Goal: Communication & Community: Ask a question

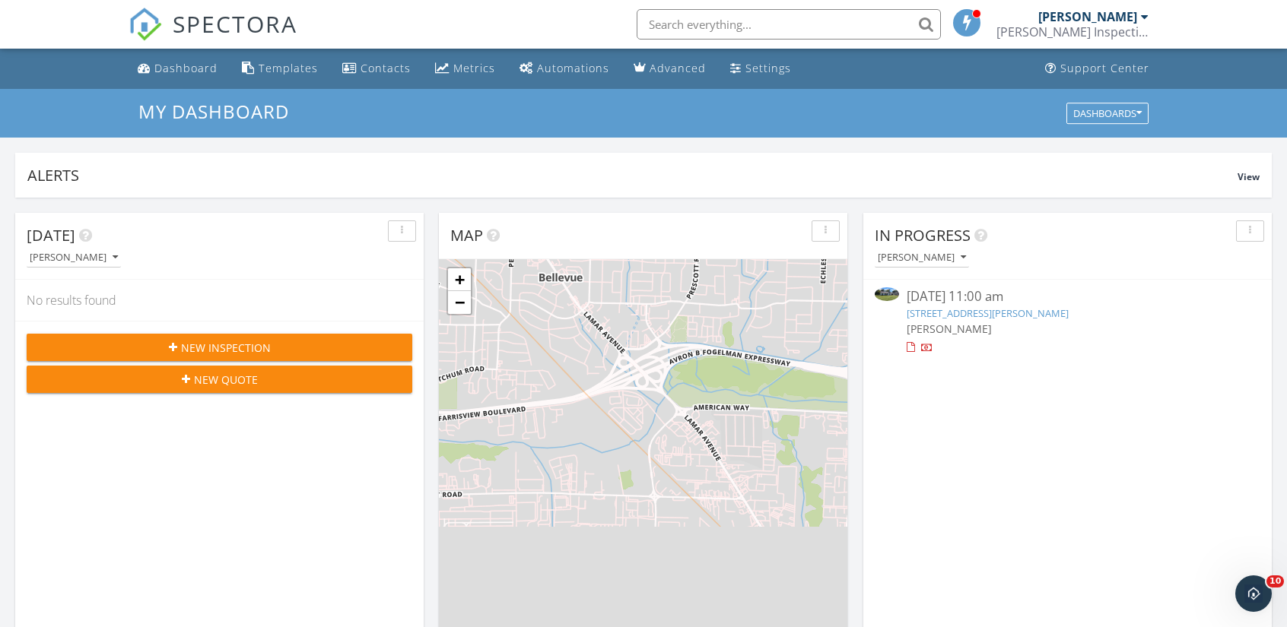
click at [941, 306] on link "160 Woods Edge Dr, Jackson, TN 38301" at bounding box center [987, 313] width 162 height 14
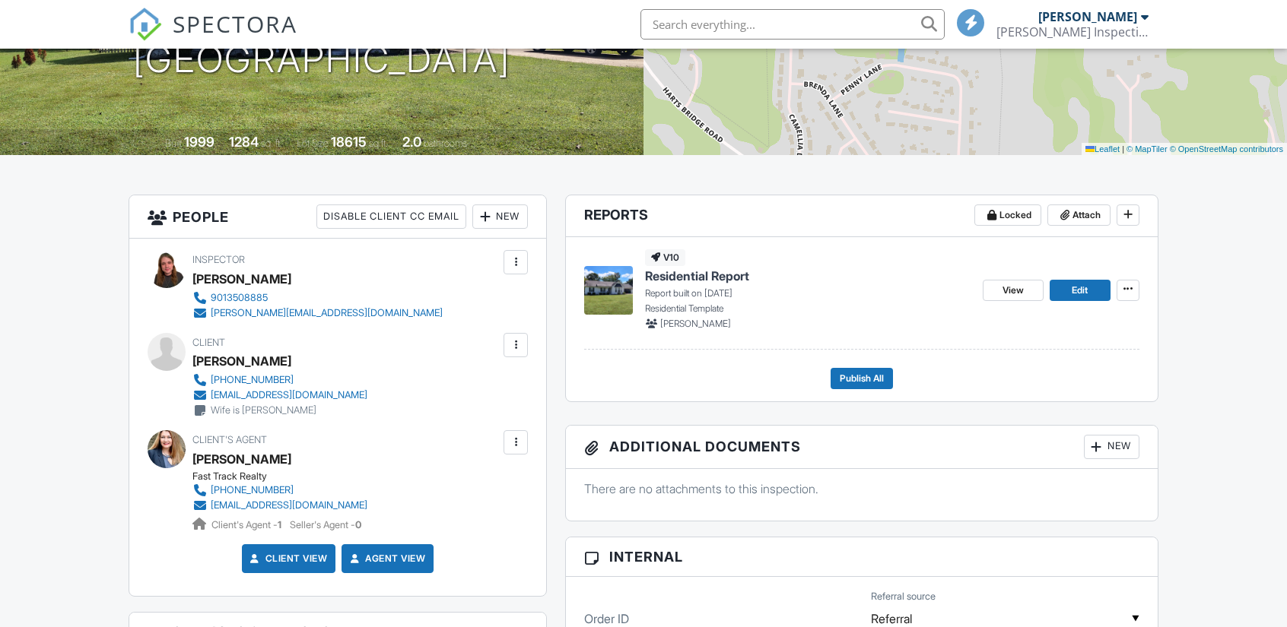
scroll to position [901, 0]
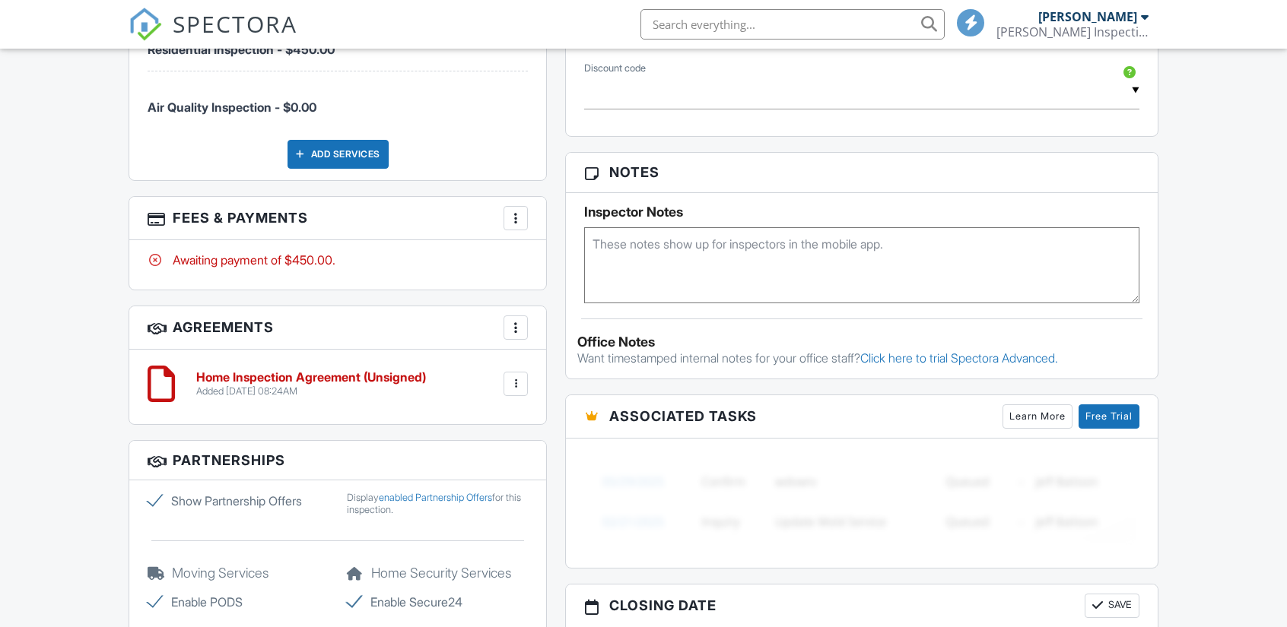
click at [517, 216] on div at bounding box center [515, 218] width 15 height 15
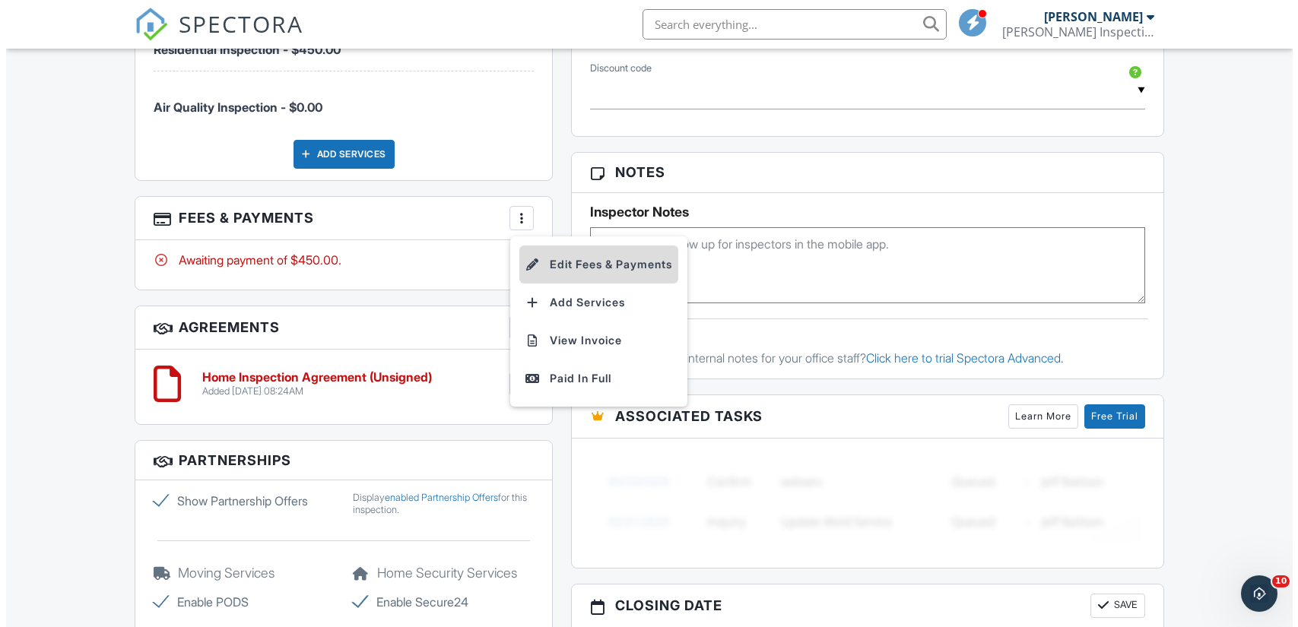
scroll to position [0, 0]
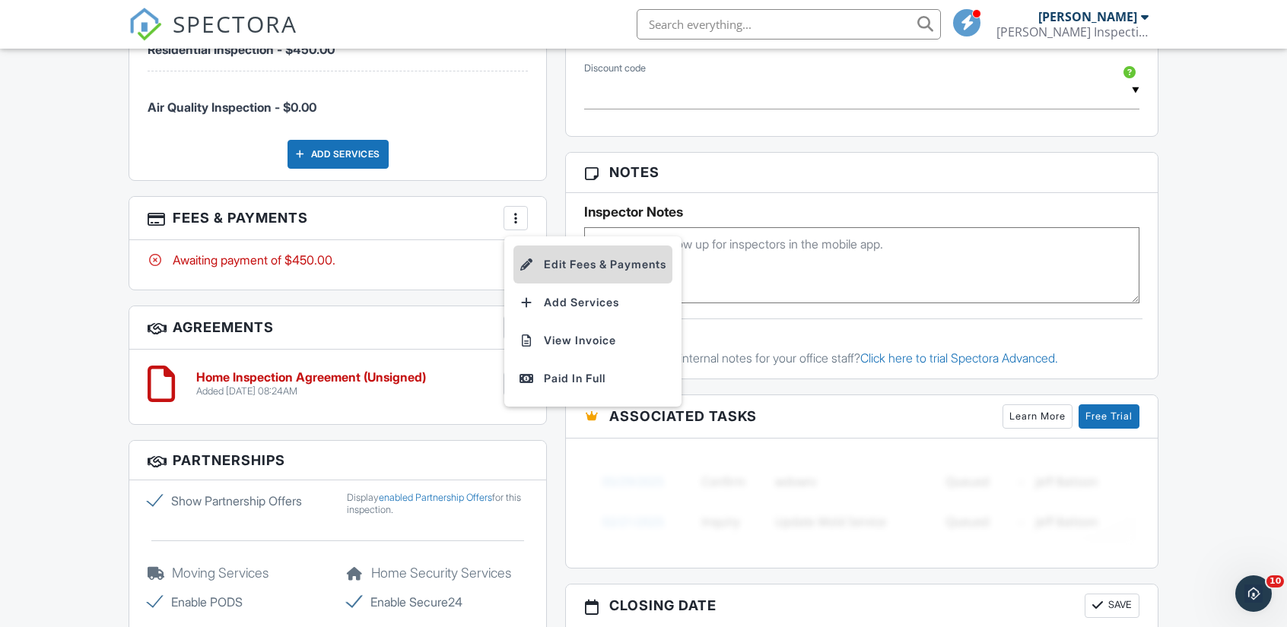
click at [547, 273] on li "Edit Fees & Payments" at bounding box center [592, 265] width 159 height 38
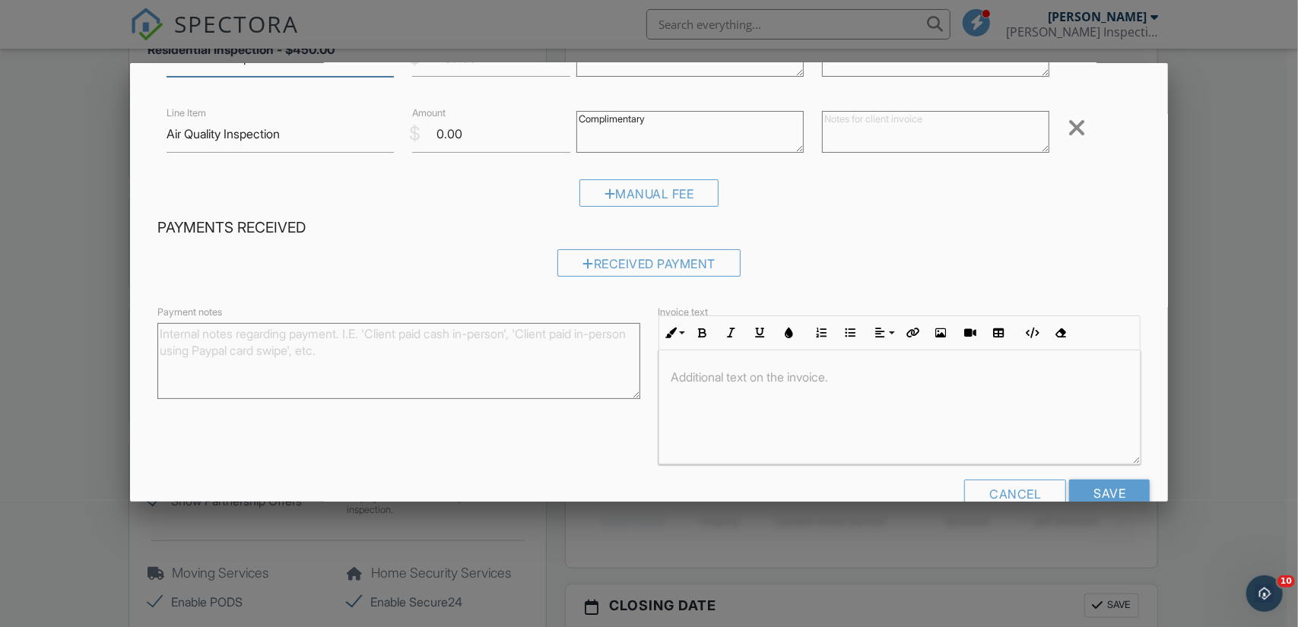
scroll to position [176, 0]
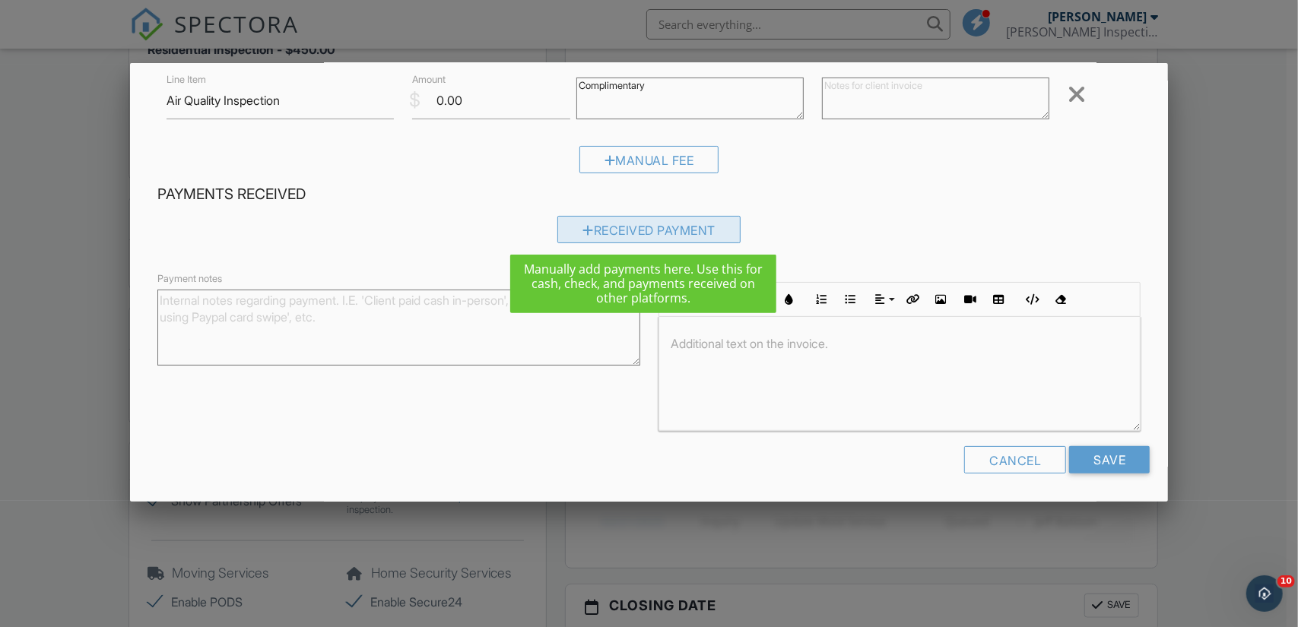
click at [652, 227] on div "Received Payment" at bounding box center [648, 229] width 183 height 27
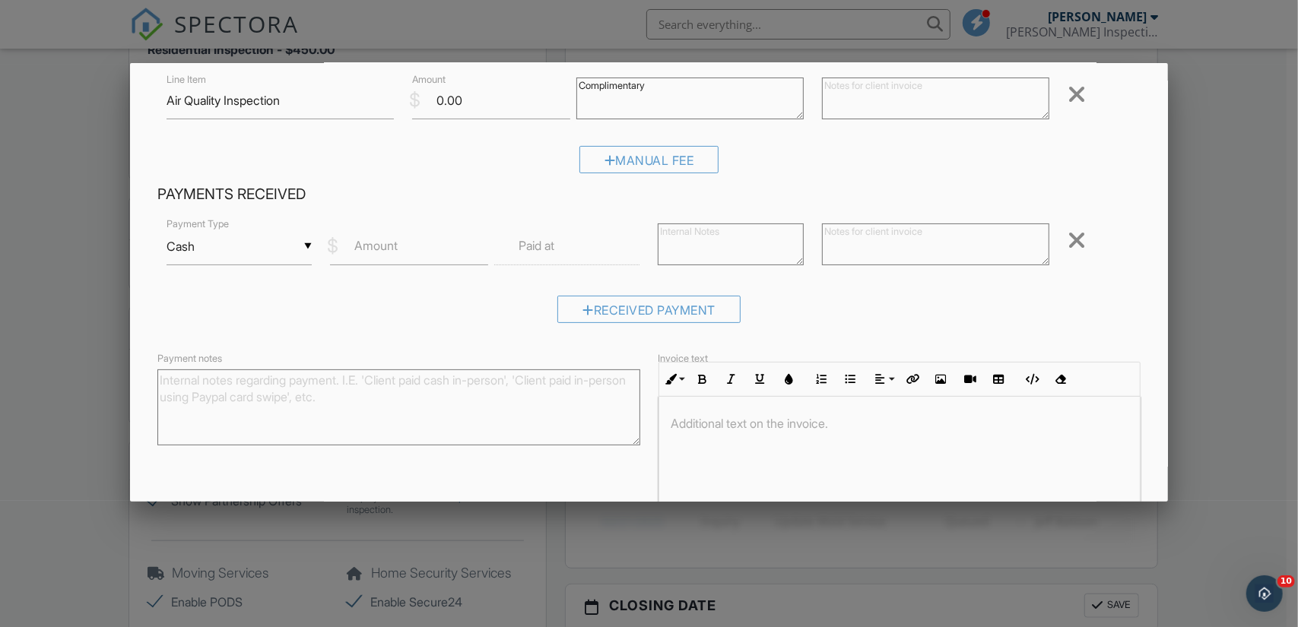
click at [283, 235] on div "▼ Cash Cash Check On-Site Card Other Cash Check On-Site Card Other" at bounding box center [240, 246] width 146 height 37
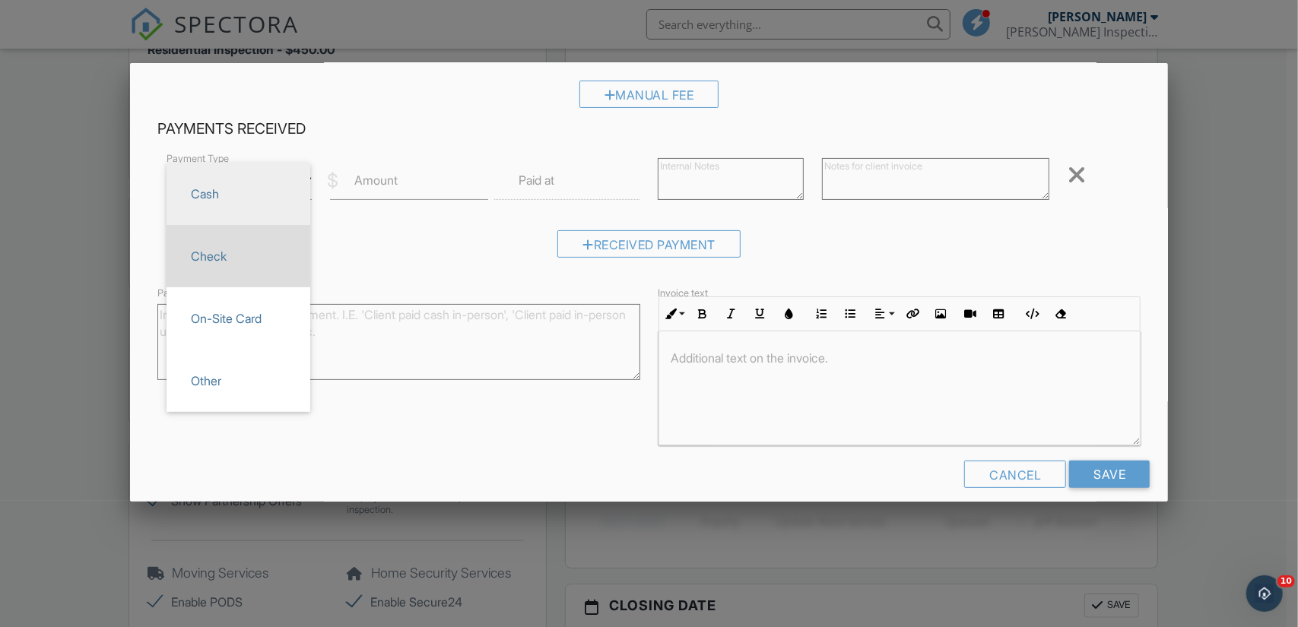
scroll to position [243, 0]
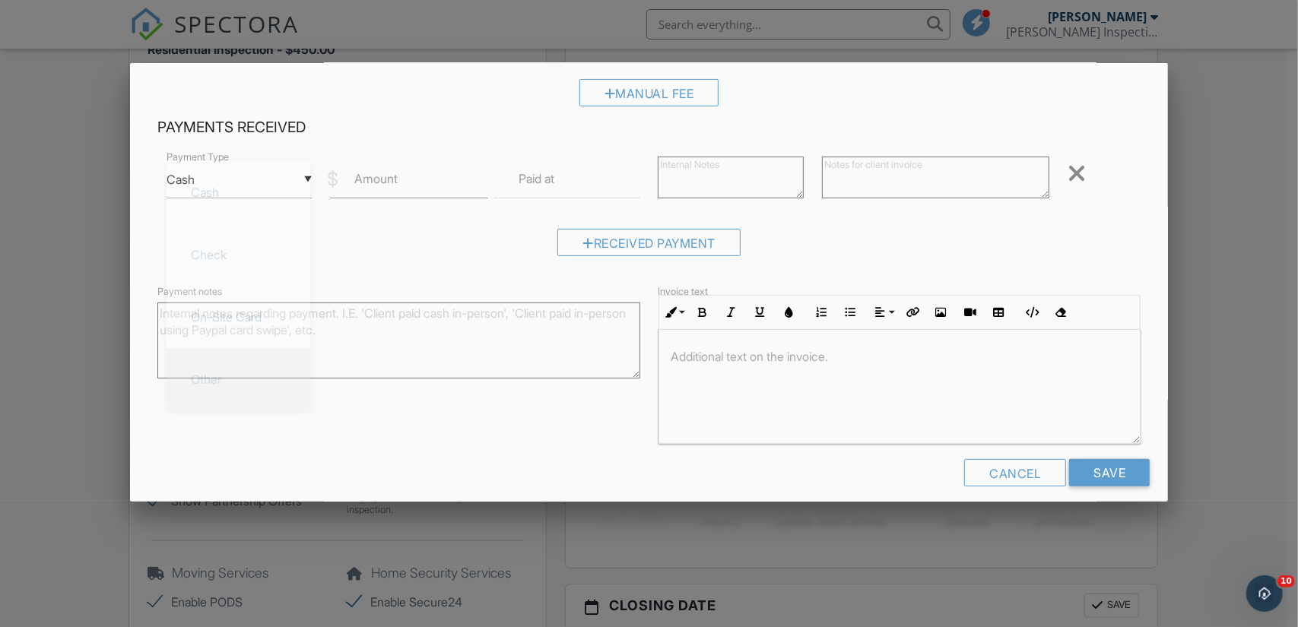
click at [247, 381] on span "Other" at bounding box center [238, 379] width 119 height 38
type input "Other"
click at [379, 189] on input "Amount" at bounding box center [409, 179] width 158 height 37
type input "450"
click at [554, 182] on label "Paid at" at bounding box center [537, 178] width 36 height 17
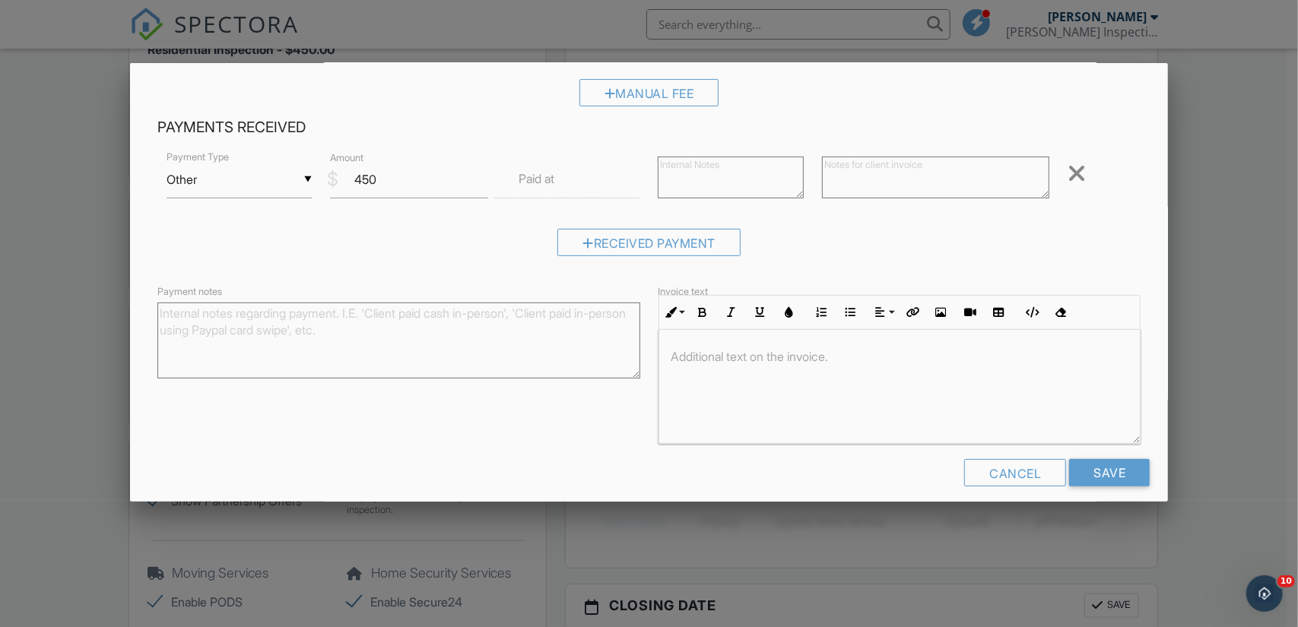
click at [554, 182] on label "Paid at" at bounding box center [537, 178] width 36 height 17
click at [707, 171] on textarea at bounding box center [731, 178] width 146 height 42
type textarea "Cash App"
click at [805, 253] on div "Received Payment" at bounding box center [649, 248] width 984 height 39
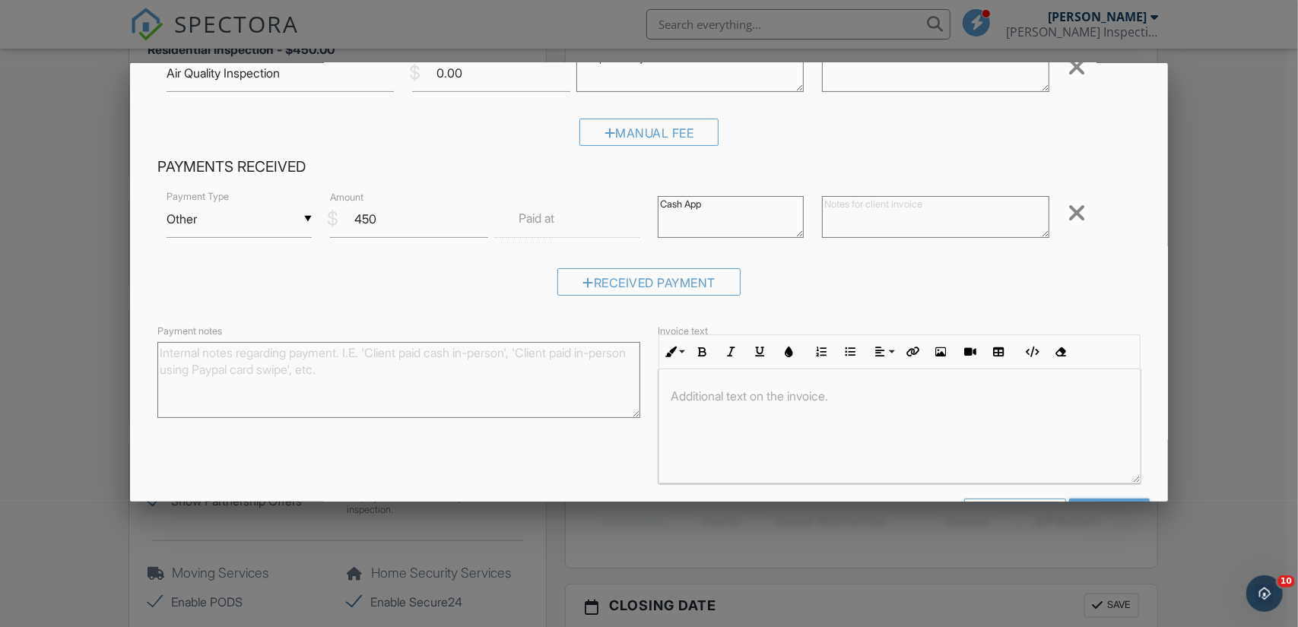
scroll to position [207, 0]
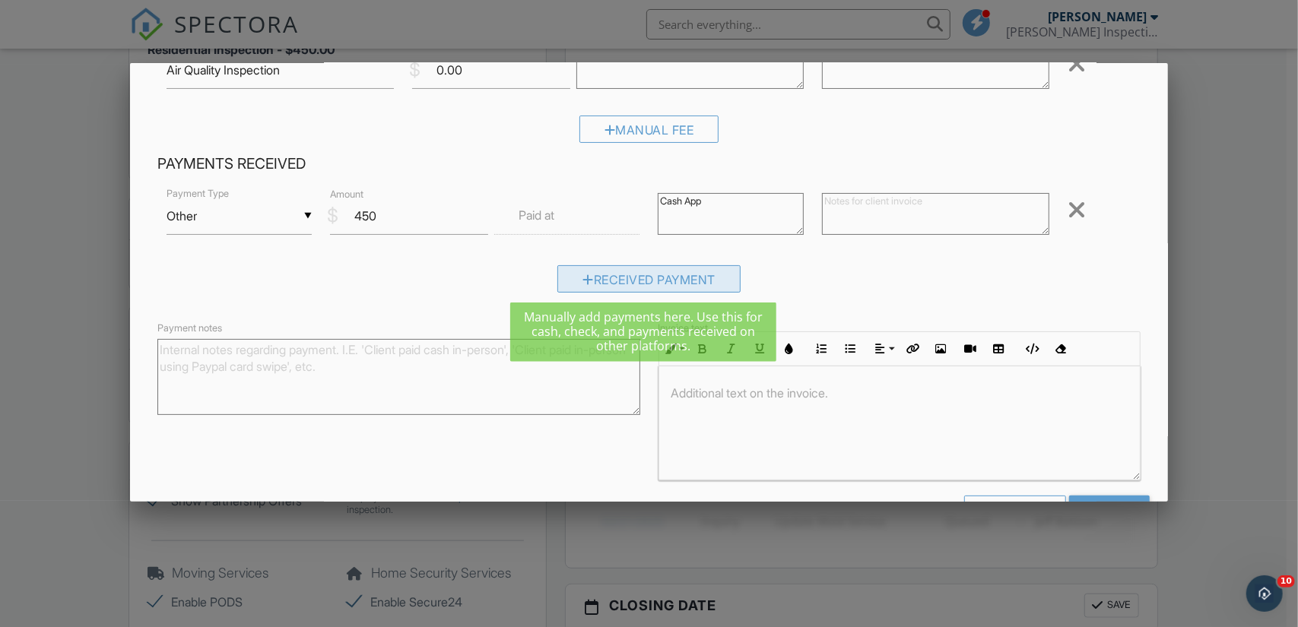
click at [700, 271] on div "Received Payment" at bounding box center [648, 278] width 183 height 27
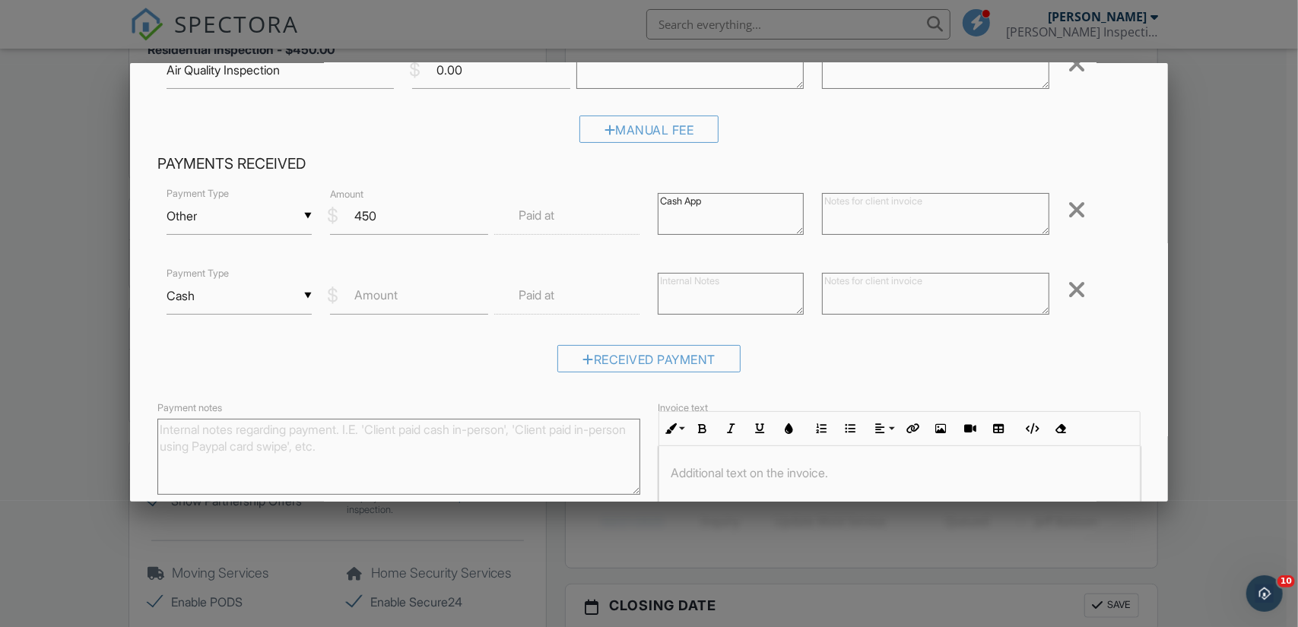
click at [1068, 295] on div at bounding box center [1077, 290] width 18 height 24
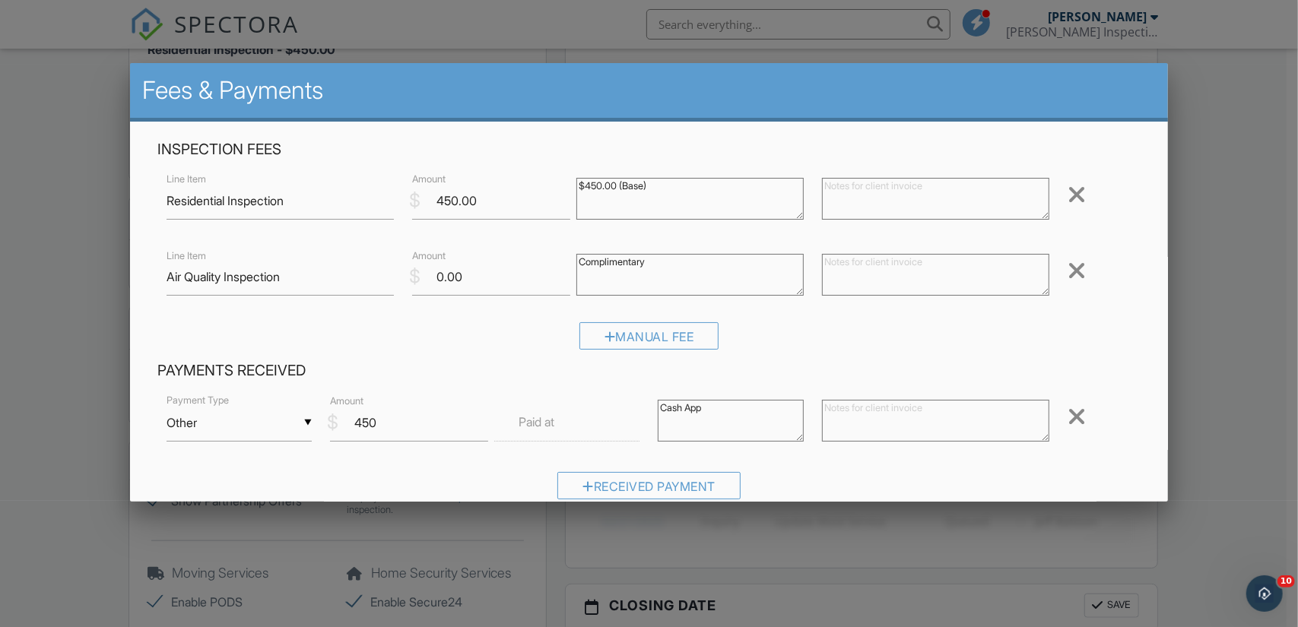
scroll to position [256, 0]
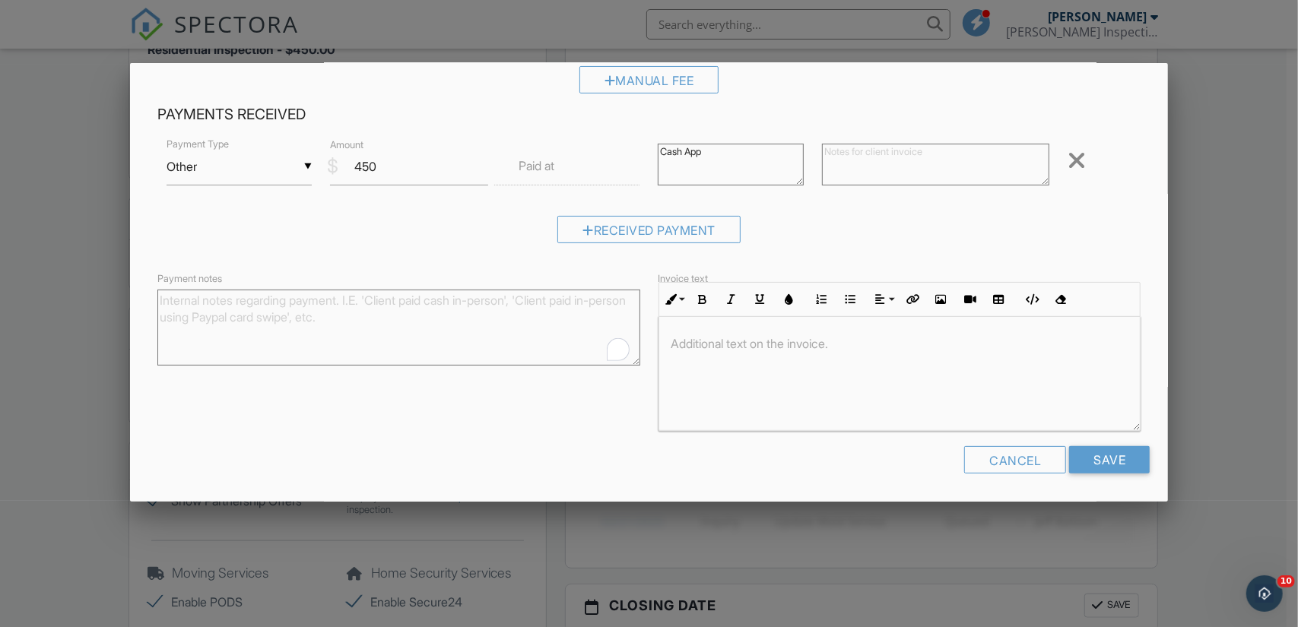
click at [455, 317] on textarea "Payment notes" at bounding box center [398, 328] width 483 height 76
type textarea "Client Paid Via CashApp"
click at [683, 155] on textarea "Cash App" at bounding box center [731, 165] width 146 height 42
type textarea "CashApp"
click at [1097, 460] on input "Save" at bounding box center [1109, 459] width 81 height 27
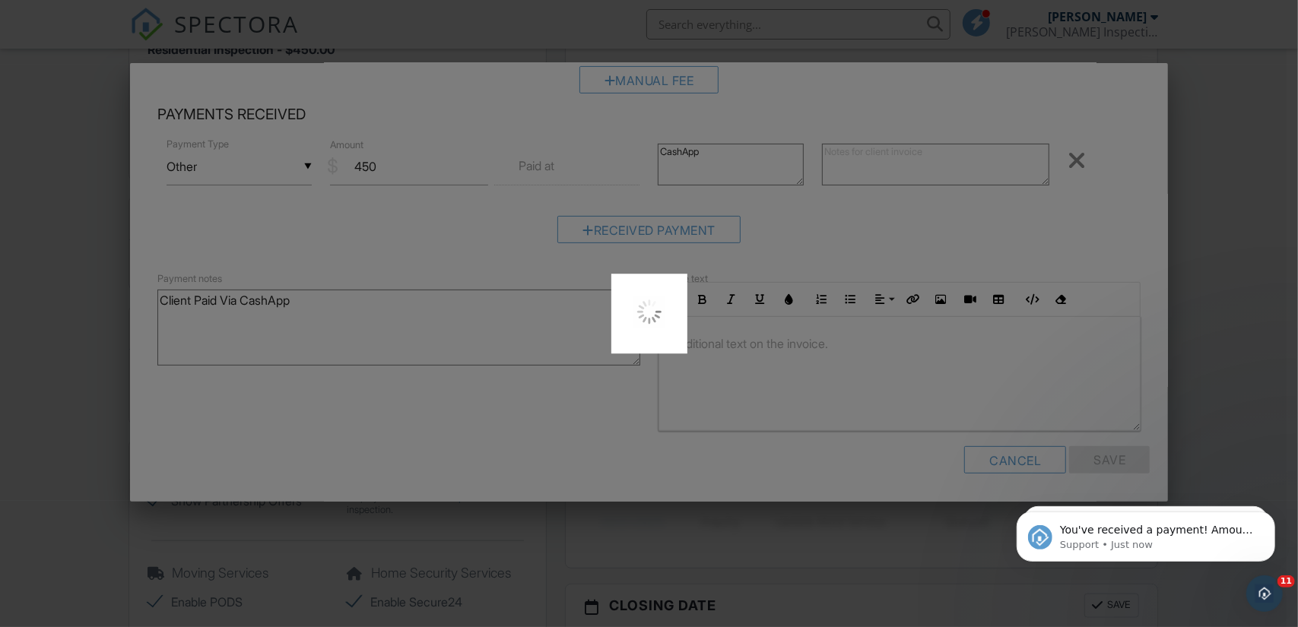
scroll to position [0, 0]
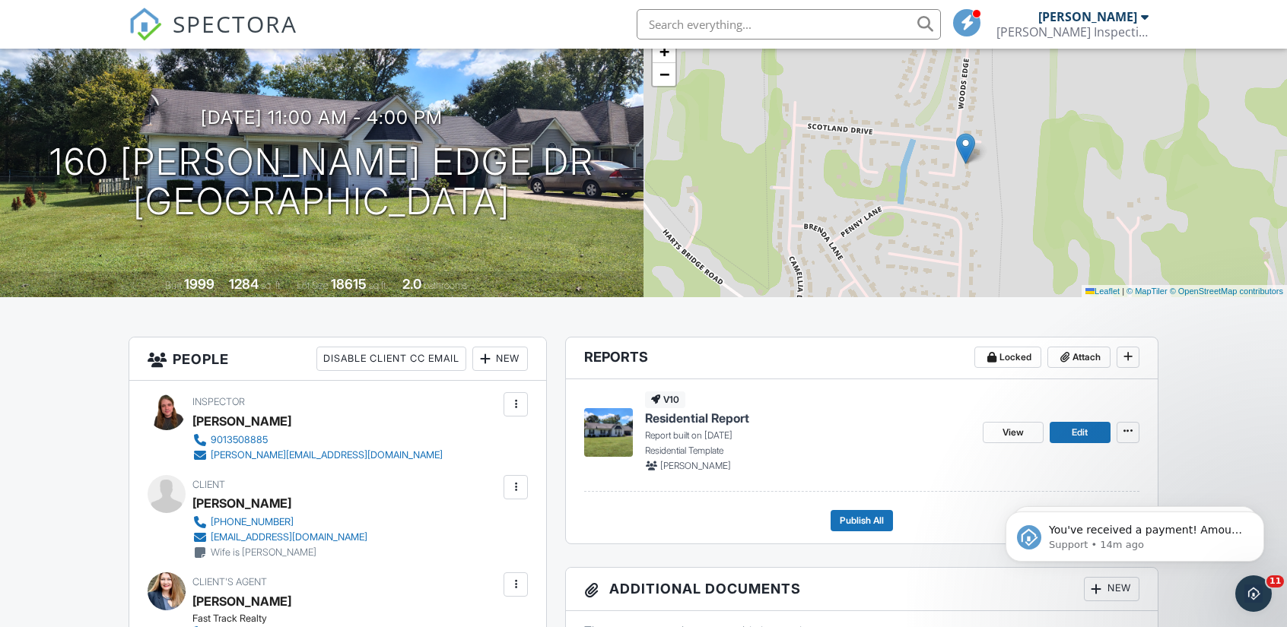
scroll to position [111, 0]
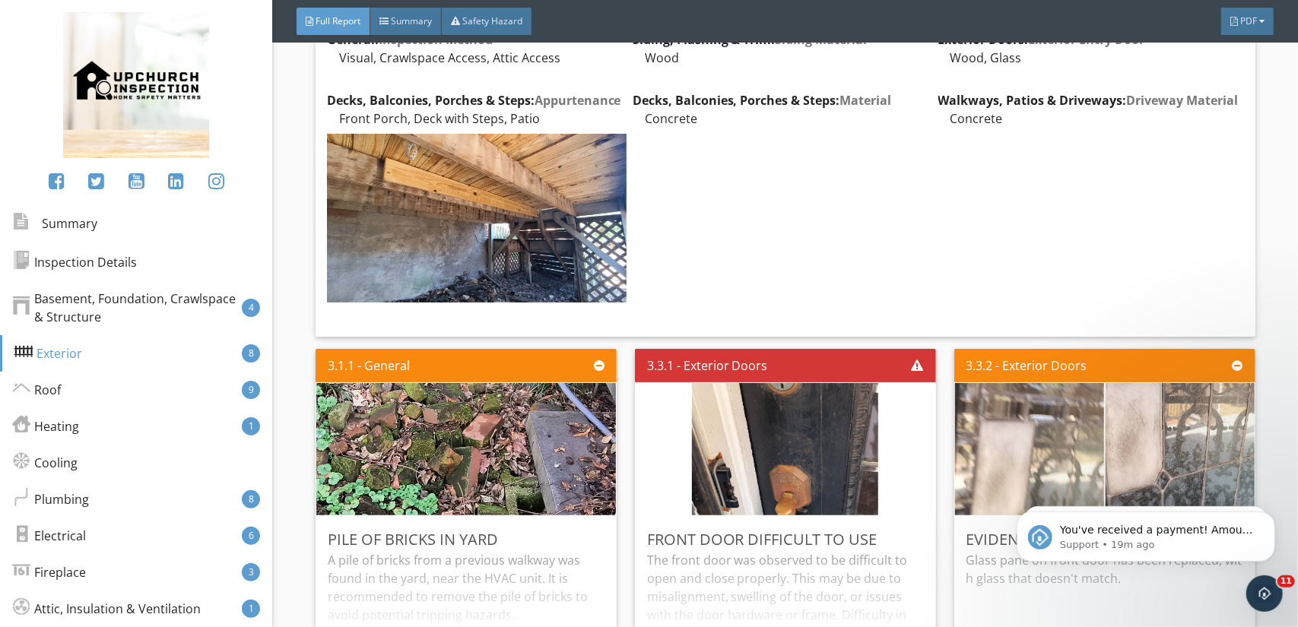
scroll to position [2233, 0]
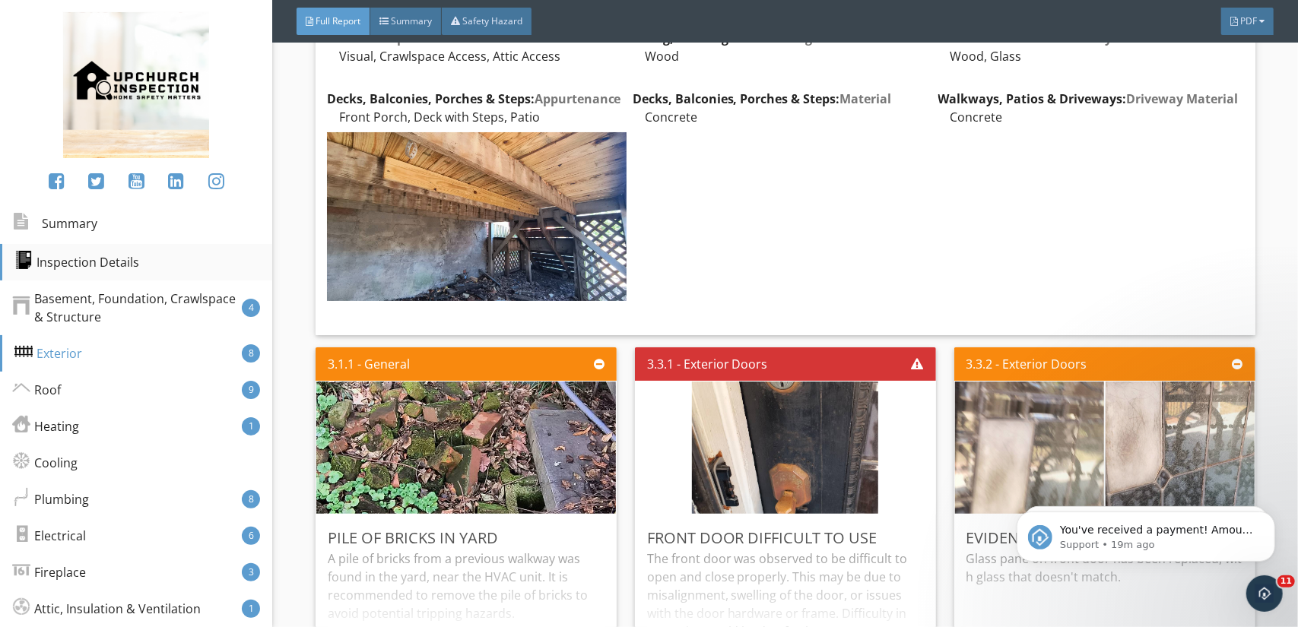
drag, startPoint x: 1062, startPoint y: 436, endPoint x: 47, endPoint y: 270, distance: 1027.8
click at [47, 270] on div "Inspection Details" at bounding box center [76, 262] width 125 height 18
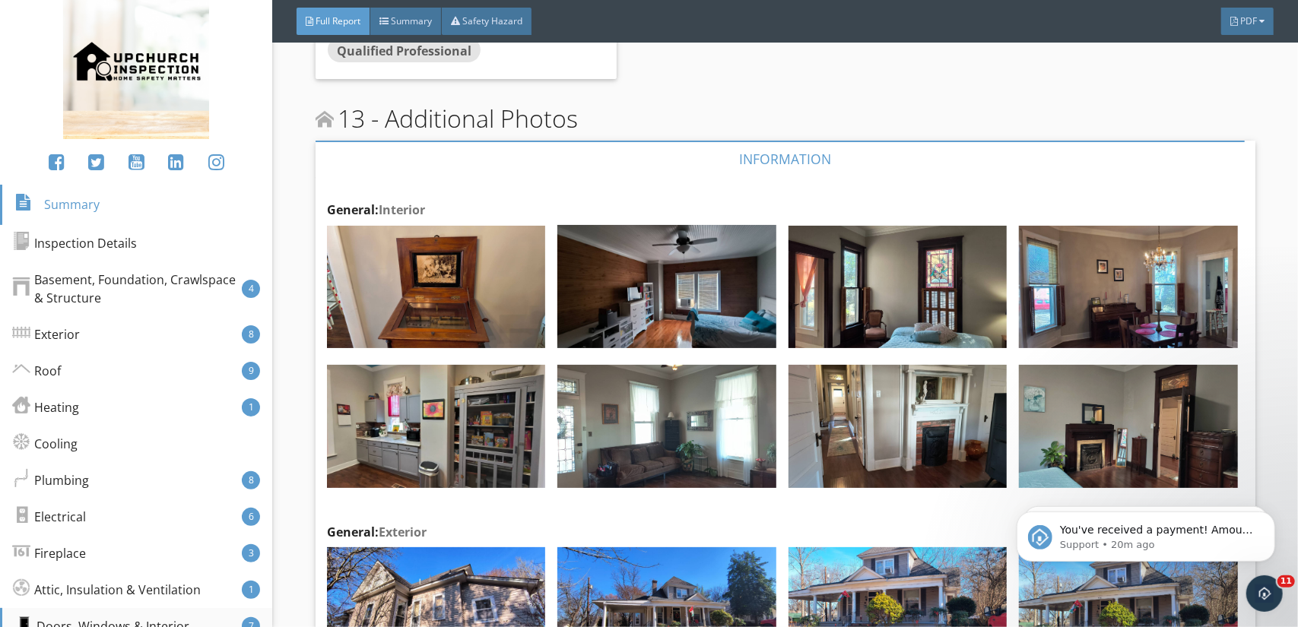
scroll to position [0, 0]
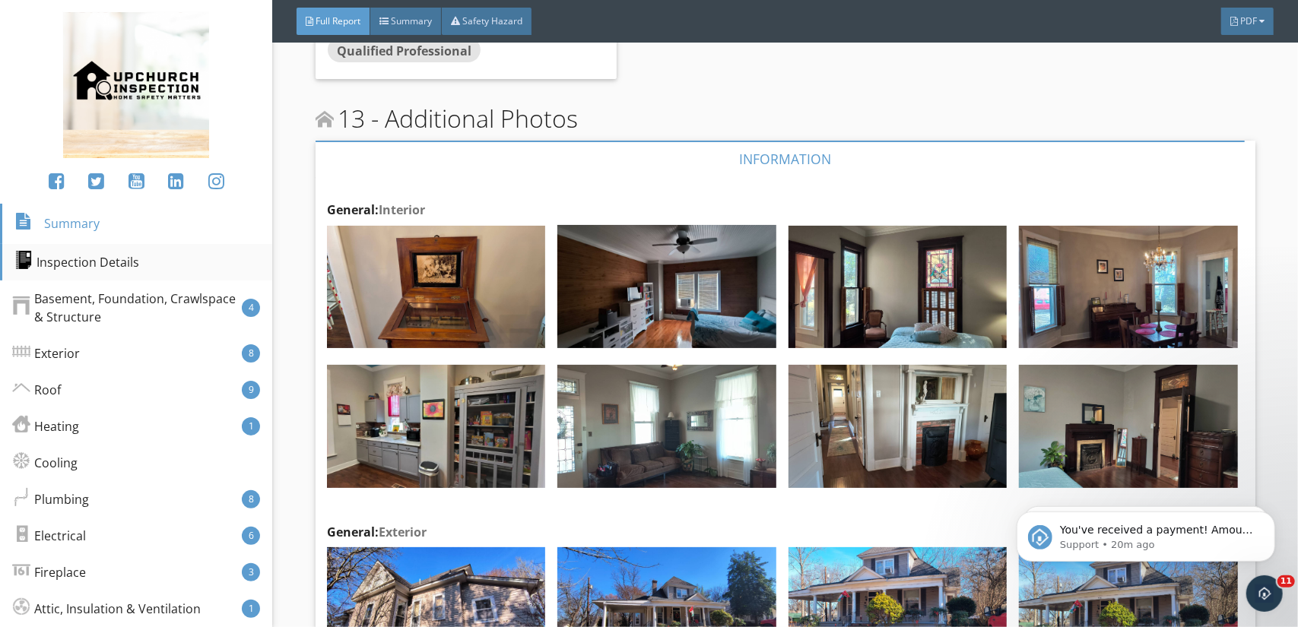
click at [128, 265] on div "Inspection Details" at bounding box center [76, 262] width 125 height 18
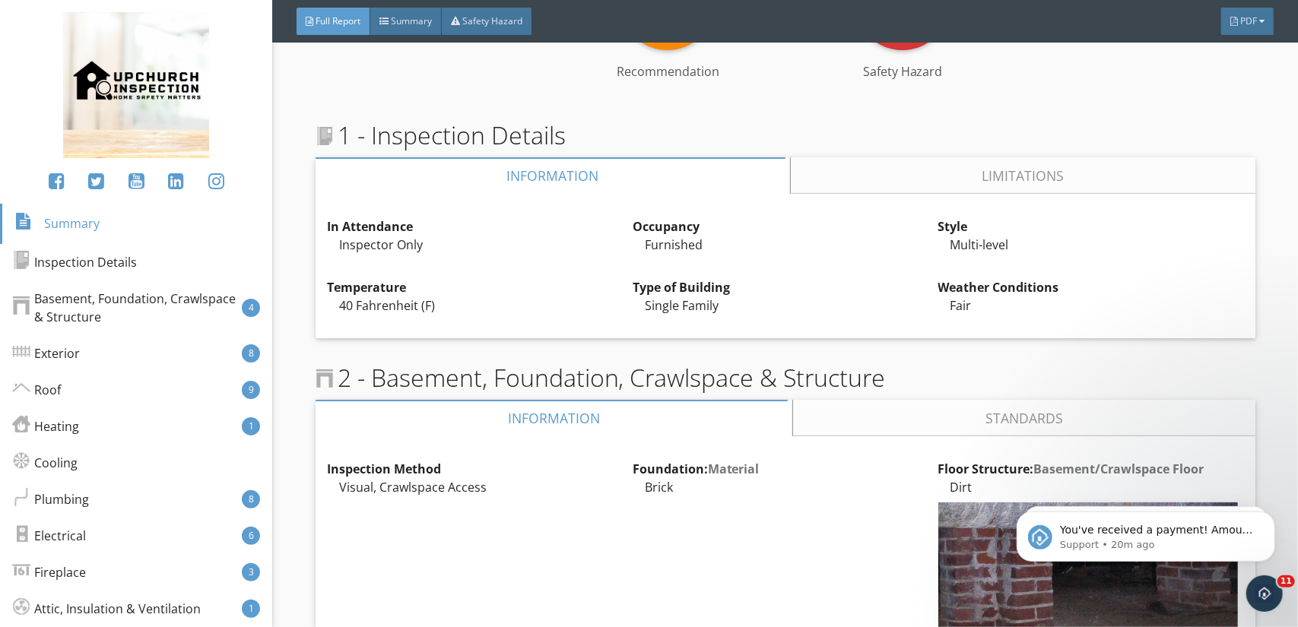
scroll to position [435, 0]
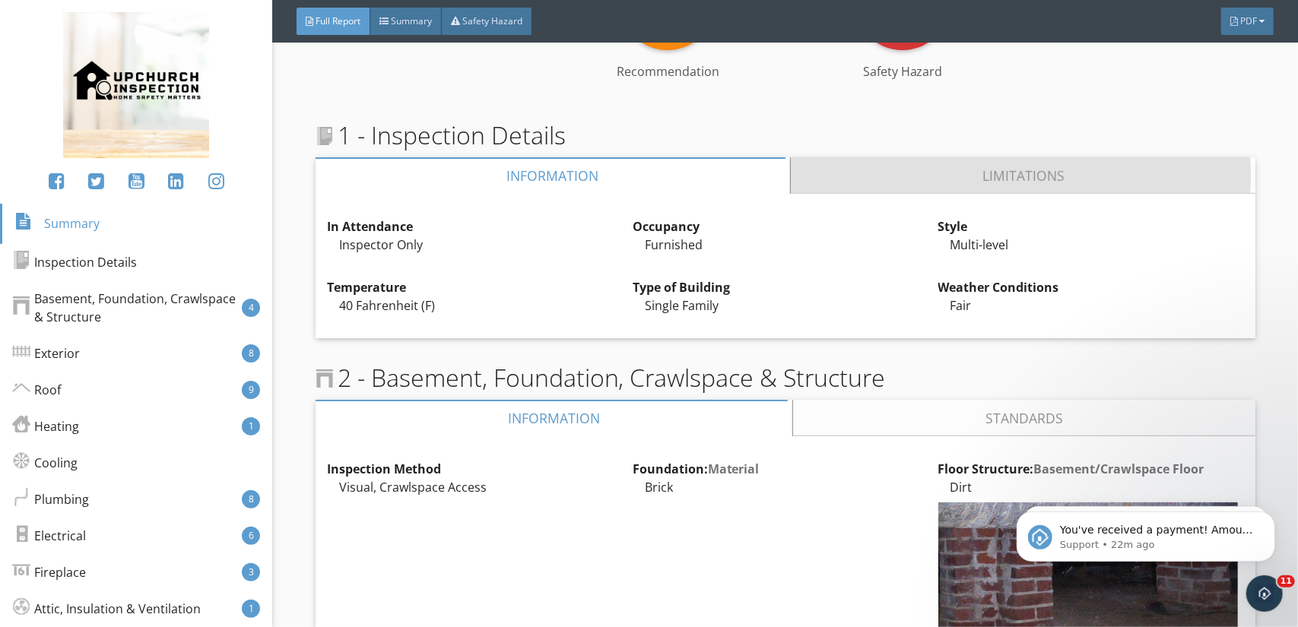
click at [881, 171] on link "Limitations" at bounding box center [1023, 175] width 465 height 36
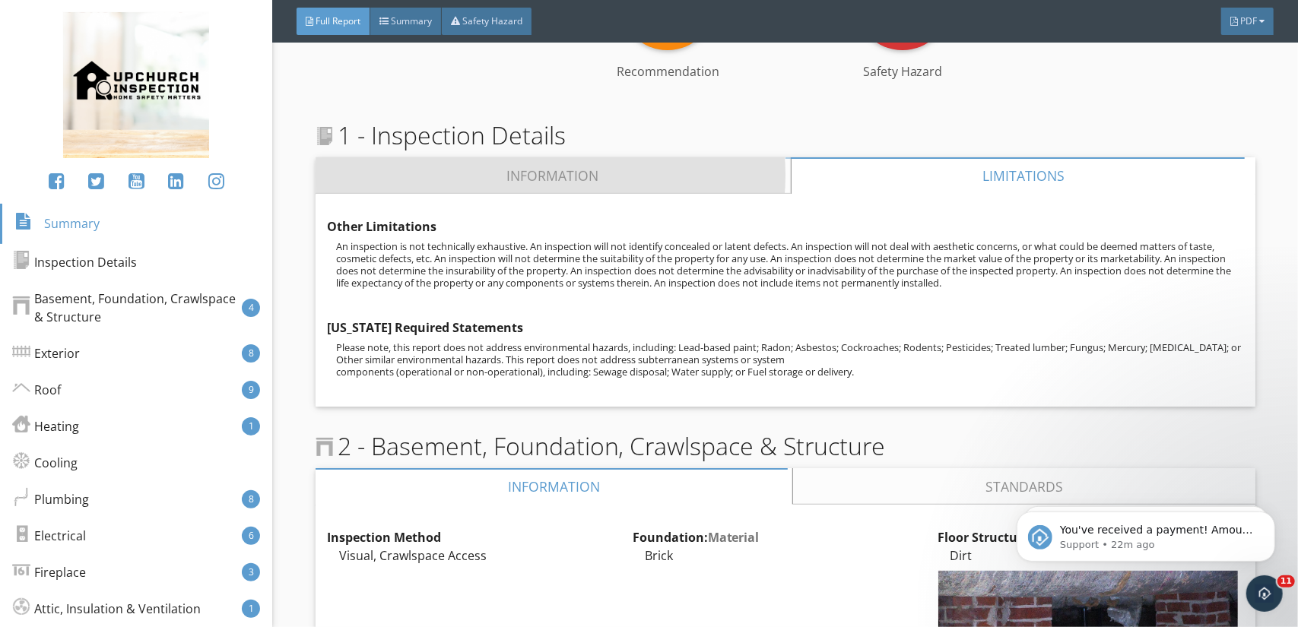
click at [576, 165] on link "Information" at bounding box center [553, 175] width 475 height 36
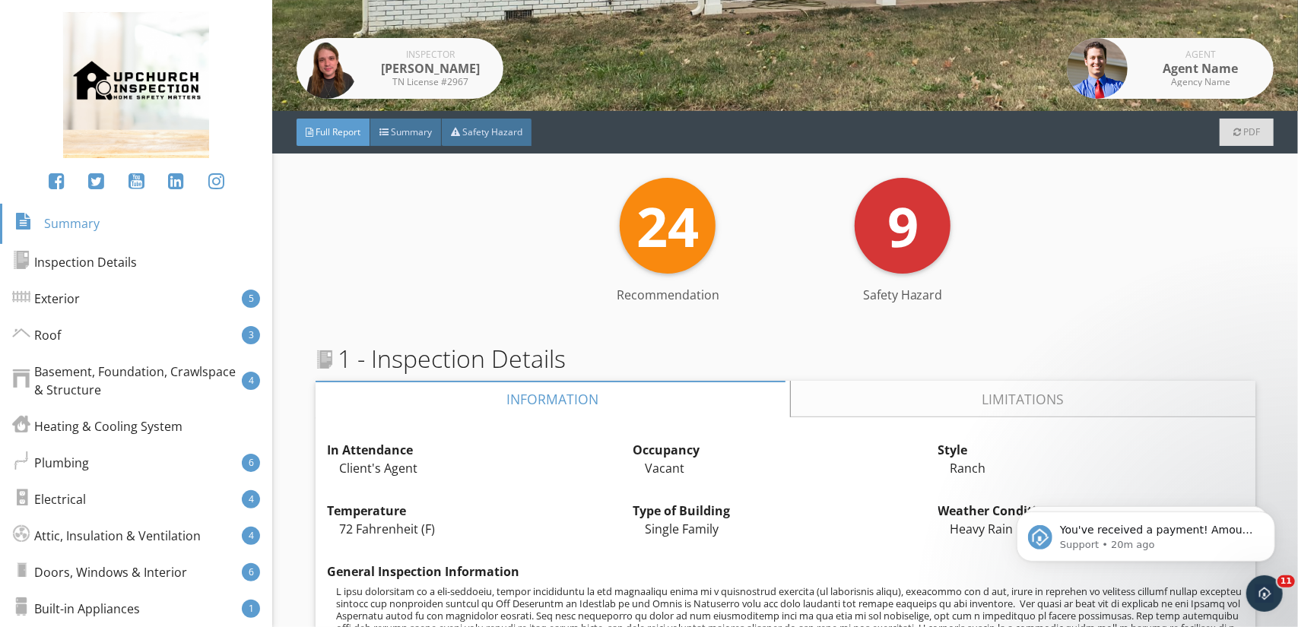
scroll to position [485, 0]
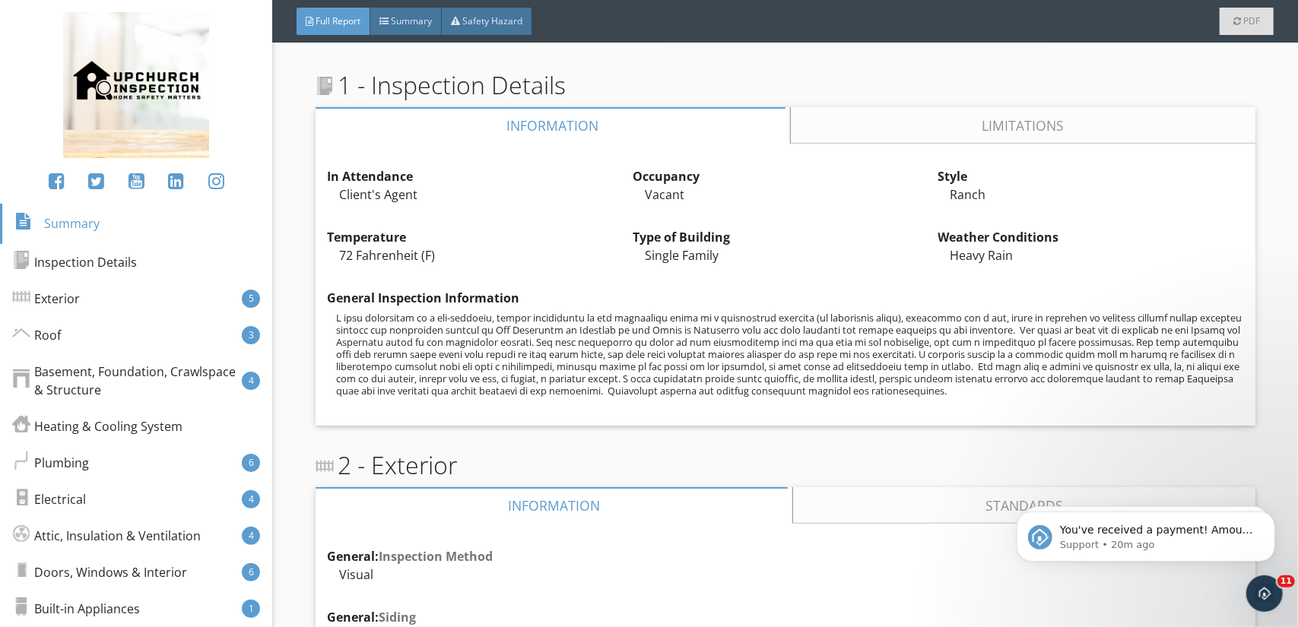
click at [528, 342] on p at bounding box center [789, 354] width 907 height 85
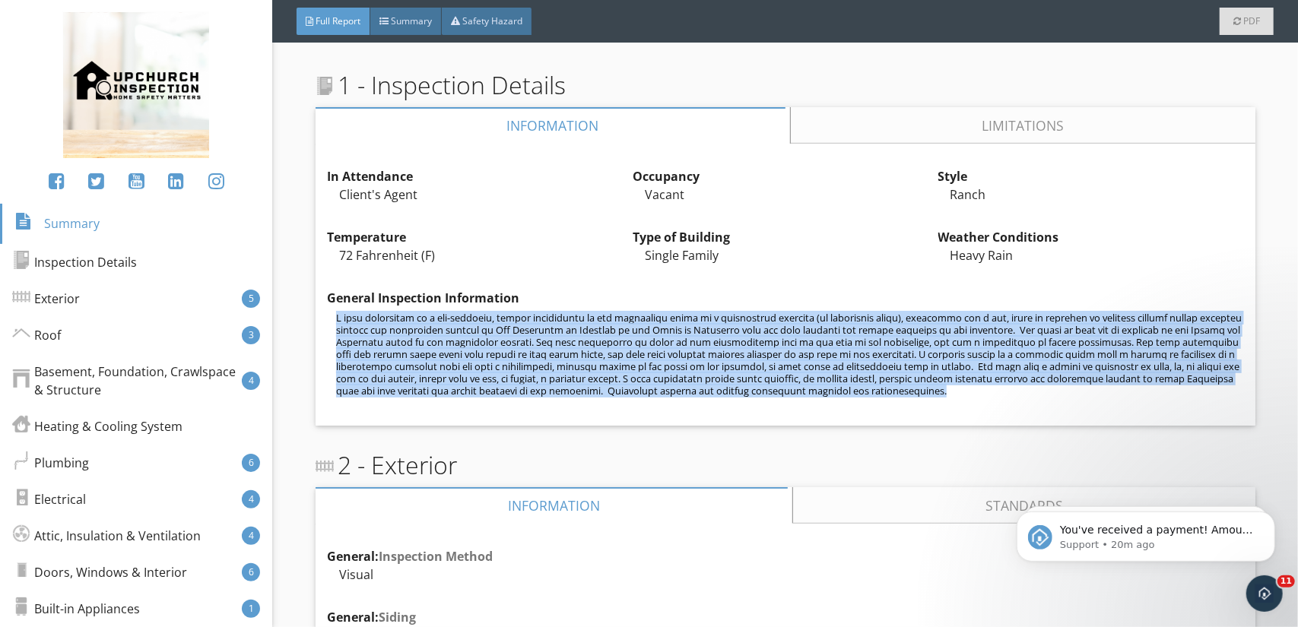
click at [528, 342] on p at bounding box center [789, 354] width 907 height 85
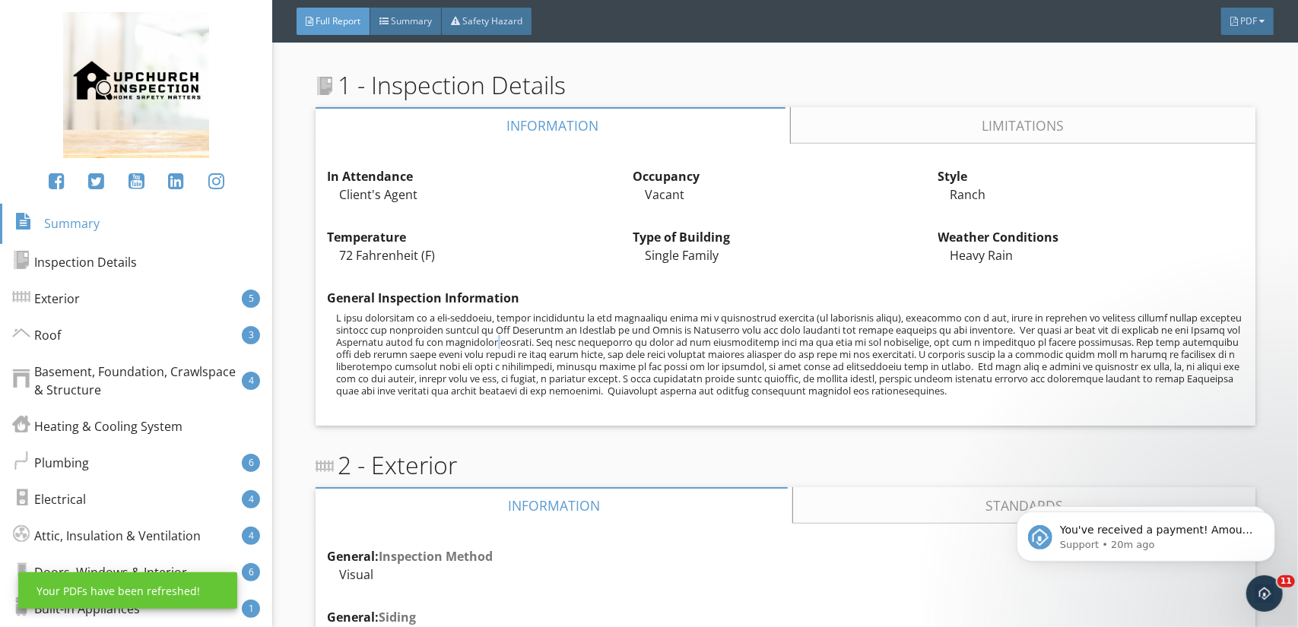
click at [528, 342] on p at bounding box center [789, 354] width 907 height 85
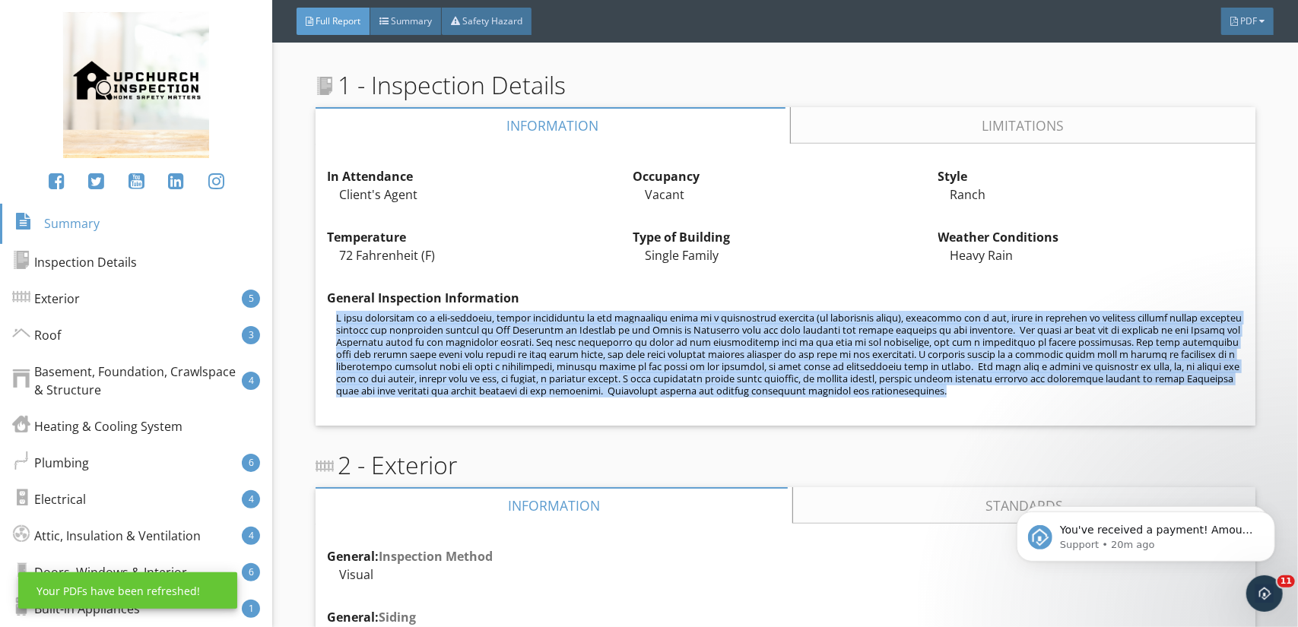
click at [528, 342] on p at bounding box center [789, 354] width 907 height 85
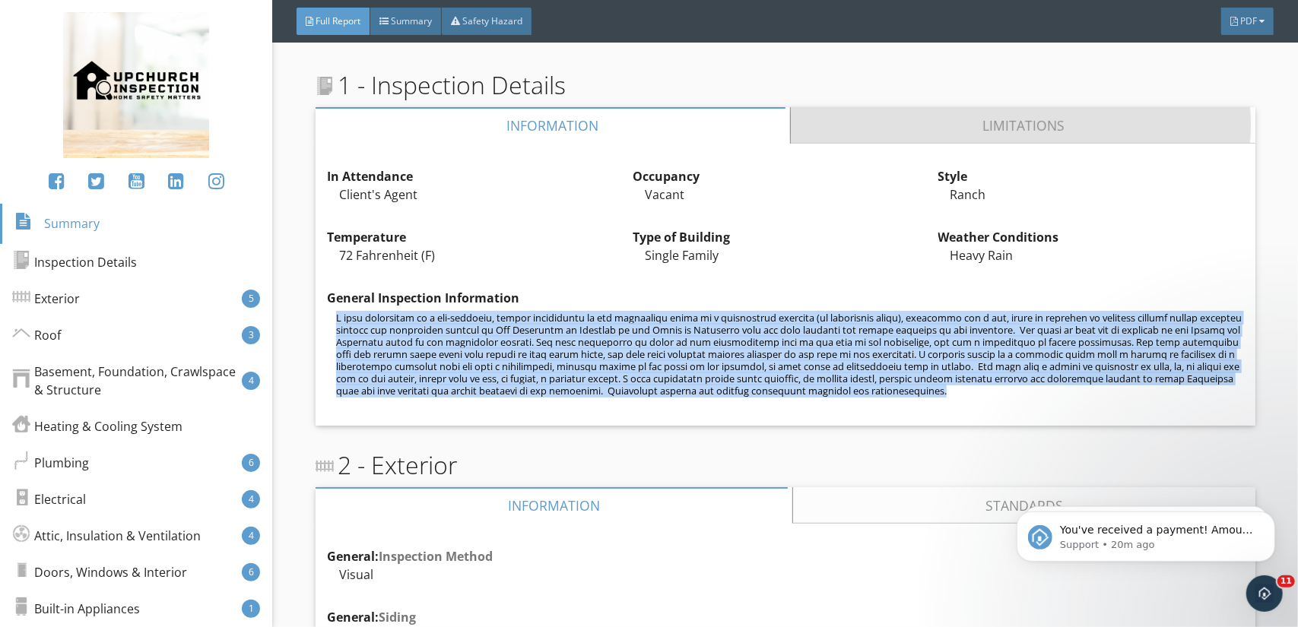
click at [1005, 125] on link "Limitations" at bounding box center [1023, 125] width 465 height 36
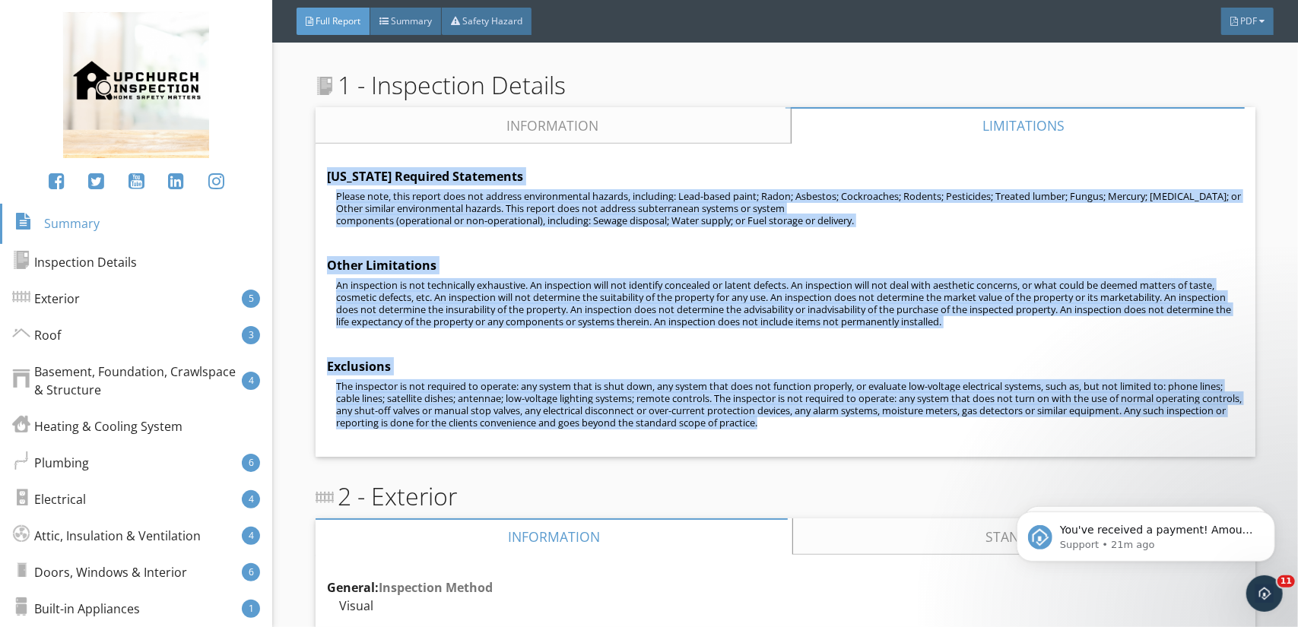
click at [566, 316] on p "An inspection is not technically exhaustive. An inspection will not identify co…" at bounding box center [789, 303] width 907 height 49
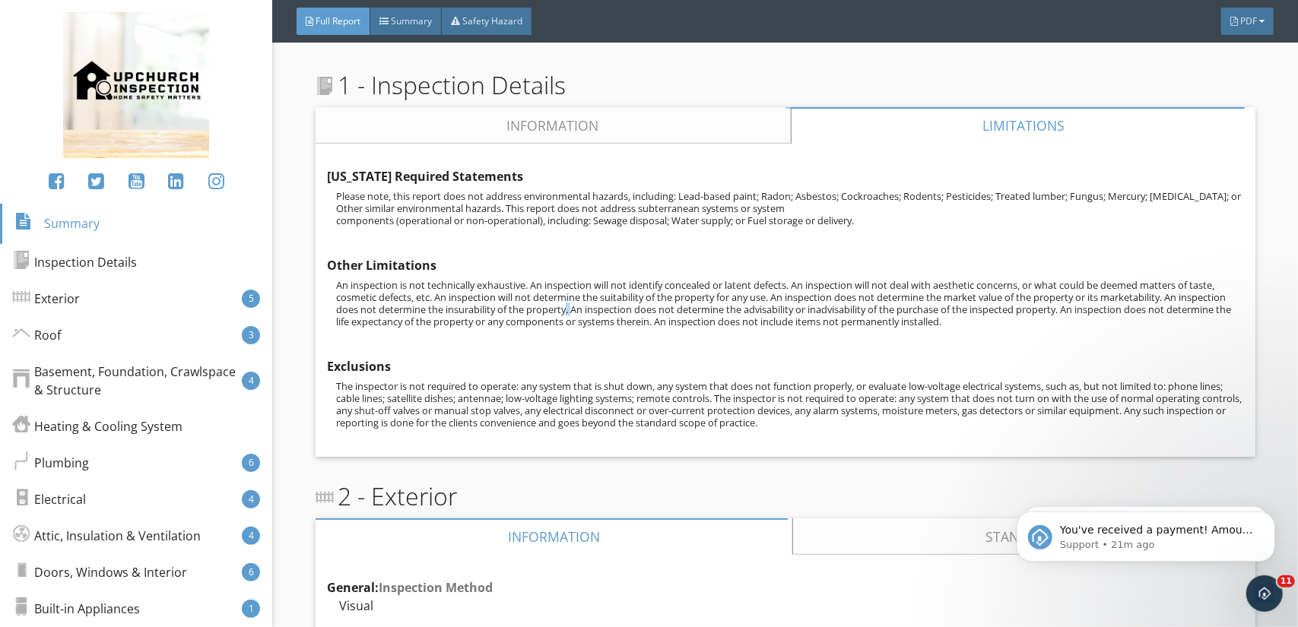
click at [566, 316] on p "An inspection is not technically exhaustive. An inspection will not identify co…" at bounding box center [789, 303] width 907 height 49
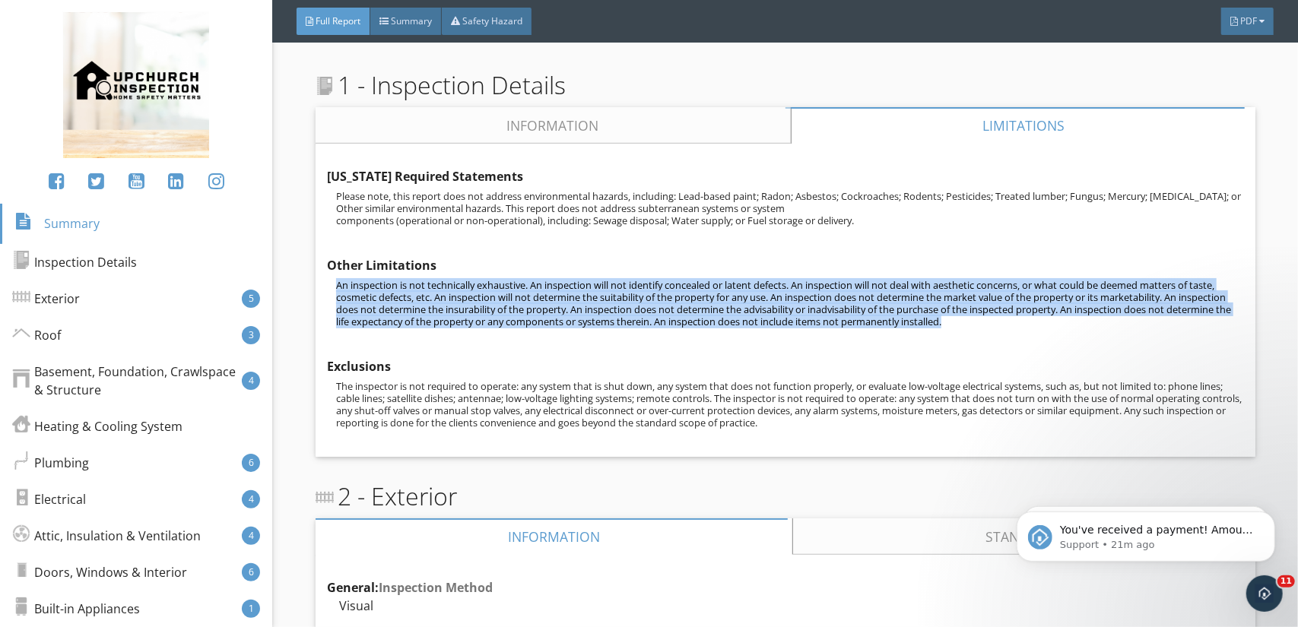
click at [566, 316] on p "An inspection is not technically exhaustive. An inspection will not identify co…" at bounding box center [789, 303] width 907 height 49
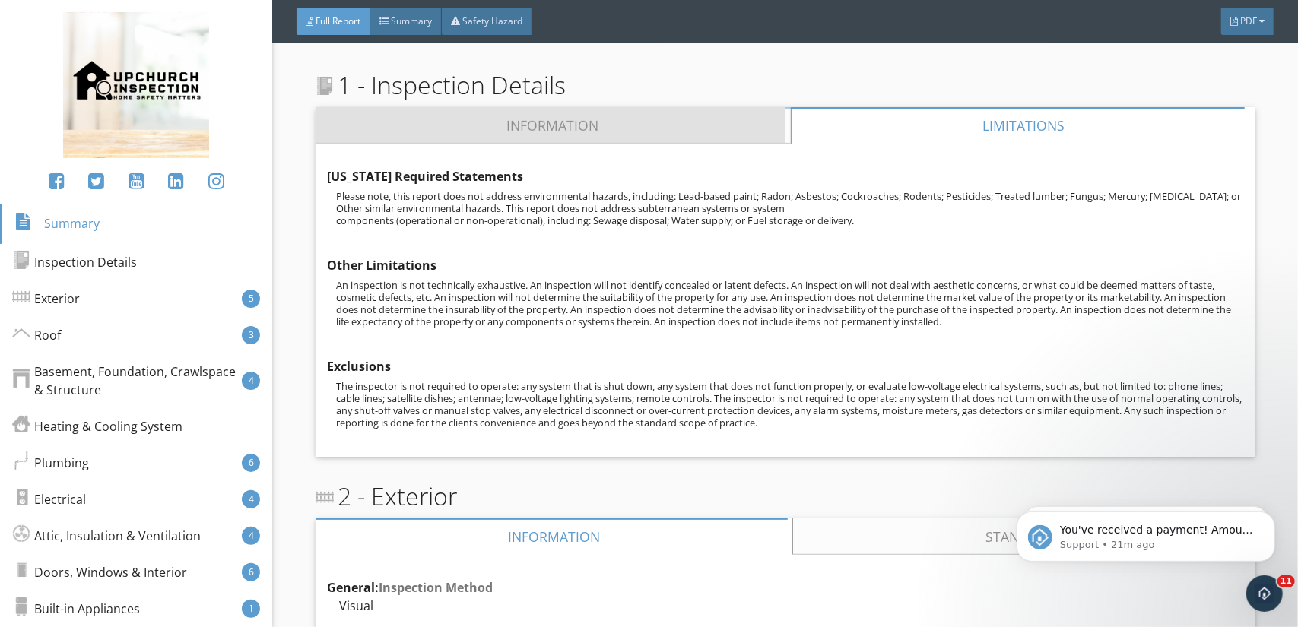
click at [522, 125] on link "Information" at bounding box center [553, 125] width 475 height 36
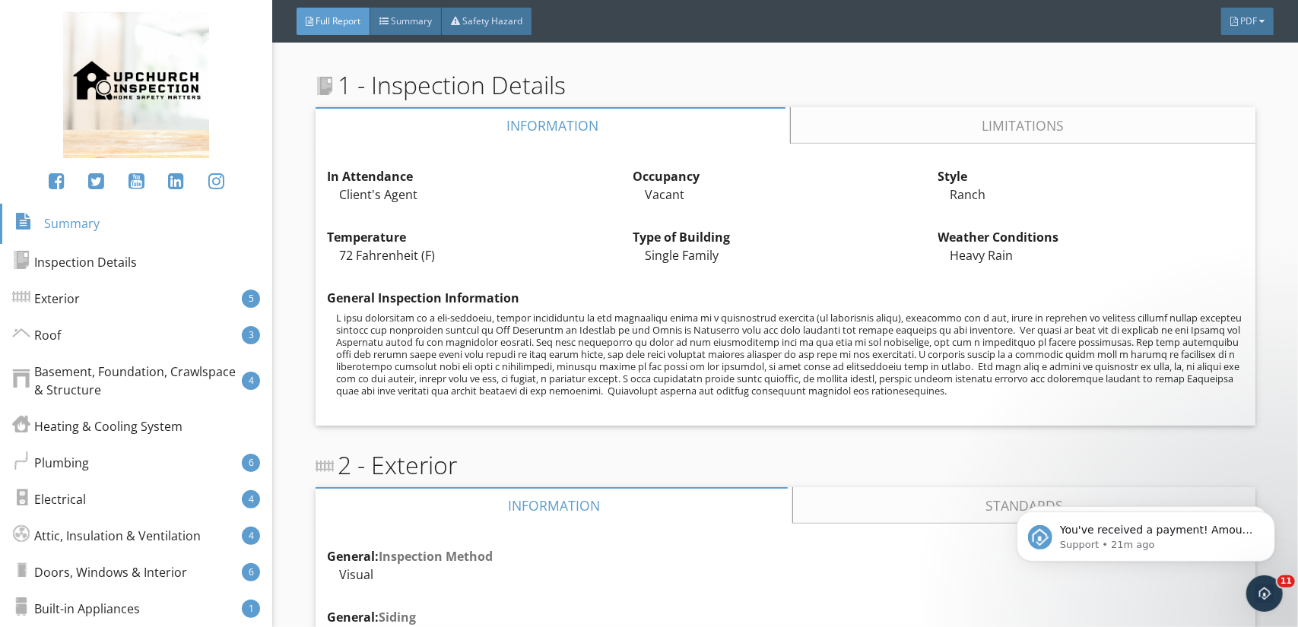
click at [605, 337] on p at bounding box center [789, 354] width 907 height 85
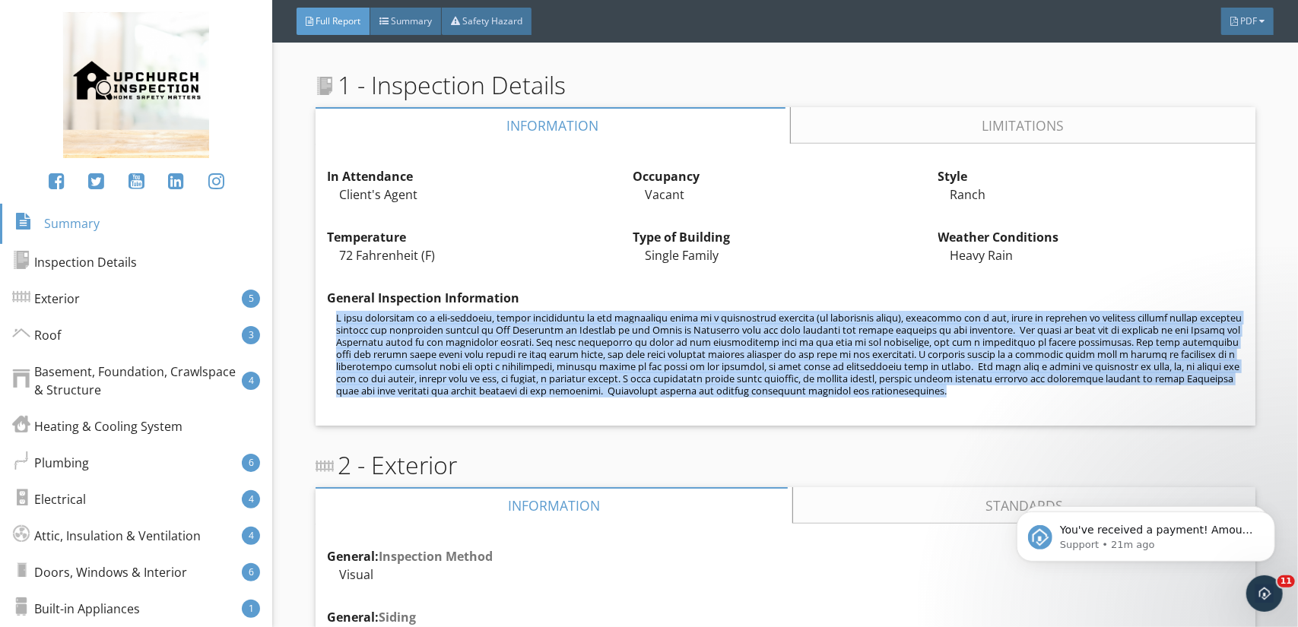
click at [605, 337] on p at bounding box center [789, 354] width 907 height 85
copy div "A home inspection is a non-invasive, visual examination of the accessible areas…"
click at [552, 334] on p at bounding box center [789, 354] width 907 height 85
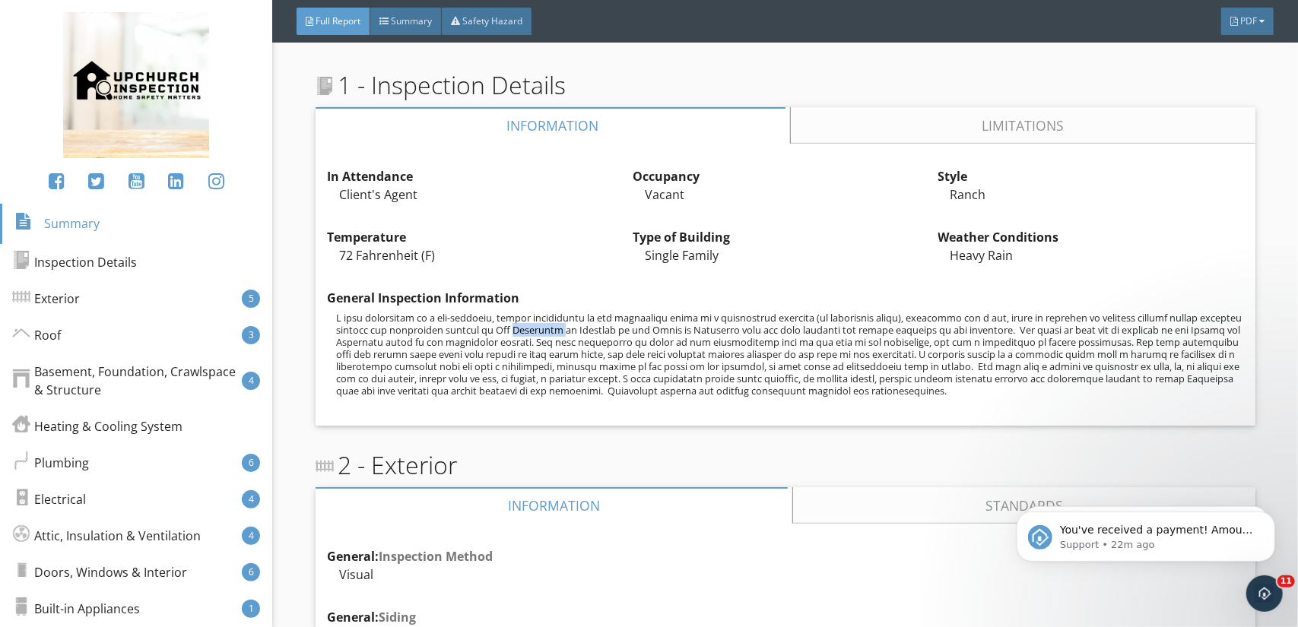
click at [552, 334] on p at bounding box center [789, 354] width 907 height 85
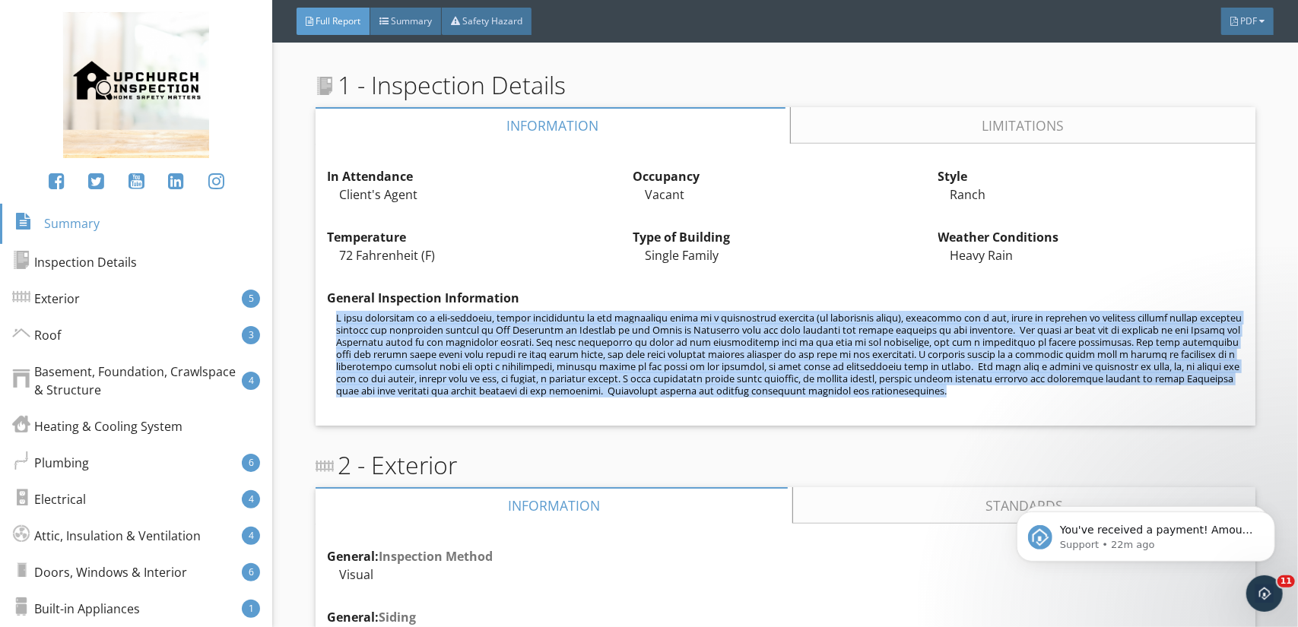
click at [552, 334] on p at bounding box center [789, 354] width 907 height 85
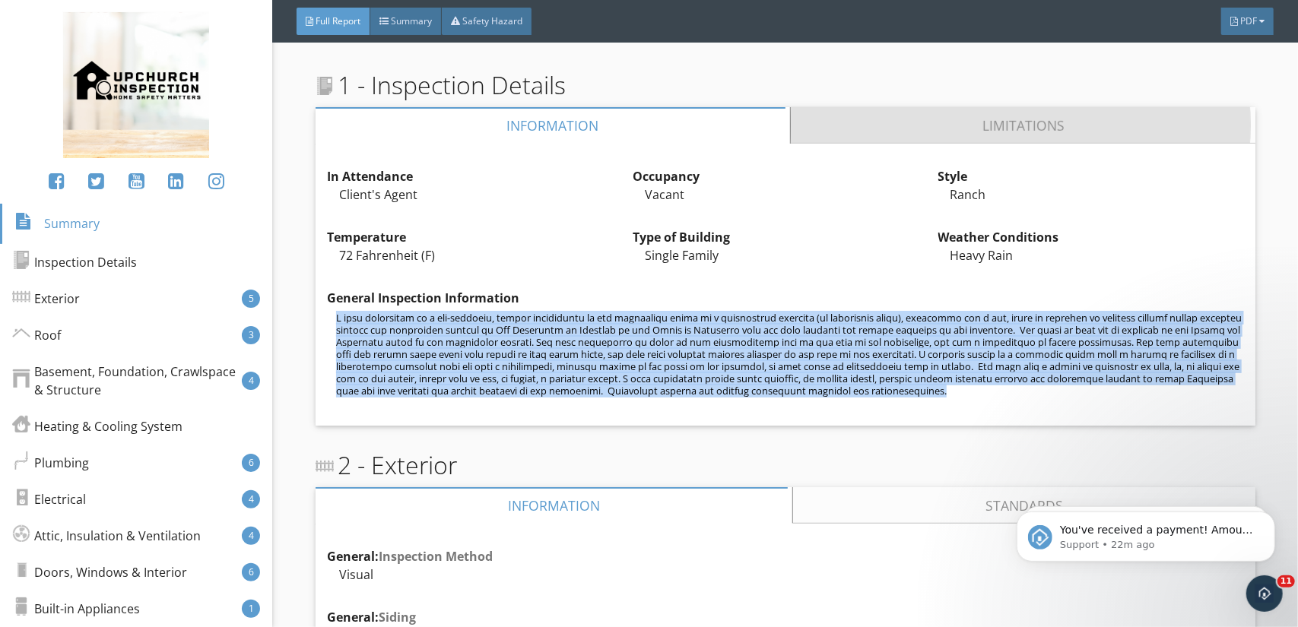
click at [982, 121] on link "Limitations" at bounding box center [1023, 125] width 465 height 36
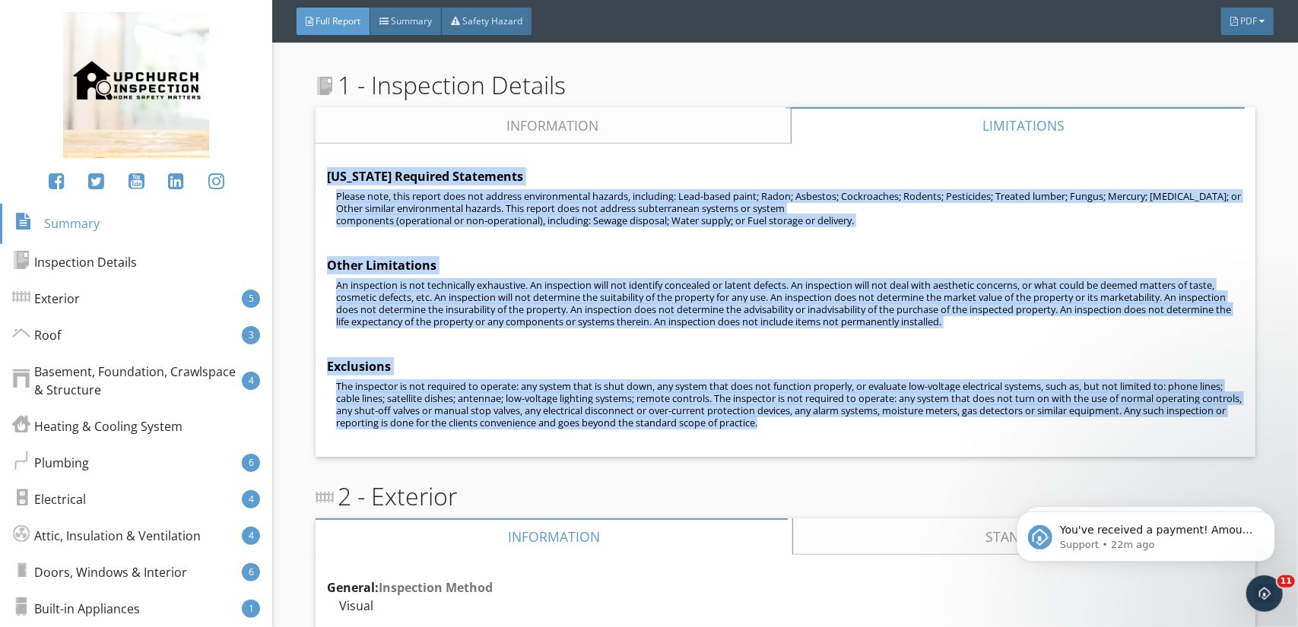
click at [579, 116] on link "Information" at bounding box center [553, 125] width 475 height 36
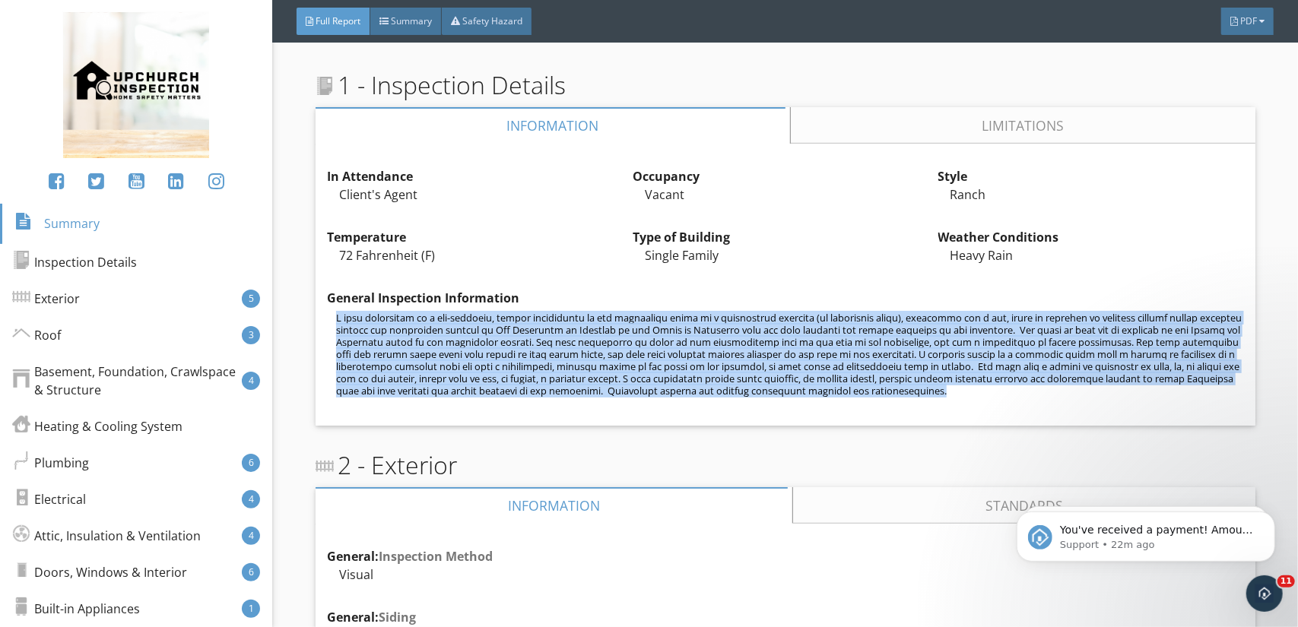
click at [890, 129] on link "Limitations" at bounding box center [1023, 125] width 465 height 36
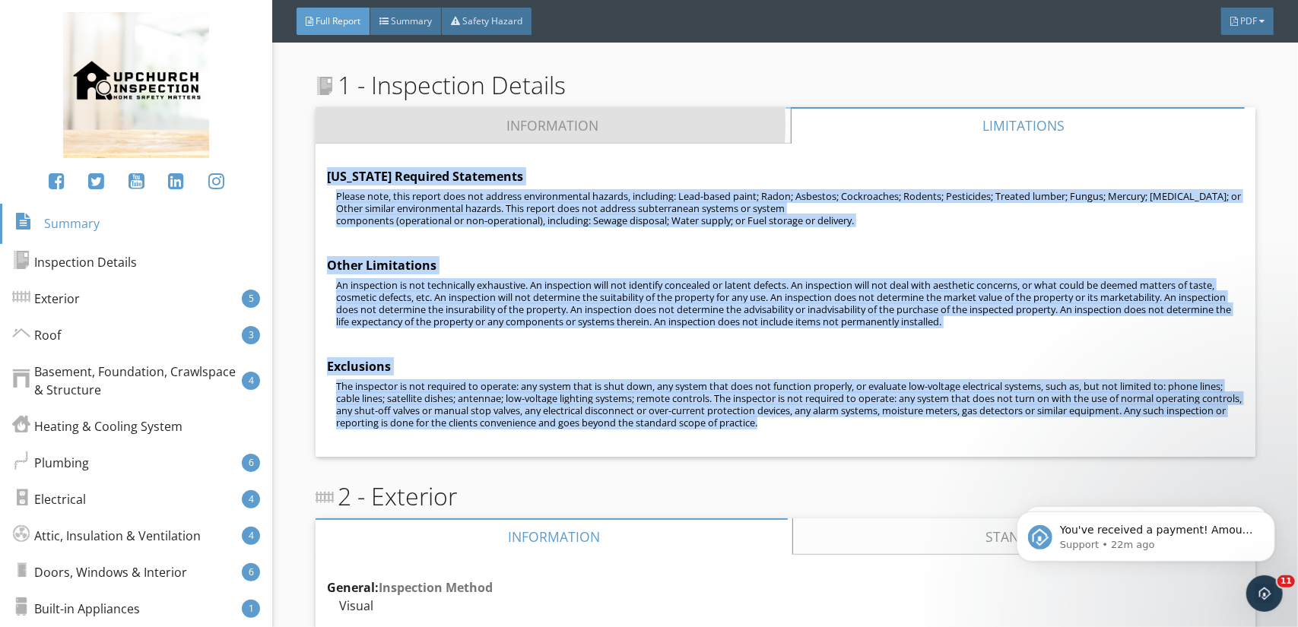
click at [485, 121] on link "Information" at bounding box center [553, 125] width 475 height 36
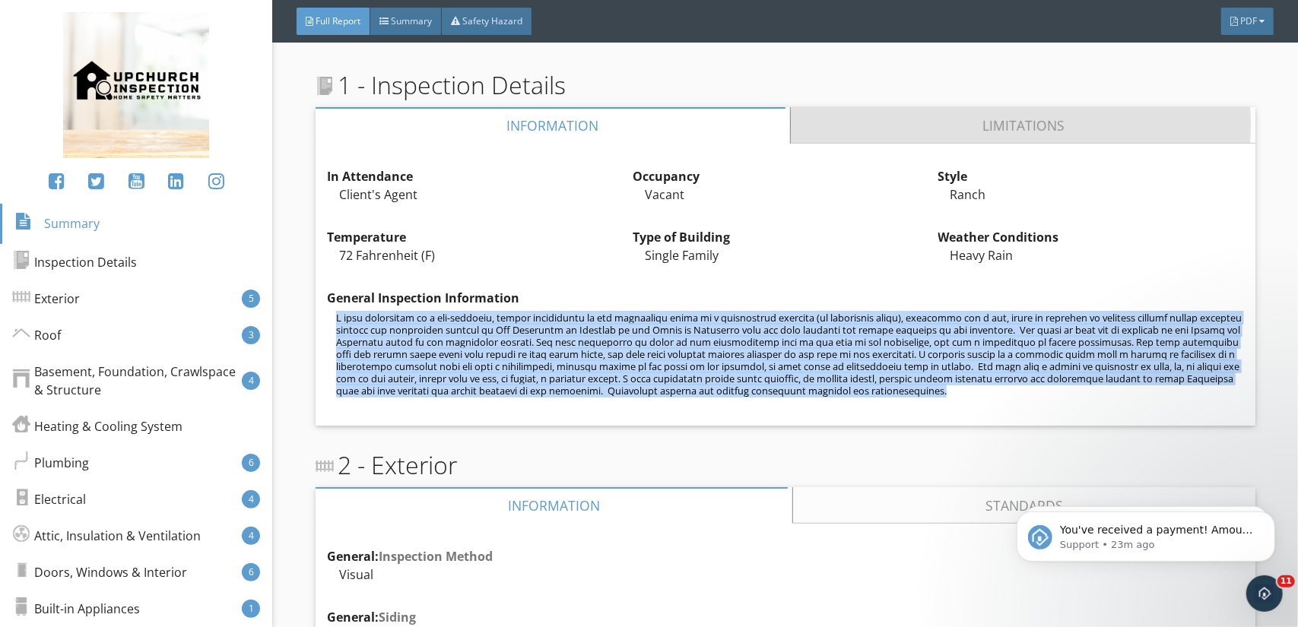
click at [928, 115] on link "Limitations" at bounding box center [1023, 125] width 465 height 36
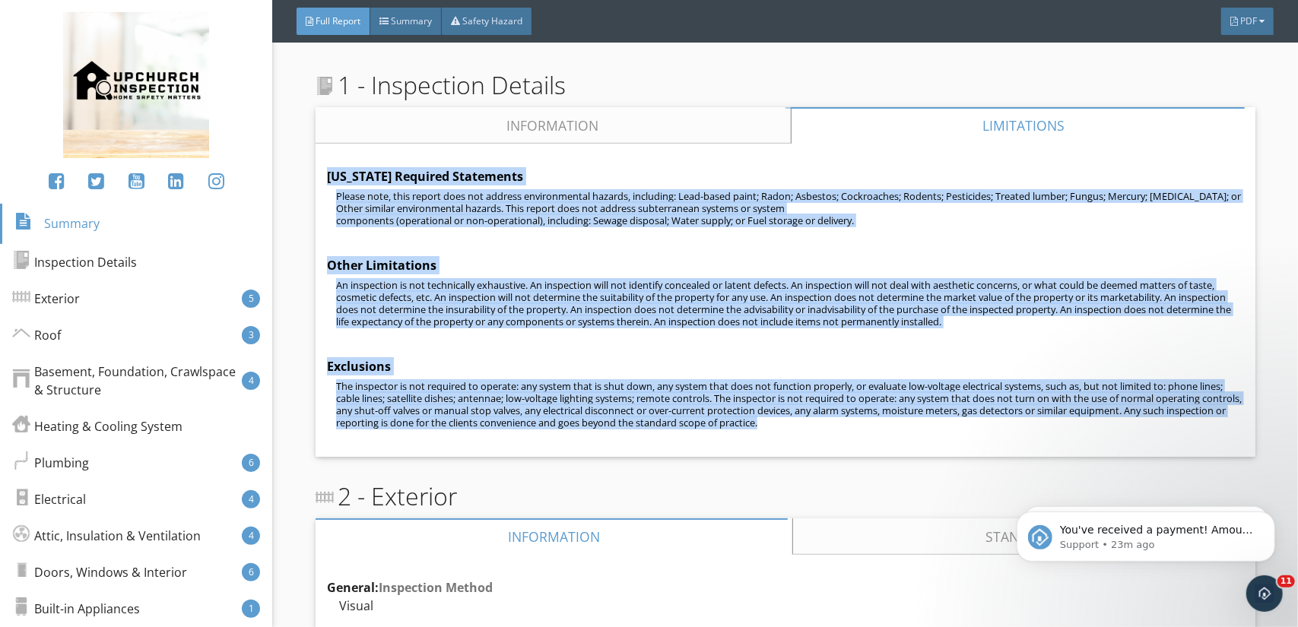
click at [701, 407] on p "The inspector is not required to operate: any system that is shut down, any sys…" at bounding box center [789, 404] width 907 height 49
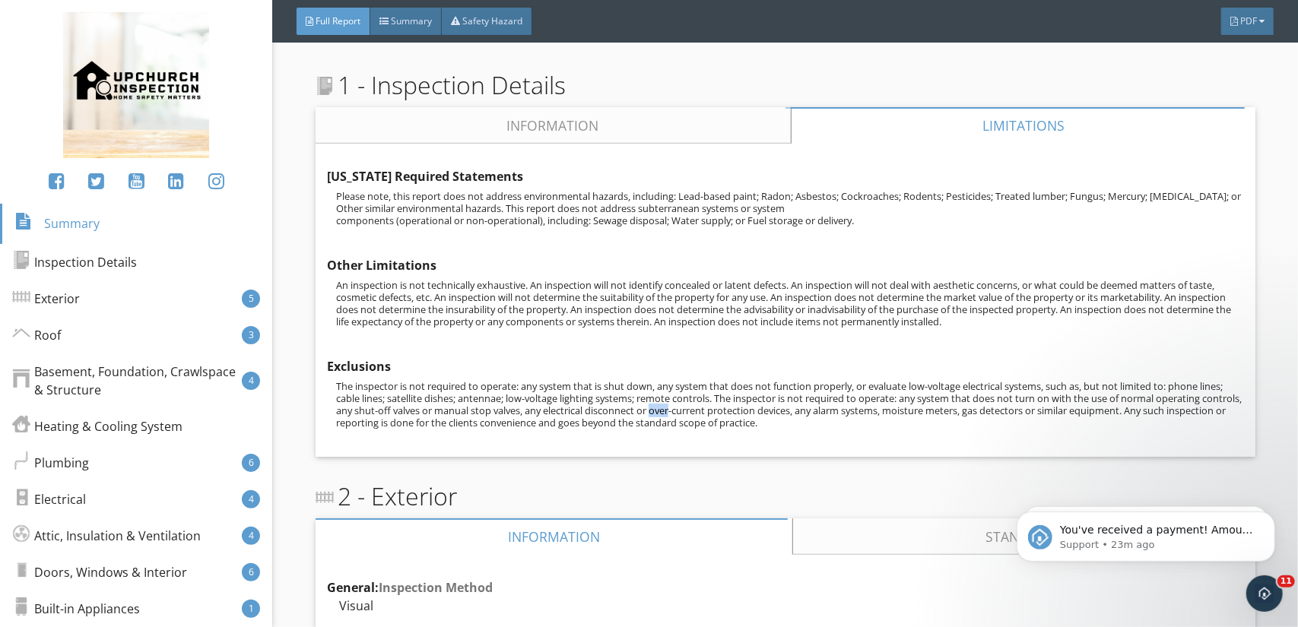
click at [701, 407] on p "The inspector is not required to operate: any system that is shut down, any sys…" at bounding box center [789, 404] width 907 height 49
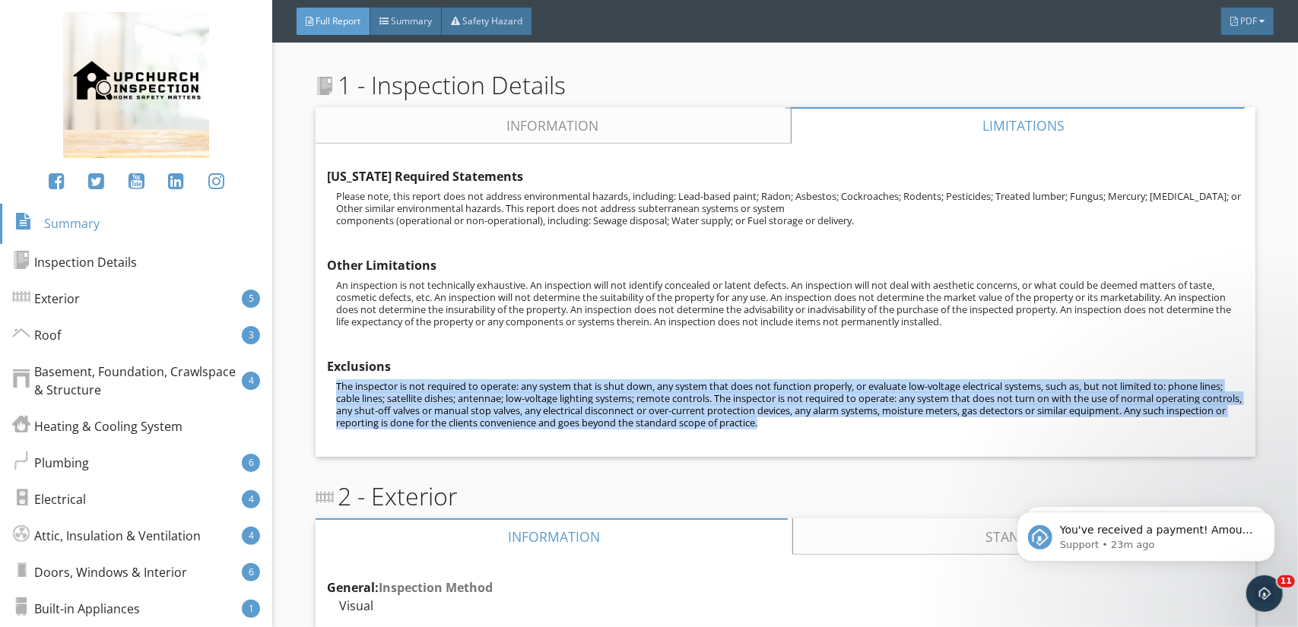
click at [701, 407] on p "The inspector is not required to operate: any system that is shut down, any sys…" at bounding box center [789, 404] width 907 height 49
click at [517, 122] on link "Information" at bounding box center [553, 125] width 475 height 36
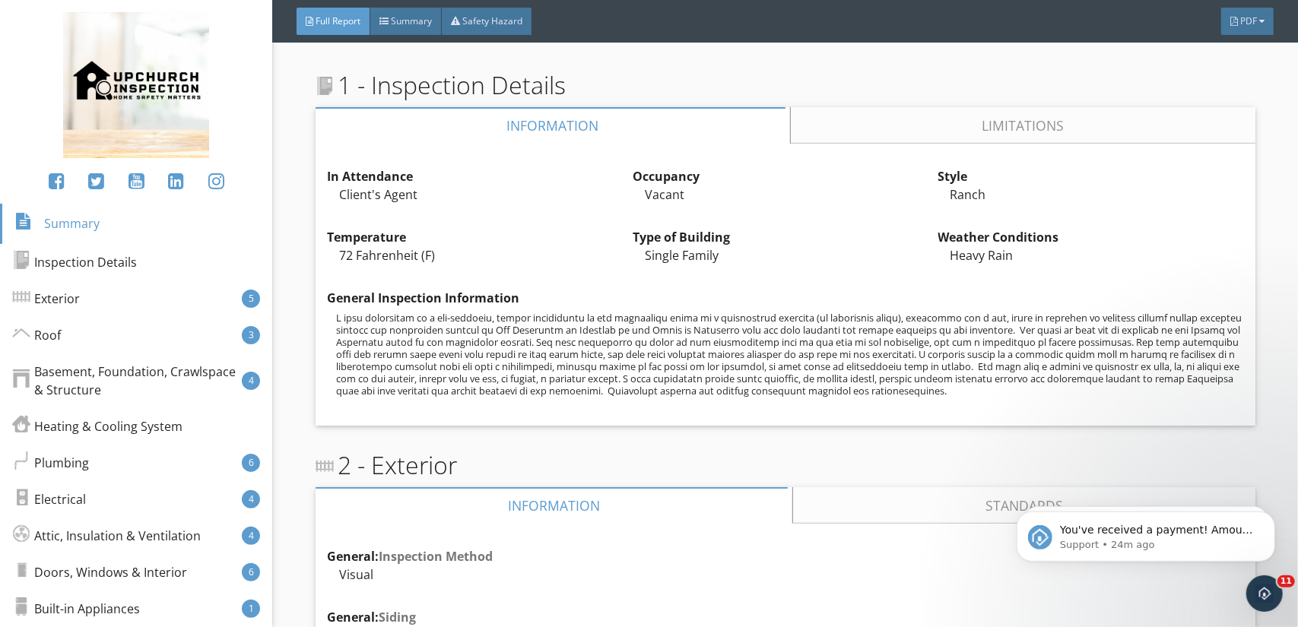
click at [620, 352] on p at bounding box center [789, 354] width 907 height 85
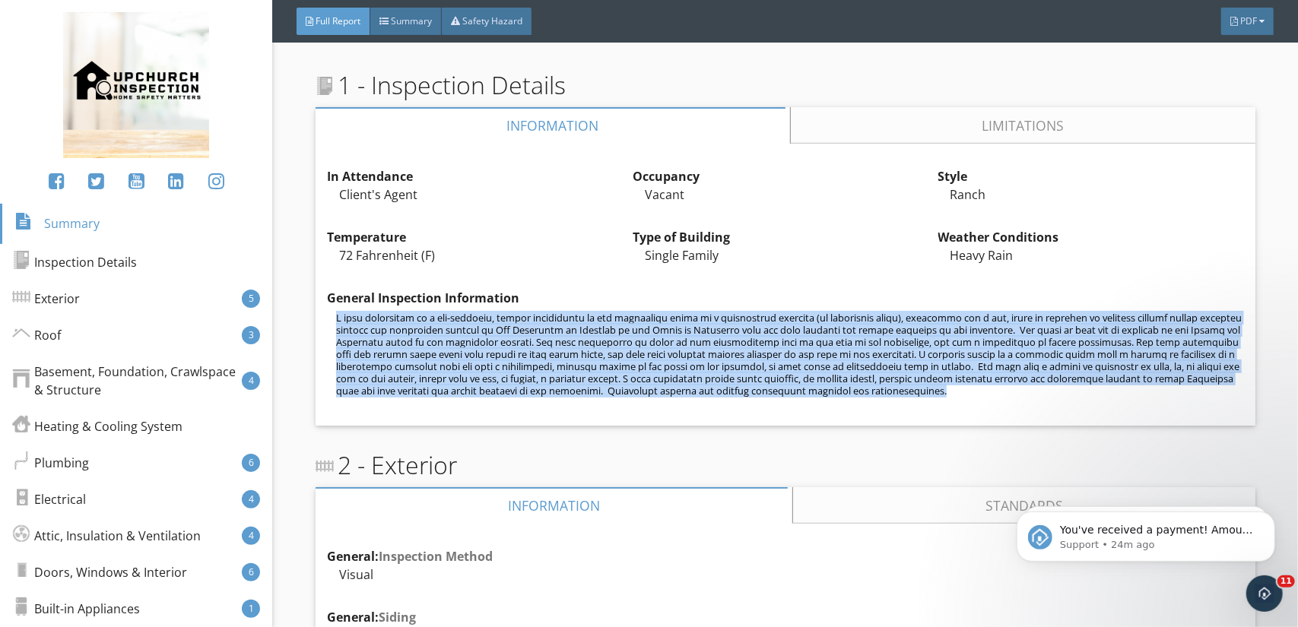
click at [620, 352] on p at bounding box center [789, 354] width 907 height 85
copy div "A home inspection is a non-invasive, visual examination of the accessible areas…"
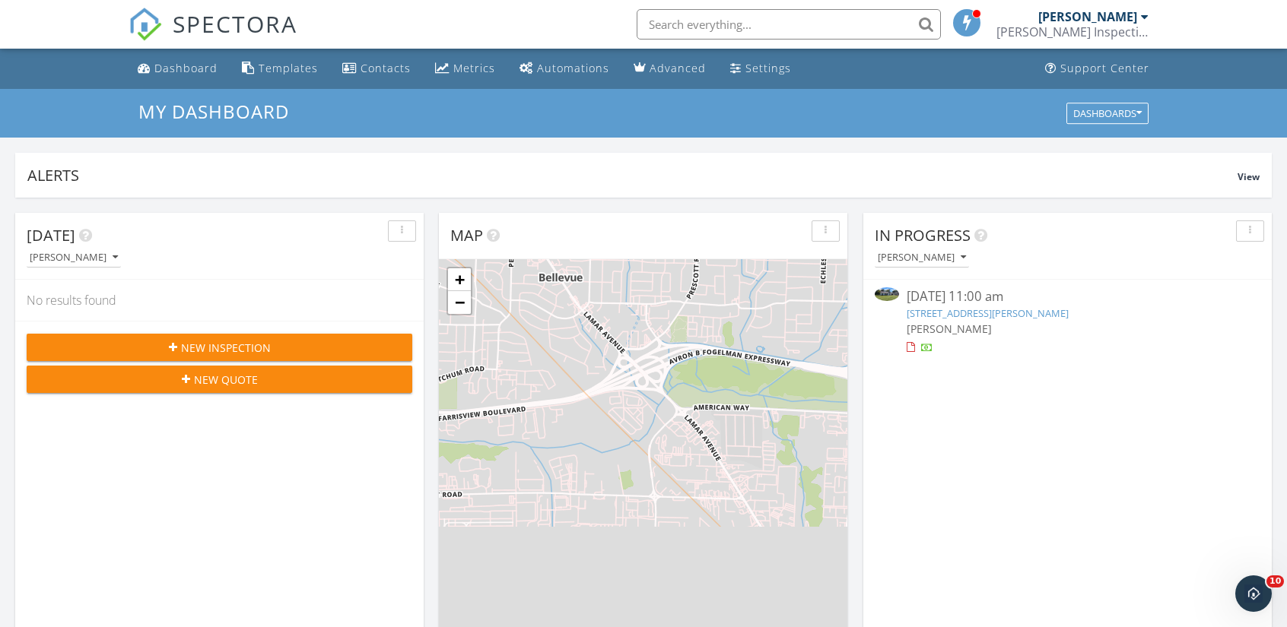
click at [911, 347] on div at bounding box center [910, 348] width 8 height 10
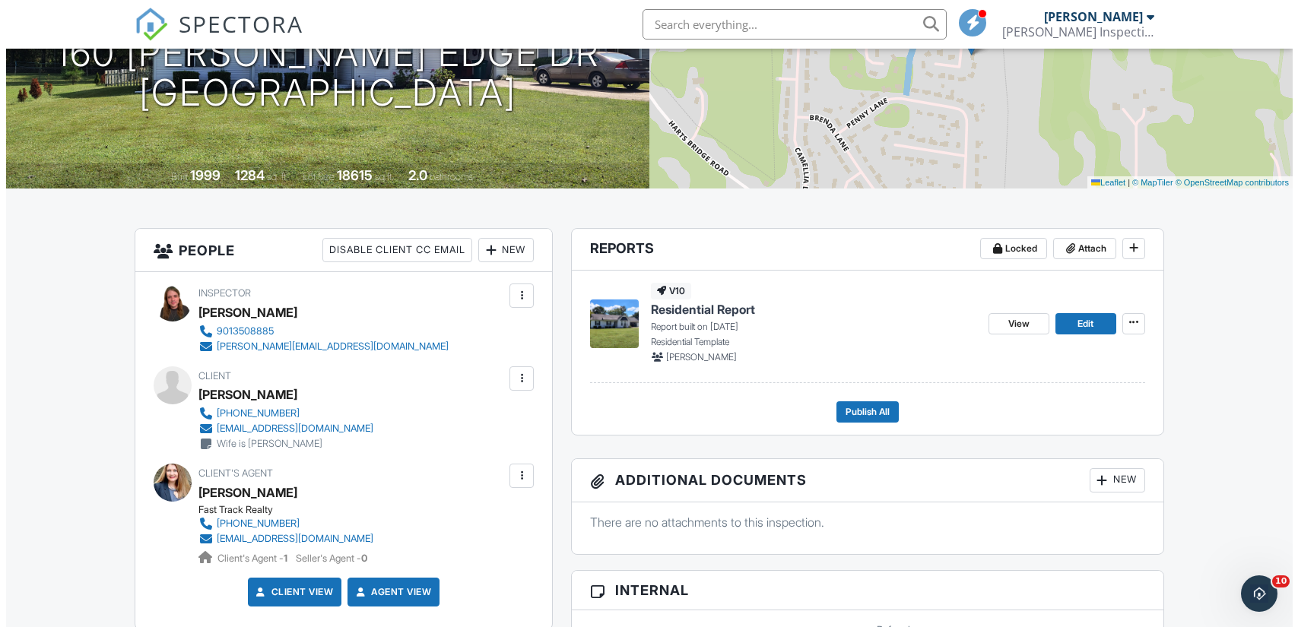
scroll to position [219, 0]
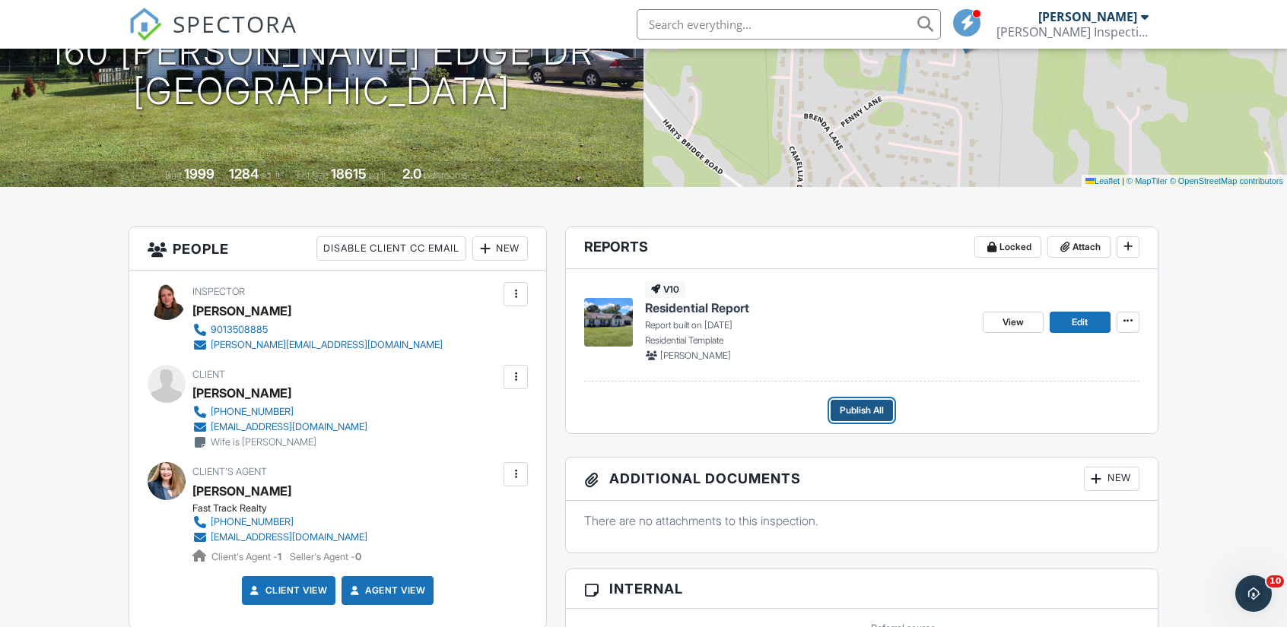
click at [874, 411] on span "Publish All" at bounding box center [861, 410] width 44 height 15
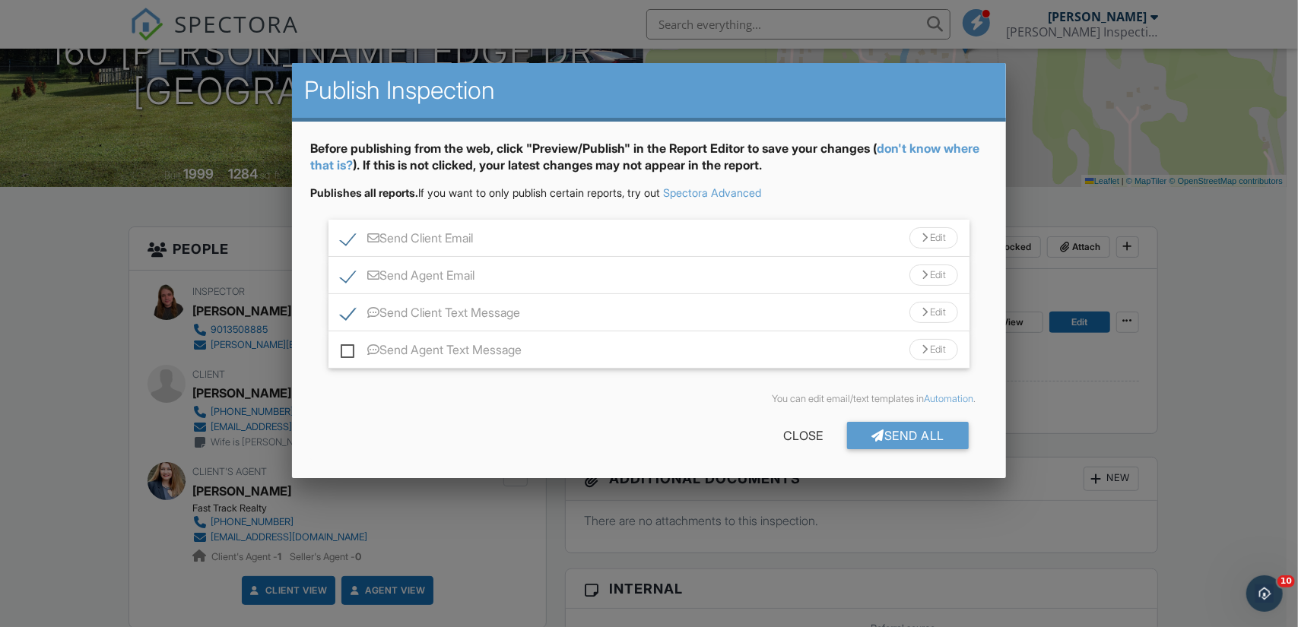
click at [758, 341] on div "Send Agent Text Message Edit" at bounding box center [648, 350] width 641 height 37
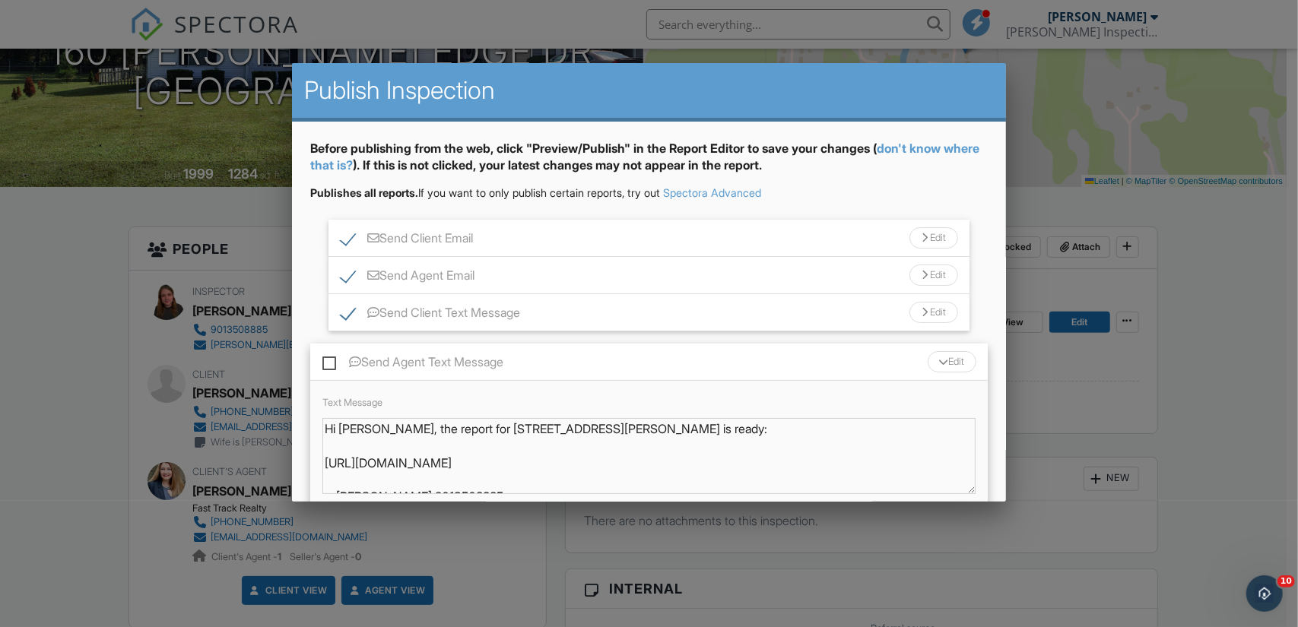
click at [327, 358] on label "Send Agent Text Message" at bounding box center [412, 364] width 181 height 19
click at [327, 358] on input "Send Agent Text Message" at bounding box center [327, 355] width 10 height 10
checkbox input "true"
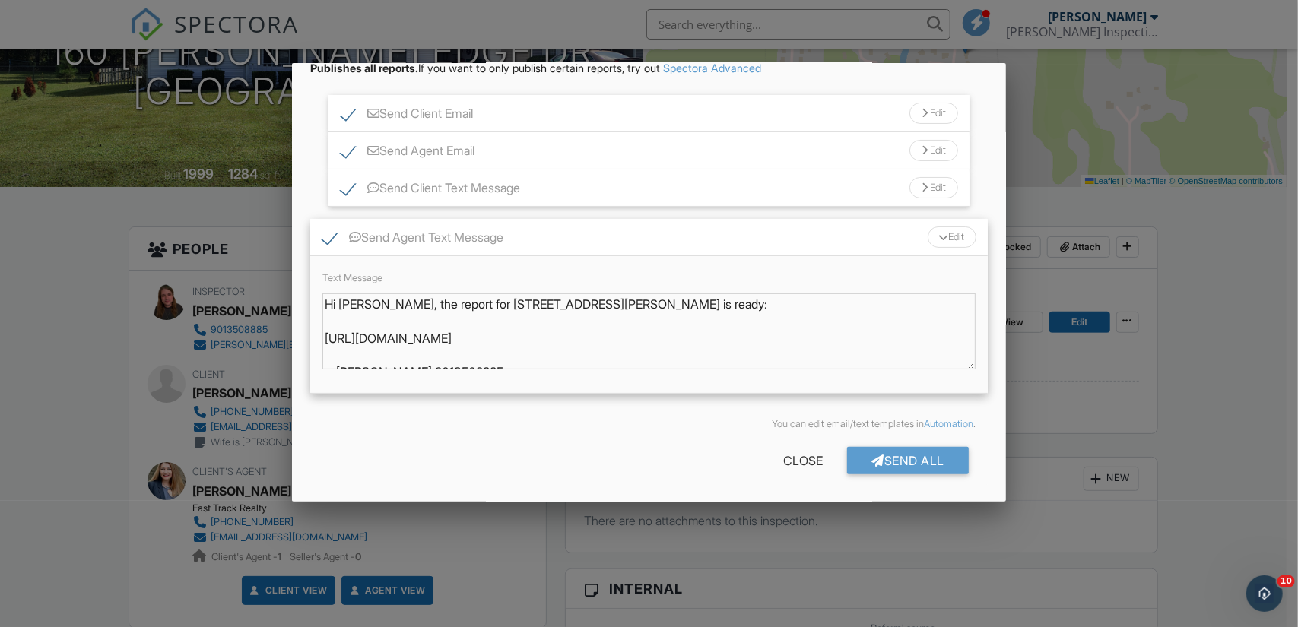
click at [502, 120] on div "Send Client Email Edit" at bounding box center [648, 113] width 641 height 37
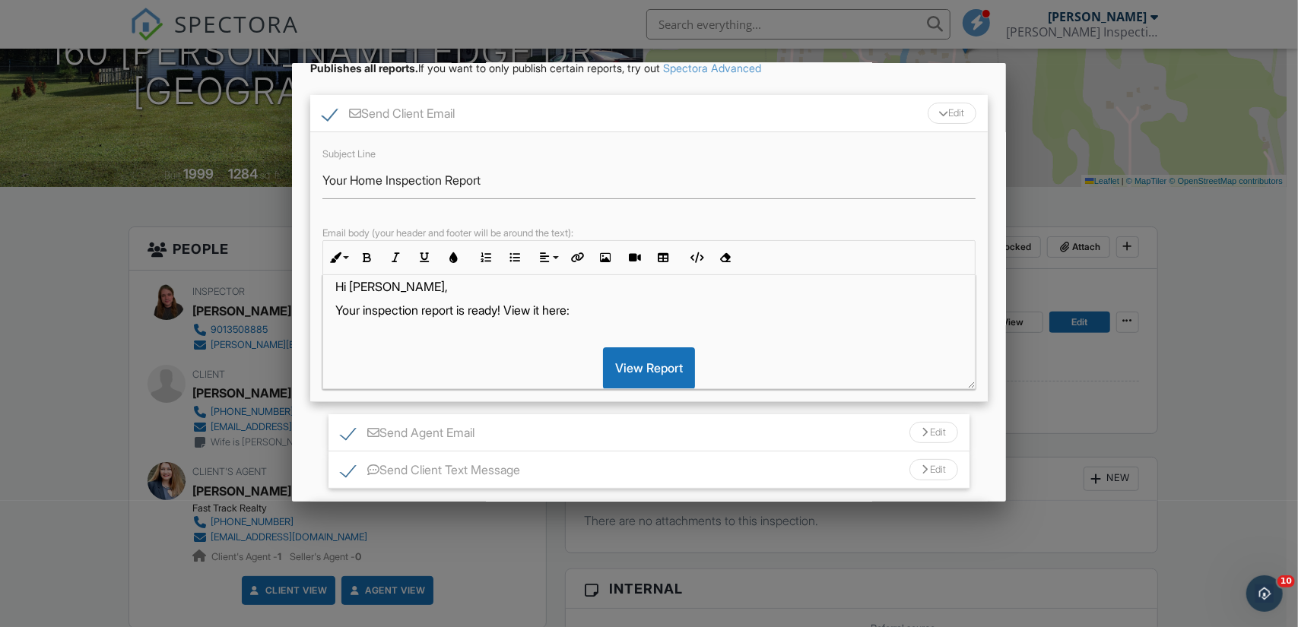
scroll to position [0, 0]
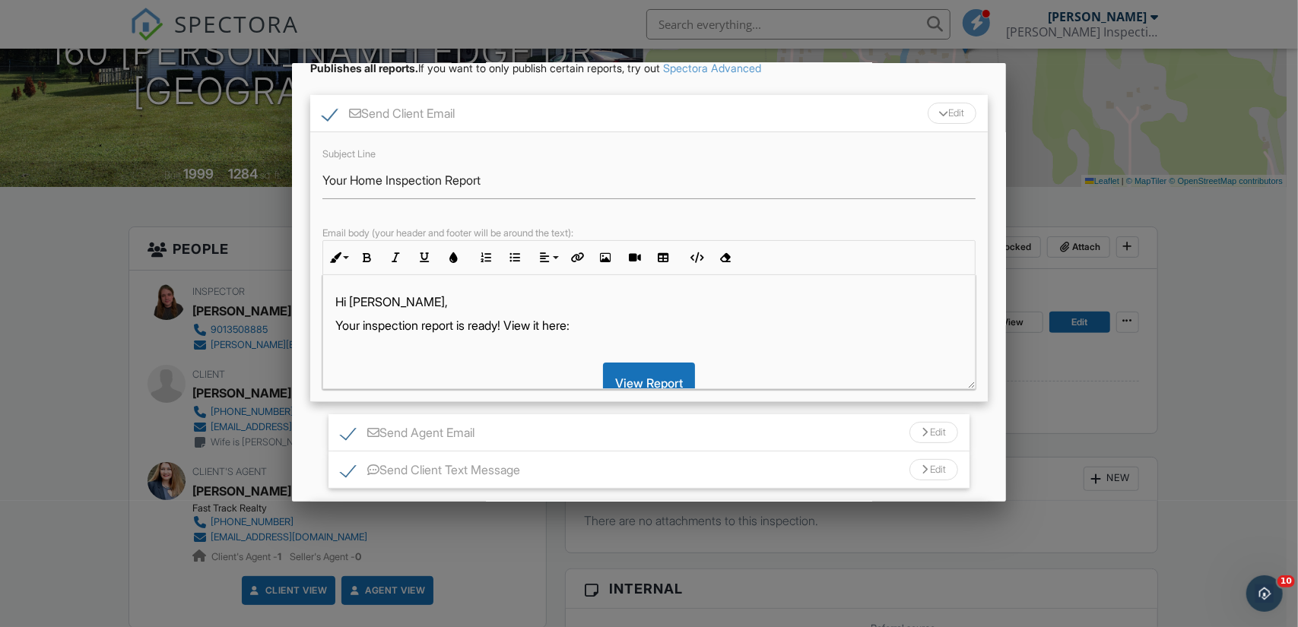
click at [507, 440] on div "Send Agent Email Edit" at bounding box center [648, 432] width 641 height 37
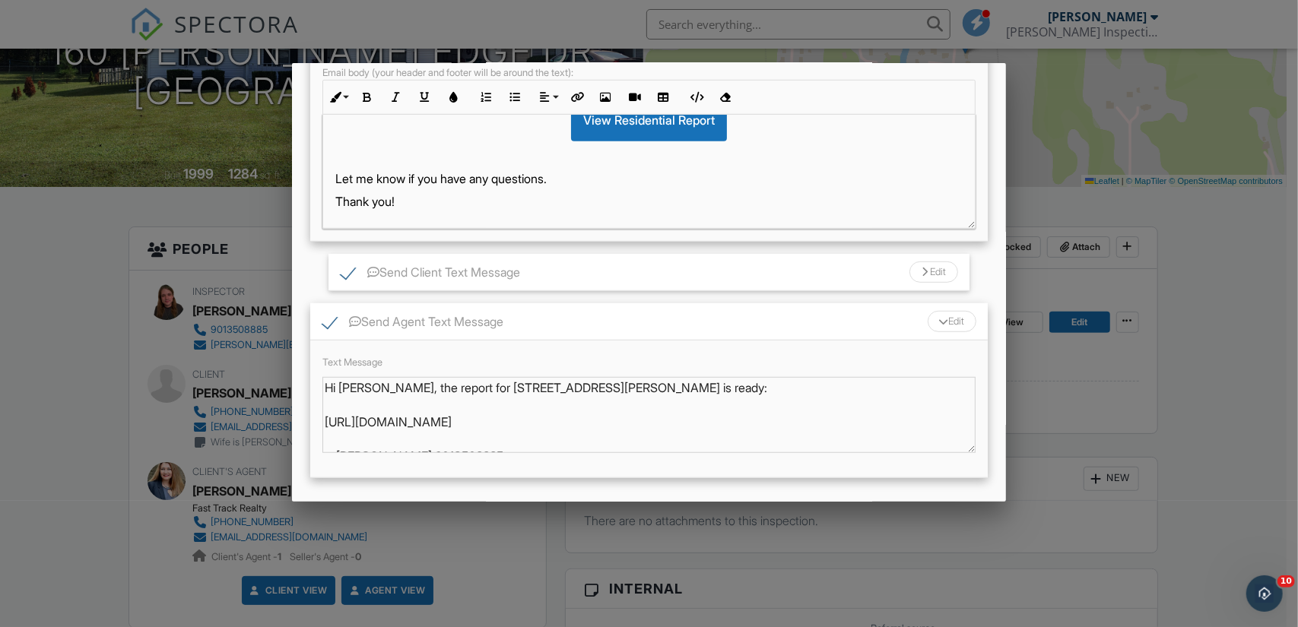
scroll to position [605, 0]
click at [520, 265] on label "Send Client Text Message" at bounding box center [430, 274] width 179 height 19
checkbox input "false"
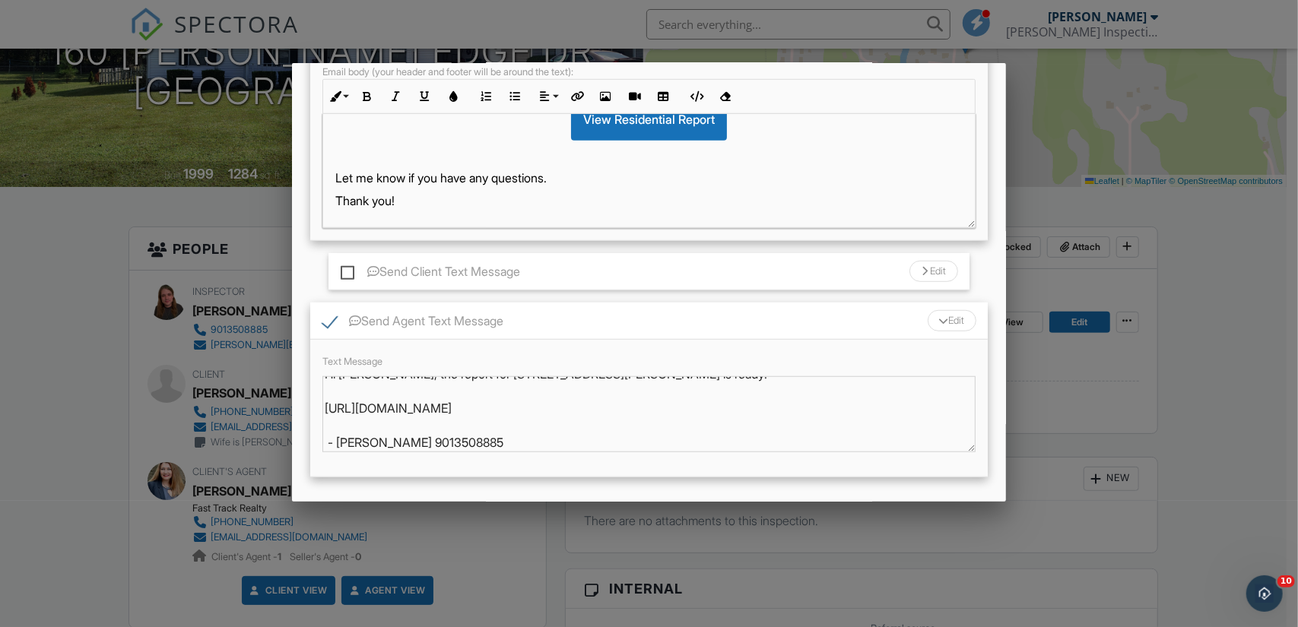
scroll to position [686, 0]
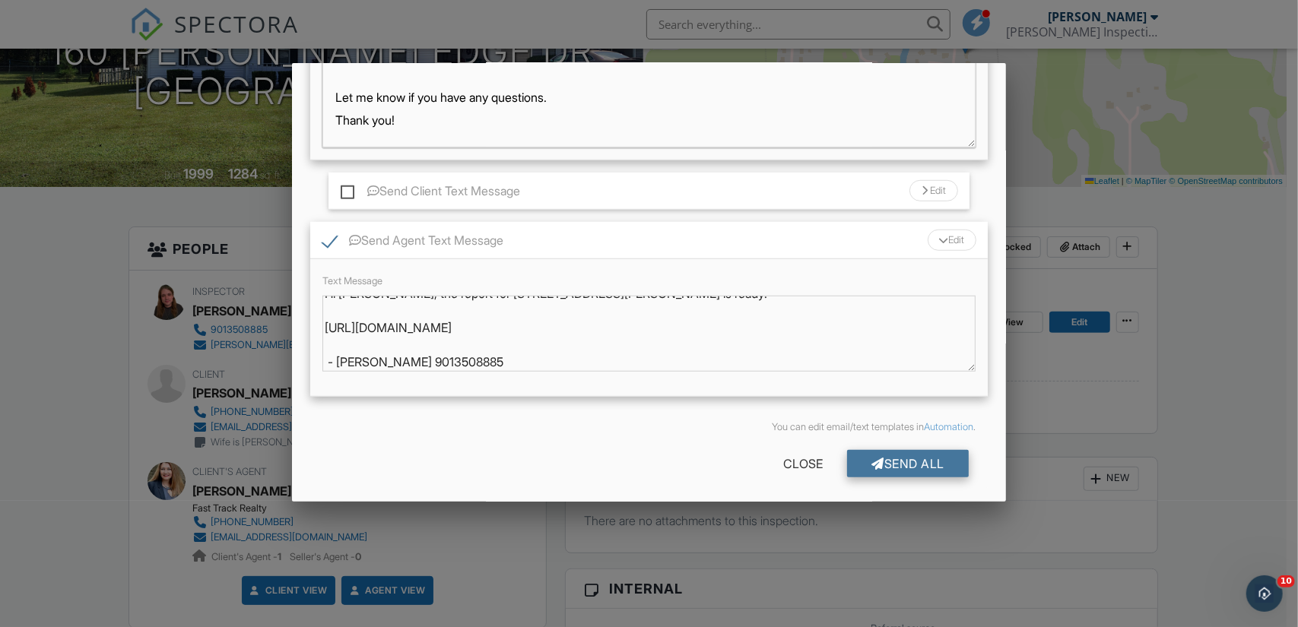
click at [871, 459] on div "Send All" at bounding box center [908, 463] width 122 height 27
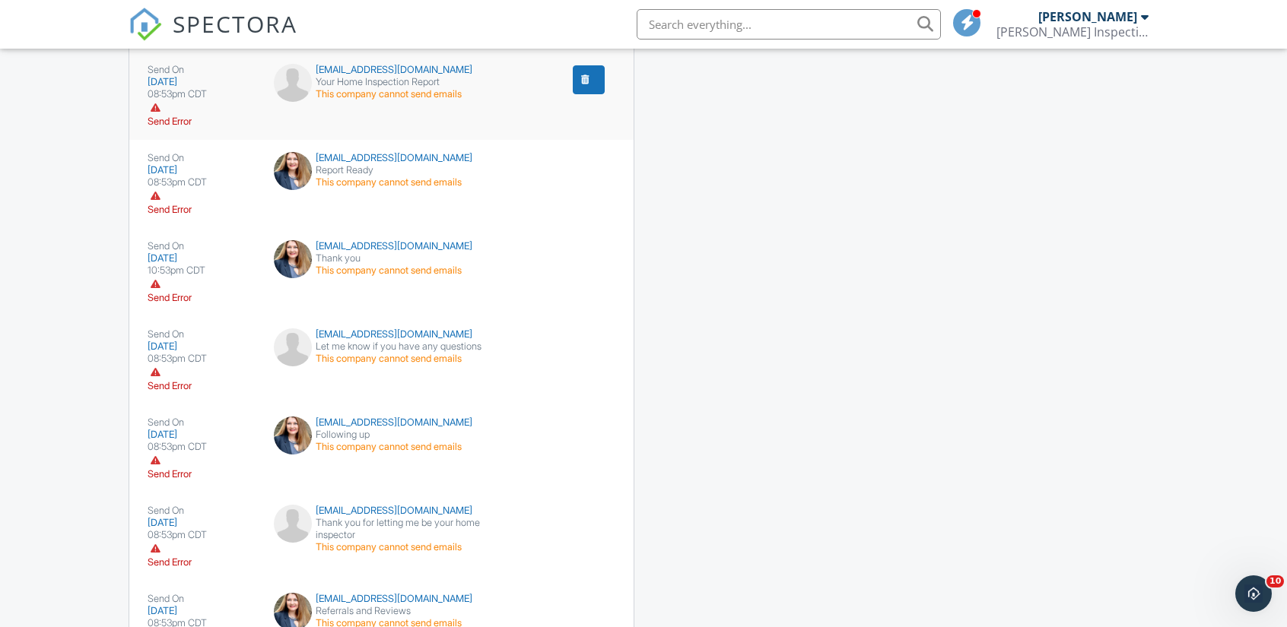
scroll to position [2402, 0]
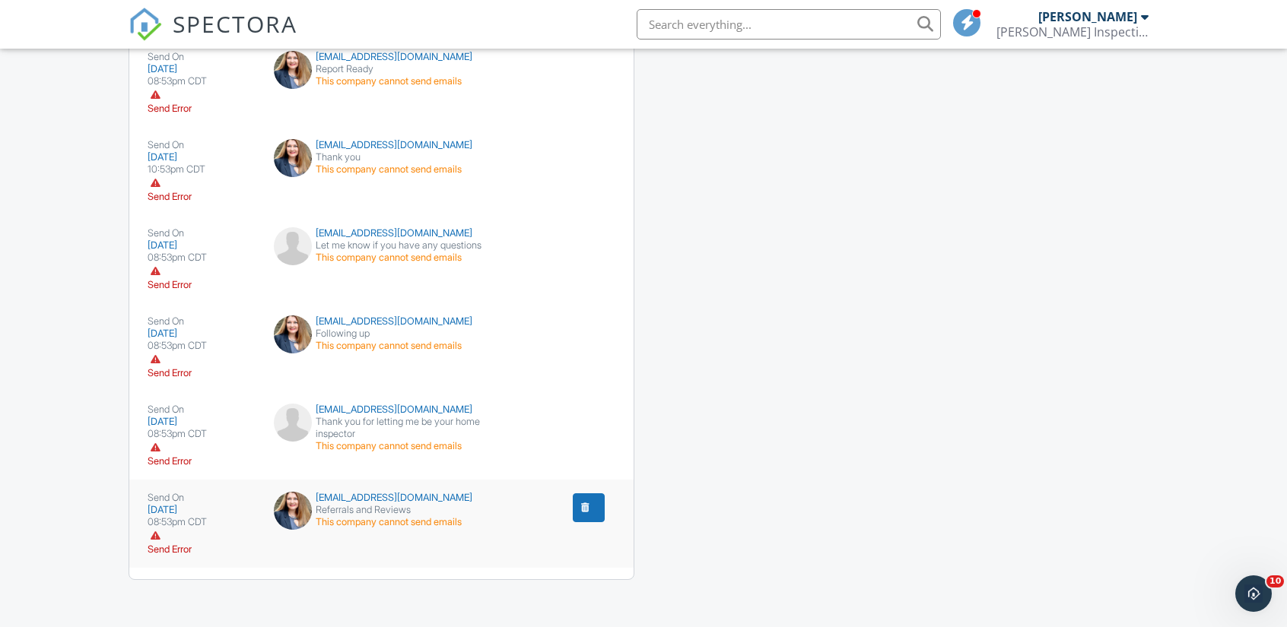
click at [398, 516] on div "This company cannot send emails" at bounding box center [381, 522] width 215 height 12
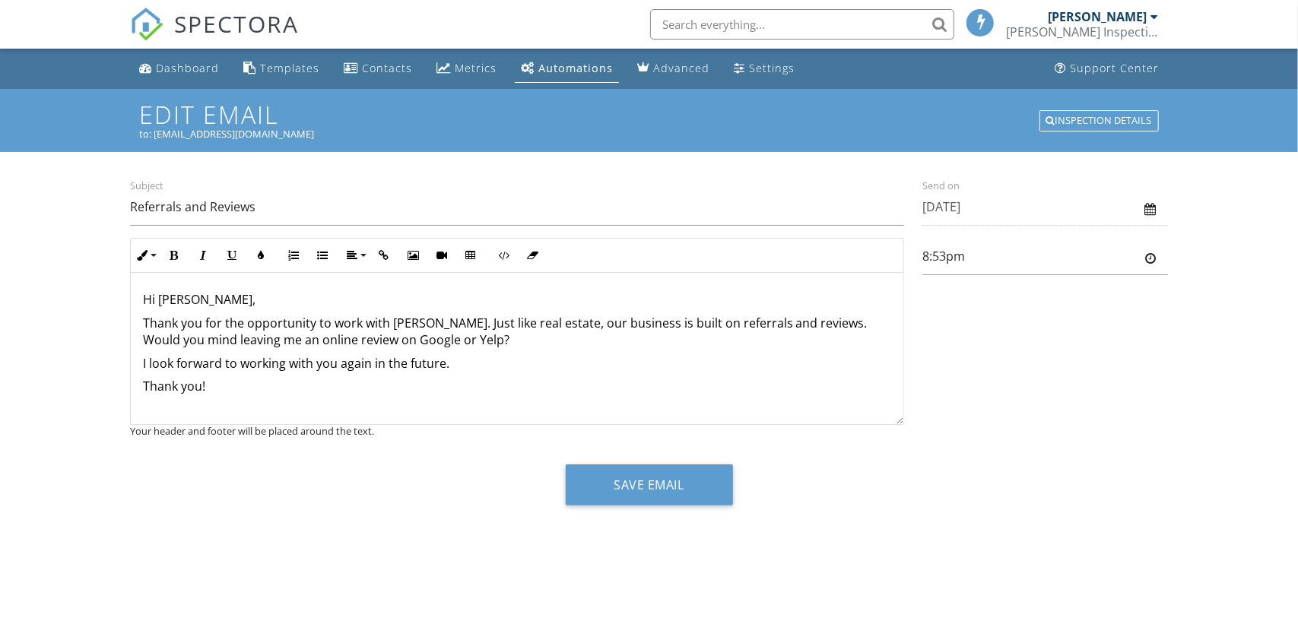
click at [398, 515] on div "Save Email" at bounding box center [649, 491] width 1039 height 52
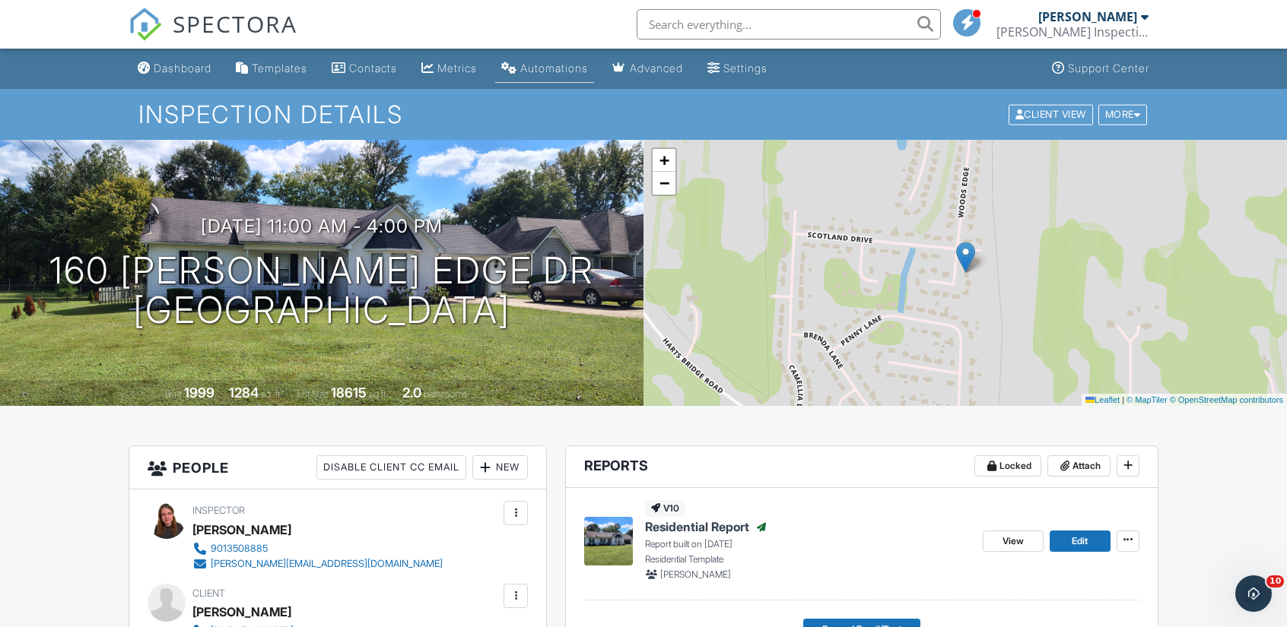
click at [546, 62] on div "Automations" at bounding box center [554, 68] width 68 height 13
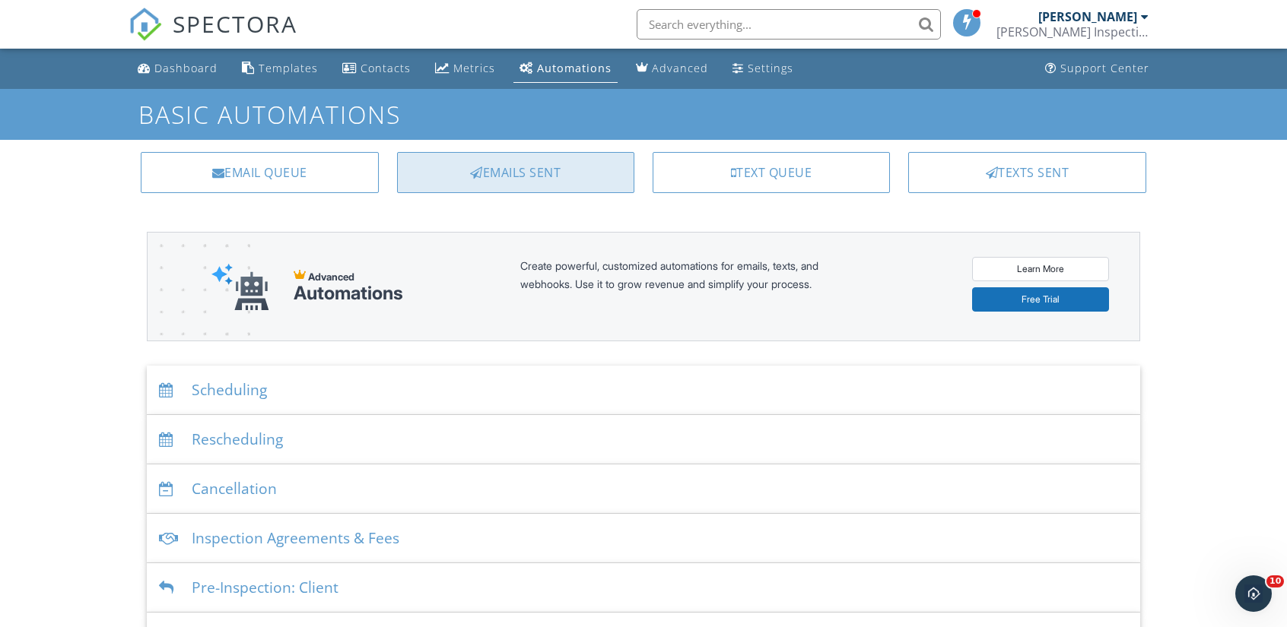
click at [522, 174] on div "Emails Sent" at bounding box center [515, 172] width 237 height 41
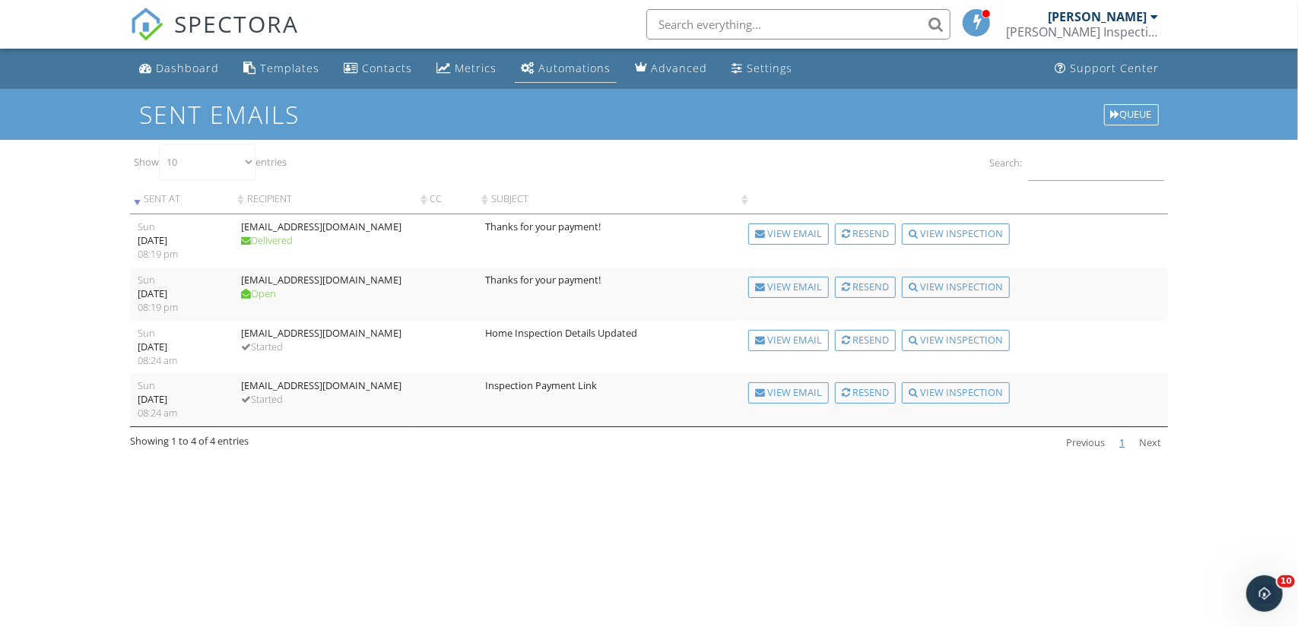
click at [551, 76] on link "Automations" at bounding box center [566, 69] width 102 height 28
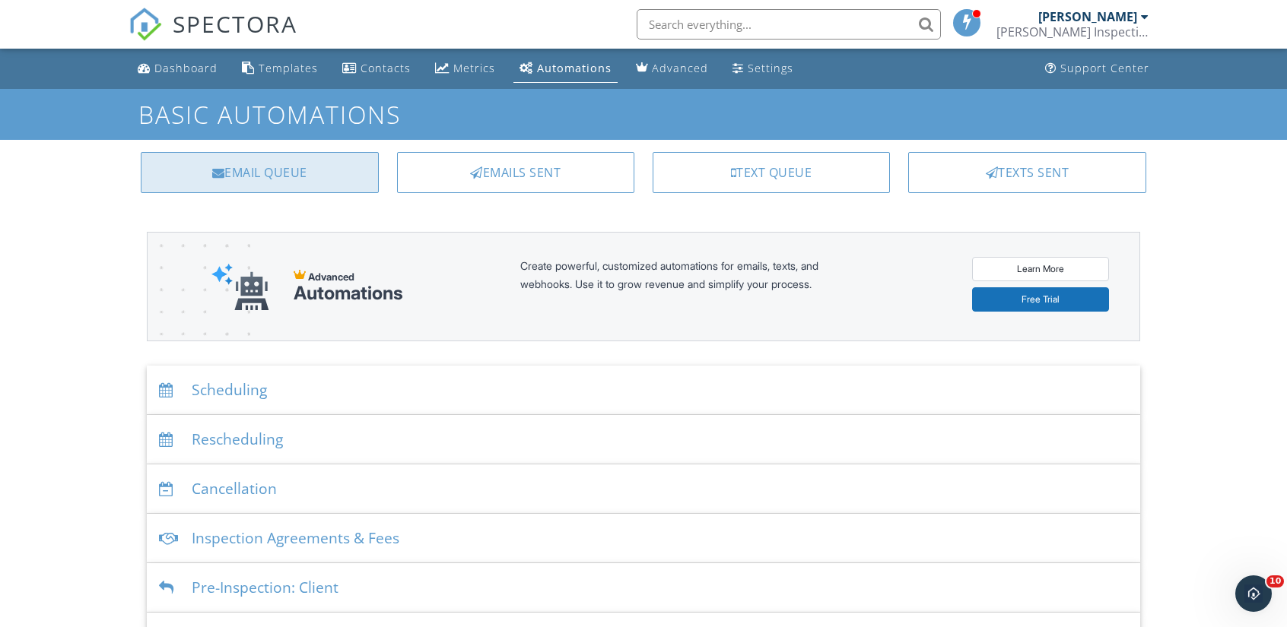
click at [325, 174] on div "Email Queue" at bounding box center [259, 172] width 237 height 41
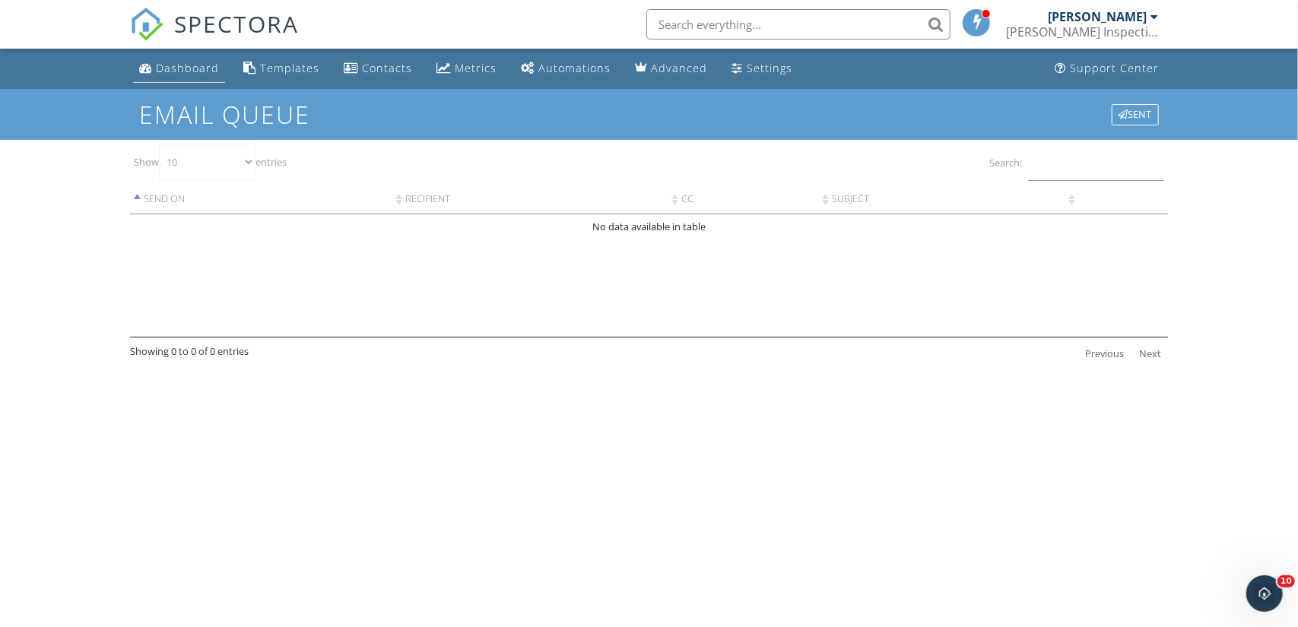
click at [195, 72] on div "Dashboard" at bounding box center [187, 68] width 63 height 14
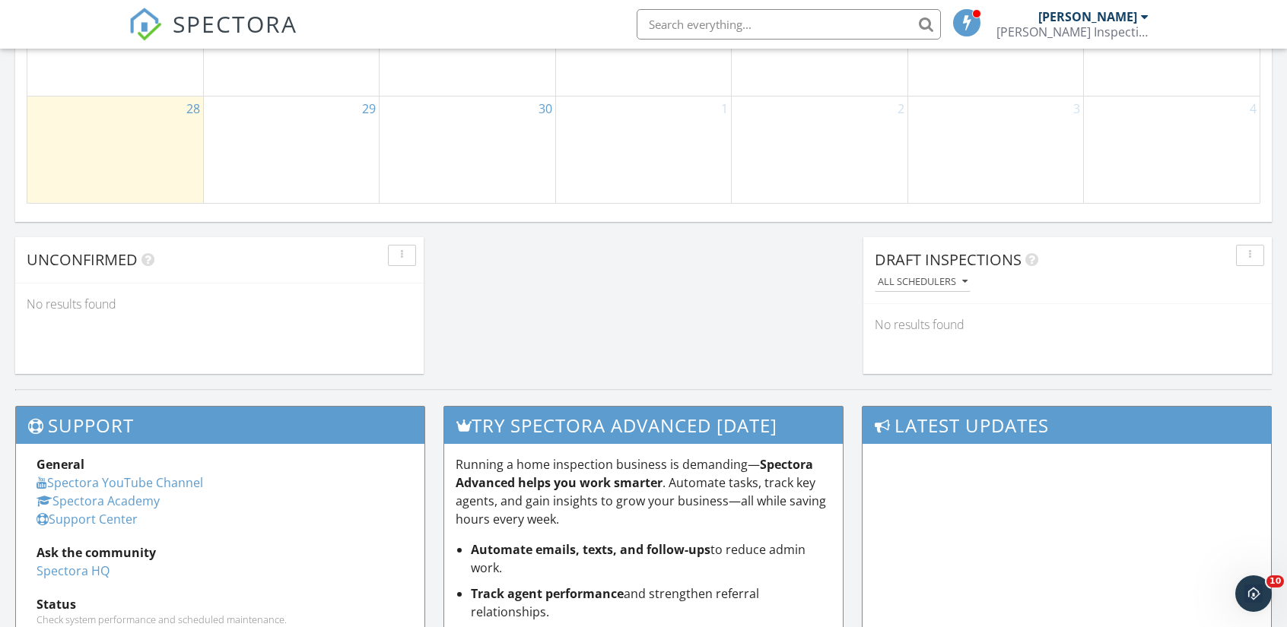
scroll to position [1510, 0]
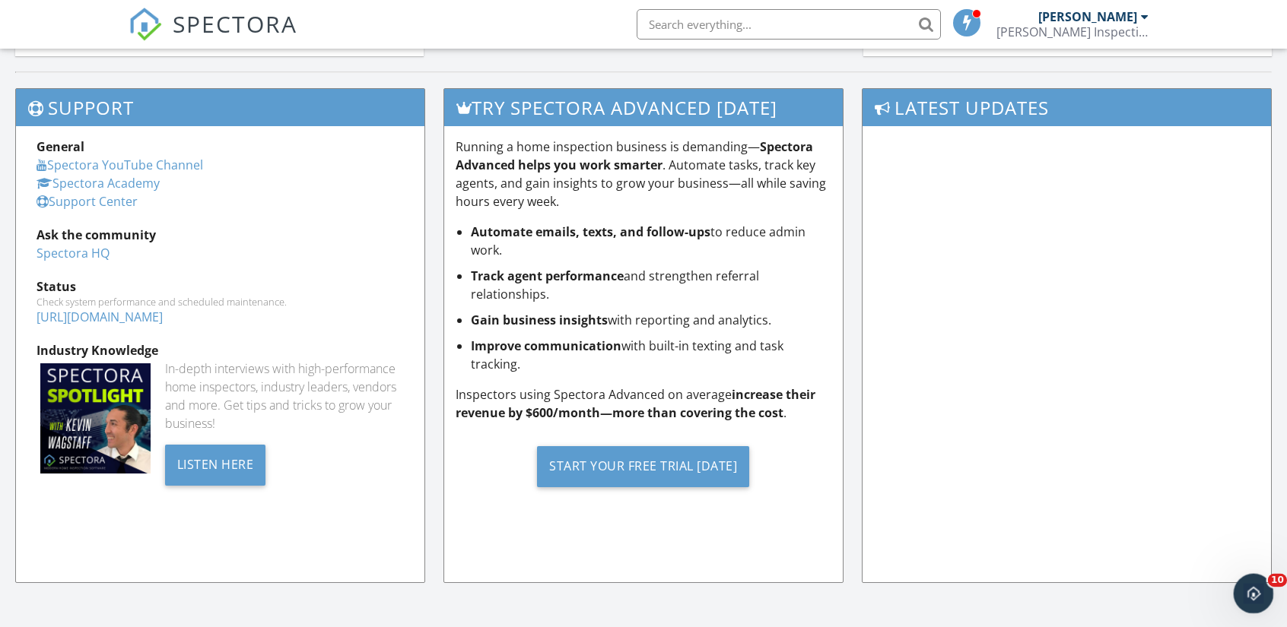
click at [1250, 592] on icon "Open Intercom Messenger" at bounding box center [1251, 591] width 25 height 25
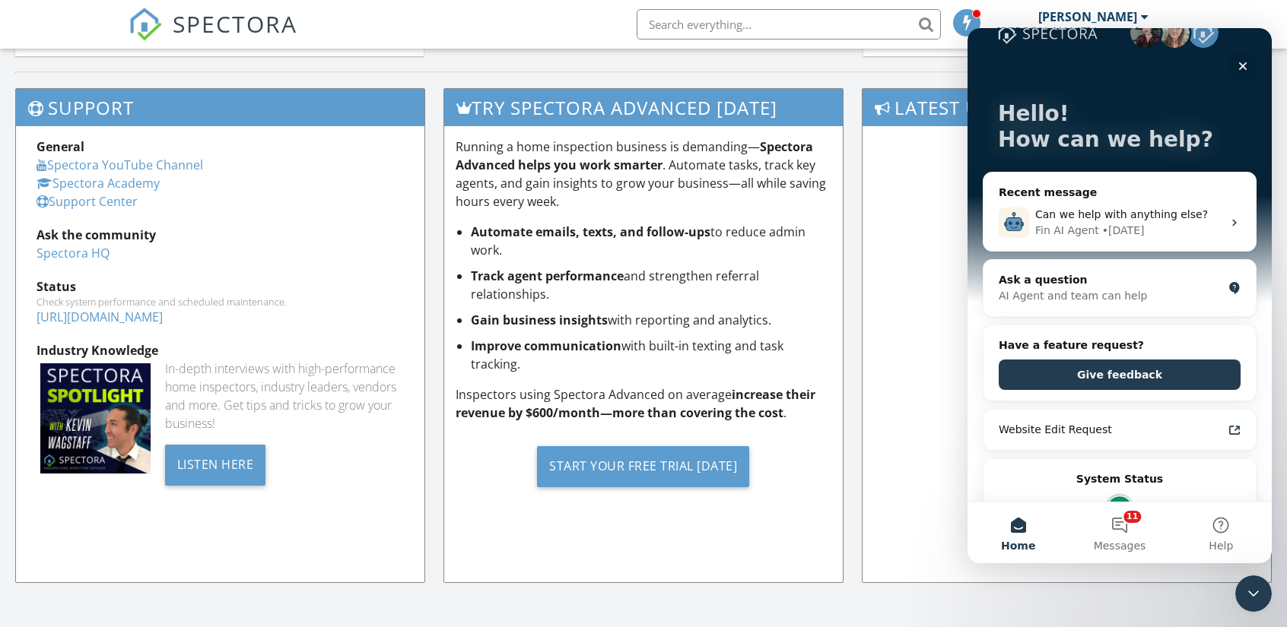
scroll to position [33, 0]
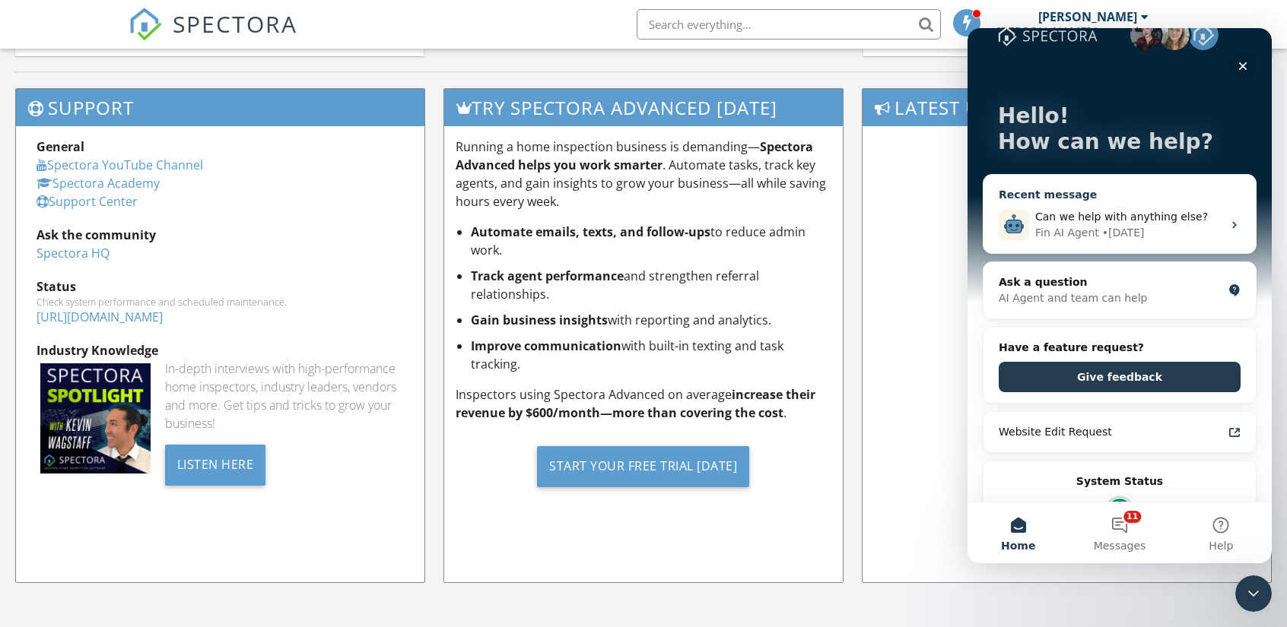
click at [1142, 212] on span "Can we help with anything else?" at bounding box center [1121, 217] width 173 height 12
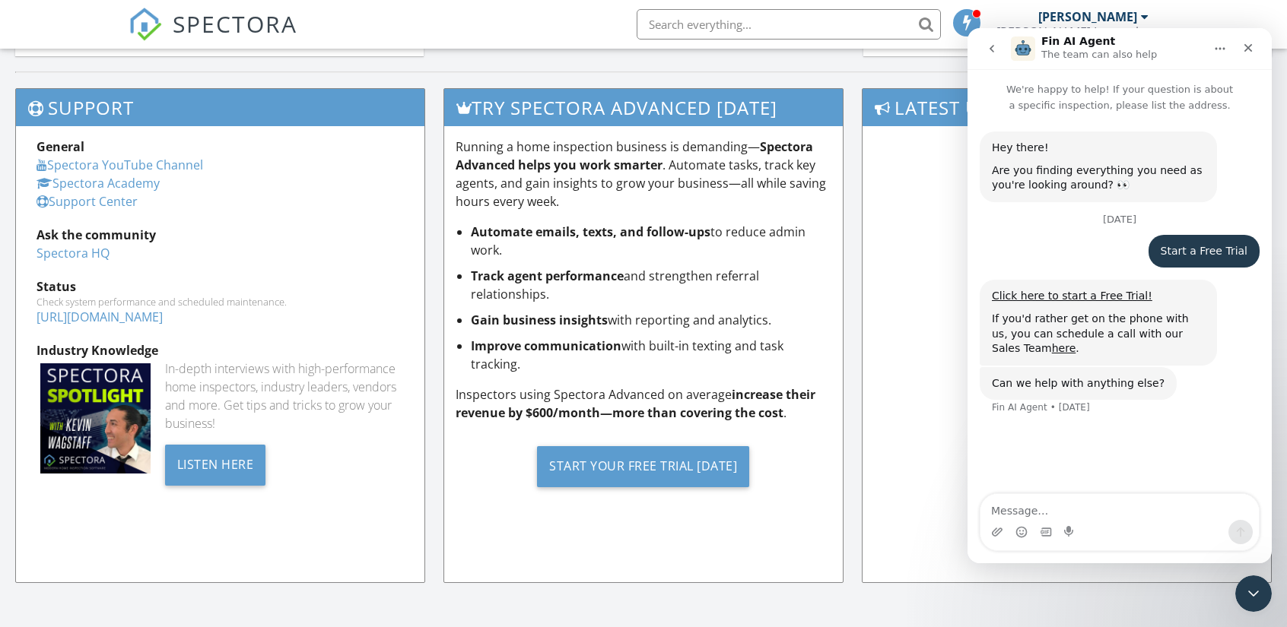
click at [1072, 522] on div "Intercom messenger" at bounding box center [1070, 532] width 12 height 24
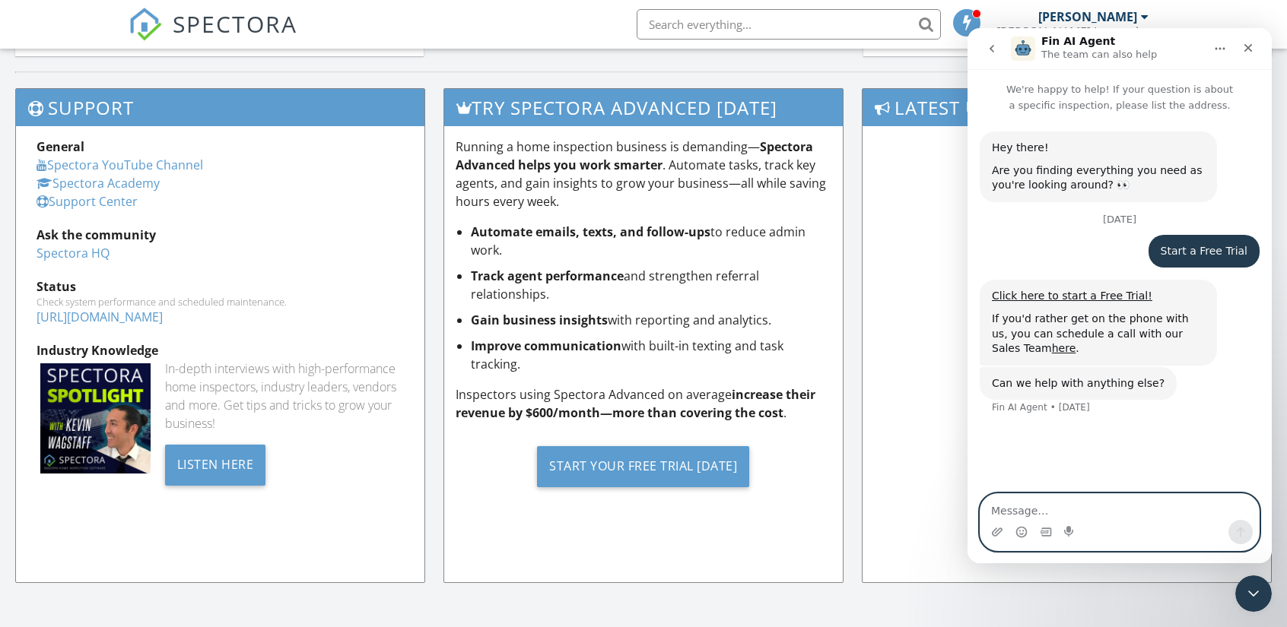
click at [1087, 511] on textarea "Message…" at bounding box center [1119, 507] width 278 height 26
type textarea "Why does it say this company can't send emails?"
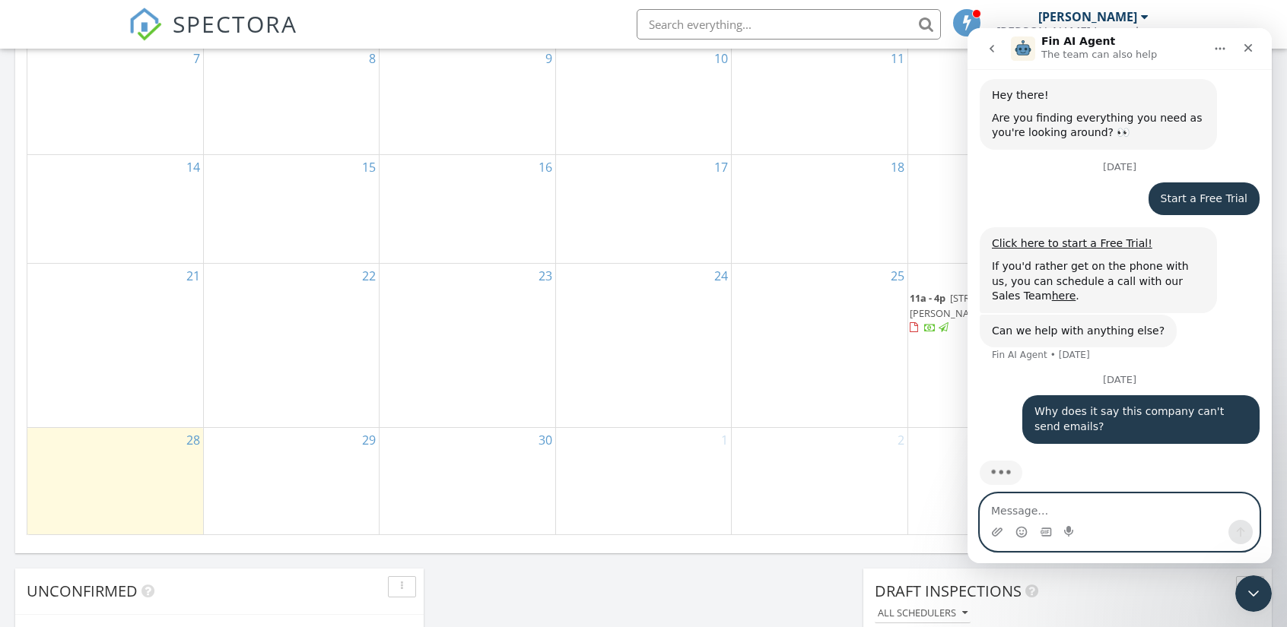
scroll to position [850, 0]
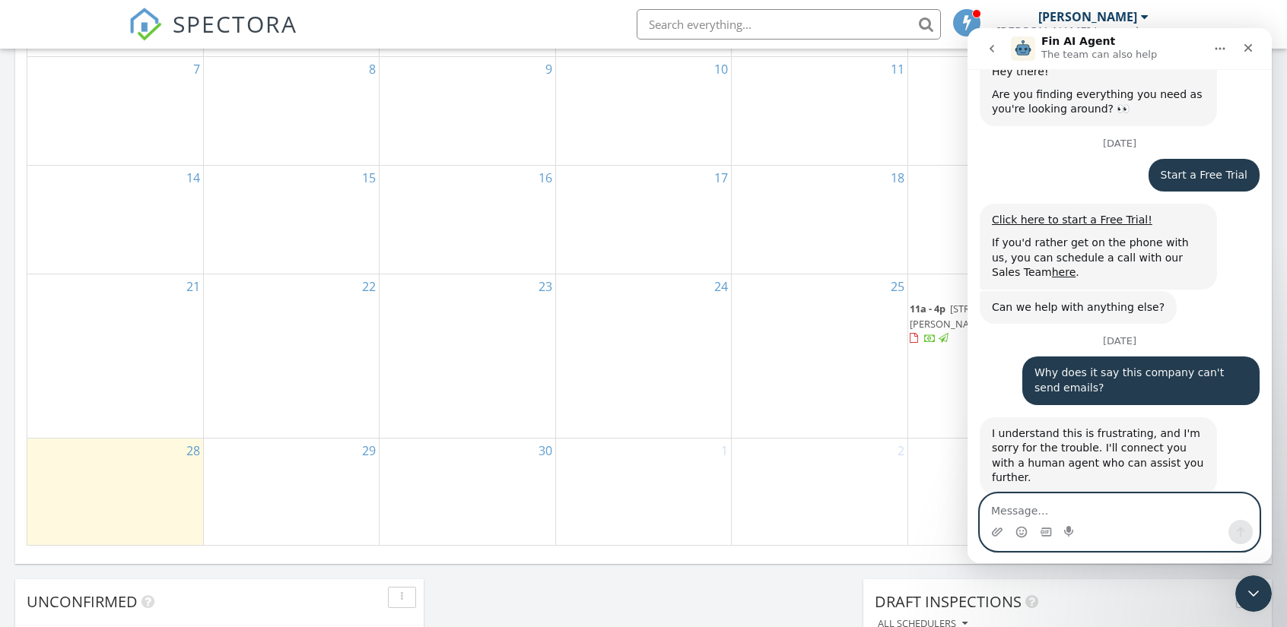
click at [925, 330] on span "160 Woods Edge Dr, Jackson 38301" at bounding box center [986, 316] width 154 height 28
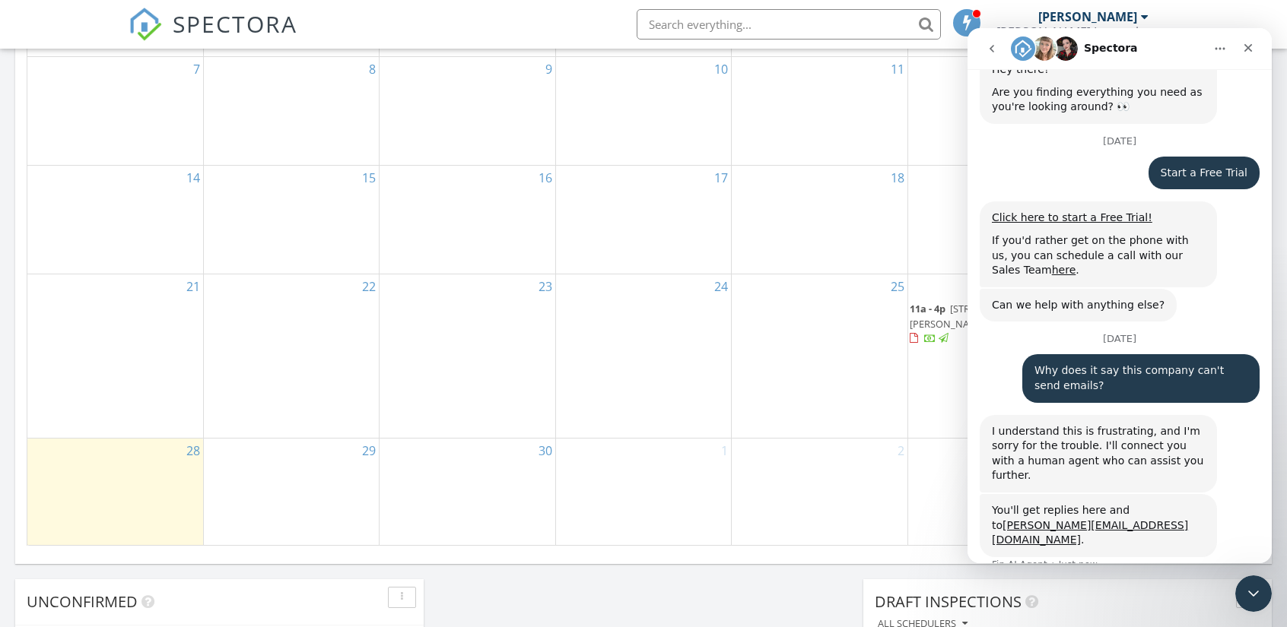
scroll to position [116, 0]
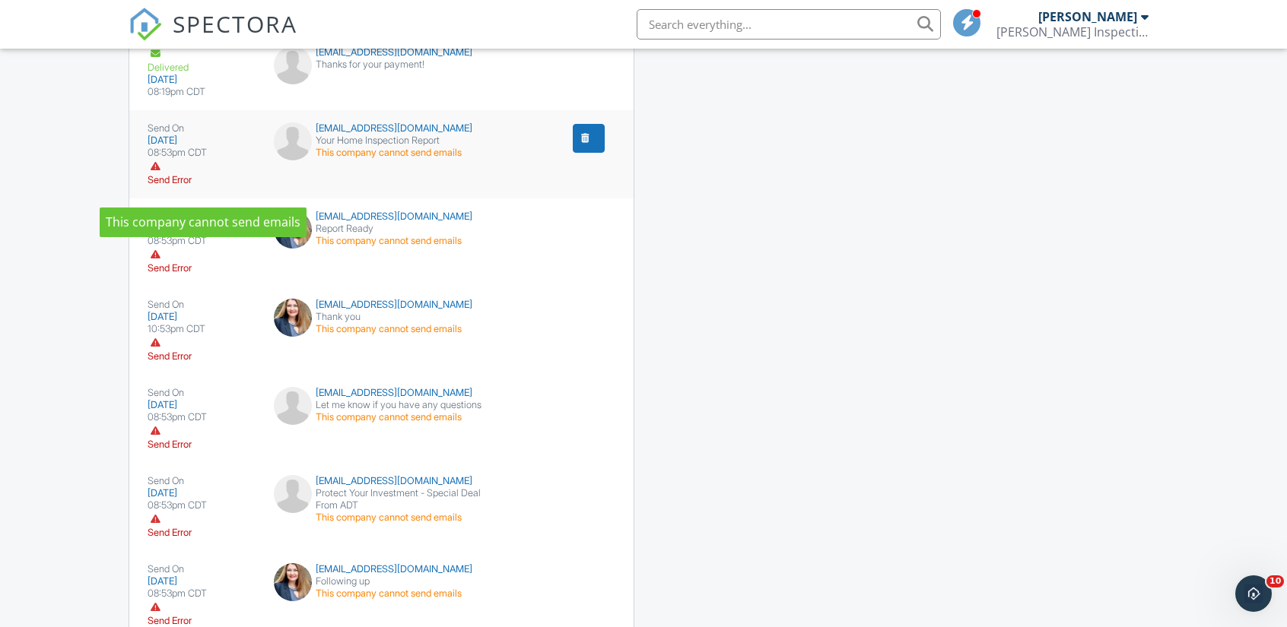
click at [170, 186] on div "Send Error" at bounding box center [202, 172] width 108 height 27
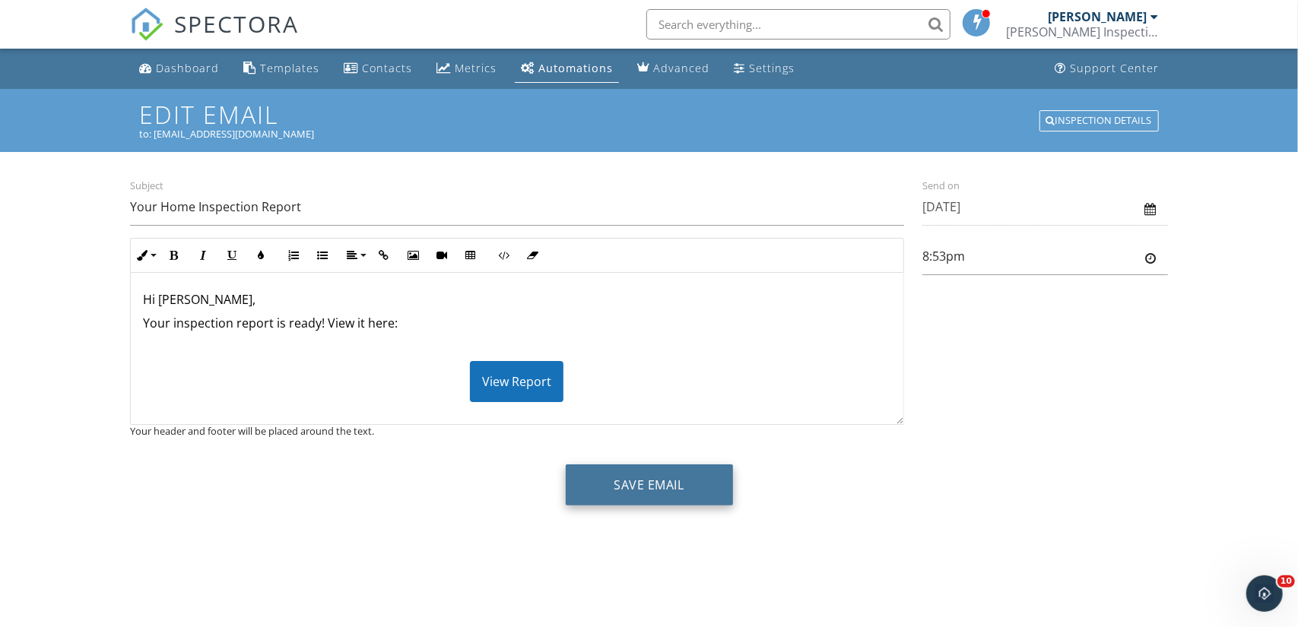
click at [693, 495] on button "Save Email" at bounding box center [649, 485] width 167 height 41
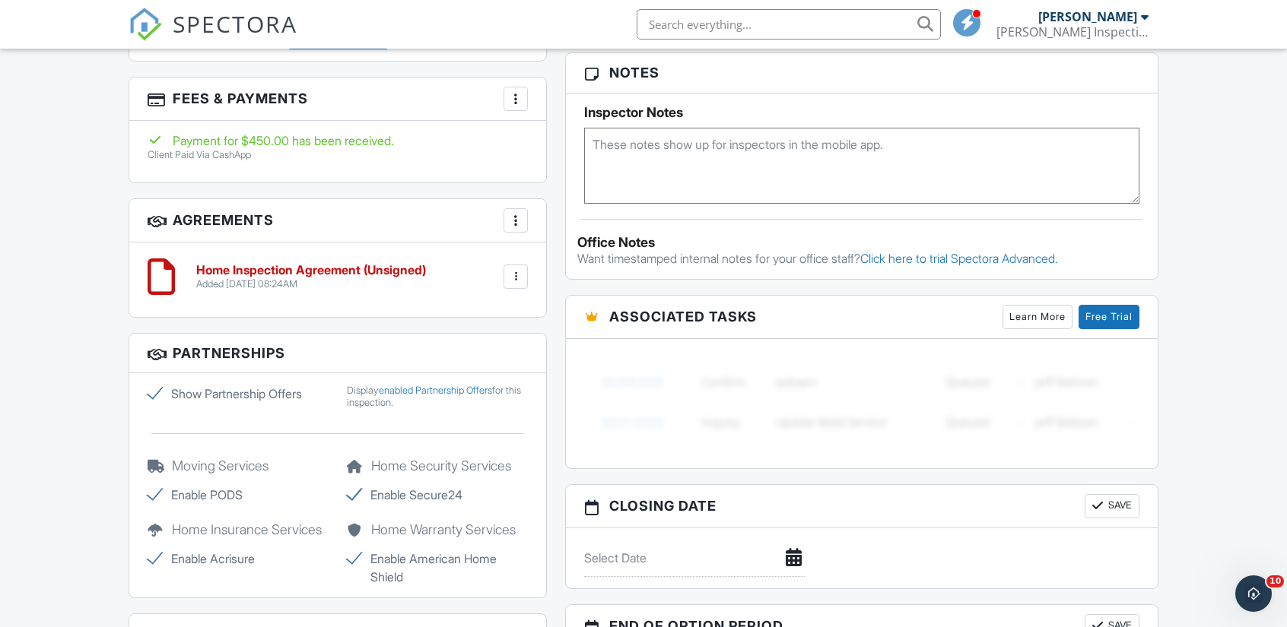
scroll to position [1027, 0]
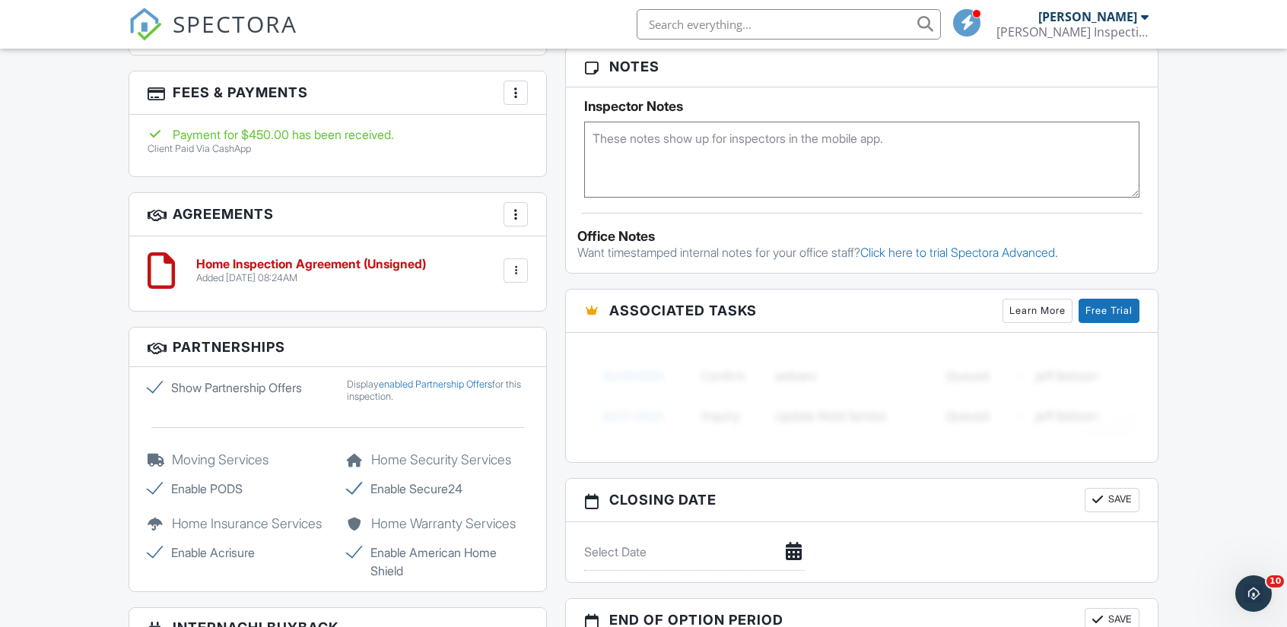
click at [514, 263] on div at bounding box center [515, 270] width 15 height 15
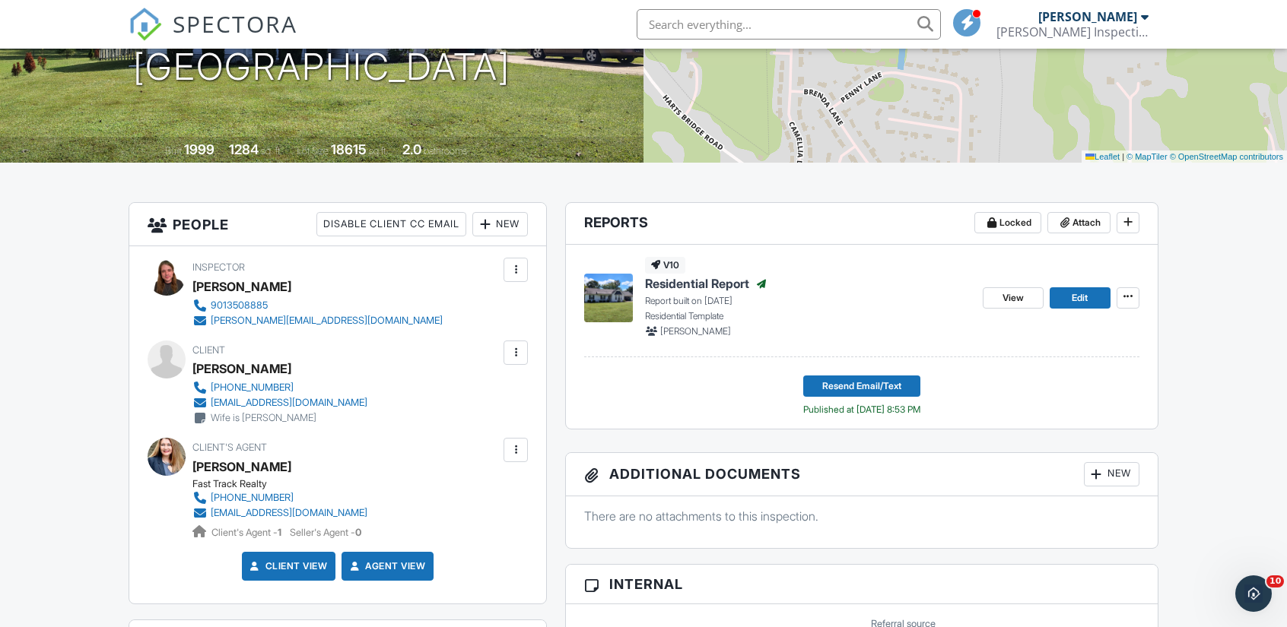
scroll to position [0, 0]
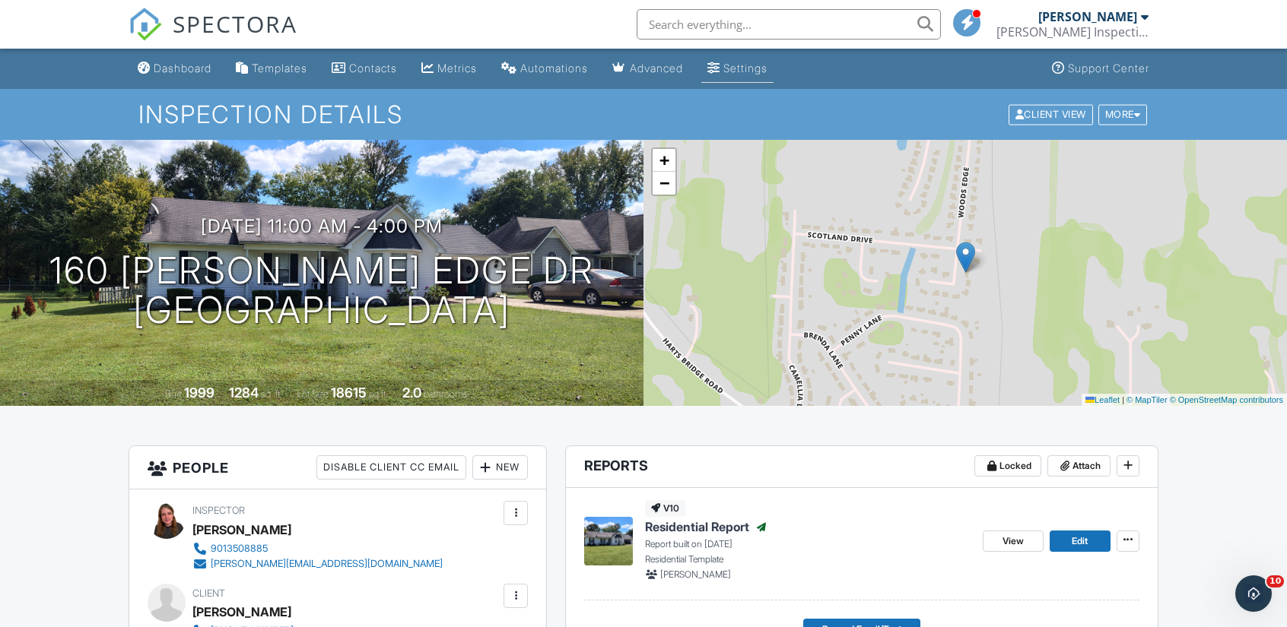
click at [754, 69] on div "Settings" at bounding box center [745, 68] width 44 height 13
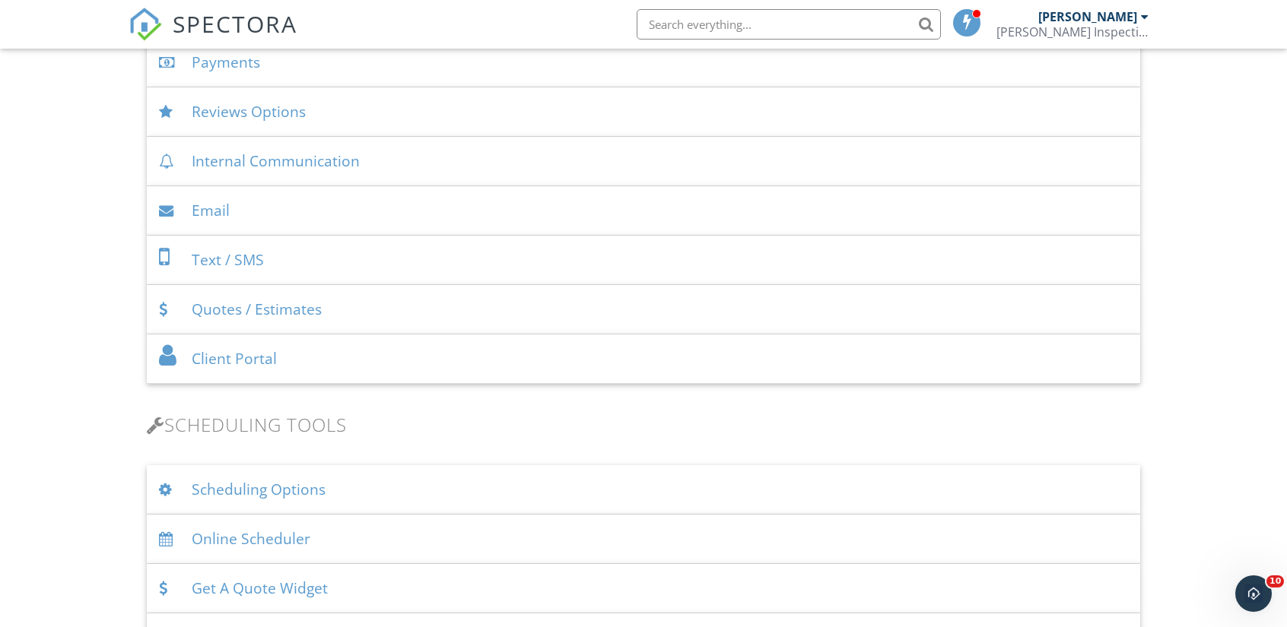
click at [324, 212] on div "Email" at bounding box center [643, 210] width 993 height 49
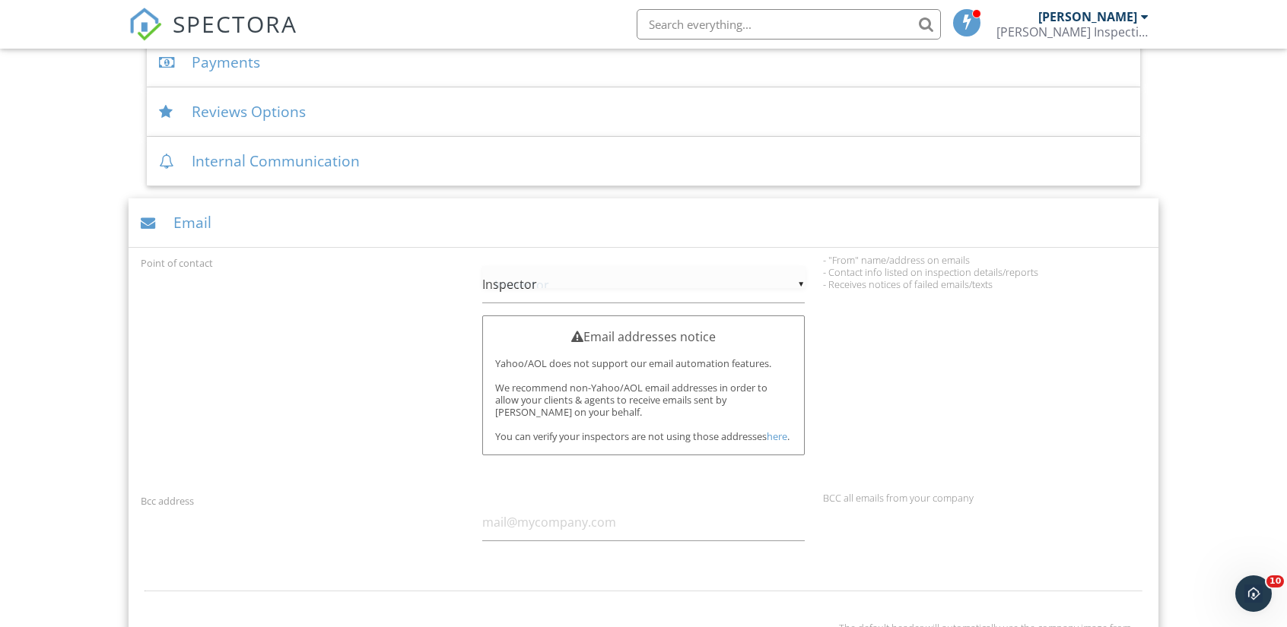
click at [598, 285] on div "▼ Inspector Inspector Company Inspector Company" at bounding box center [643, 284] width 323 height 37
click at [598, 285] on span "Inspector" at bounding box center [643, 285] width 323 height 38
click at [567, 287] on div "▼ Inspector Inspector Company Inspector Company" at bounding box center [643, 284] width 323 height 37
click at [567, 287] on span "Inspector" at bounding box center [643, 285] width 323 height 38
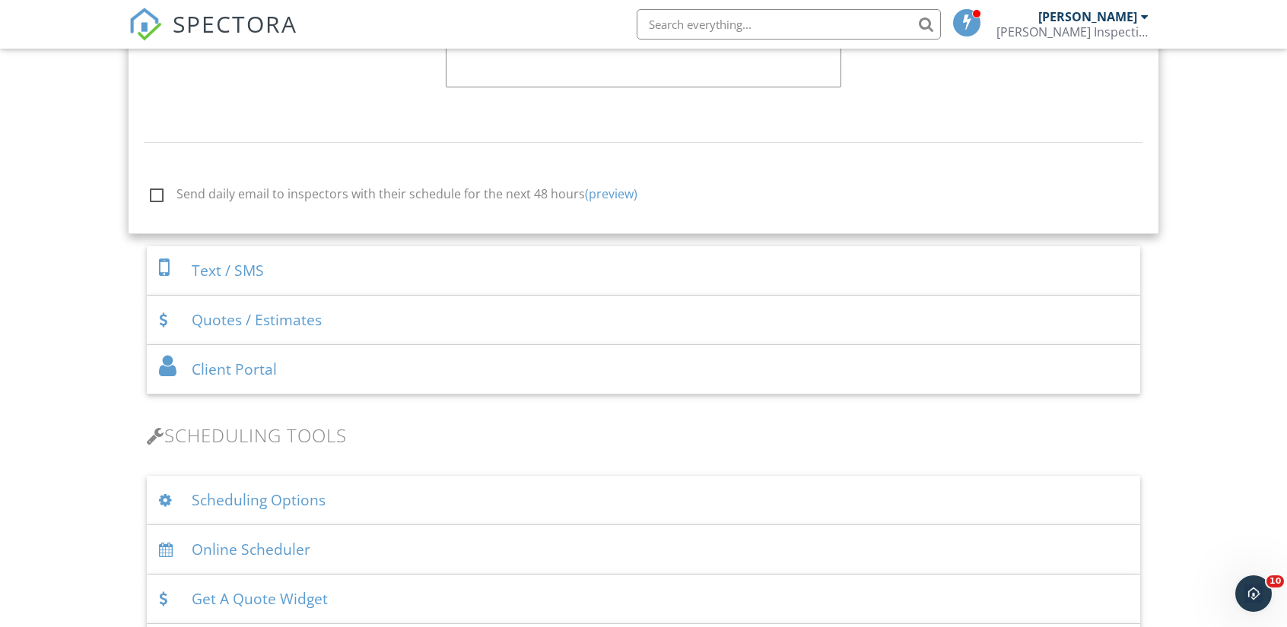
scroll to position [1828, 0]
click at [352, 271] on div "Text / SMS" at bounding box center [643, 270] width 993 height 49
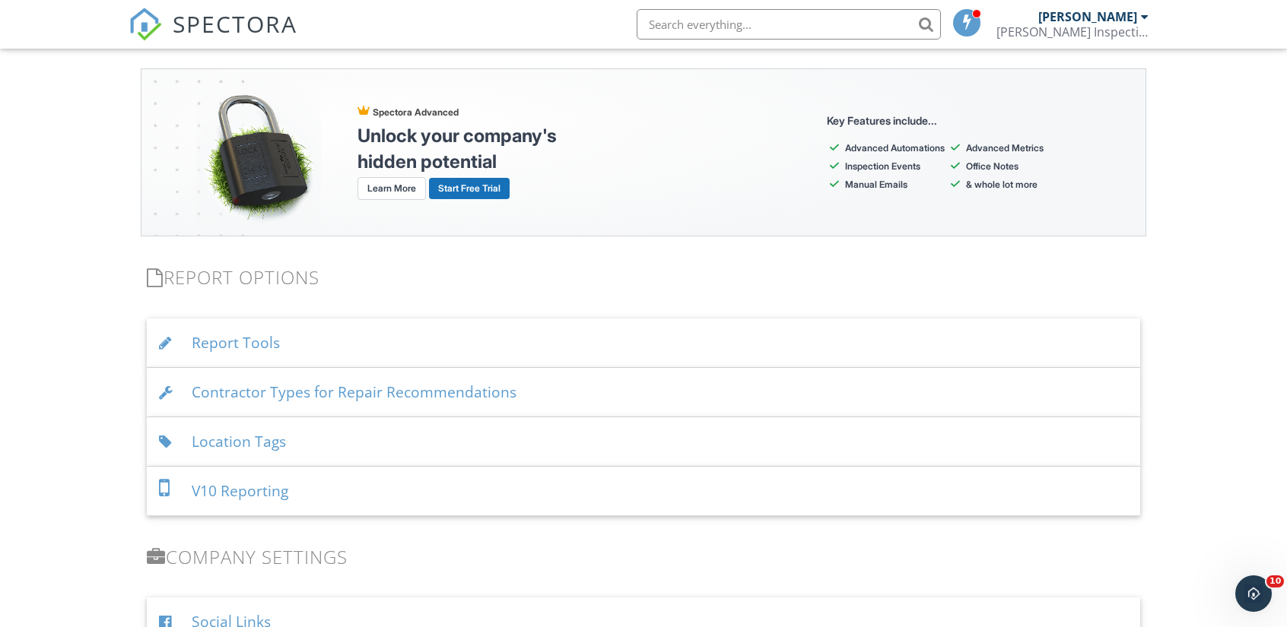
scroll to position [1714, 0]
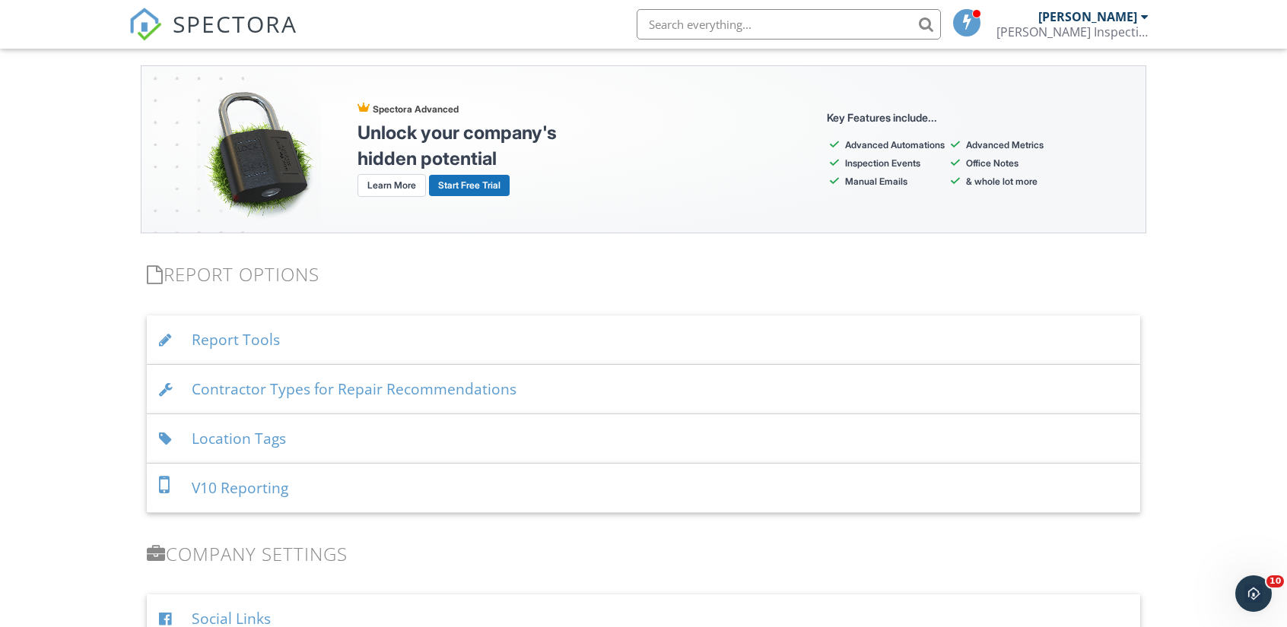
click at [363, 324] on div "Report Tools" at bounding box center [643, 340] width 993 height 49
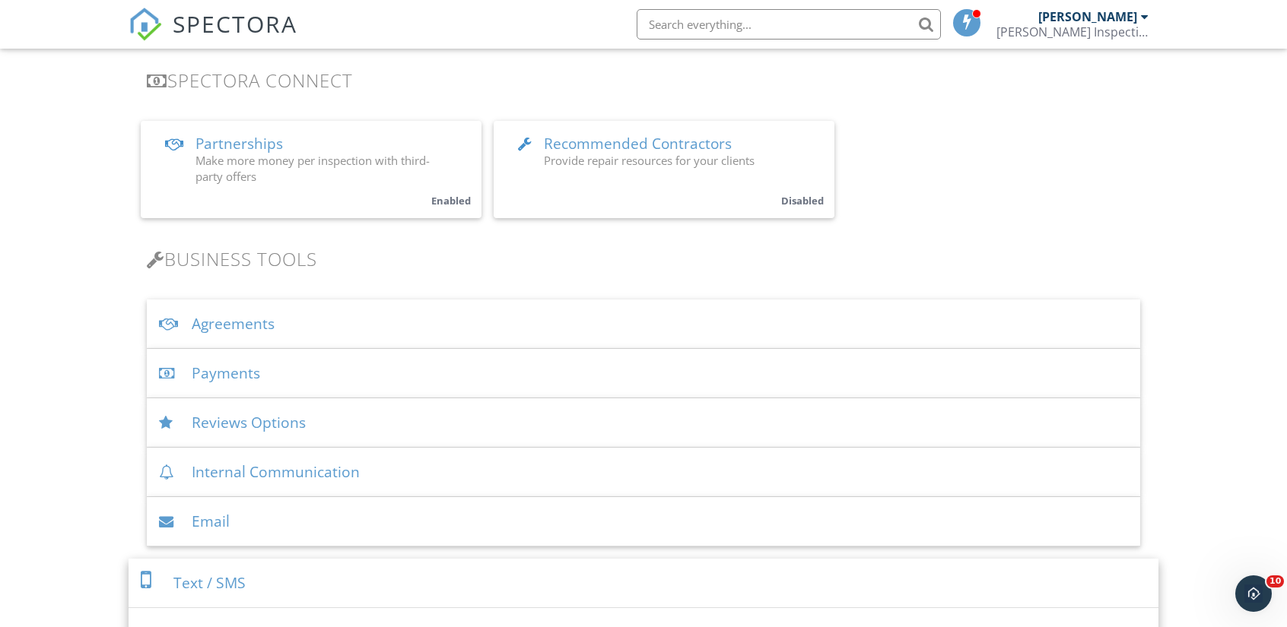
scroll to position [313, 0]
click at [365, 367] on div "Payments" at bounding box center [643, 372] width 993 height 49
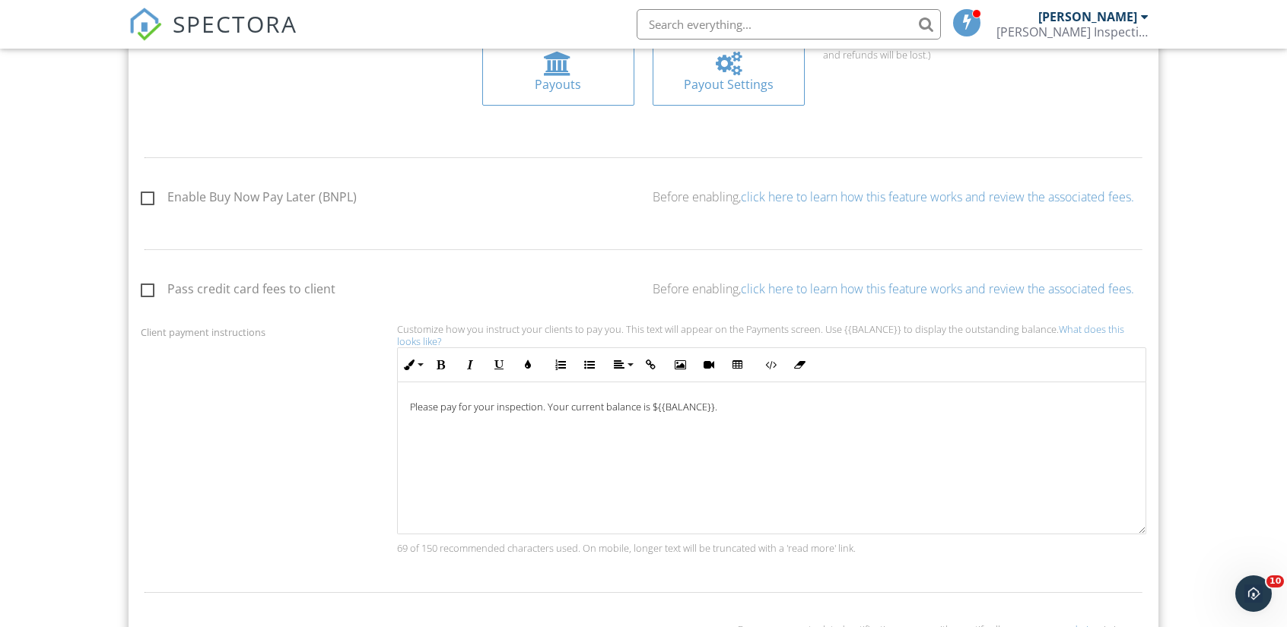
scroll to position [770, 0]
click at [269, 294] on label "Pass credit card fees to client" at bounding box center [238, 292] width 195 height 19
click at [151, 294] on input "Pass credit card fees to client" at bounding box center [146, 292] width 10 height 10
checkbox input "true"
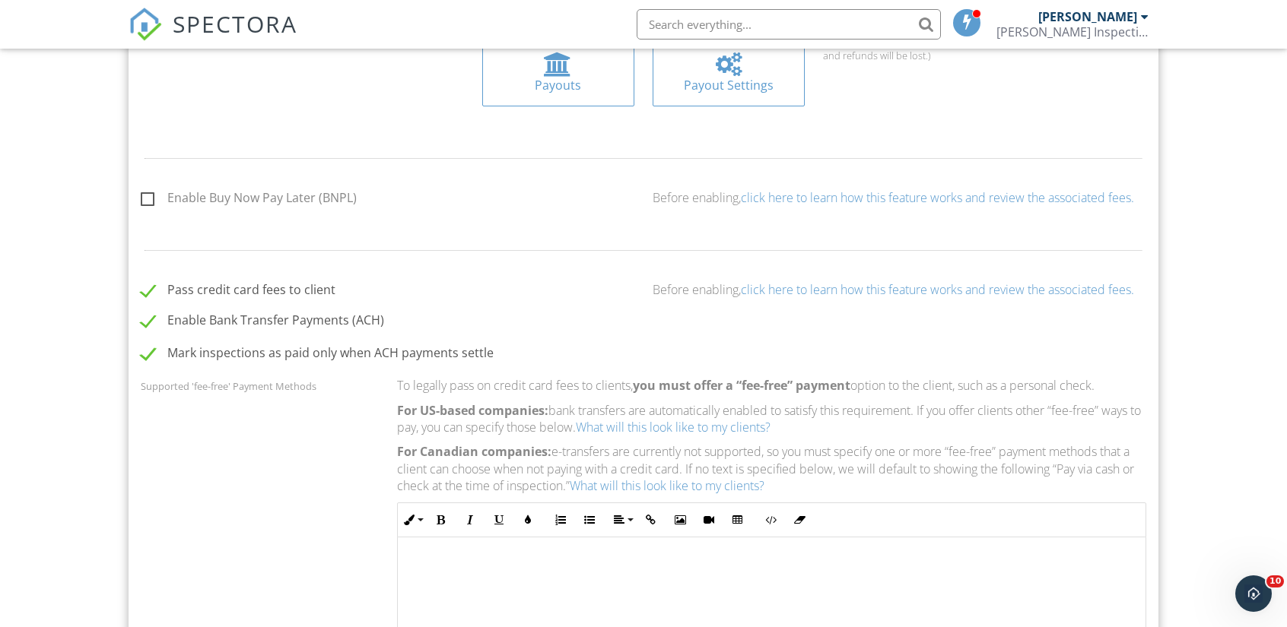
click at [268, 191] on label "Enable Buy Now Pay Later (BNPL)" at bounding box center [249, 200] width 216 height 19
click at [151, 195] on input "Enable Buy Now Pay Later (BNPL)" at bounding box center [146, 200] width 10 height 10
checkbox input "true"
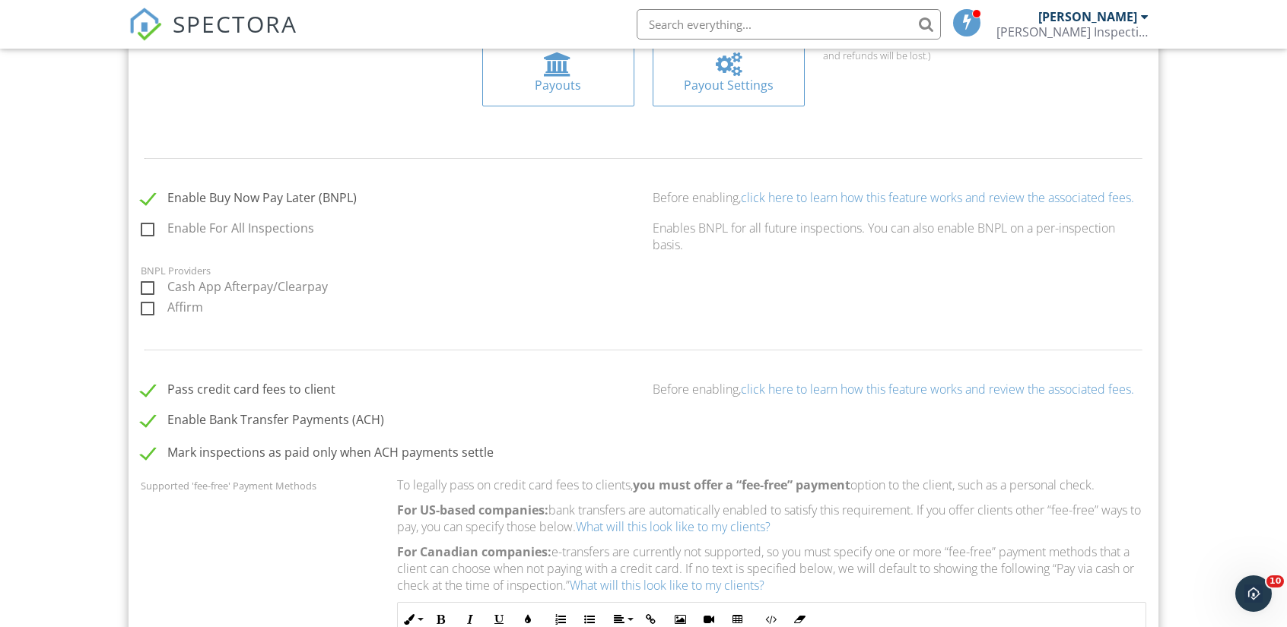
click at [271, 233] on label "Enable For All Inspections" at bounding box center [227, 230] width 173 height 19
click at [151, 233] on input "Enable For All Inspections" at bounding box center [146, 231] width 10 height 10
checkbox input "true"
click at [240, 287] on label "Cash App Afterpay/Clearpay" at bounding box center [234, 289] width 187 height 19
click at [151, 287] on input "Cash App Afterpay/Clearpay" at bounding box center [146, 289] width 10 height 10
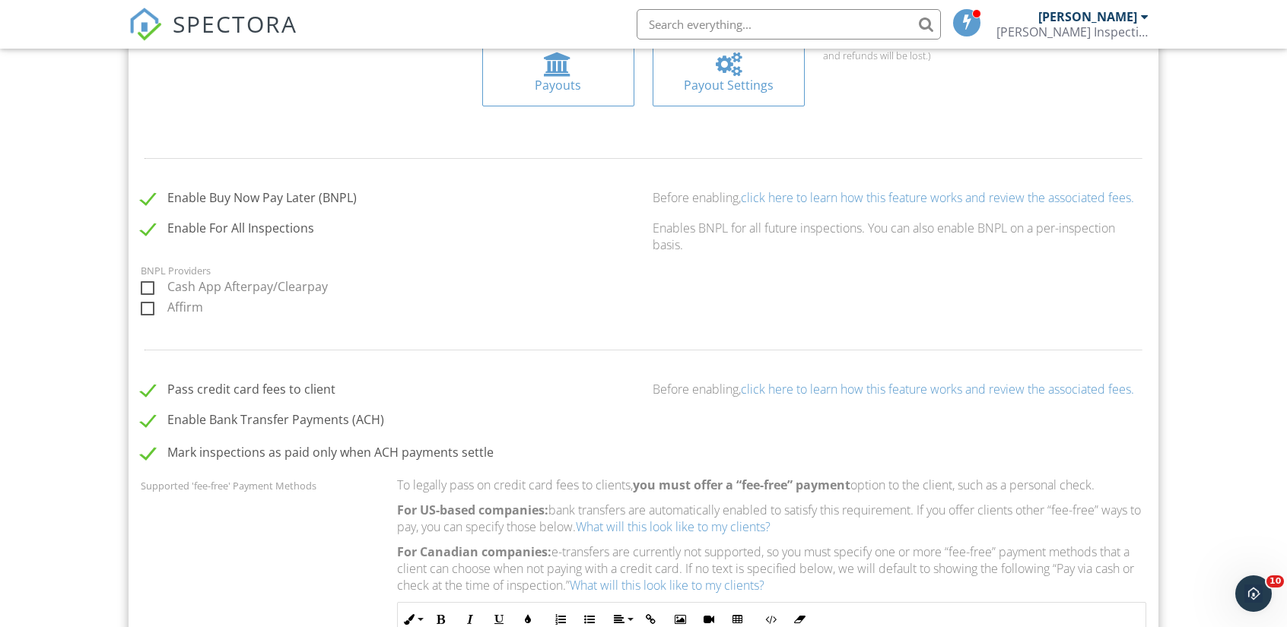
checkbox input "true"
click at [190, 300] on label "Affirm" at bounding box center [172, 309] width 62 height 19
click at [151, 305] on input "Affirm" at bounding box center [146, 310] width 10 height 10
checkbox input "true"
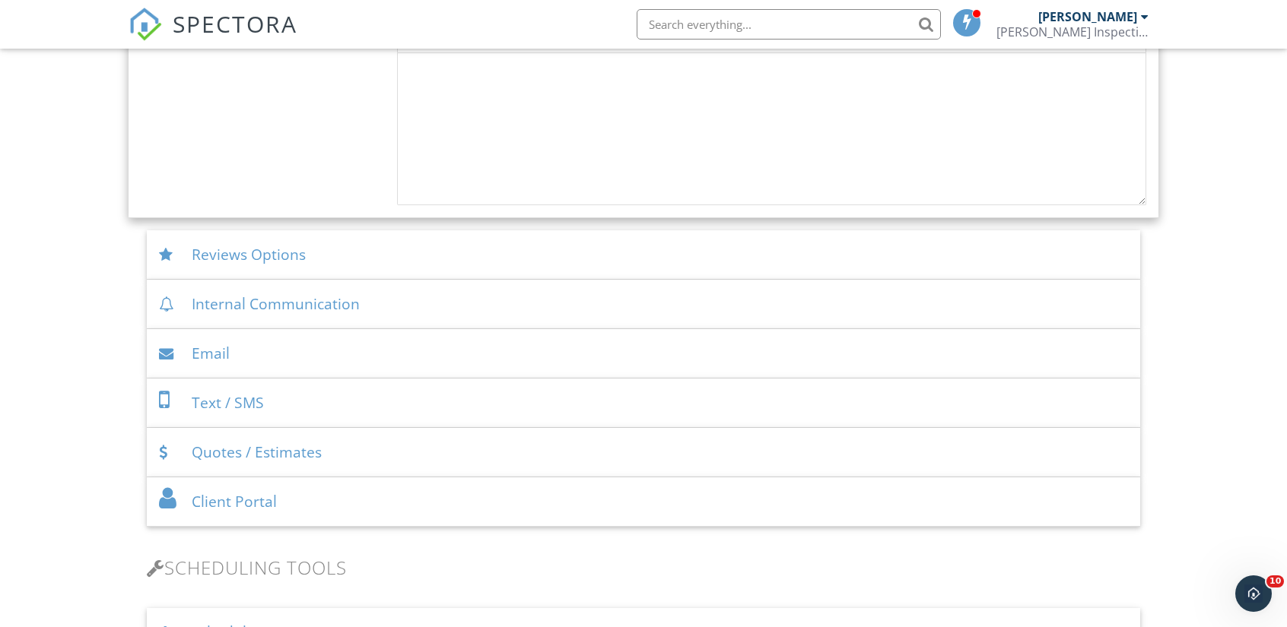
scroll to position [2064, 0]
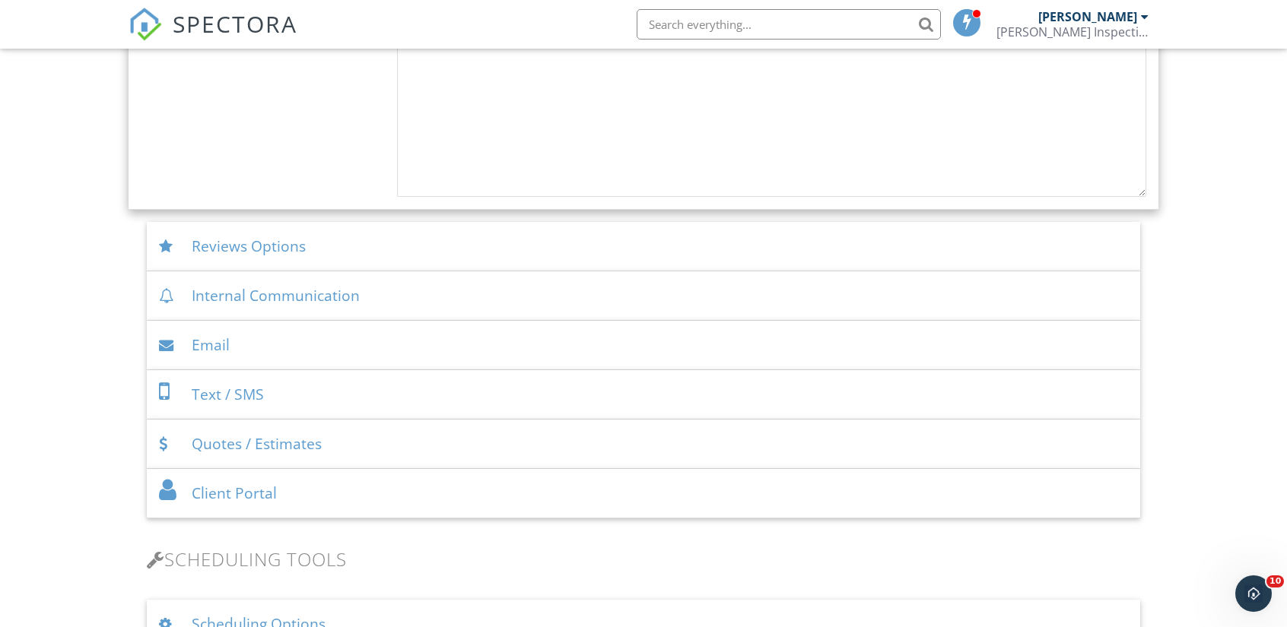
click at [348, 346] on div "Email" at bounding box center [643, 345] width 993 height 49
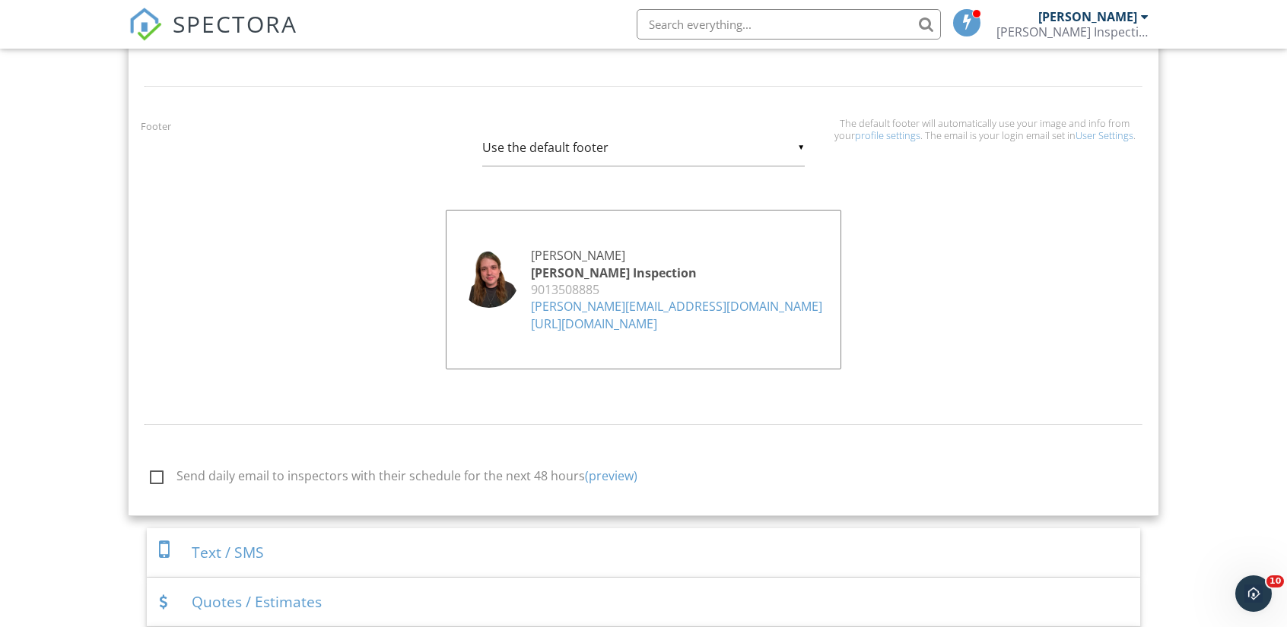
scroll to position [1560, 0]
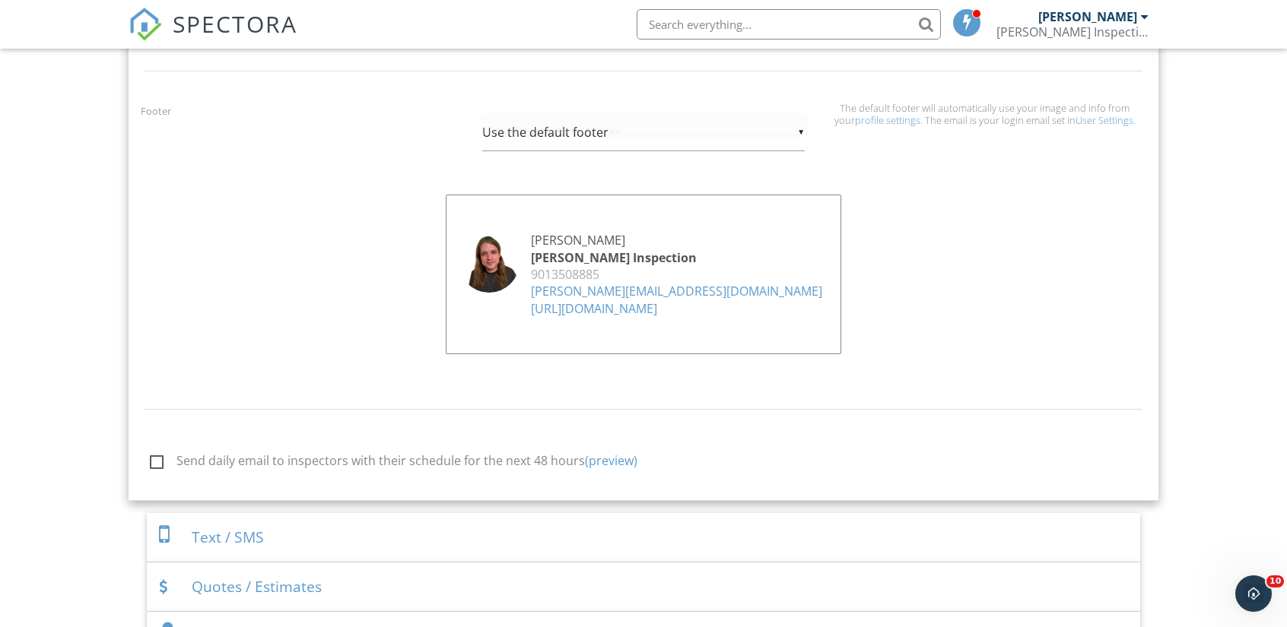
click at [546, 138] on div "▼ Use the default footer Use the default footer Custom Footer Use the default f…" at bounding box center [643, 132] width 323 height 37
click at [546, 138] on span "Use the default footer" at bounding box center [643, 133] width 323 height 38
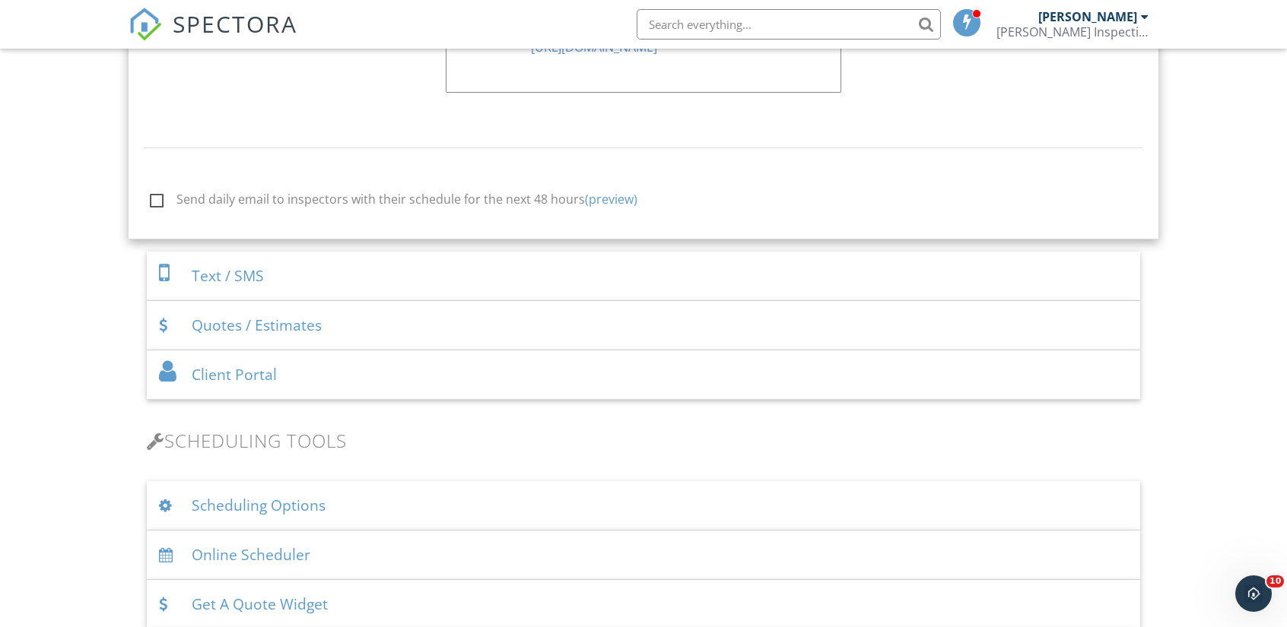
click at [307, 278] on div "Text / SMS" at bounding box center [643, 276] width 993 height 49
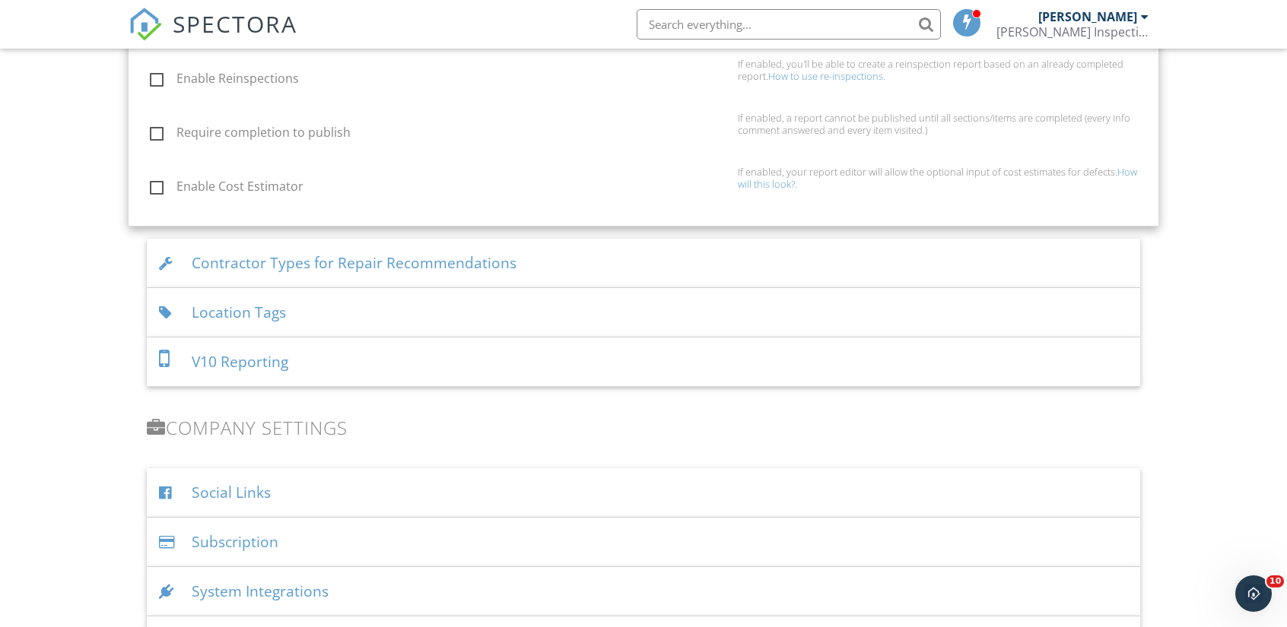
scroll to position [2192, 0]
click at [513, 273] on div "Contractor Types for Repair Recommendations" at bounding box center [643, 262] width 993 height 49
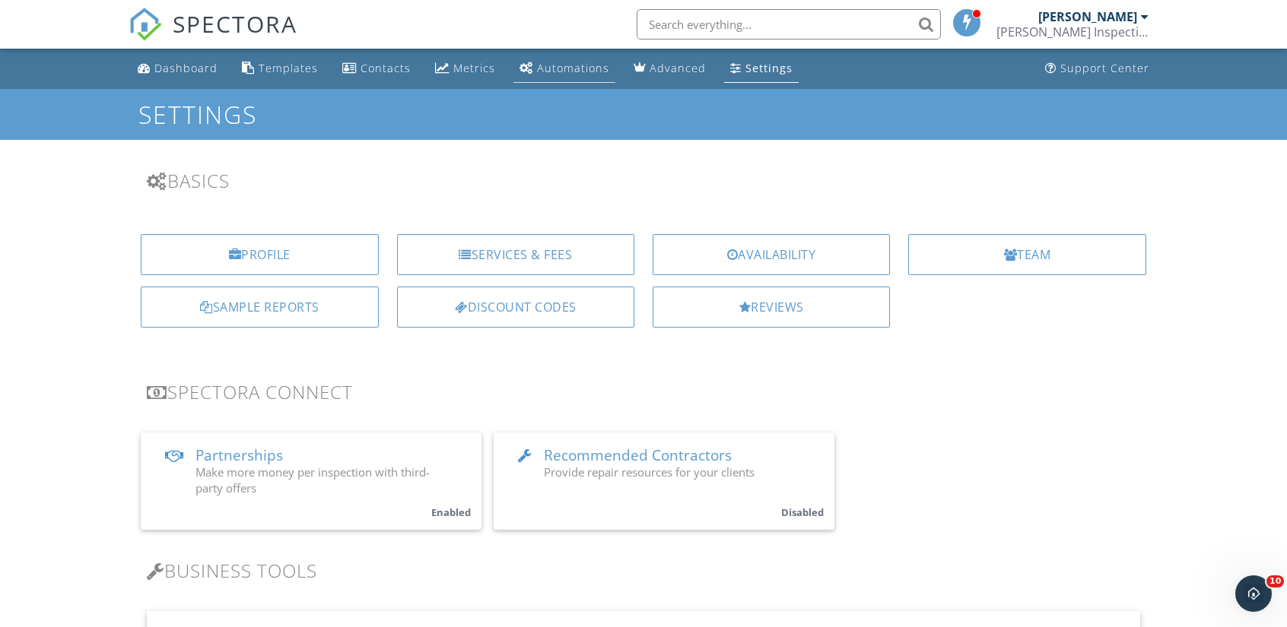
click at [555, 68] on div "Automations" at bounding box center [573, 68] width 72 height 14
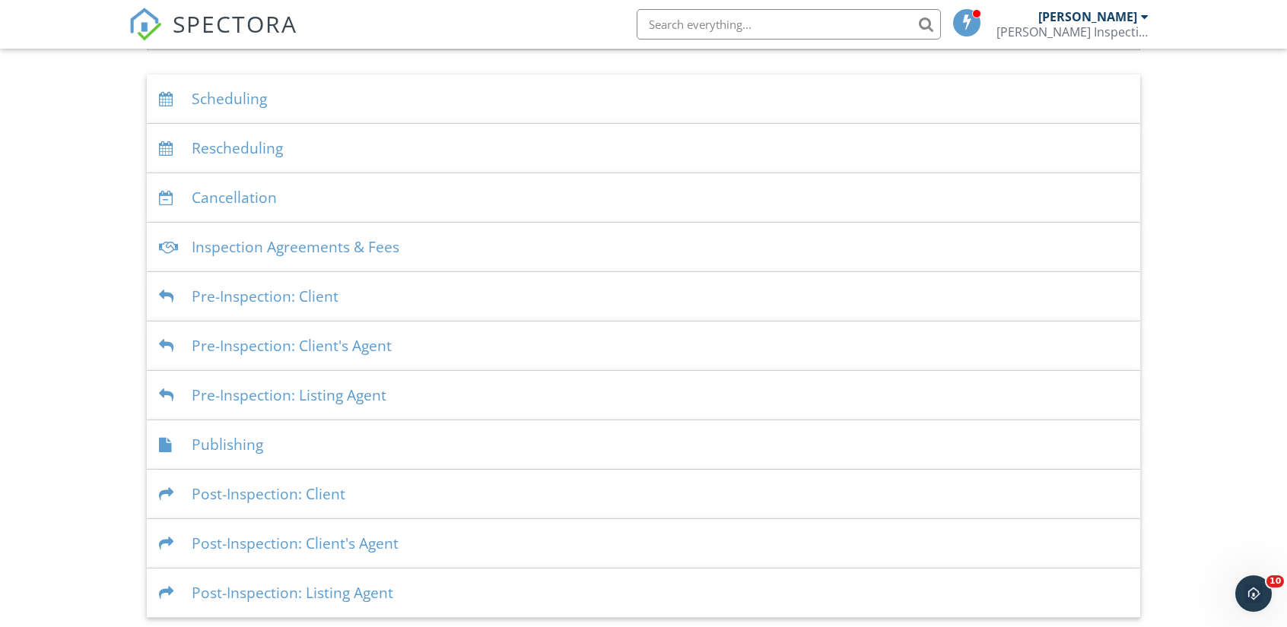
click at [391, 492] on div "Post-Inspection: Client" at bounding box center [643, 494] width 993 height 49
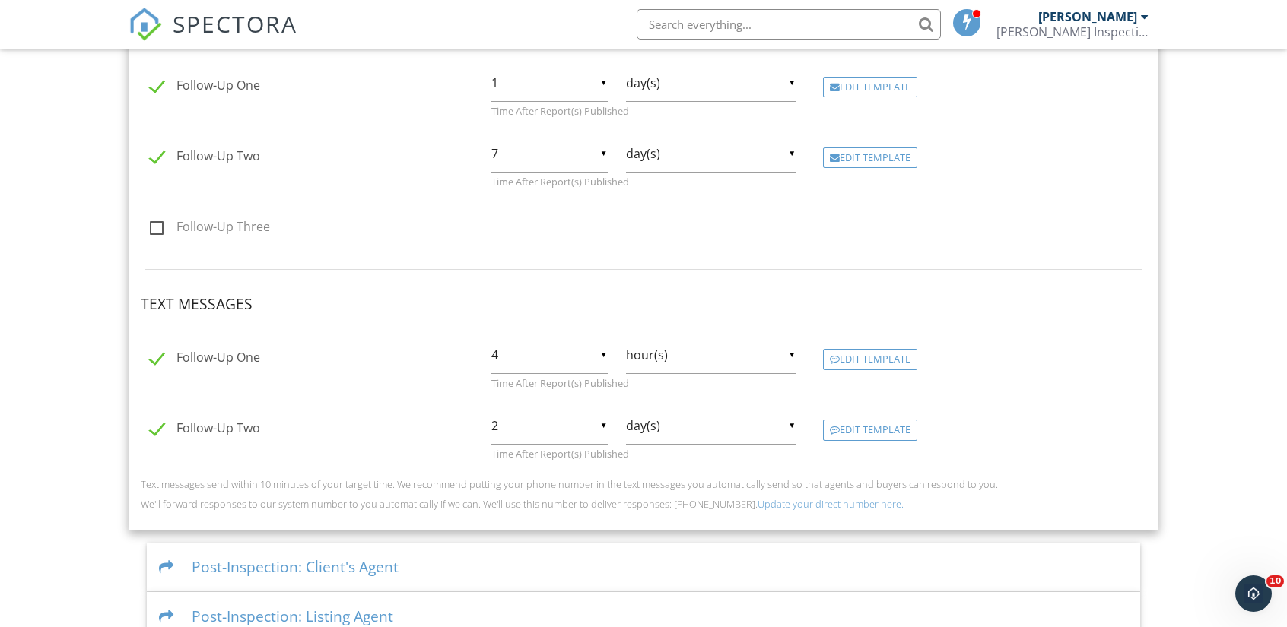
scroll to position [823, 0]
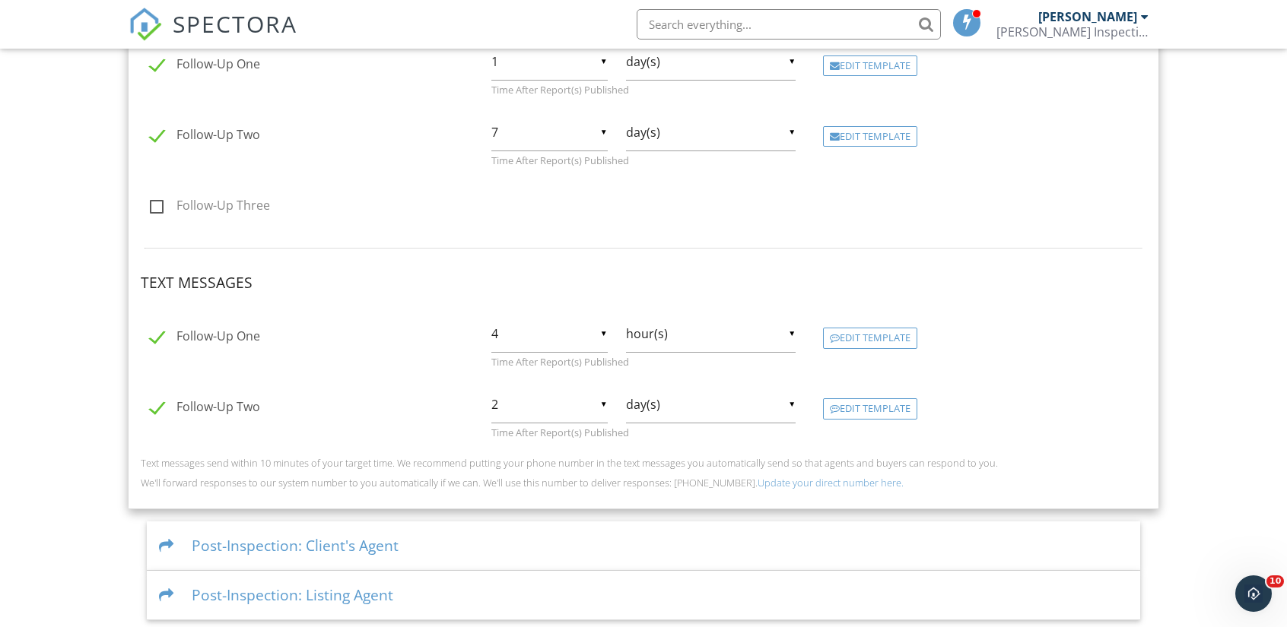
click at [422, 539] on div "Post-Inspection: Client's Agent" at bounding box center [643, 546] width 993 height 49
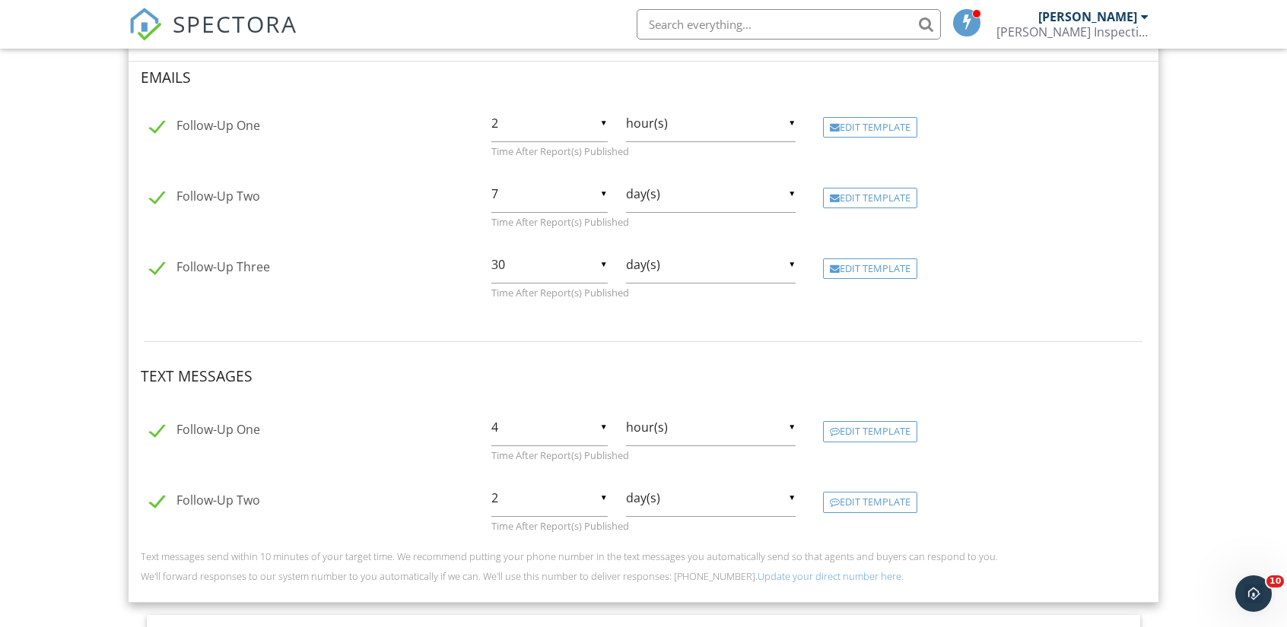
scroll to position [855, 0]
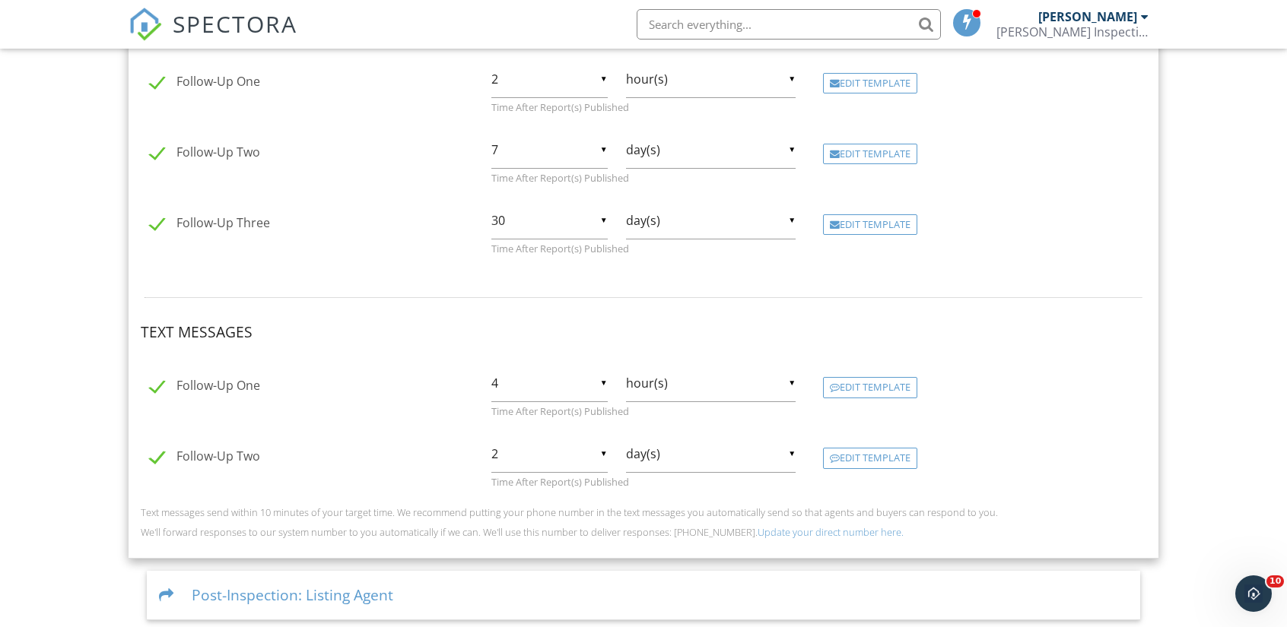
click at [449, 589] on div "Post-Inspection: Listing Agent" at bounding box center [643, 595] width 993 height 49
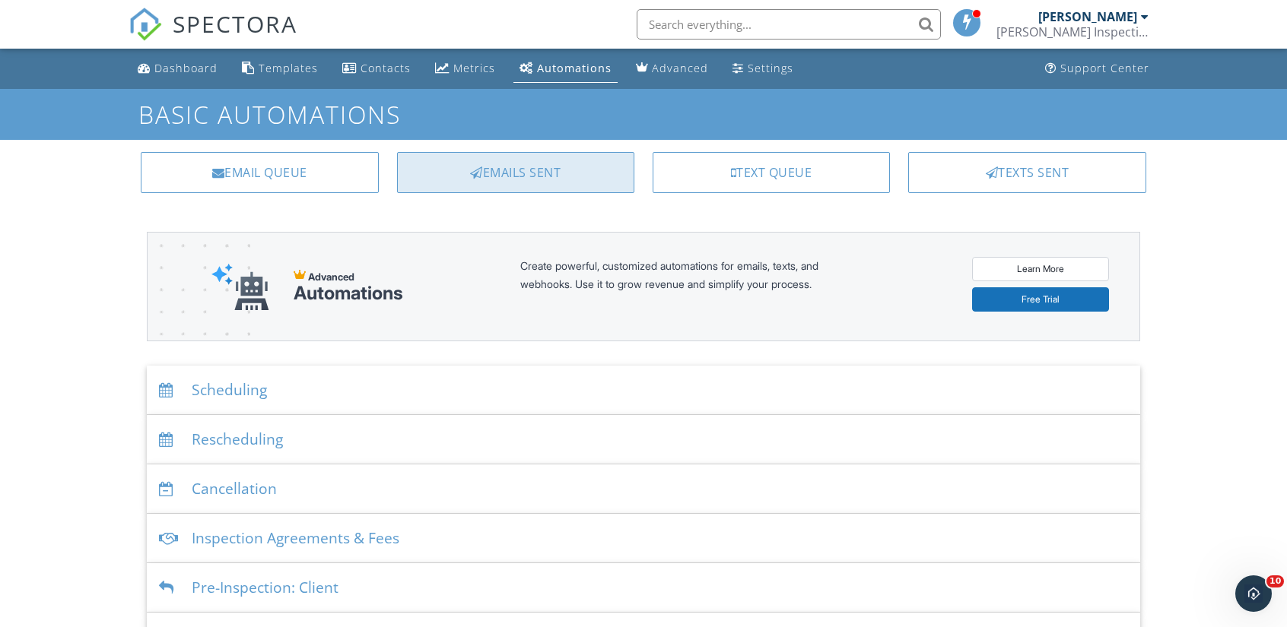
click at [468, 160] on div "Emails Sent" at bounding box center [515, 172] width 237 height 41
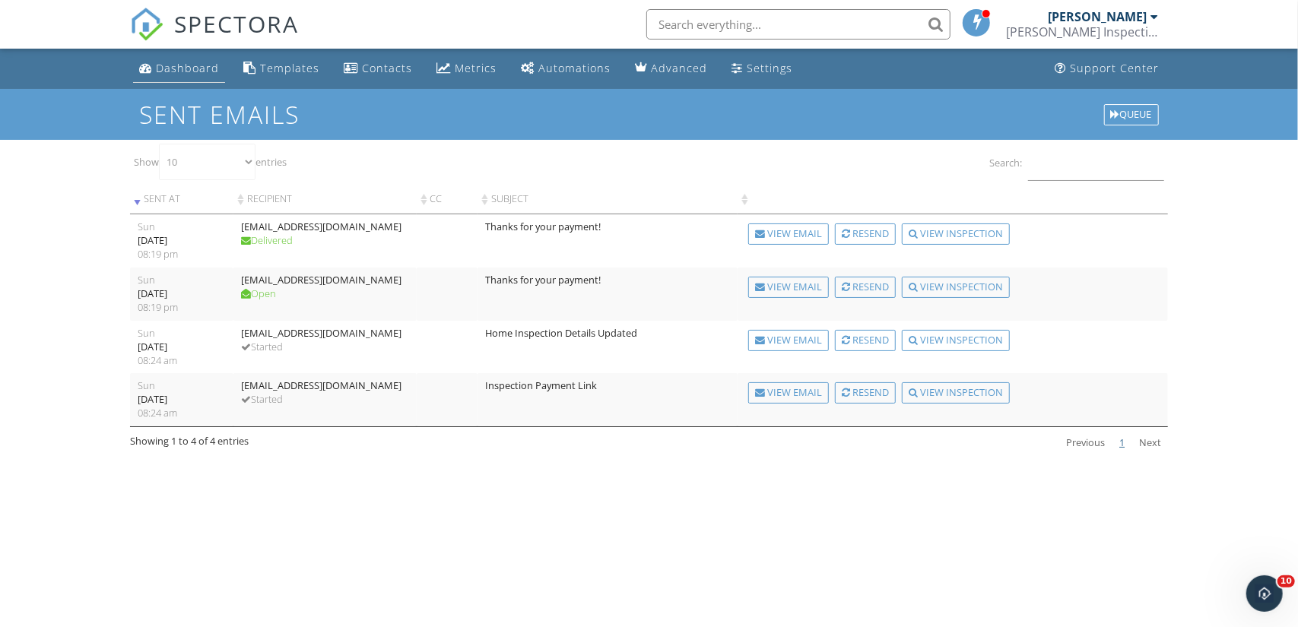
click at [173, 57] on link "Dashboard" at bounding box center [179, 69] width 92 height 28
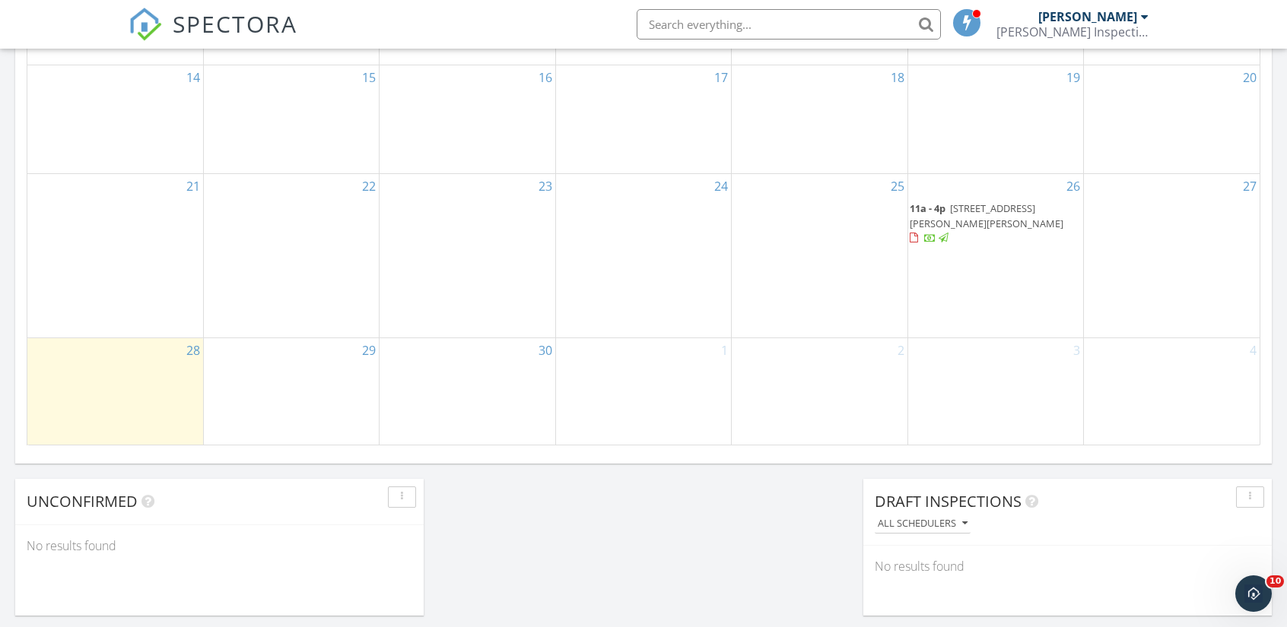
scroll to position [953, 0]
click at [1020, 221] on span "[STREET_ADDRESS][PERSON_NAME][PERSON_NAME]" at bounding box center [986, 213] width 154 height 28
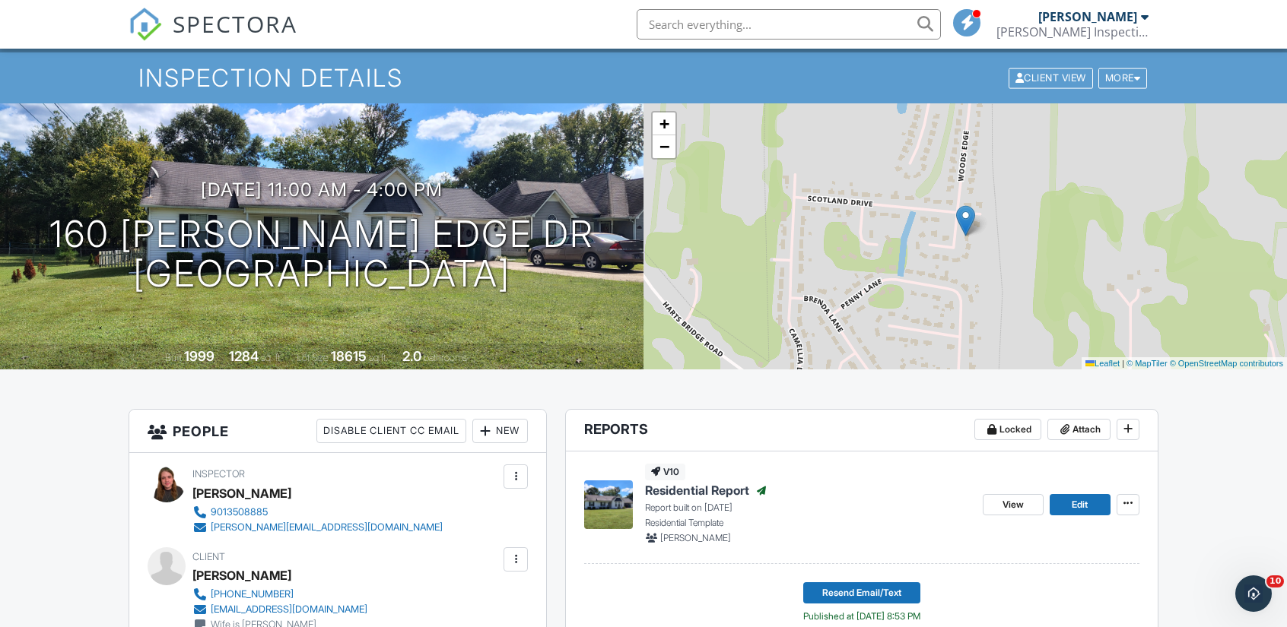
scroll to position [35, 0]
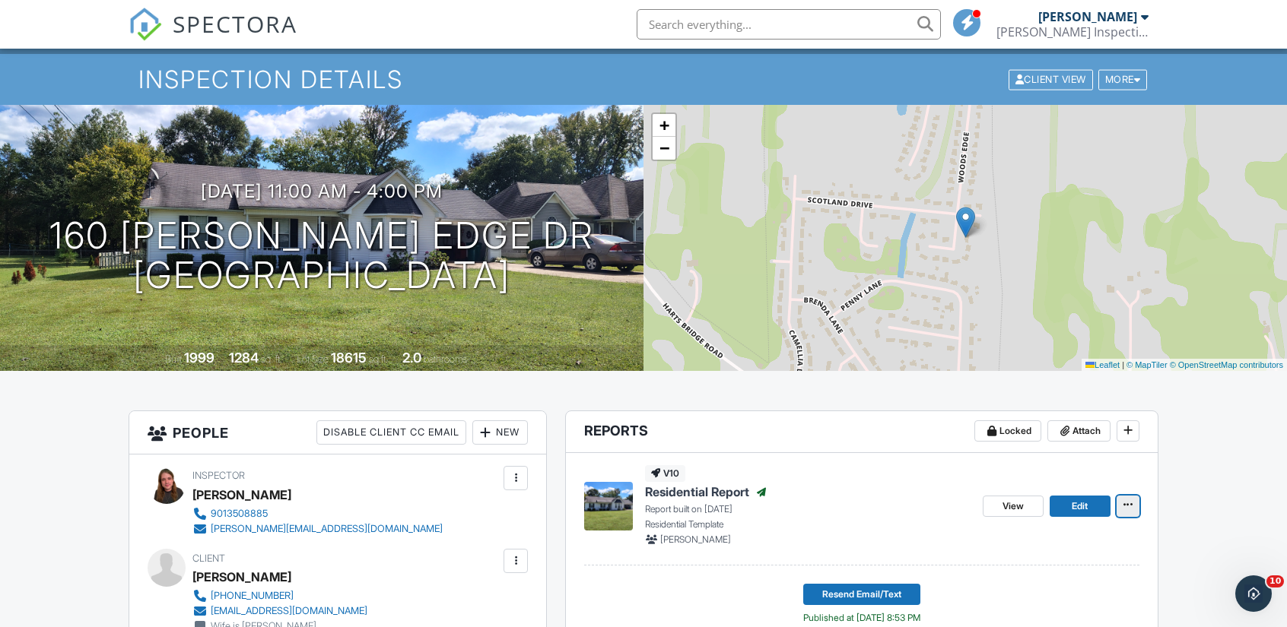
click at [1131, 507] on icon at bounding box center [1127, 505] width 9 height 11
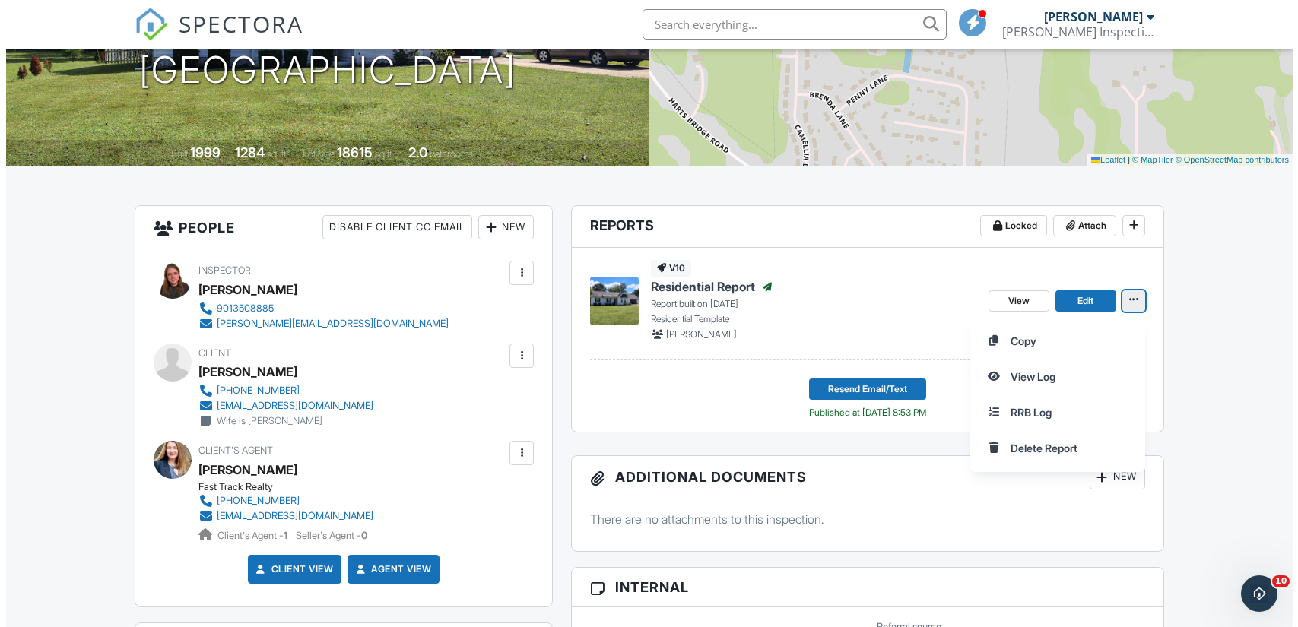
scroll to position [242, 0]
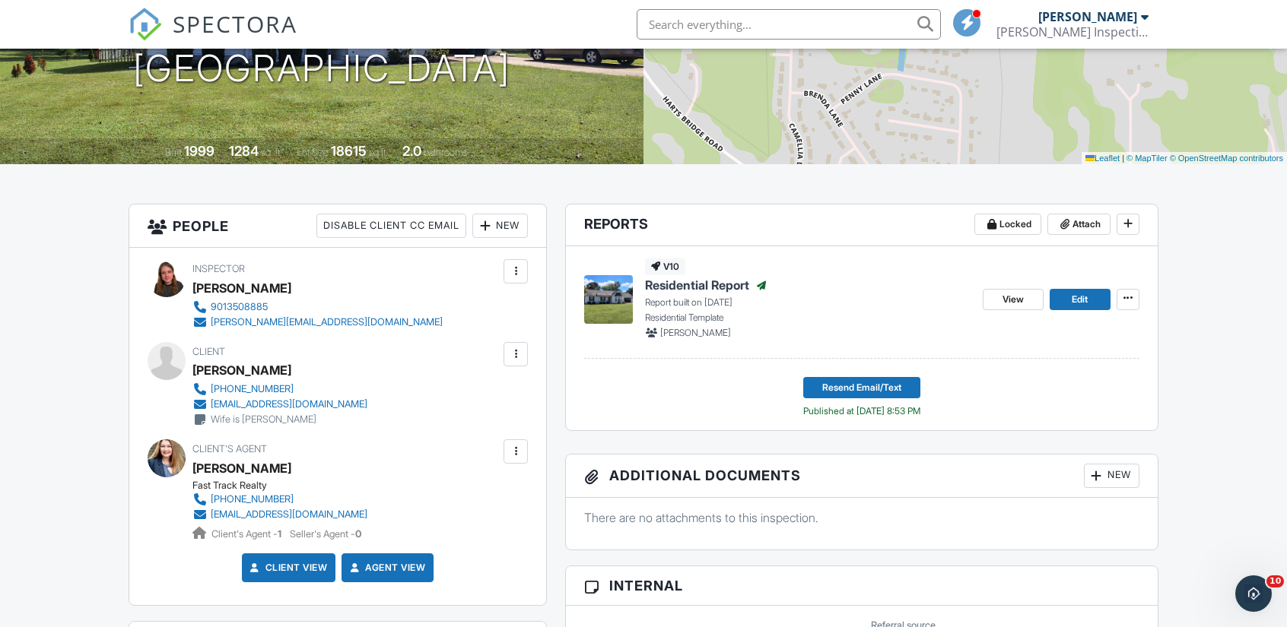
click at [855, 382] on span "Resend Email/Text" at bounding box center [861, 387] width 79 height 15
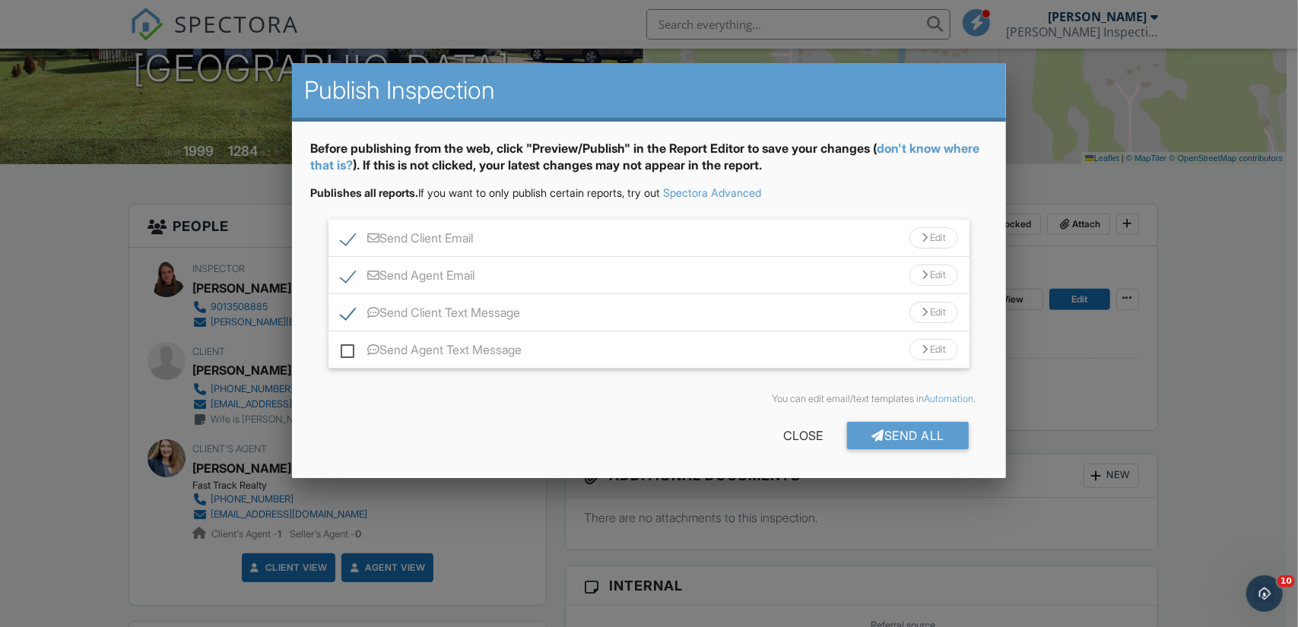
click at [350, 346] on label "Send Agent Text Message" at bounding box center [431, 352] width 181 height 19
click at [350, 346] on input "Send Agent Text Message" at bounding box center [346, 343] width 10 height 10
checkbox input "true"
click at [947, 432] on div "Send All" at bounding box center [908, 435] width 122 height 27
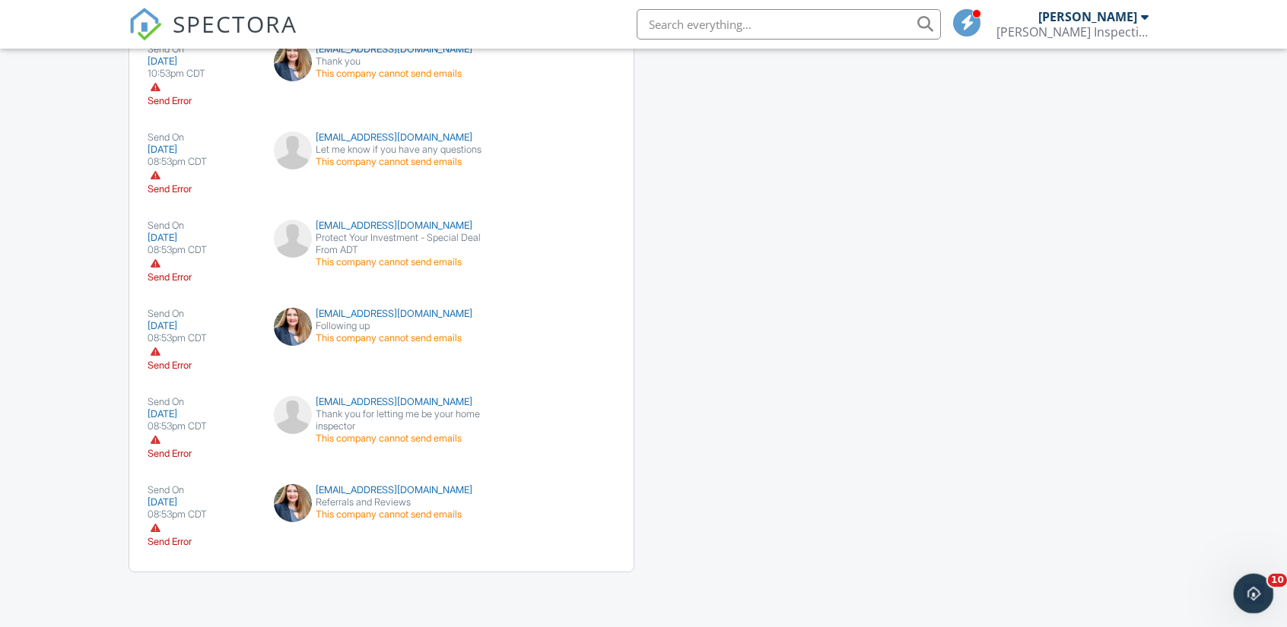
click at [1239, 584] on div "Open Intercom Messenger" at bounding box center [1251, 591] width 50 height 50
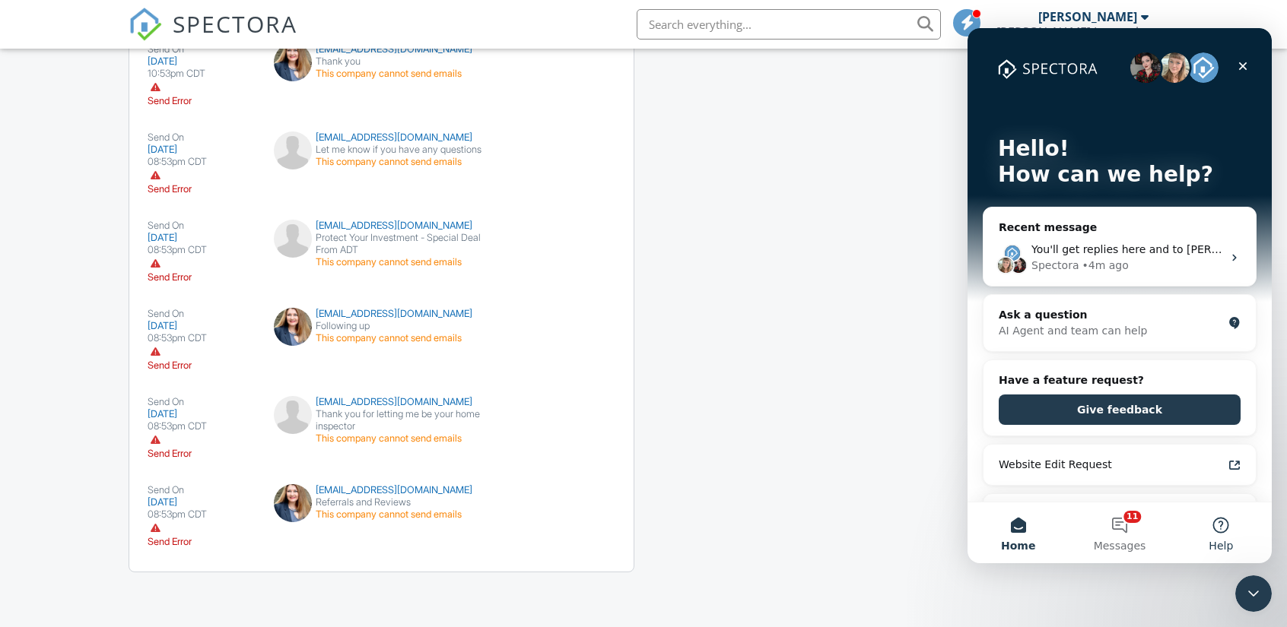
click at [1215, 532] on button "Help" at bounding box center [1220, 533] width 101 height 61
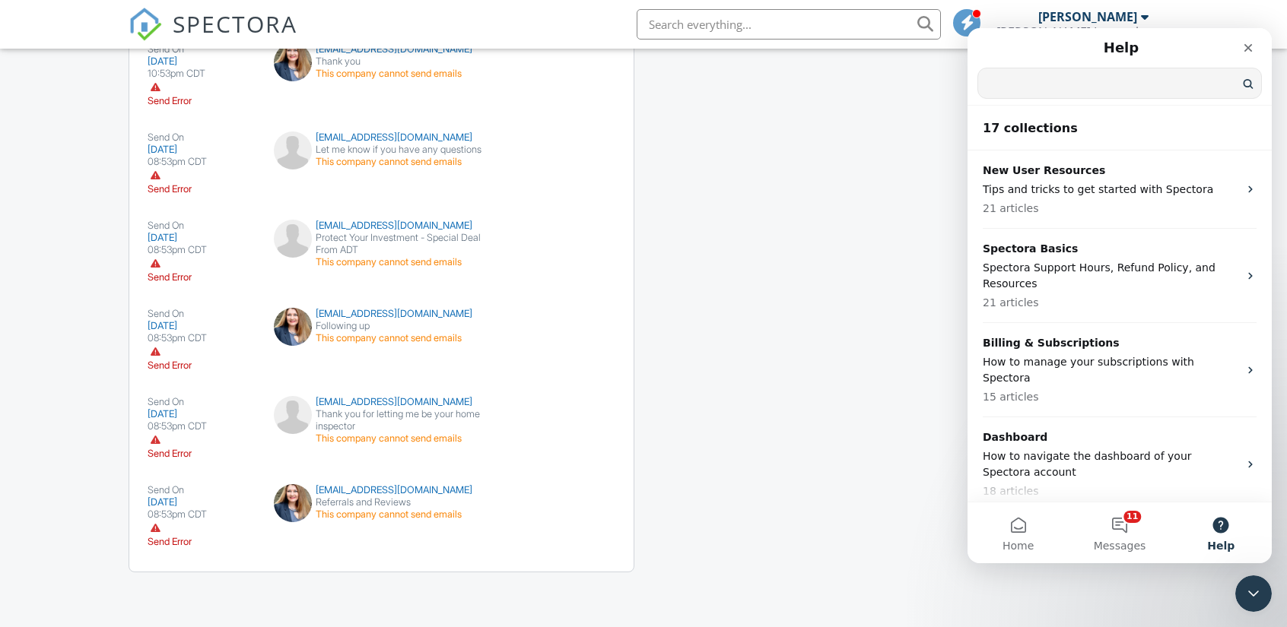
click at [1024, 75] on input "Search for help" at bounding box center [1119, 83] width 283 height 30
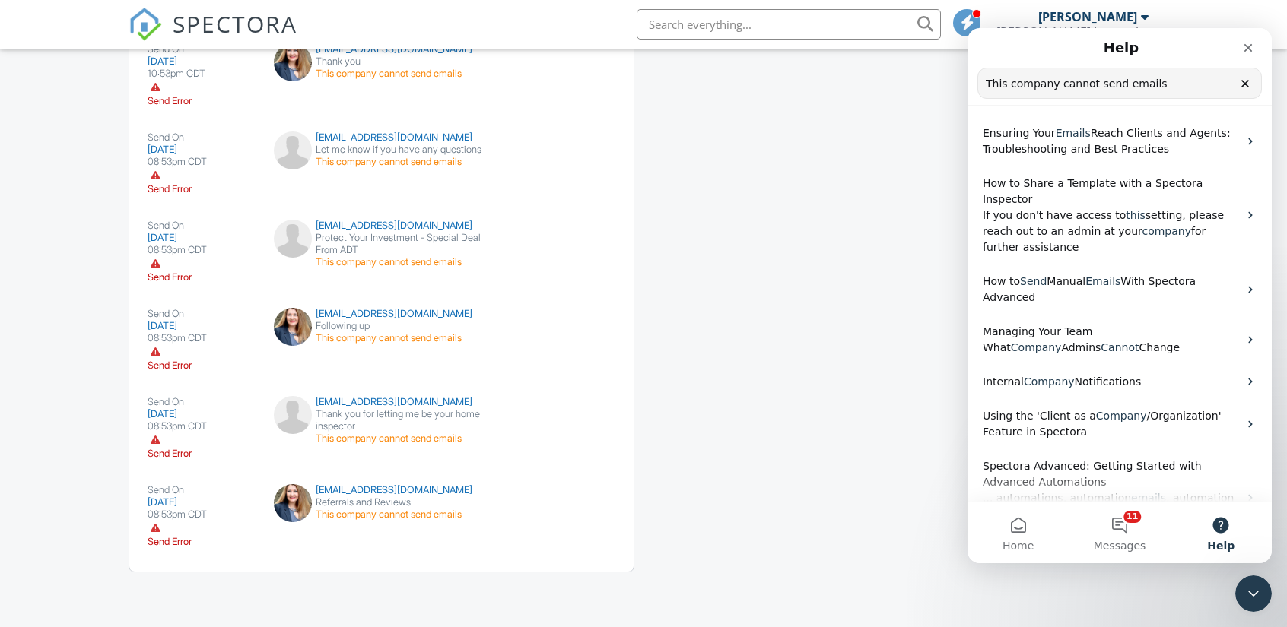
type input "This company cannot send emails"
click at [1016, 533] on button "Home" at bounding box center [1017, 533] width 101 height 61
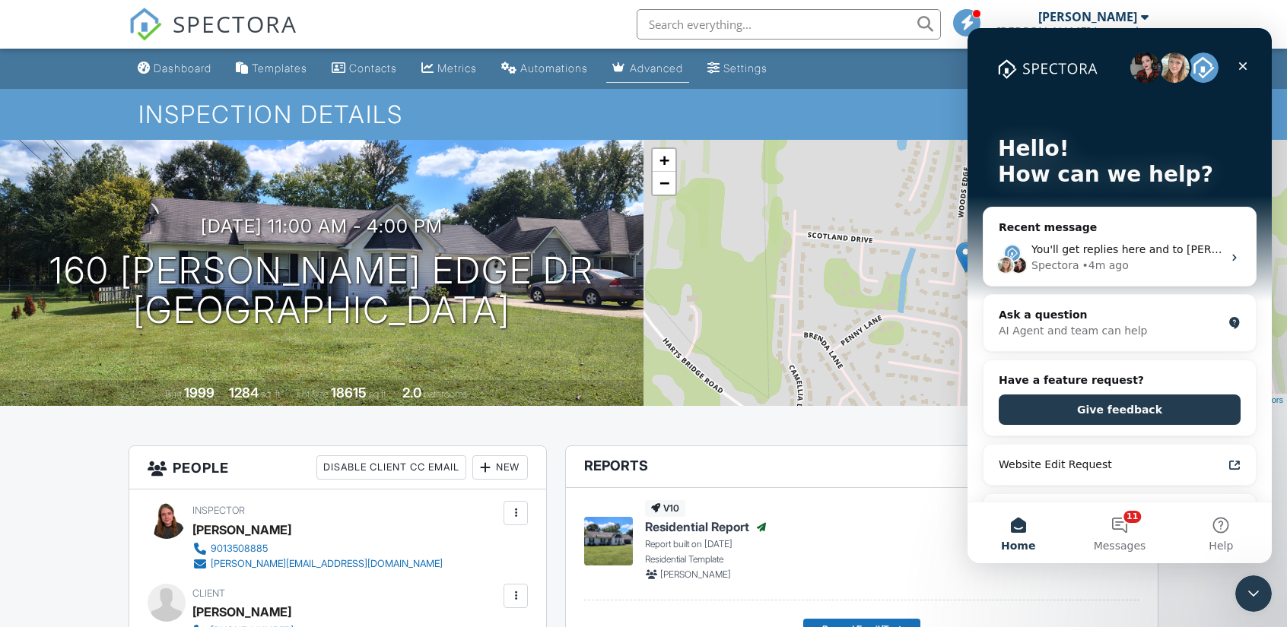
click at [677, 70] on div "Advanced" at bounding box center [656, 68] width 53 height 13
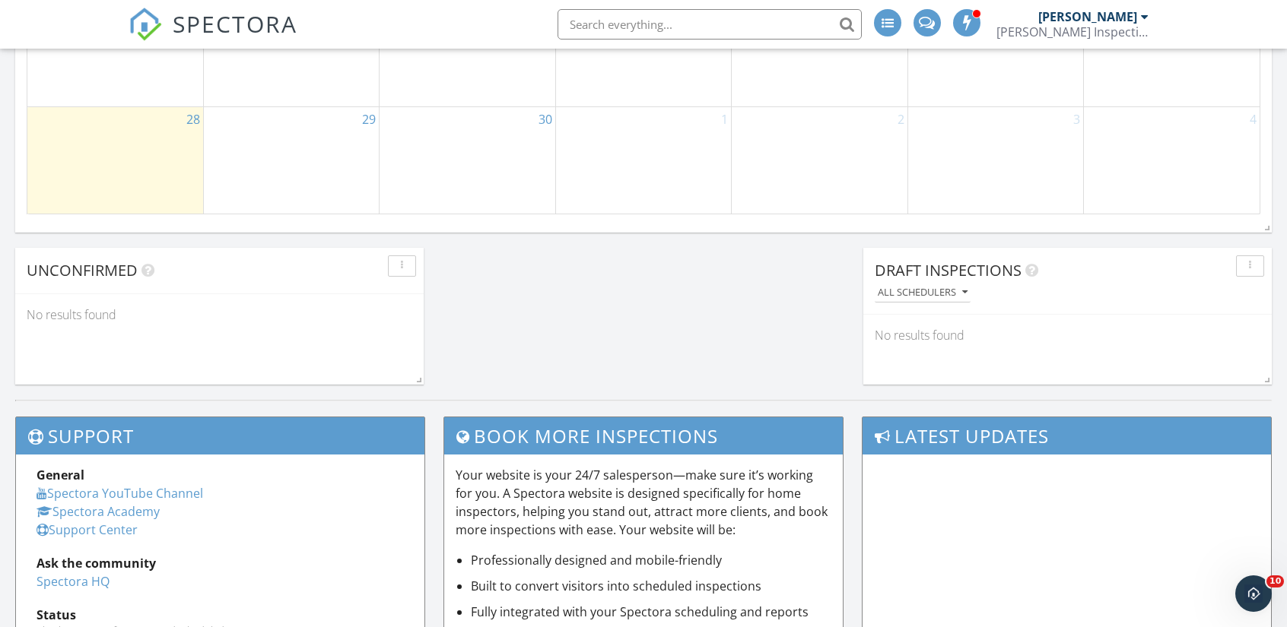
scroll to position [948, 0]
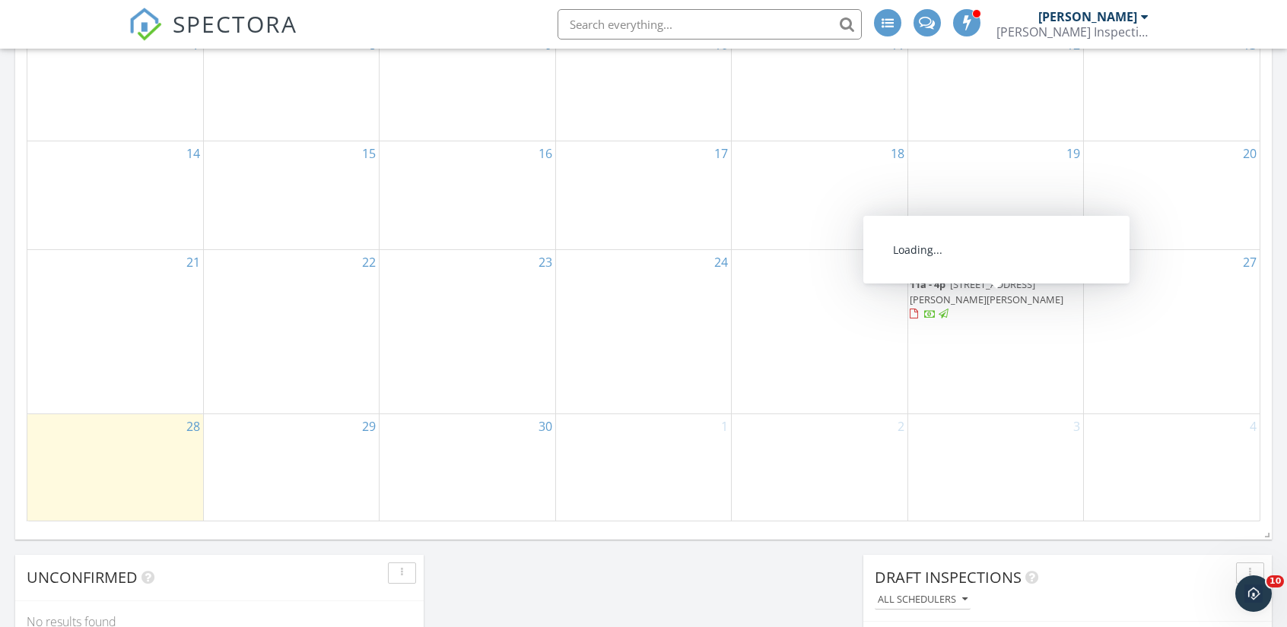
click at [1017, 306] on span "[STREET_ADDRESS][PERSON_NAME][PERSON_NAME]" at bounding box center [986, 292] width 154 height 28
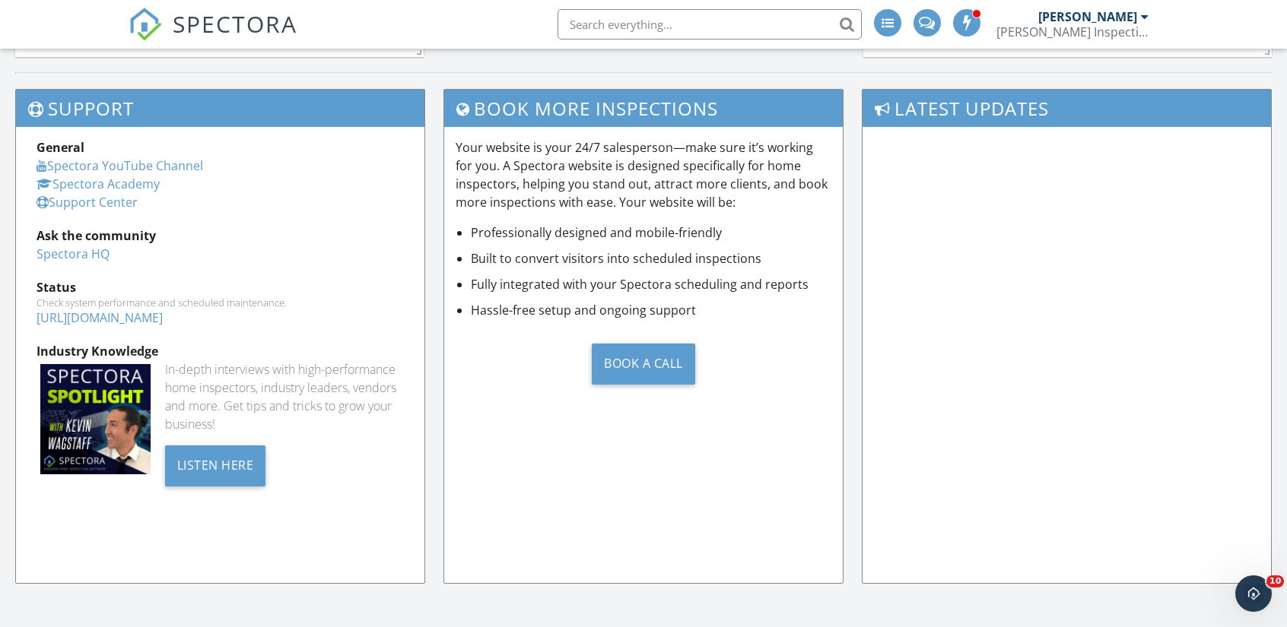
scroll to position [1399, 0]
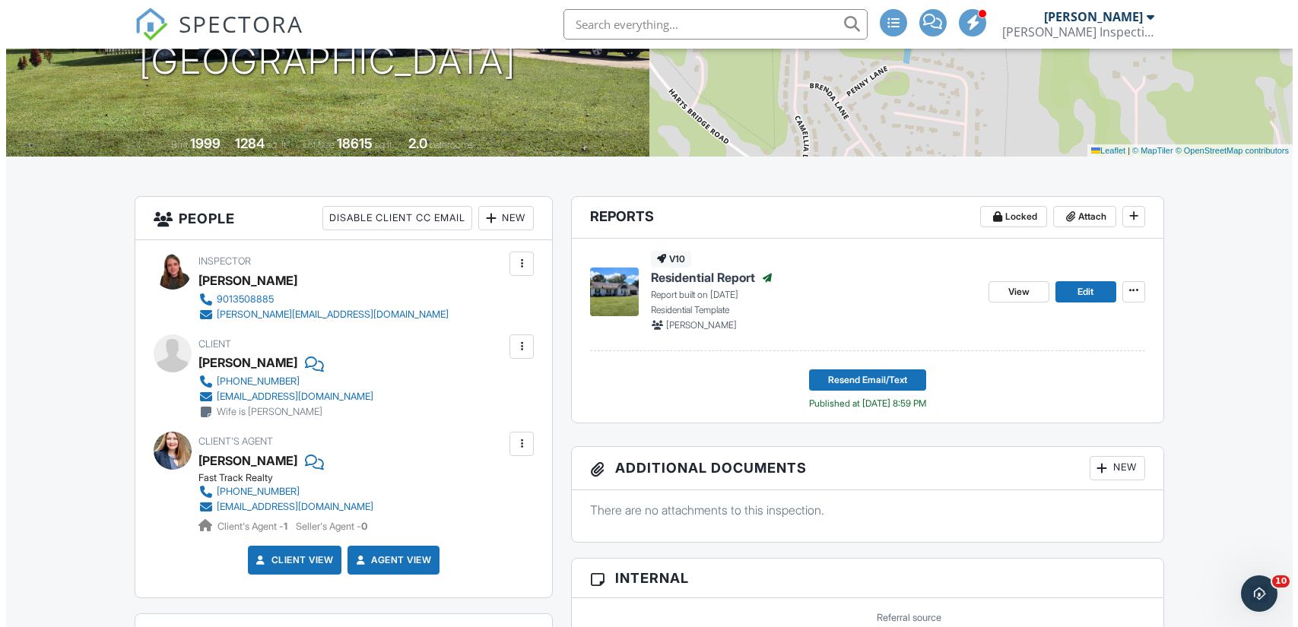
scroll to position [224, 0]
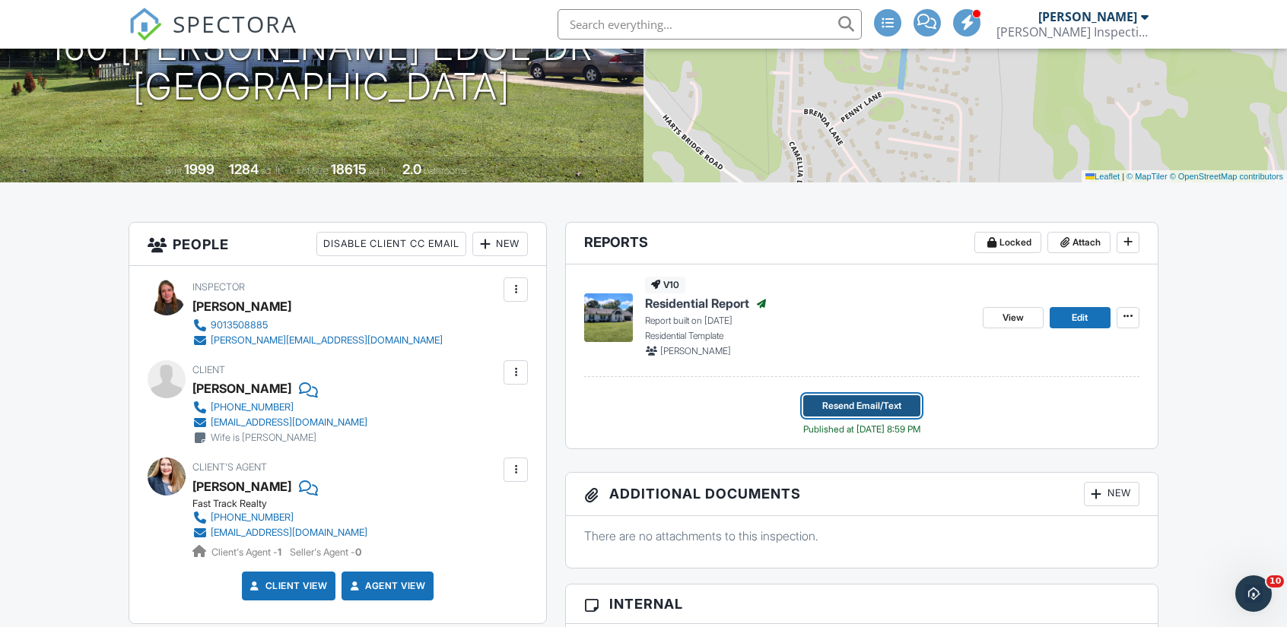
click at [862, 411] on span "Resend Email/Text" at bounding box center [861, 405] width 79 height 15
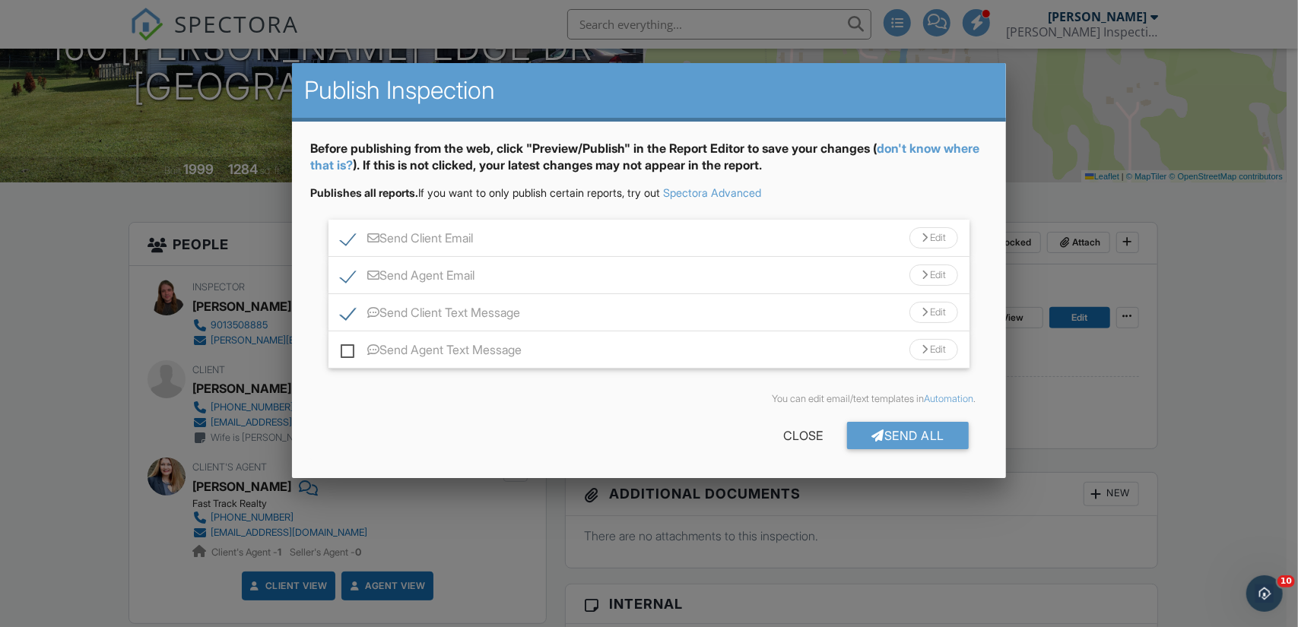
click at [345, 353] on label "Send Agent Text Message" at bounding box center [431, 352] width 181 height 19
click at [345, 348] on input "Send Agent Text Message" at bounding box center [346, 343] width 10 height 10
checkbox input "true"
click at [893, 434] on div "Send All" at bounding box center [908, 435] width 122 height 27
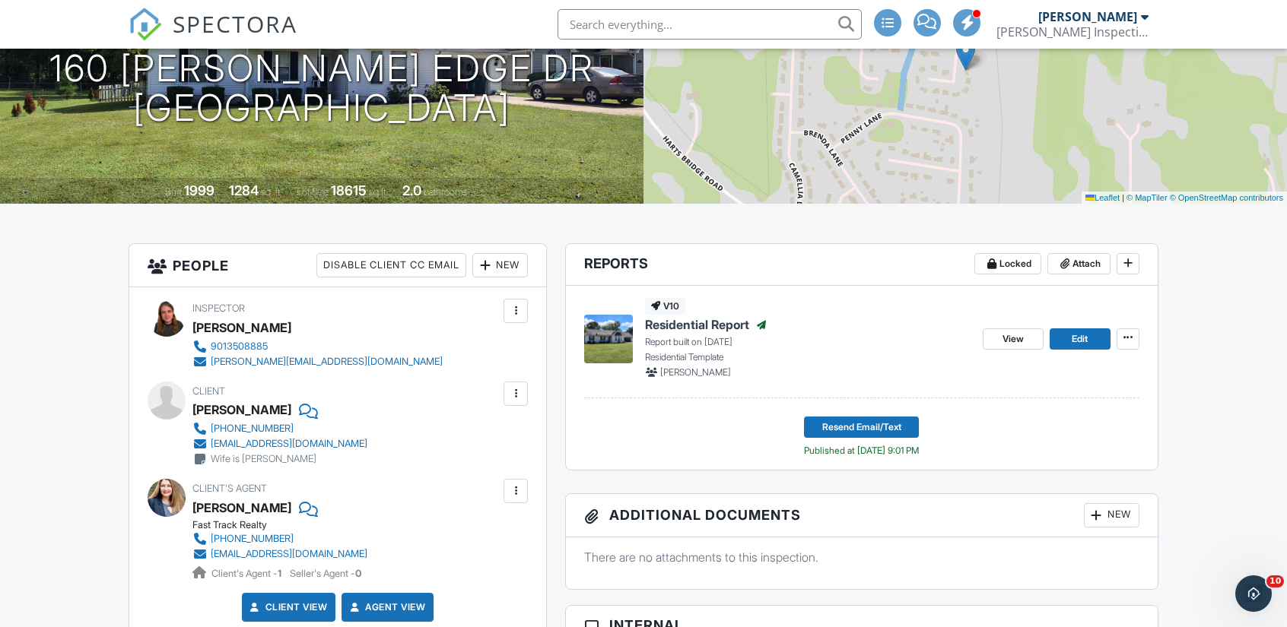
scroll to position [195, 0]
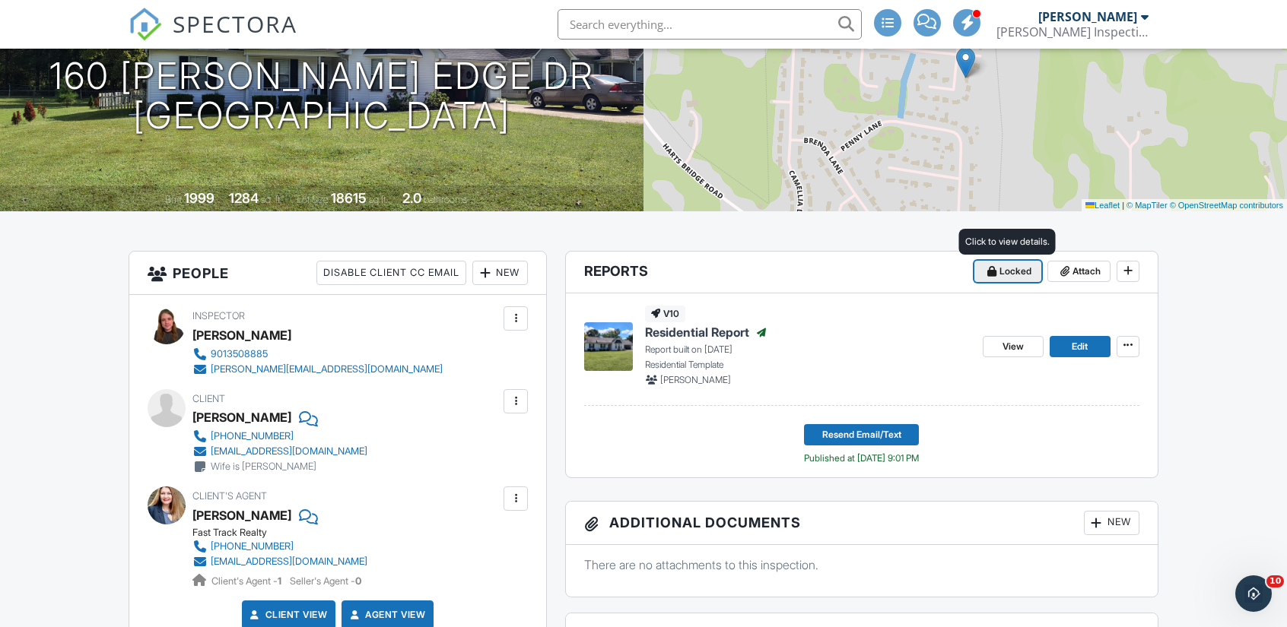
click at [1008, 281] on button "Locked" at bounding box center [1007, 271] width 67 height 21
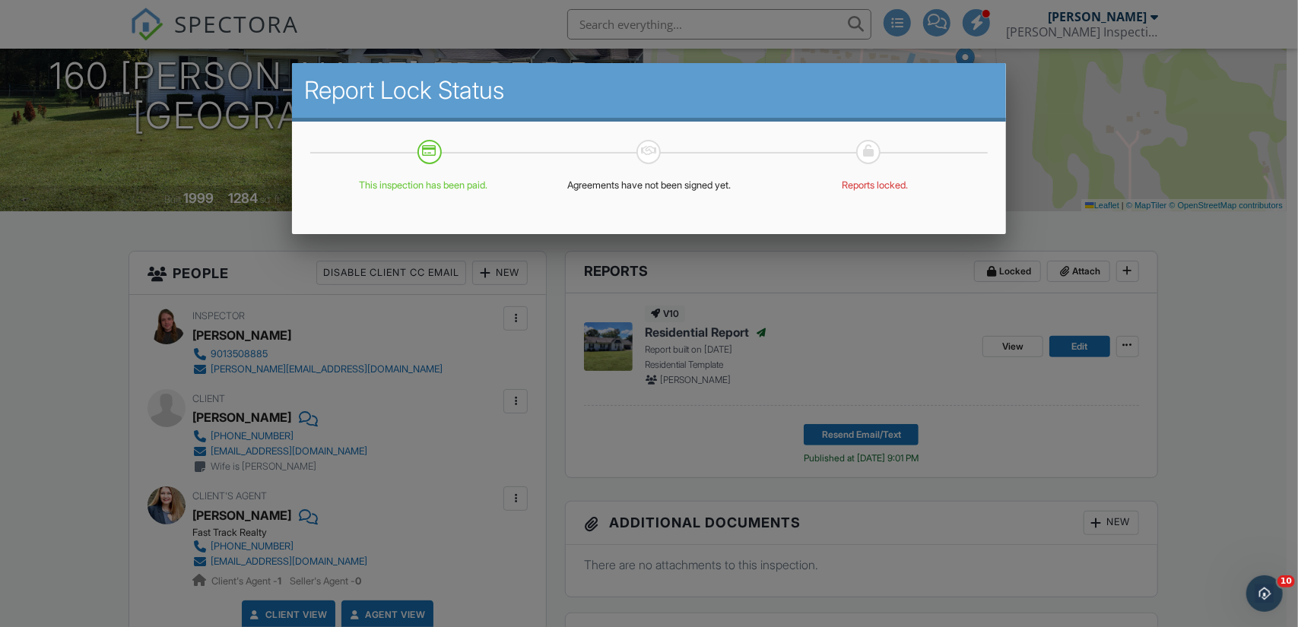
click at [1065, 224] on div at bounding box center [649, 316] width 1298 height 784
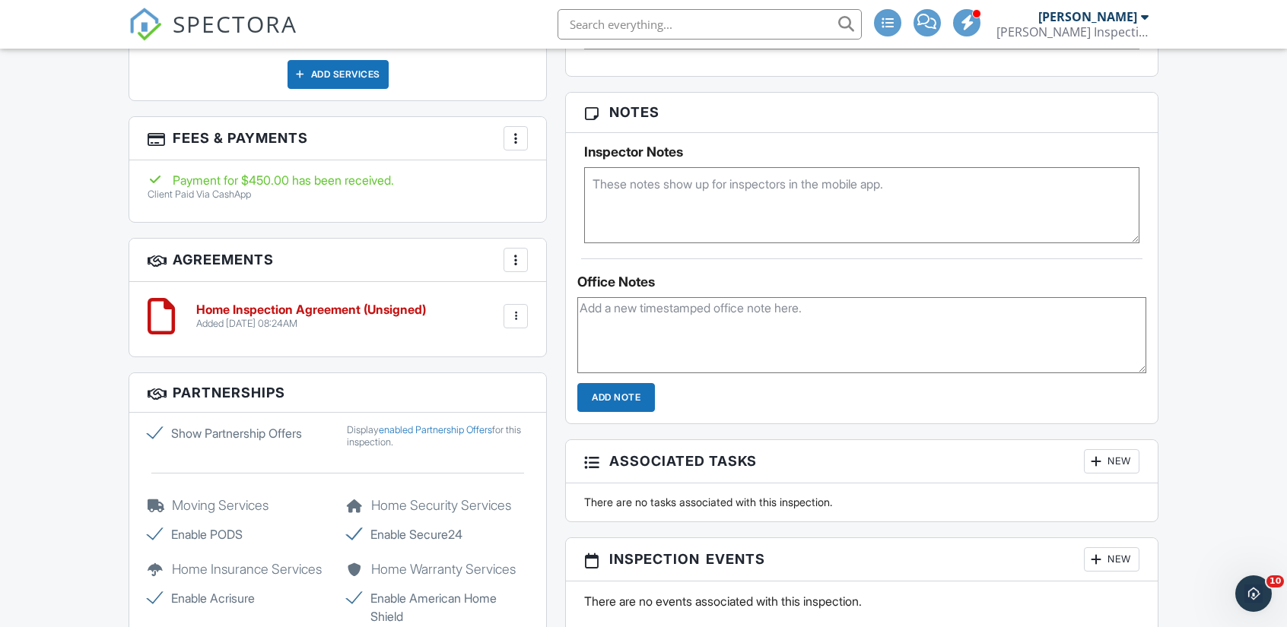
scroll to position [981, 0]
click at [517, 314] on div at bounding box center [515, 316] width 15 height 15
click at [569, 259] on div "Office Notes Add Note" at bounding box center [862, 336] width 592 height 154
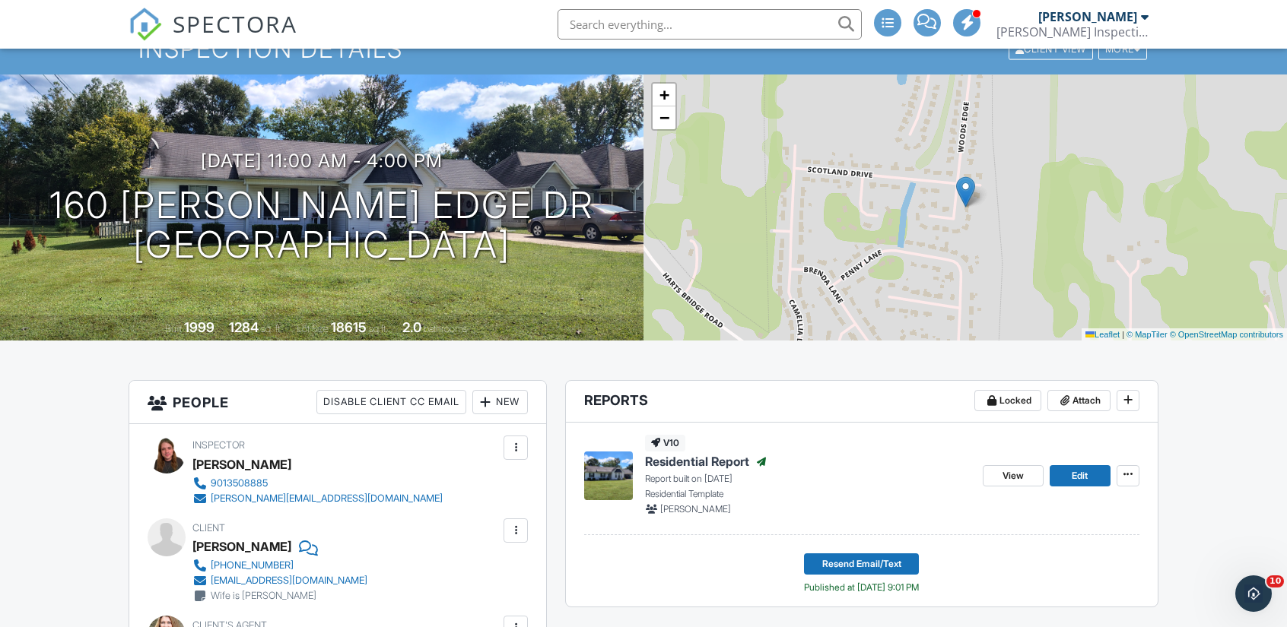
scroll to position [64, 0]
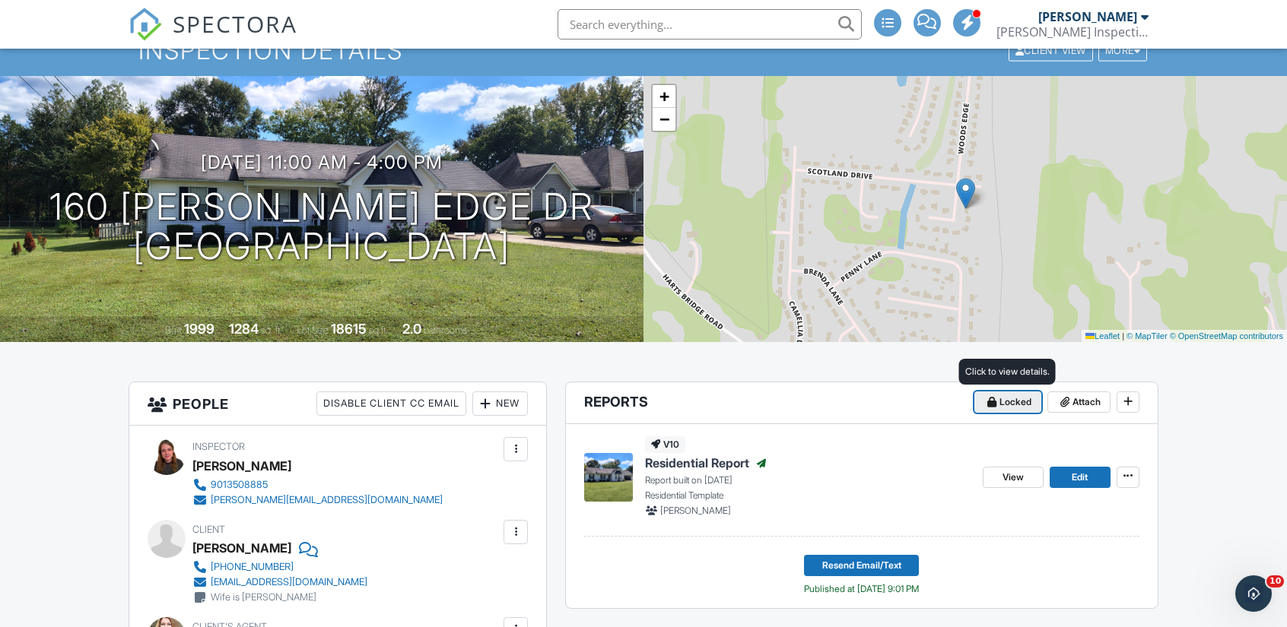
click at [1002, 402] on span "Locked" at bounding box center [1015, 402] width 32 height 15
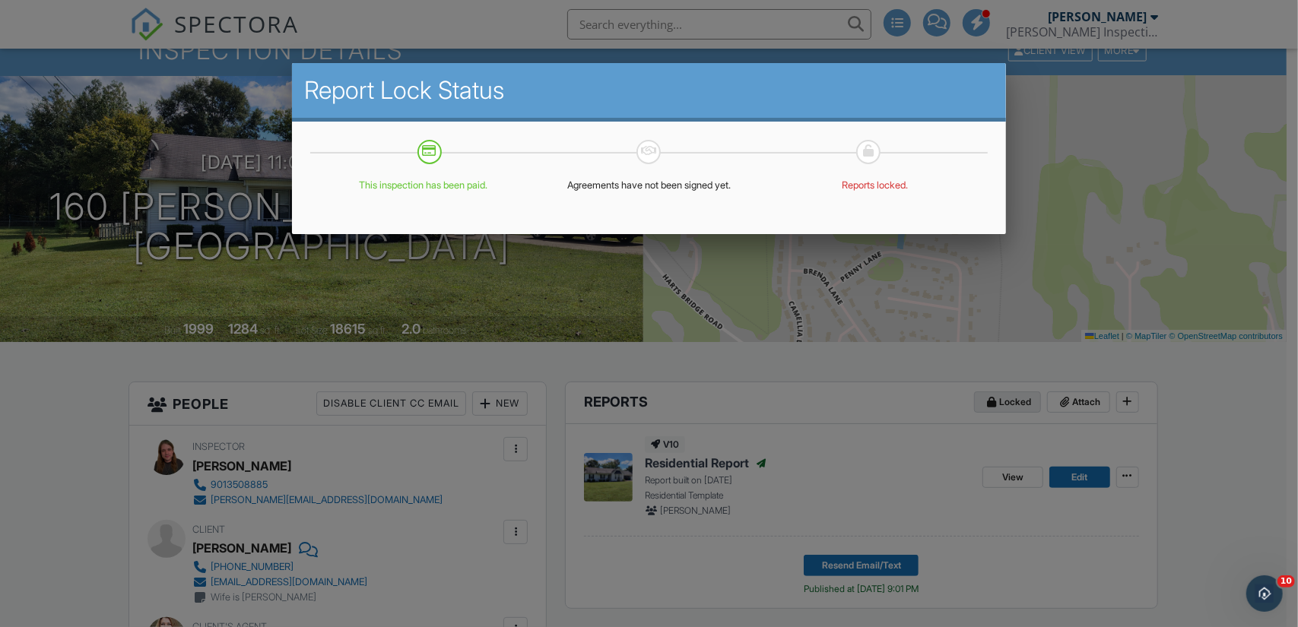
click at [1002, 402] on div at bounding box center [649, 316] width 1298 height 784
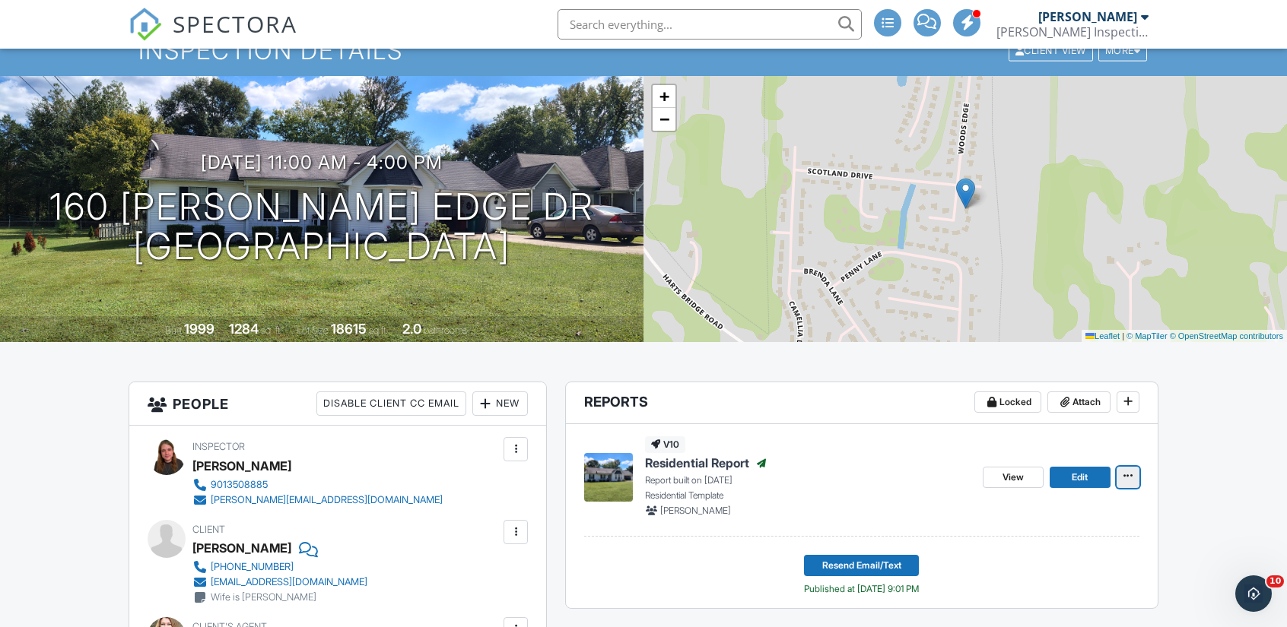
click at [1124, 474] on icon at bounding box center [1127, 476] width 9 height 11
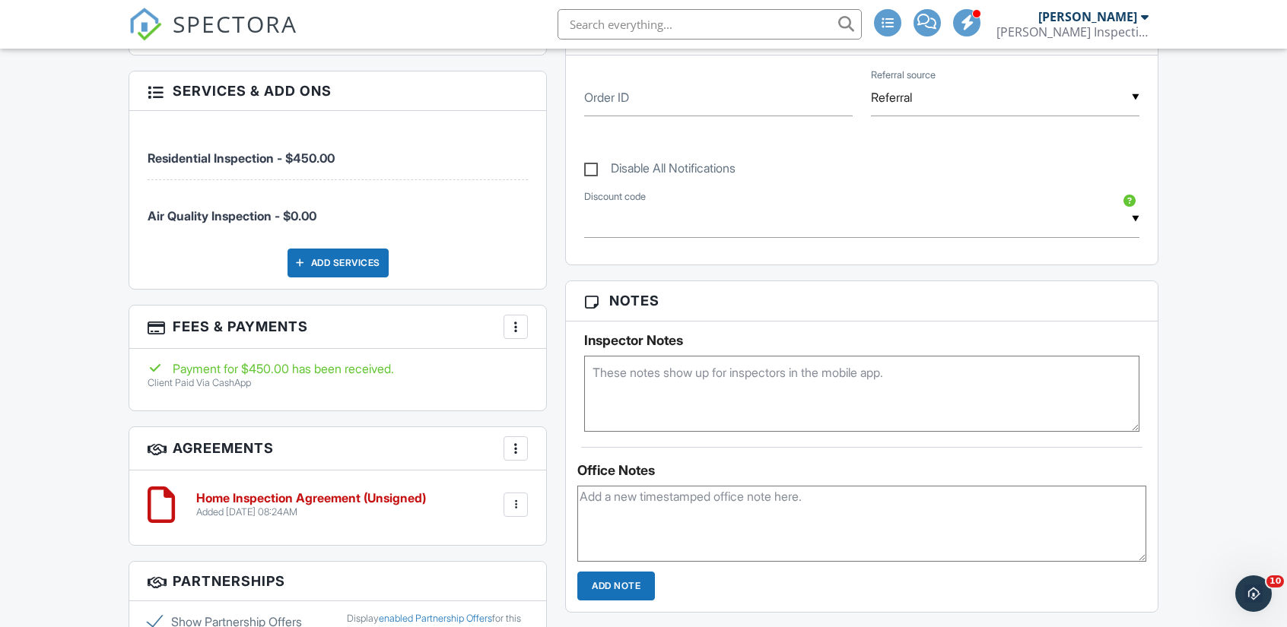
scroll to position [906, 0]
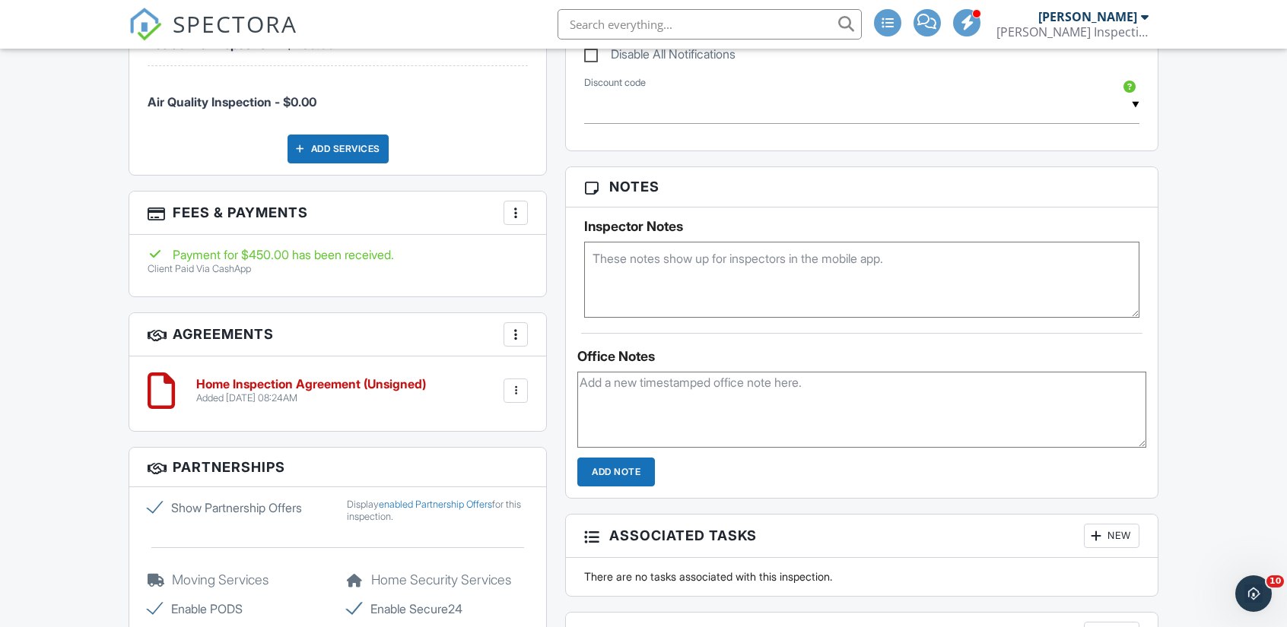
click at [506, 393] on div at bounding box center [515, 391] width 24 height 24
click at [490, 502] on li "Delete" at bounding box center [475, 509] width 87 height 38
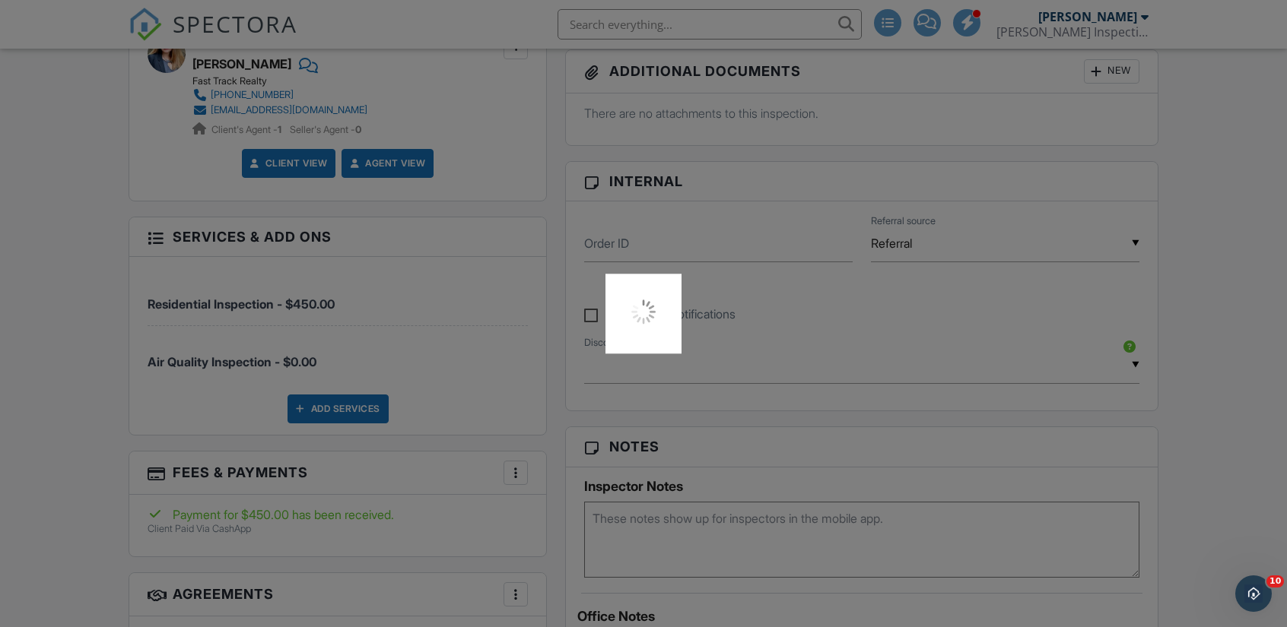
scroll to position [645, 0]
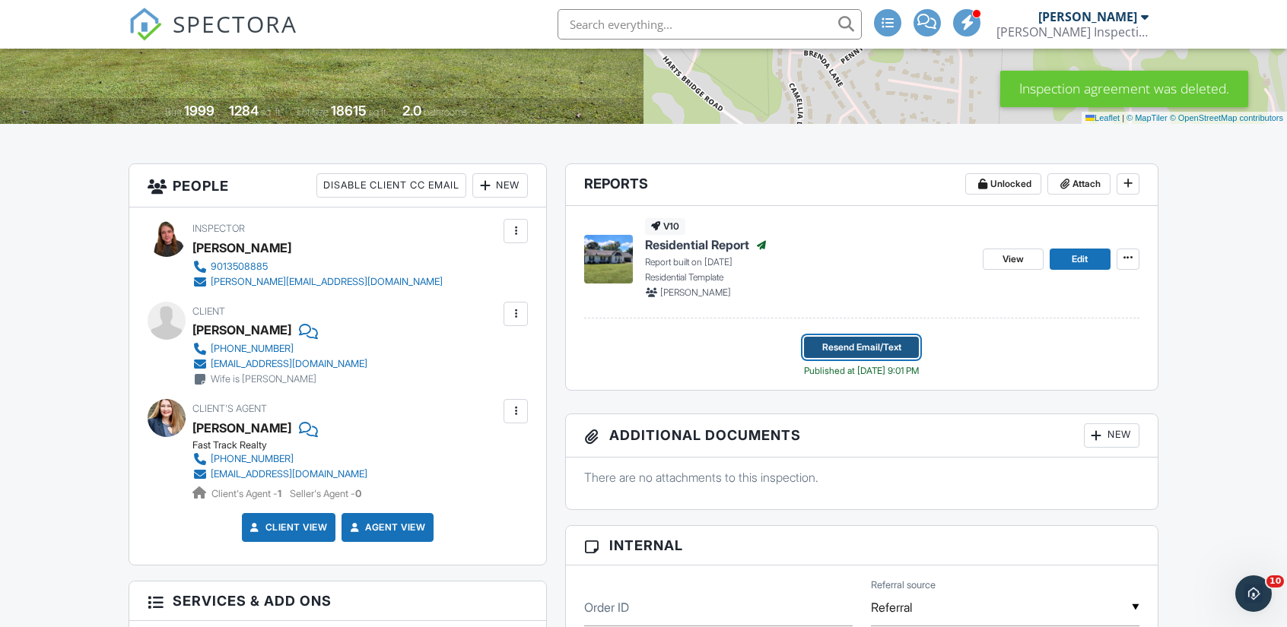
click at [883, 351] on span "Resend Email/Text" at bounding box center [861, 347] width 79 height 15
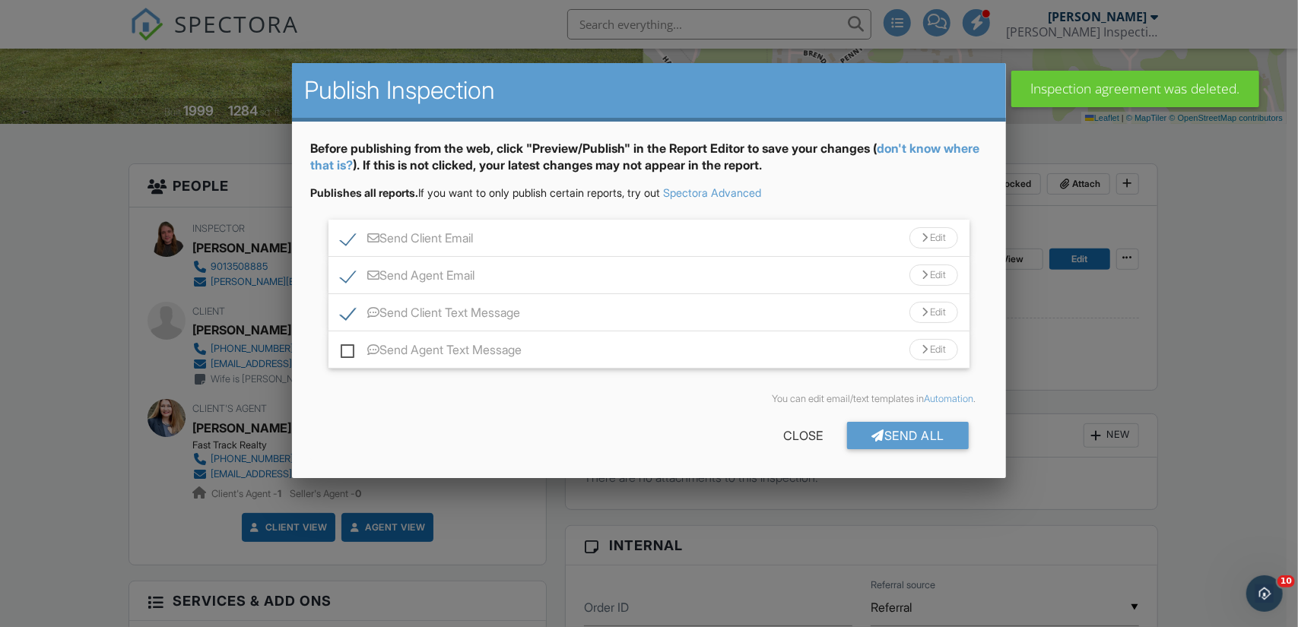
click at [353, 351] on label "Send Agent Text Message" at bounding box center [431, 352] width 181 height 19
click at [351, 348] on input "Send Agent Text Message" at bounding box center [346, 343] width 10 height 10
checkbox input "true"
click at [884, 427] on div "Send All" at bounding box center [908, 435] width 122 height 27
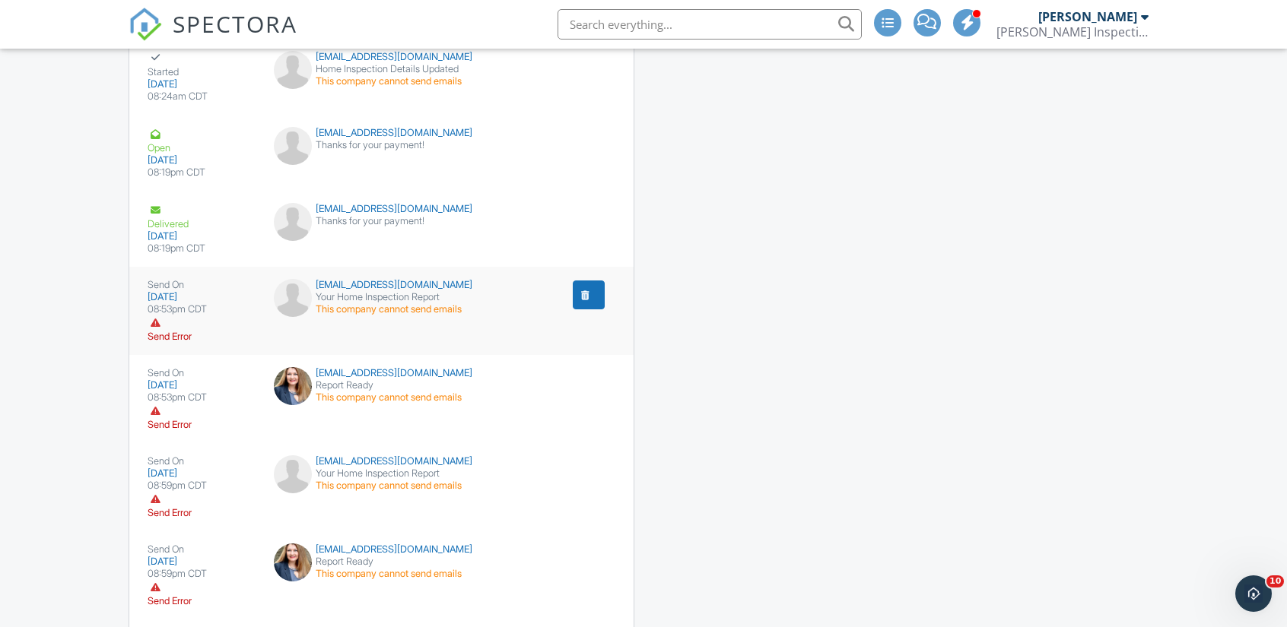
scroll to position [2137, 0]
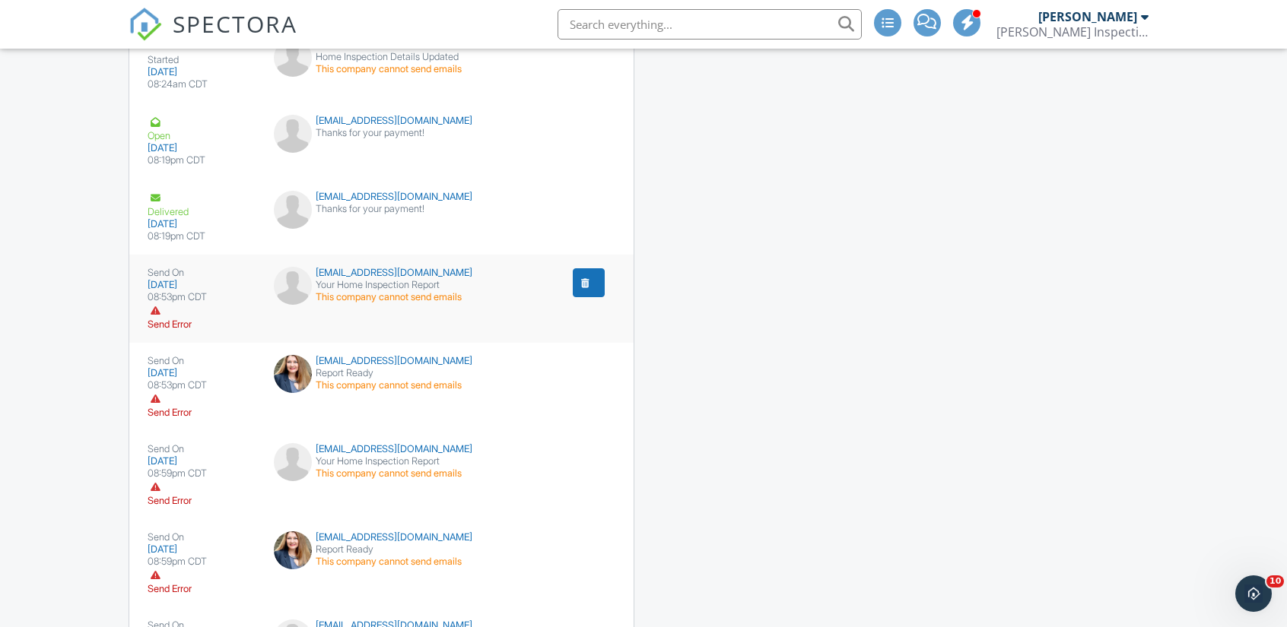
click at [583, 282] on button "submit" at bounding box center [589, 282] width 32 height 29
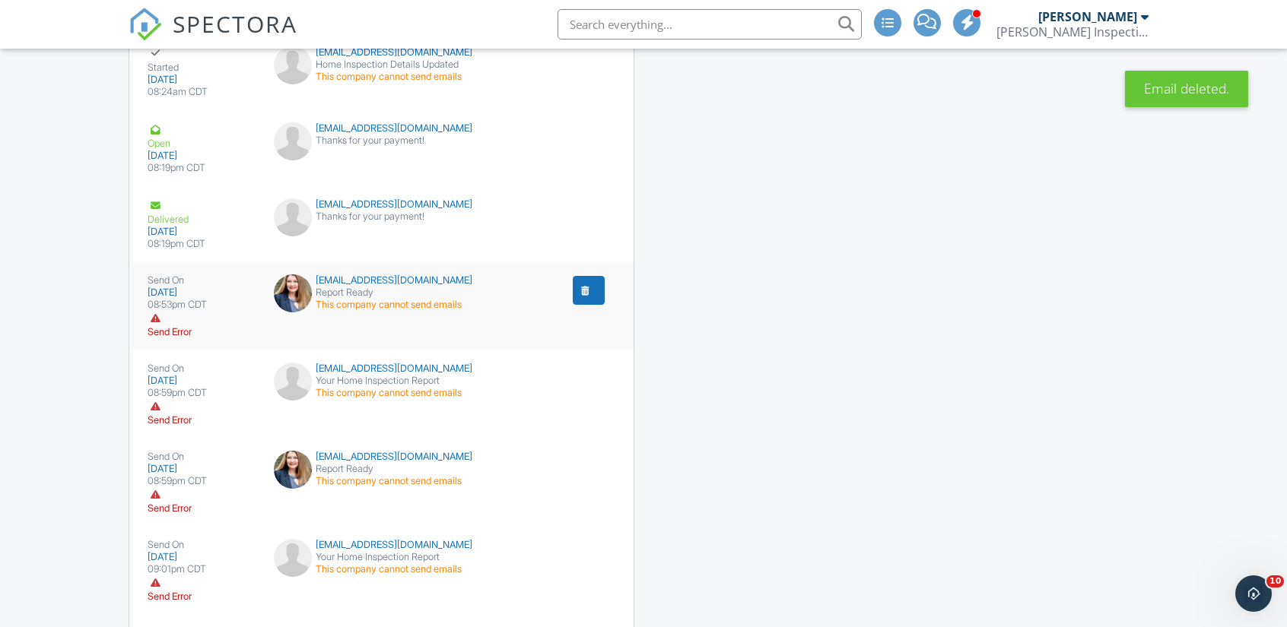
click at [598, 294] on button "submit" at bounding box center [589, 290] width 32 height 29
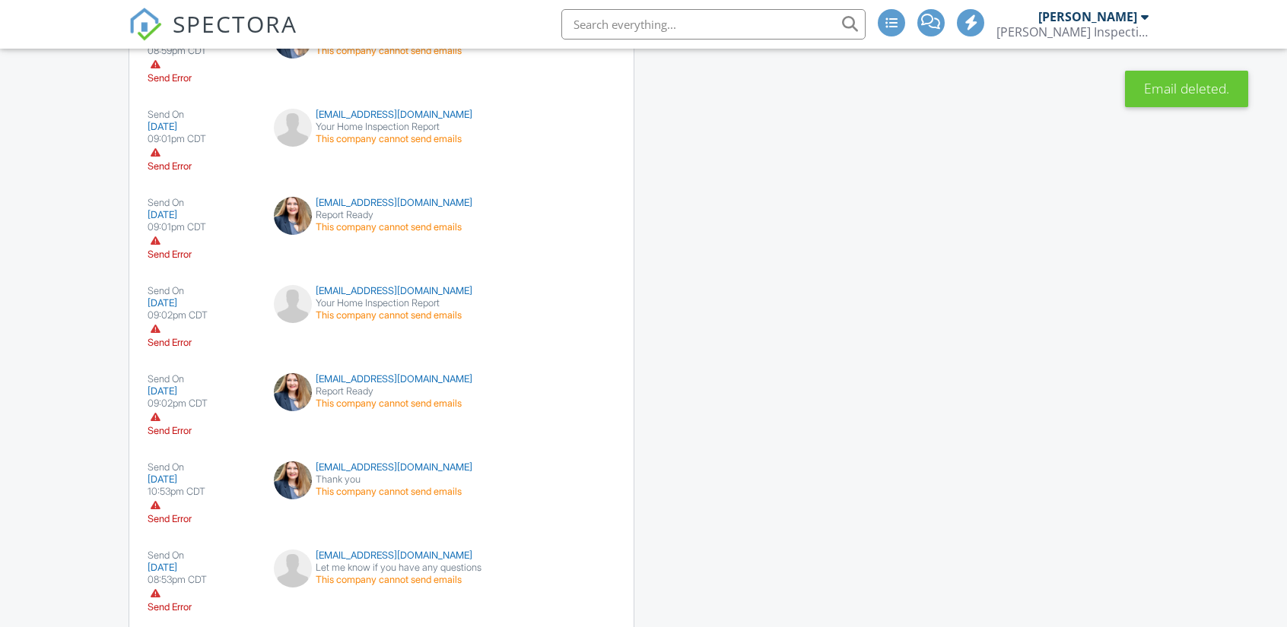
scroll to position [2899, 0]
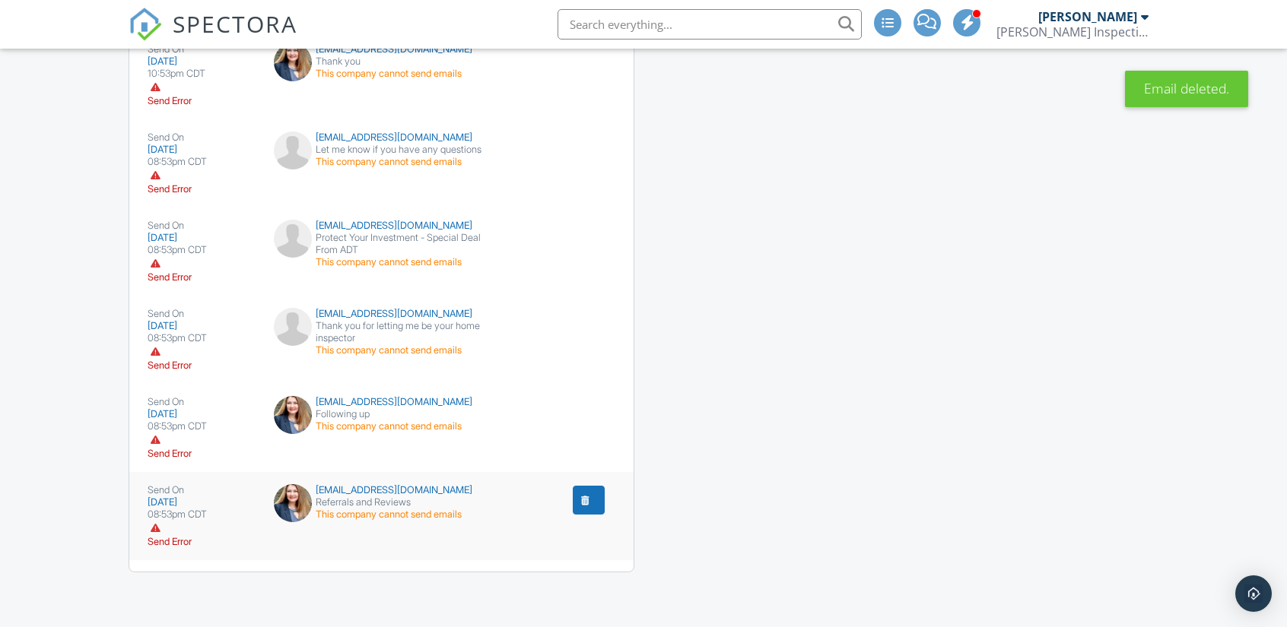
click at [598, 508] on button "submit" at bounding box center [589, 500] width 32 height 29
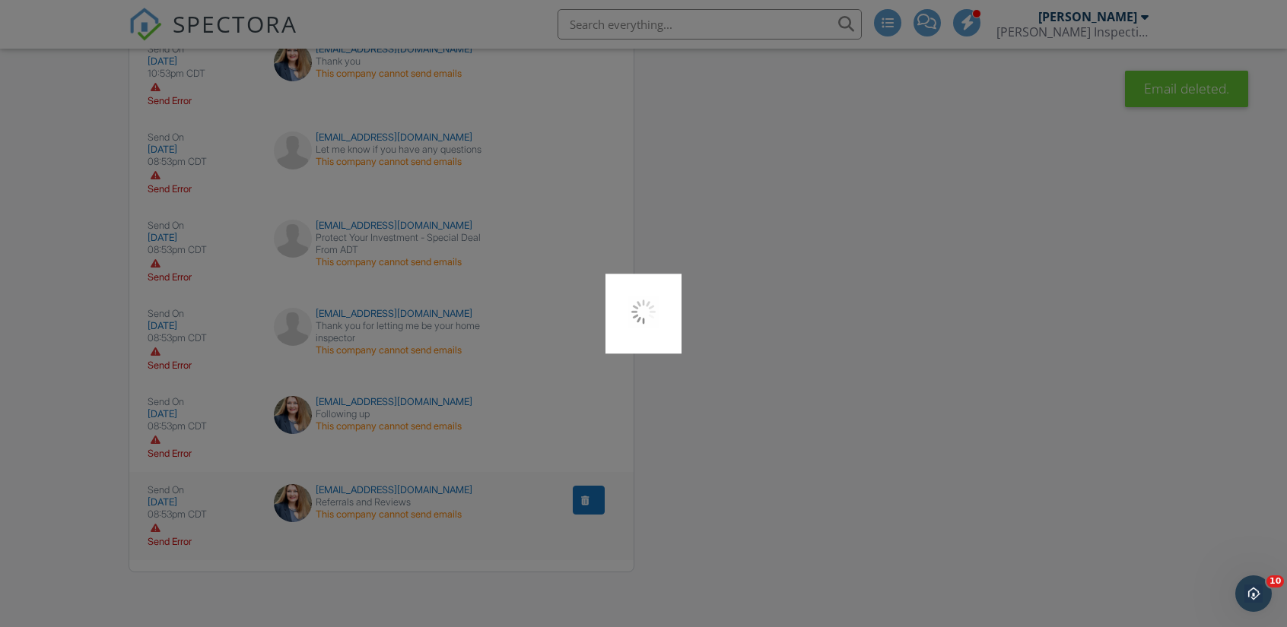
scroll to position [0, 0]
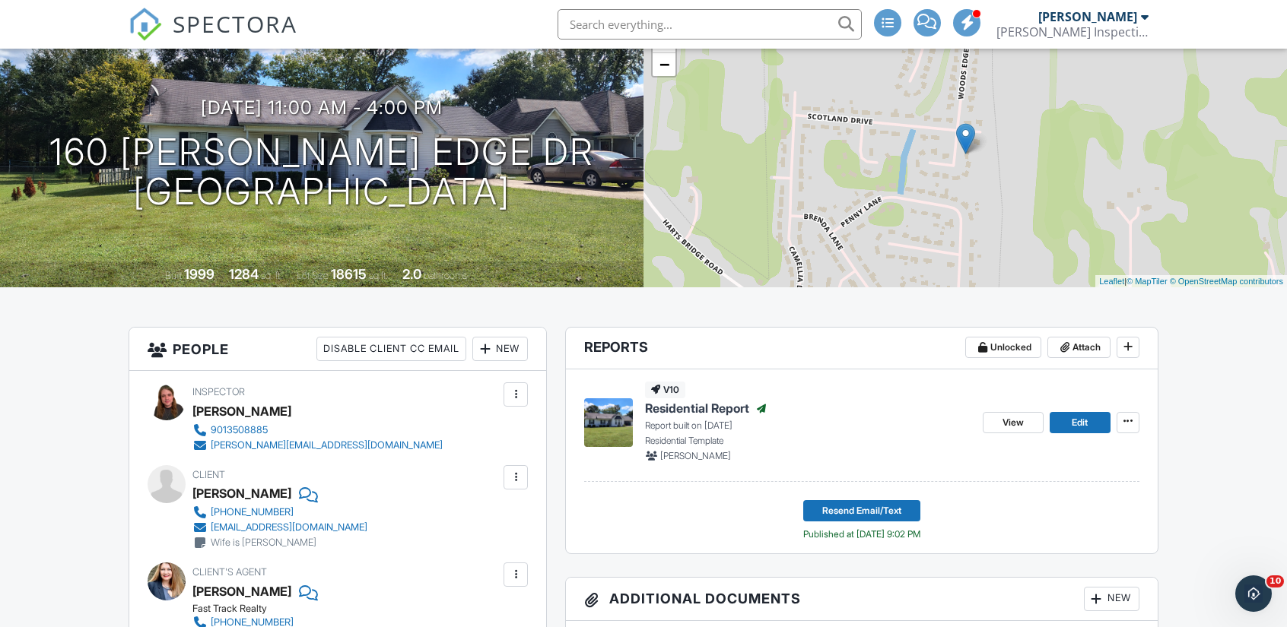
scroll to position [47, 0]
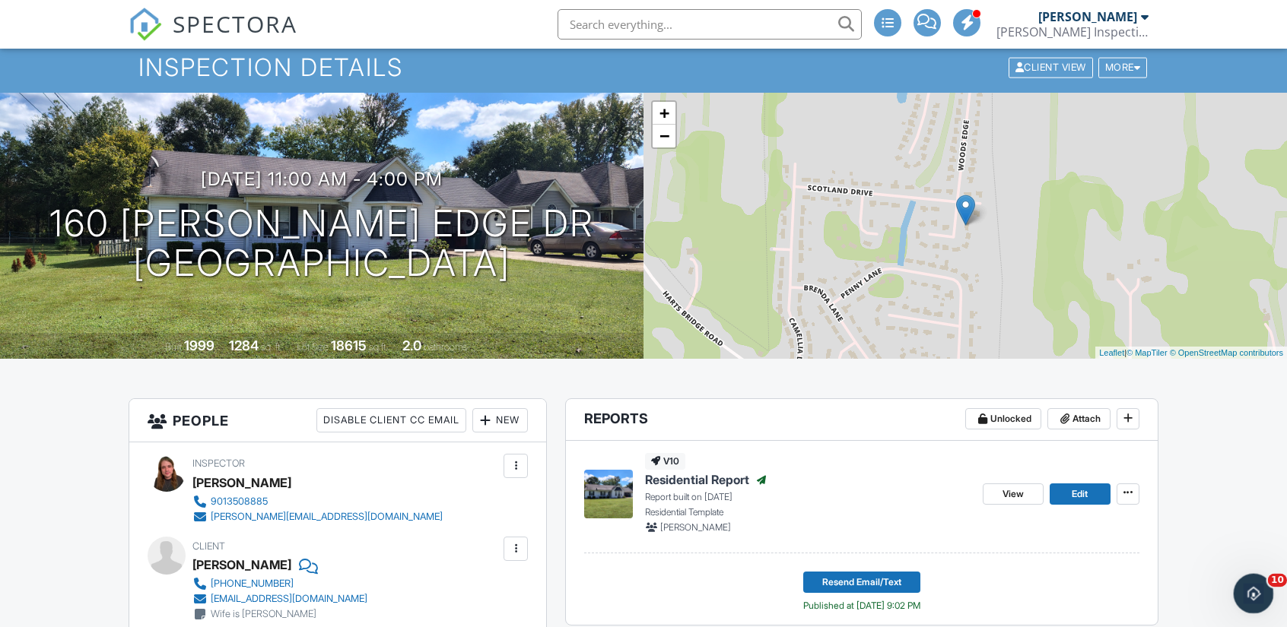
click at [1248, 605] on div "Open Intercom Messenger" at bounding box center [1251, 591] width 50 height 50
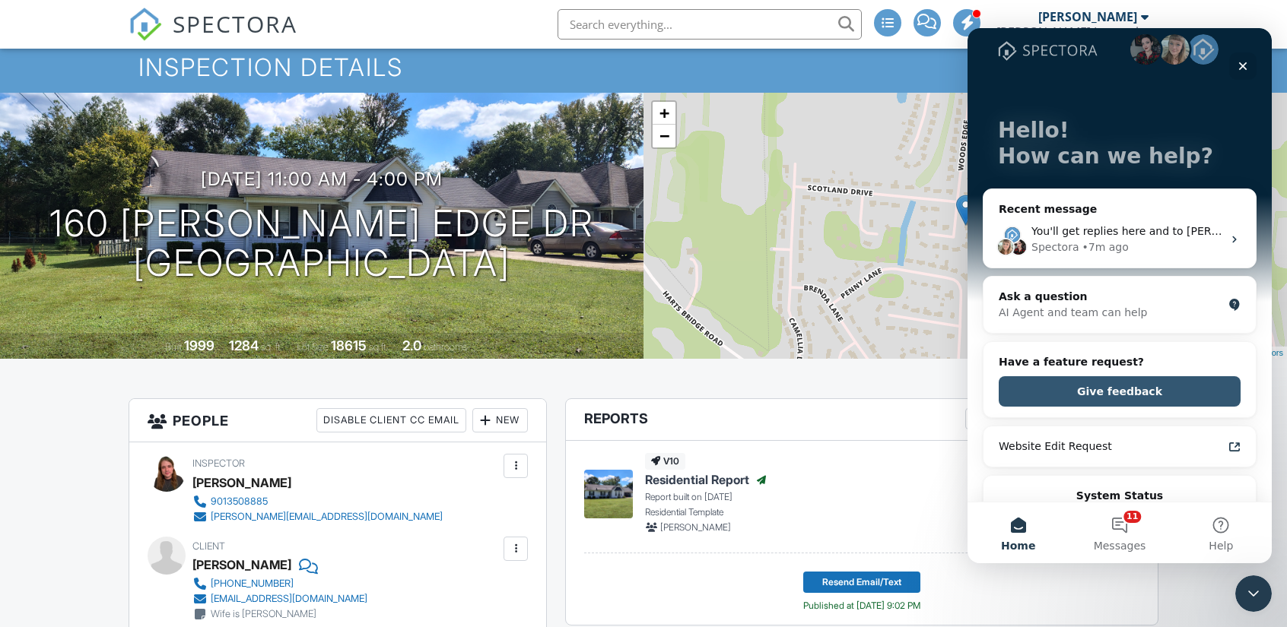
scroll to position [0, 0]
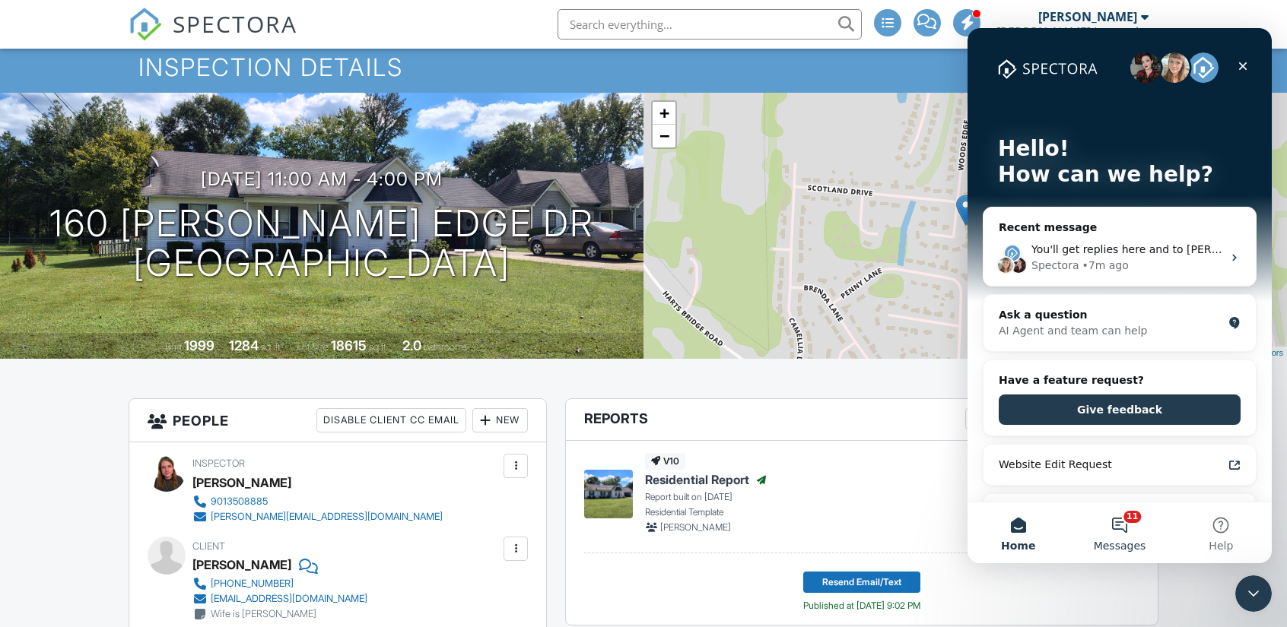
click at [1118, 526] on button "11 Messages" at bounding box center [1118, 533] width 101 height 61
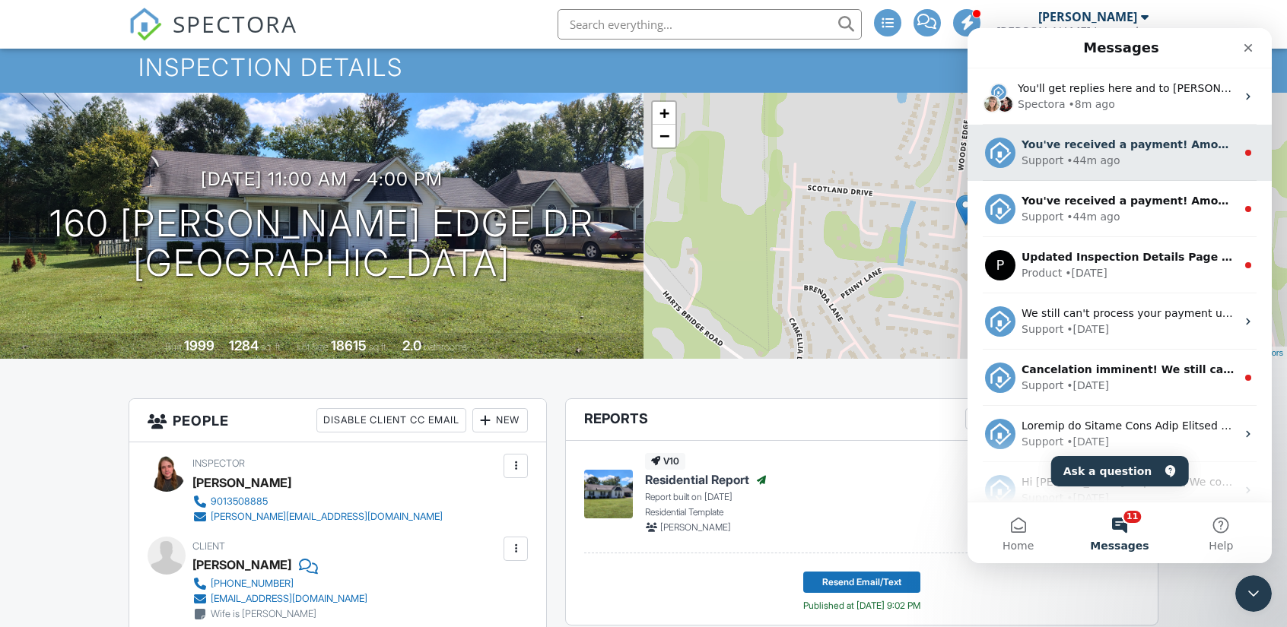
click at [1135, 165] on div "Support • 44m ago" at bounding box center [1128, 161] width 214 height 16
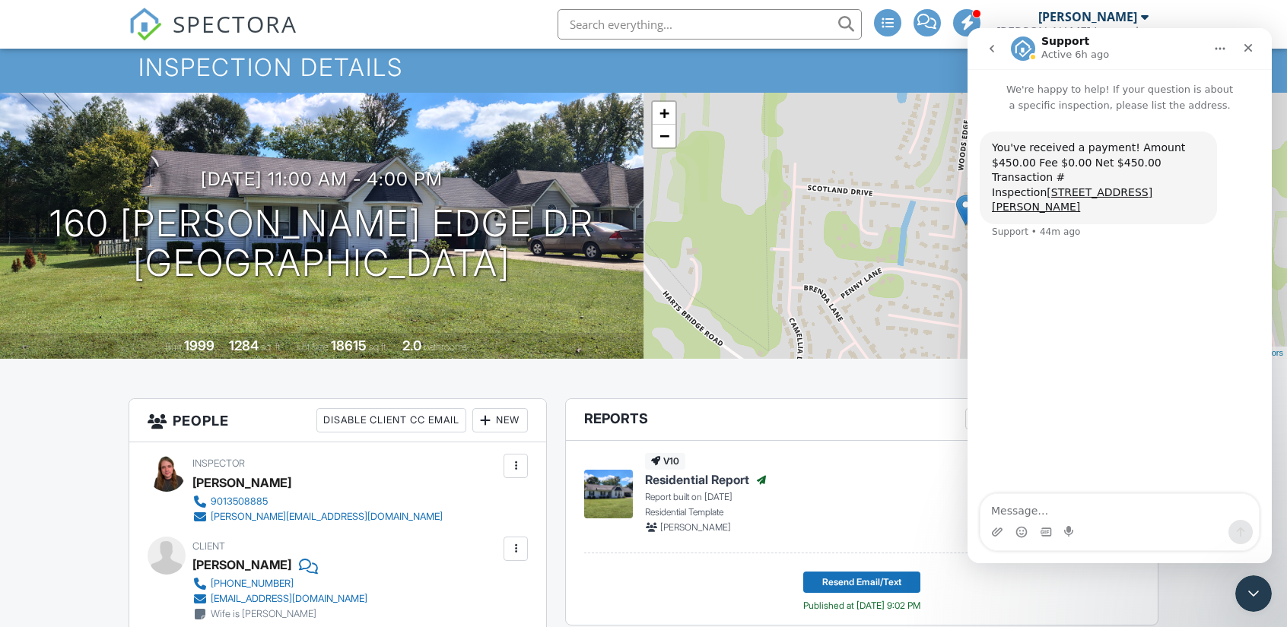
click at [993, 53] on icon "go back" at bounding box center [991, 49] width 12 height 12
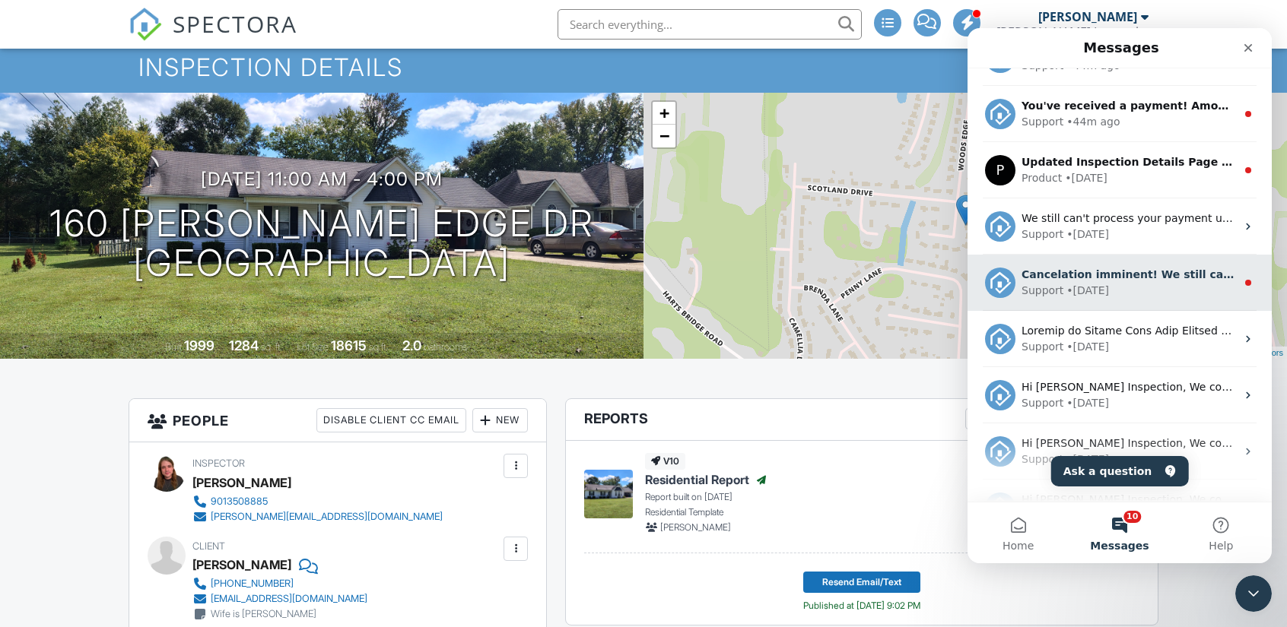
scroll to position [65, 0]
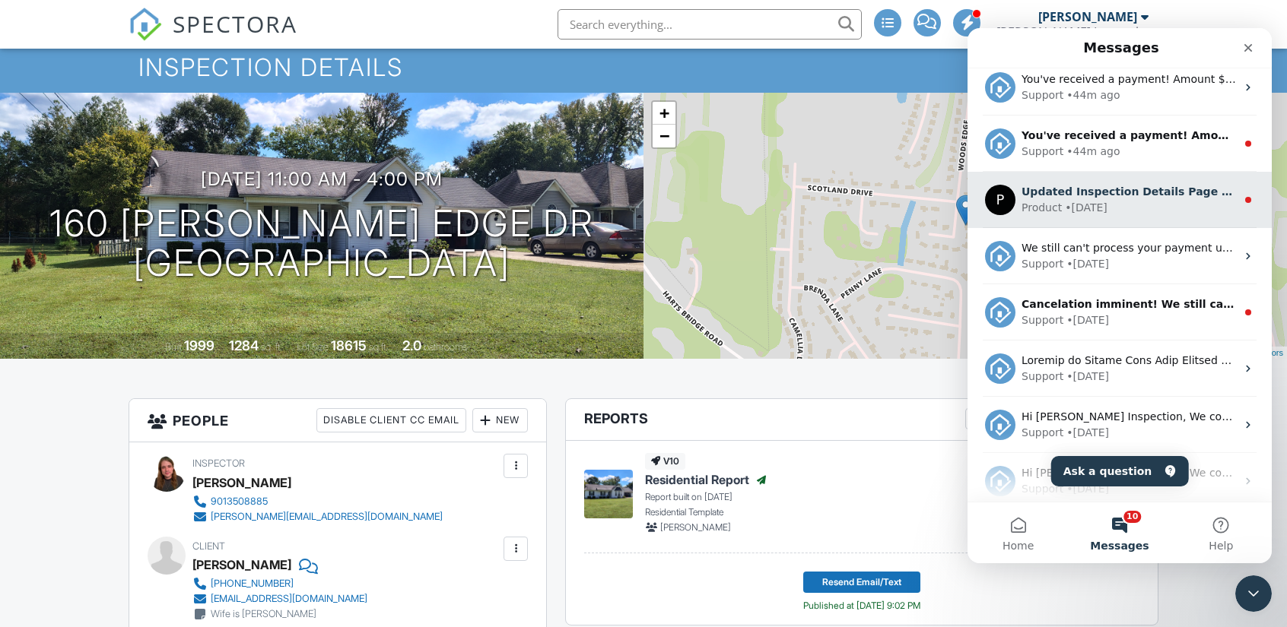
click at [1158, 217] on div "P Updated Inspection Details Page Heads up: we’re making some improvements to t…" at bounding box center [1119, 200] width 304 height 56
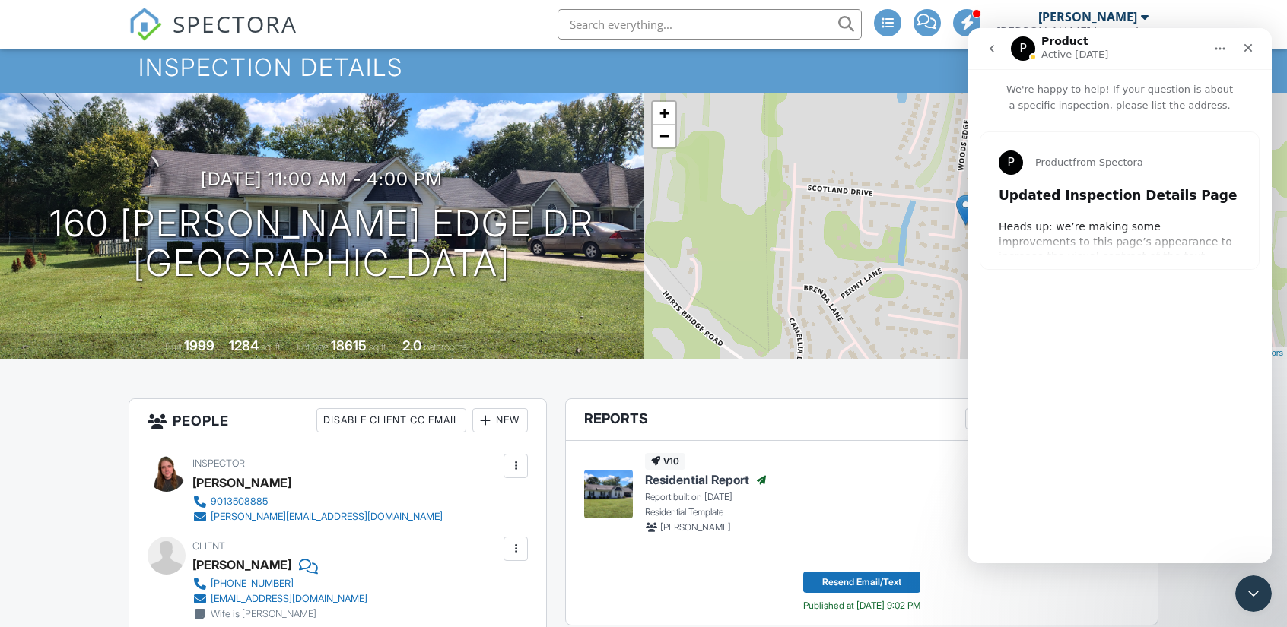
click at [1061, 252] on div "P Product from Spectora Updated Inspection Details Page Heads up: we’re making …" at bounding box center [1119, 200] width 278 height 137
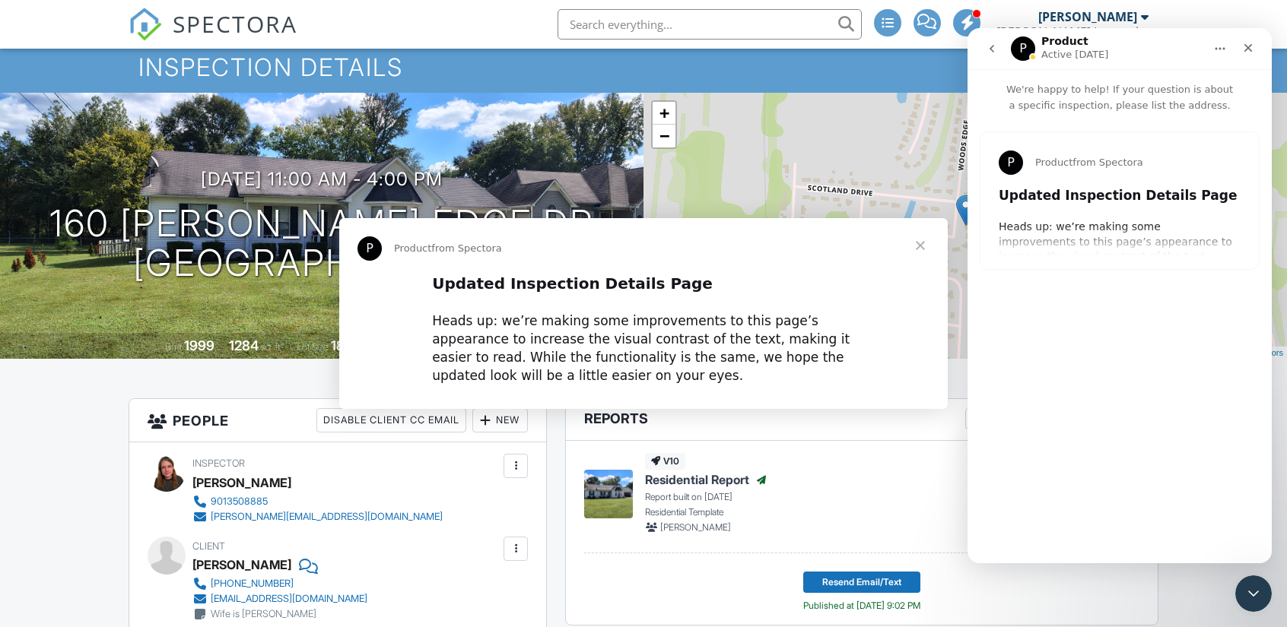
scroll to position [0, 0]
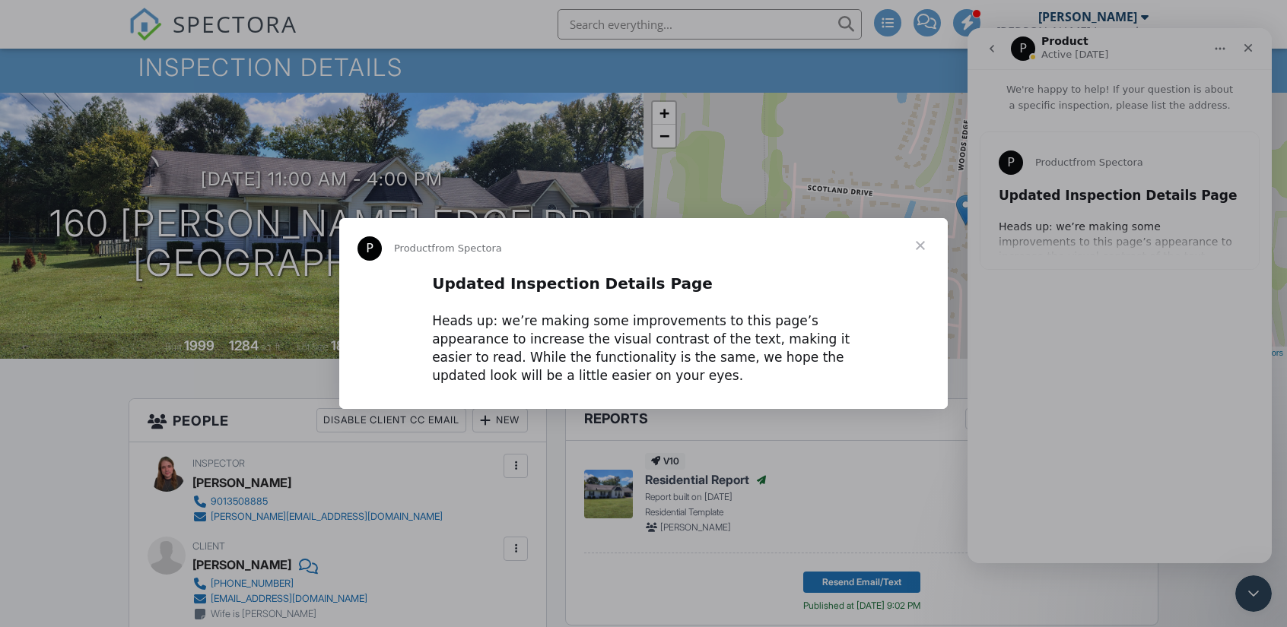
click at [925, 240] on span "Close" at bounding box center [920, 245] width 55 height 55
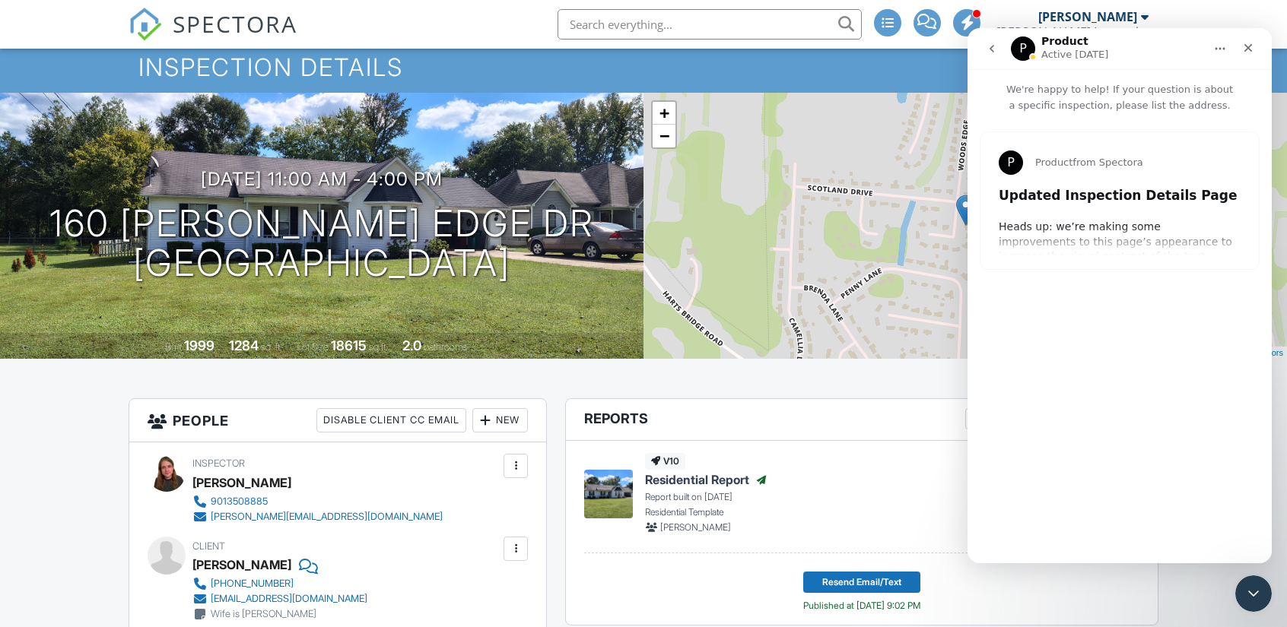
click at [997, 55] on button "go back" at bounding box center [991, 48] width 29 height 29
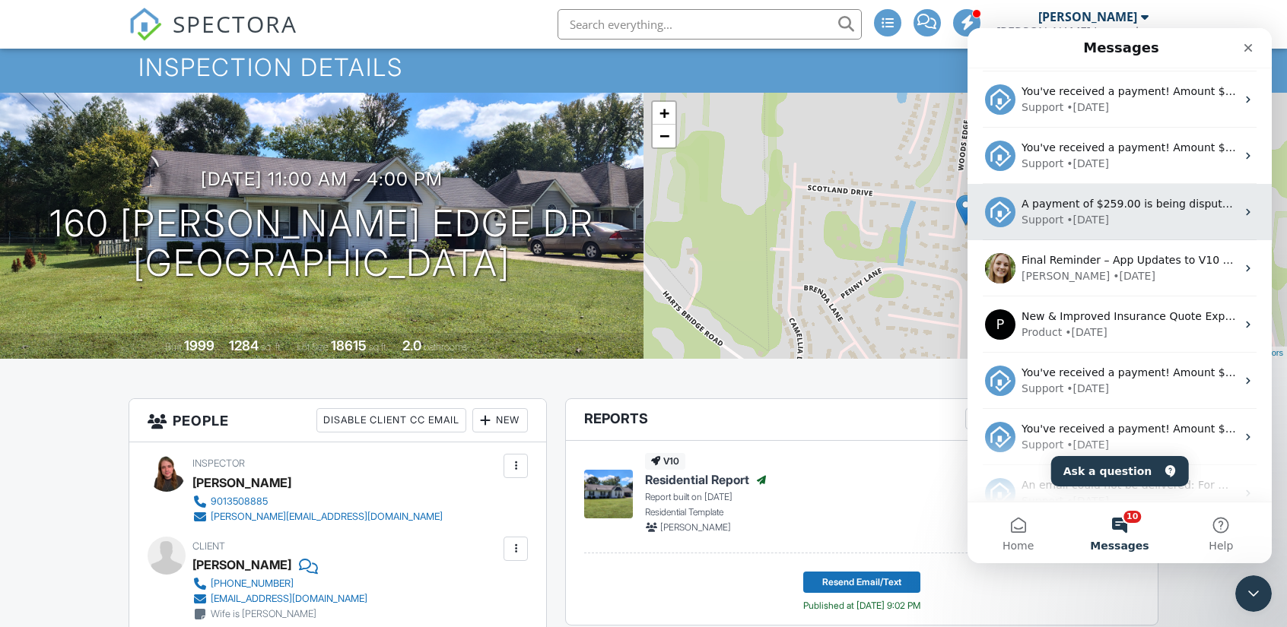
scroll to position [844, 0]
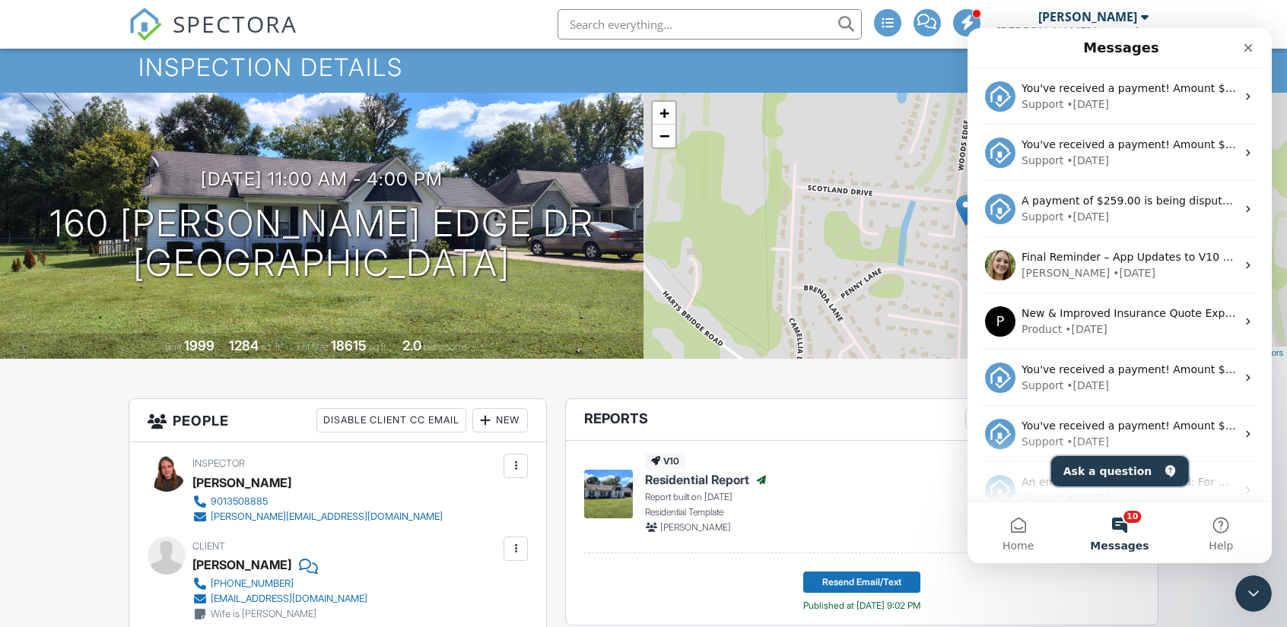
click at [1118, 467] on button "Ask a question" at bounding box center [1120, 471] width 138 height 30
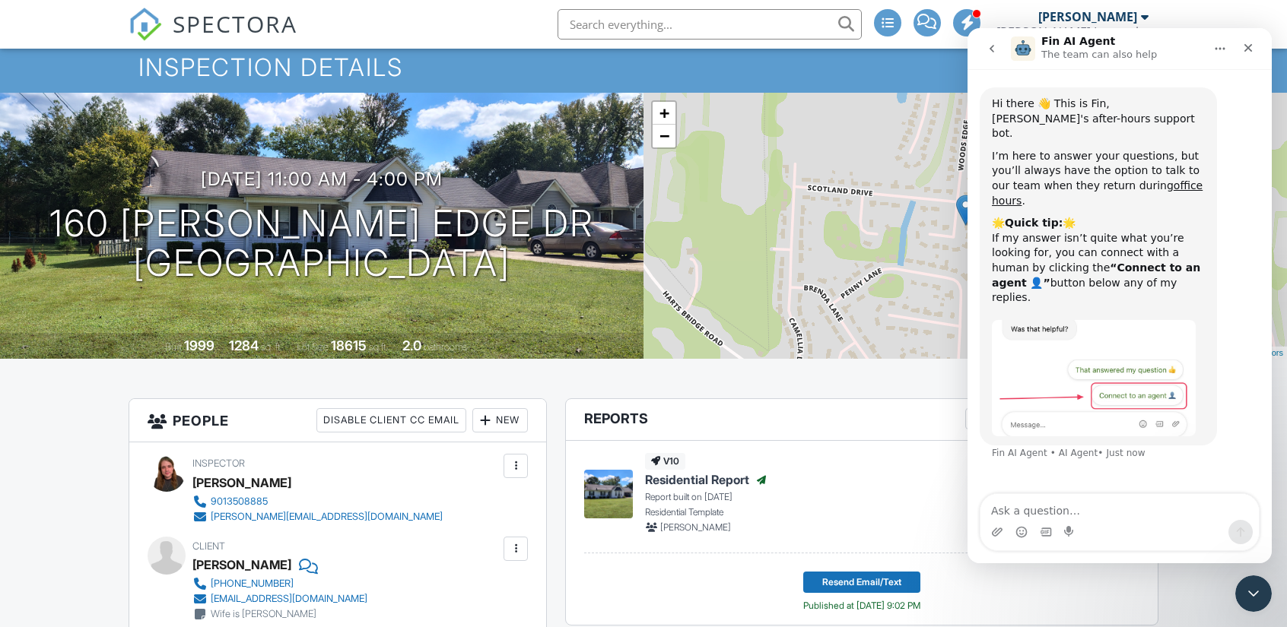
click at [1066, 513] on textarea "Ask a question…" at bounding box center [1119, 507] width 278 height 26
type textarea "Why can't I send emails?"
type textarea "Wh"
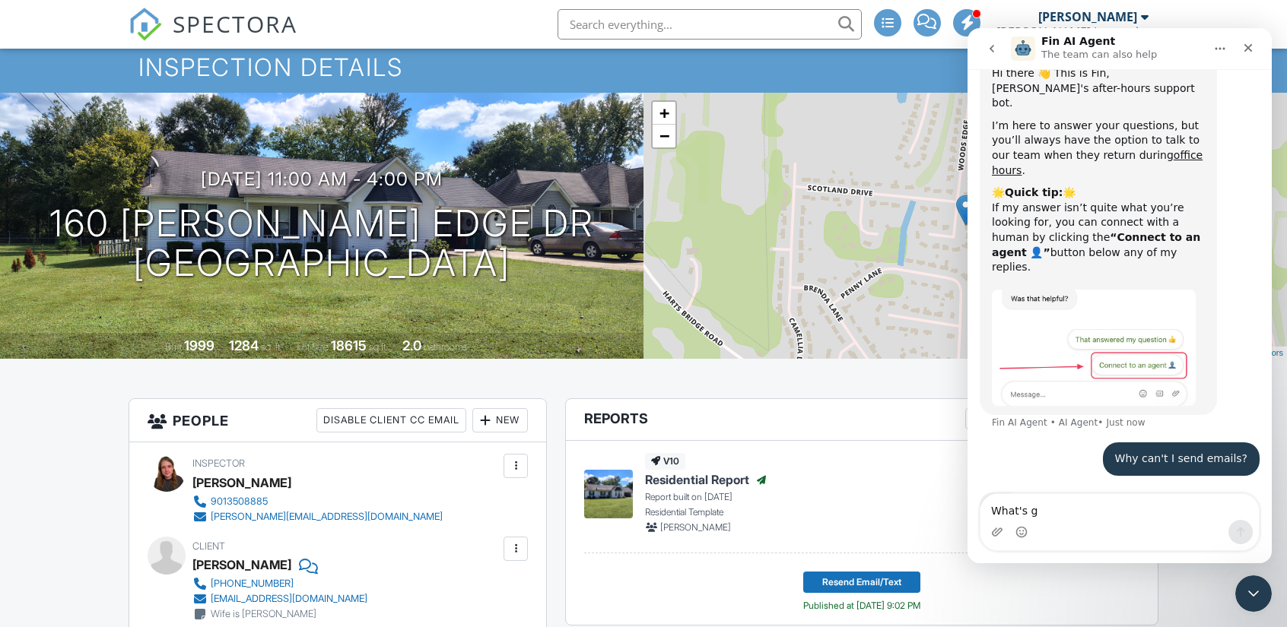
scroll to position [33, 0]
type textarea "What's going on with Spectora?"
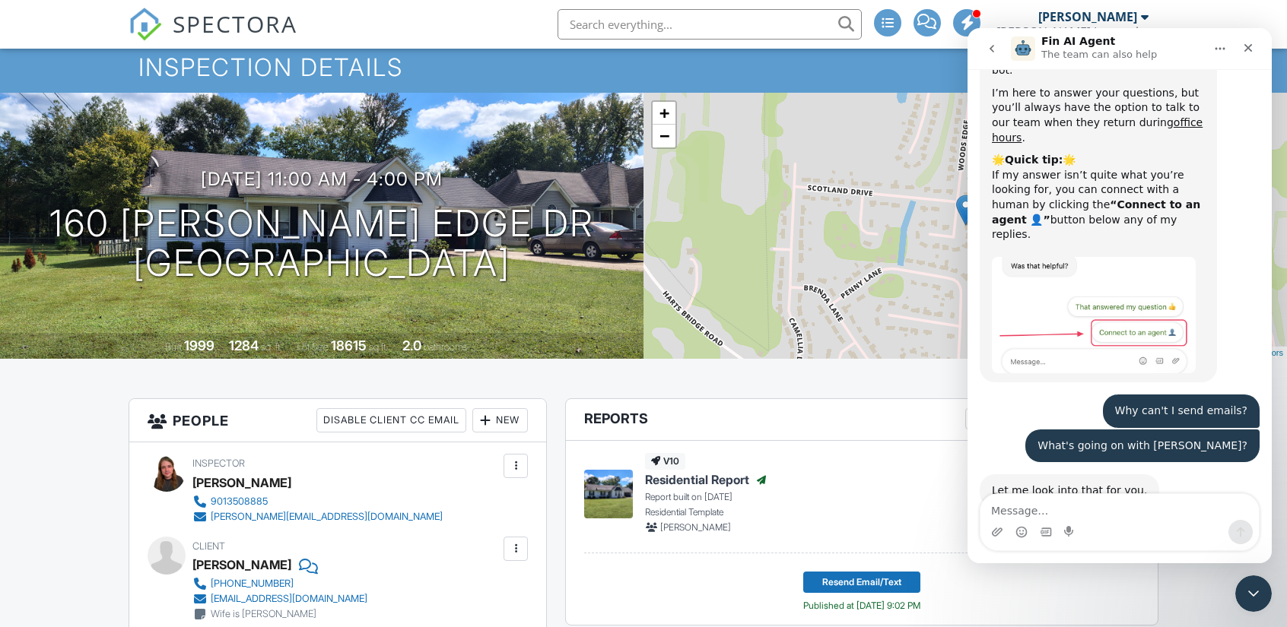
scroll to position [113, 0]
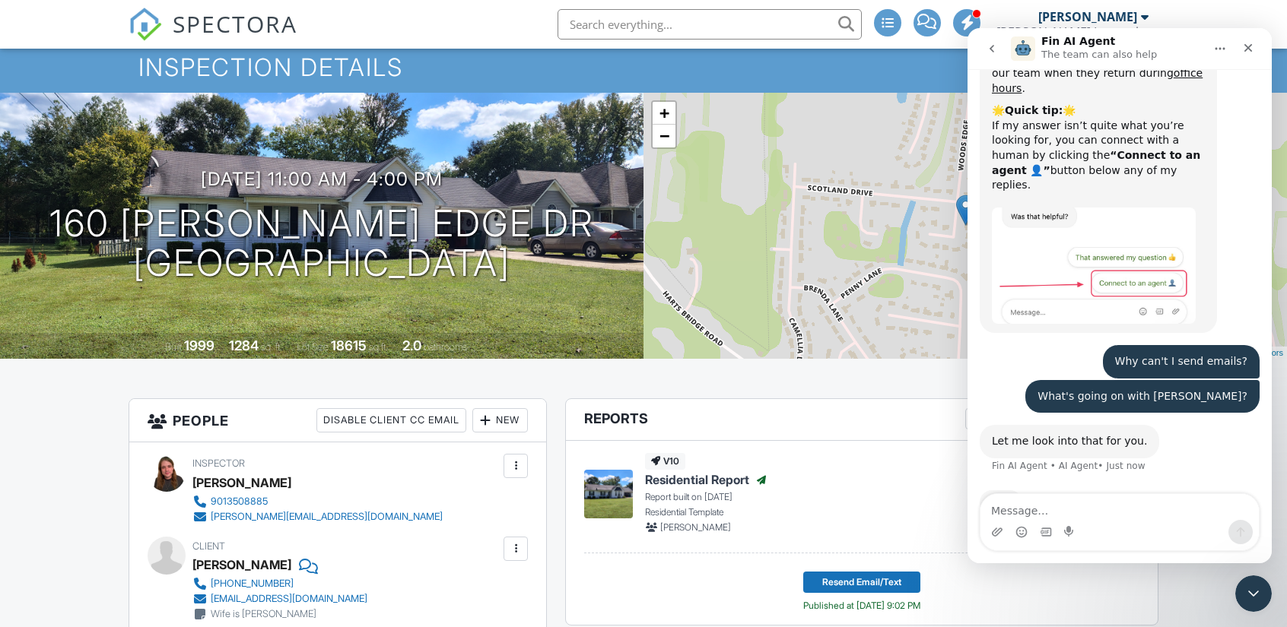
click at [1055, 516] on textarea "Message…" at bounding box center [1119, 507] width 278 height 26
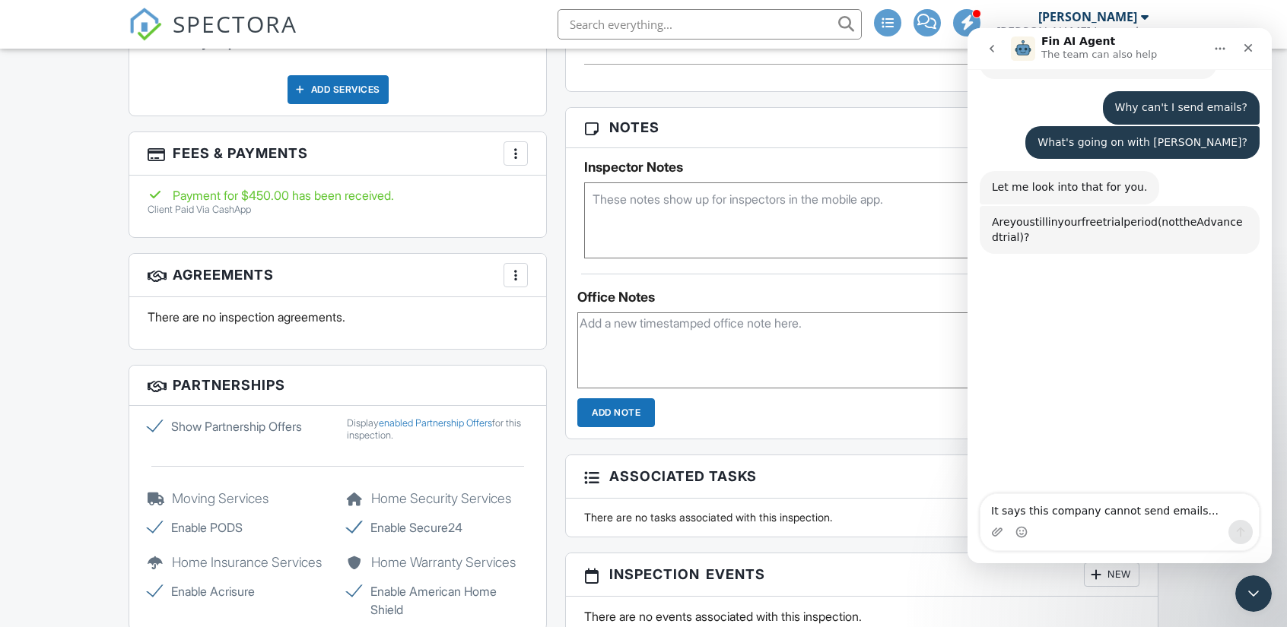
scroll to position [367, 0]
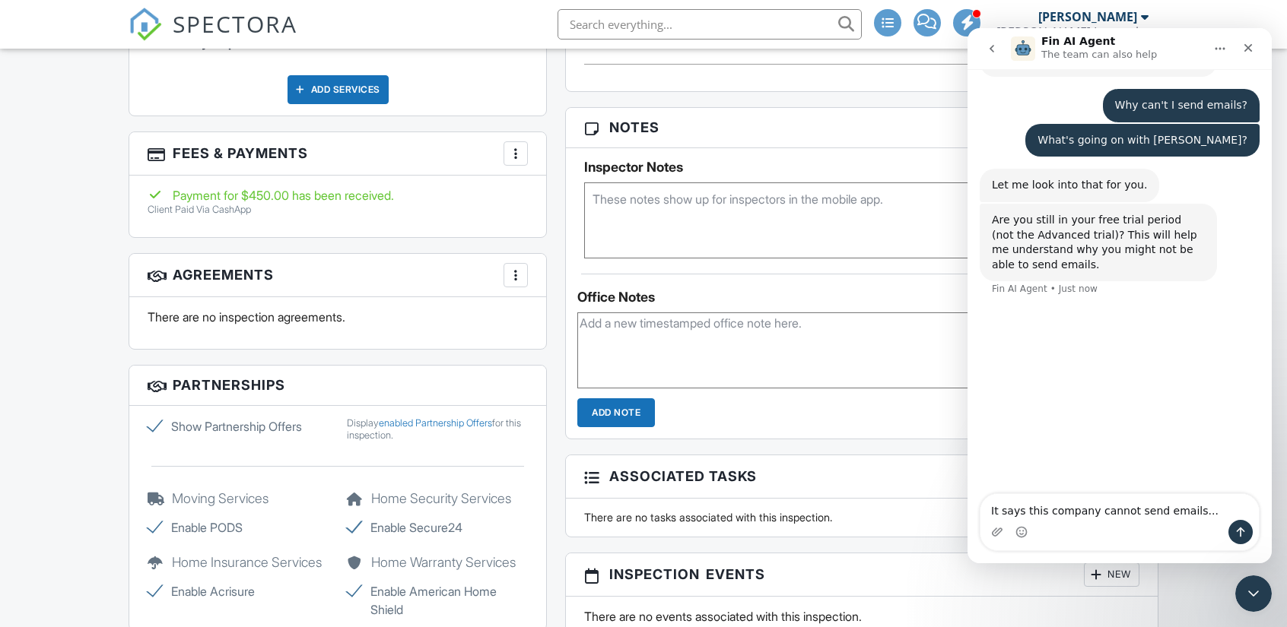
click at [1177, 519] on textarea "It says this company cannot send emails..." at bounding box center [1119, 507] width 278 height 26
type textarea "No, I paid"
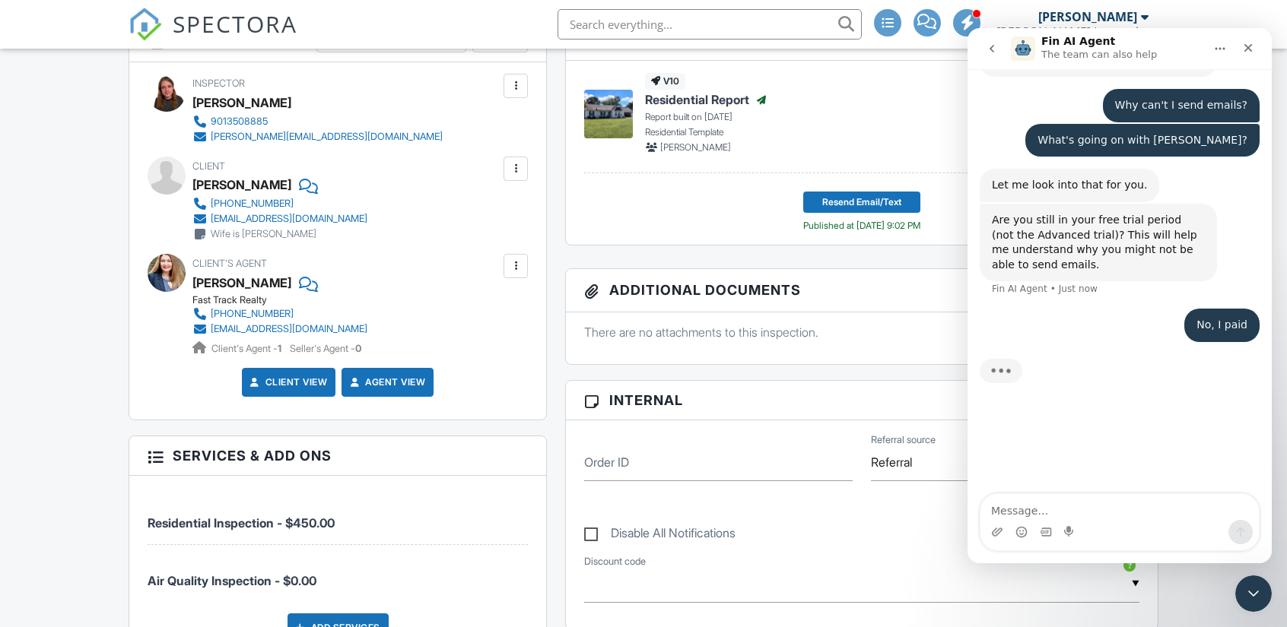
scroll to position [0, 0]
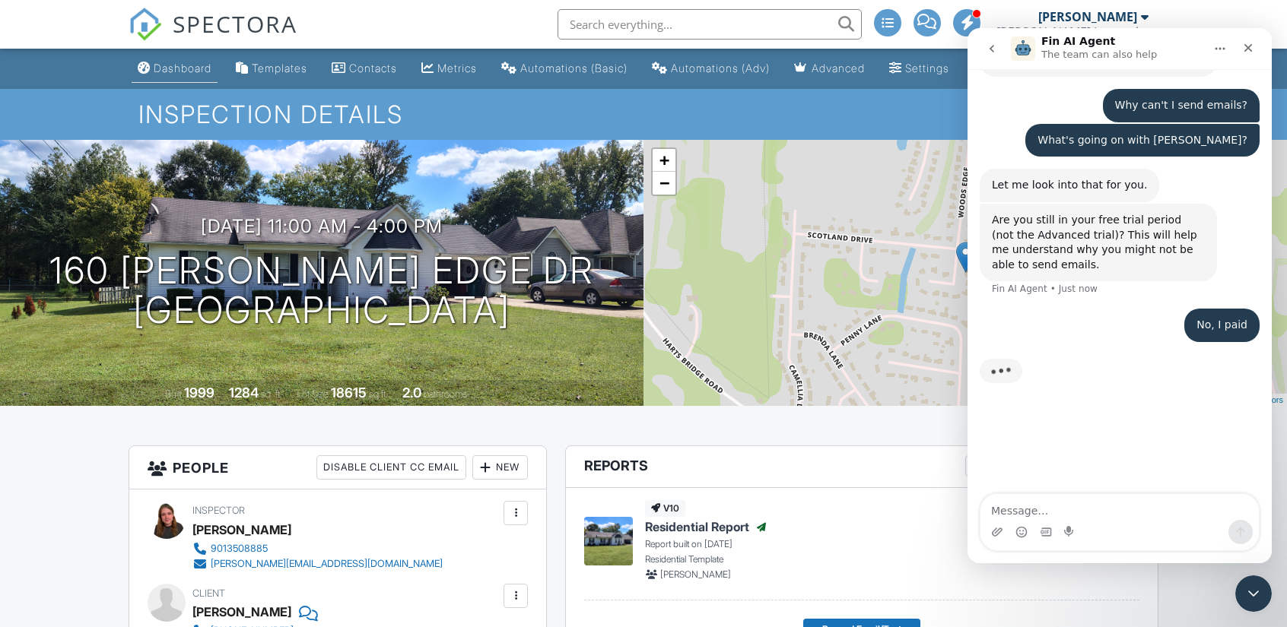
click at [202, 66] on div "Dashboard" at bounding box center [183, 68] width 58 height 13
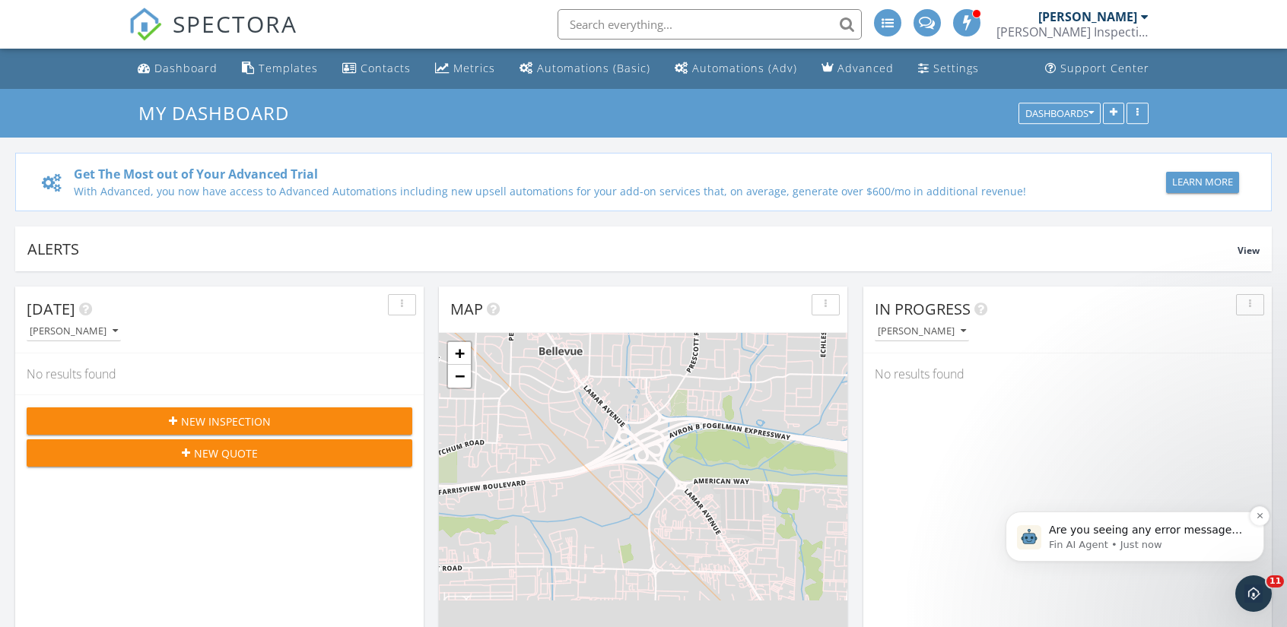
click at [1201, 551] on p "Fin AI Agent • Just now" at bounding box center [1147, 545] width 196 height 14
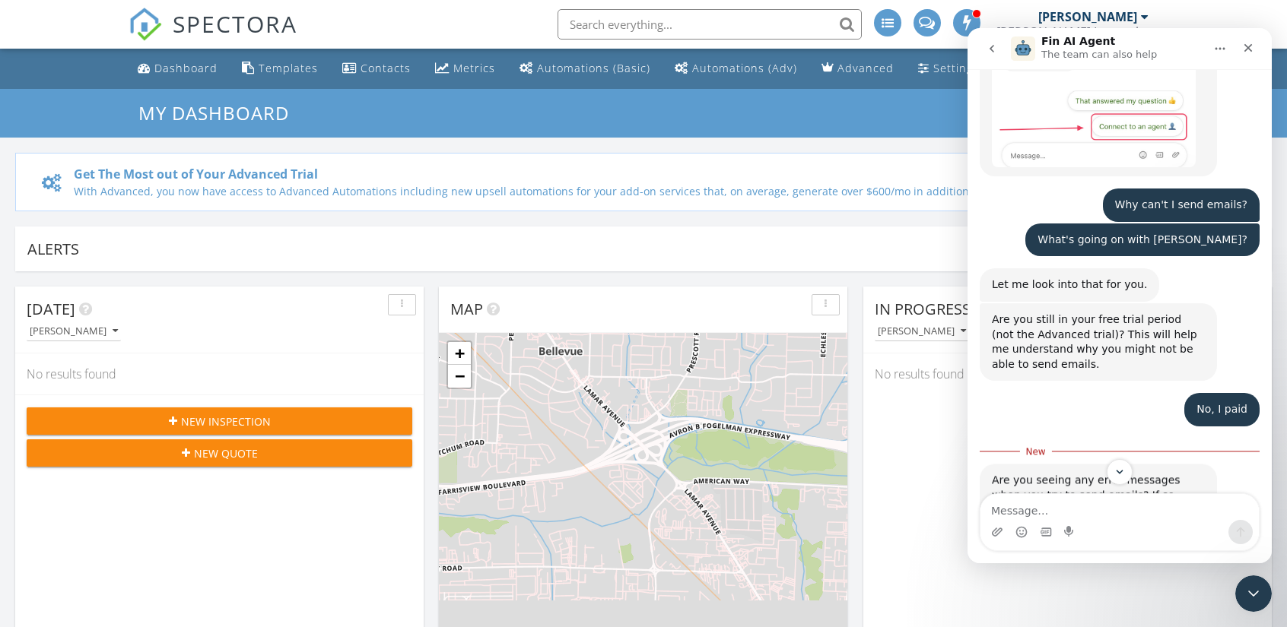
scroll to position [273, 0]
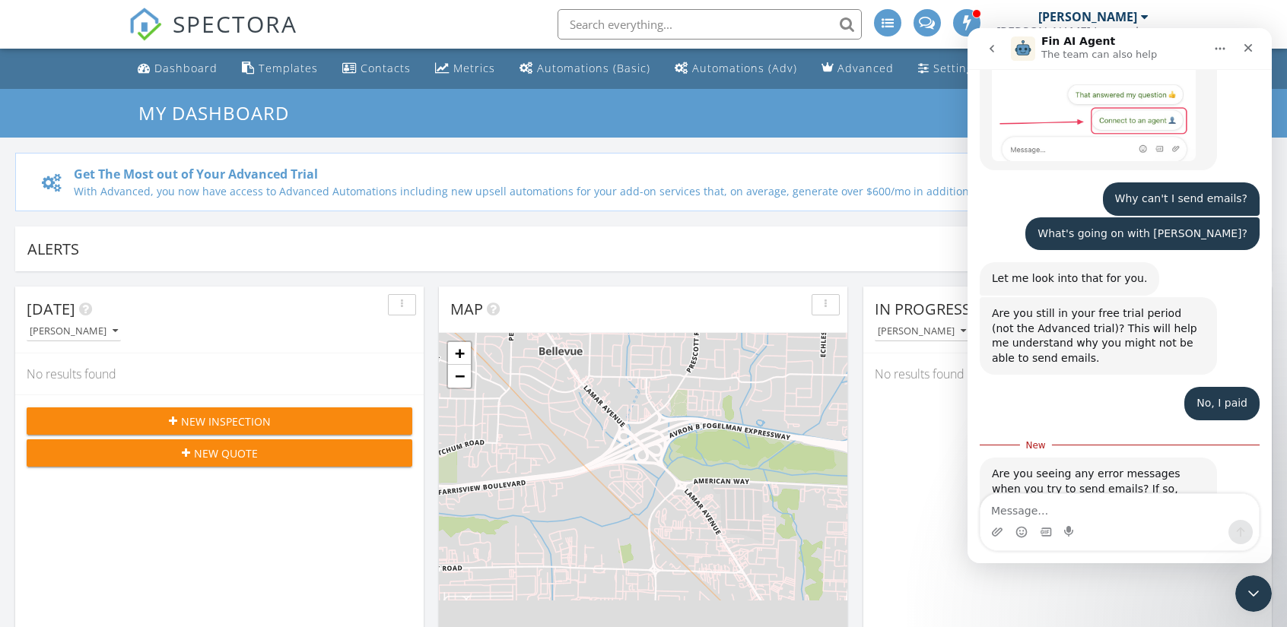
click at [1096, 518] on textarea "Message…" at bounding box center [1119, 507] width 278 height 26
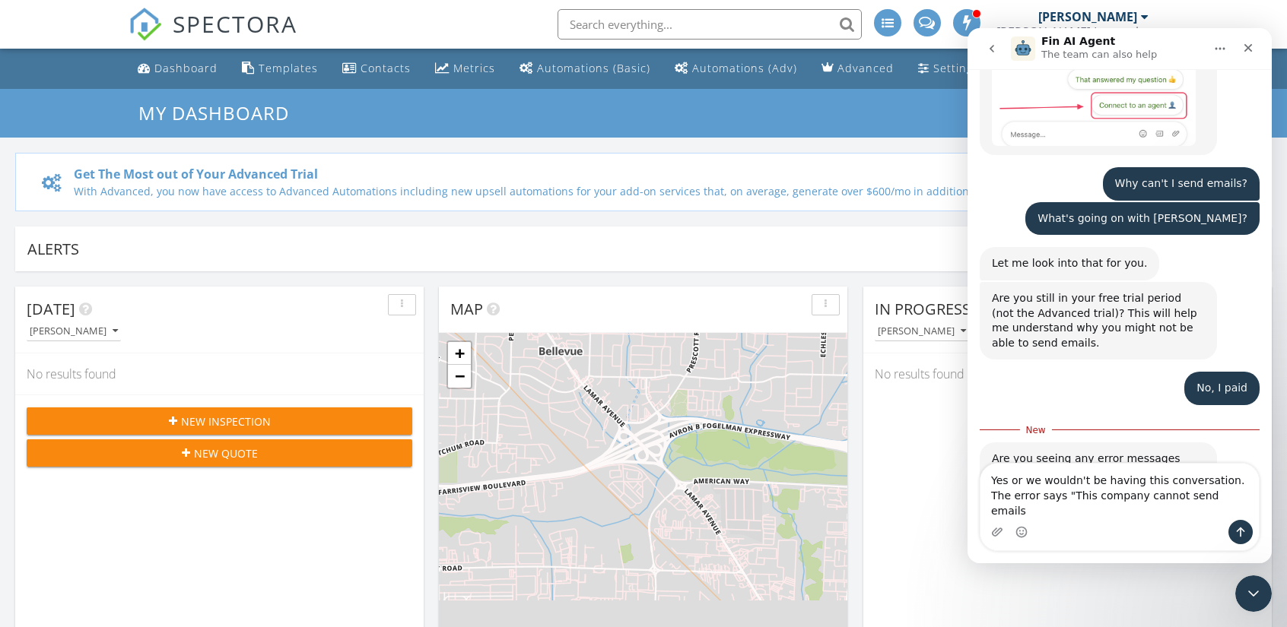
type textarea "Yes or we wouldn't be having this conversation. The error says "This company ca…"
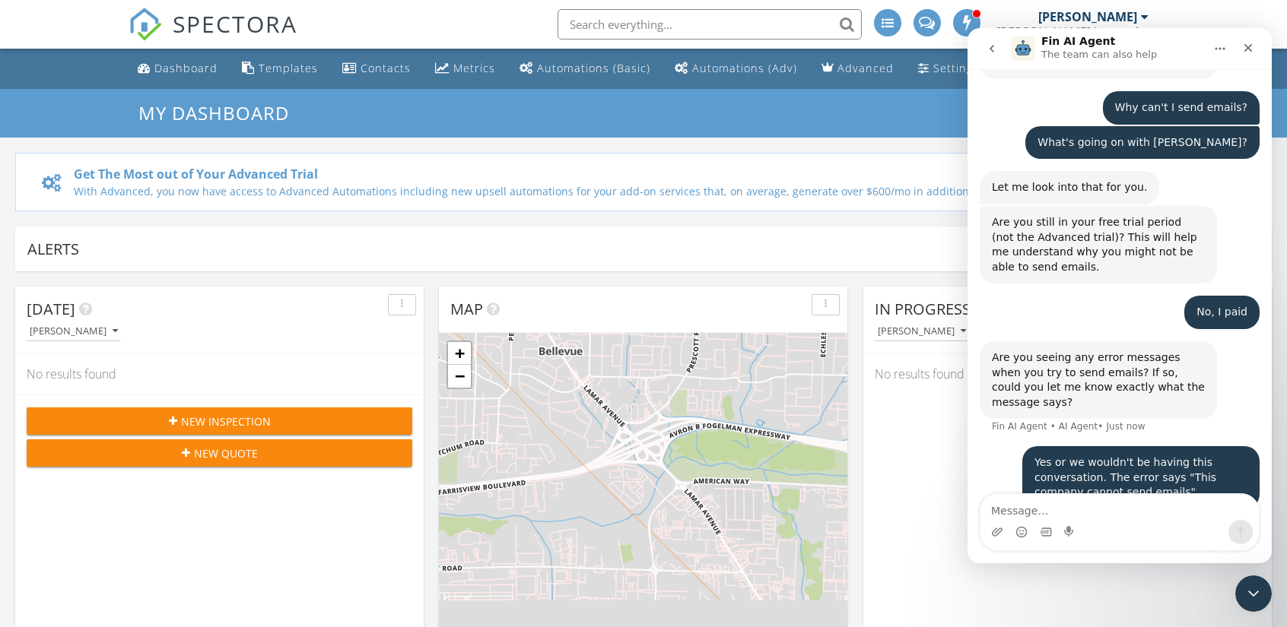
scroll to position [373, 0]
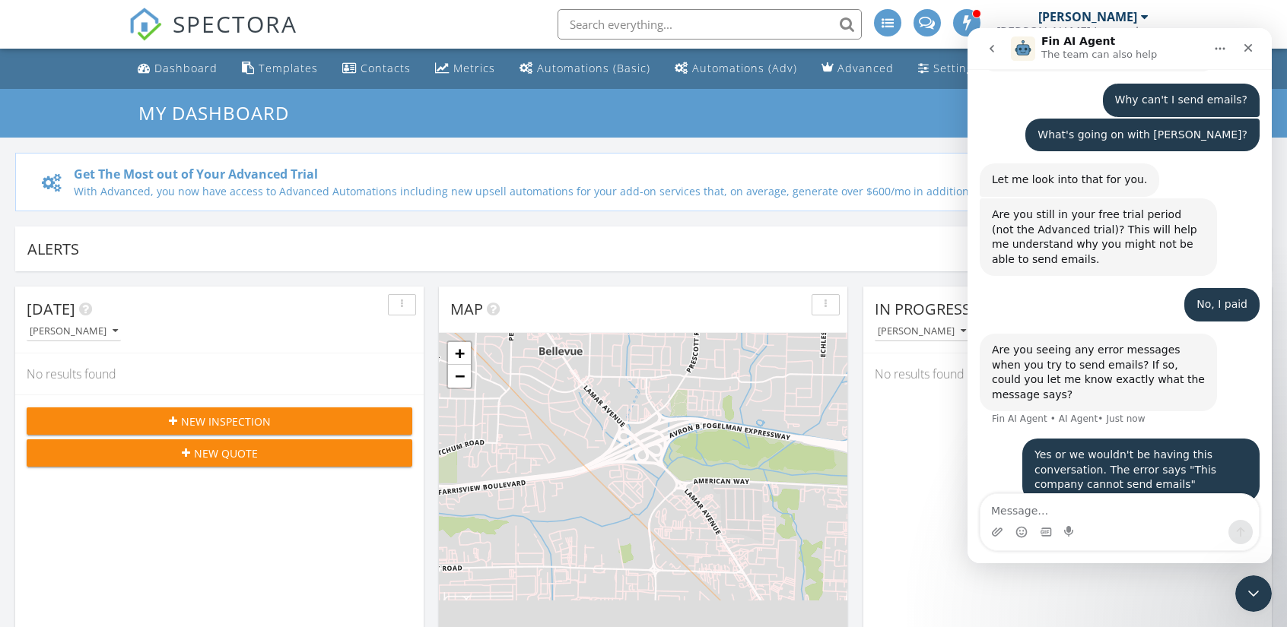
click at [1259, 589] on icon "Close Intercom Messenger" at bounding box center [1251, 591] width 18 height 18
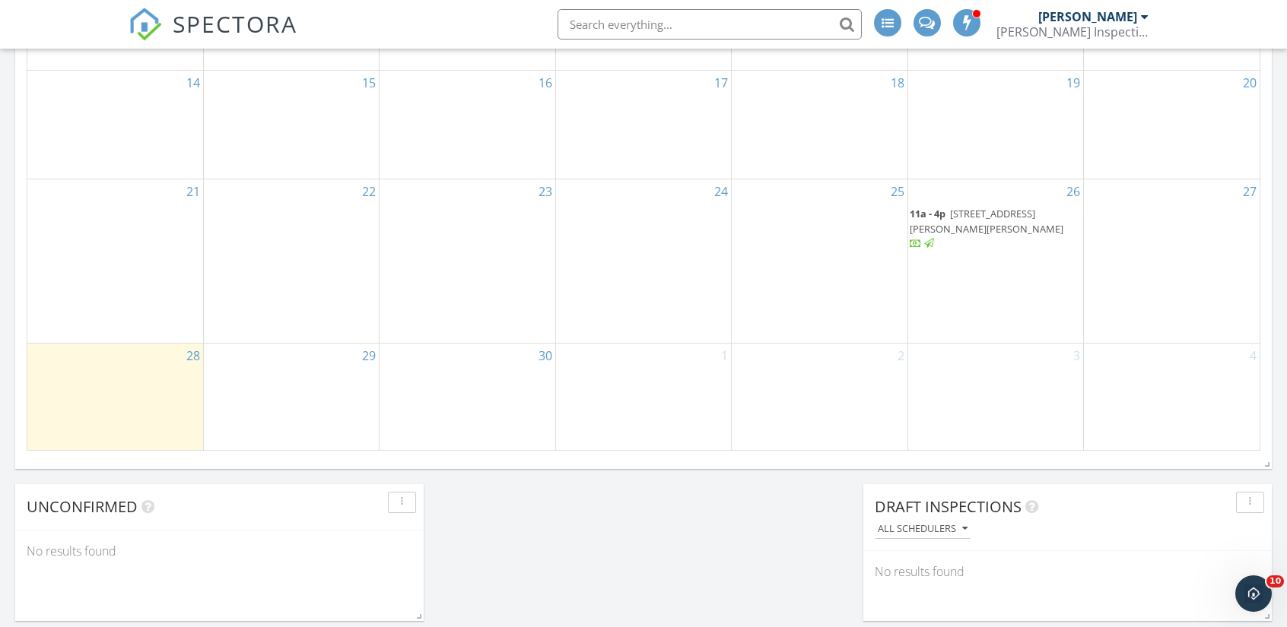
scroll to position [1018, 0]
click at [1003, 241] on span "11a - 4p 160 Woods Edge Dr, Jackson 38301" at bounding box center [995, 230] width 172 height 45
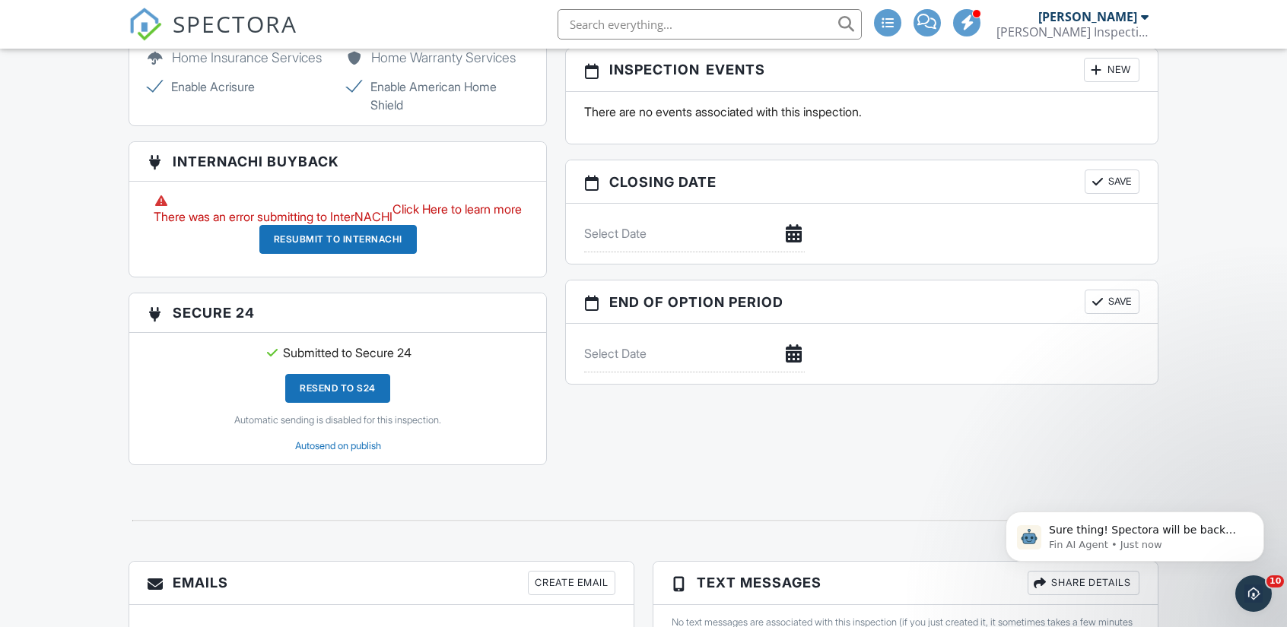
scroll to position [1433, 0]
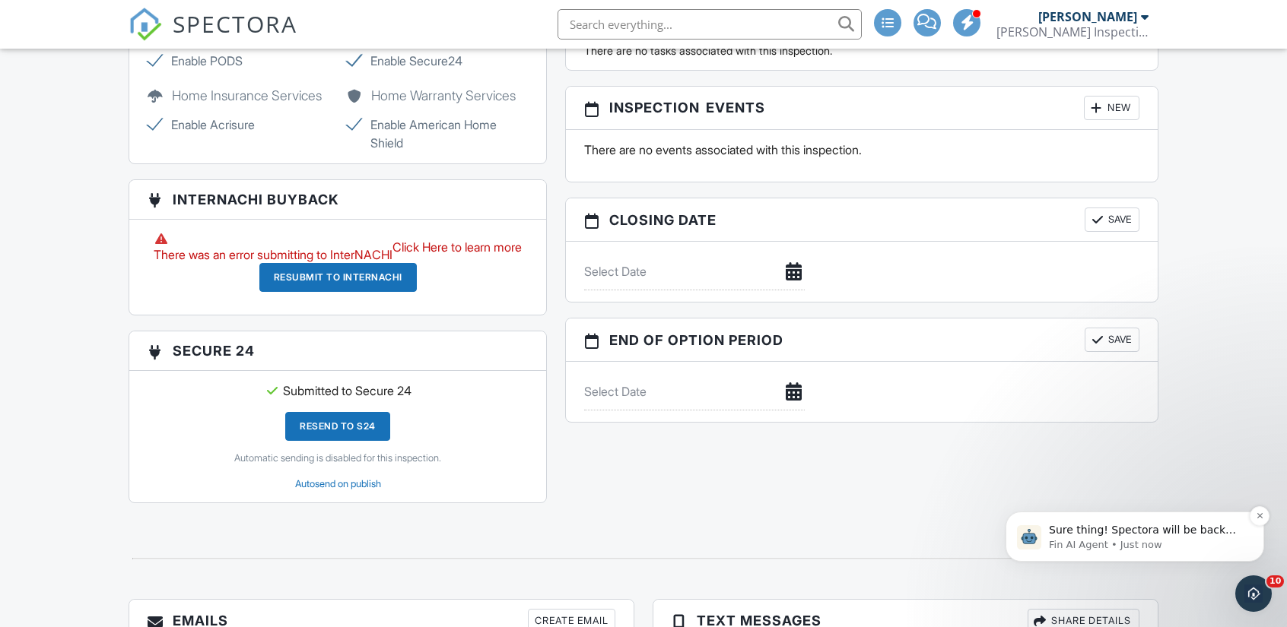
click at [1193, 538] on p "Sure thing! Spectora will be back [DATE]." at bounding box center [1147, 530] width 196 height 15
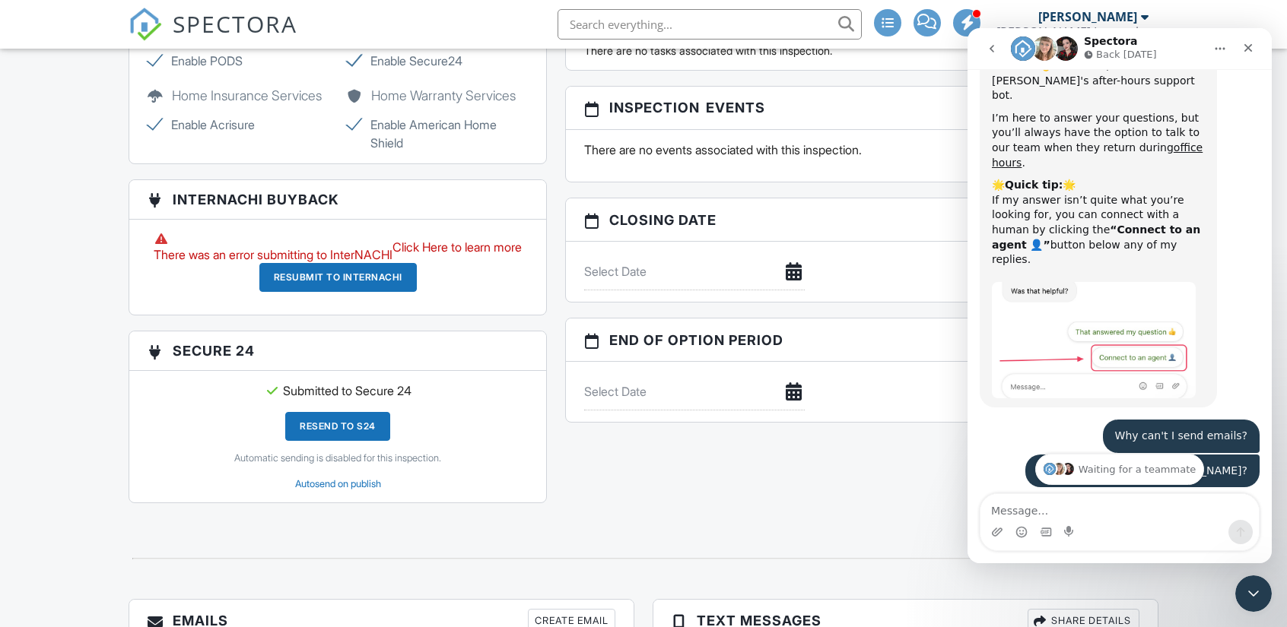
scroll to position [506, 0]
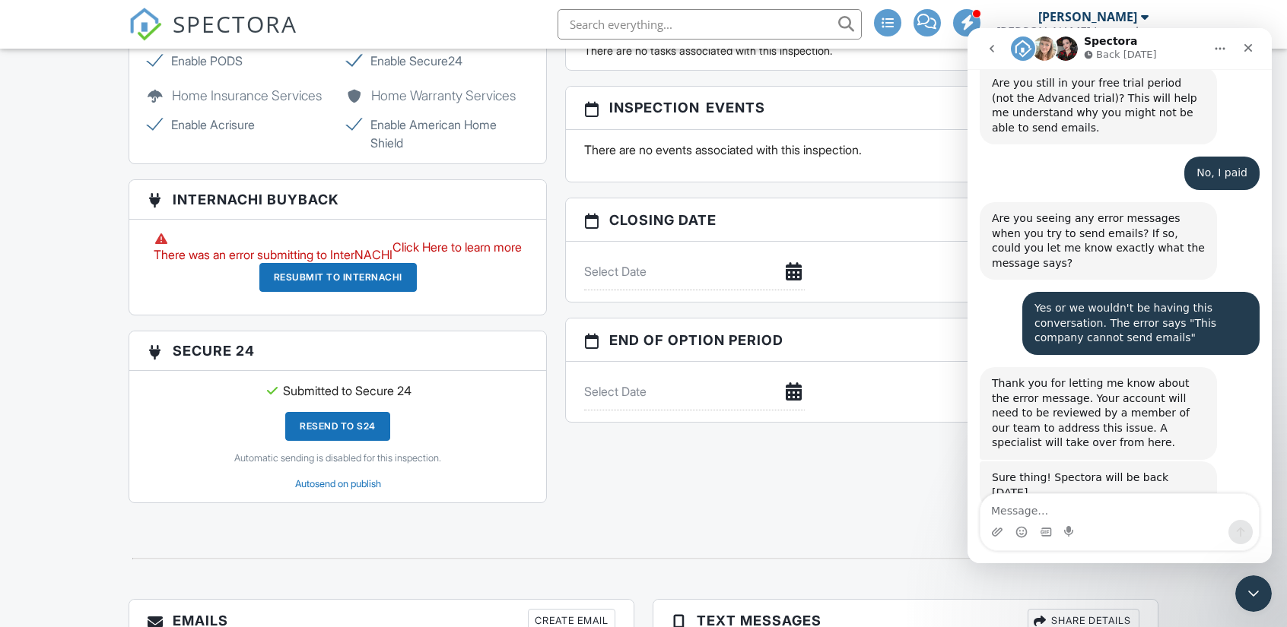
click at [1085, 510] on textarea "Message…" at bounding box center [1119, 507] width 278 height 26
click at [1068, 509] on textarea "Message…" at bounding box center [1119, 507] width 278 height 26
type textarea "Ok.... but that doesn't help me. now."
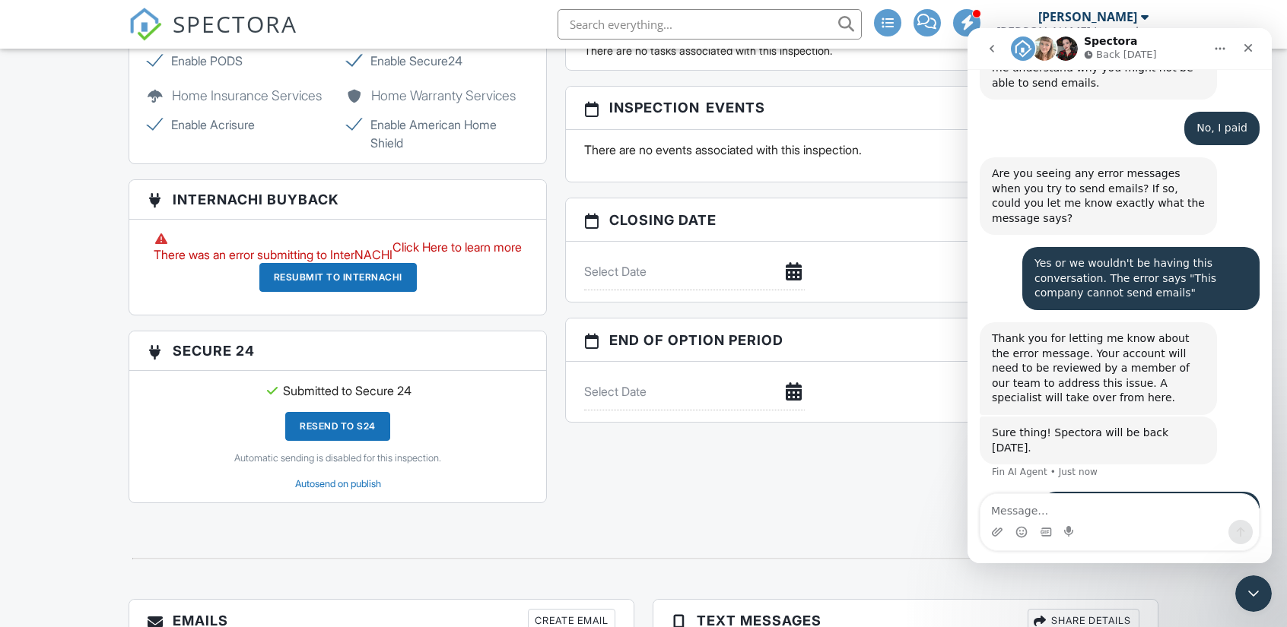
click at [1093, 557] on div "Waiting for a teammate" at bounding box center [1119, 563] width 274 height 12
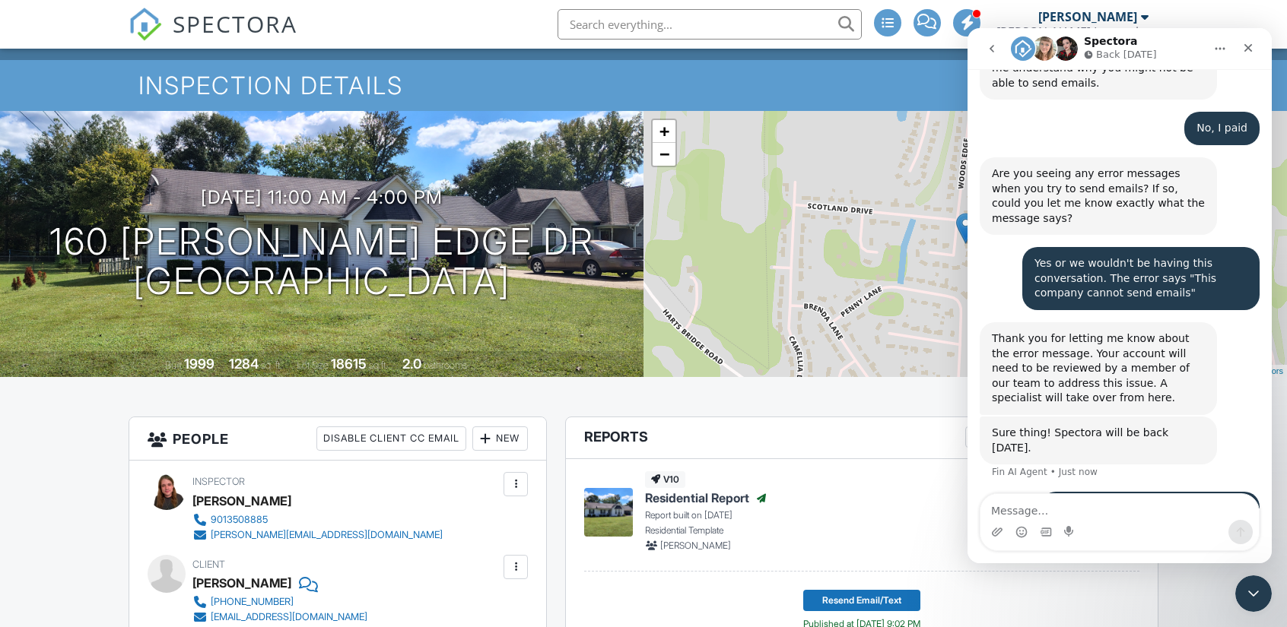
scroll to position [0, 0]
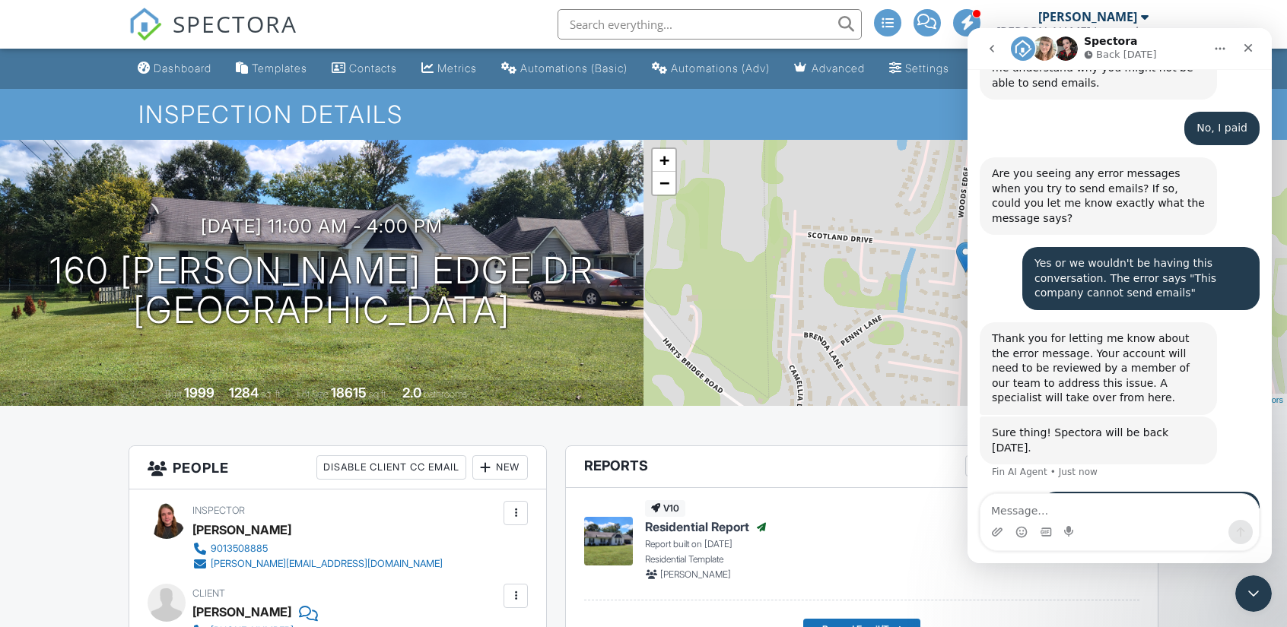
click at [884, 122] on h1 "Inspection Details" at bounding box center [643, 114] width 1010 height 27
click at [858, 71] on div "Advanced" at bounding box center [837, 68] width 53 height 13
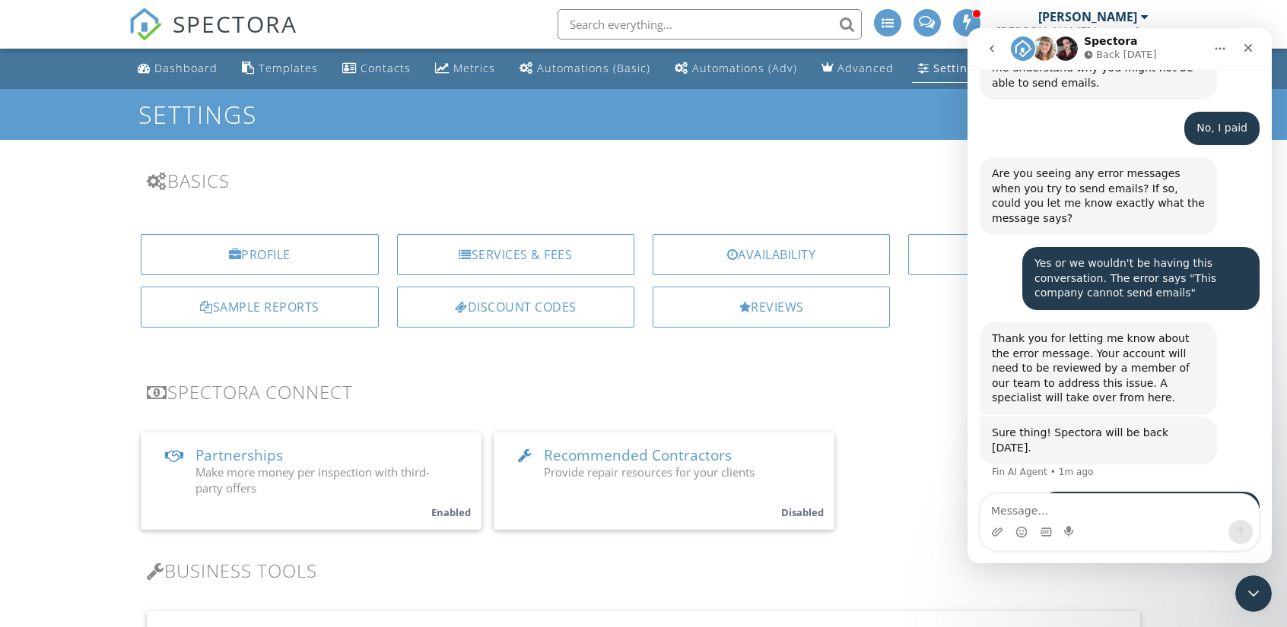
click at [1117, 511] on textarea "Message…" at bounding box center [1119, 507] width 278 height 26
type textarea "Hello?"
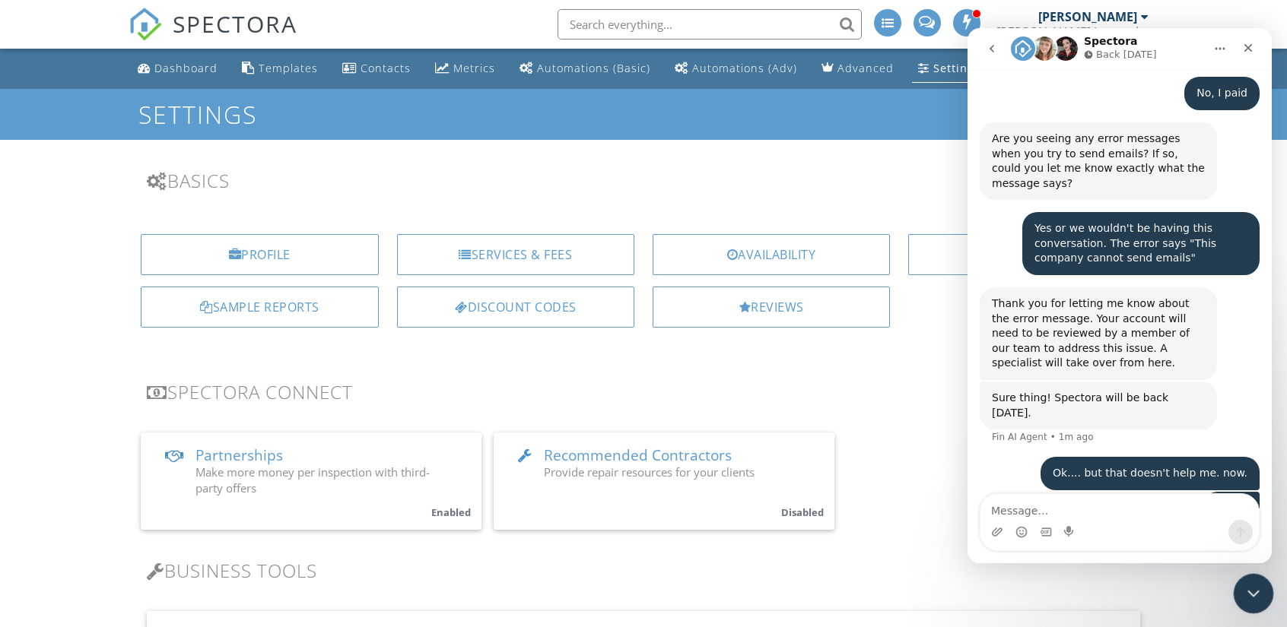
click at [1248, 592] on icon "Close Intercom Messenger" at bounding box center [1251, 591] width 18 height 18
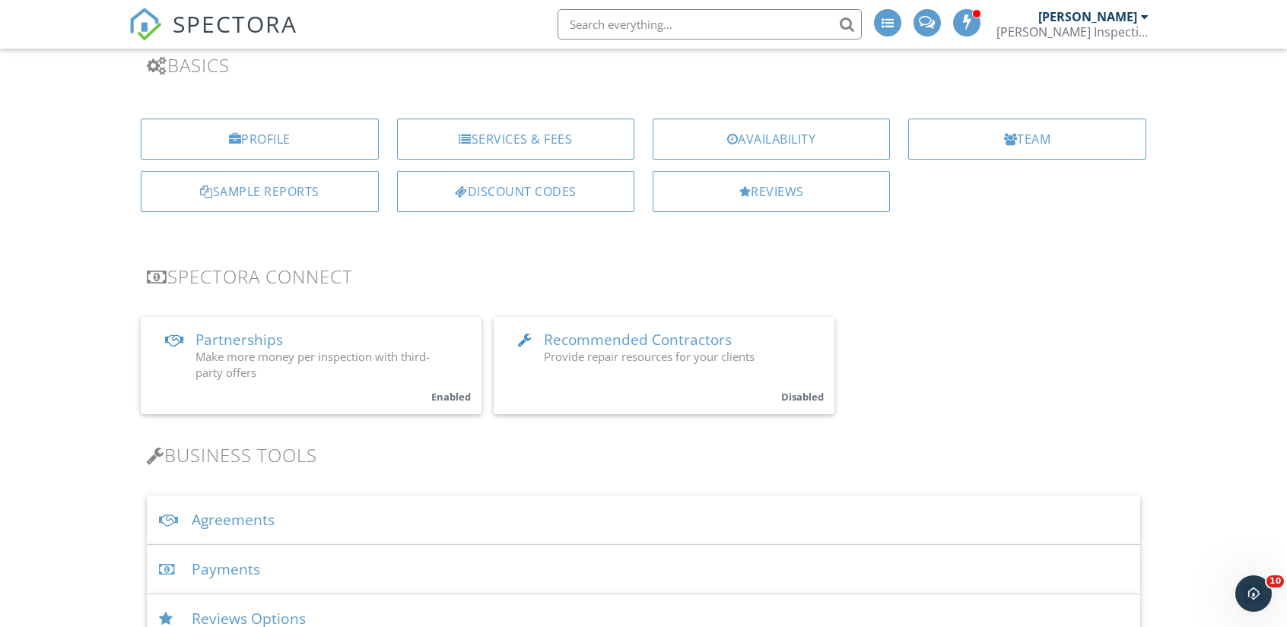
scroll to position [0, 0]
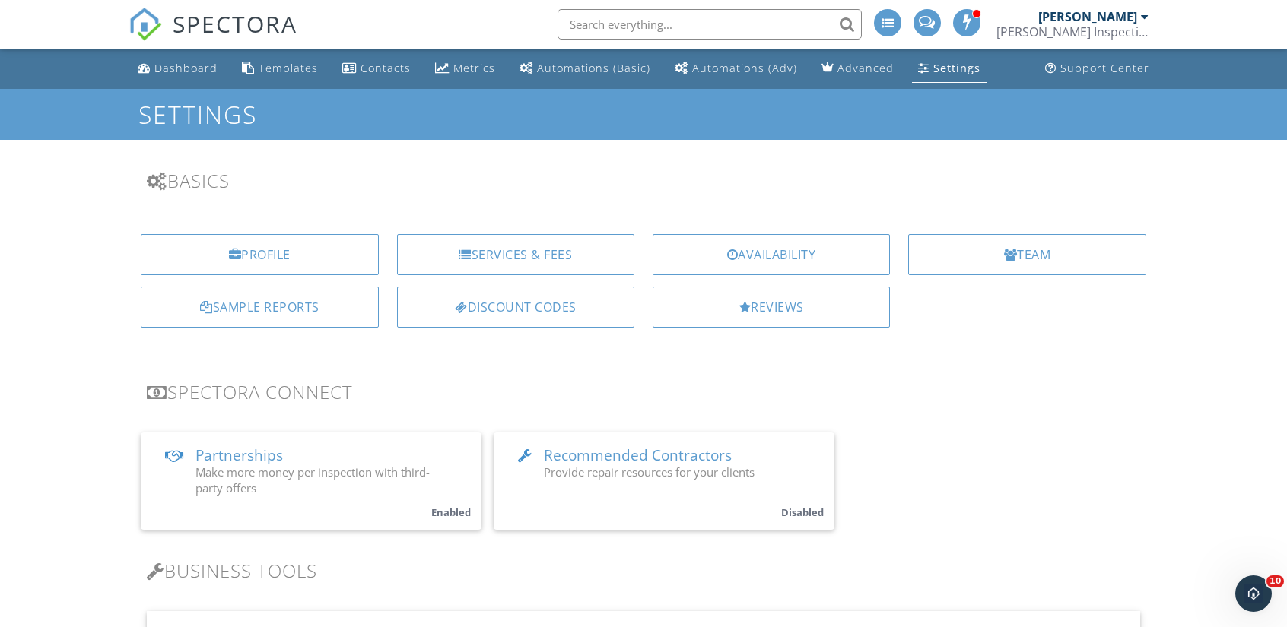
click at [935, 70] on div "Settings" at bounding box center [956, 68] width 47 height 14
click at [582, 71] on div "Automations (Basic)" at bounding box center [593, 68] width 113 height 14
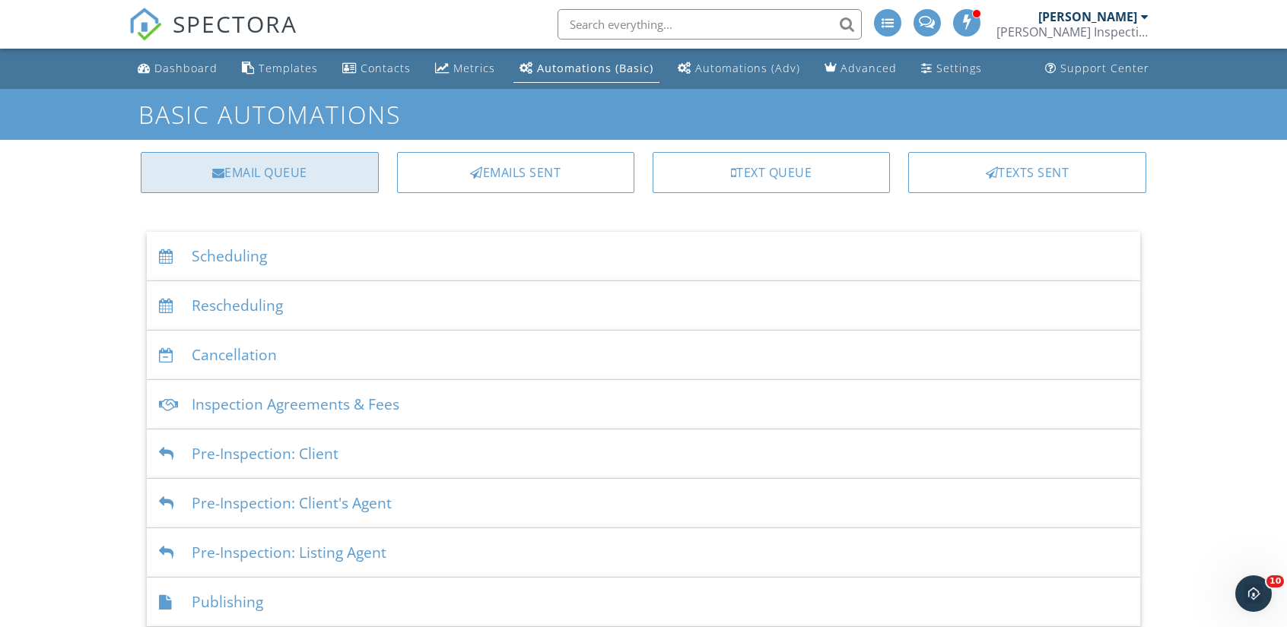
click at [322, 189] on div "Email Queue" at bounding box center [259, 172] width 237 height 41
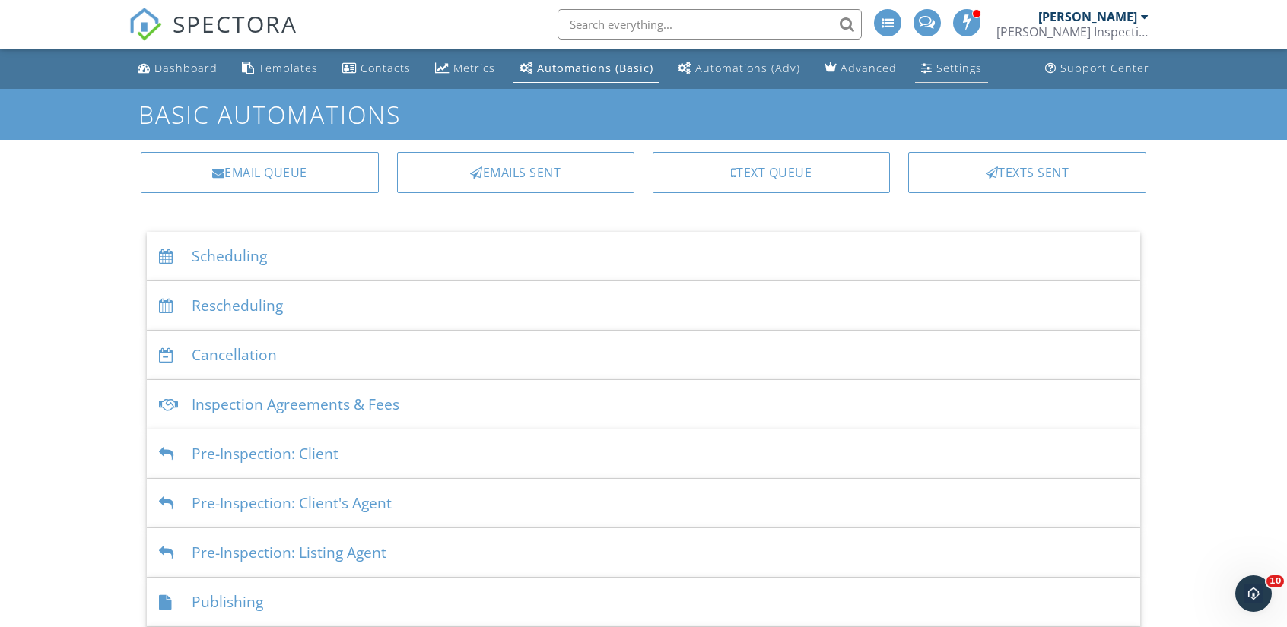
click at [946, 56] on link "Settings" at bounding box center [951, 69] width 73 height 28
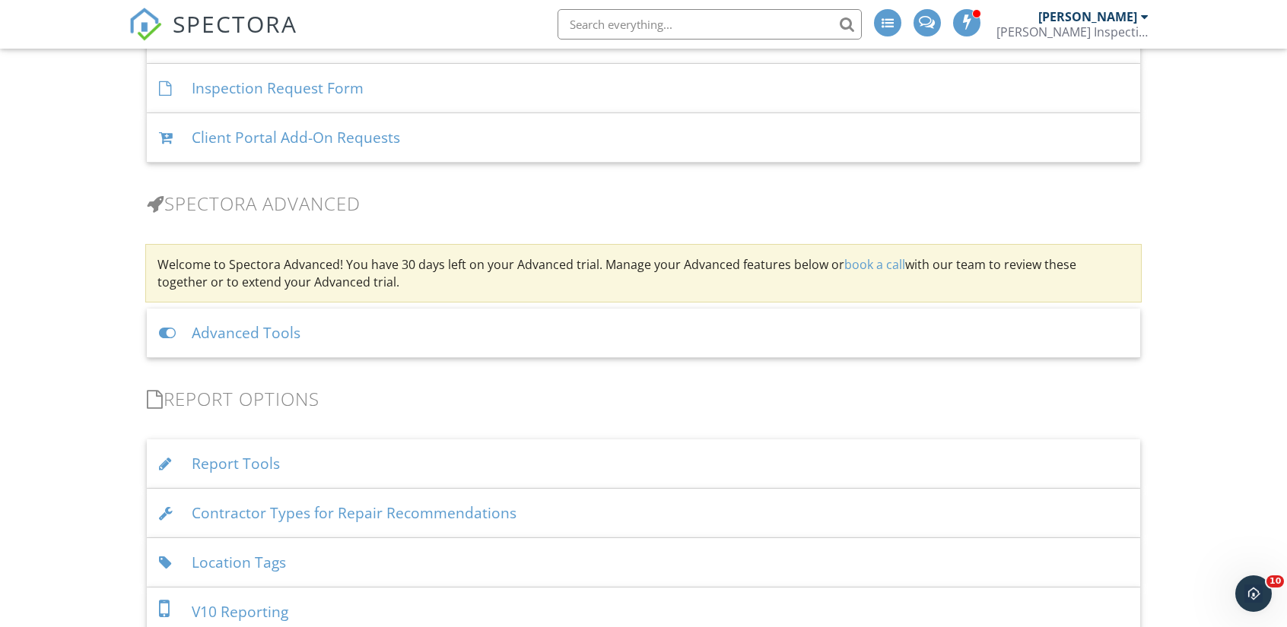
scroll to position [1173, 0]
click at [167, 329] on div at bounding box center [169, 332] width 21 height 14
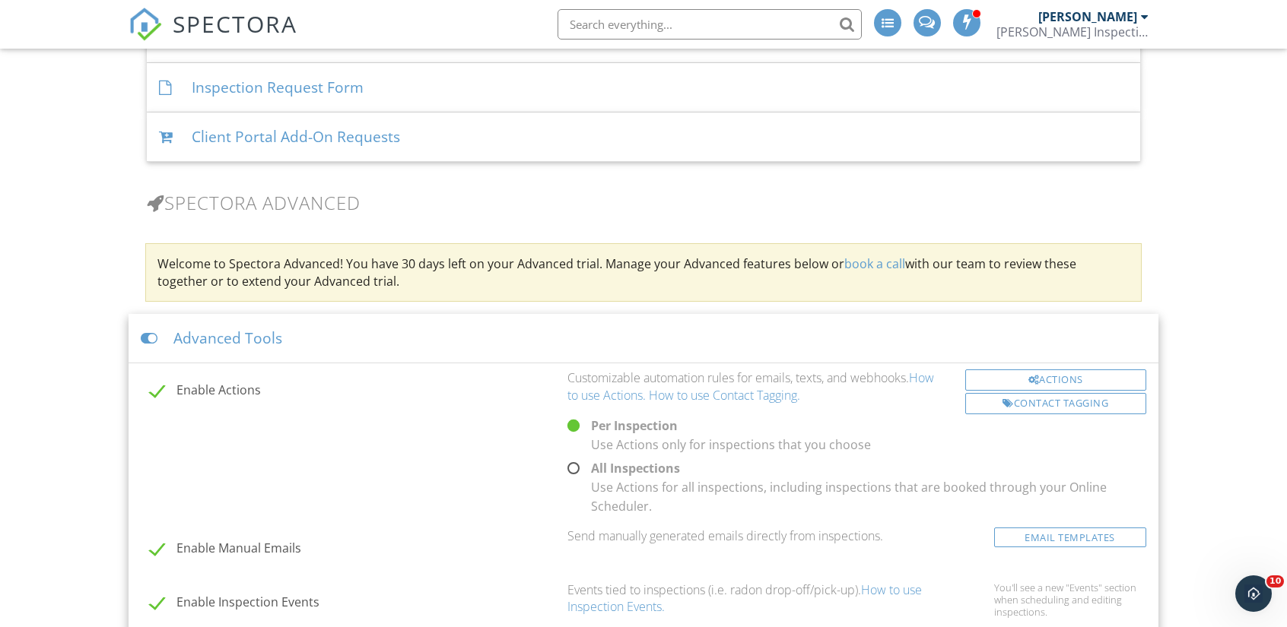
click at [148, 337] on div at bounding box center [151, 339] width 21 height 14
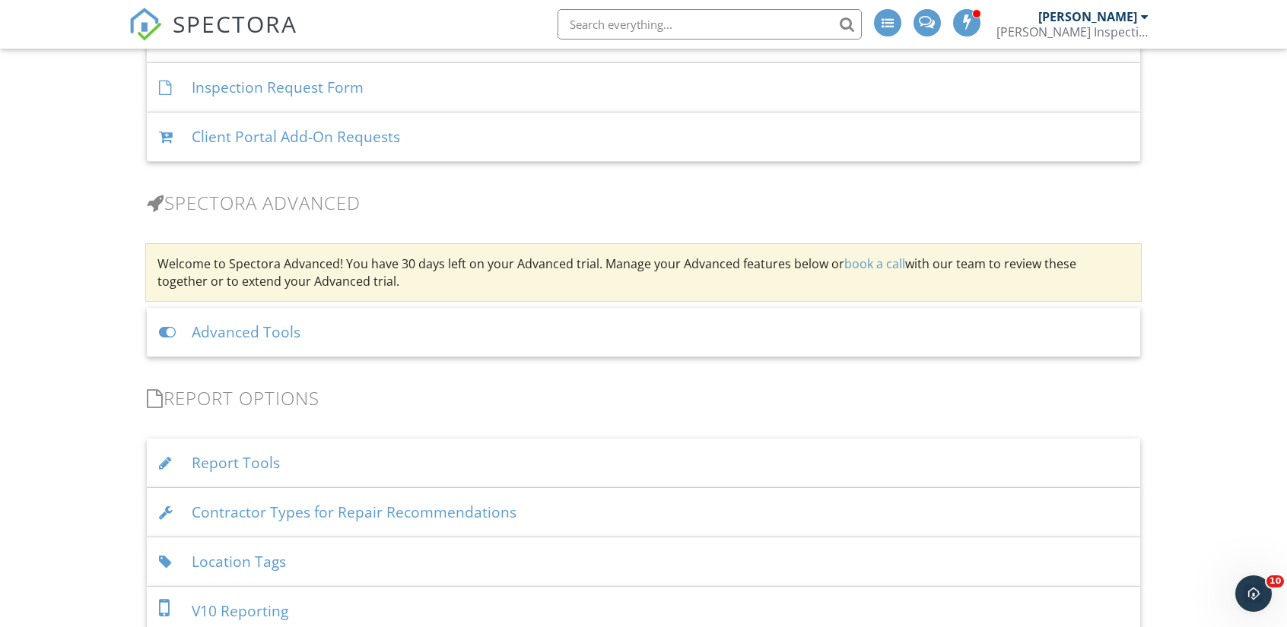
click at [215, 311] on div "Advanced Tools" at bounding box center [643, 332] width 993 height 49
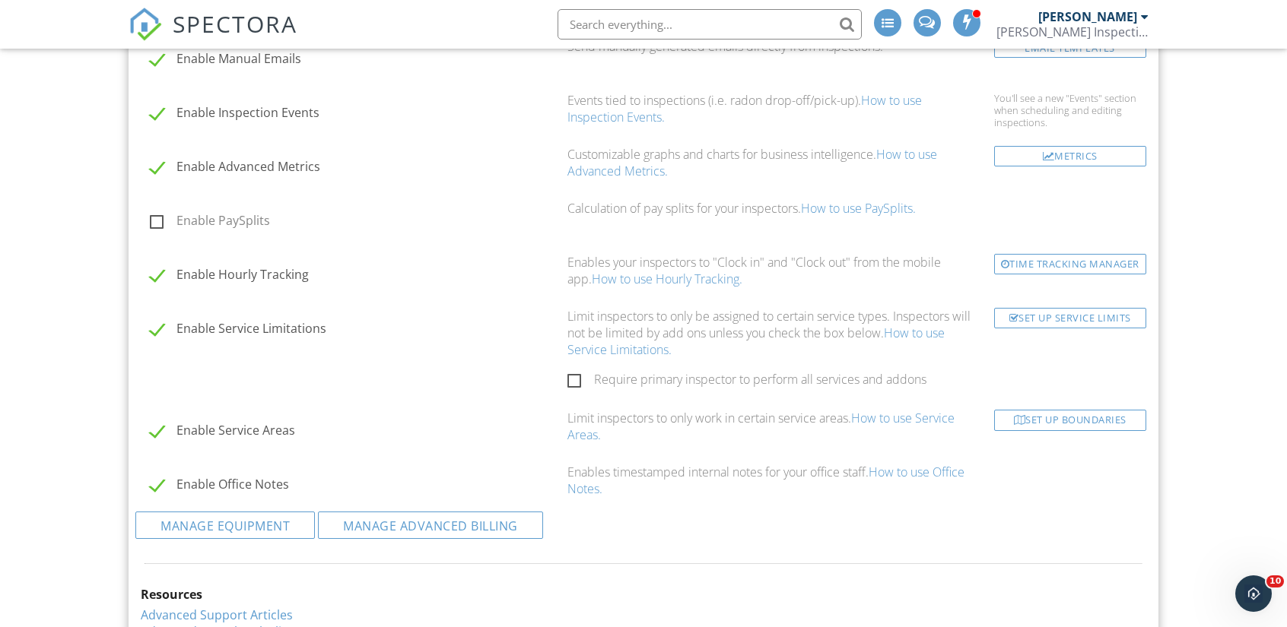
scroll to position [1662, 0]
click at [570, 414] on div "Limit inspectors to only work in certain service areas. How to use Service Area…" at bounding box center [771, 428] width 408 height 34
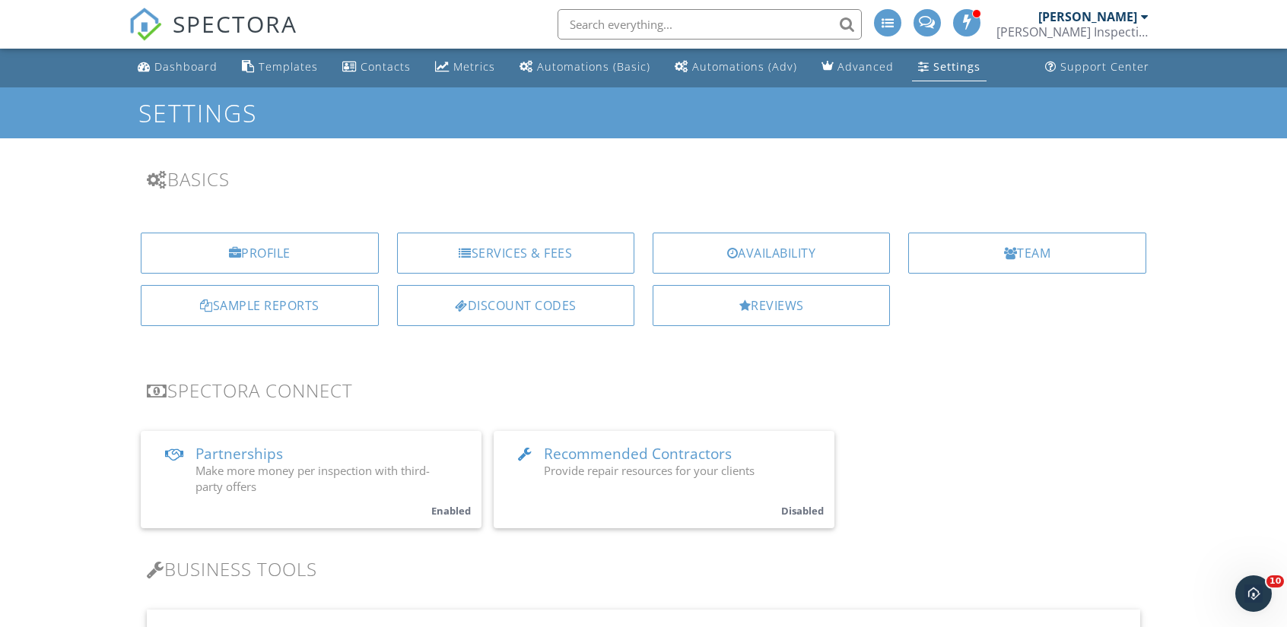
scroll to position [0, 0]
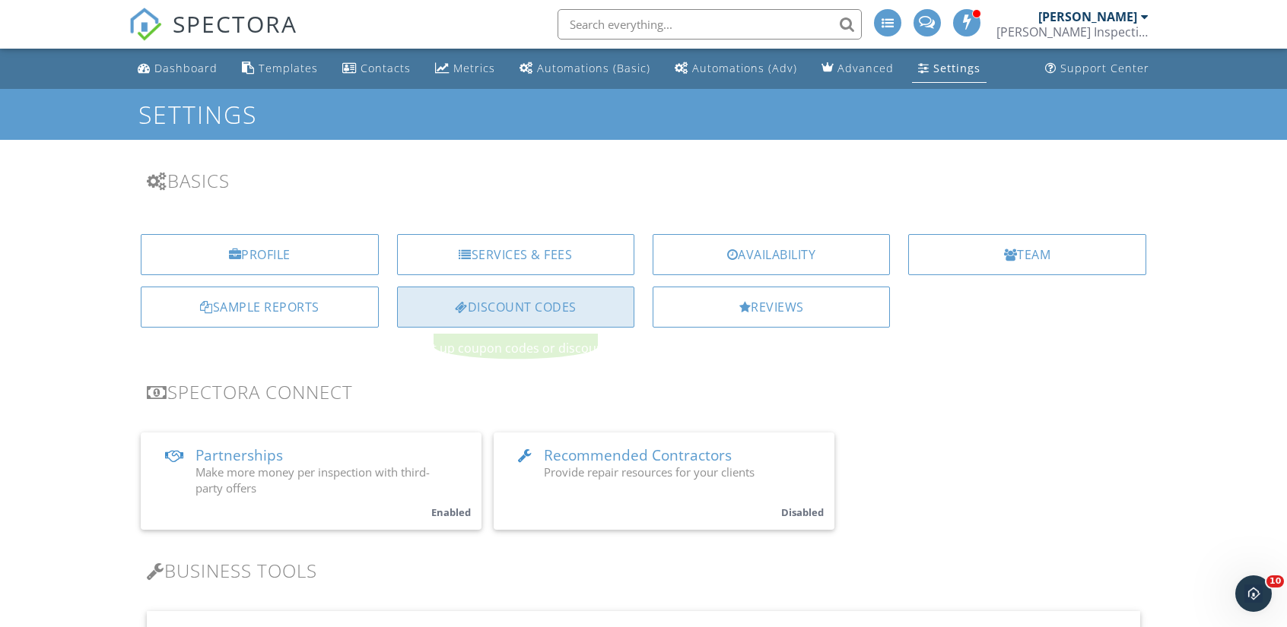
click at [493, 294] on div "Discount Codes" at bounding box center [515, 307] width 237 height 41
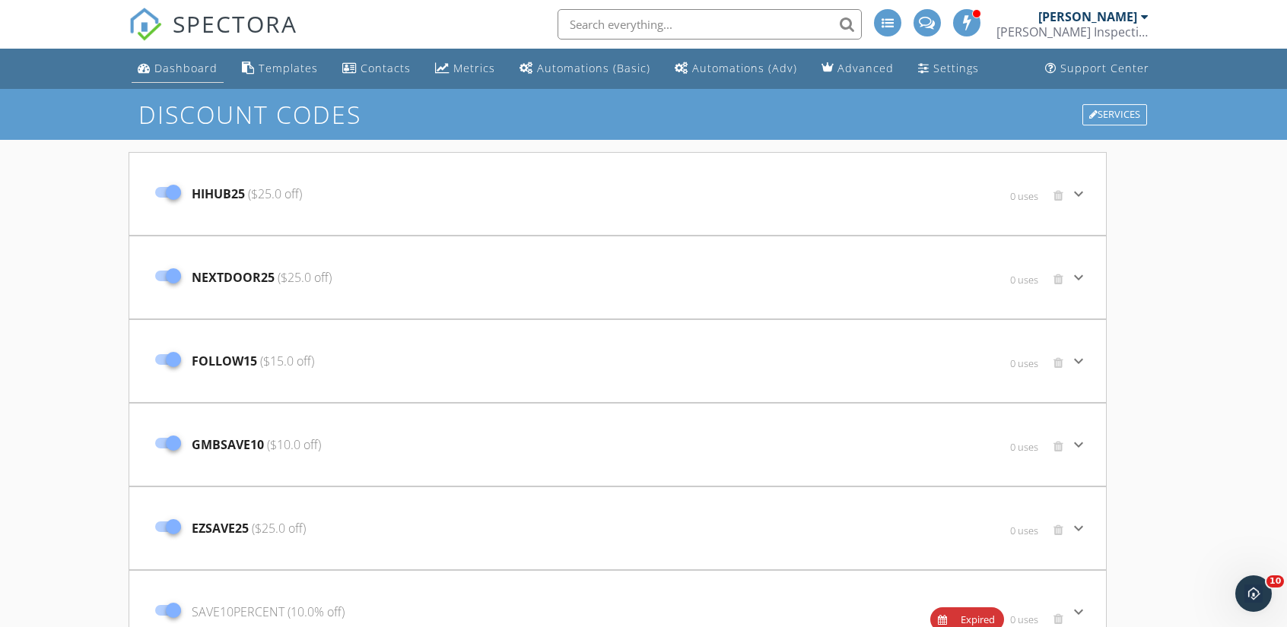
click at [193, 67] on div "Dashboard" at bounding box center [185, 68] width 63 height 14
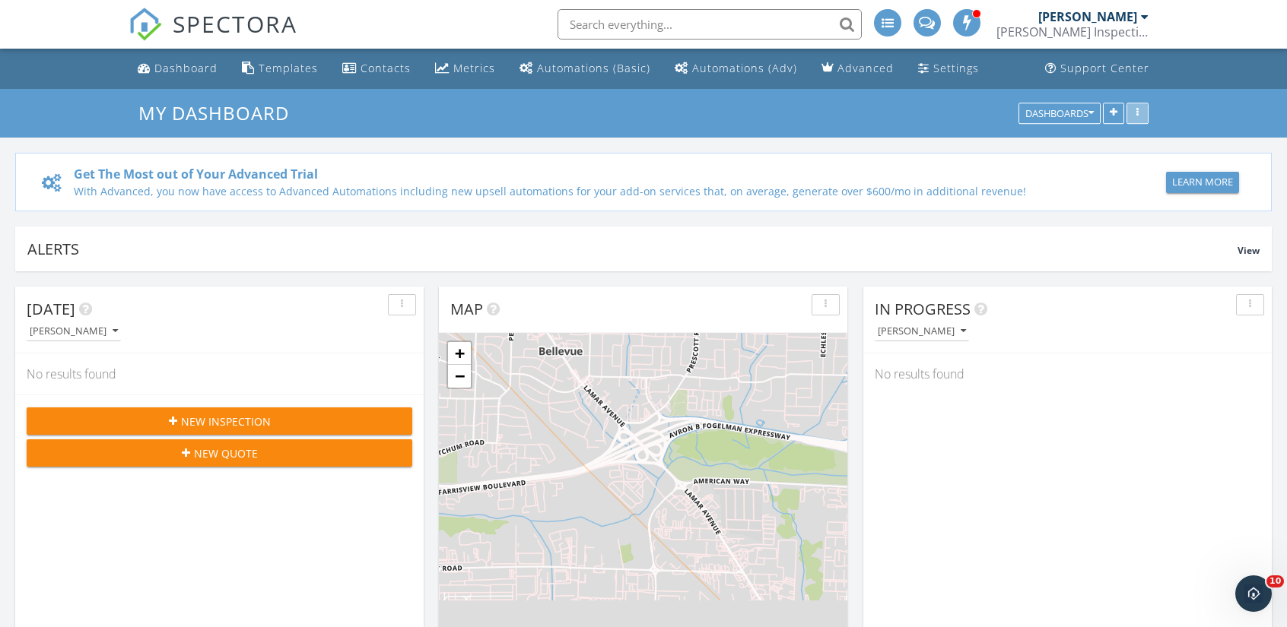
click at [1135, 109] on div "button" at bounding box center [1137, 113] width 14 height 11
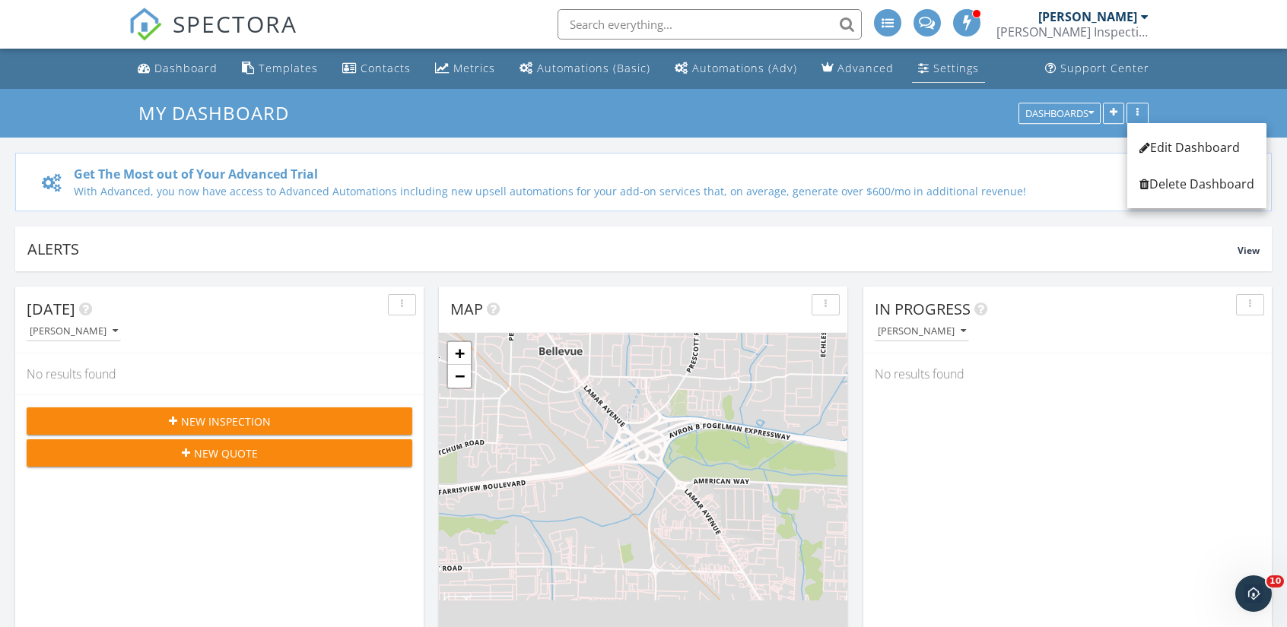
click at [916, 78] on link "Settings" at bounding box center [948, 69] width 73 height 28
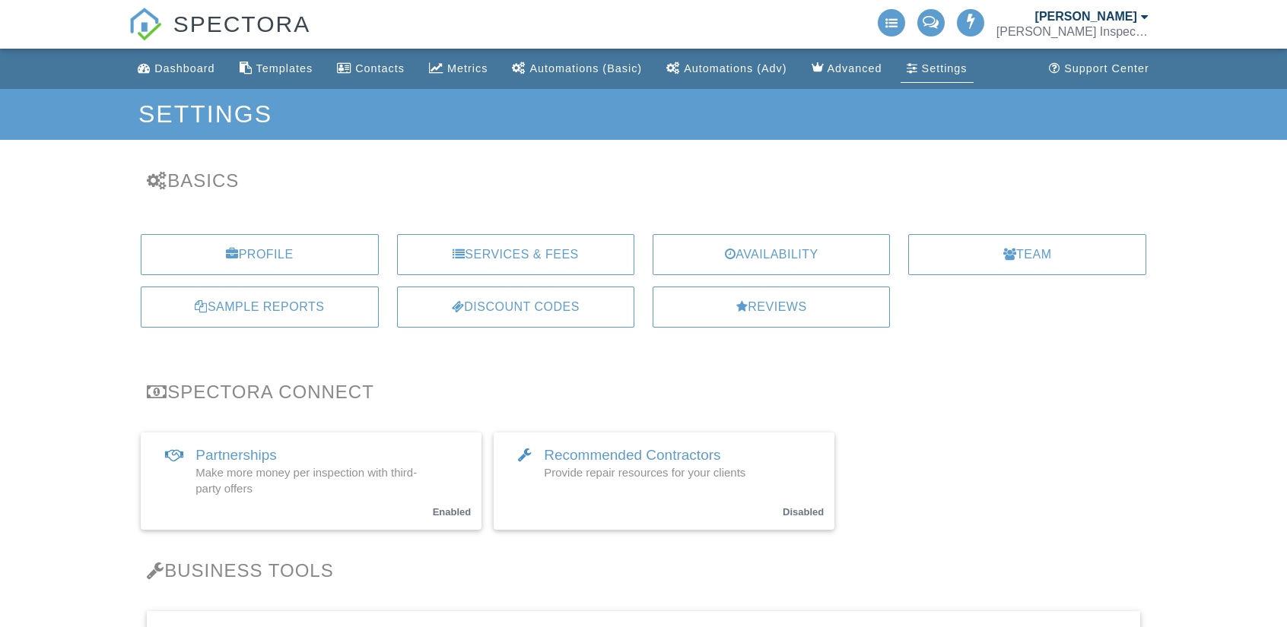
click at [1107, 10] on div "[PERSON_NAME]" at bounding box center [1086, 16] width 102 height 15
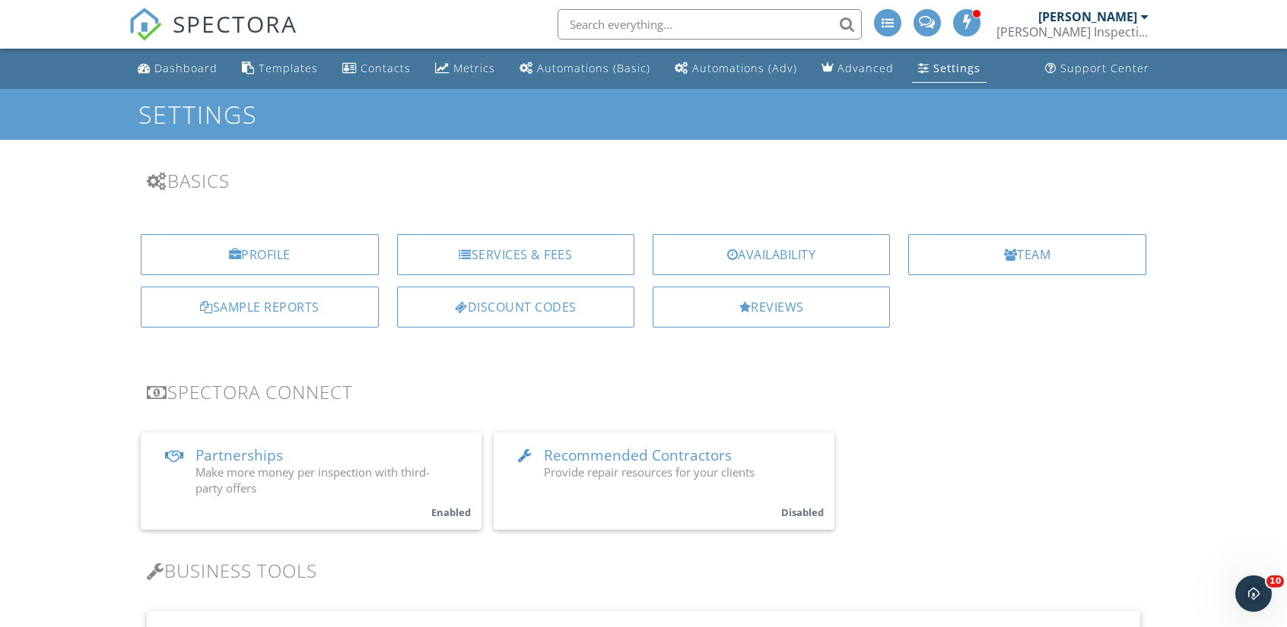
click at [1139, 21] on div "[PERSON_NAME]" at bounding box center [1093, 16] width 110 height 15
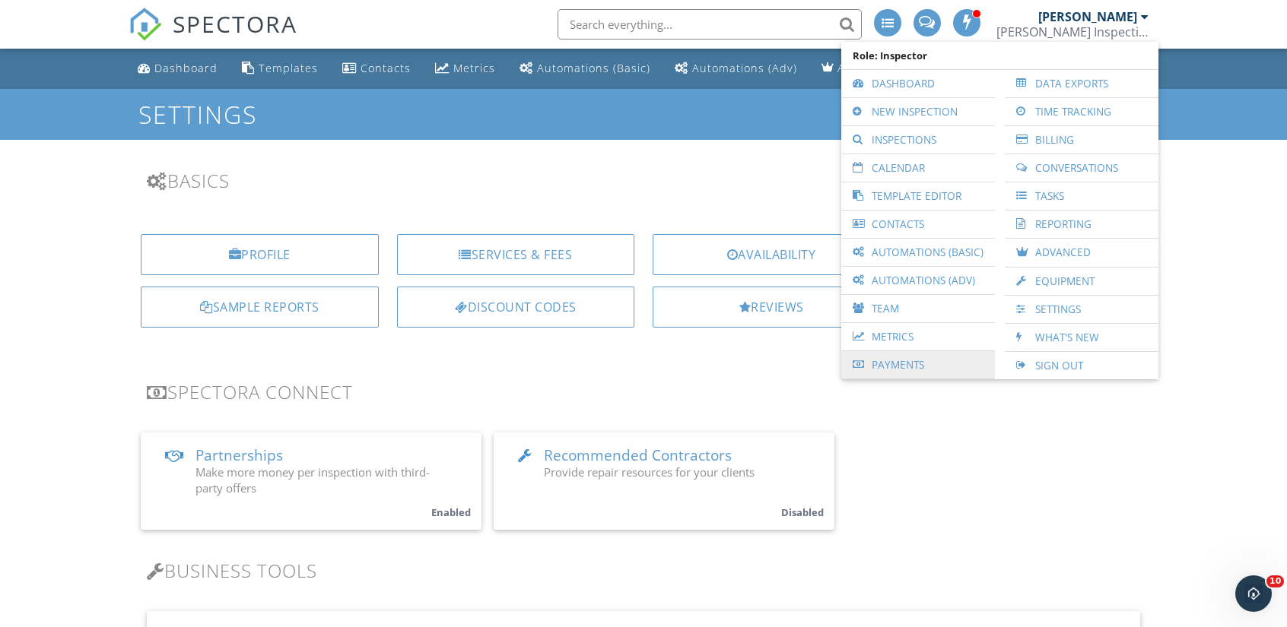
click at [951, 358] on link "Payments" at bounding box center [918, 364] width 138 height 27
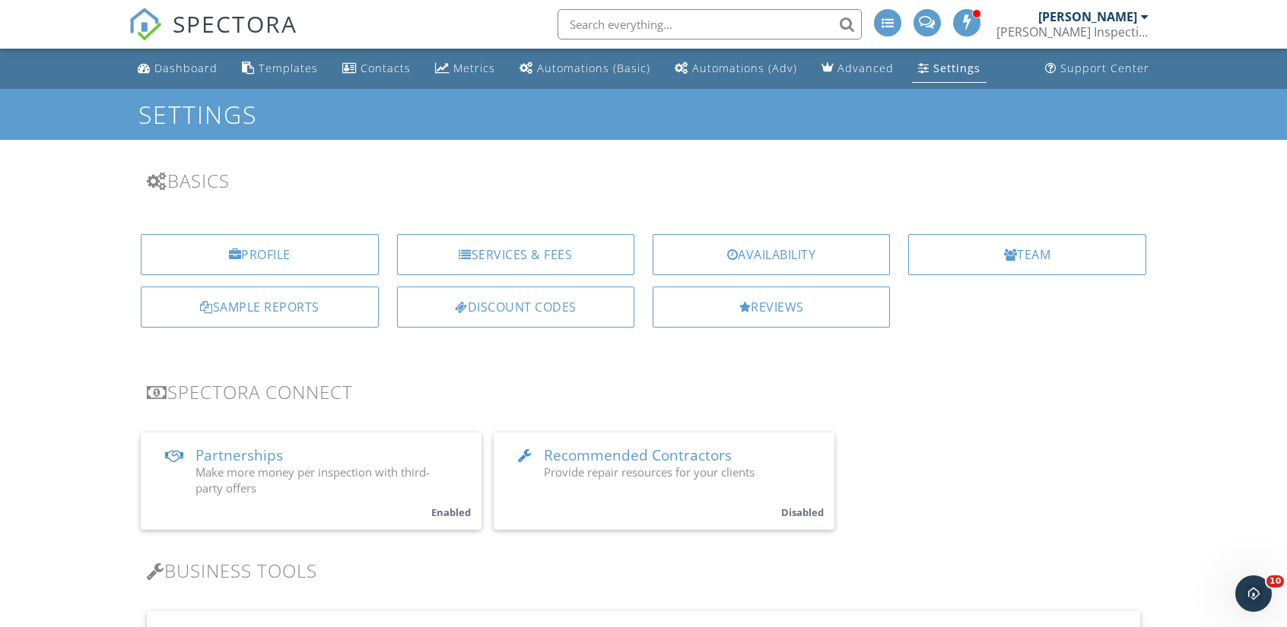
click at [975, 21] on span at bounding box center [967, 22] width 15 height 12
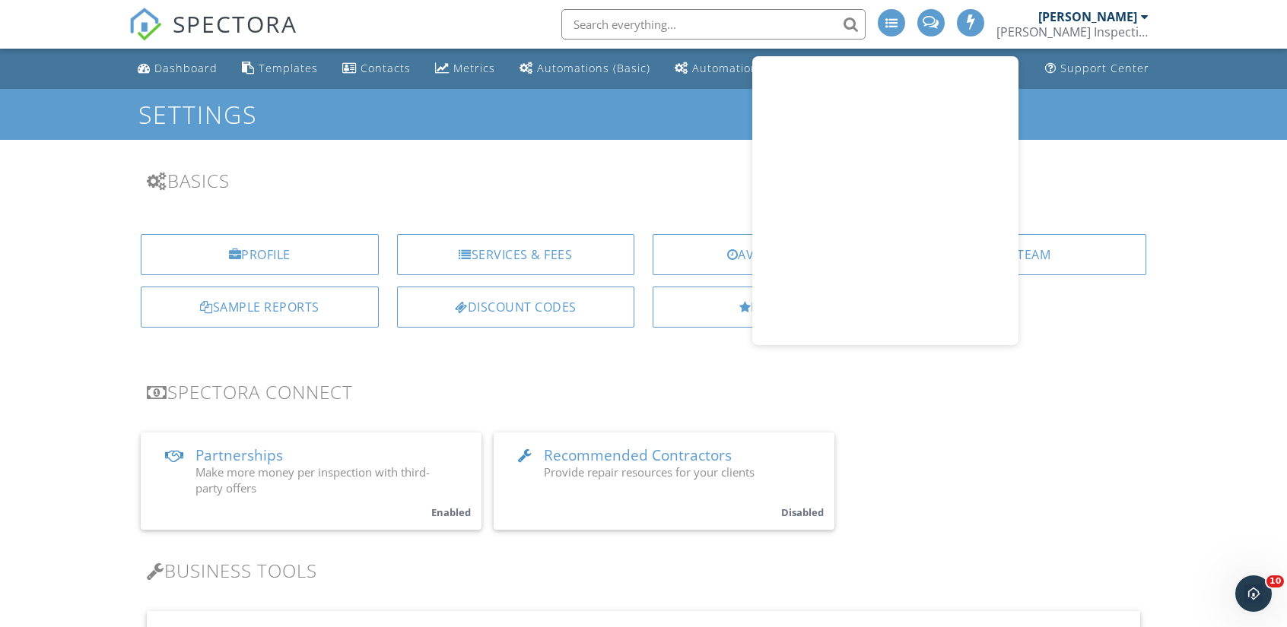
click at [1068, 13] on div "[PERSON_NAME]" at bounding box center [1087, 16] width 99 height 15
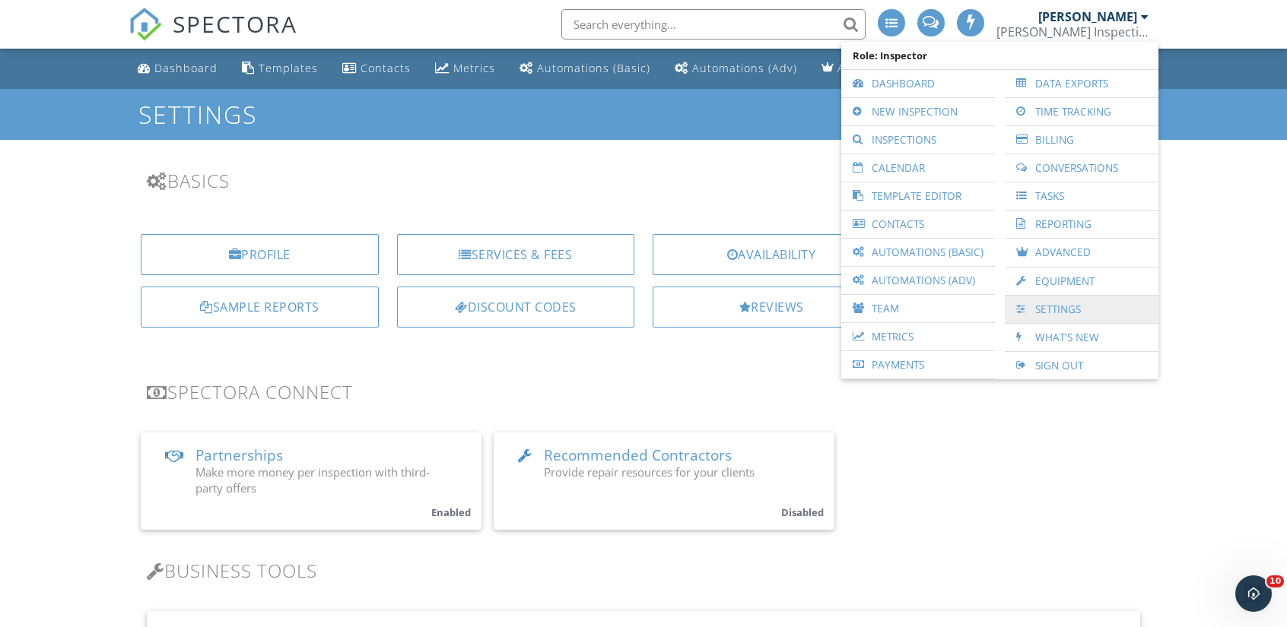
click at [1071, 301] on link "Settings" at bounding box center [1081, 309] width 138 height 27
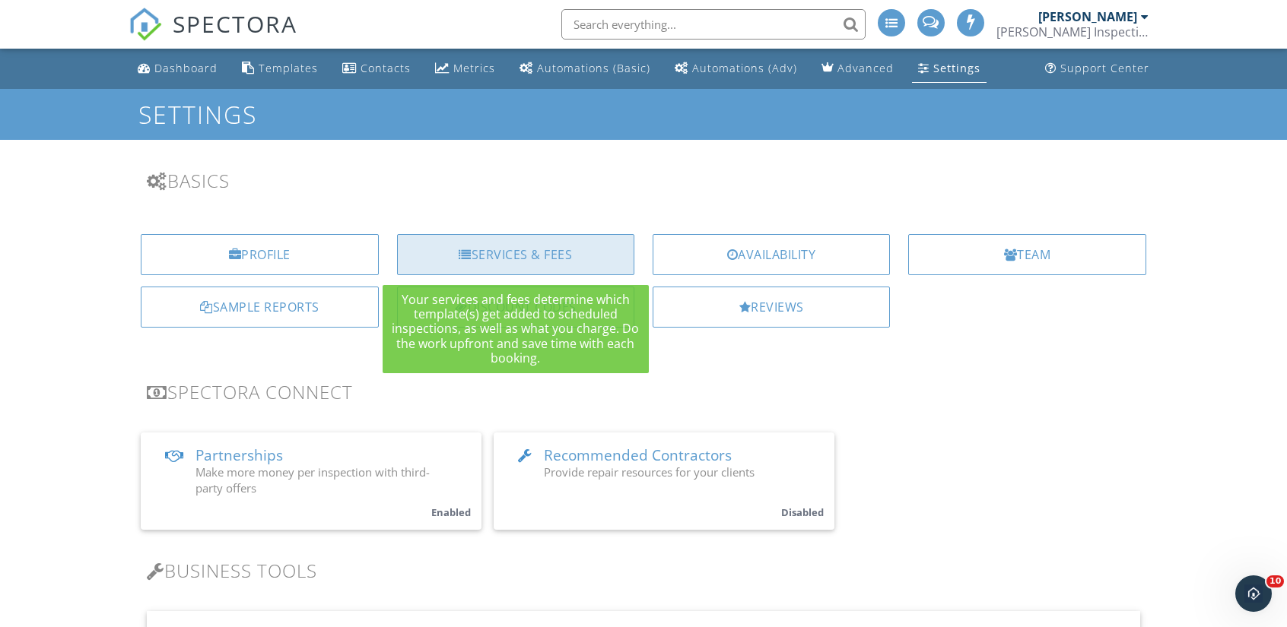
click at [493, 252] on div "Services & Fees" at bounding box center [515, 254] width 237 height 41
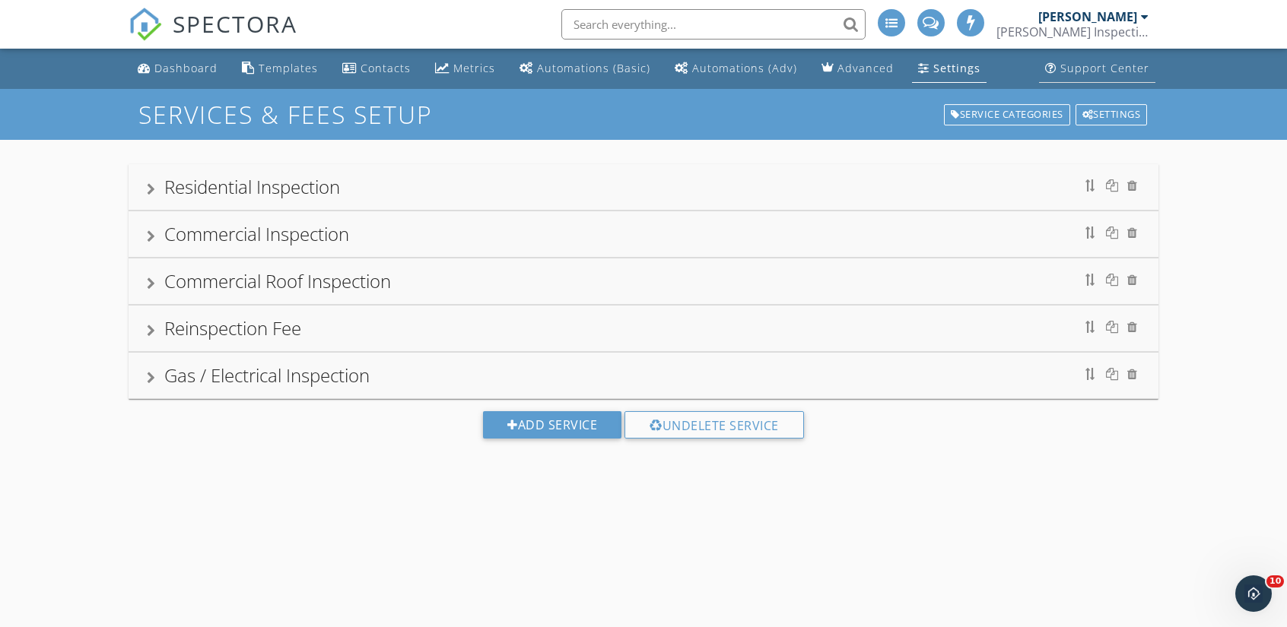
click at [1053, 55] on link "Support Center" at bounding box center [1097, 69] width 116 height 28
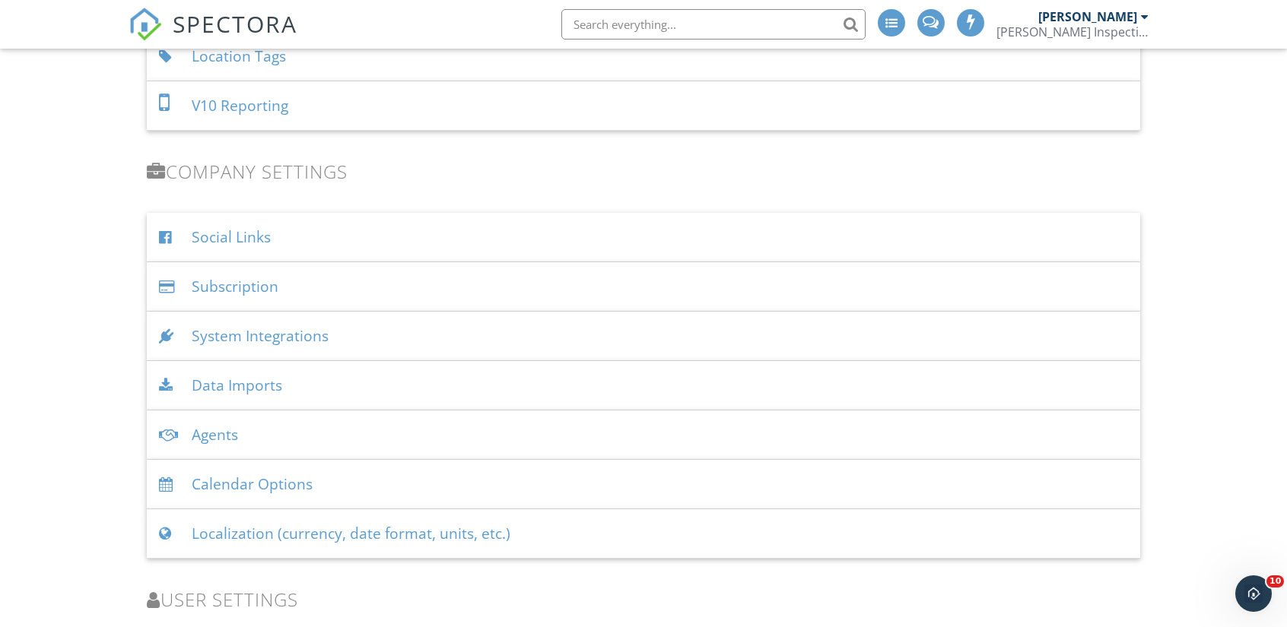
scroll to position [1680, 0]
click at [298, 268] on div "Subscription" at bounding box center [643, 286] width 993 height 49
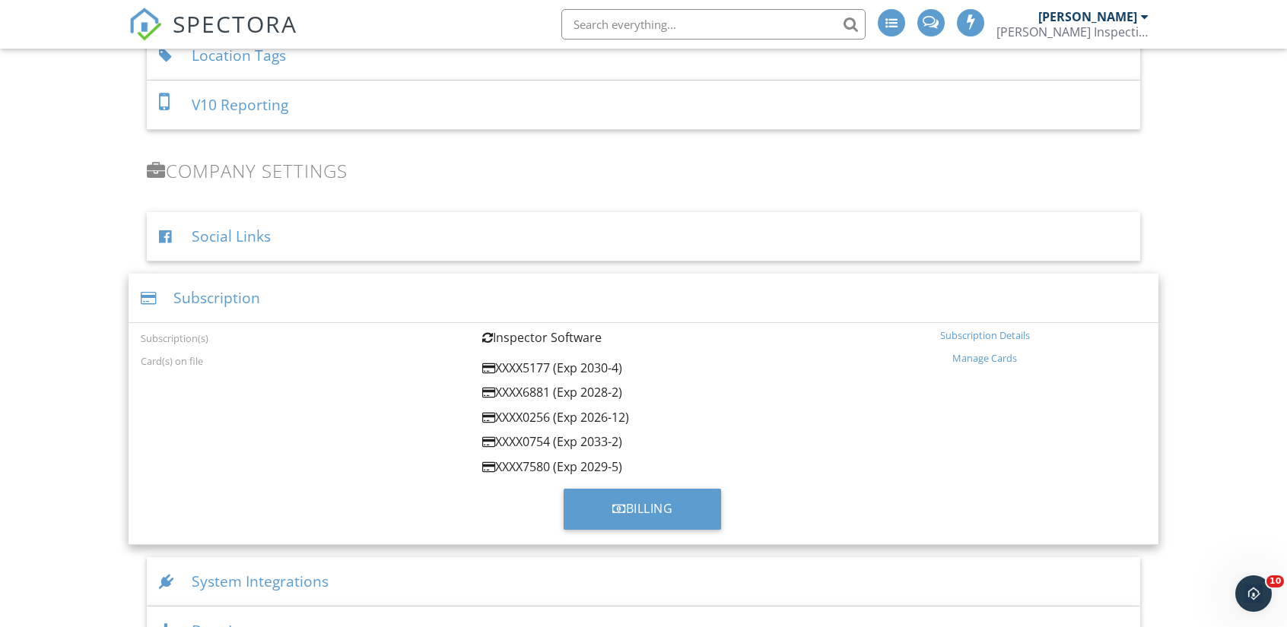
click at [954, 329] on div "Subscription Details" at bounding box center [984, 335] width 323 height 12
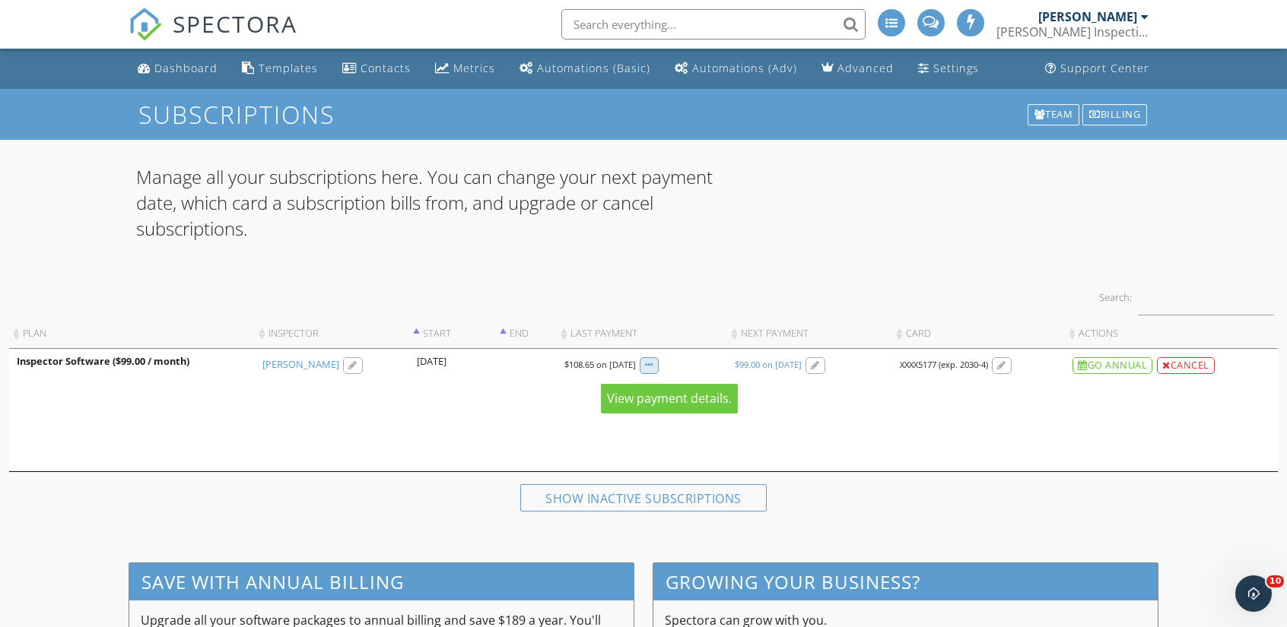
click at [659, 363] on div at bounding box center [648, 365] width 19 height 17
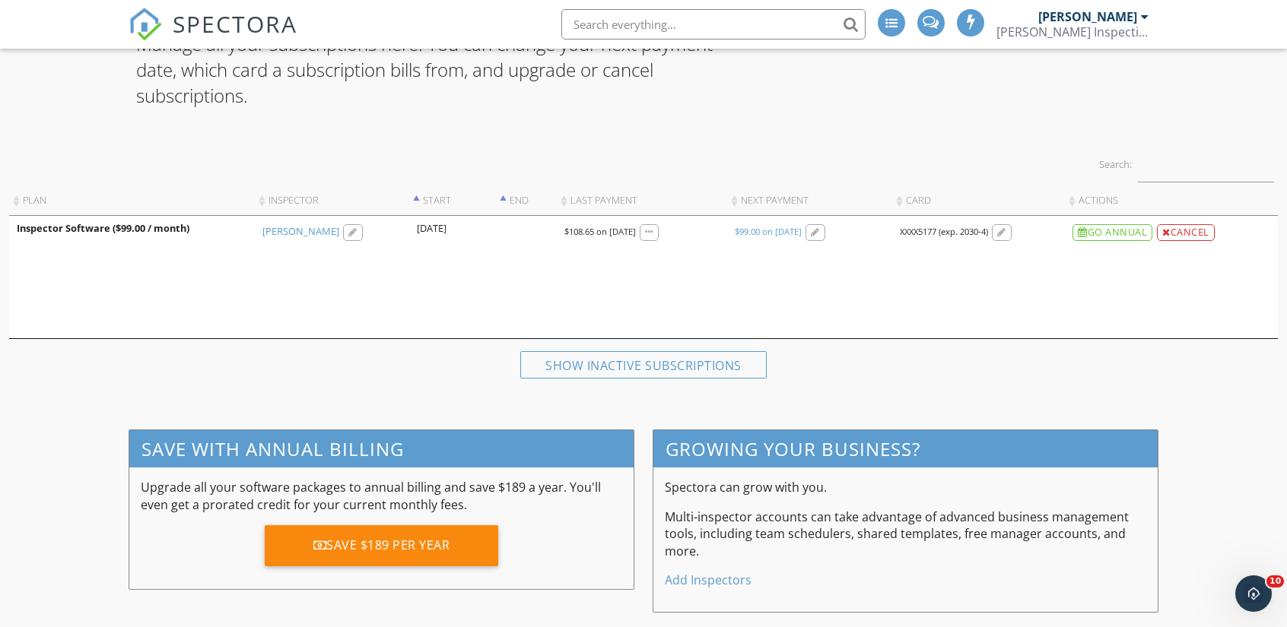
scroll to position [137, 0]
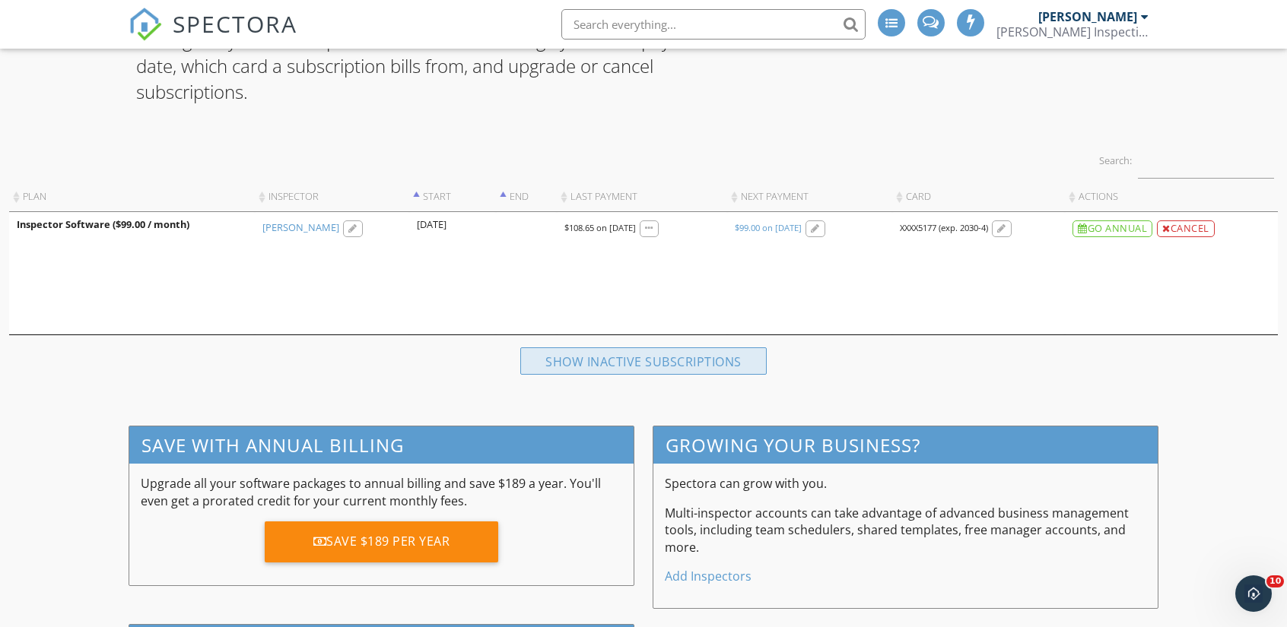
click at [671, 367] on div "Show inactive subscriptions" at bounding box center [643, 361] width 246 height 27
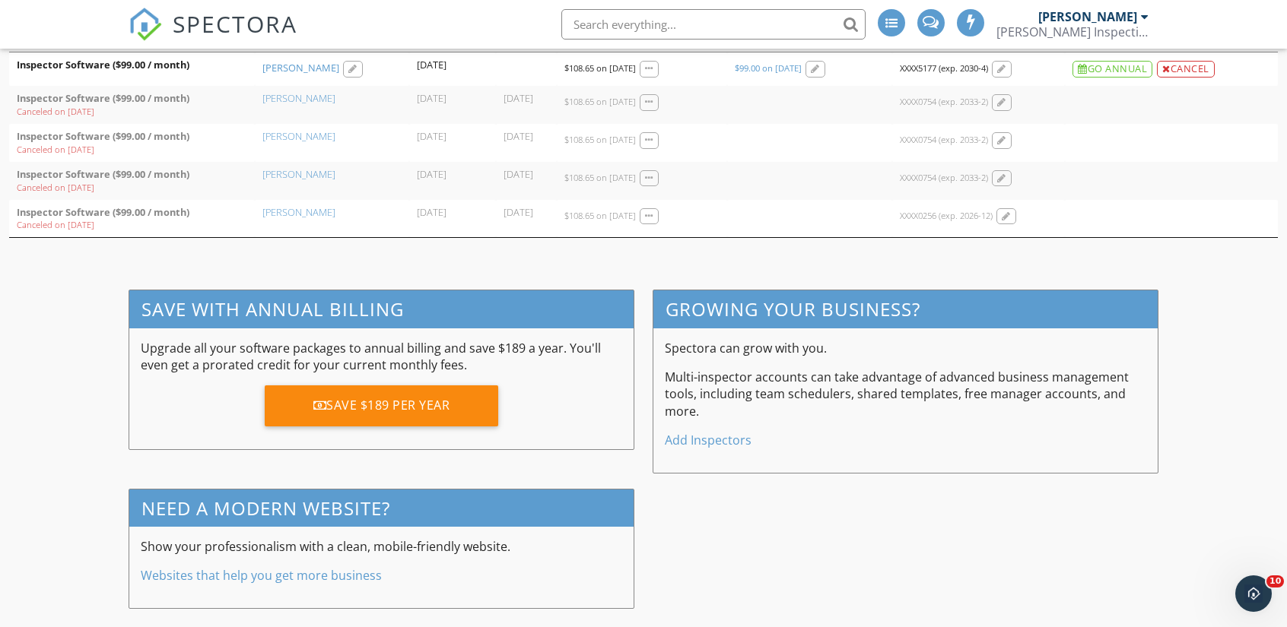
scroll to position [304, 0]
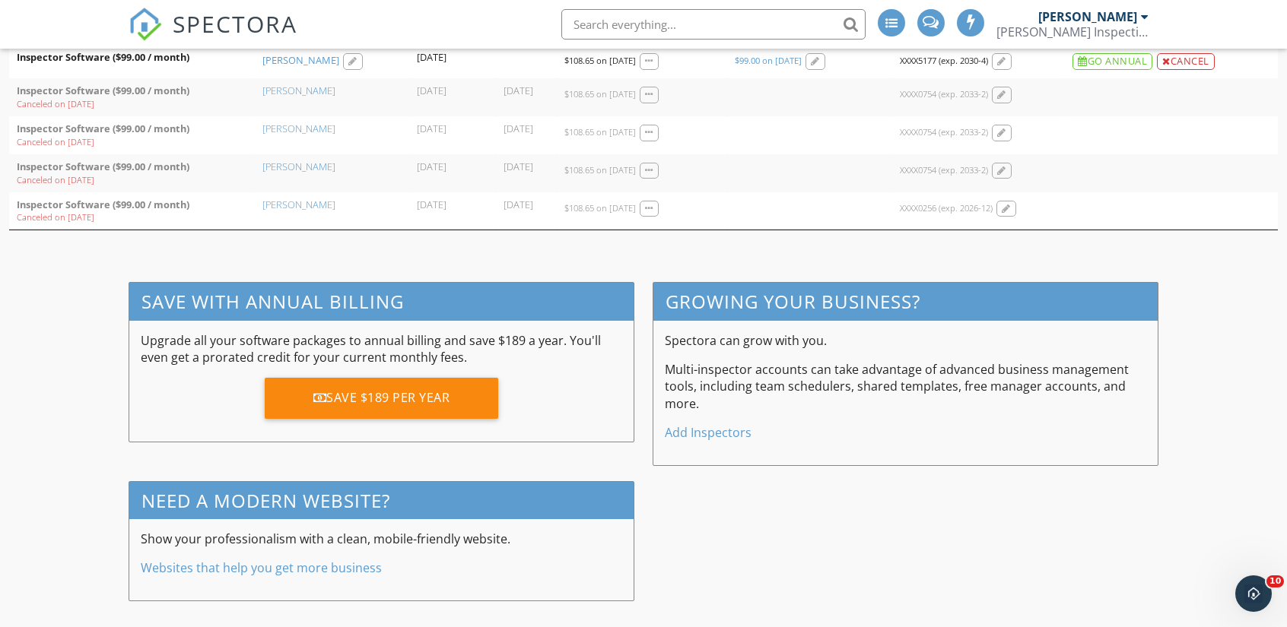
click at [405, 332] on p "Upgrade all your software packages to annual billing and save $189 a year. You'…" at bounding box center [381, 349] width 481 height 34
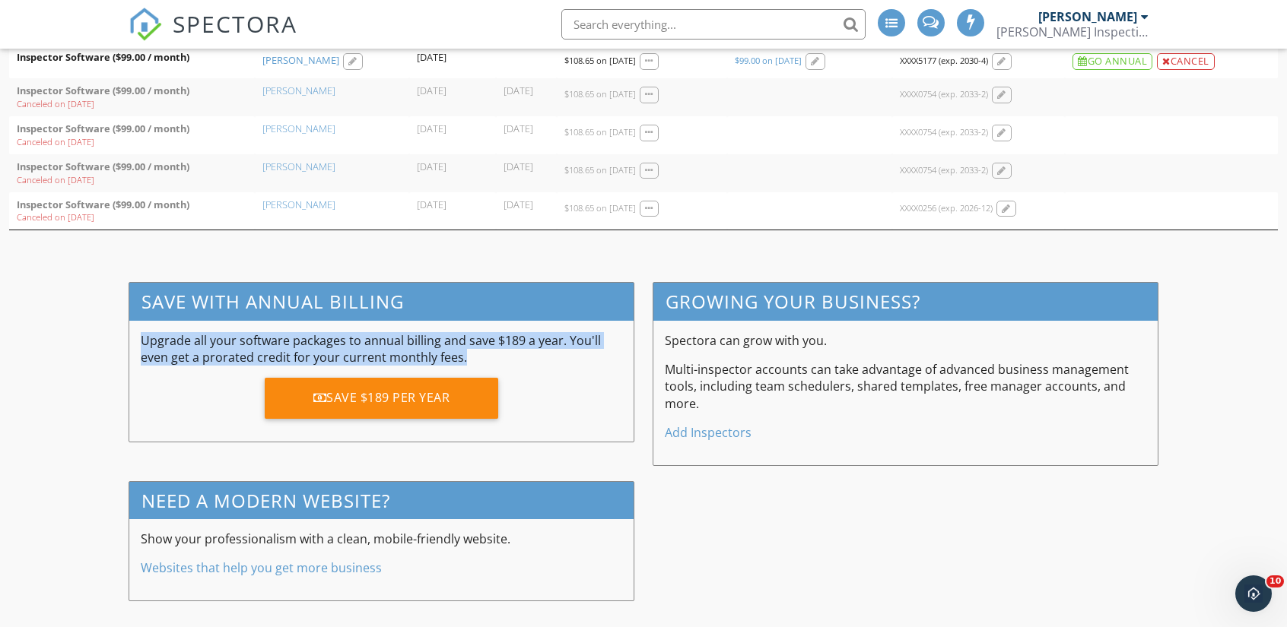
click at [405, 332] on p "Upgrade all your software packages to annual billing and save $189 a year. You'…" at bounding box center [381, 349] width 481 height 34
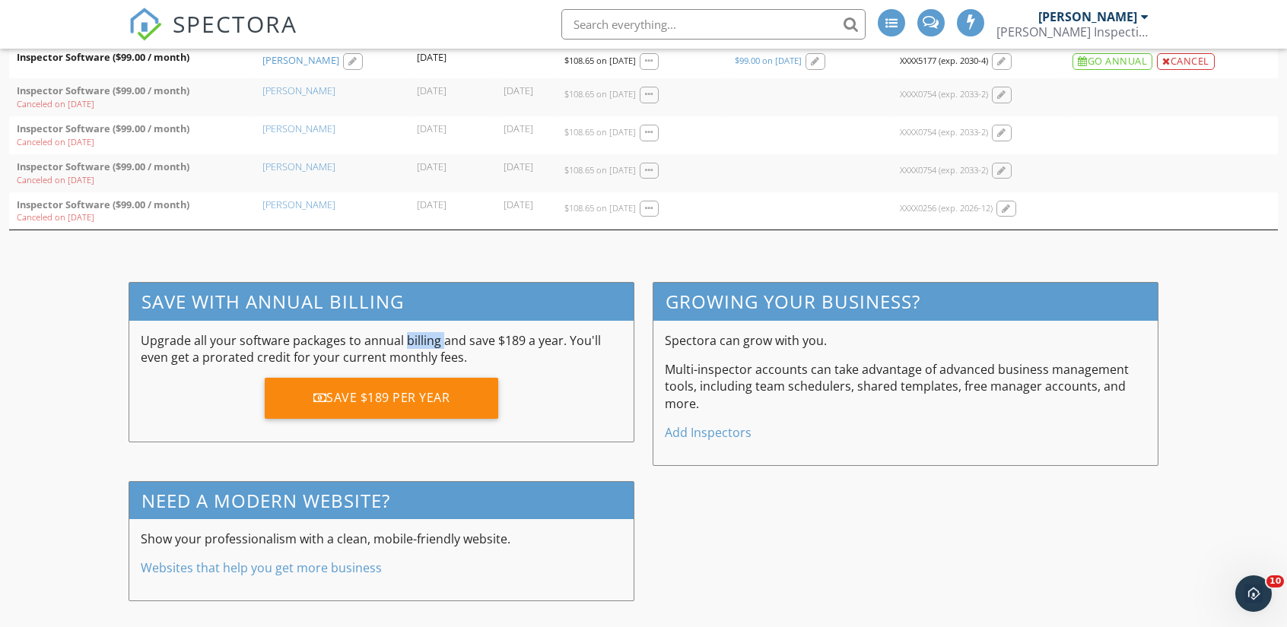
click at [405, 332] on p "Upgrade all your software packages to annual billing and save $189 a year. You'…" at bounding box center [381, 349] width 481 height 34
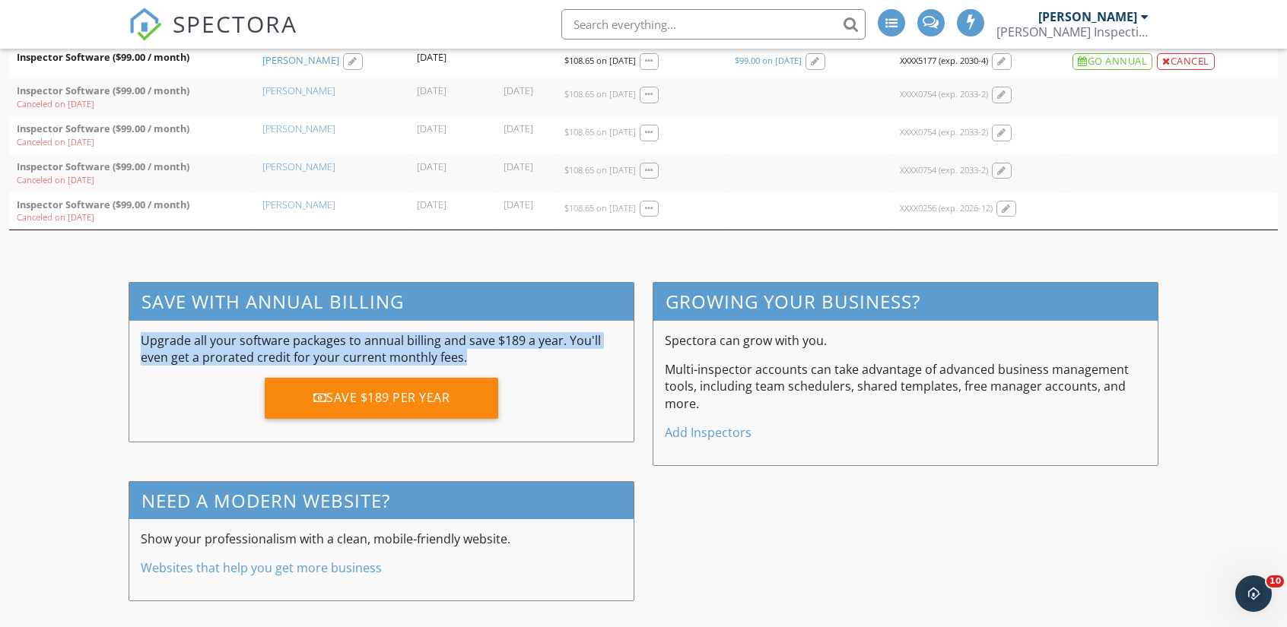
click at [405, 332] on p "Upgrade all your software packages to annual billing and save $189 a year. You'…" at bounding box center [381, 349] width 481 height 34
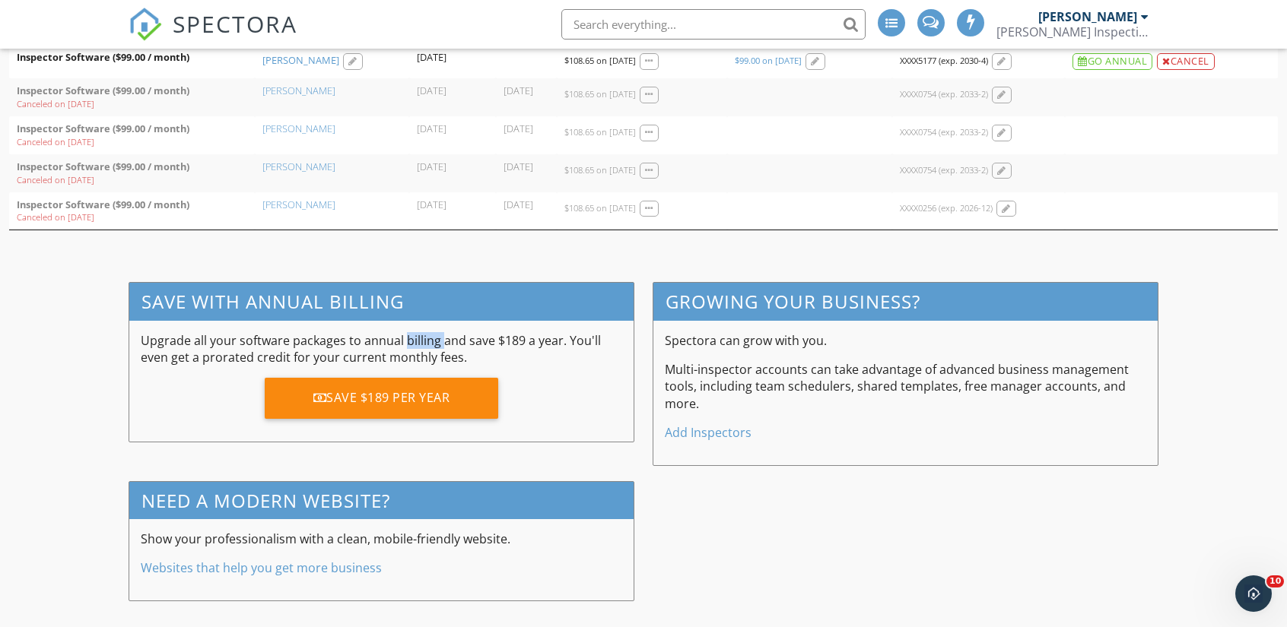
click at [405, 332] on p "Upgrade all your software packages to annual billing and save $189 a year. You'…" at bounding box center [381, 349] width 481 height 34
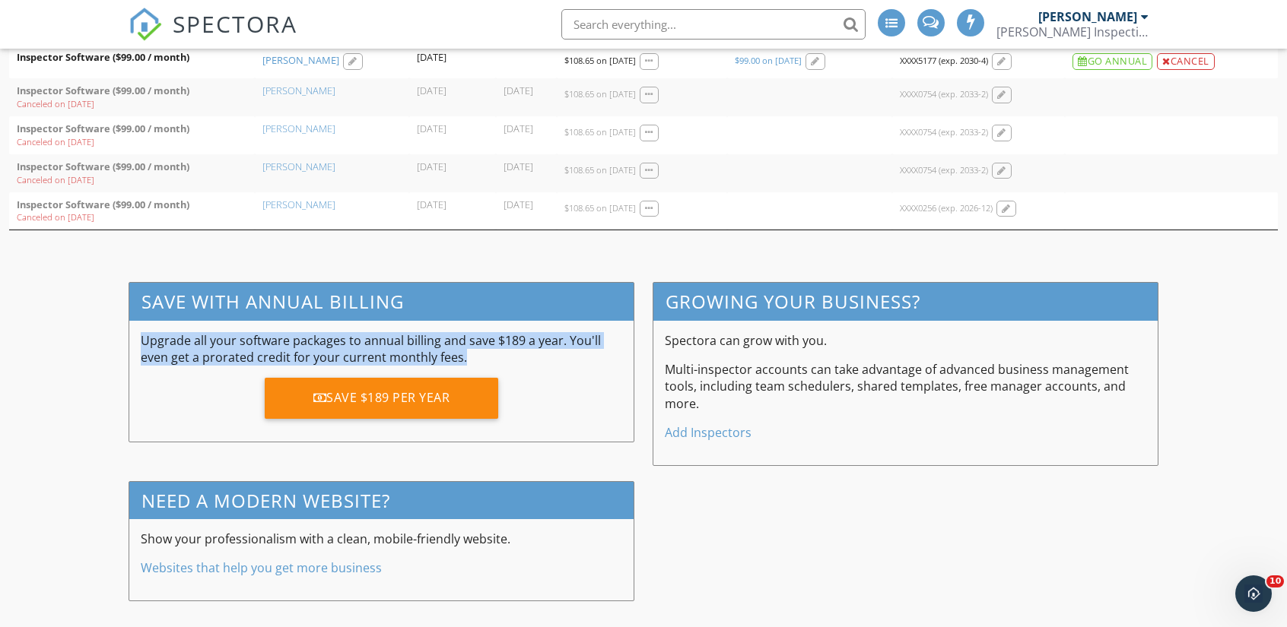
click at [405, 332] on p "Upgrade all your software packages to annual billing and save $189 a year. You'…" at bounding box center [381, 349] width 481 height 34
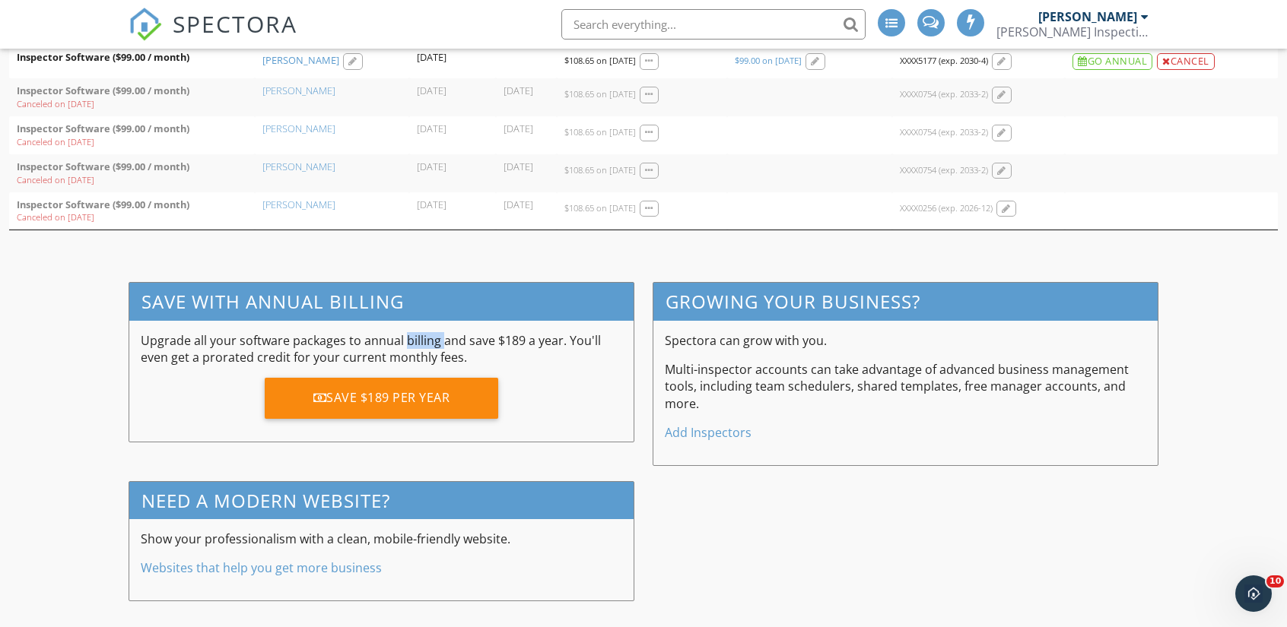
click at [405, 332] on p "Upgrade all your software packages to annual billing and save $189 a year. You'…" at bounding box center [381, 349] width 481 height 34
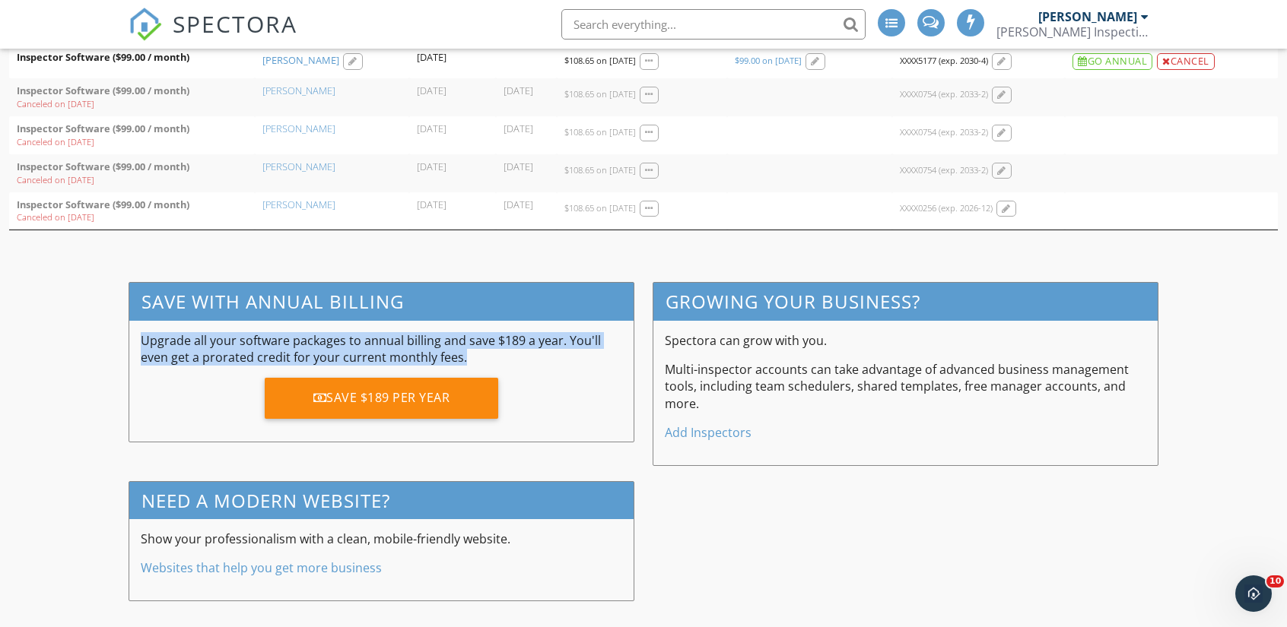
click at [405, 332] on p "Upgrade all your software packages to annual billing and save $189 a year. You'…" at bounding box center [381, 349] width 481 height 34
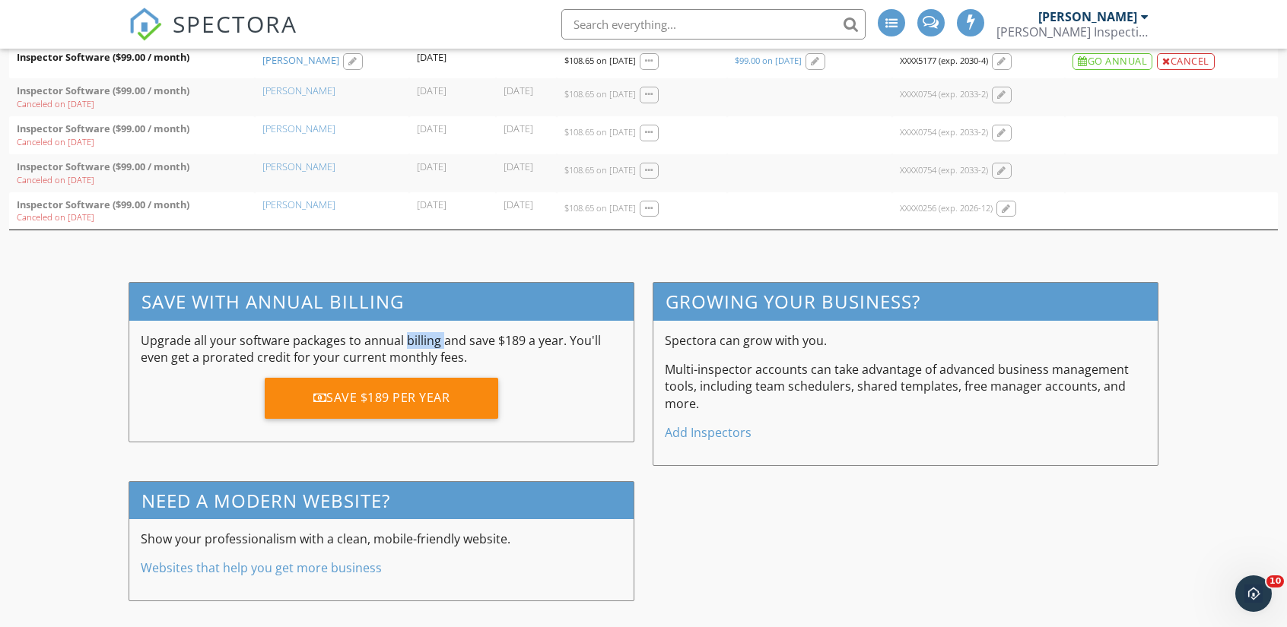
click at [405, 332] on p "Upgrade all your software packages to annual billing and save $189 a year. You'…" at bounding box center [381, 349] width 481 height 34
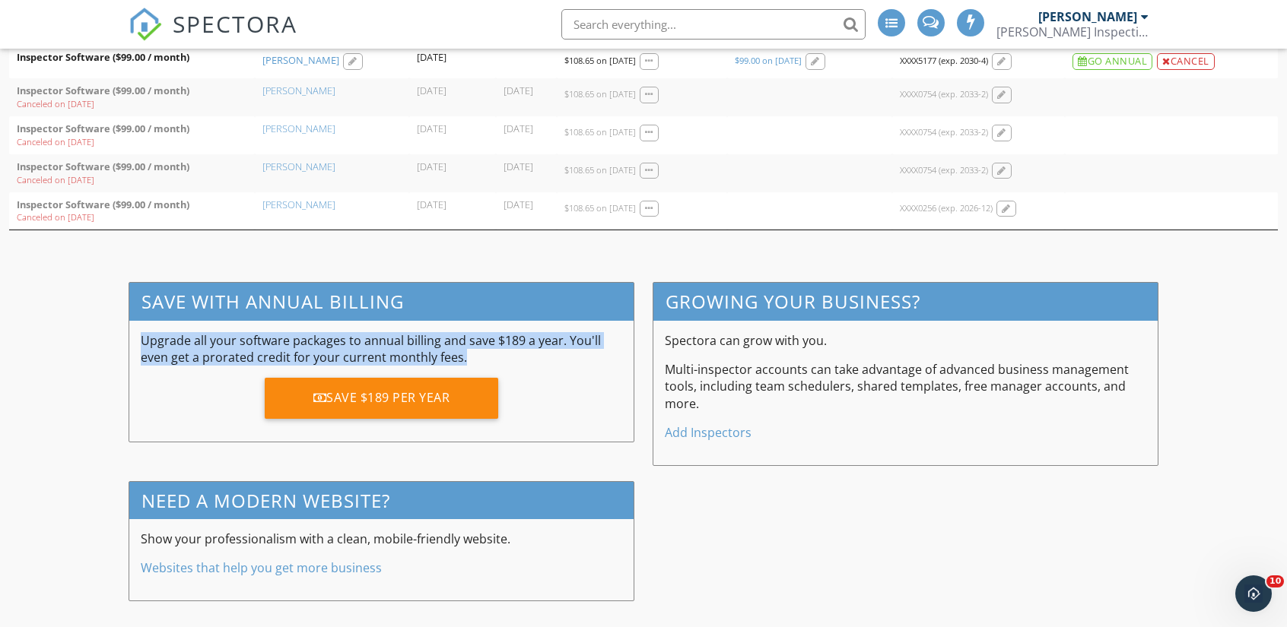
click at [405, 332] on p "Upgrade all your software packages to annual billing and save $189 a year. You'…" at bounding box center [381, 349] width 481 height 34
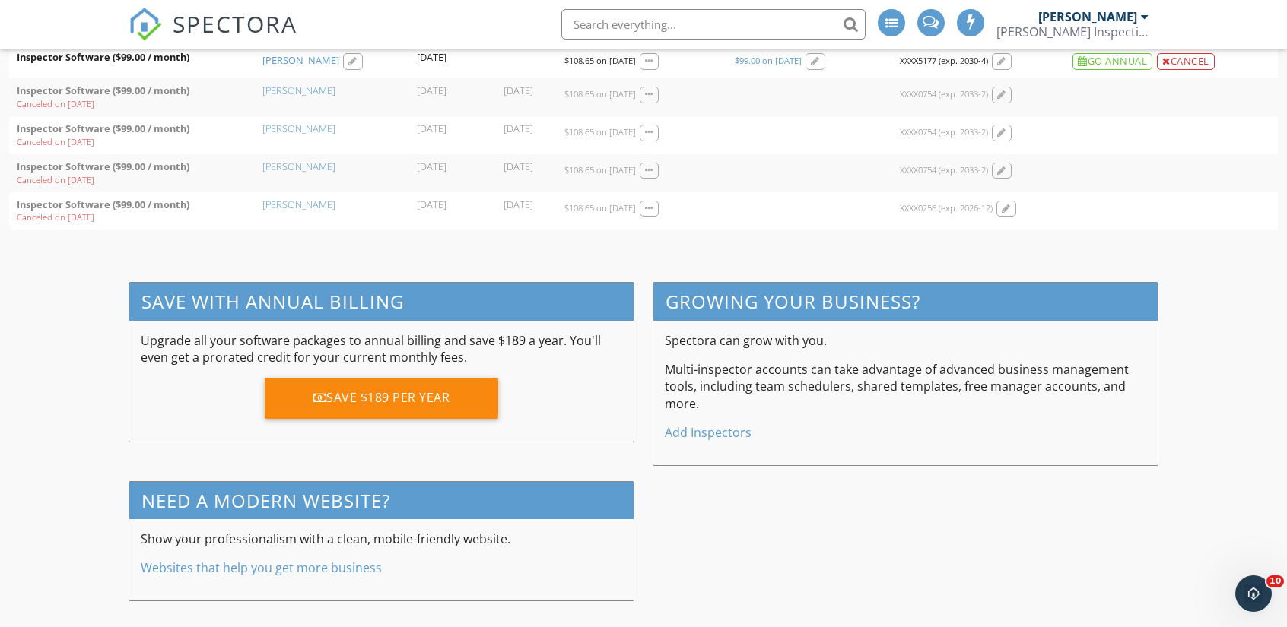
scroll to position [0, 0]
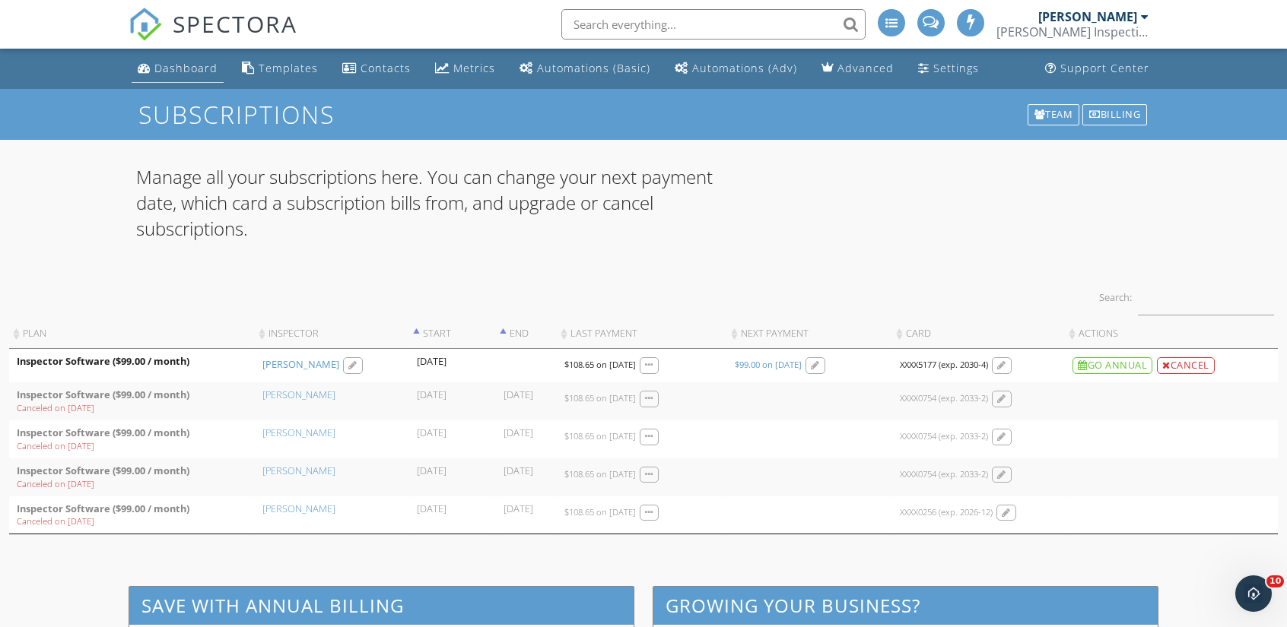
click at [193, 67] on div "Dashboard" at bounding box center [185, 68] width 63 height 14
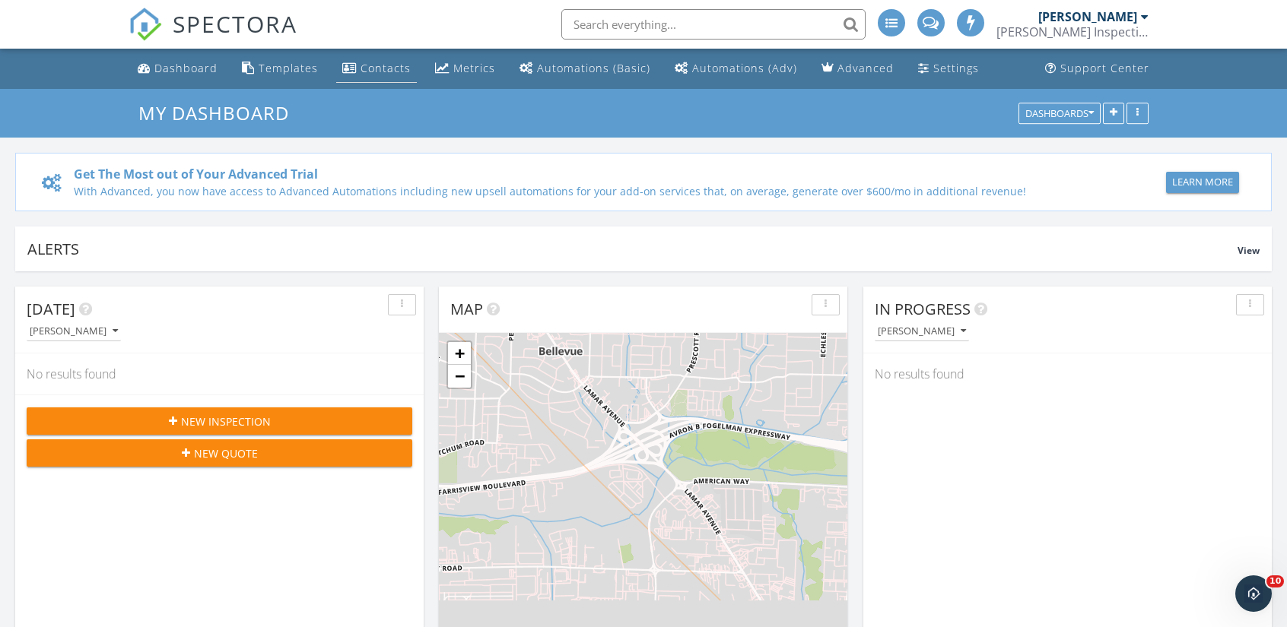
click at [382, 72] on div "Contacts" at bounding box center [385, 68] width 50 height 14
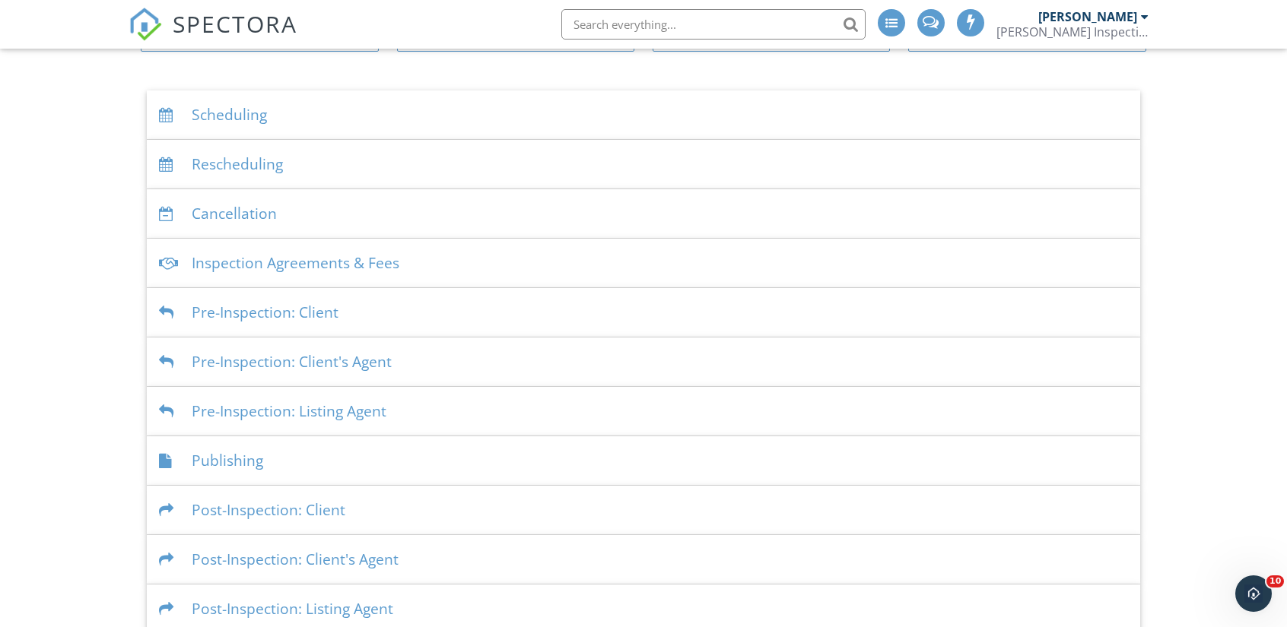
scroll to position [157, 0]
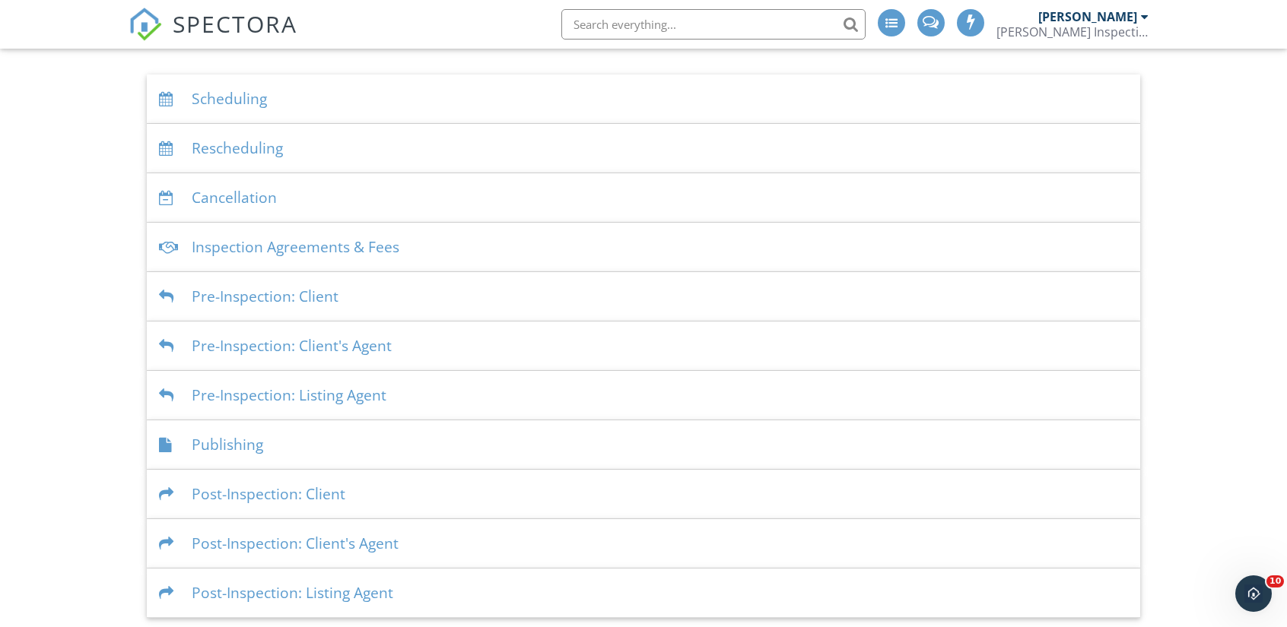
click at [424, 280] on div "Pre-Inspection: Client" at bounding box center [643, 296] width 993 height 49
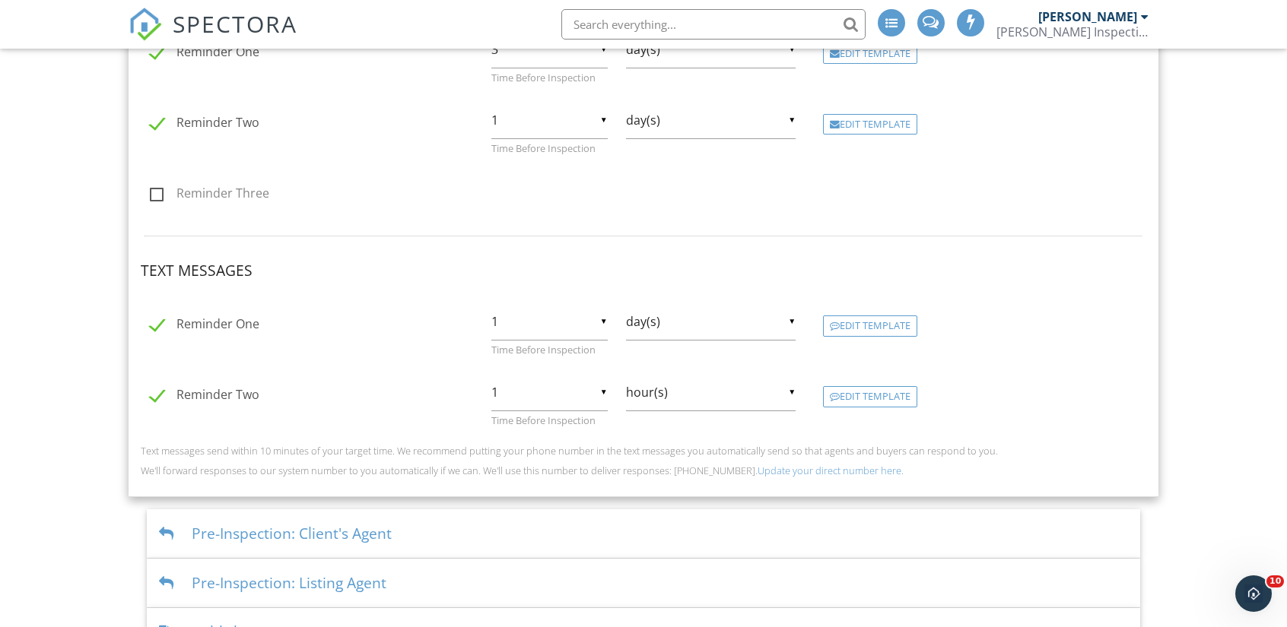
scroll to position [689, 0]
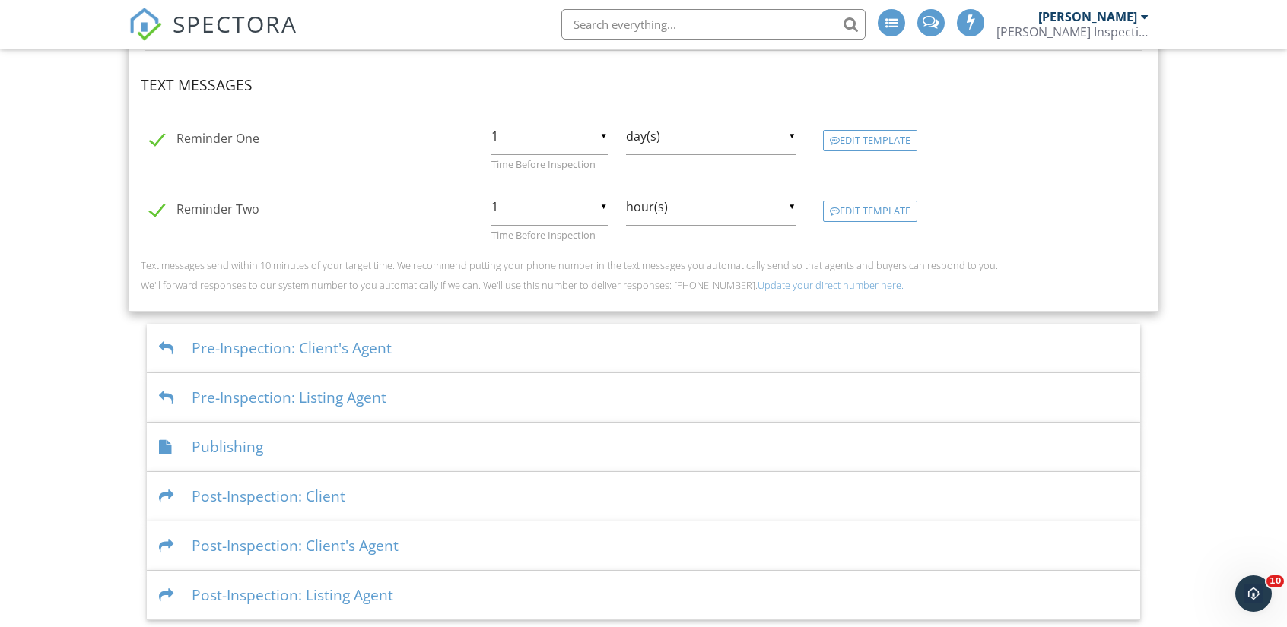
click at [459, 349] on div "Pre-Inspection: Client's Agent" at bounding box center [643, 348] width 993 height 49
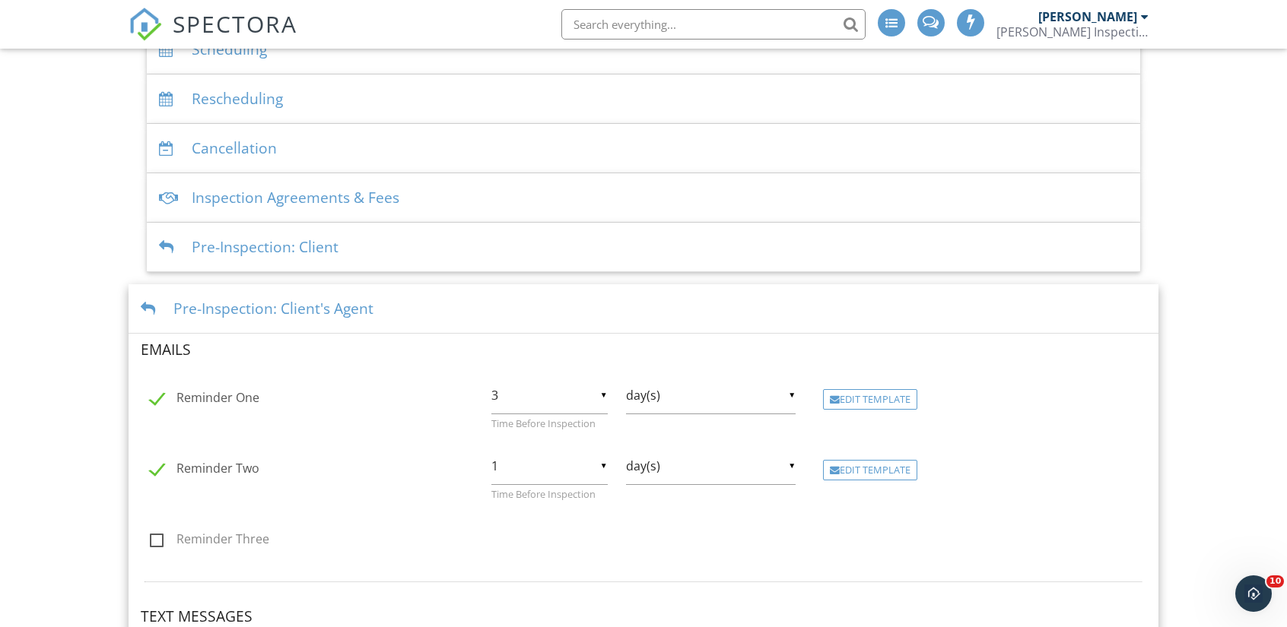
scroll to position [205, 0]
click at [876, 404] on div "Edit Template" at bounding box center [870, 401] width 94 height 21
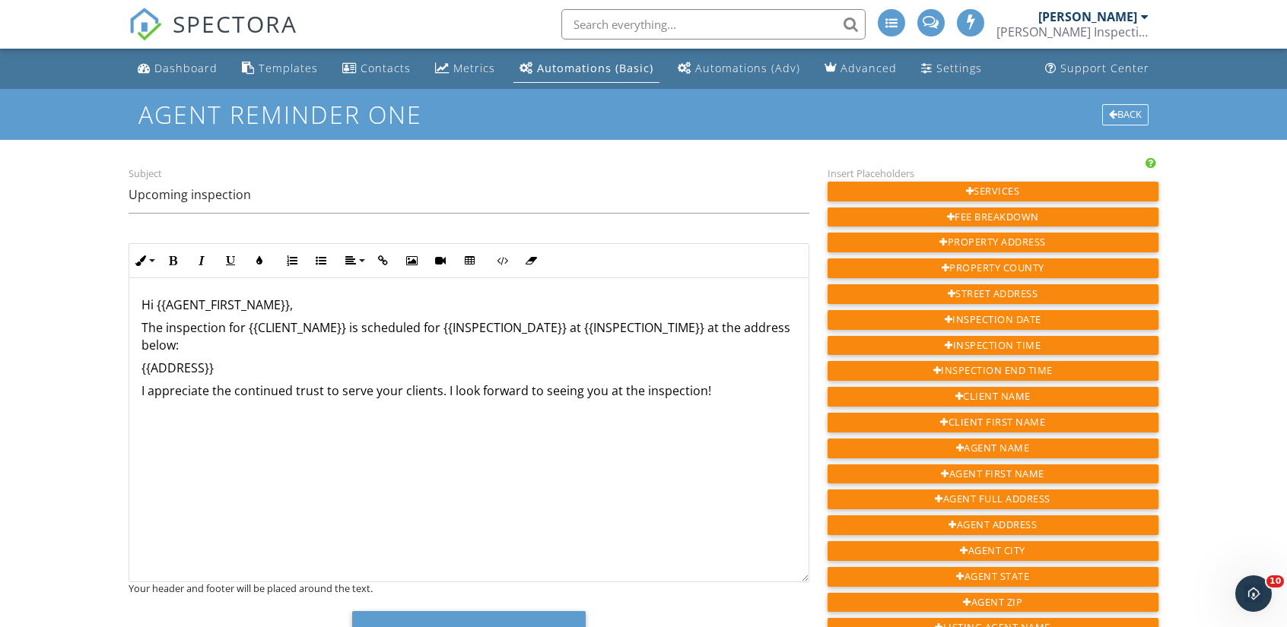
click at [1139, 25] on div "[PERSON_NAME] Inspection" at bounding box center [1072, 31] width 152 height 15
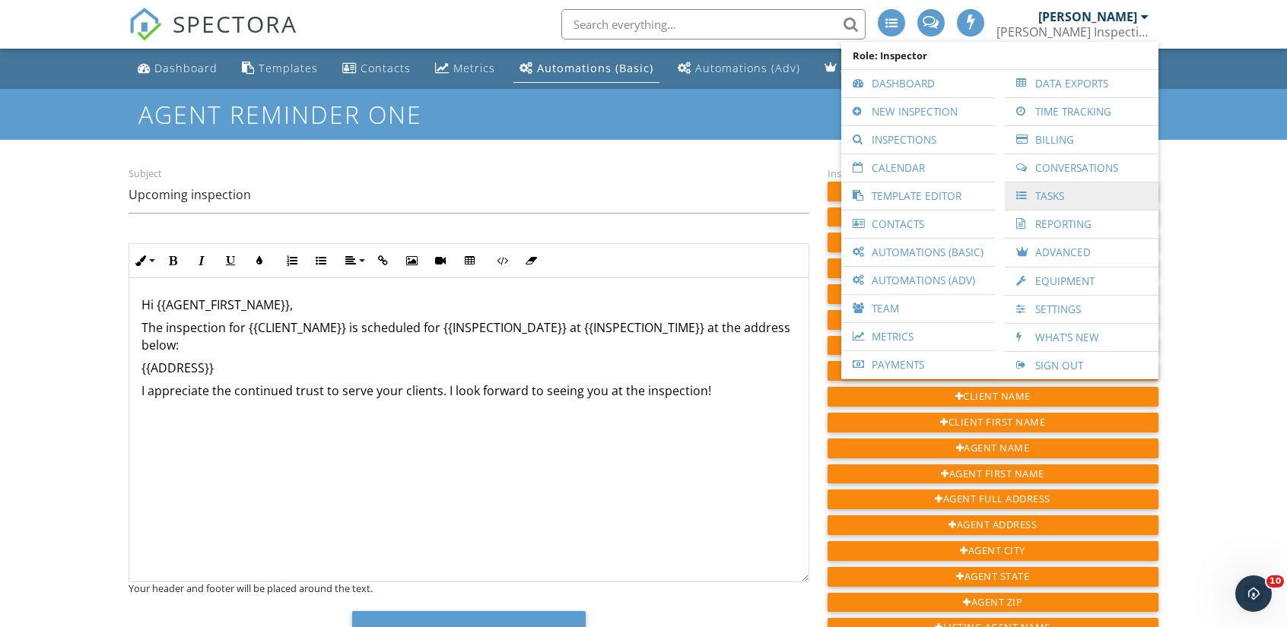
click at [1086, 185] on link "Tasks" at bounding box center [1081, 195] width 138 height 27
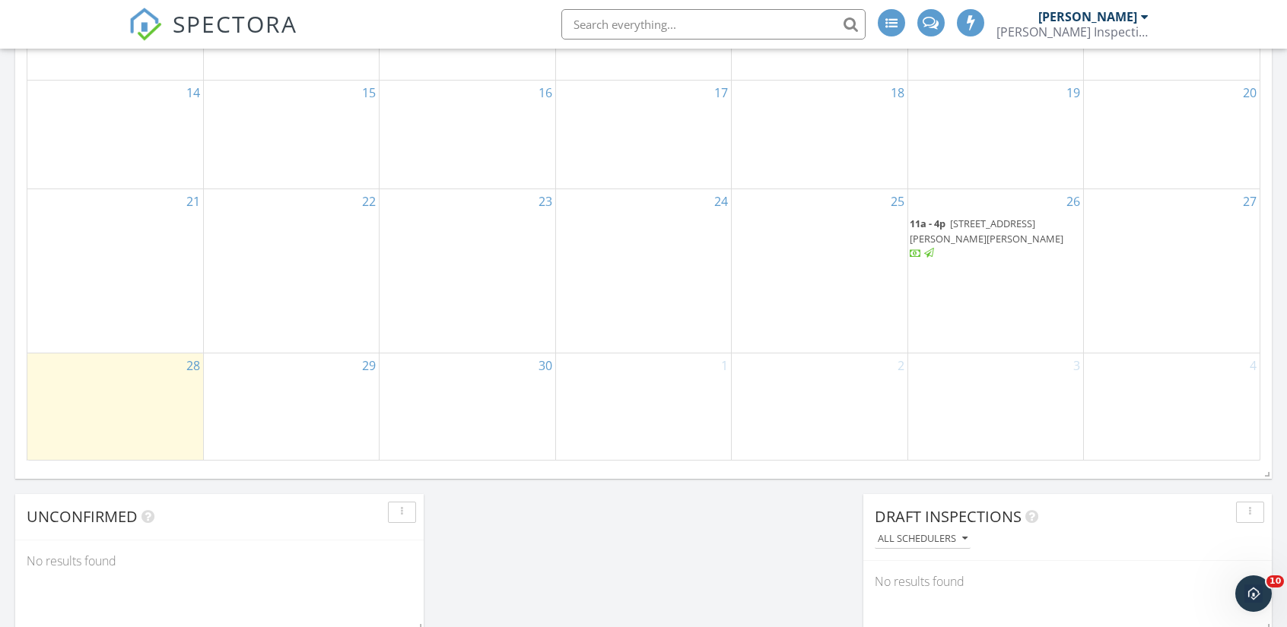
scroll to position [1012, 0]
click at [996, 236] on span "[STREET_ADDRESS][PERSON_NAME][PERSON_NAME]" at bounding box center [986, 228] width 154 height 28
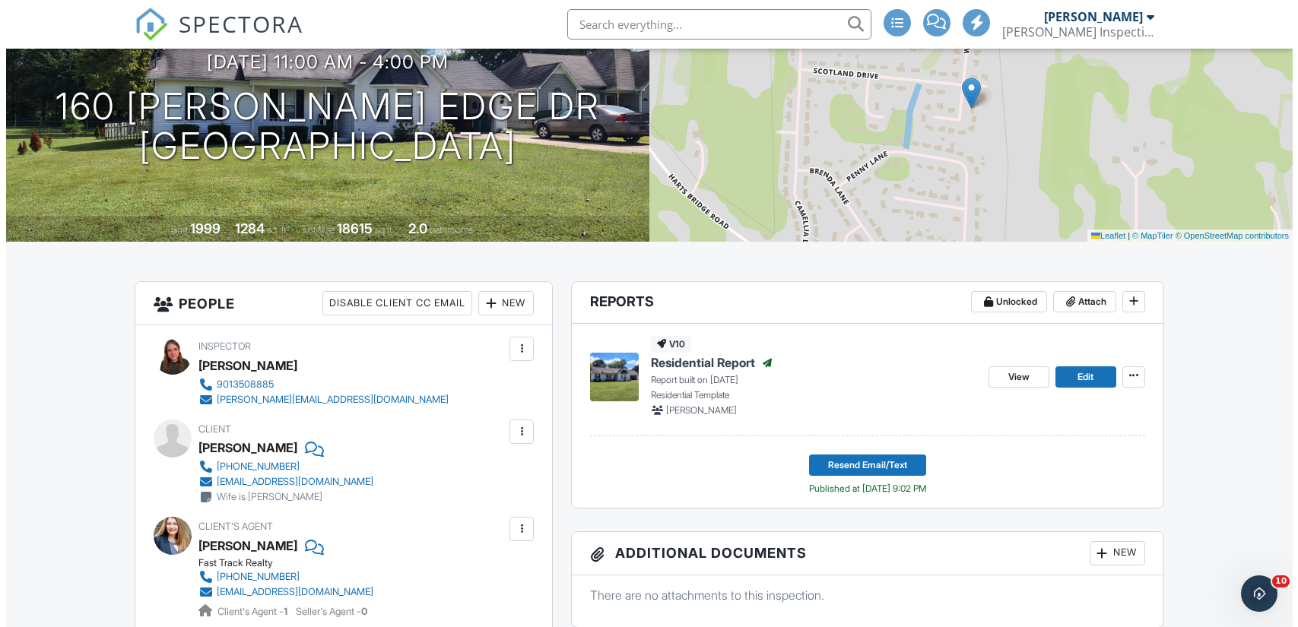
scroll to position [164, 0]
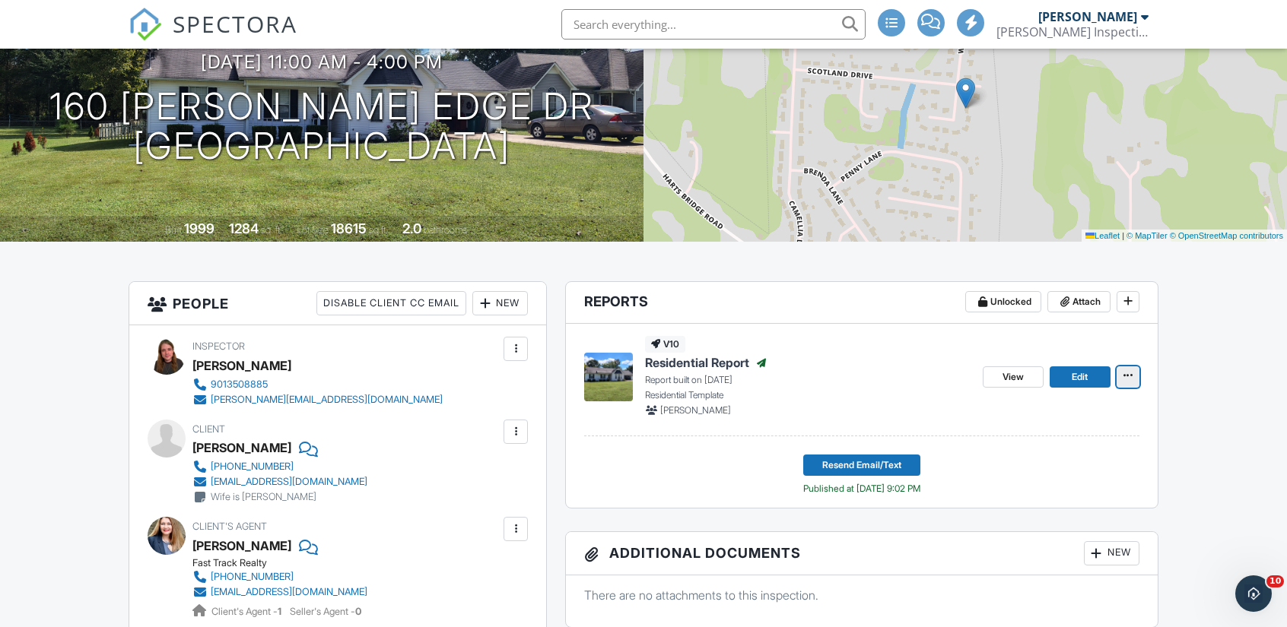
click at [1132, 374] on span at bounding box center [1127, 375] width 15 height 15
click at [876, 384] on p "Report built on [DATE]" at bounding box center [807, 380] width 325 height 14
click at [835, 463] on span "Resend Email/Text" at bounding box center [861, 465] width 79 height 15
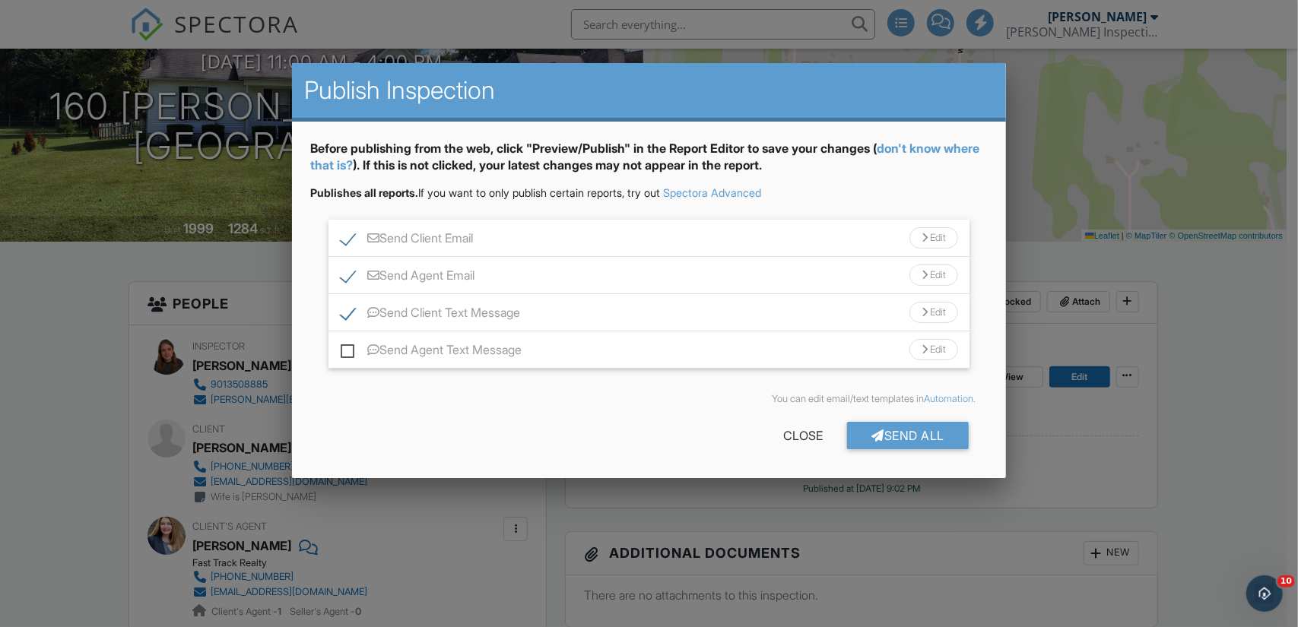
click at [339, 350] on div "Send Agent Text Message Edit" at bounding box center [648, 350] width 641 height 37
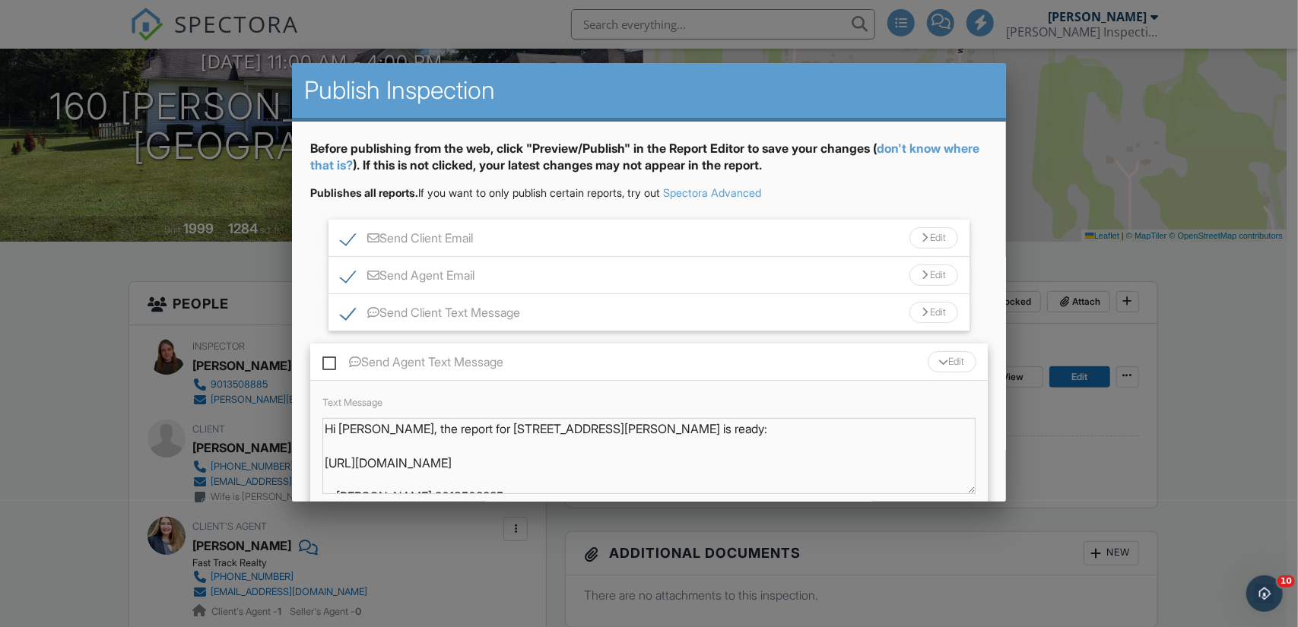
click at [328, 363] on label "Send Agent Text Message" at bounding box center [412, 364] width 181 height 19
click at [328, 360] on input "Send Agent Text Message" at bounding box center [327, 355] width 10 height 10
checkbox input "true"
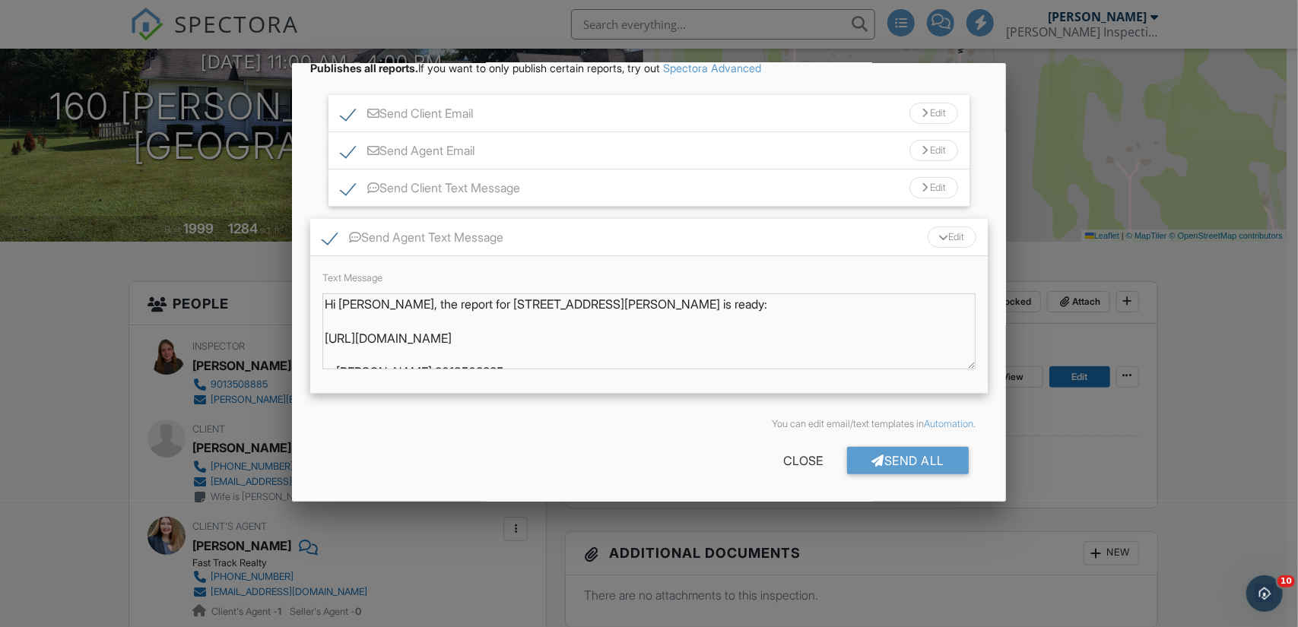
scroll to position [13, 0]
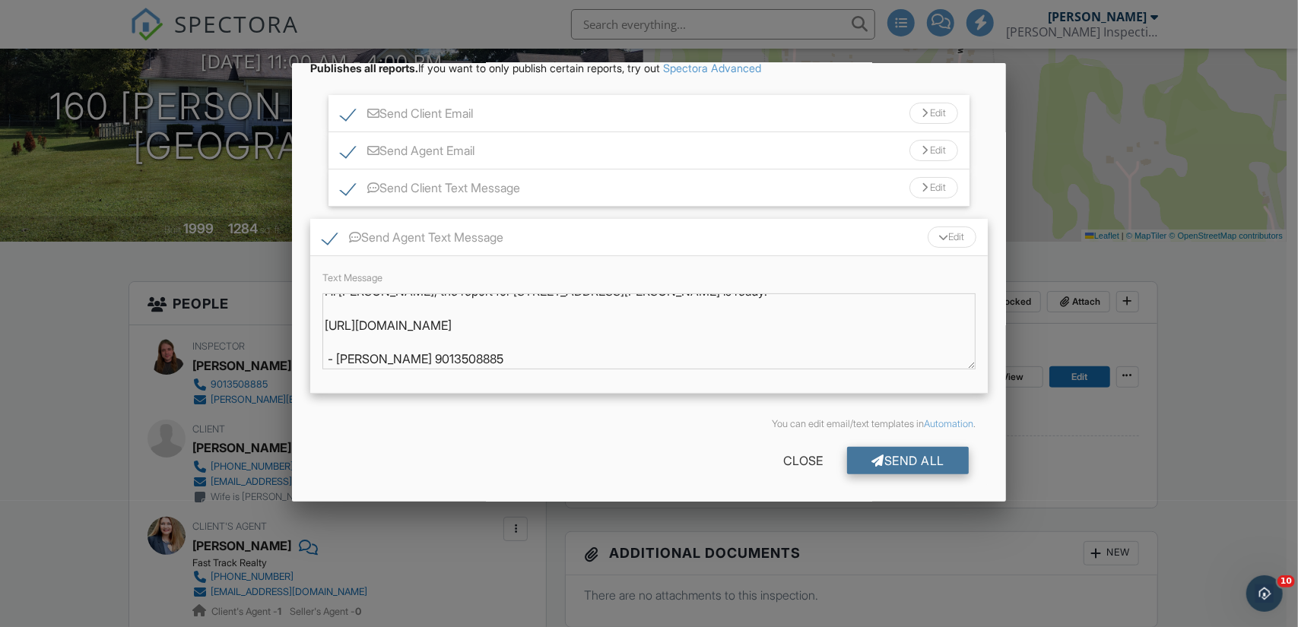
click at [890, 466] on div "Send All" at bounding box center [908, 460] width 122 height 27
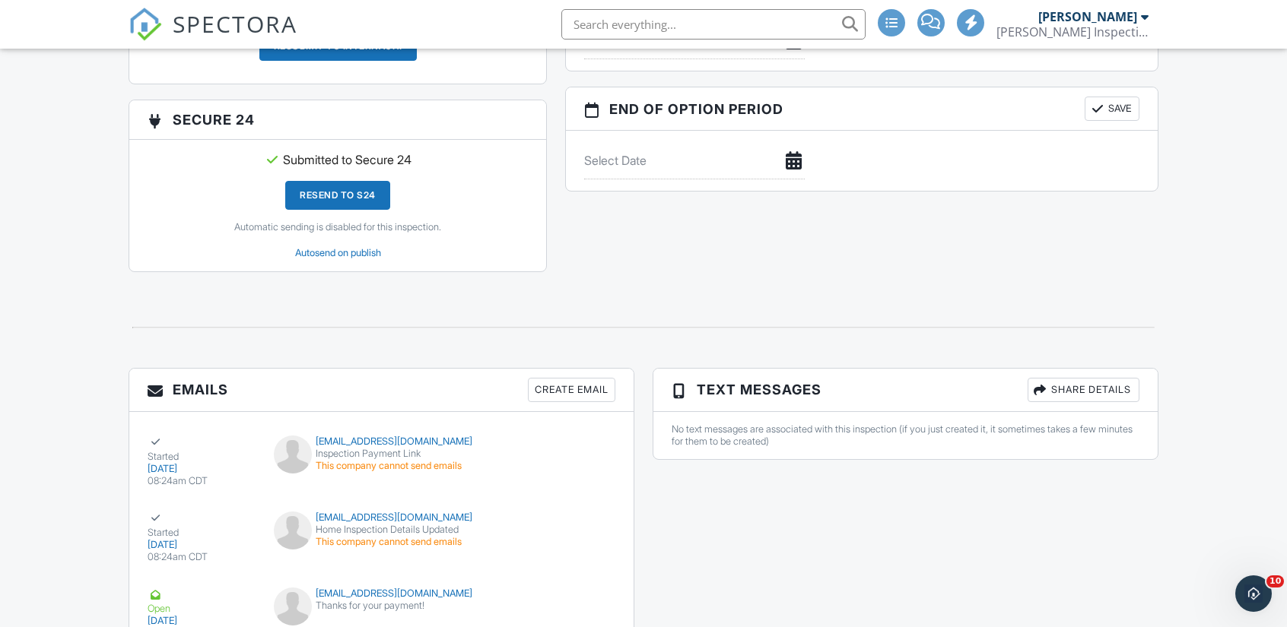
scroll to position [1658, 0]
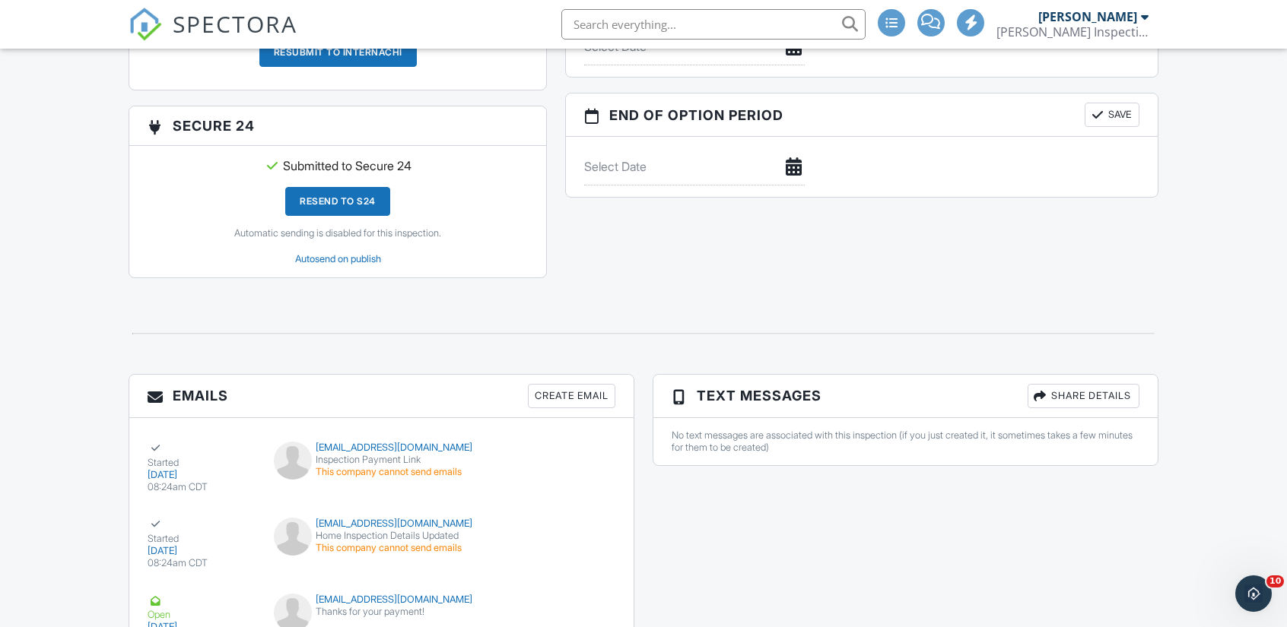
click at [878, 439] on div "No text messages are associated with this inspection (if you just created it, i…" at bounding box center [905, 441] width 504 height 47
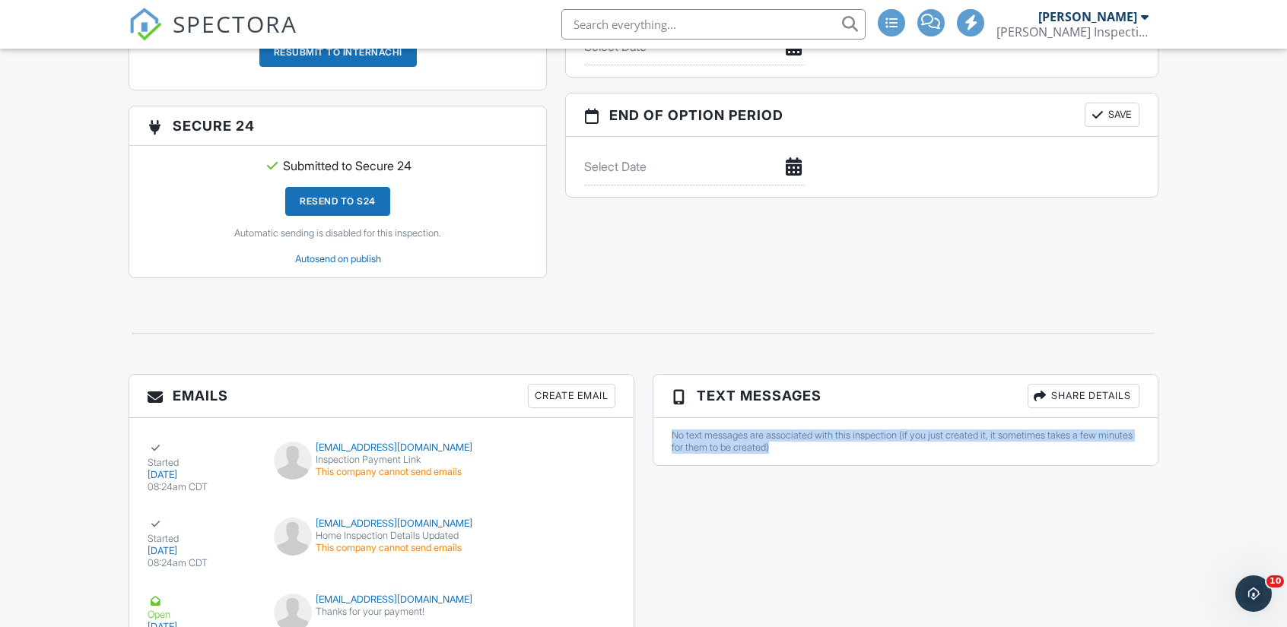
click at [878, 439] on div "No text messages are associated with this inspection (if you just created it, i…" at bounding box center [905, 441] width 504 height 47
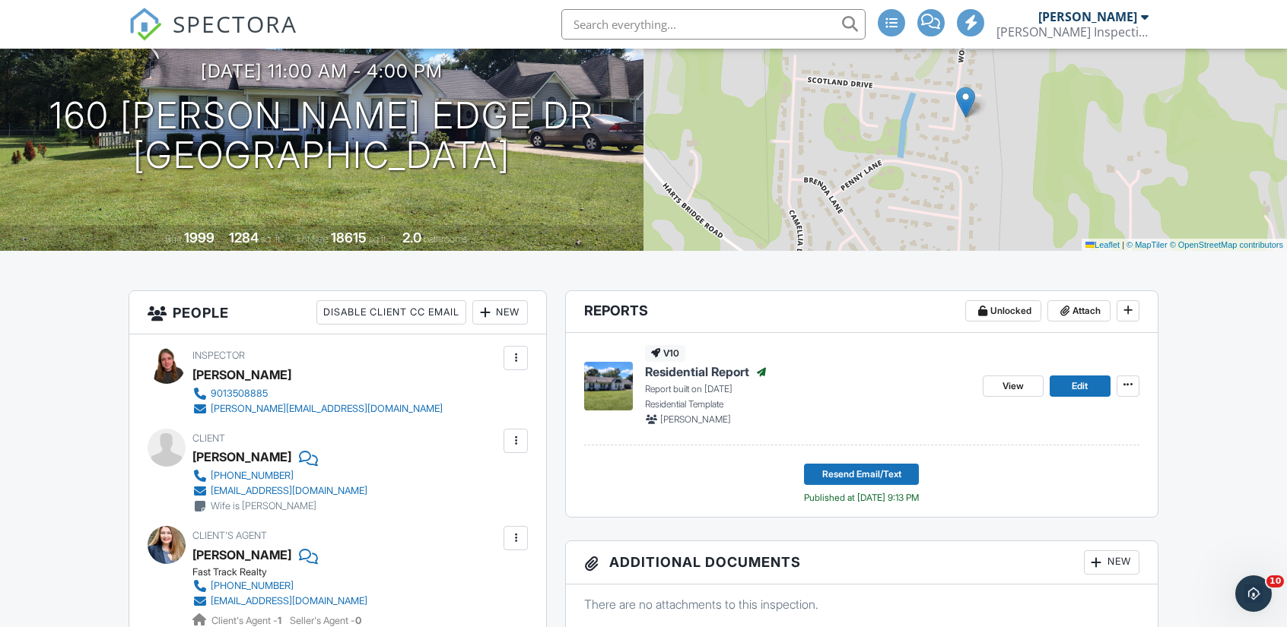
scroll to position [0, 0]
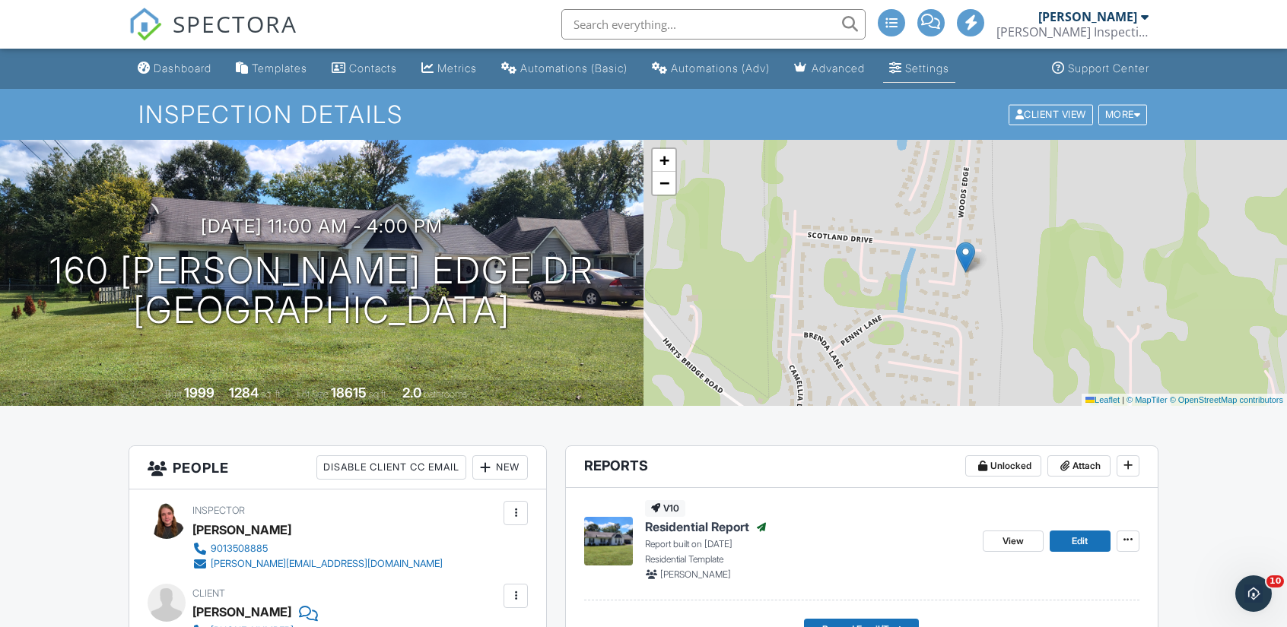
click at [942, 57] on link "Settings" at bounding box center [919, 69] width 72 height 28
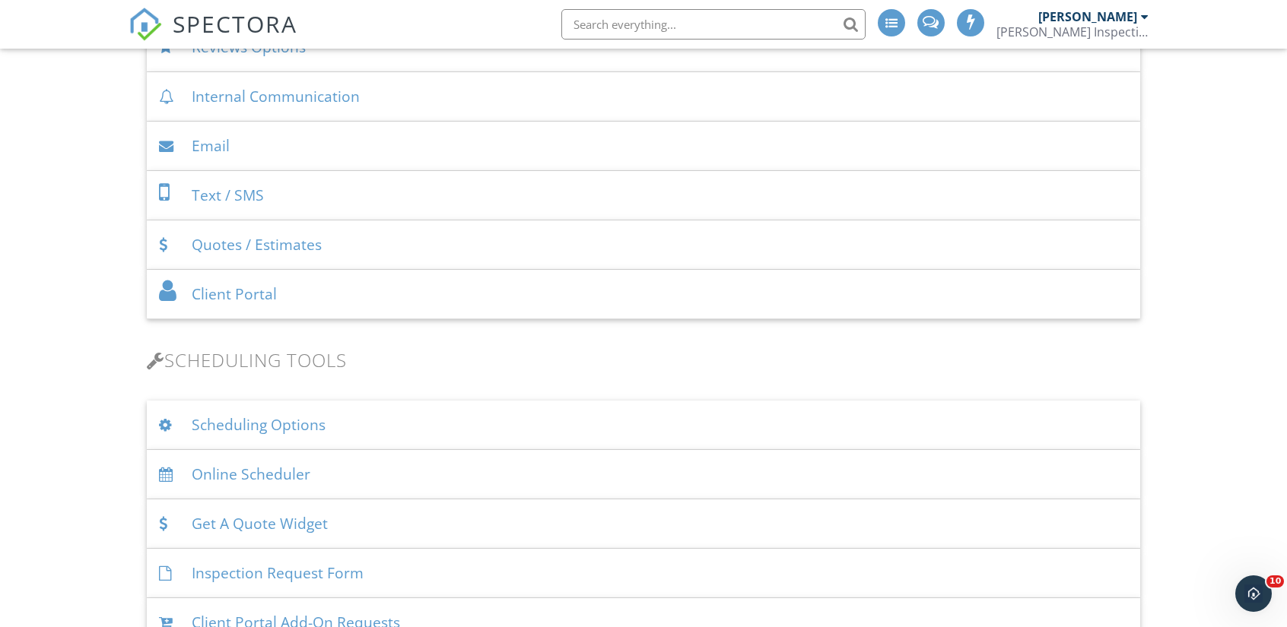
scroll to position [688, 0]
click at [321, 197] on div "Text / SMS" at bounding box center [643, 194] width 993 height 49
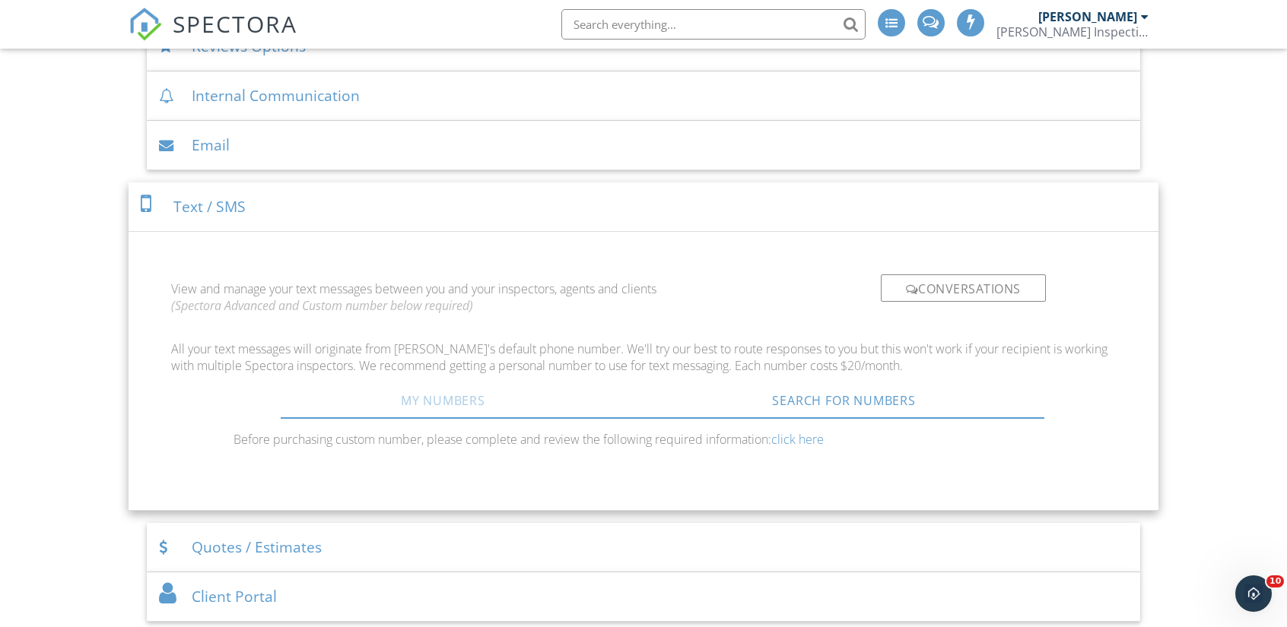
click at [484, 404] on link "My Numbers" at bounding box center [443, 400] width 401 height 36
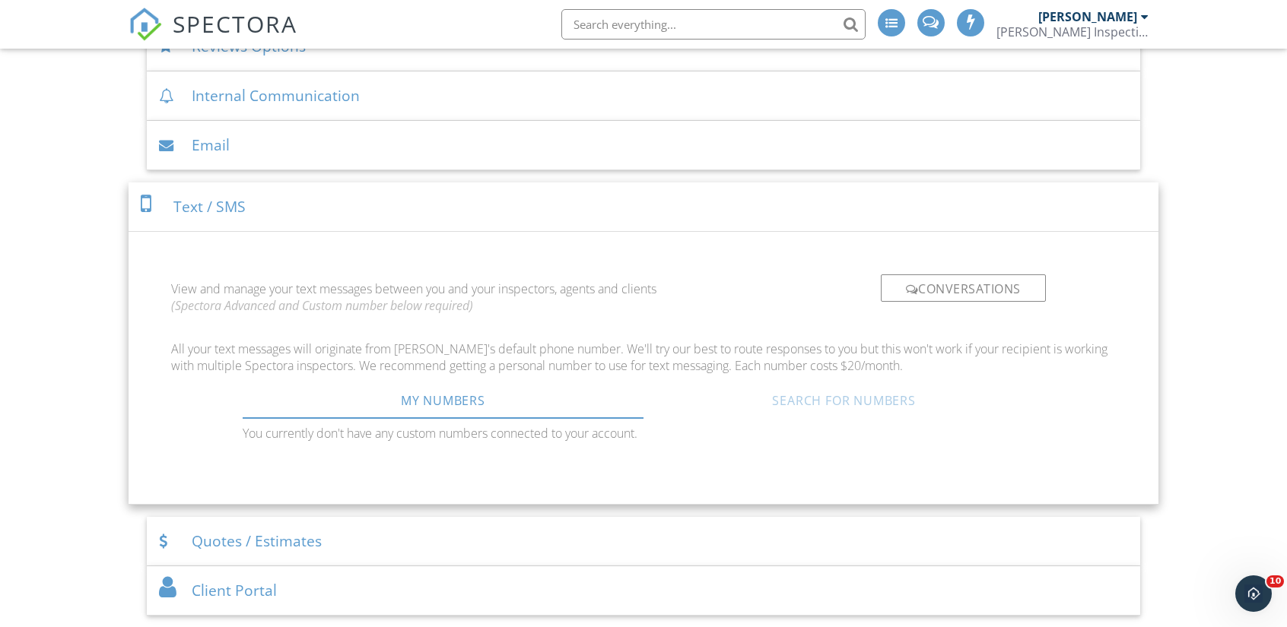
click at [785, 394] on link "Search For Numbers" at bounding box center [843, 400] width 401 height 36
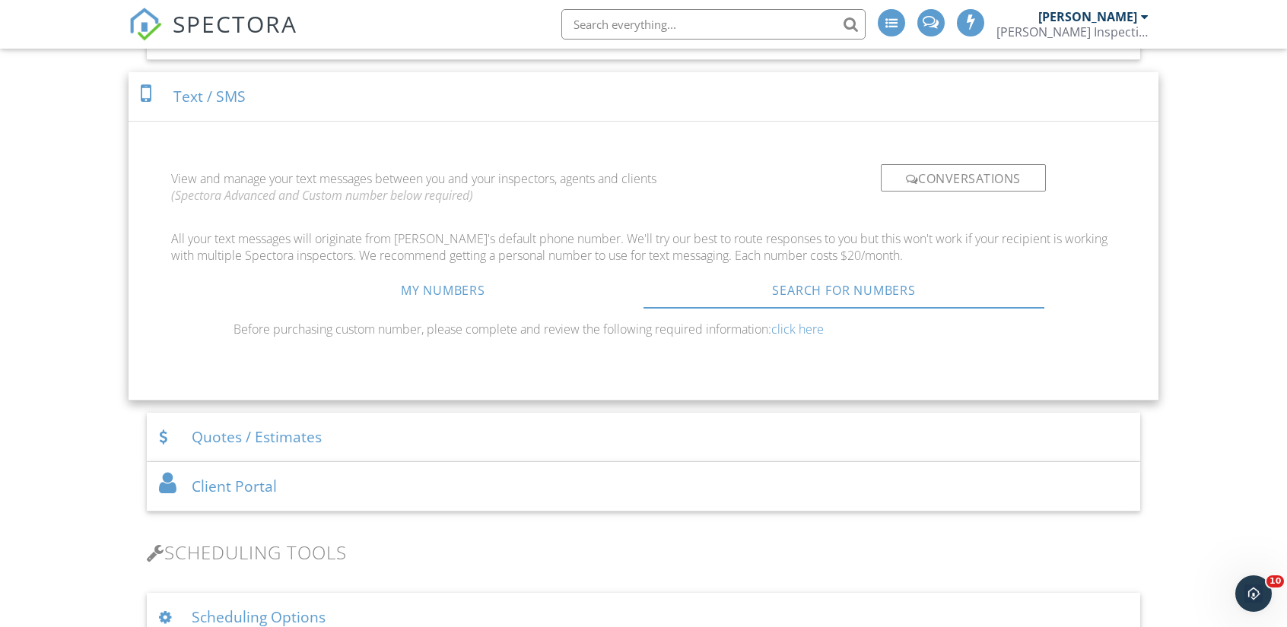
scroll to position [801, 0]
click at [539, 430] on div "Quotes / Estimates" at bounding box center [643, 435] width 993 height 49
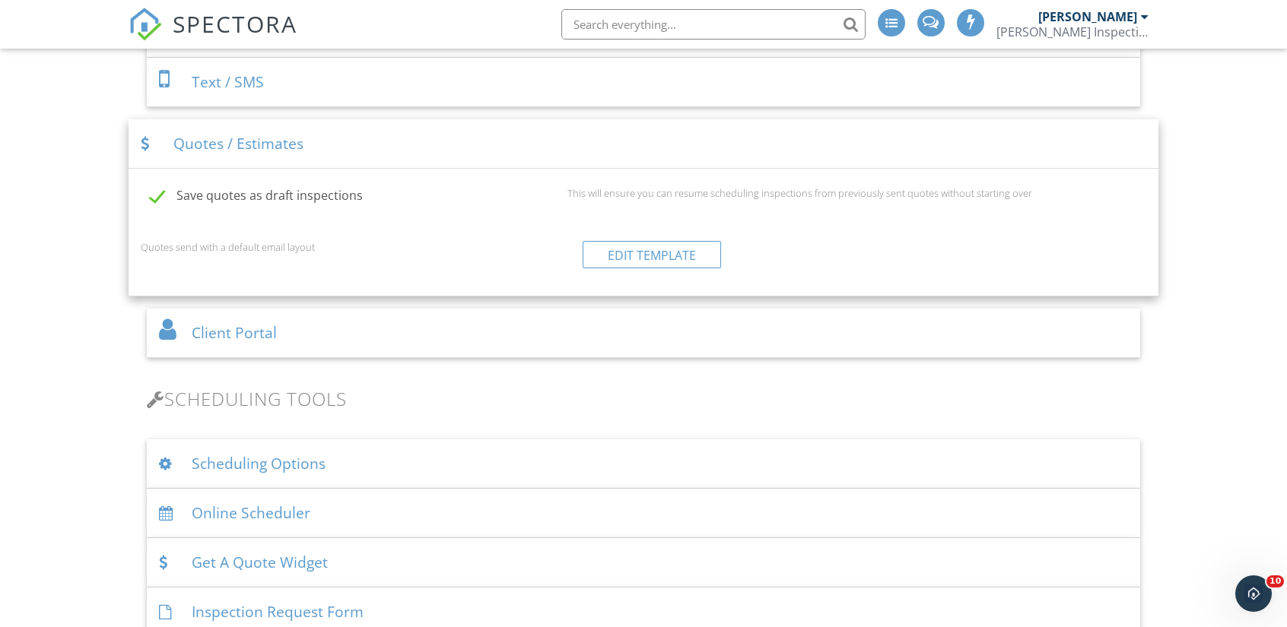
click at [362, 69] on div "Text / SMS" at bounding box center [643, 82] width 993 height 49
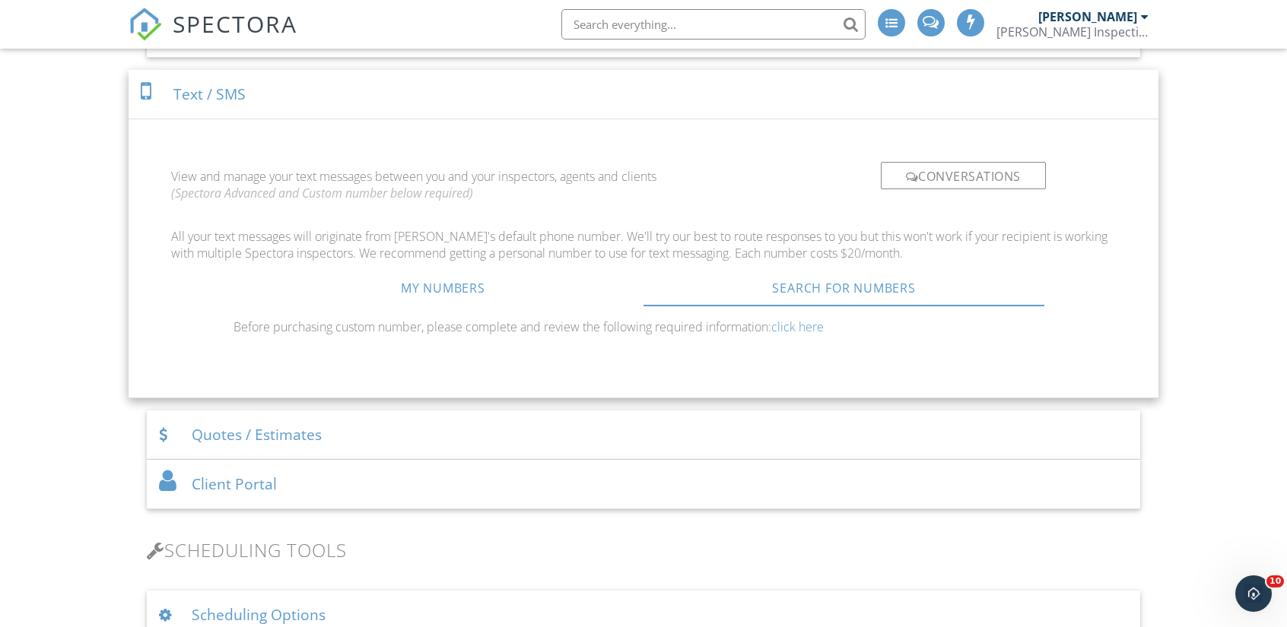
click at [322, 191] on icon "(Spectora Advanced and Custom number below required)" at bounding box center [322, 193] width 302 height 17
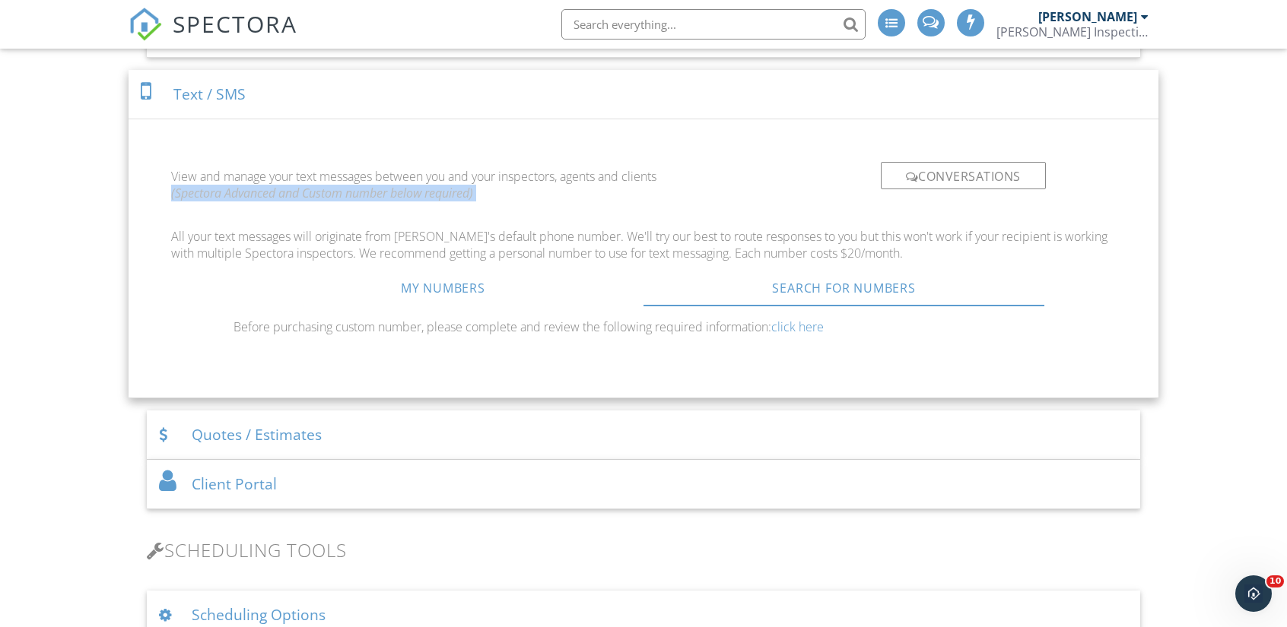
click at [322, 191] on icon "(Spectora Advanced and Custom number below required)" at bounding box center [322, 193] width 302 height 17
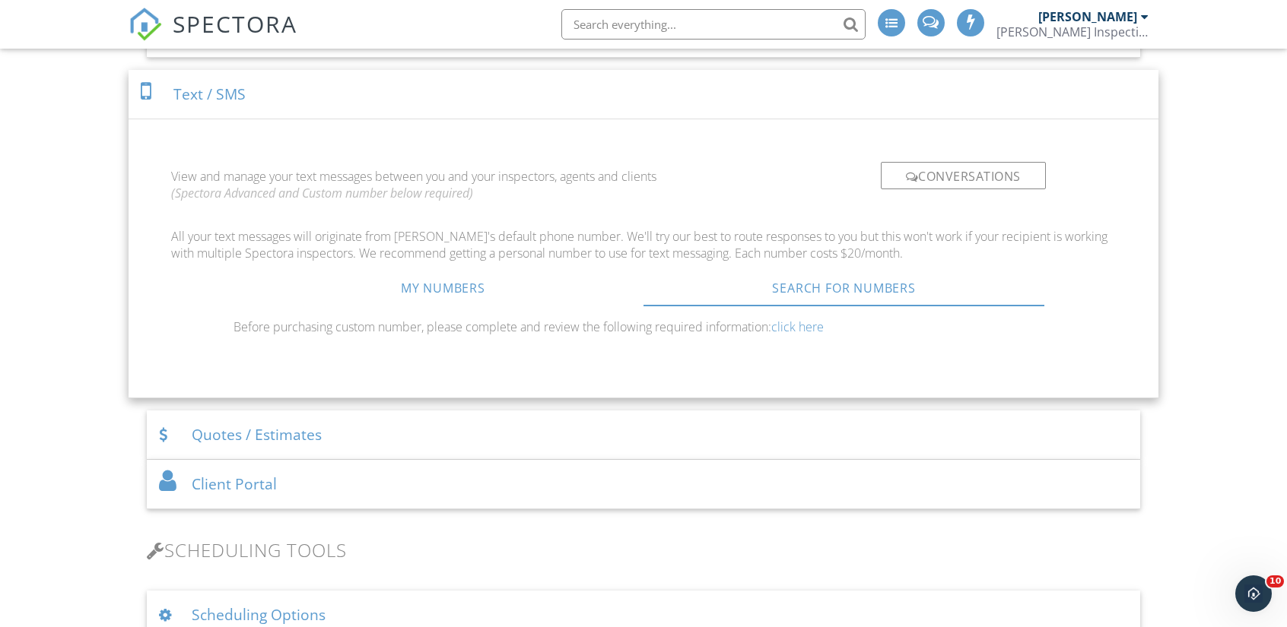
click at [438, 171] on p "View and manage your text messages between you and your inspectors, agents and …" at bounding box center [483, 185] width 624 height 46
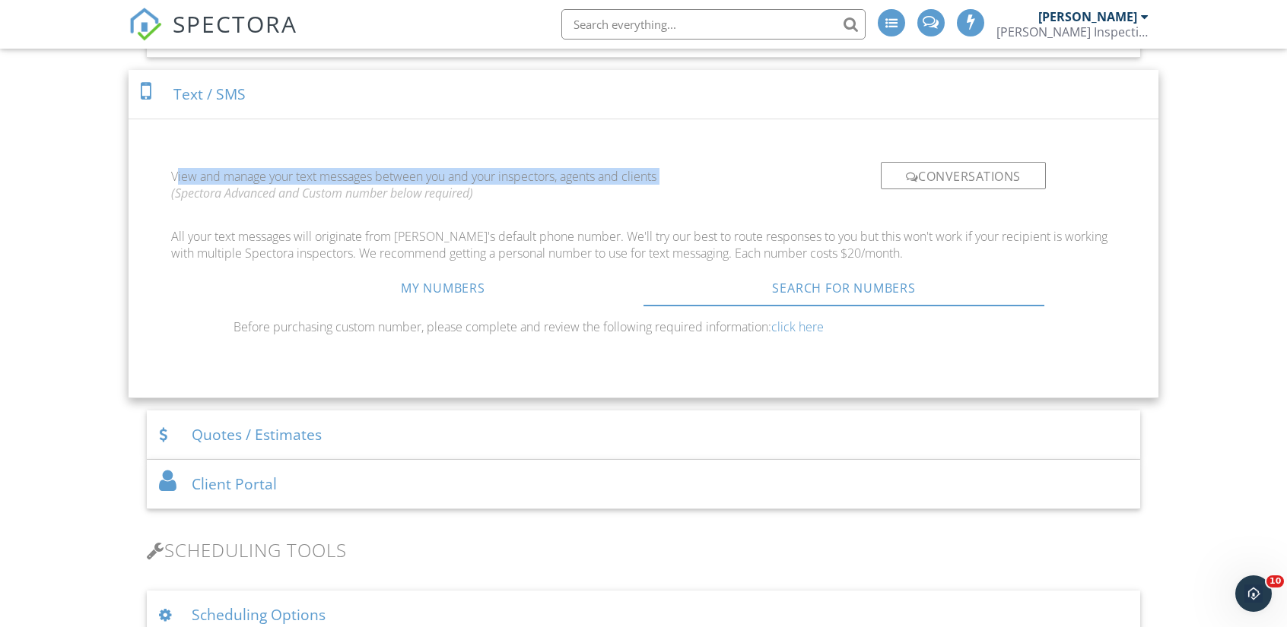
click at [438, 171] on p "View and manage your text messages between you and your inspectors, agents and …" at bounding box center [483, 185] width 624 height 46
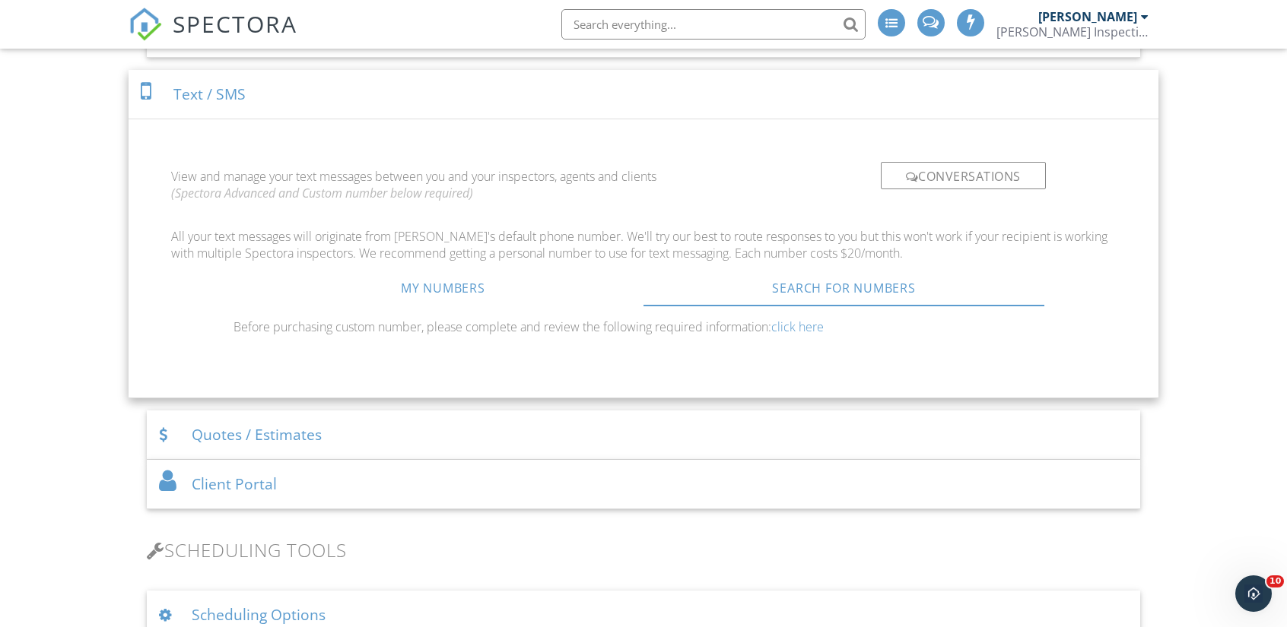
click at [420, 223] on div "View and manage your text messages between you and your inspectors, agents and …" at bounding box center [643, 258] width 944 height 205
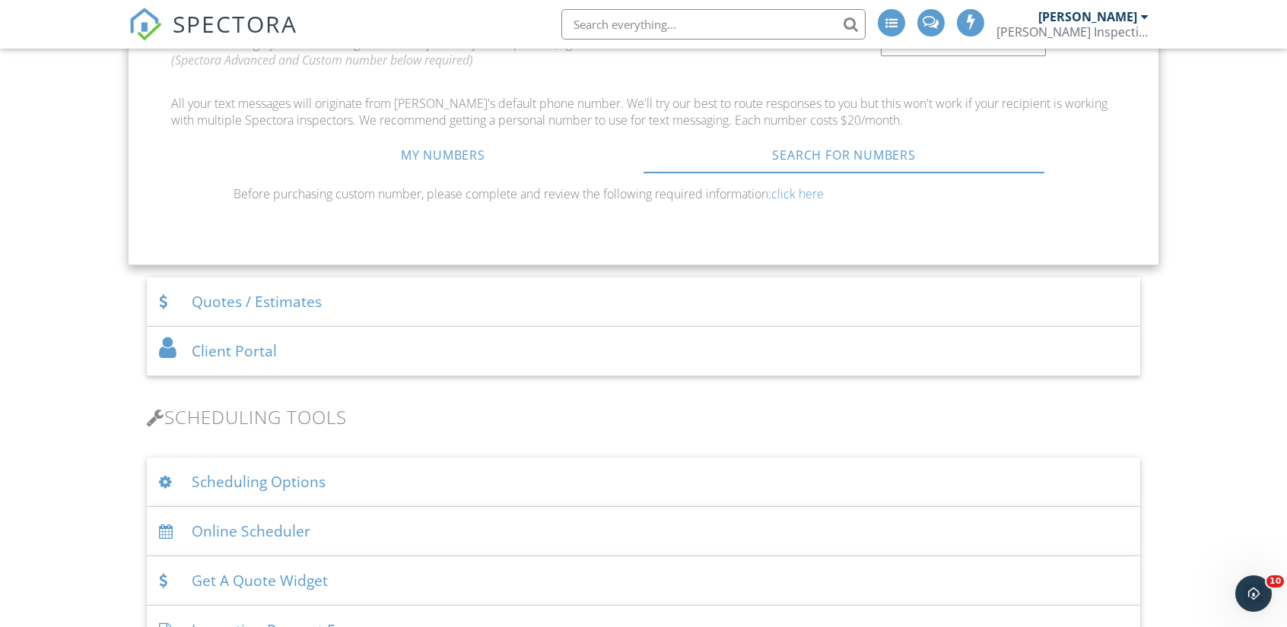
scroll to position [939, 0]
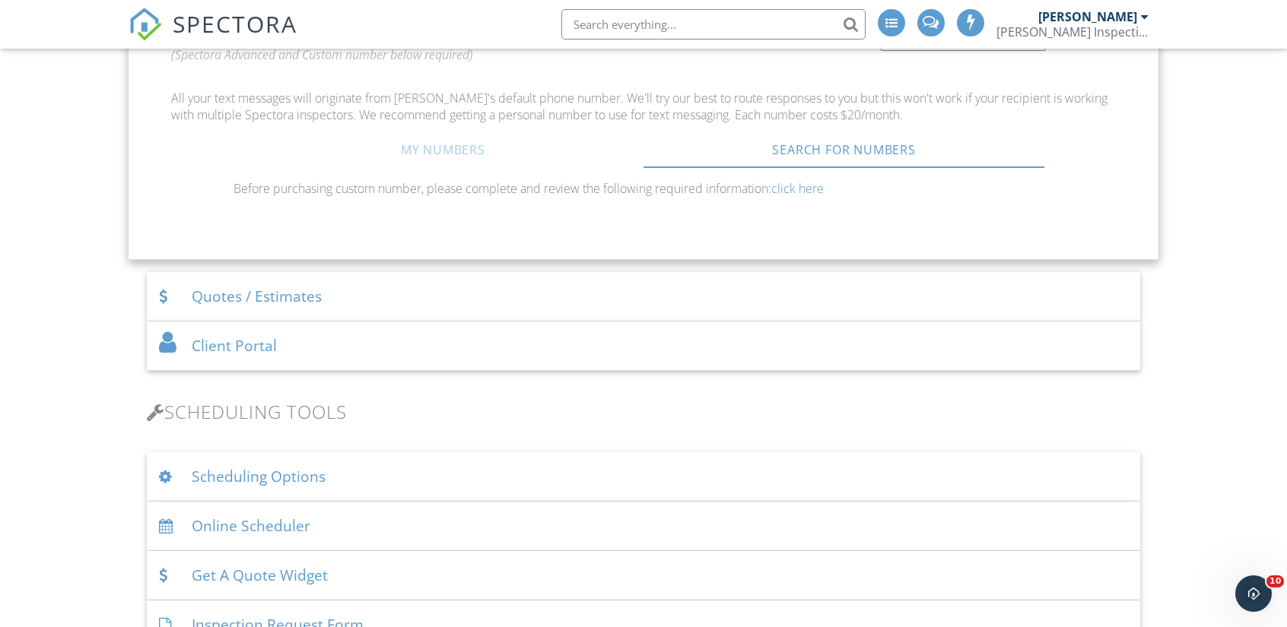
click at [465, 157] on link "My Numbers" at bounding box center [443, 150] width 401 height 36
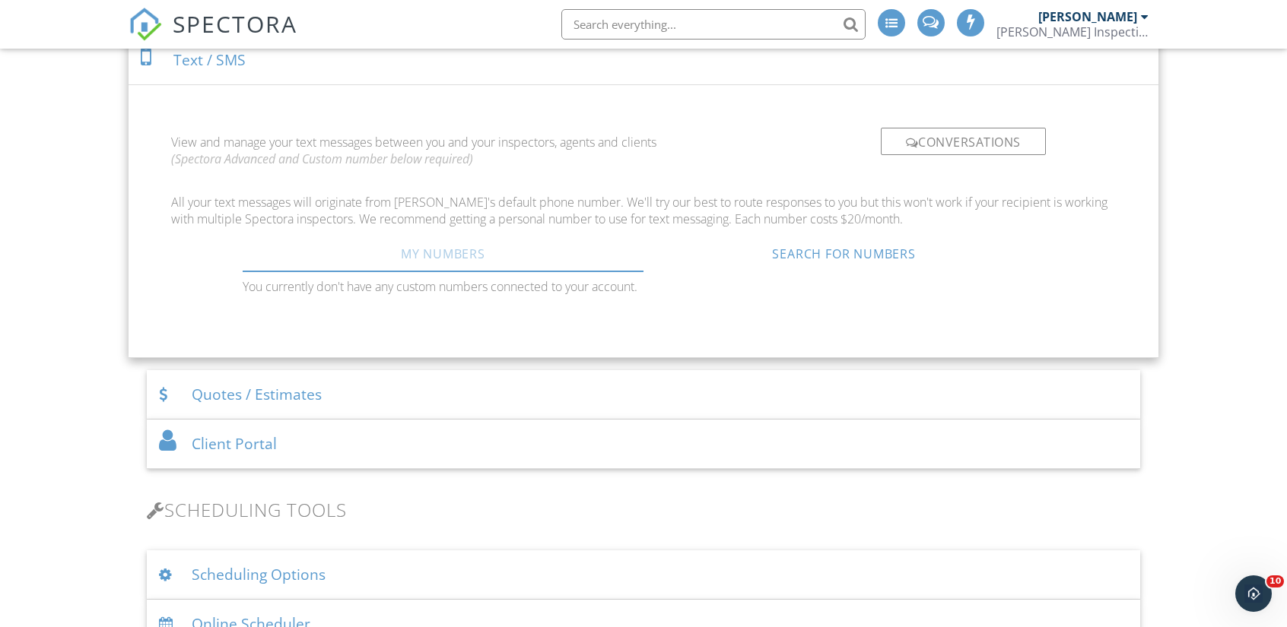
scroll to position [833, 0]
click at [547, 216] on p "All your text messages will originate from Spectora's default phone number. We'…" at bounding box center [643, 212] width 944 height 34
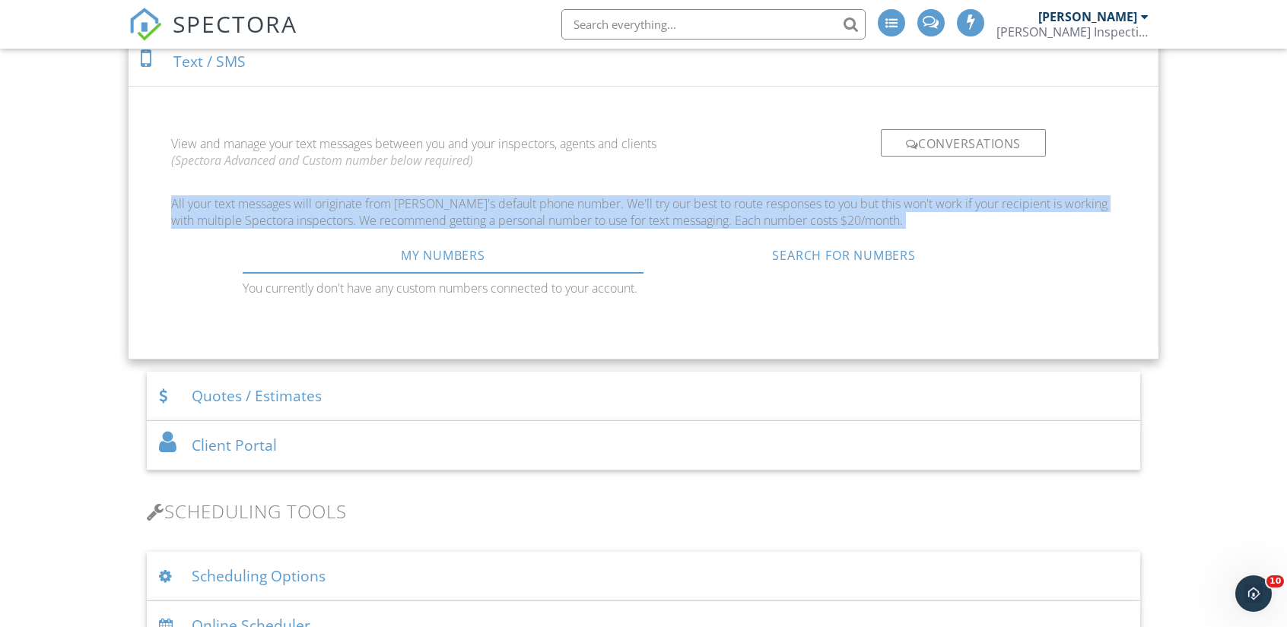
click at [547, 216] on p "All your text messages will originate from Spectora's default phone number. We'…" at bounding box center [643, 212] width 944 height 34
click at [855, 255] on link "Search For Numbers" at bounding box center [843, 255] width 401 height 36
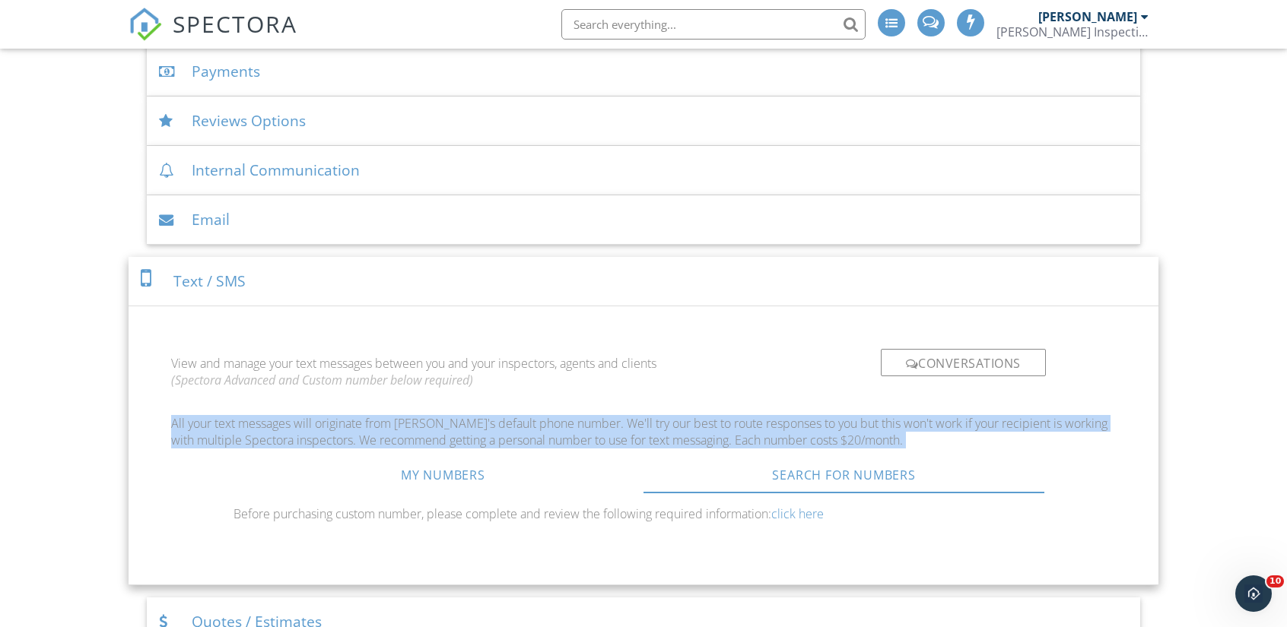
scroll to position [609, 0]
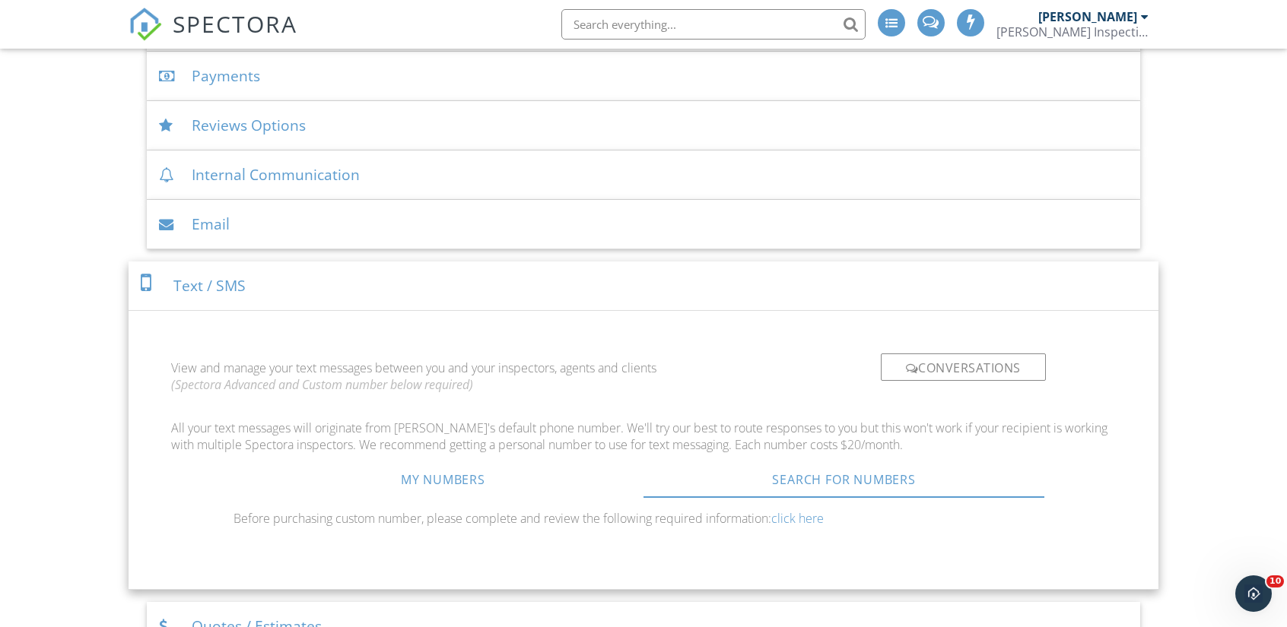
click at [453, 224] on div "Email" at bounding box center [643, 224] width 993 height 49
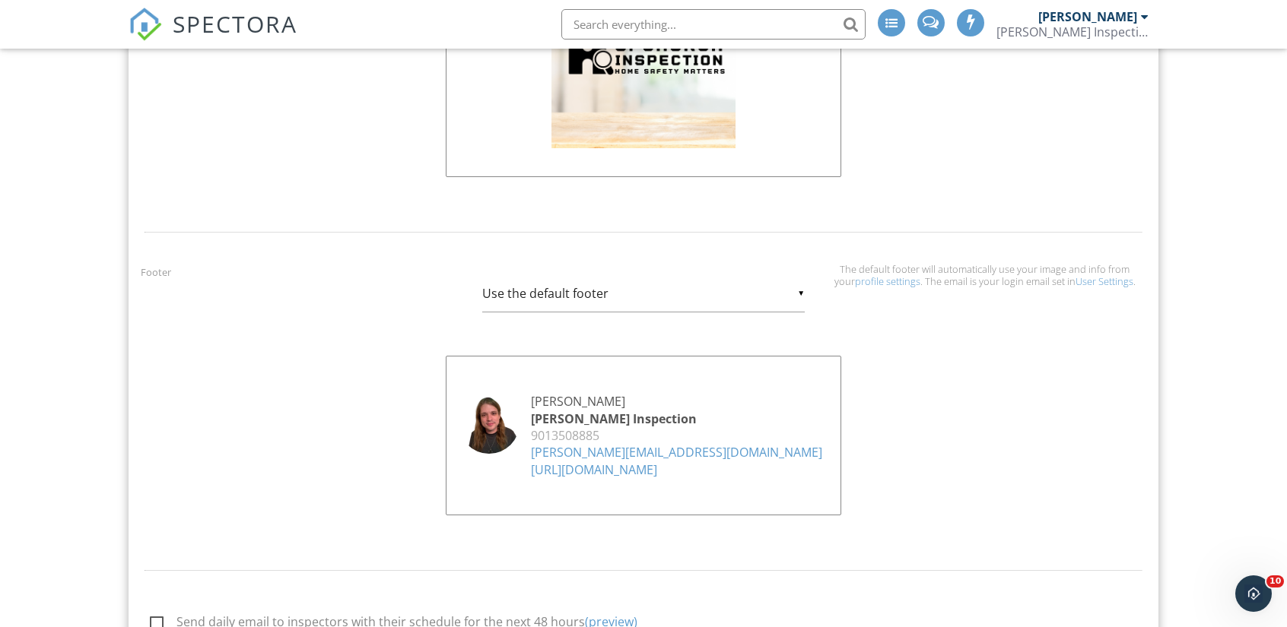
scroll to position [1395, 0]
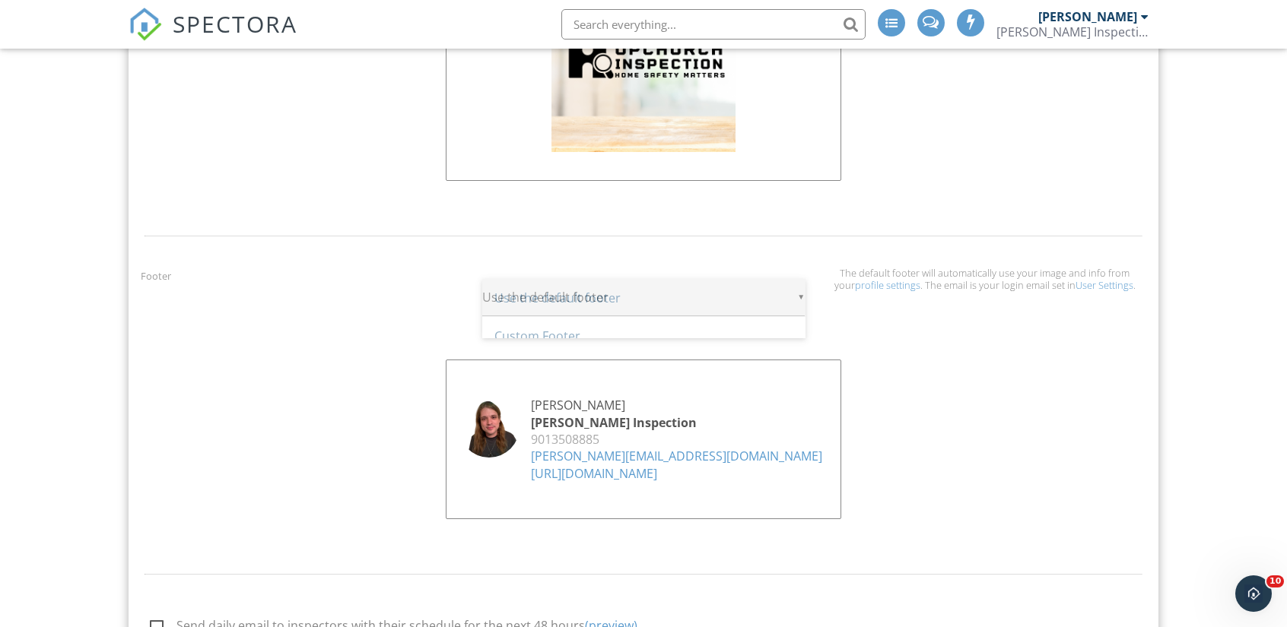
click at [730, 303] on div "▼ Use the default footer Use the default footer Custom Footer Use the default f…" at bounding box center [643, 297] width 323 height 37
click at [730, 303] on span "Use the default footer" at bounding box center [643, 298] width 323 height 38
click at [730, 303] on div "▼ Use the default footer Use the default footer Custom Footer Use the default f…" at bounding box center [643, 297] width 323 height 37
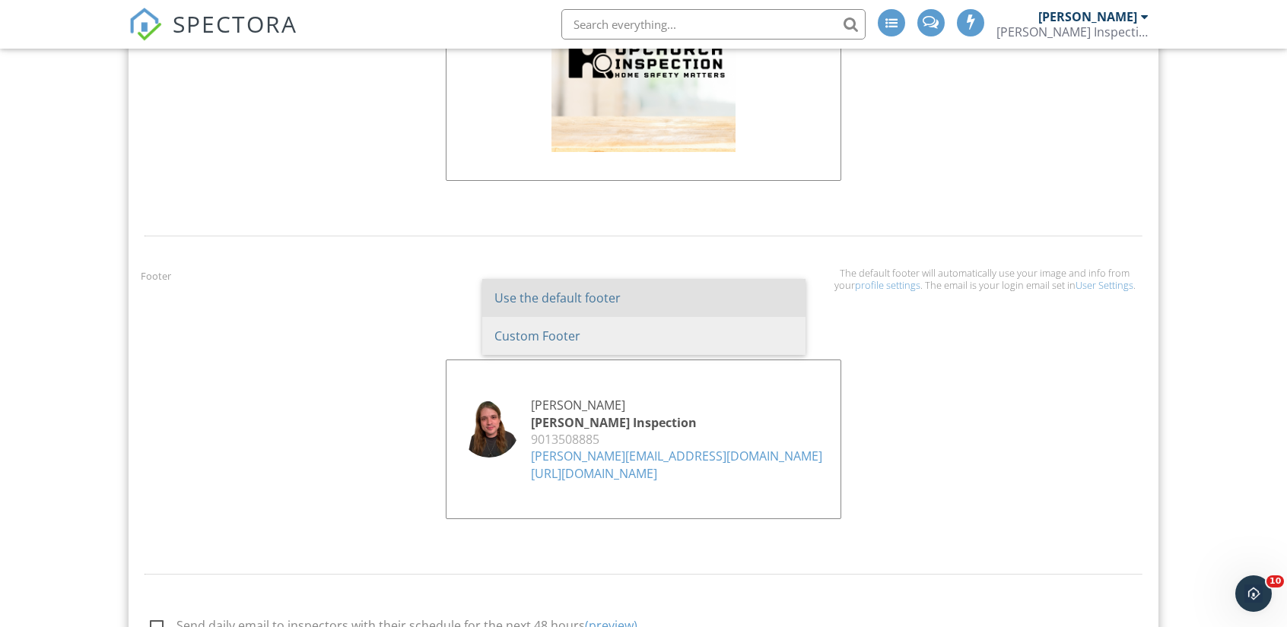
click at [707, 352] on span "Custom Footer" at bounding box center [643, 336] width 323 height 38
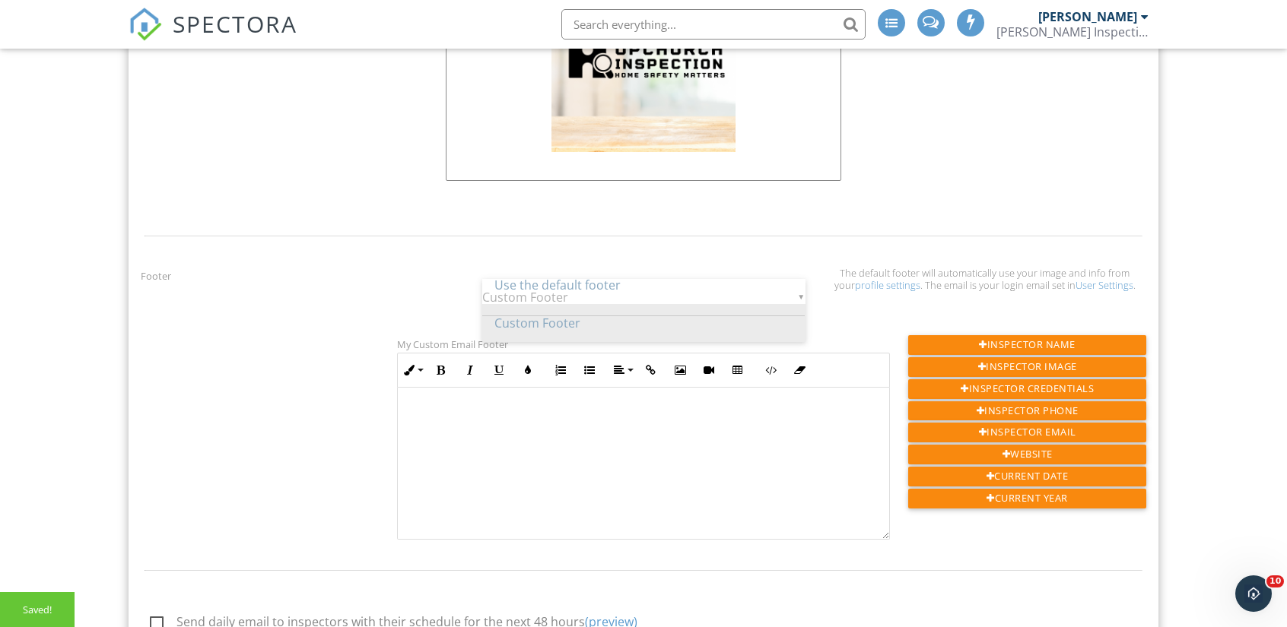
scroll to position [10, 0]
click at [640, 316] on div "▼ Custom Footer Use the default footer Custom Footer Use the default footer Cus…" at bounding box center [643, 297] width 323 height 37
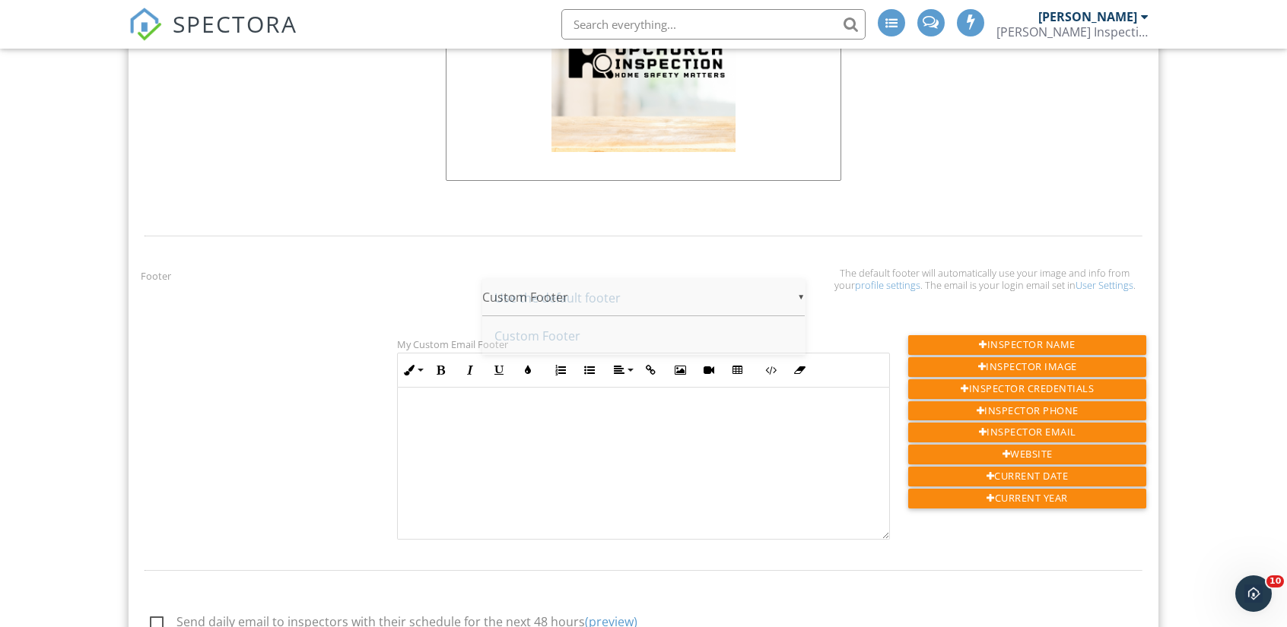
click at [602, 302] on span "Use the default footer" at bounding box center [643, 298] width 323 height 38
type input "Use the default footer"
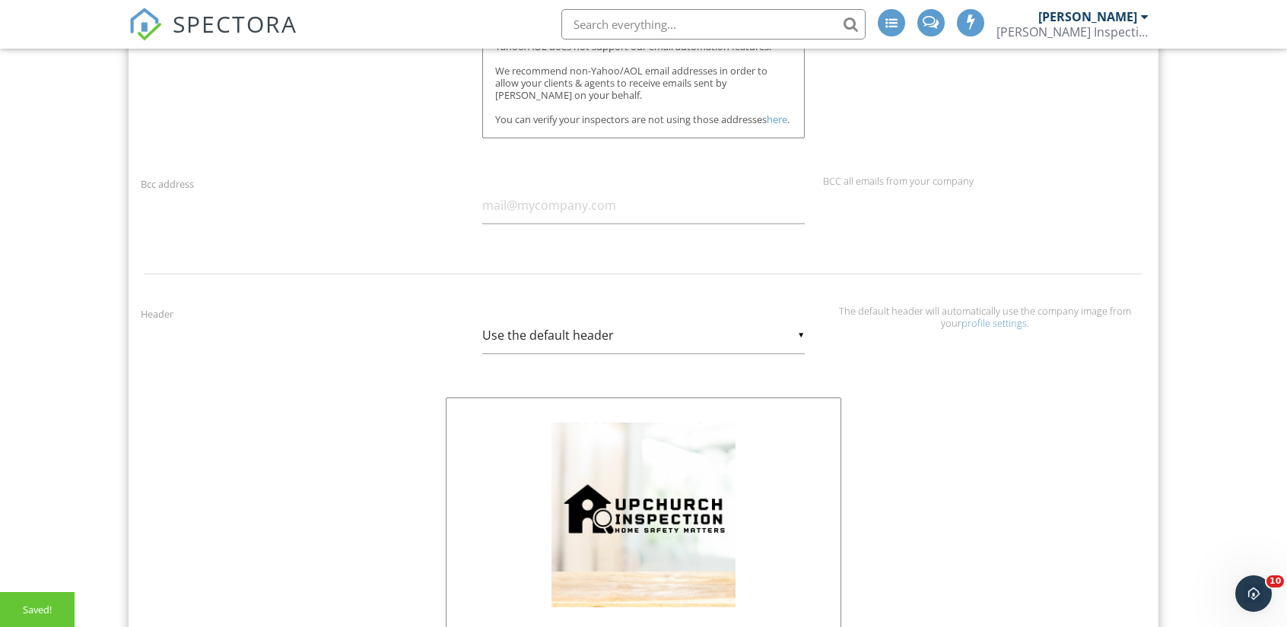
scroll to position [939, 0]
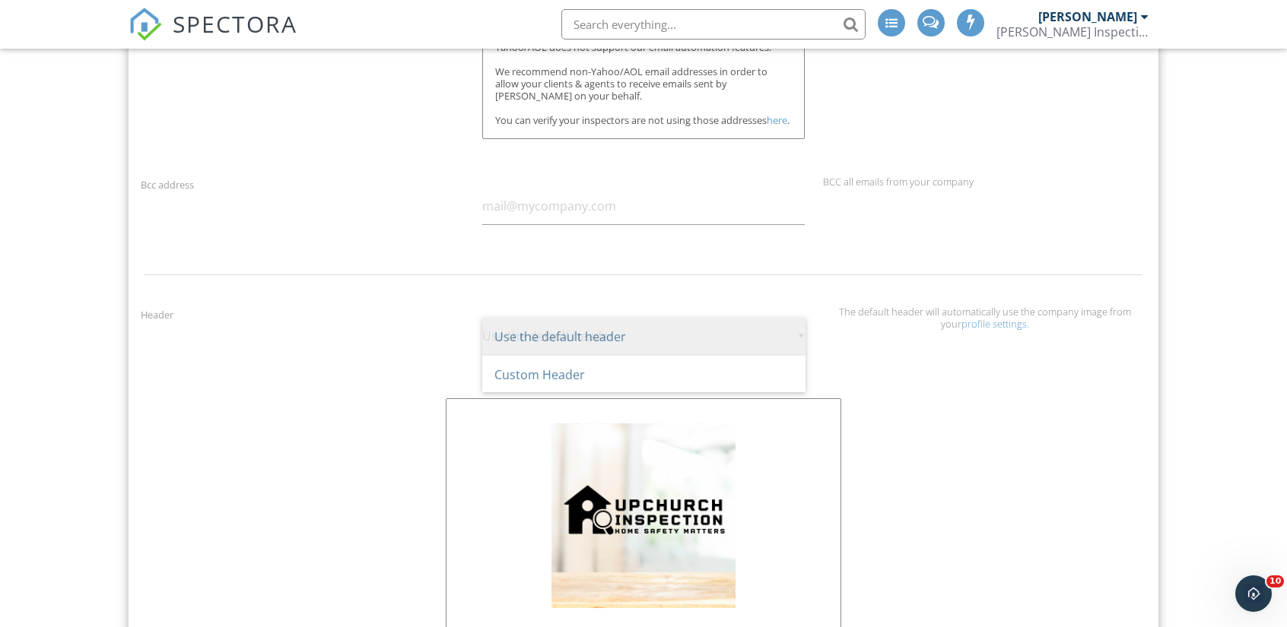
click at [630, 349] on div "▼ Use the default header Use the default header Custom Header Use the default h…" at bounding box center [643, 336] width 323 height 37
click at [630, 349] on span "Use the default header" at bounding box center [643, 337] width 323 height 38
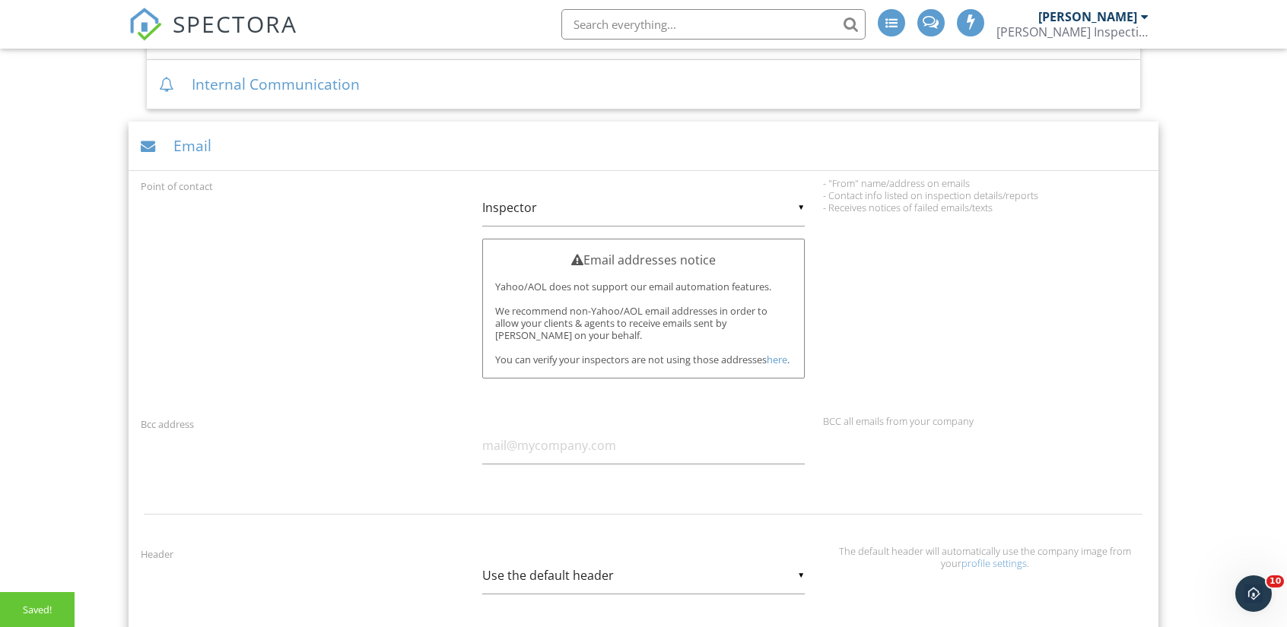
scroll to position [699, 0]
click at [539, 200] on div "▼ Inspector Inspector Company Inspector Company" at bounding box center [643, 208] width 323 height 37
click at [544, 236] on span "Company" at bounding box center [643, 247] width 323 height 38
type input "Company"
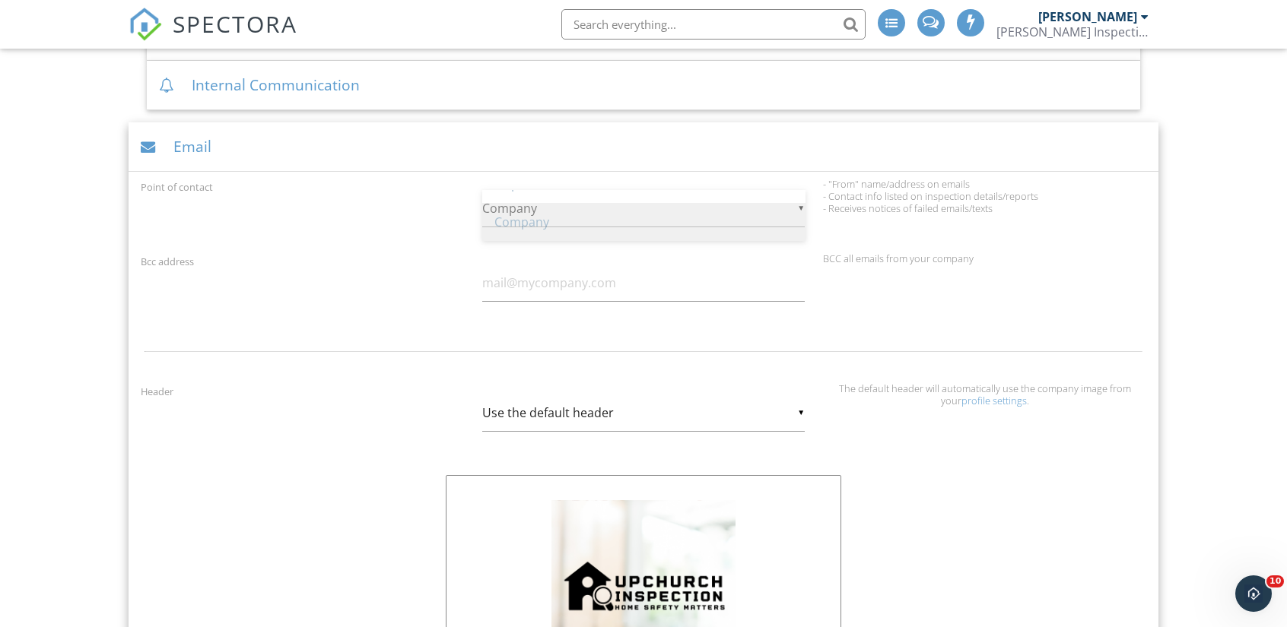
scroll to position [8, 0]
click at [578, 215] on div "▼ Company Inspector Company Inspector Company" at bounding box center [643, 208] width 323 height 37
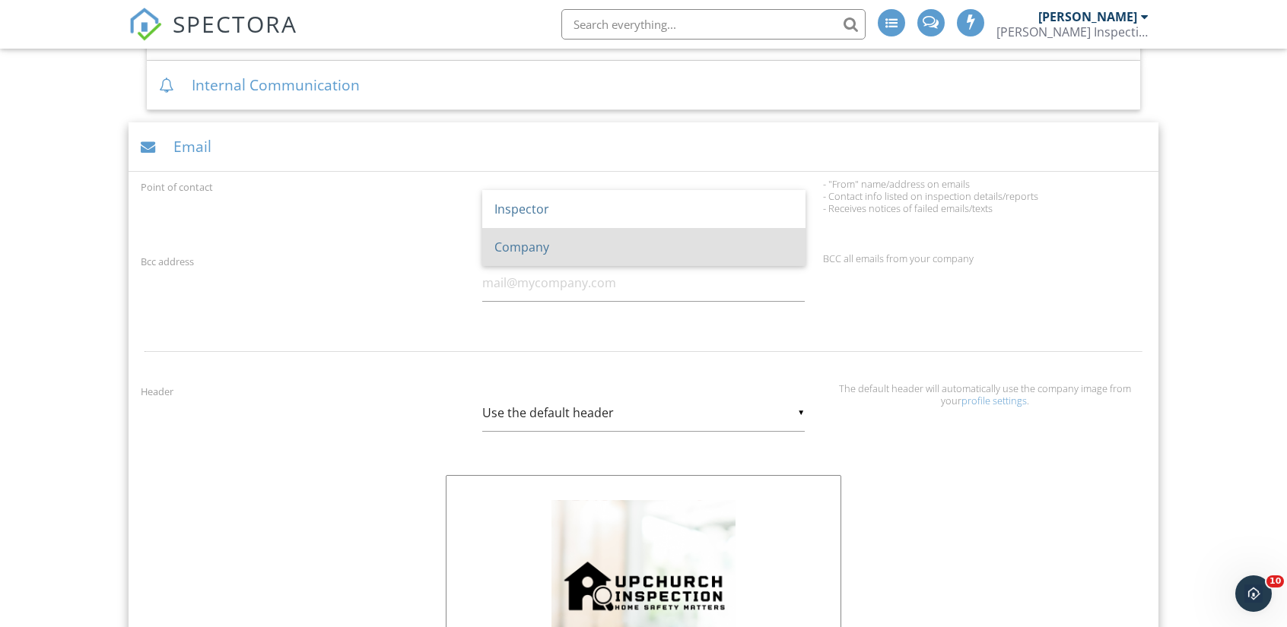
scroll to position [0, 0]
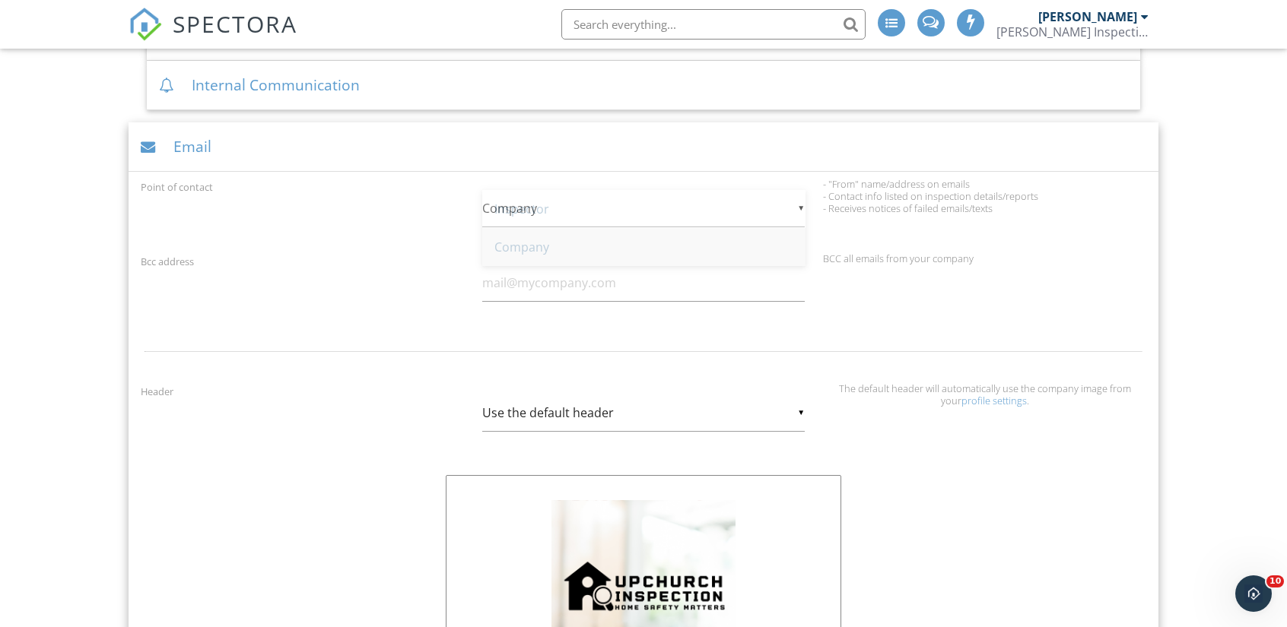
click at [566, 245] on span "Company" at bounding box center [643, 247] width 323 height 38
click at [424, 284] on div "Bcc address BCC all emails from your company" at bounding box center [644, 286] width 1024 height 68
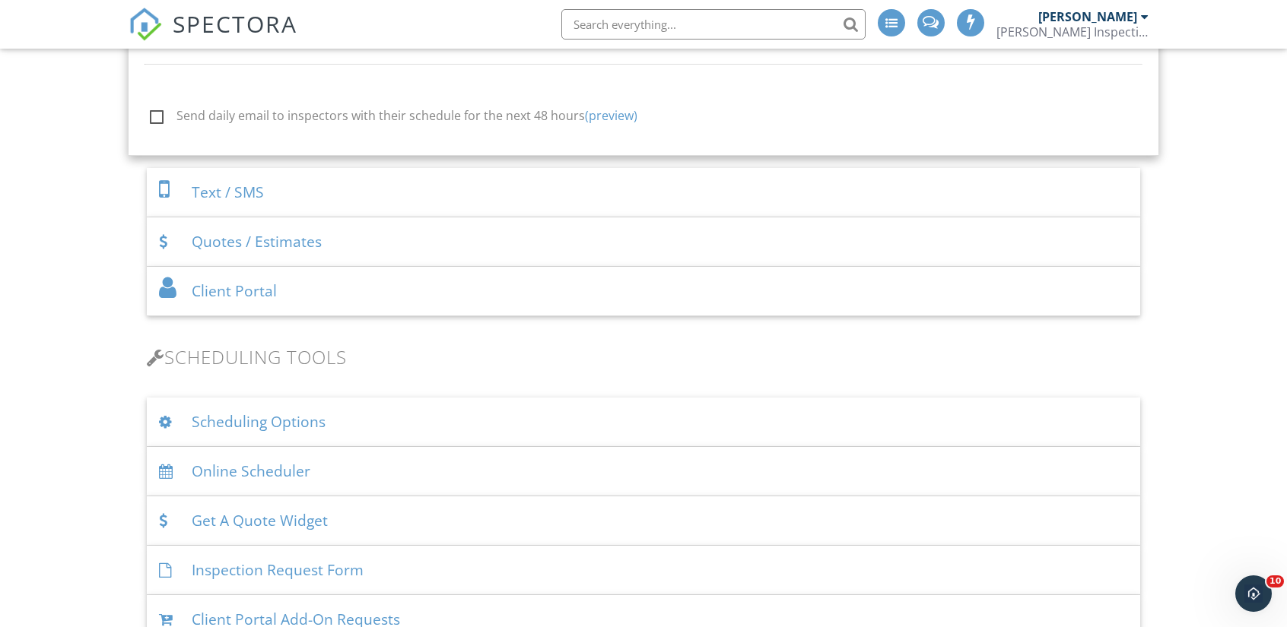
scroll to position [1747, 0]
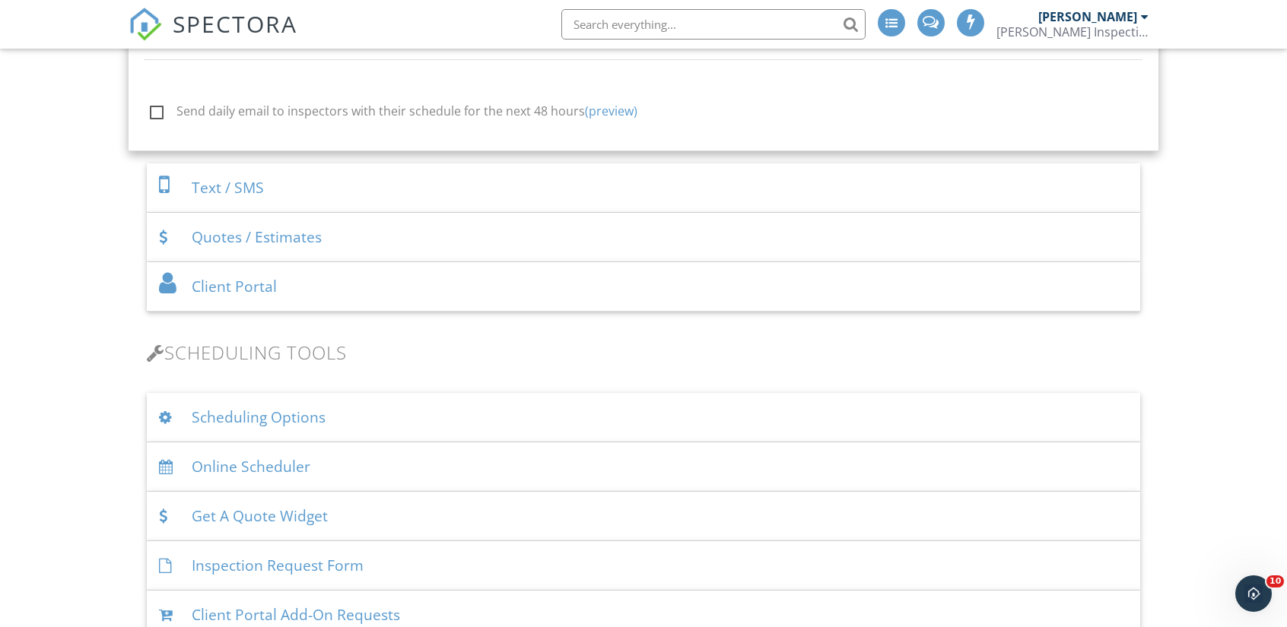
click at [339, 176] on div "Text / SMS" at bounding box center [643, 187] width 993 height 49
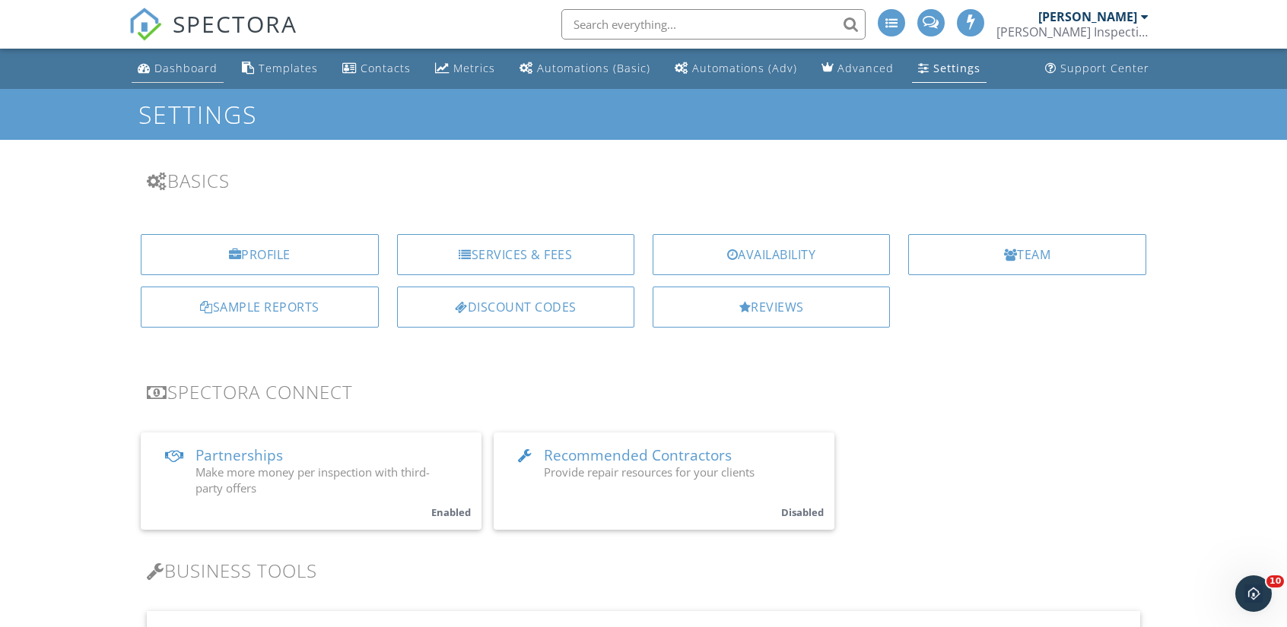
click at [191, 75] on div "Dashboard" at bounding box center [185, 68] width 63 height 14
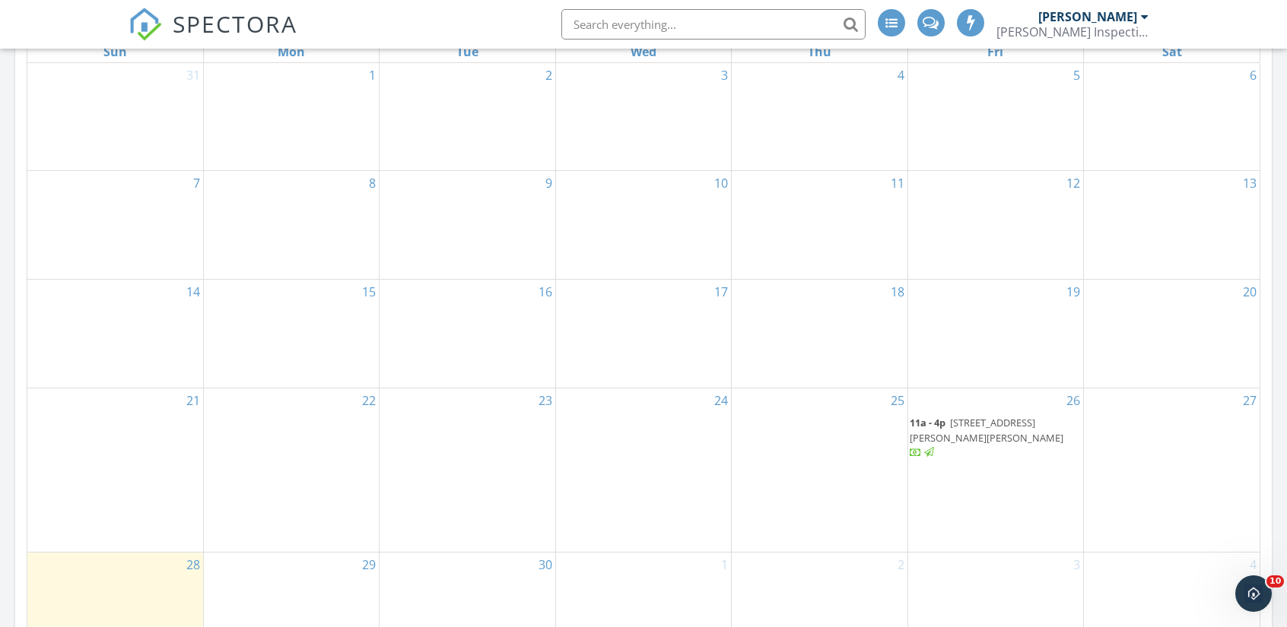
scroll to position [811, 0]
click at [997, 434] on span "160 Woods Edge Dr, Jackson 38301" at bounding box center [986, 429] width 154 height 28
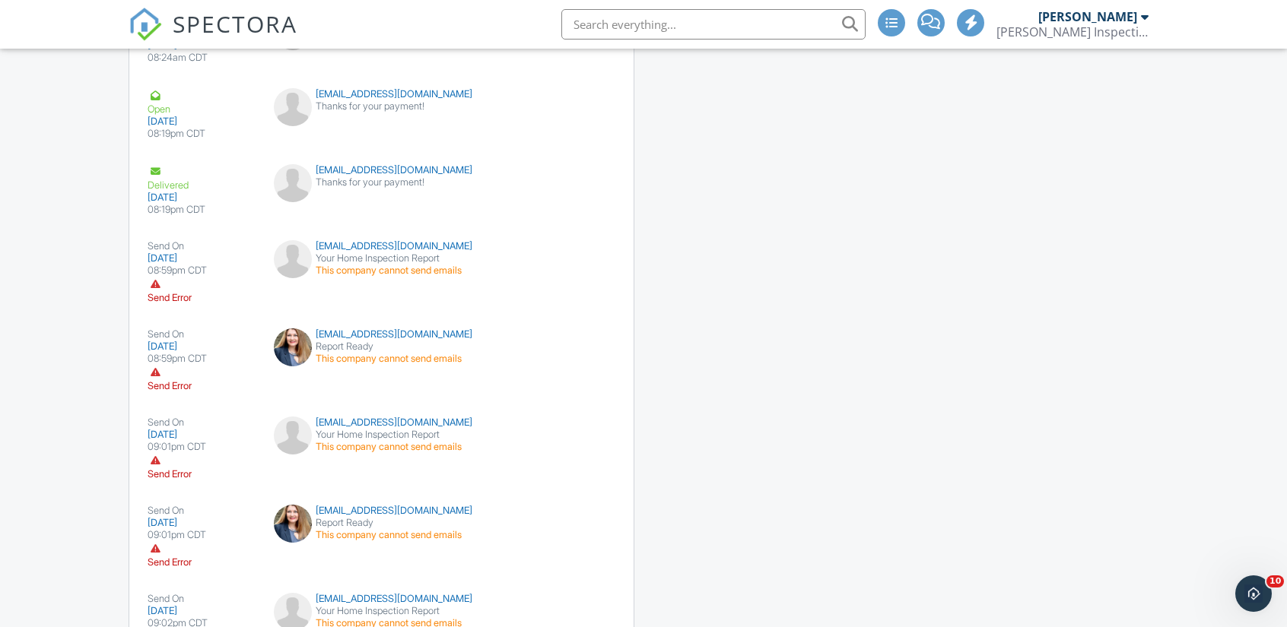
scroll to position [2179, 0]
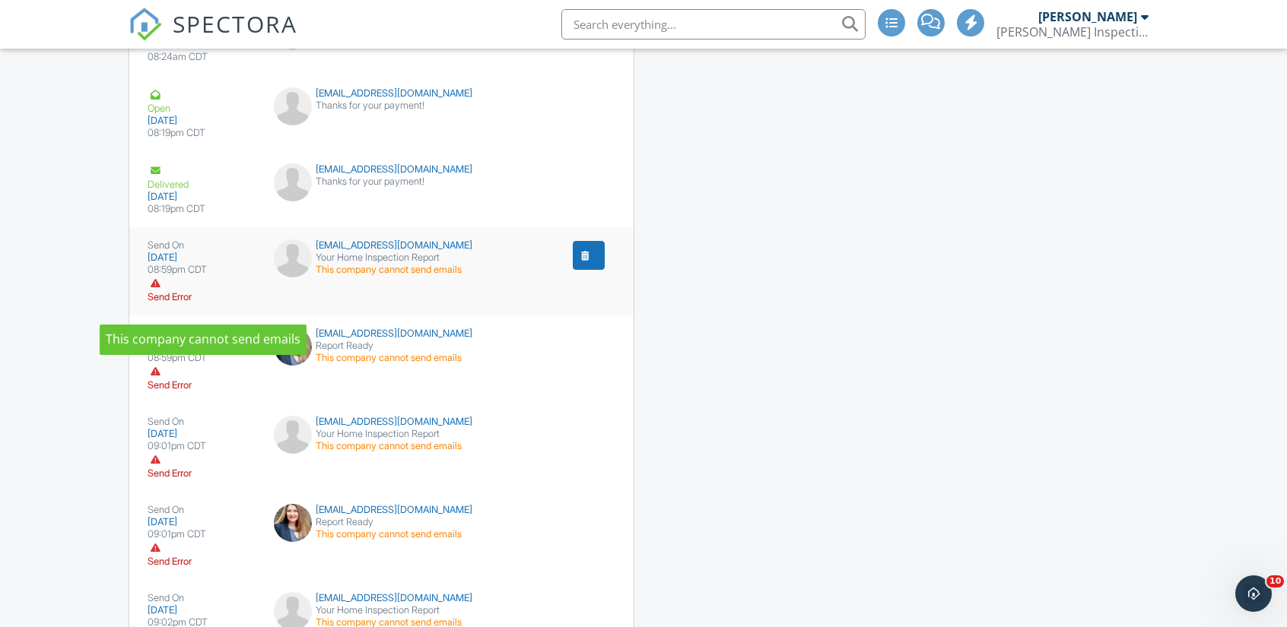
click at [171, 303] on div "Send Error" at bounding box center [202, 289] width 108 height 27
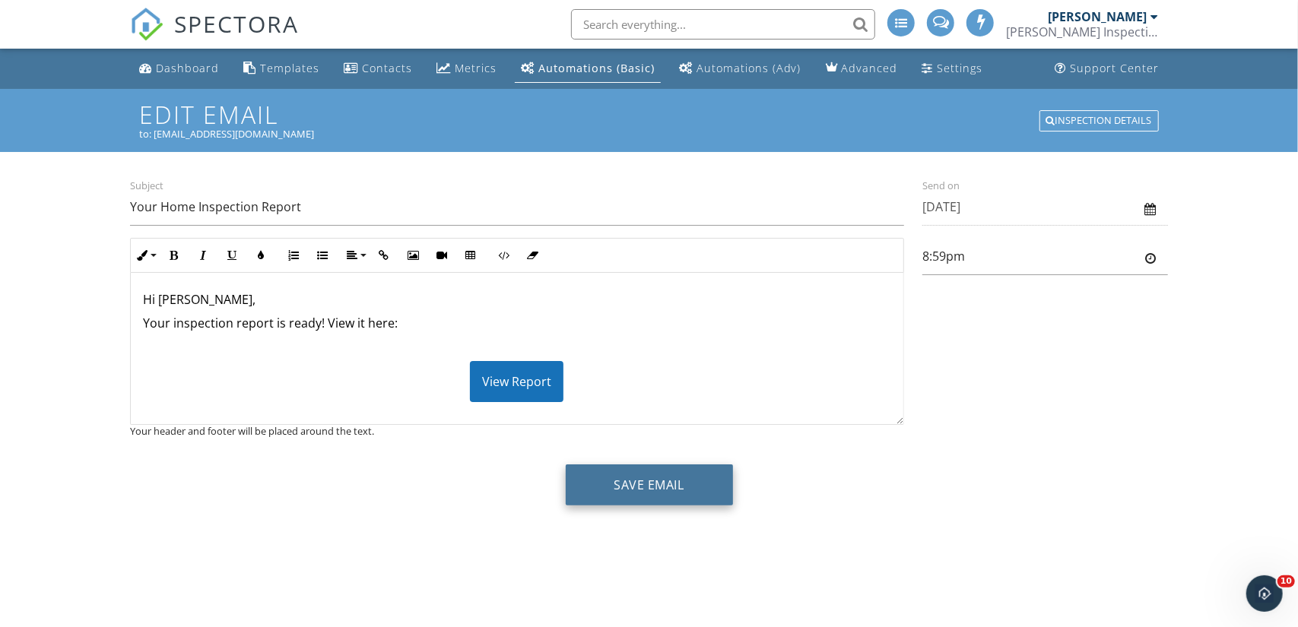
click at [674, 486] on button "Save Email" at bounding box center [649, 485] width 167 height 41
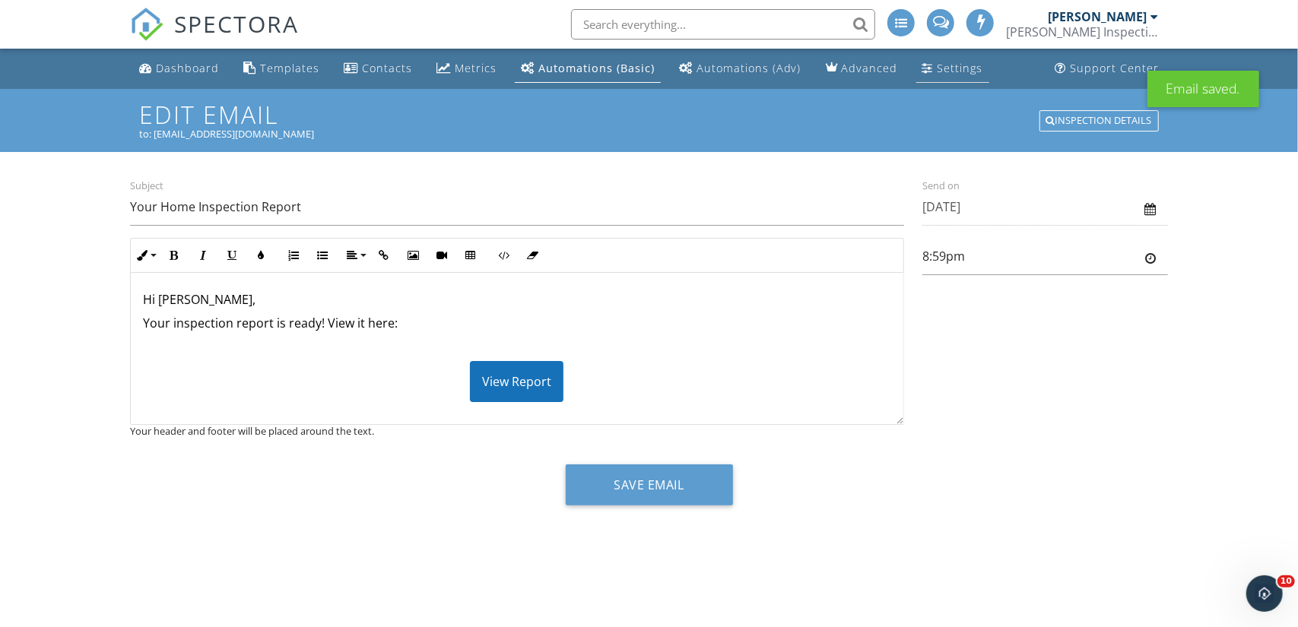
click at [941, 71] on div "Settings" at bounding box center [961, 68] width 46 height 14
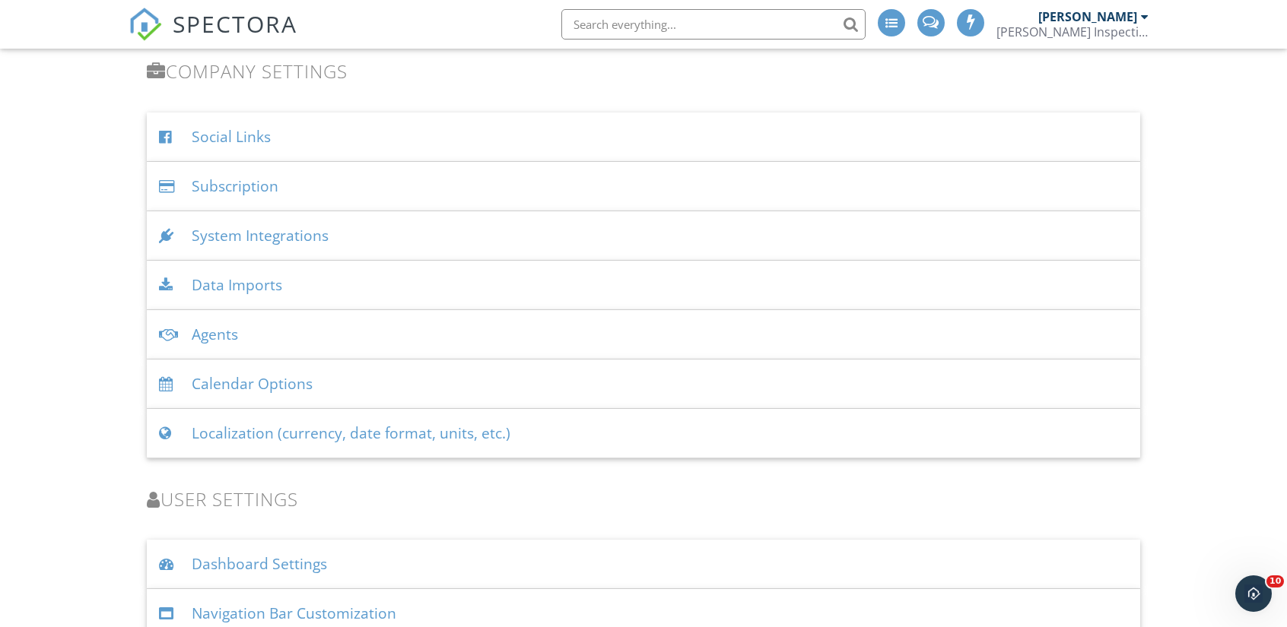
scroll to position [1779, 0]
click at [271, 232] on div "System Integrations" at bounding box center [643, 236] width 993 height 49
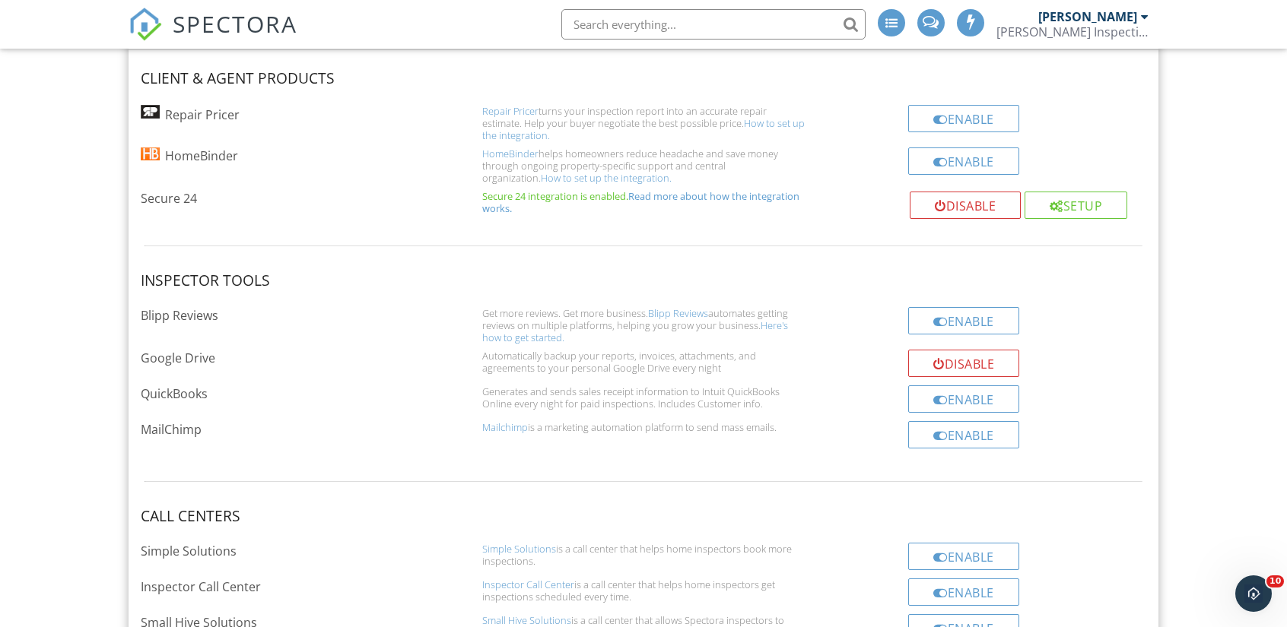
scroll to position [2004, 0]
click at [659, 146] on div "HomeBinder helps homeowners reduce headache and save money through ongoing prop…" at bounding box center [643, 163] width 323 height 36
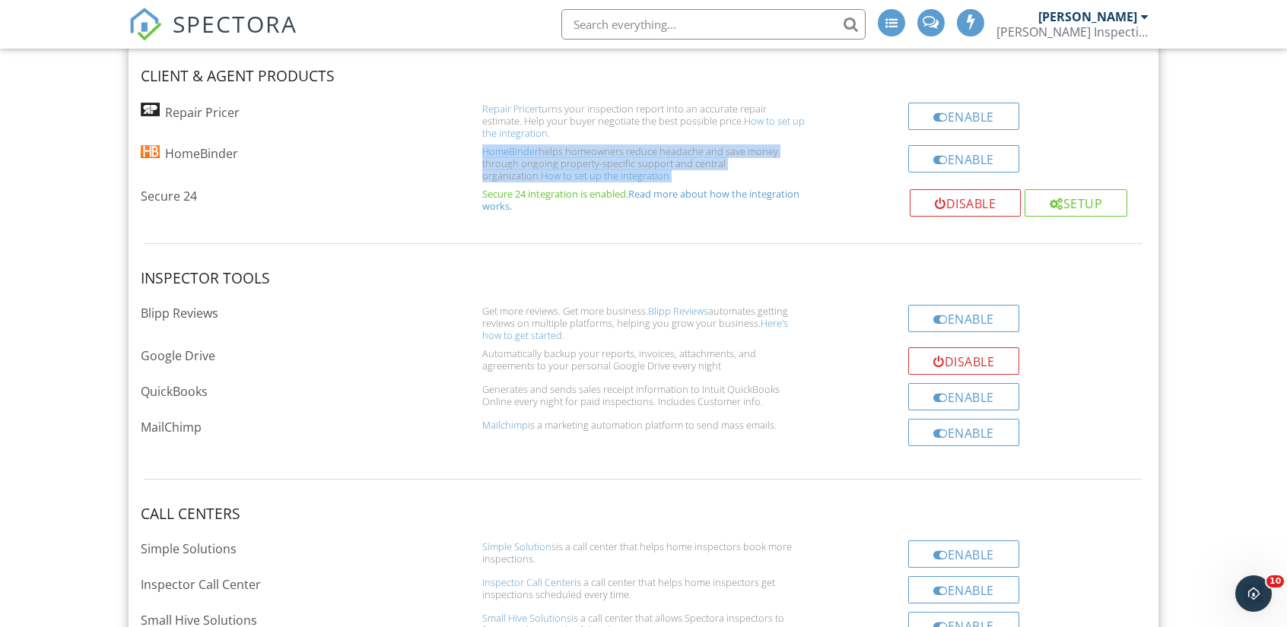
click at [659, 146] on div "HomeBinder helps homeowners reduce headache and save money through ongoing prop…" at bounding box center [643, 163] width 323 height 36
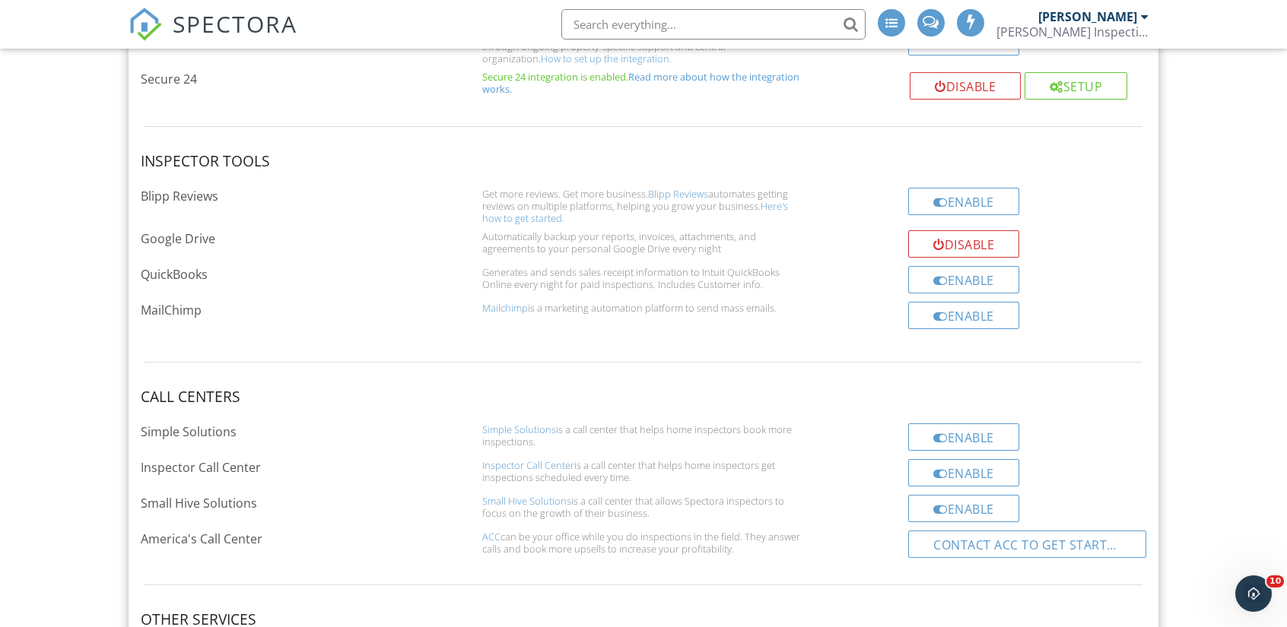
scroll to position [2124, 0]
click at [592, 300] on div "Mailchimp is a marketing automation platform to send mass emails." at bounding box center [643, 306] width 323 height 12
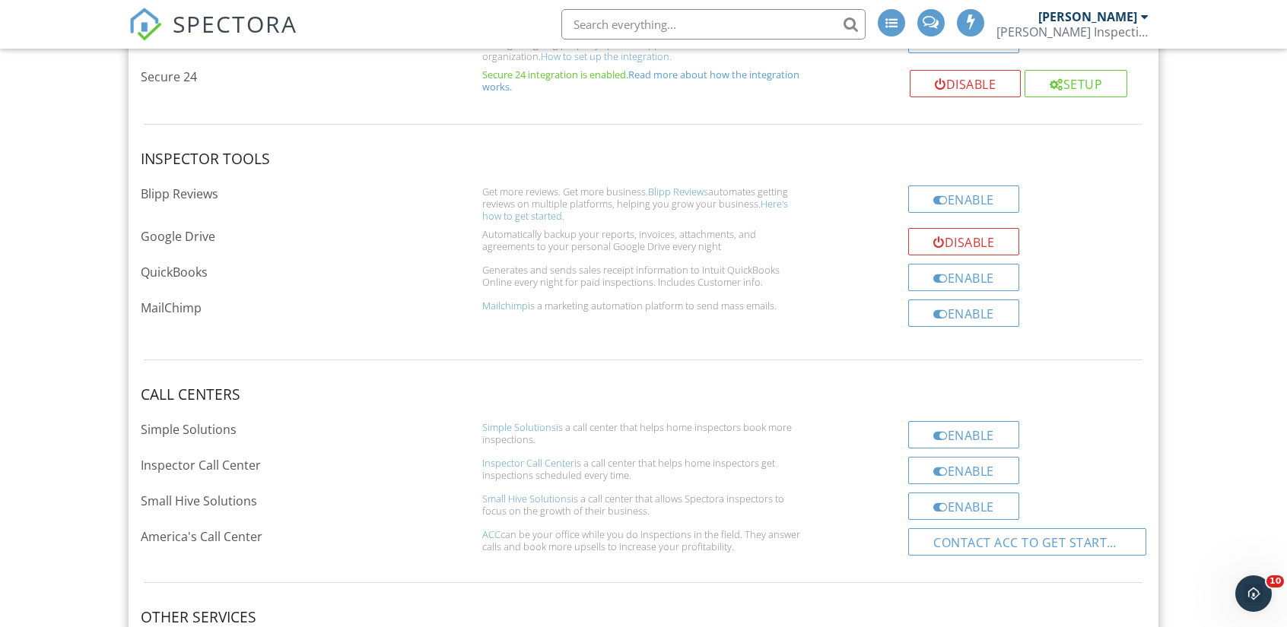
click at [602, 275] on div "Generates and sends sales receipt information to Intuit QuickBooks Online every…" at bounding box center [643, 276] width 323 height 24
click at [604, 186] on div "Get more reviews. Get more business. Blipp Reviews automates getting reviews on…" at bounding box center [643, 204] width 323 height 36
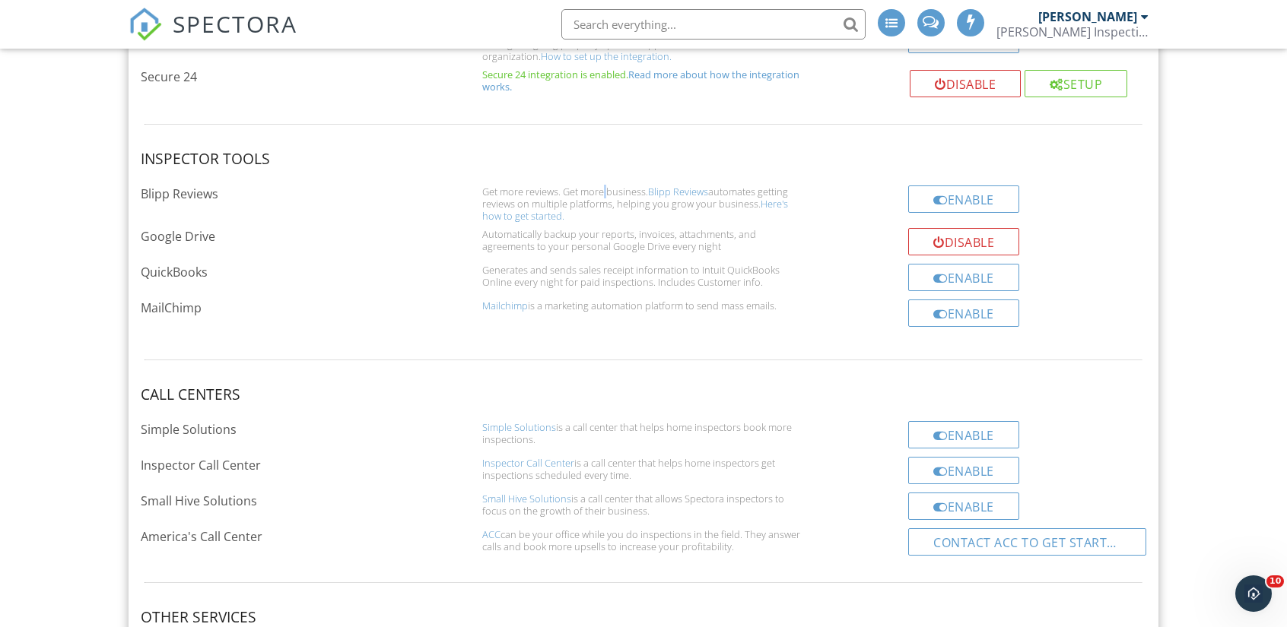
click at [604, 186] on div "Get more reviews. Get more business. Blipp Reviews automates getting reviews on…" at bounding box center [643, 204] width 323 height 36
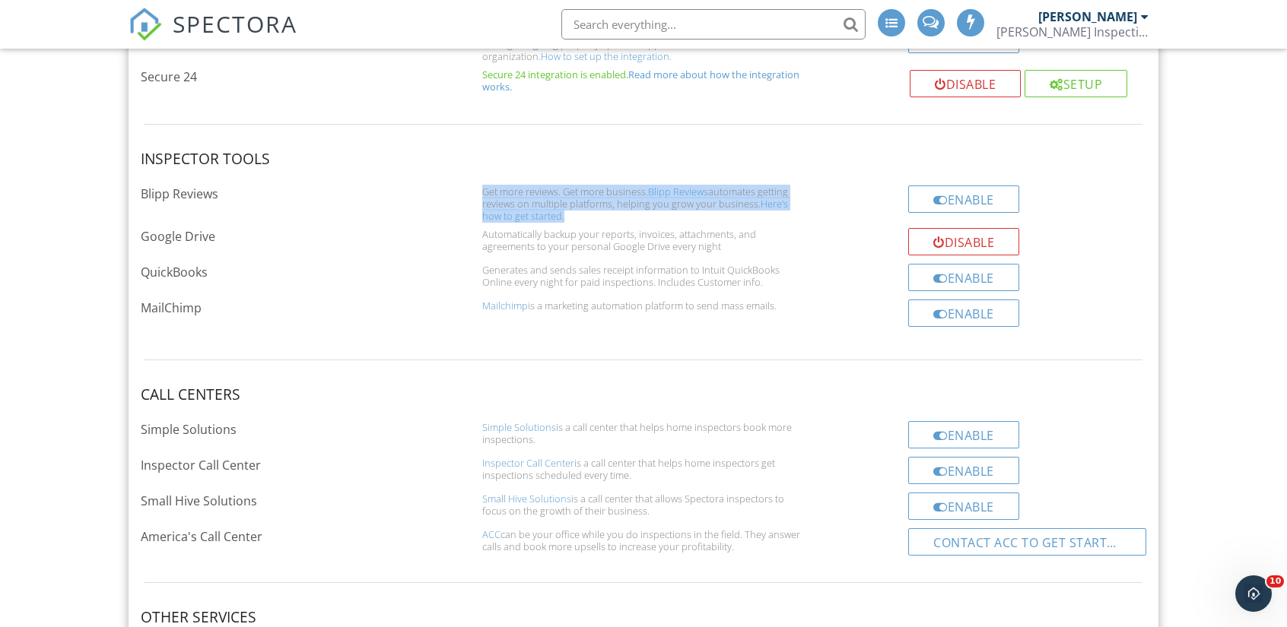
click at [604, 186] on div "Get more reviews. Get more business. Blipp Reviews automates getting reviews on…" at bounding box center [643, 204] width 323 height 36
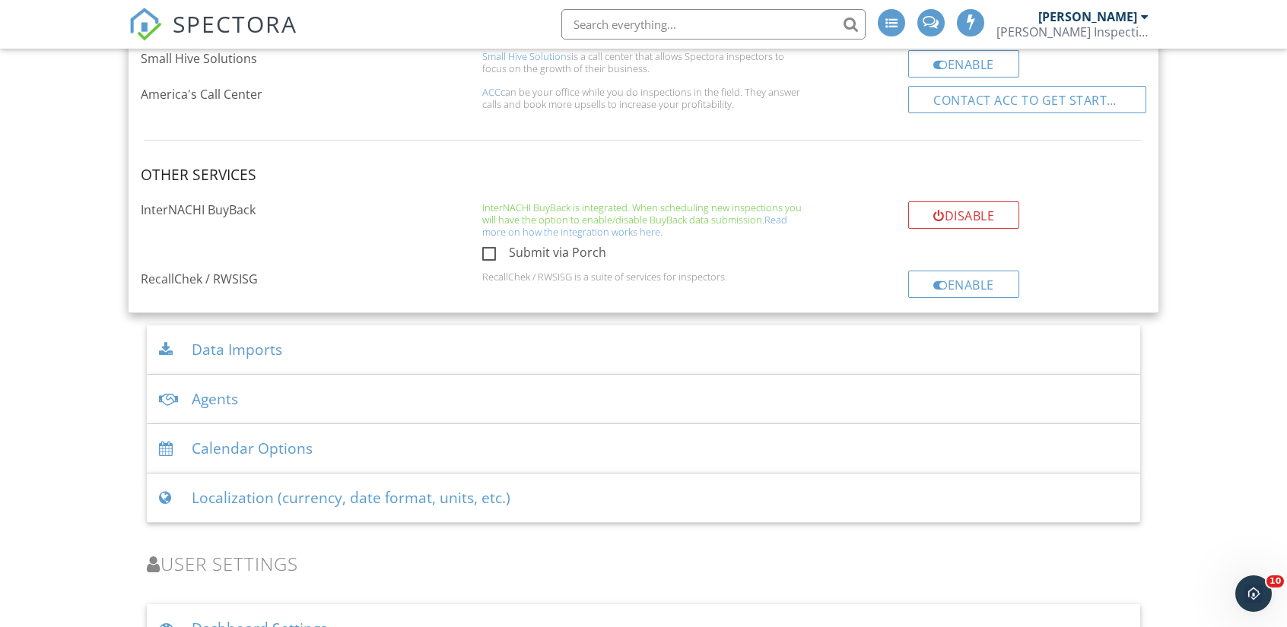
scroll to position [2567, 0]
click at [555, 358] on div "Data Imports" at bounding box center [643, 349] width 993 height 49
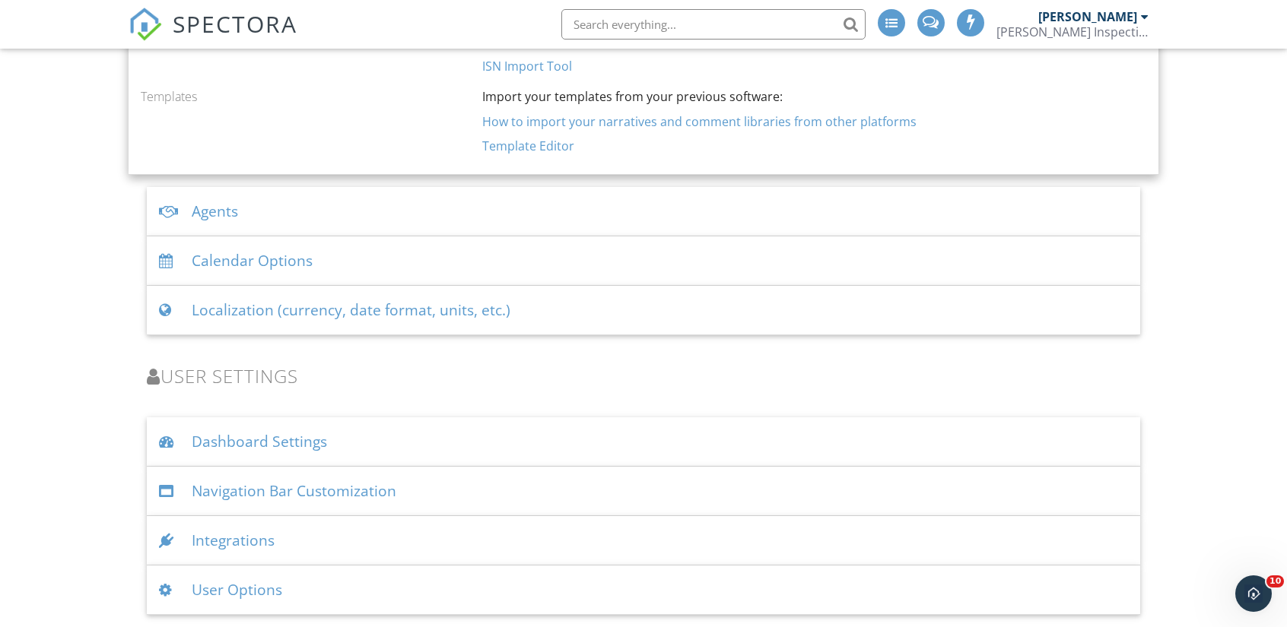
scroll to position [2107, 0]
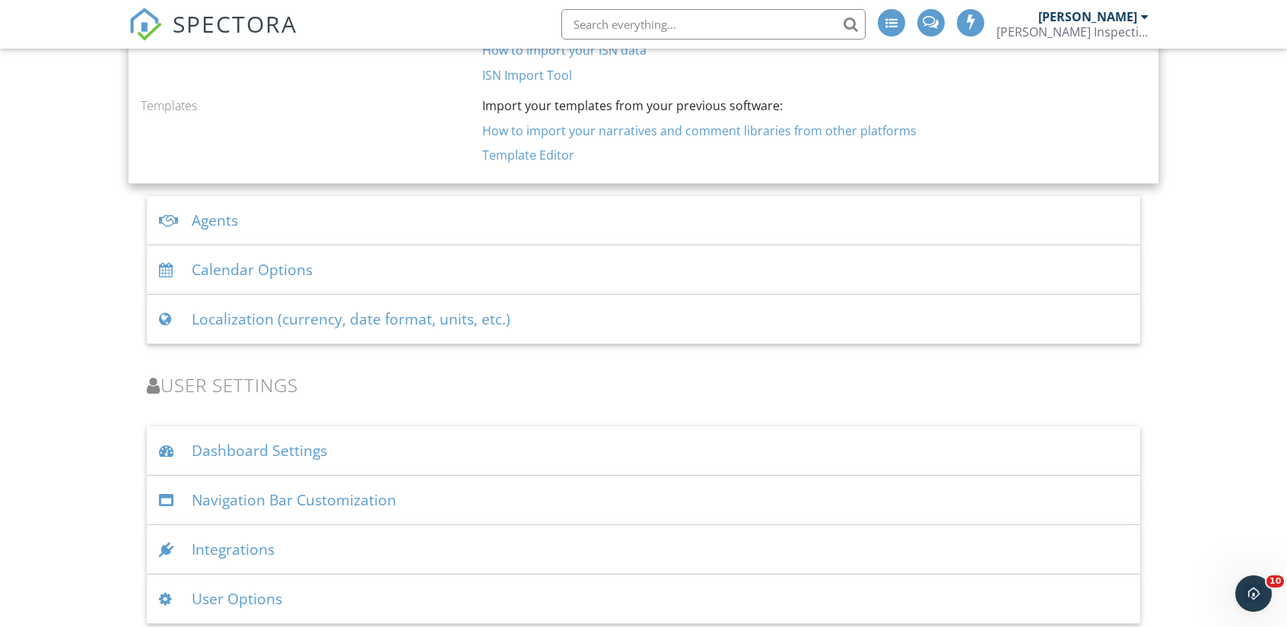
click at [397, 448] on div "Dashboard Settings" at bounding box center [643, 451] width 993 height 49
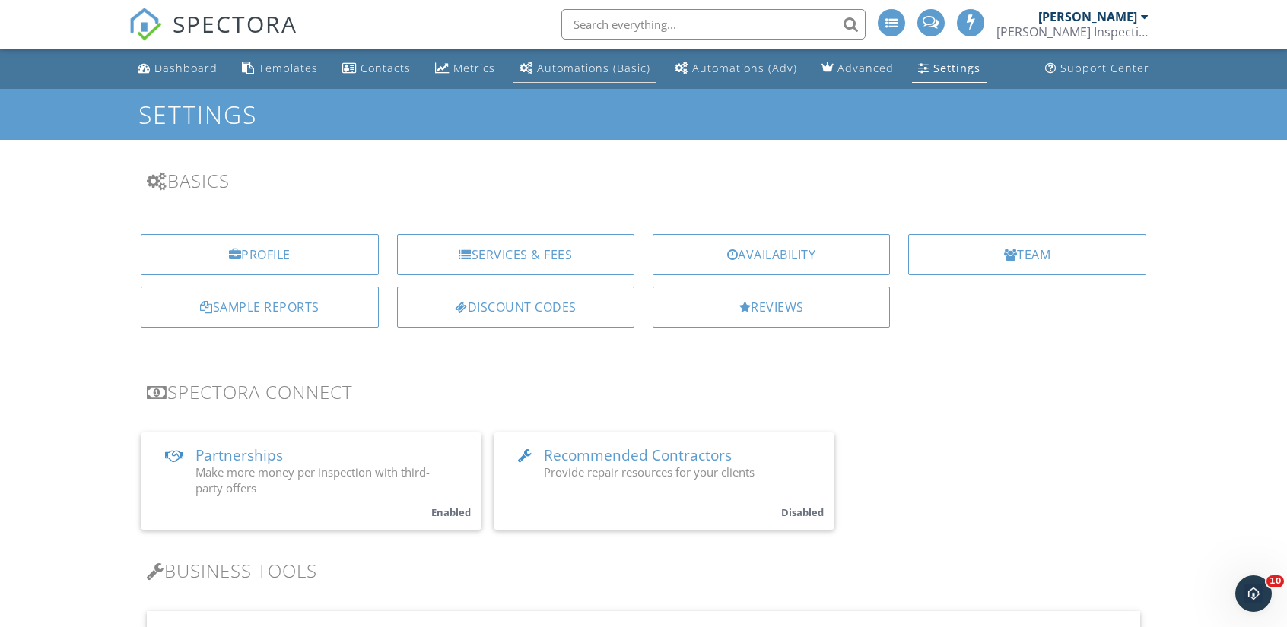
click at [583, 75] on link "Automations (Basic)" at bounding box center [584, 69] width 143 height 28
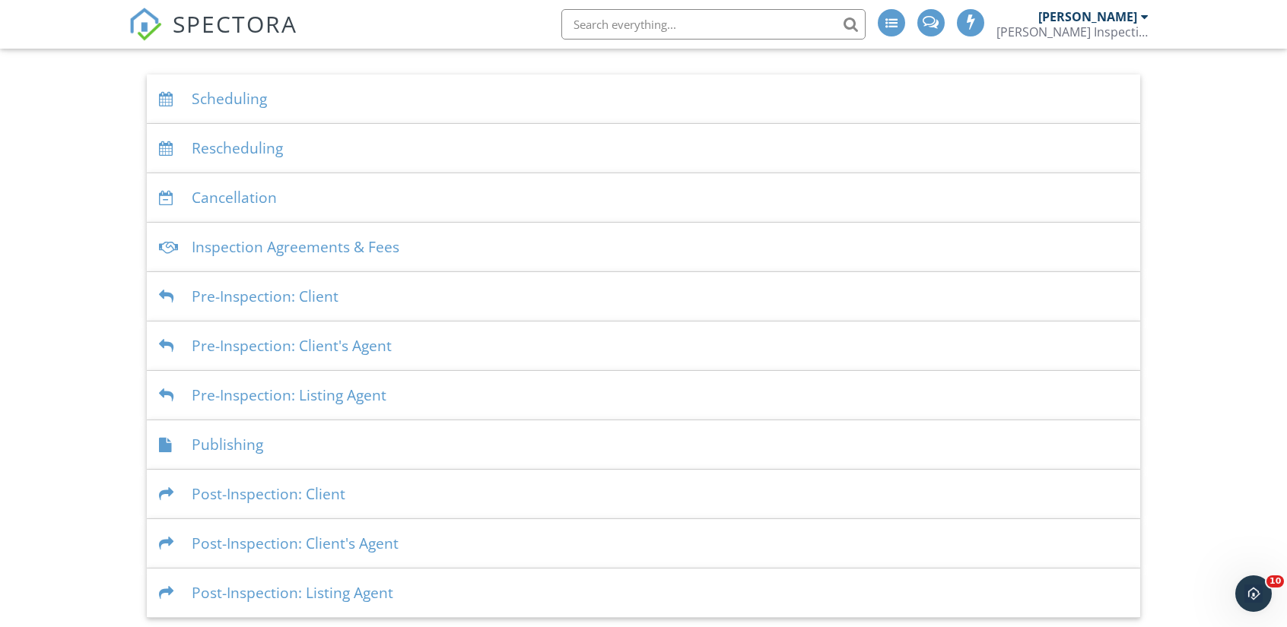
click at [352, 97] on div "Scheduling" at bounding box center [643, 99] width 993 height 49
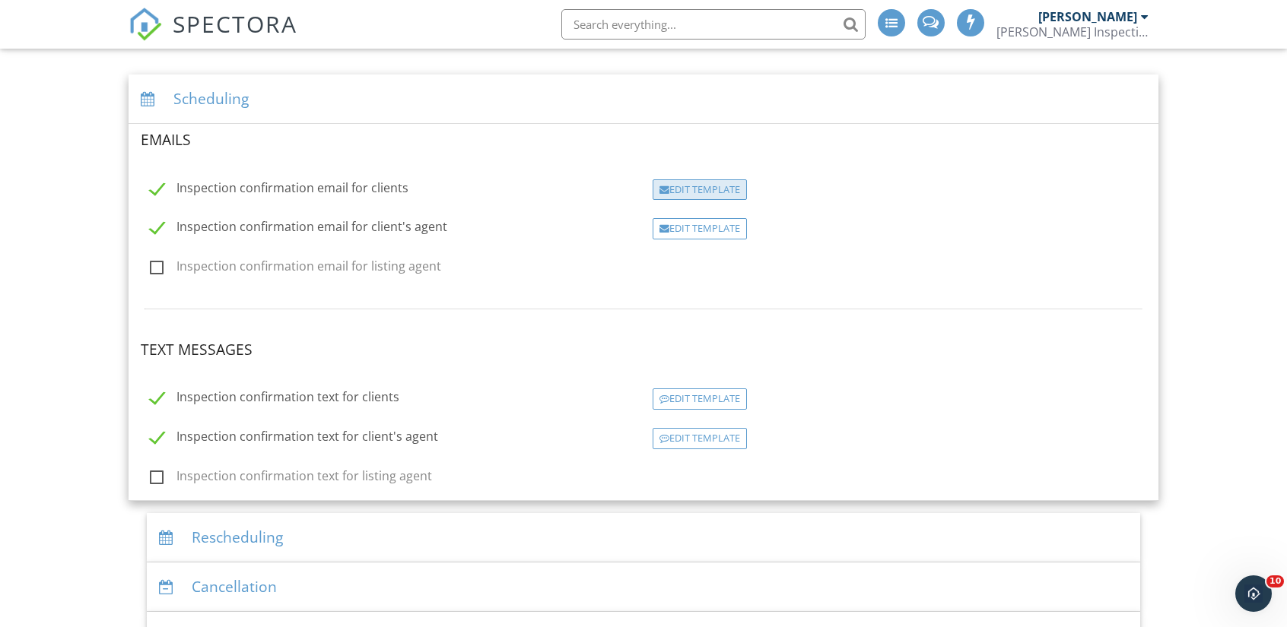
click at [694, 195] on div "Edit Template" at bounding box center [699, 189] width 94 height 21
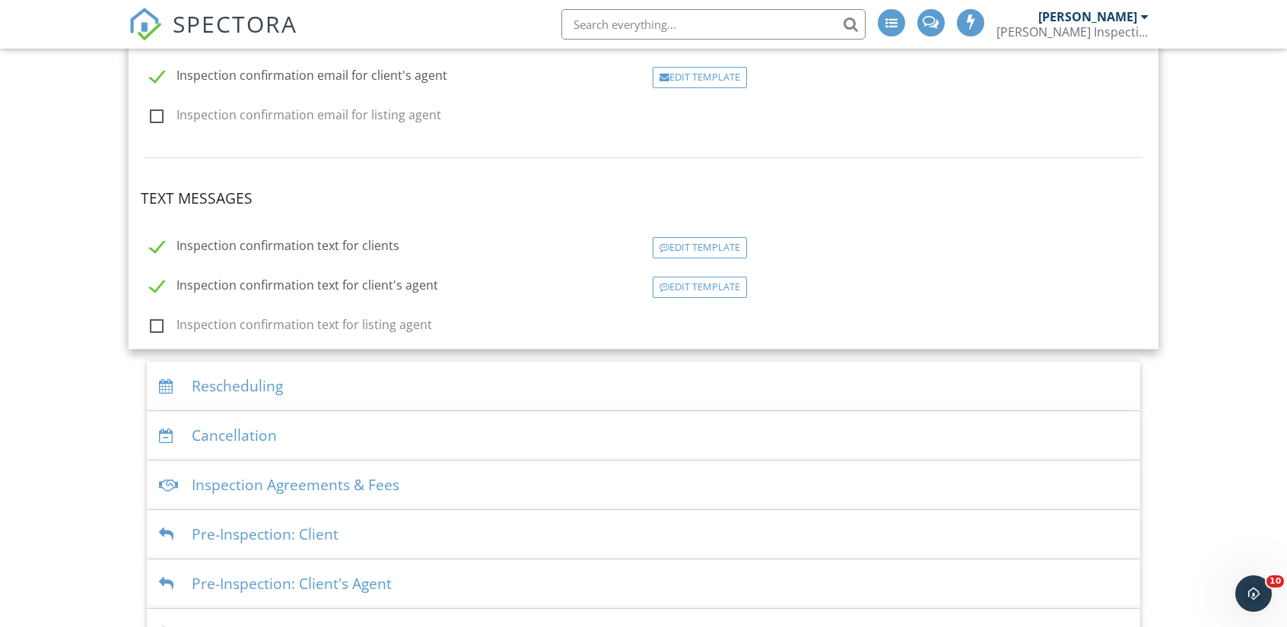
scroll to position [309, 0]
click at [519, 390] on div "Rescheduling" at bounding box center [643, 385] width 993 height 49
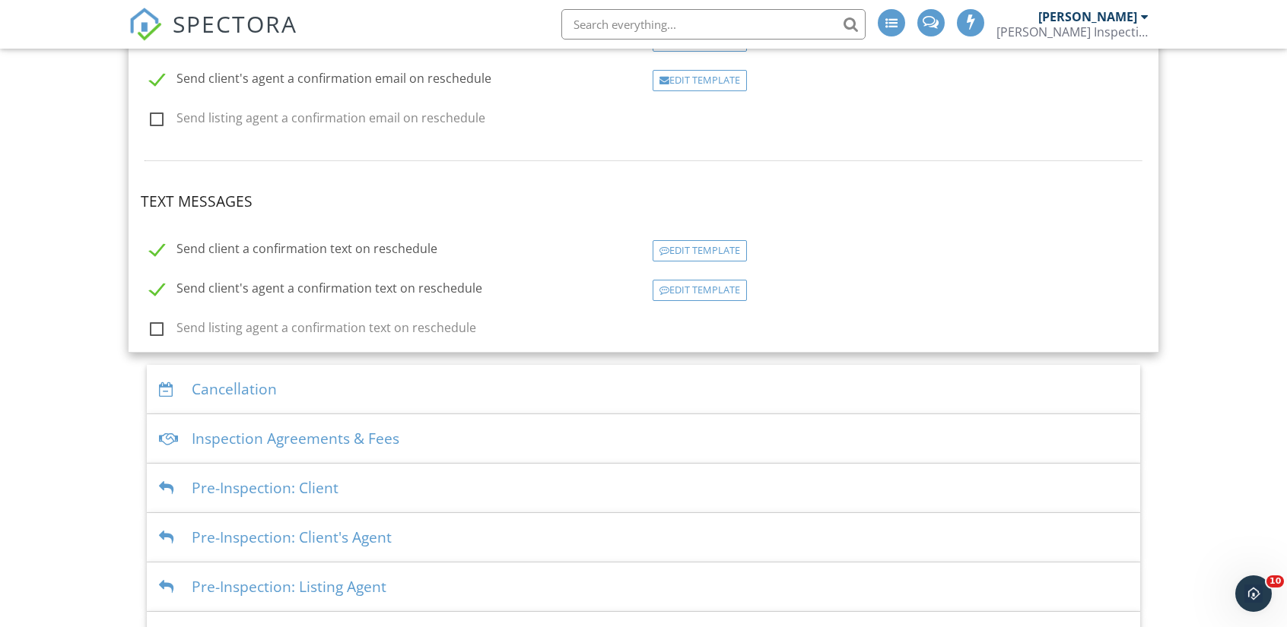
scroll to position [372, 0]
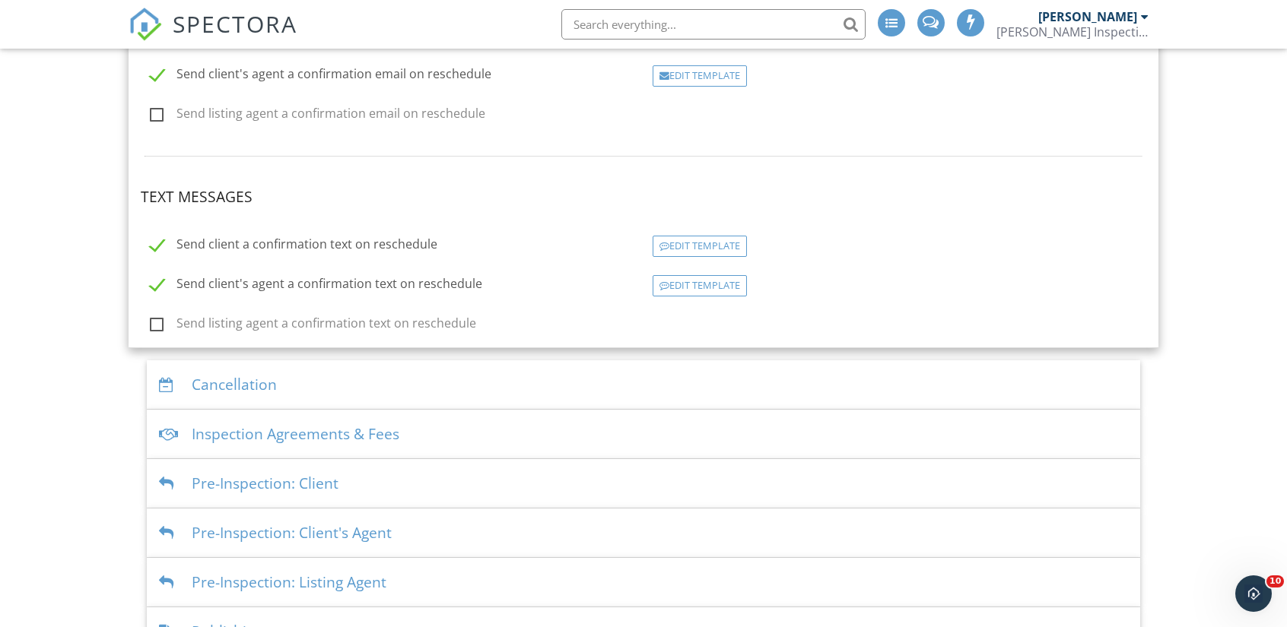
click at [519, 376] on div "Cancellation" at bounding box center [643, 384] width 993 height 49
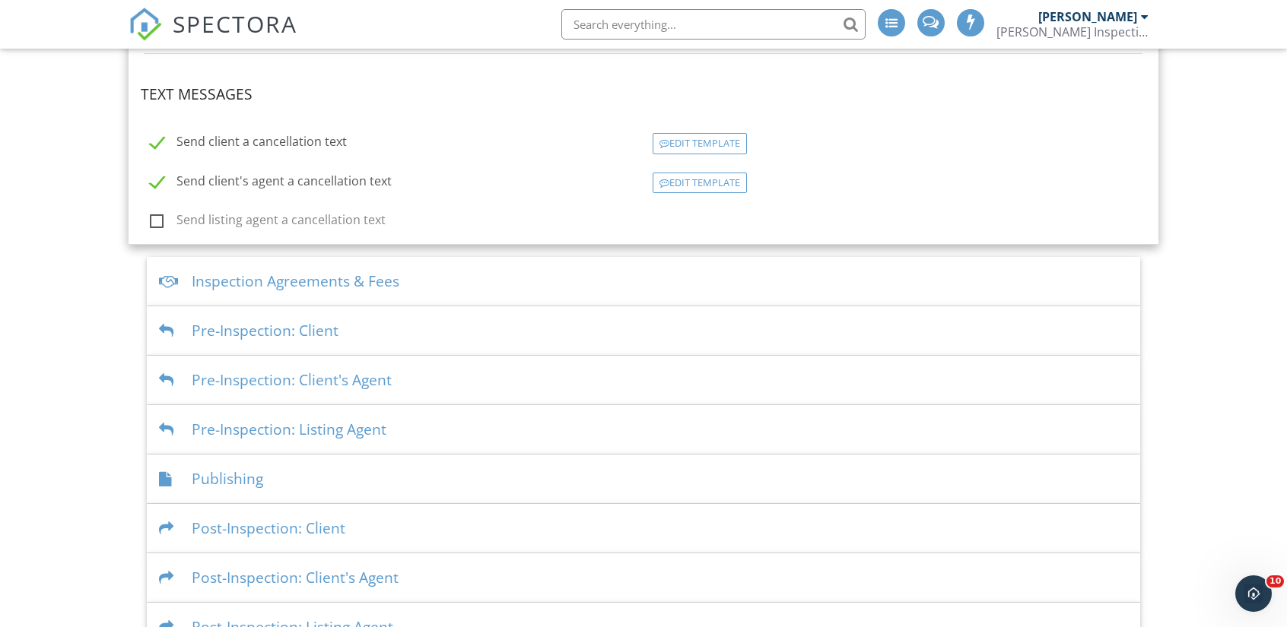
scroll to position [524, 0]
click at [456, 292] on div "Inspection Agreements & Fees" at bounding box center [643, 280] width 993 height 49
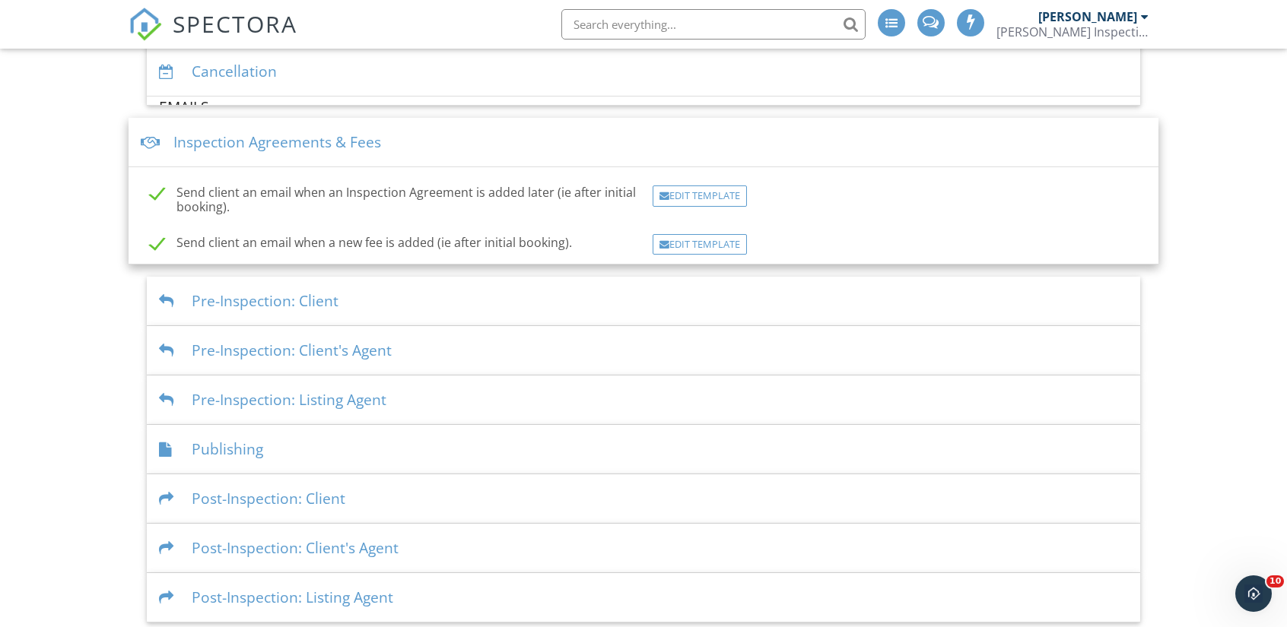
scroll to position [281, 0]
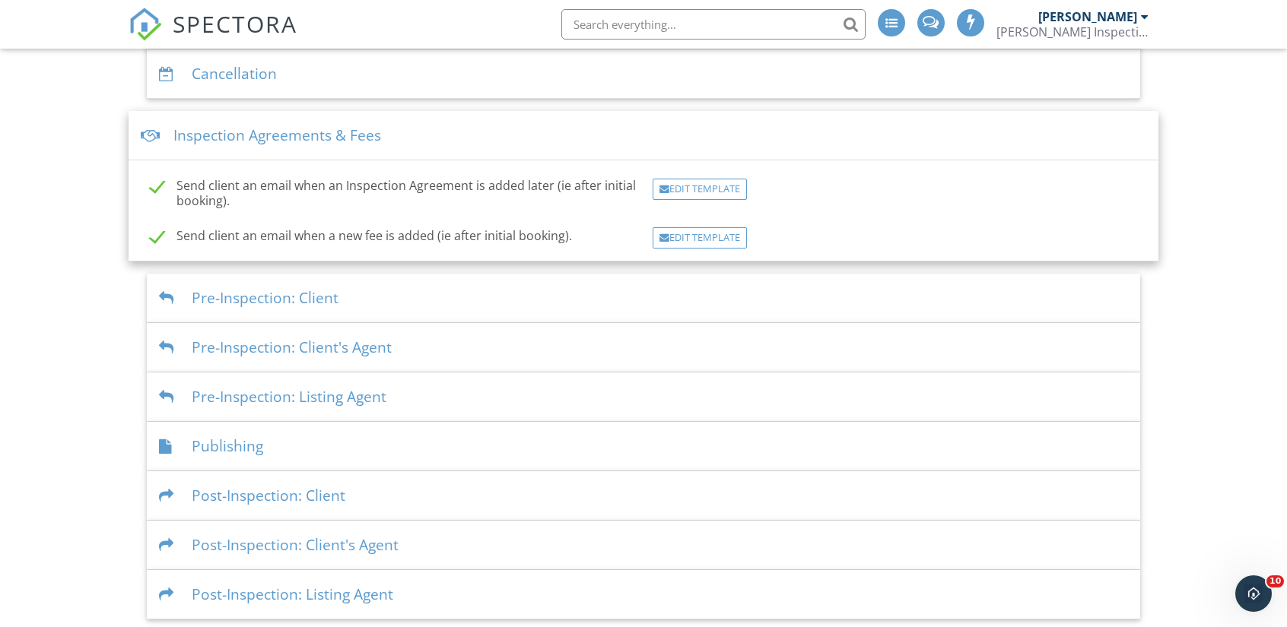
click at [456, 292] on div "Pre-Inspection: Client" at bounding box center [643, 298] width 993 height 49
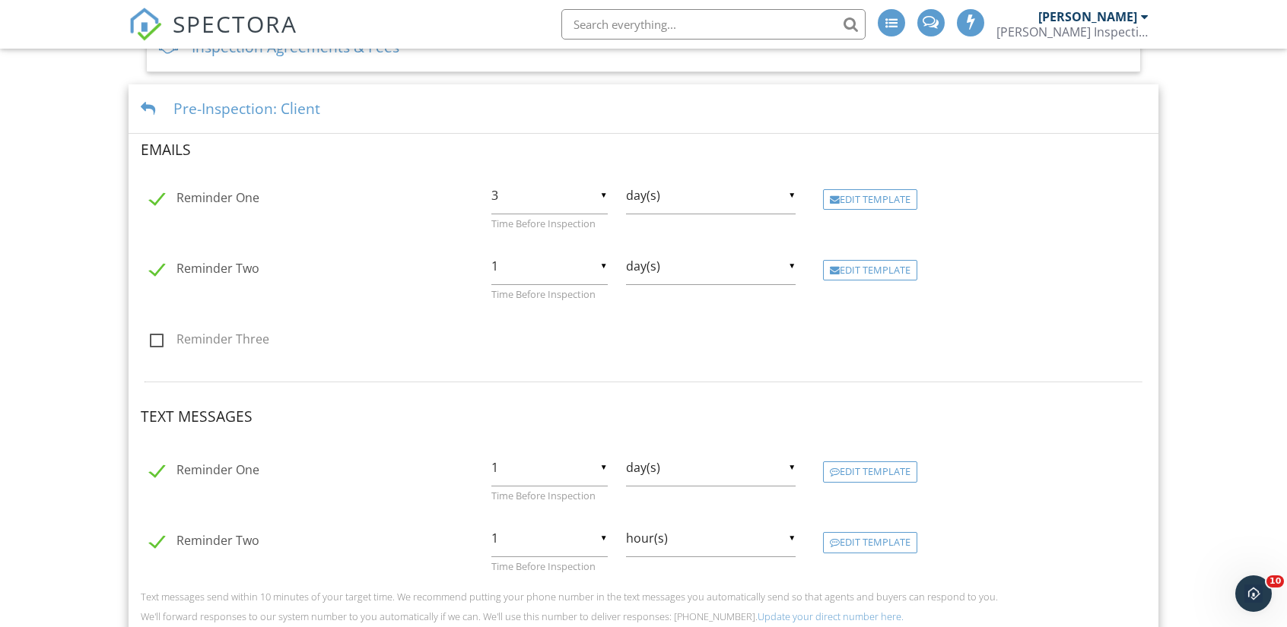
scroll to position [689, 0]
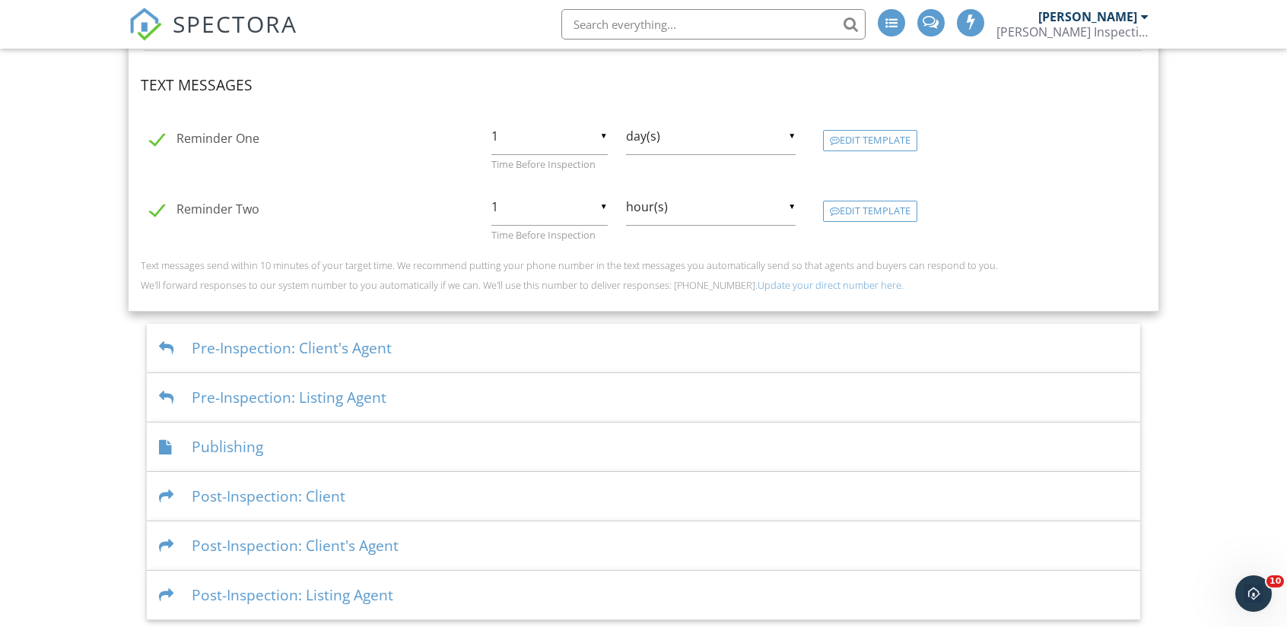
click at [456, 338] on div "Pre-Inspection: Client's Agent" at bounding box center [643, 348] width 993 height 49
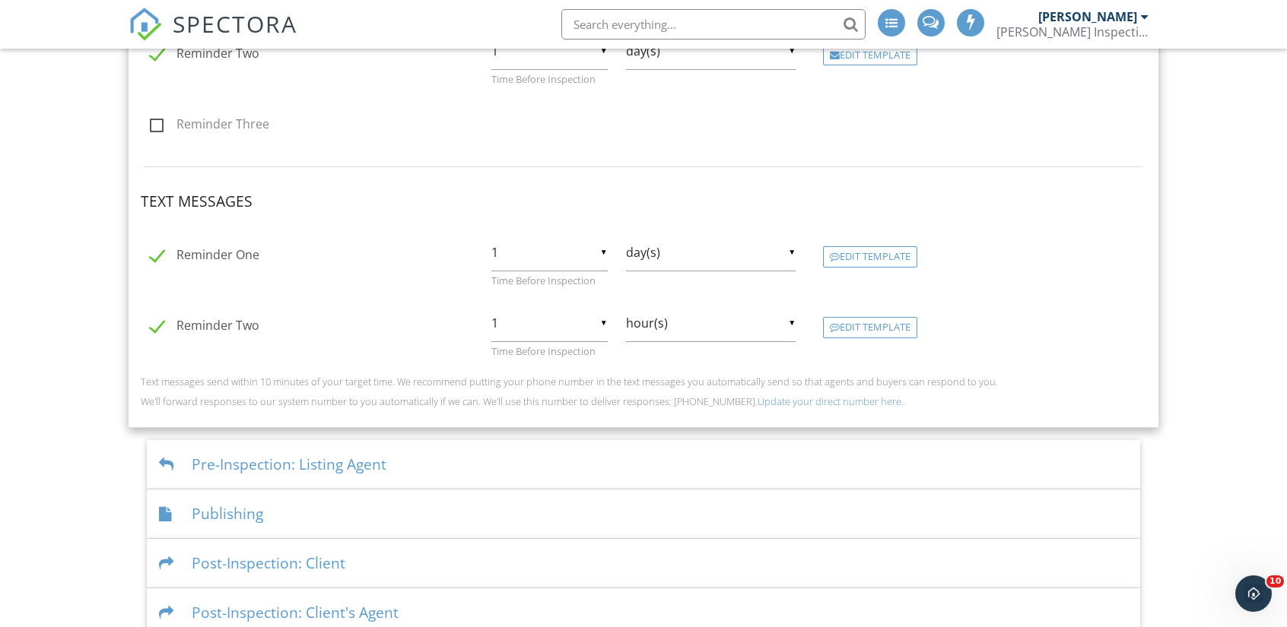
scroll to position [689, 0]
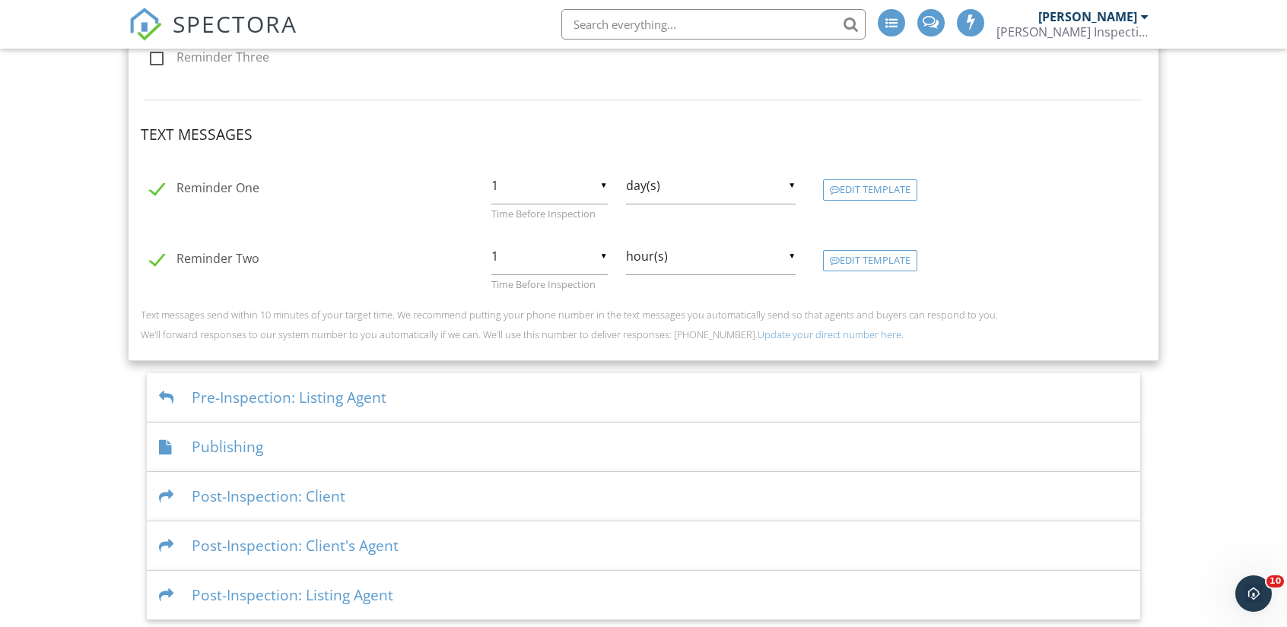
click at [441, 399] on div "Pre-Inspection: Listing Agent" at bounding box center [643, 397] width 993 height 49
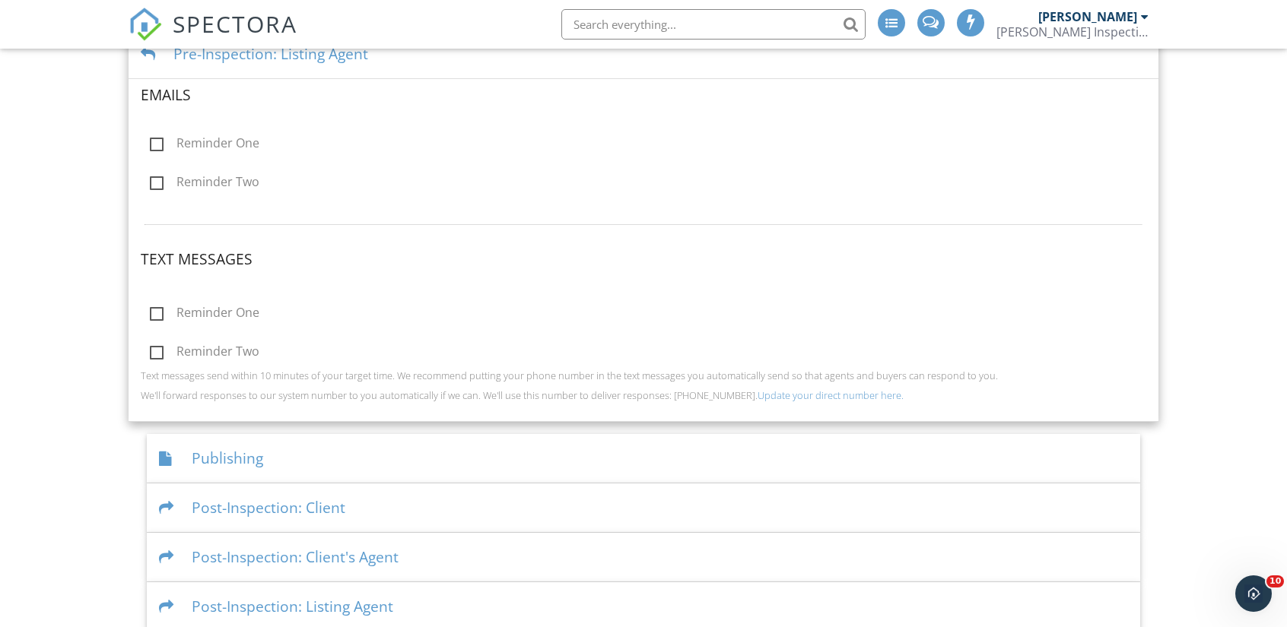
scroll to position [523, 0]
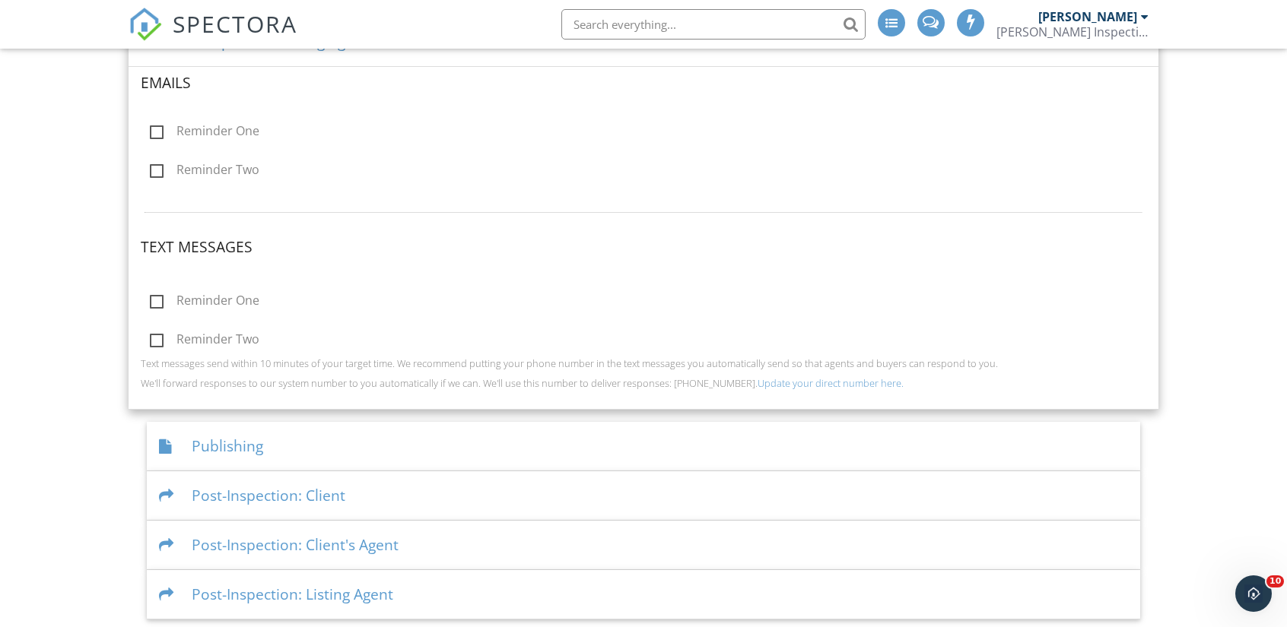
click at [422, 448] on div "Publishing" at bounding box center [643, 446] width 993 height 49
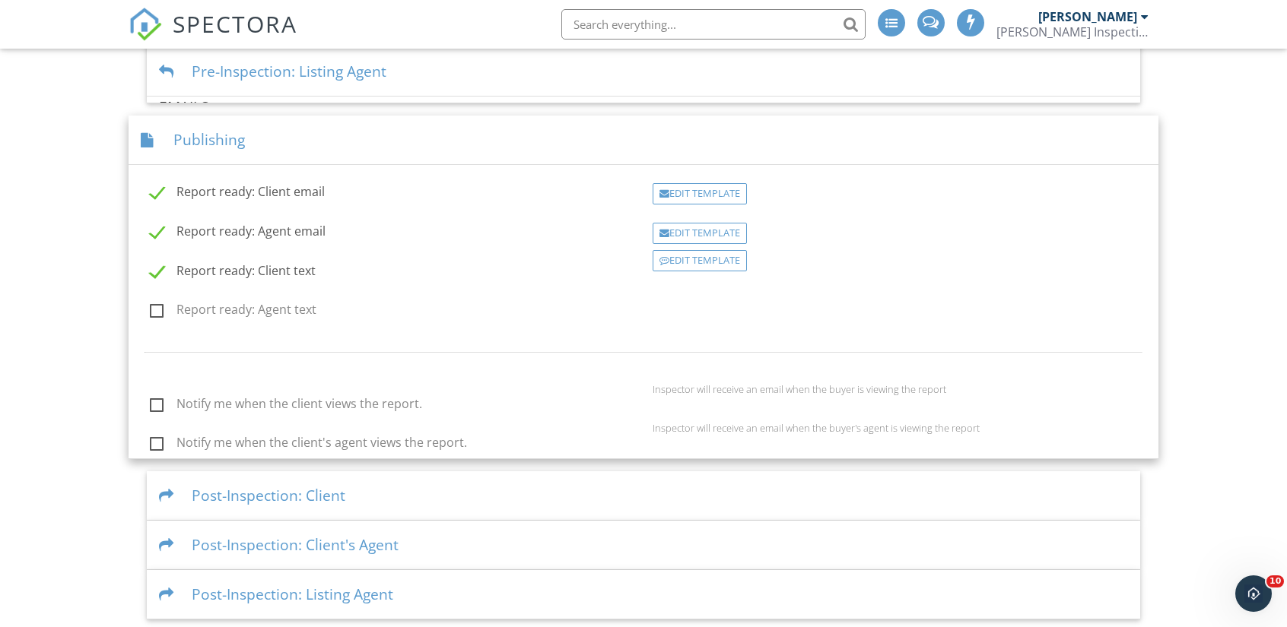
scroll to position [482, 0]
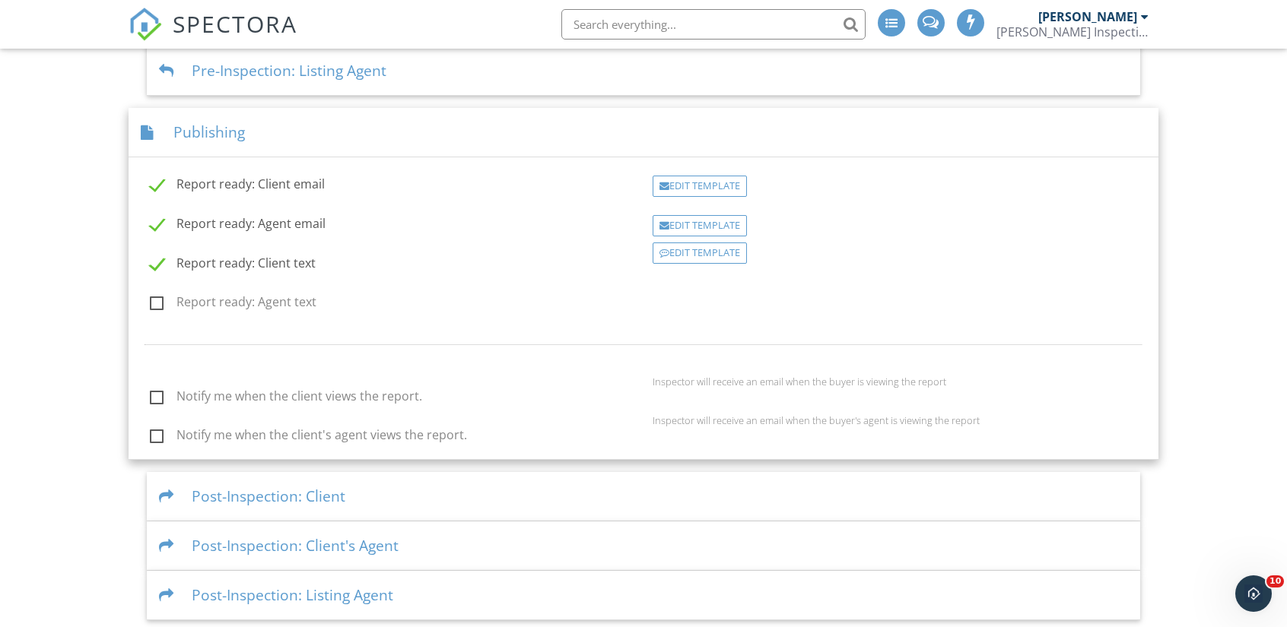
click at [150, 295] on label "Report ready: Agent text" at bounding box center [233, 304] width 167 height 19
click at [149, 300] on input "Report ready: Agent text" at bounding box center [146, 305] width 10 height 10
checkbox input "true"
click at [700, 180] on div "Edit Template" at bounding box center [699, 186] width 94 height 21
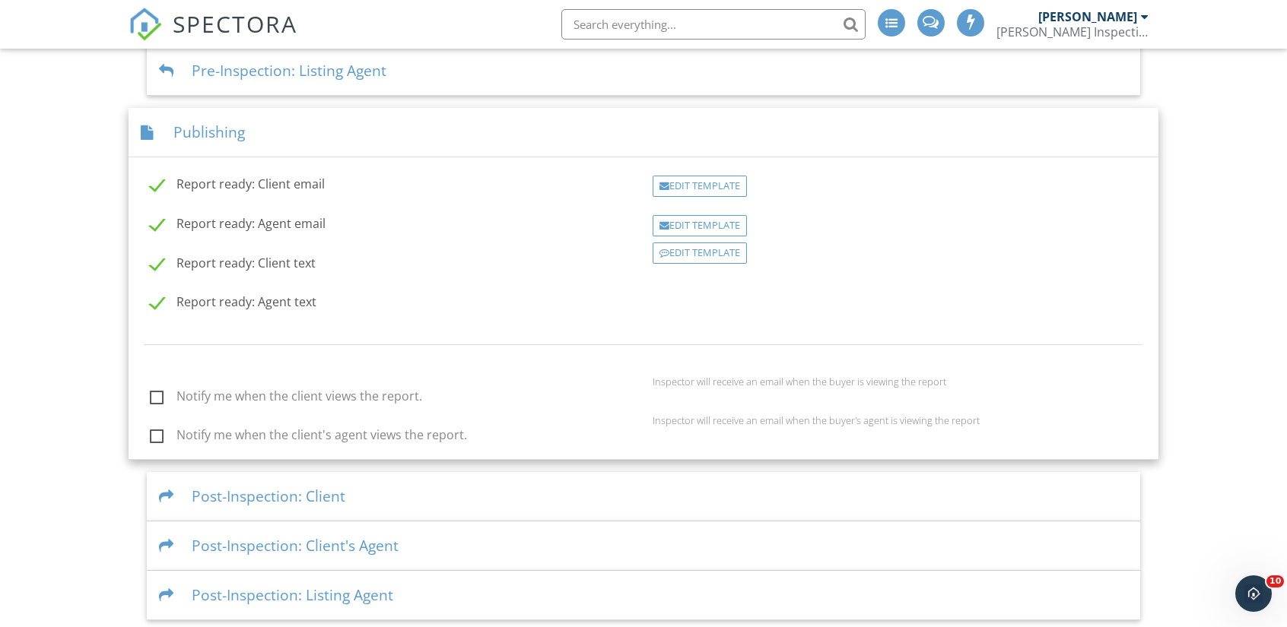
click at [500, 482] on div "Post-Inspection: Client" at bounding box center [643, 496] width 993 height 49
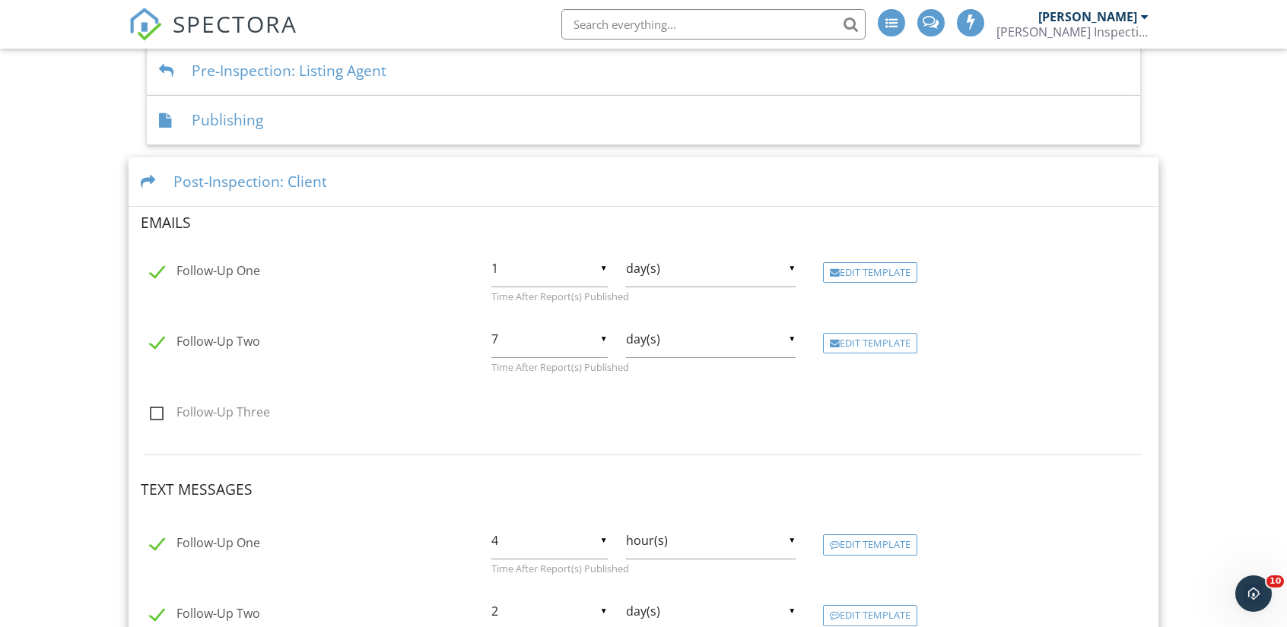
scroll to position [689, 0]
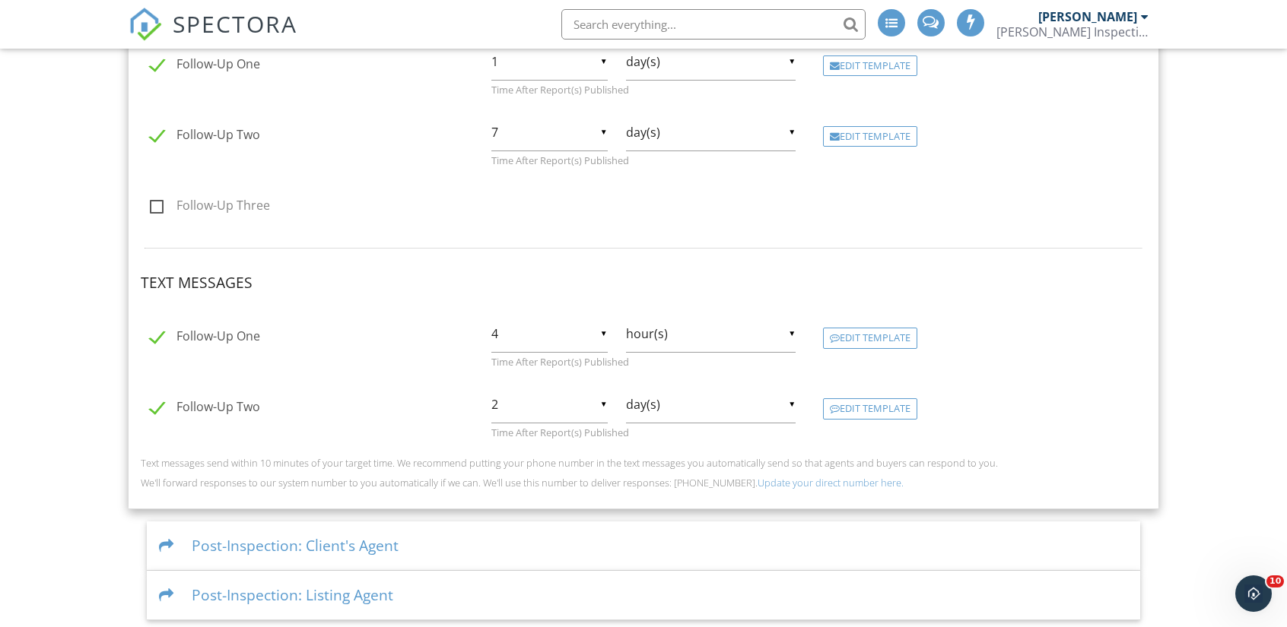
click at [480, 540] on div "Post-Inspection: Client's Agent" at bounding box center [643, 546] width 993 height 49
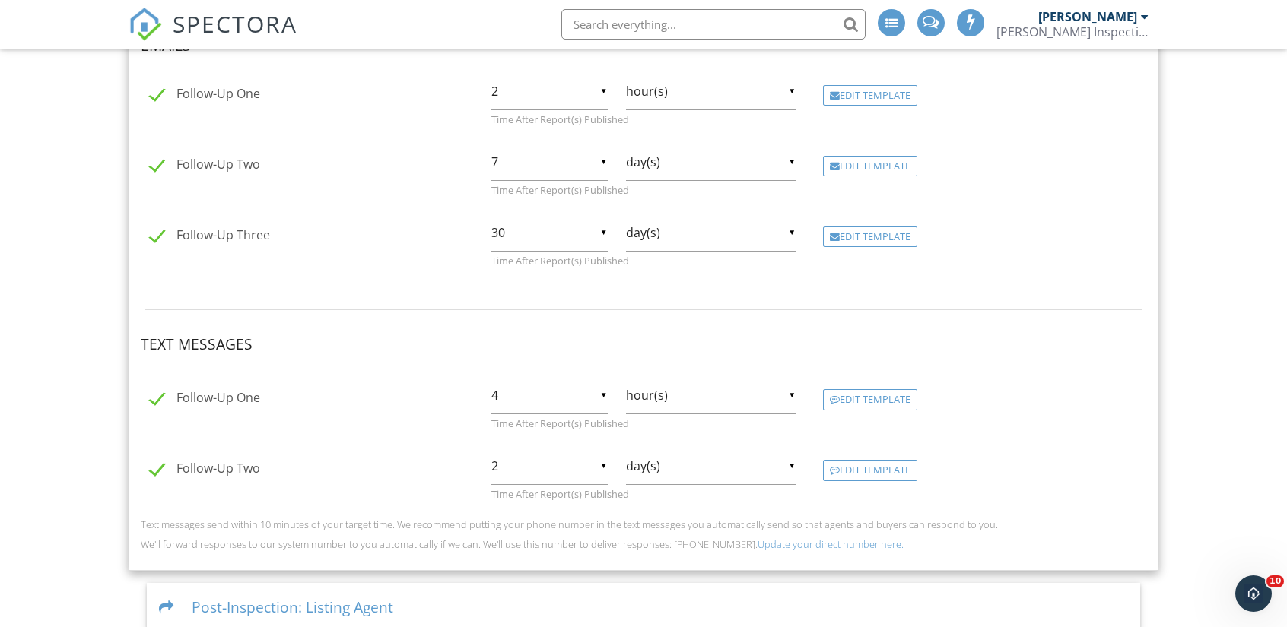
scroll to position [721, 0]
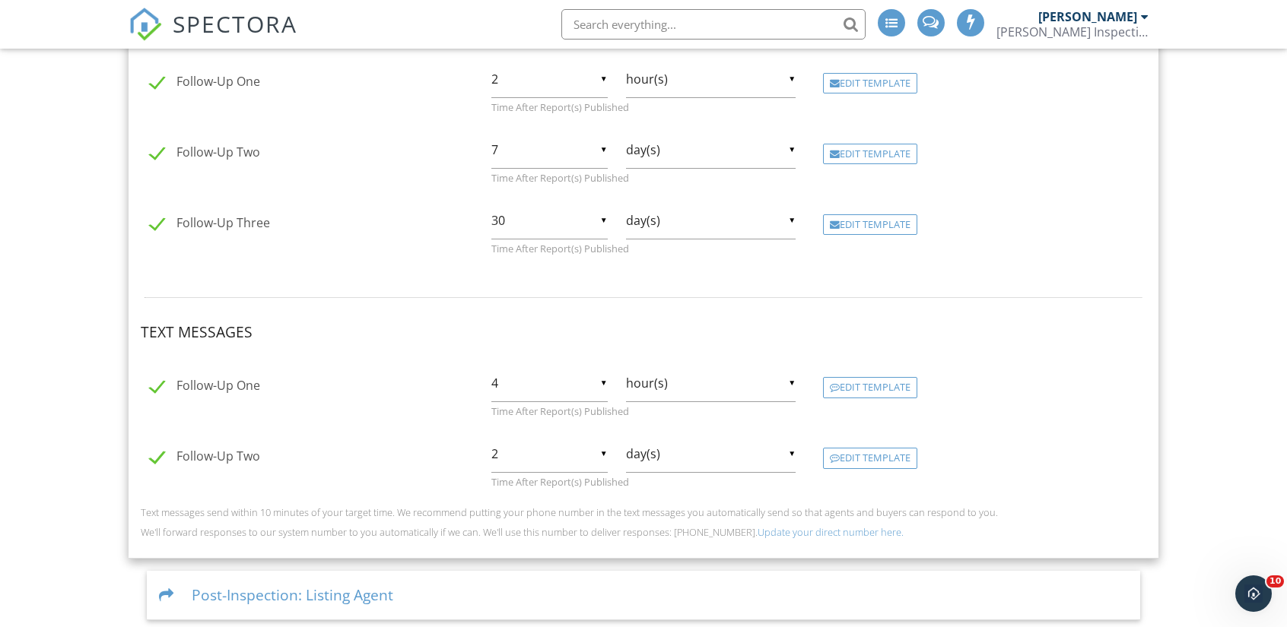
click at [469, 595] on div "Post-Inspection: Listing Agent" at bounding box center [643, 595] width 993 height 49
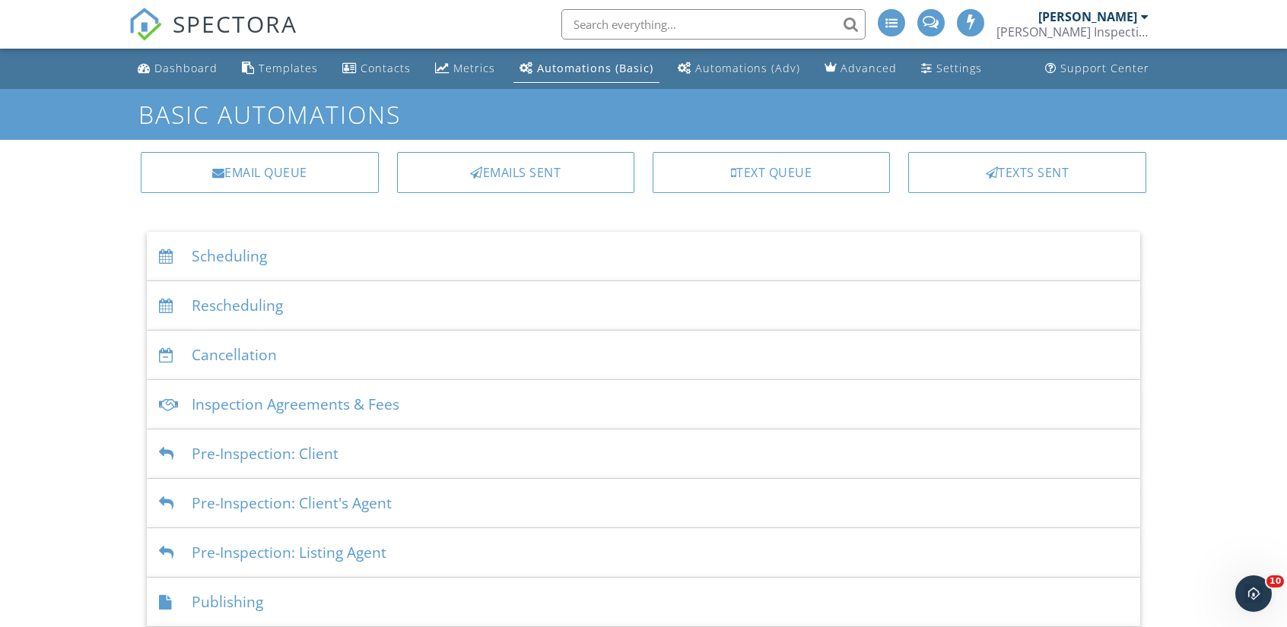
click at [284, 254] on div "Scheduling" at bounding box center [643, 256] width 993 height 49
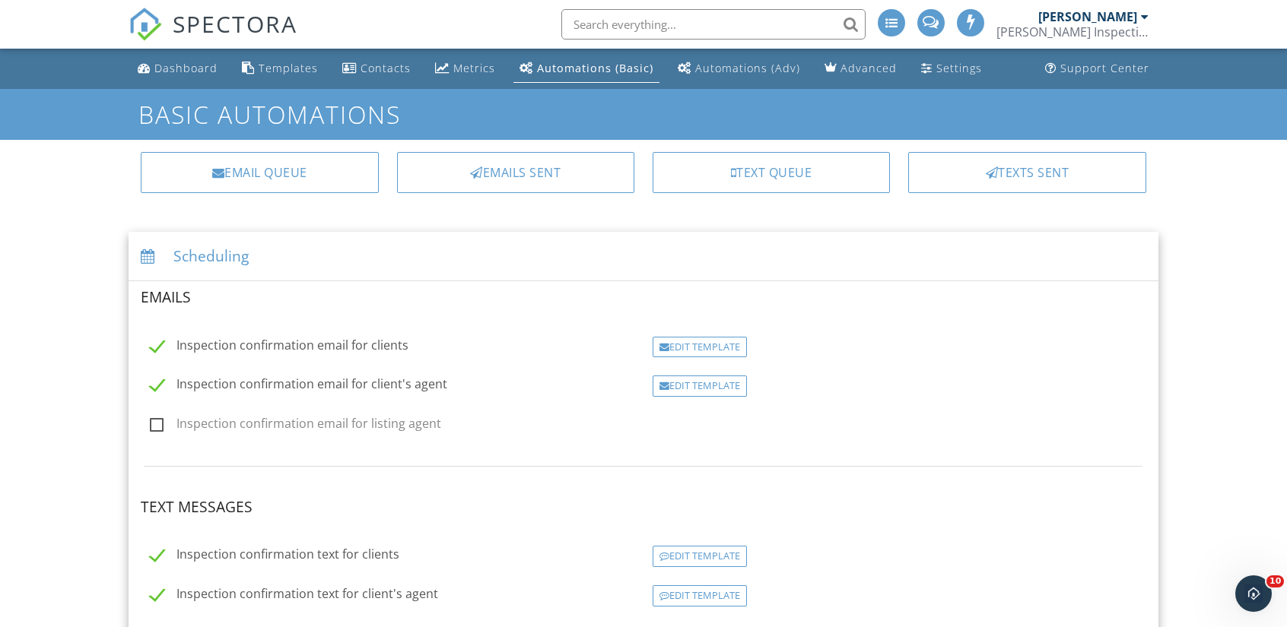
click at [541, 62] on div "Automations (Basic)" at bounding box center [595, 68] width 116 height 14
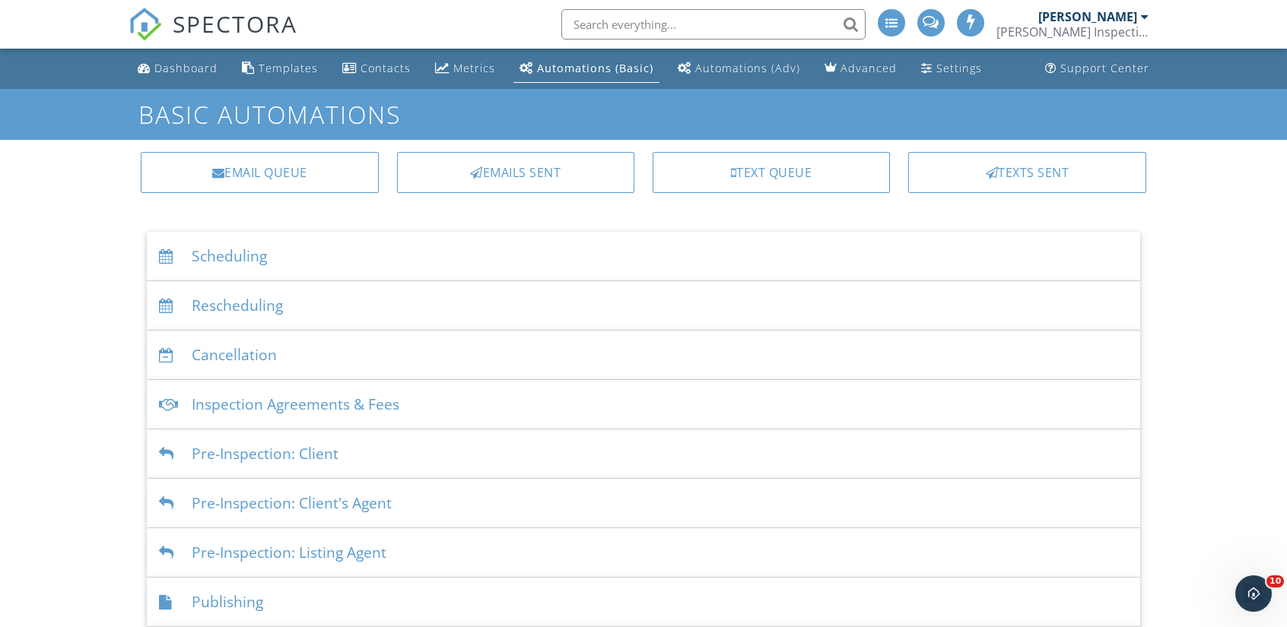
click at [359, 246] on div "Scheduling" at bounding box center [643, 256] width 993 height 49
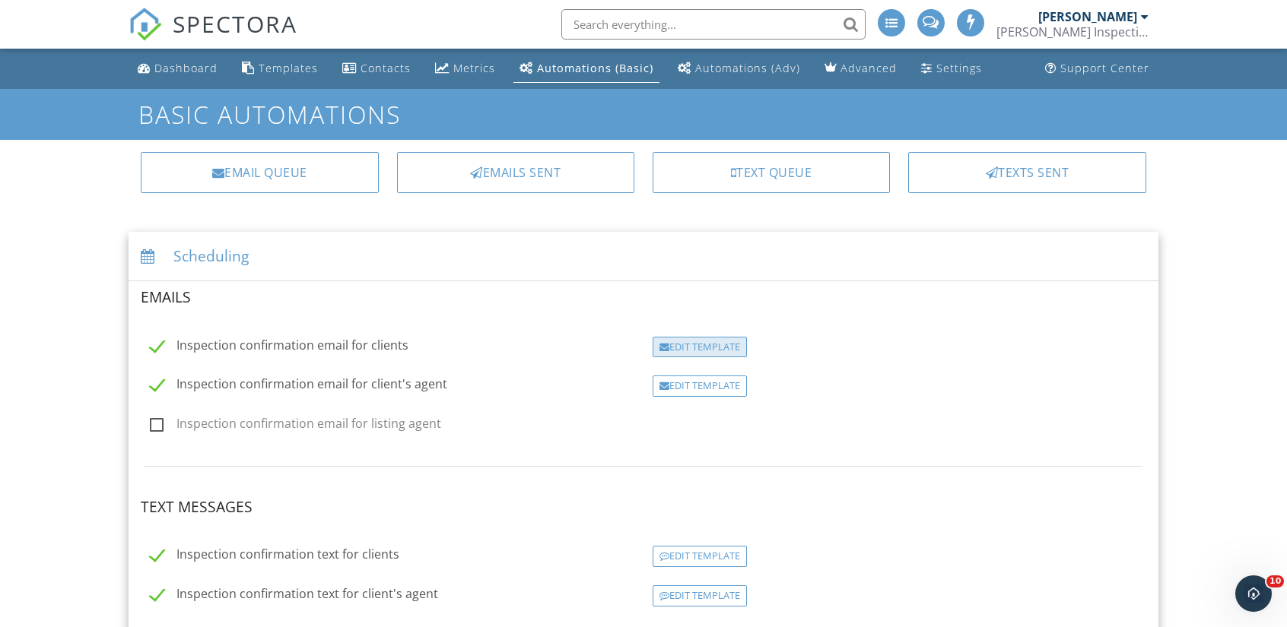
click at [671, 343] on div "Edit Template" at bounding box center [699, 347] width 94 height 21
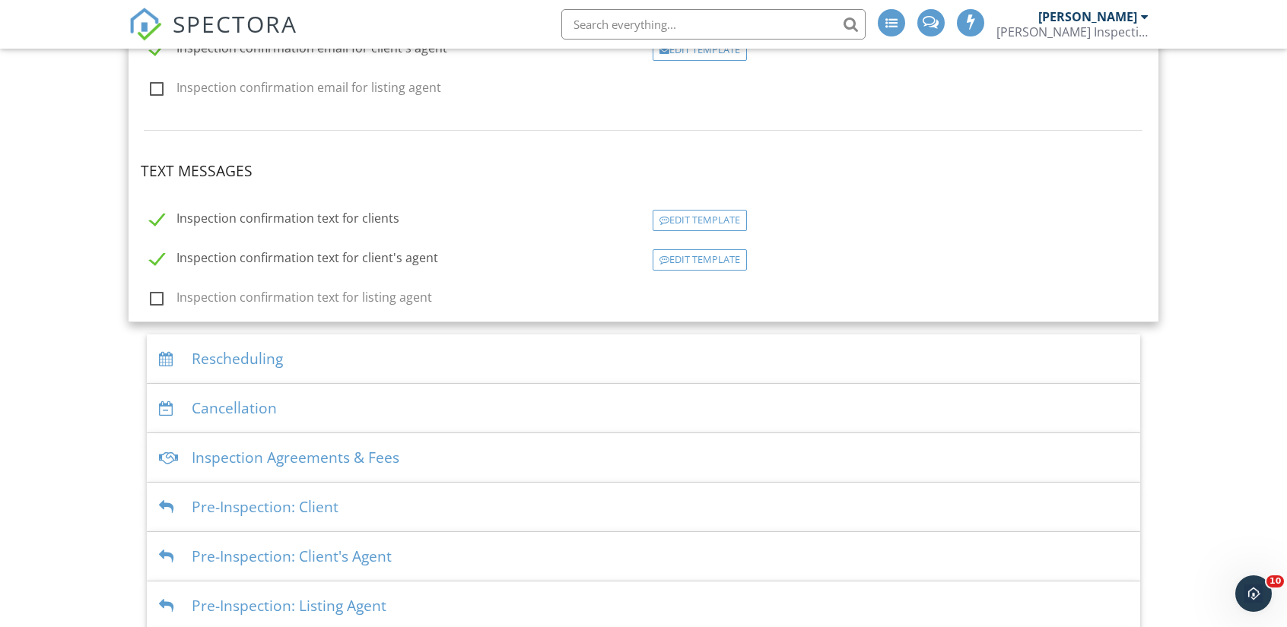
scroll to position [339, 0]
click at [426, 343] on div "Rescheduling" at bounding box center [643, 356] width 993 height 49
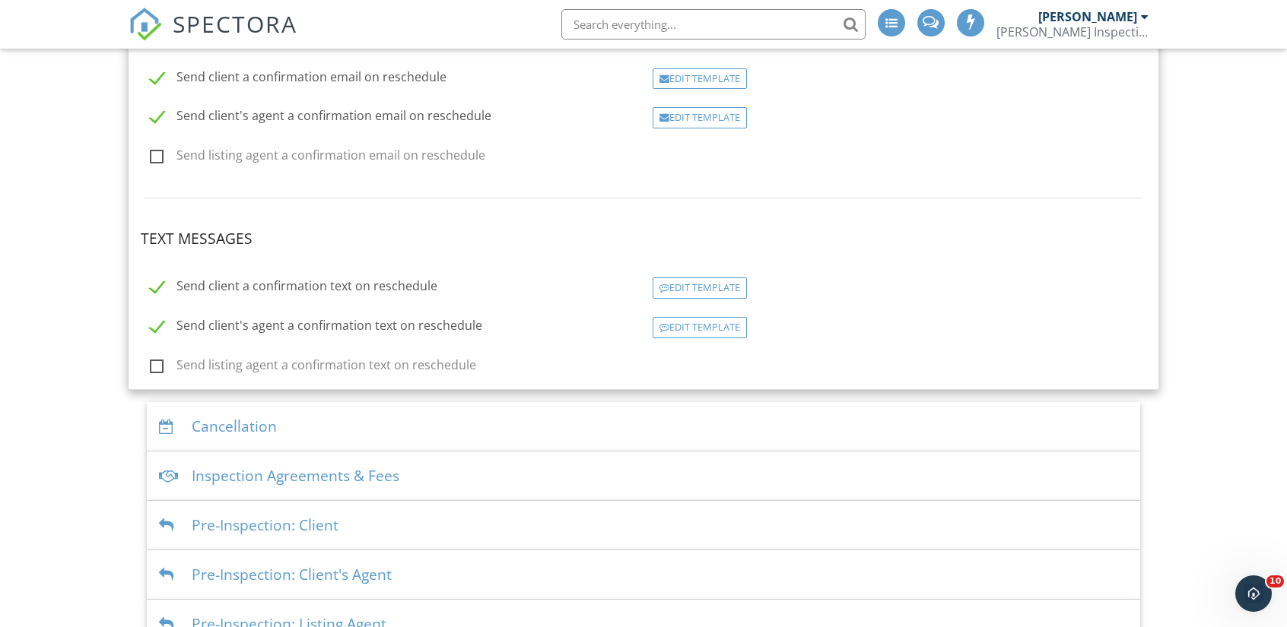
scroll to position [478, 0]
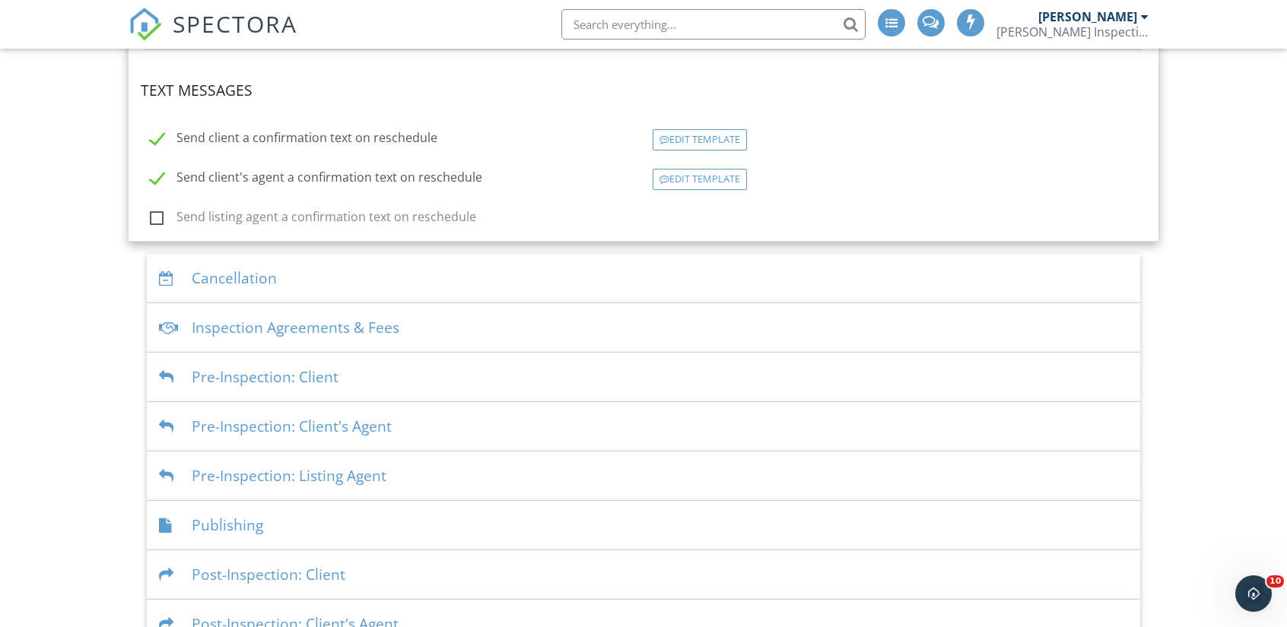
click at [367, 259] on div "Cancellation" at bounding box center [643, 278] width 993 height 49
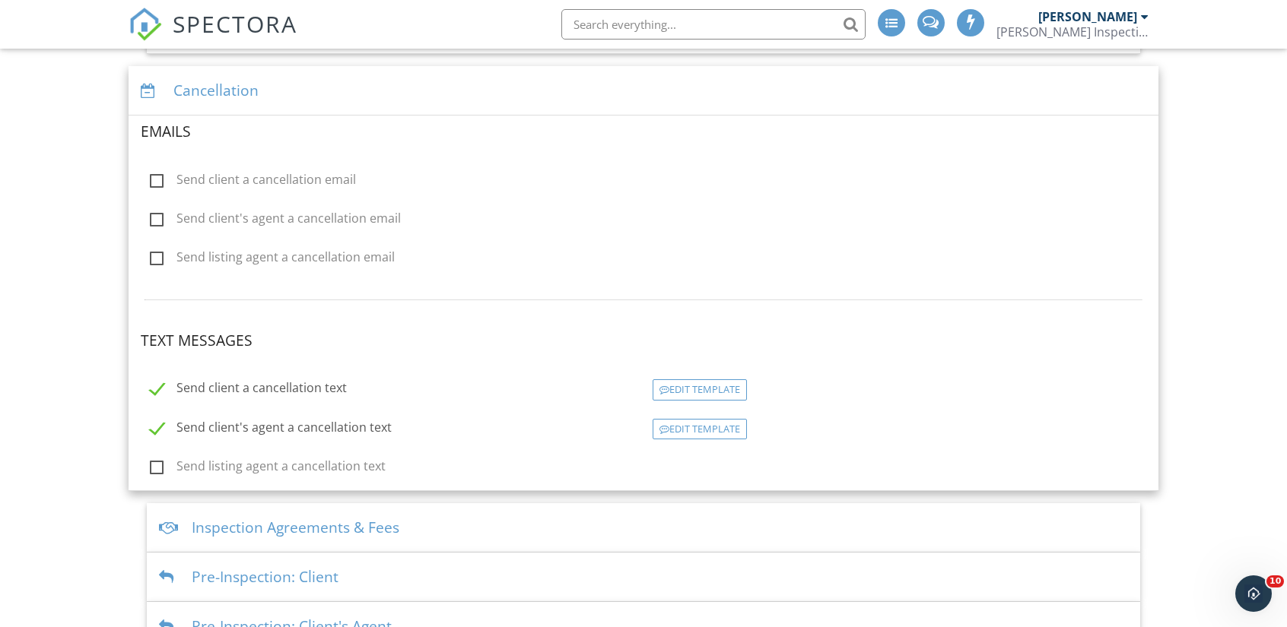
scroll to position [280, 0]
click at [483, 219] on div "Send client's agent a cancellation email" at bounding box center [388, 217] width 512 height 21
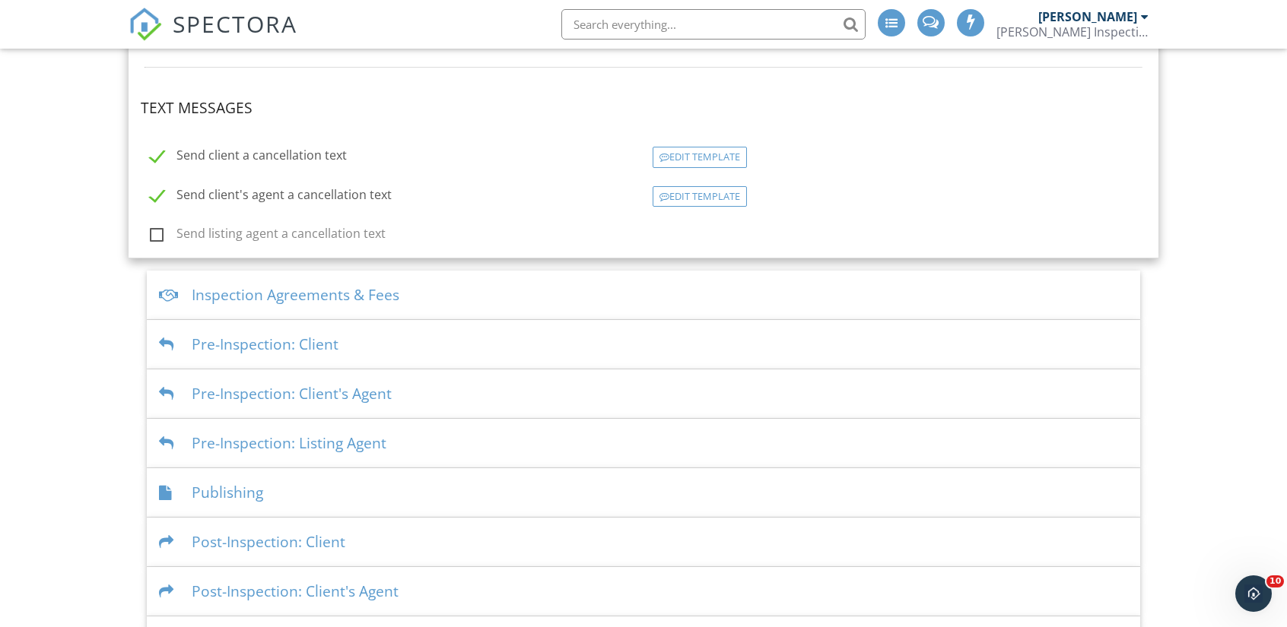
scroll to position [510, 0]
click at [485, 299] on div "Inspection Agreements & Fees" at bounding box center [643, 294] width 993 height 49
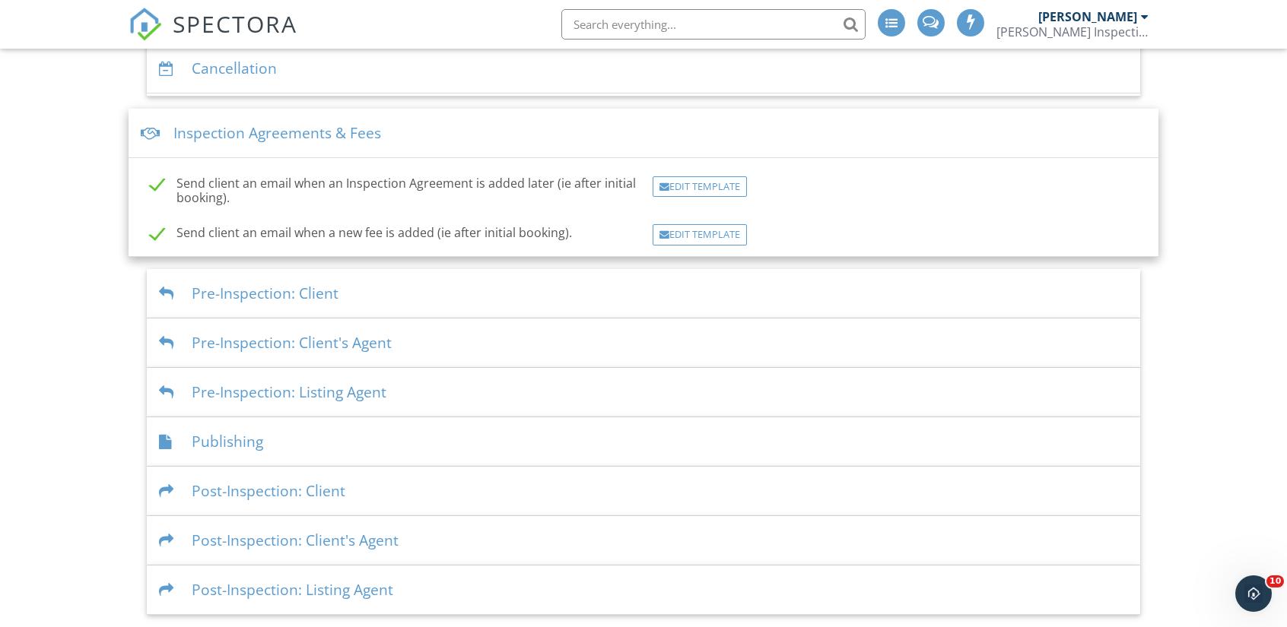
scroll to position [281, 0]
click at [478, 303] on div "Pre-Inspection: Client" at bounding box center [643, 298] width 993 height 49
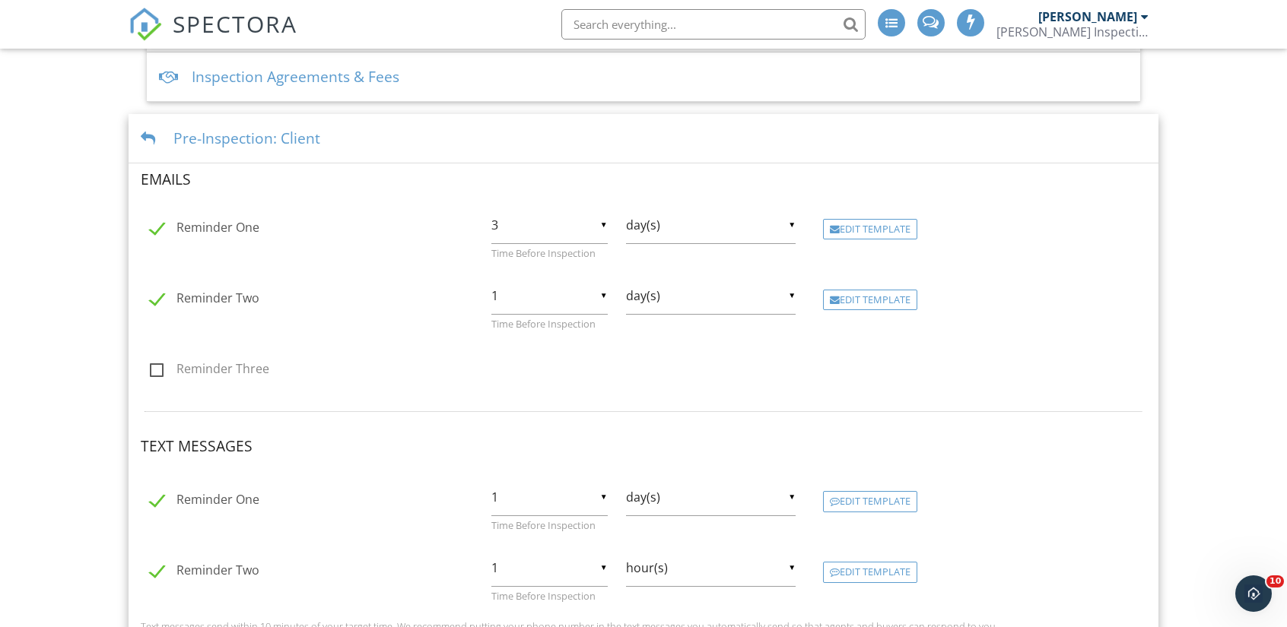
scroll to position [689, 0]
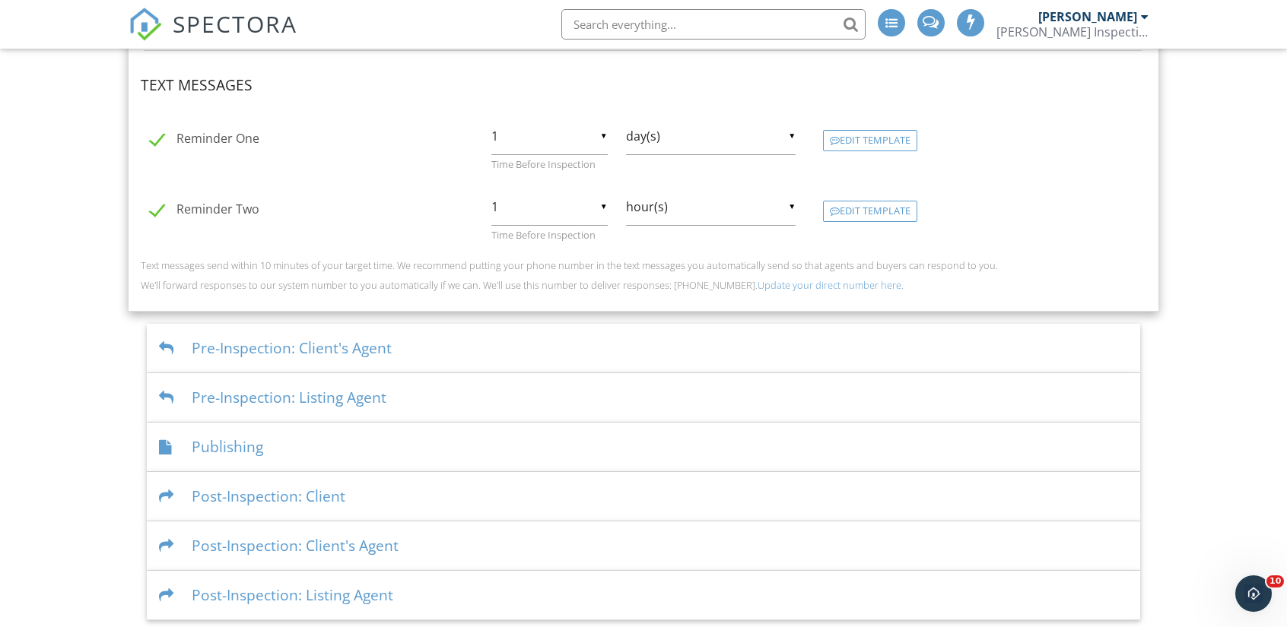
click at [487, 354] on div "Pre-Inspection: Client's Agent" at bounding box center [643, 348] width 993 height 49
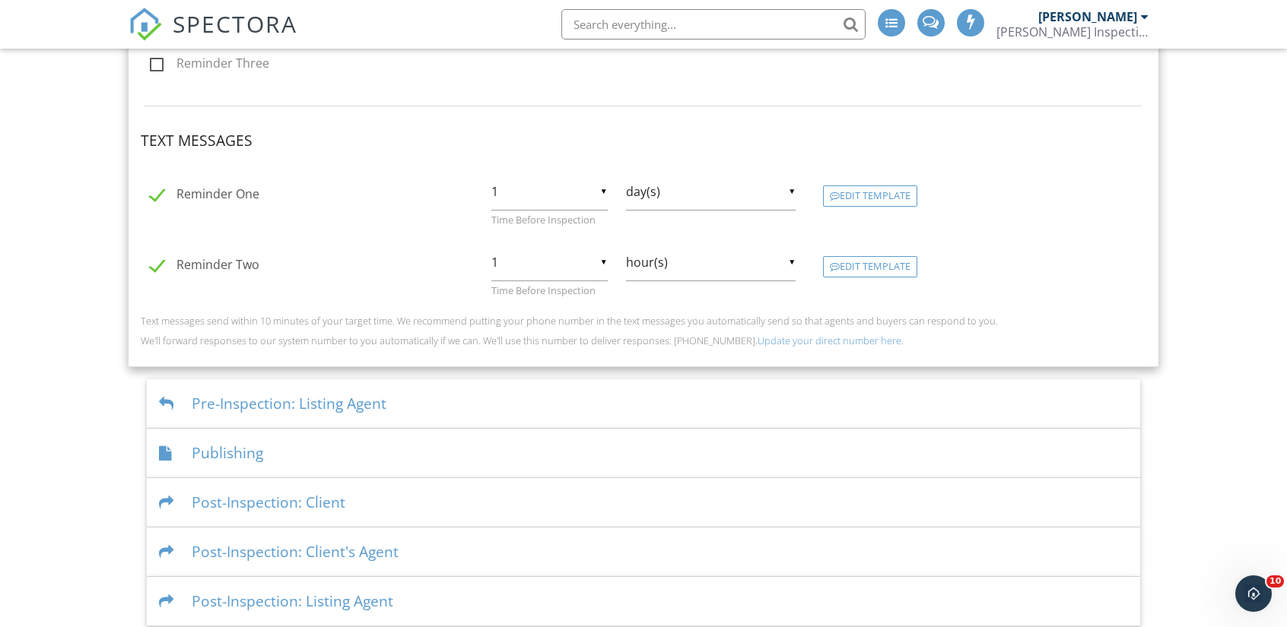
scroll to position [689, 0]
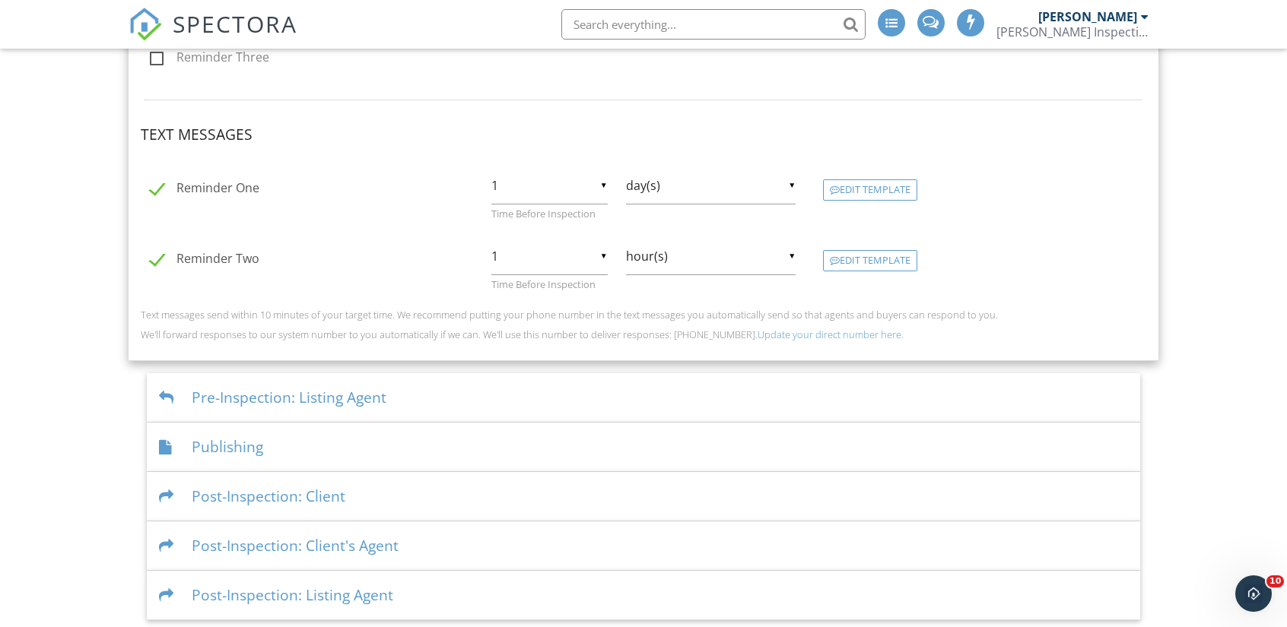
click at [487, 396] on div "Pre-Inspection: Listing Agent" at bounding box center [643, 397] width 993 height 49
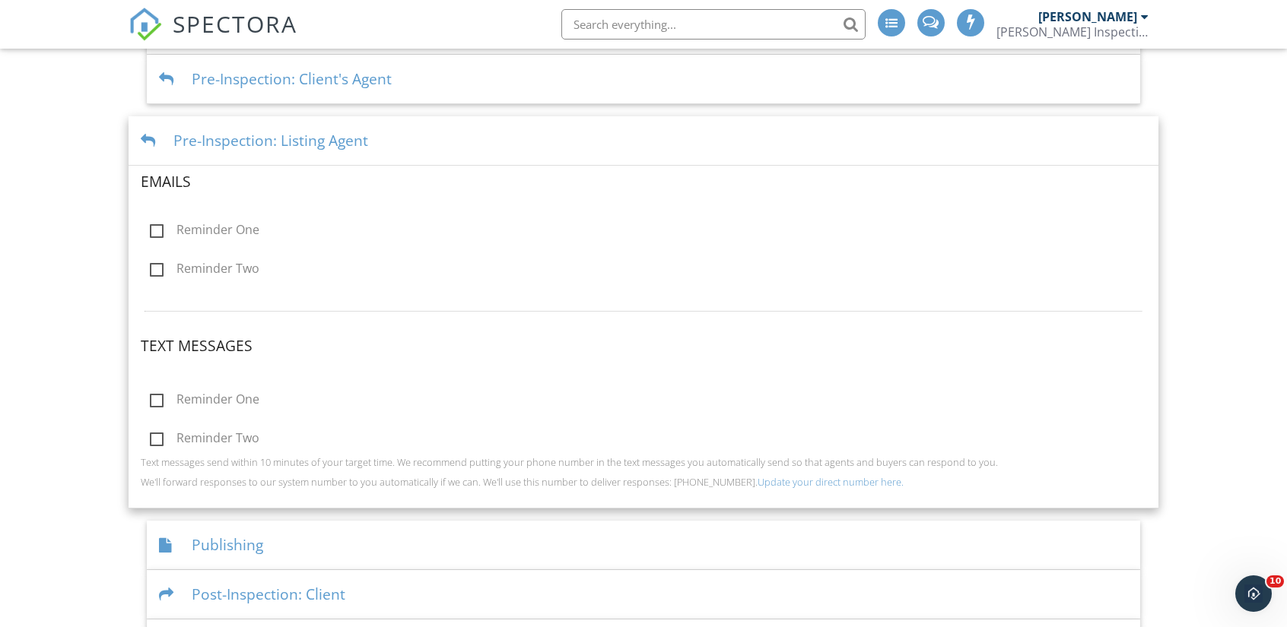
scroll to position [523, 0]
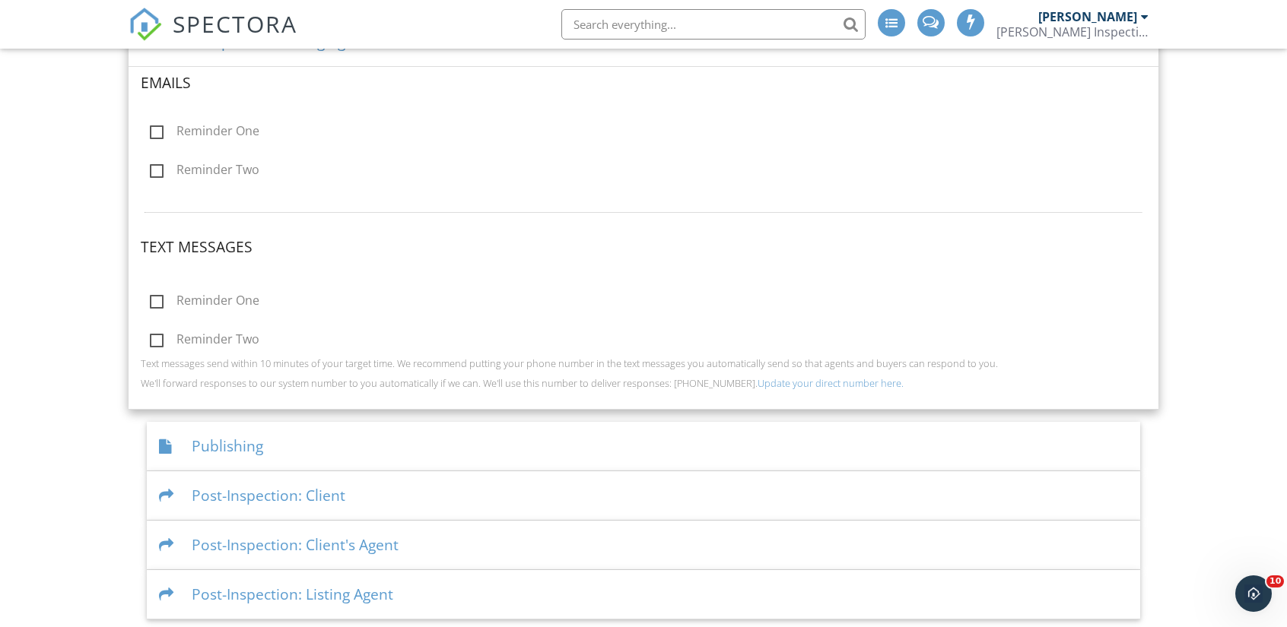
click at [439, 436] on div "Publishing" at bounding box center [643, 446] width 993 height 49
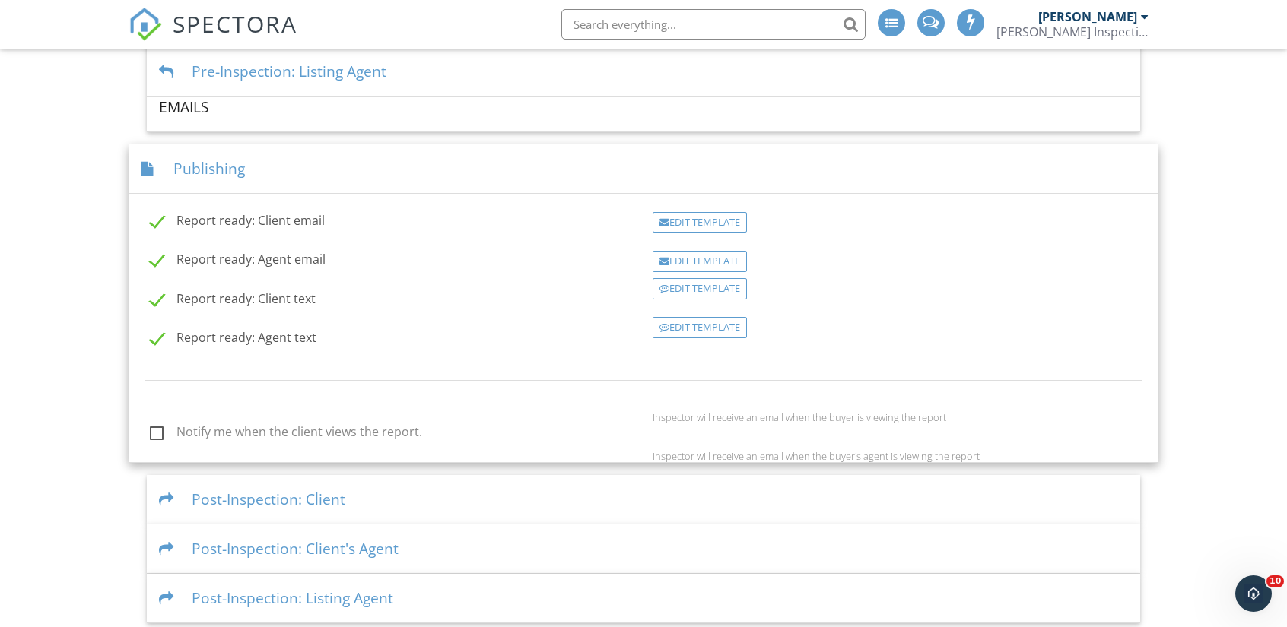
scroll to position [482, 0]
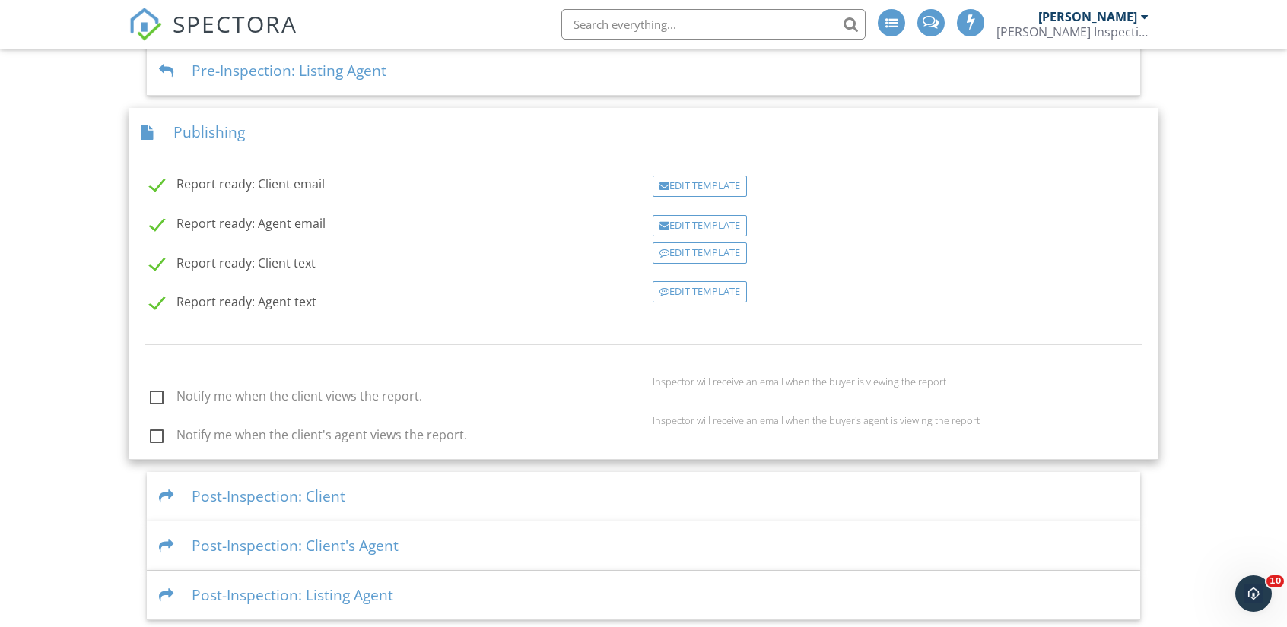
click at [454, 480] on div "Post-Inspection: Client" at bounding box center [643, 496] width 993 height 49
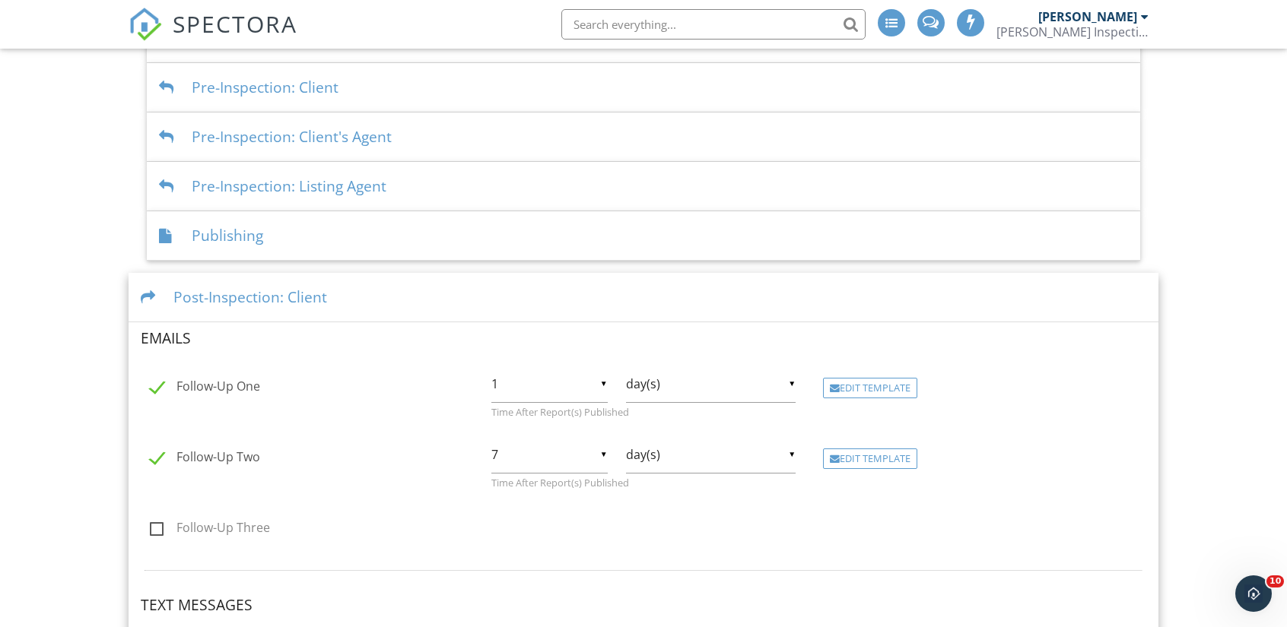
scroll to position [365, 0]
click at [400, 236] on div "Publishing" at bounding box center [643, 237] width 993 height 49
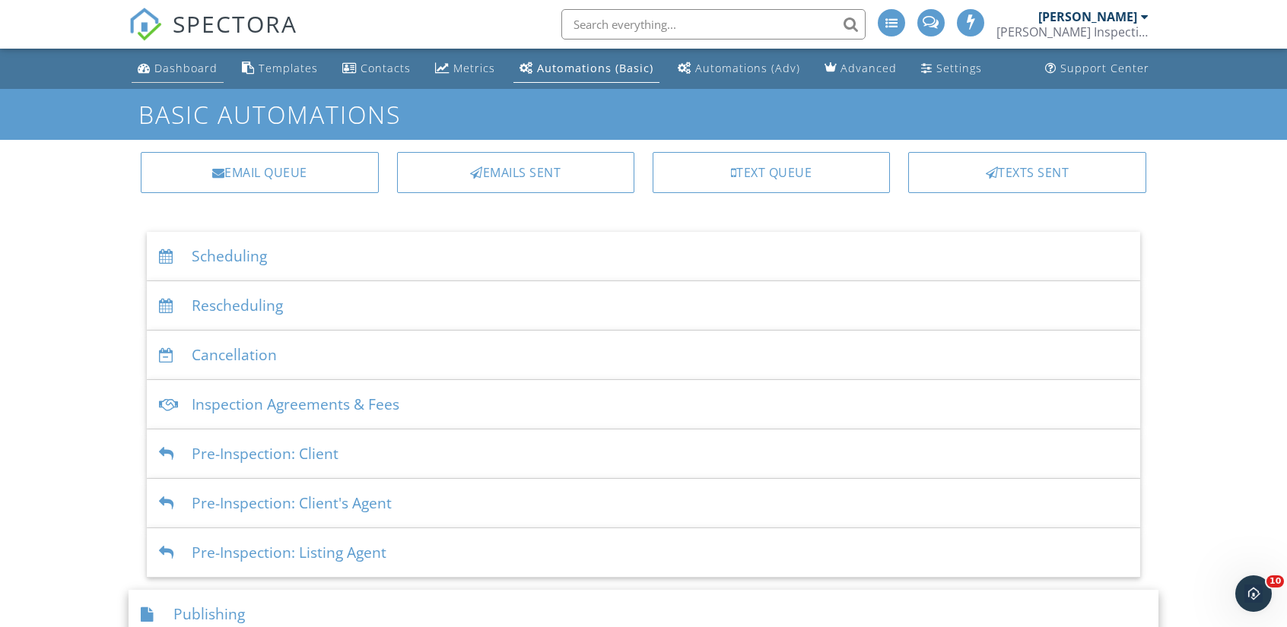
click at [173, 69] on div "Dashboard" at bounding box center [185, 68] width 63 height 14
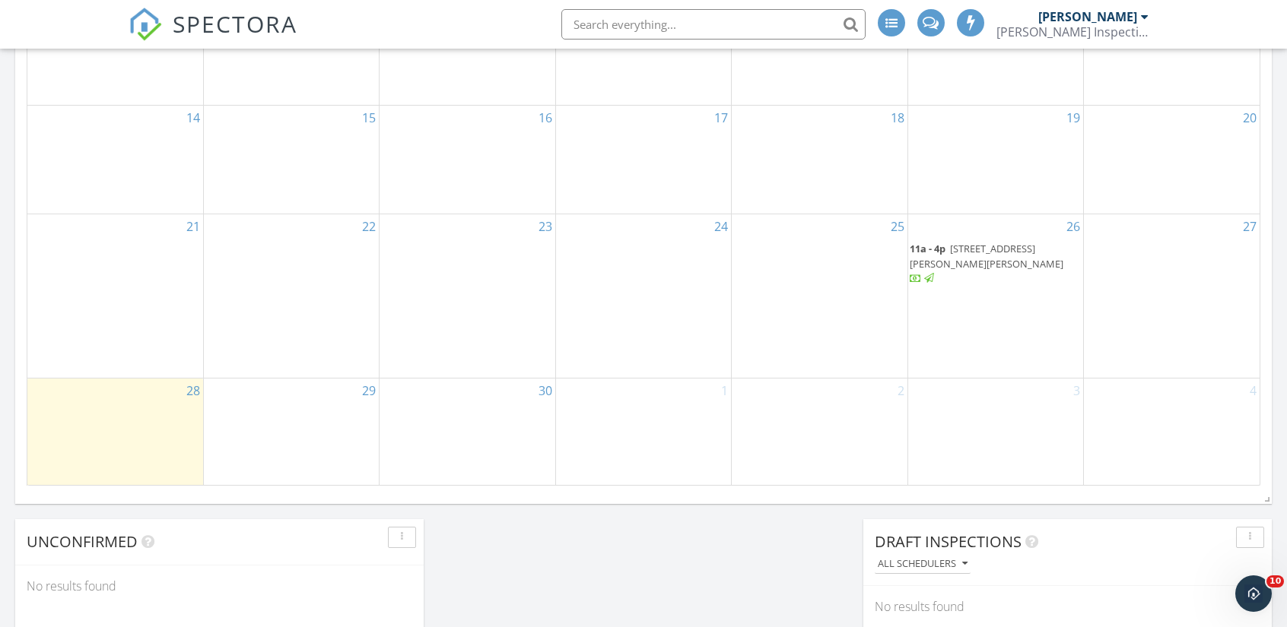
scroll to position [1083, 0]
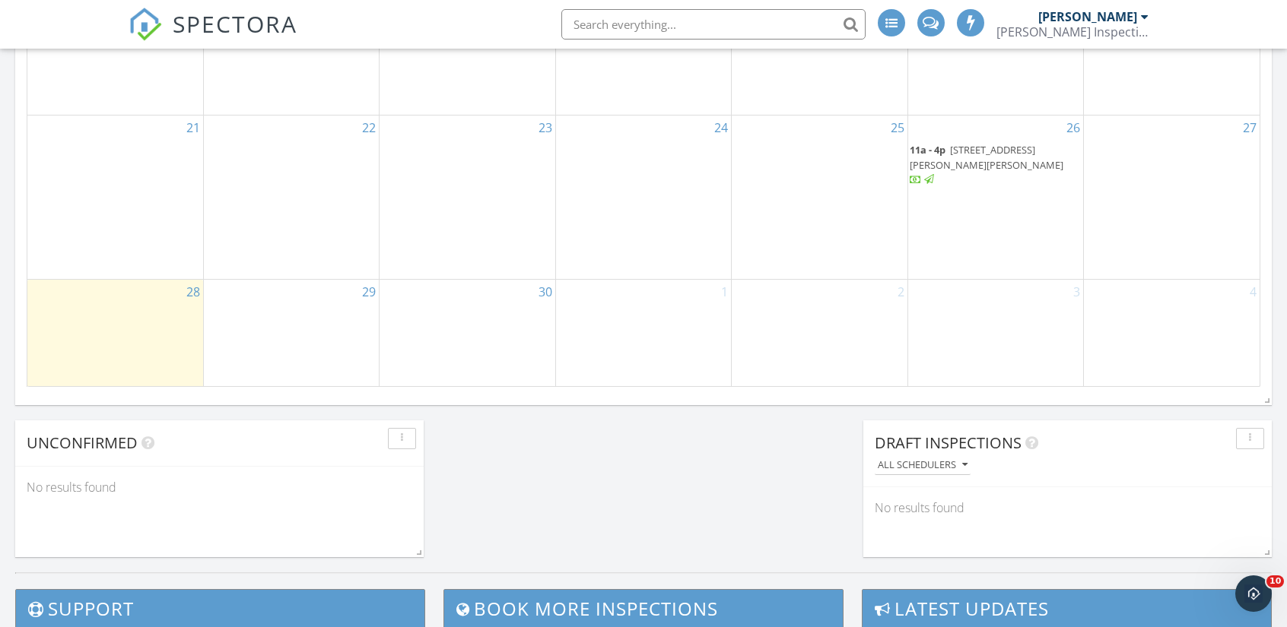
click at [1001, 183] on span "11a - 4p [STREET_ADDRESS][PERSON_NAME][PERSON_NAME]" at bounding box center [995, 165] width 172 height 45
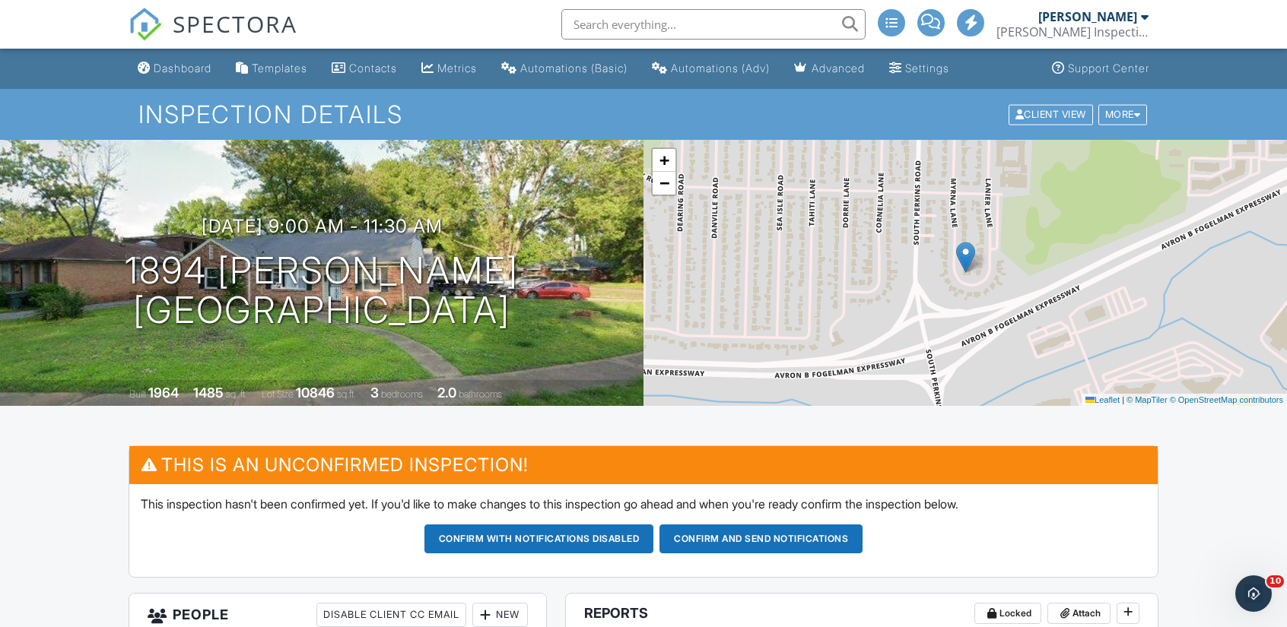
scroll to position [1, 0]
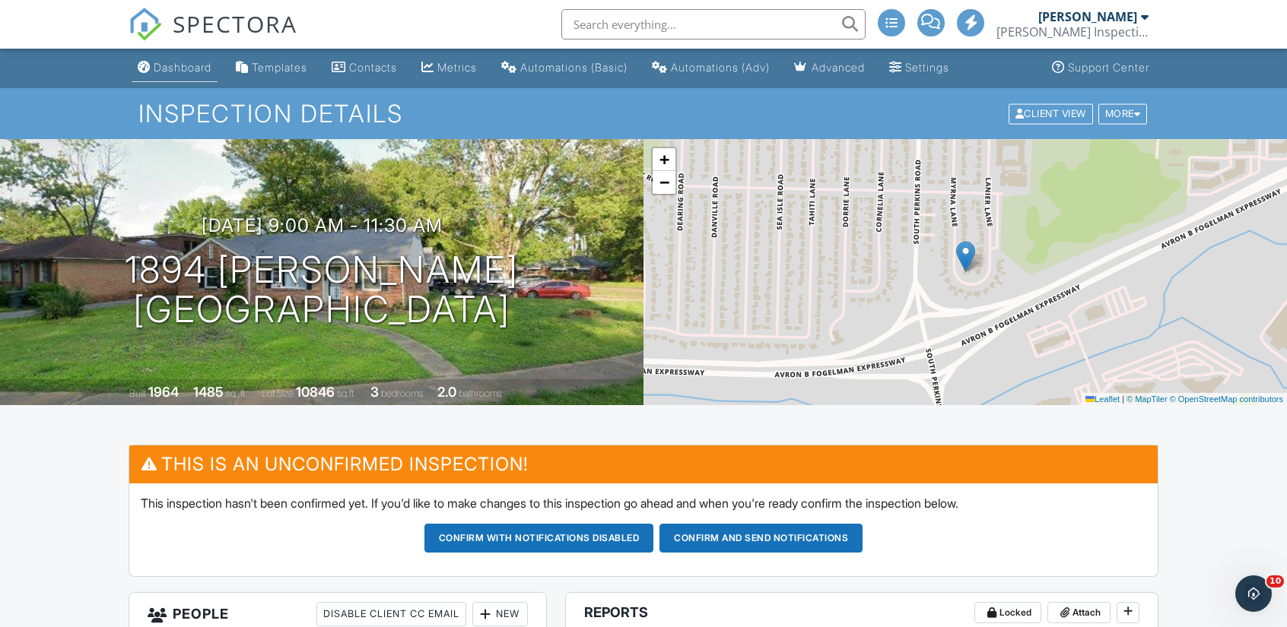
click at [179, 78] on link "Dashboard" at bounding box center [175, 68] width 86 height 28
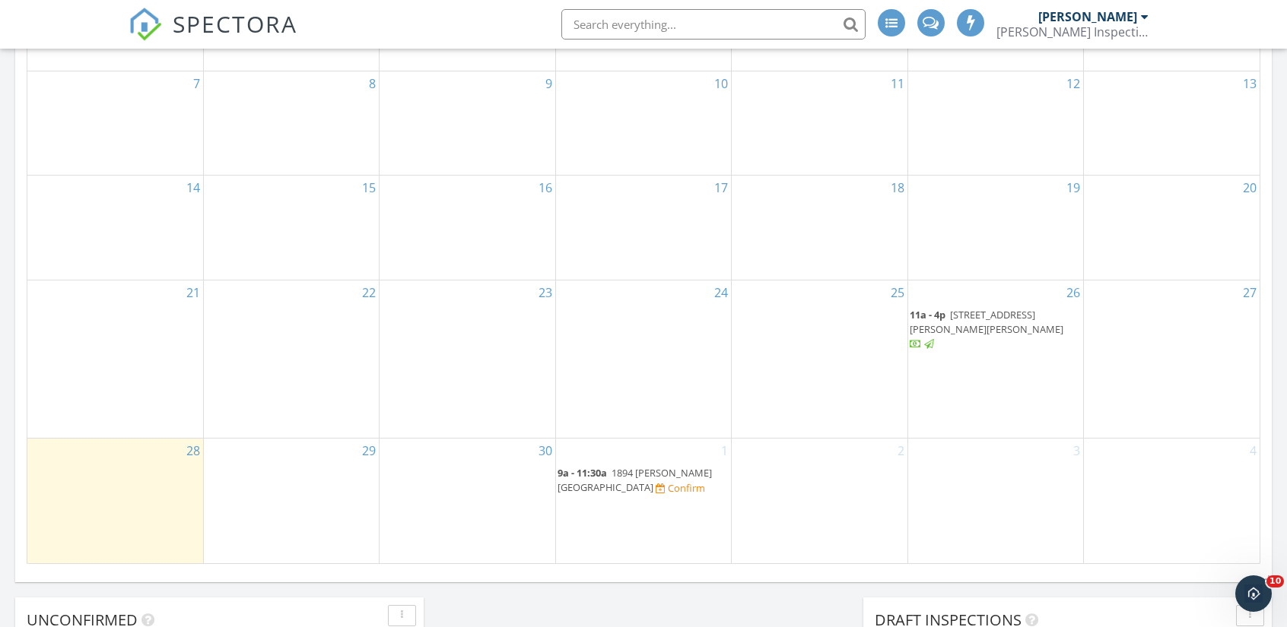
scroll to position [911, 0]
click at [689, 465] on span "1894 [PERSON_NAME][GEOGRAPHIC_DATA]" at bounding box center [634, 475] width 154 height 28
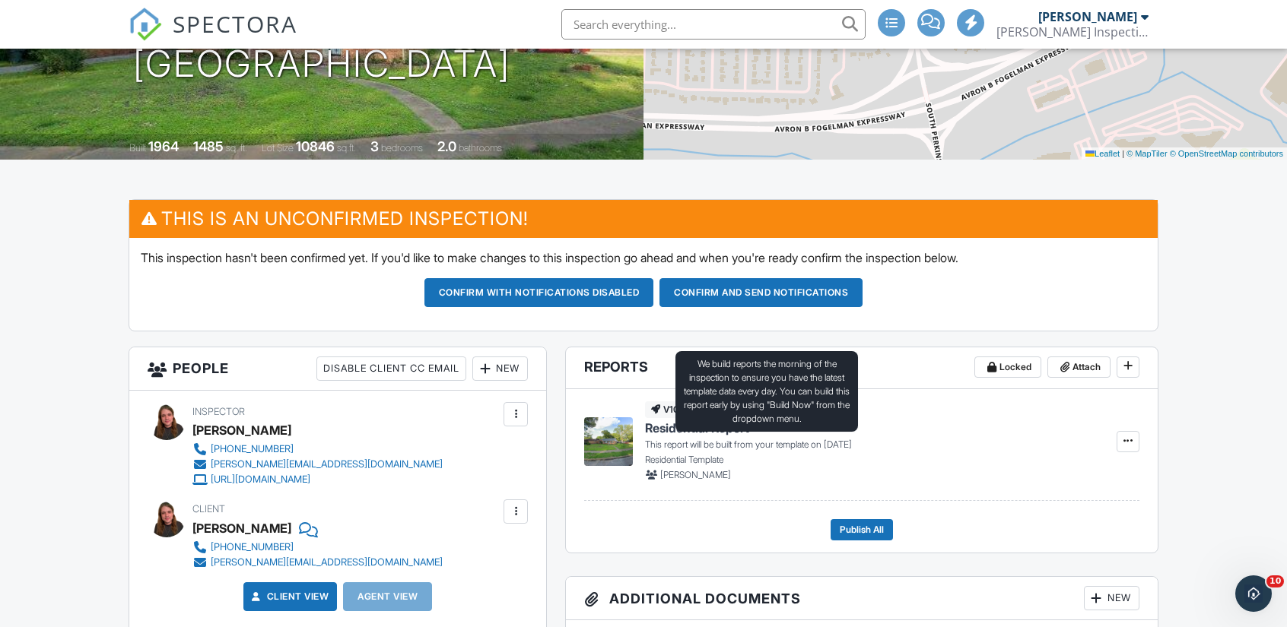
scroll to position [245, 0]
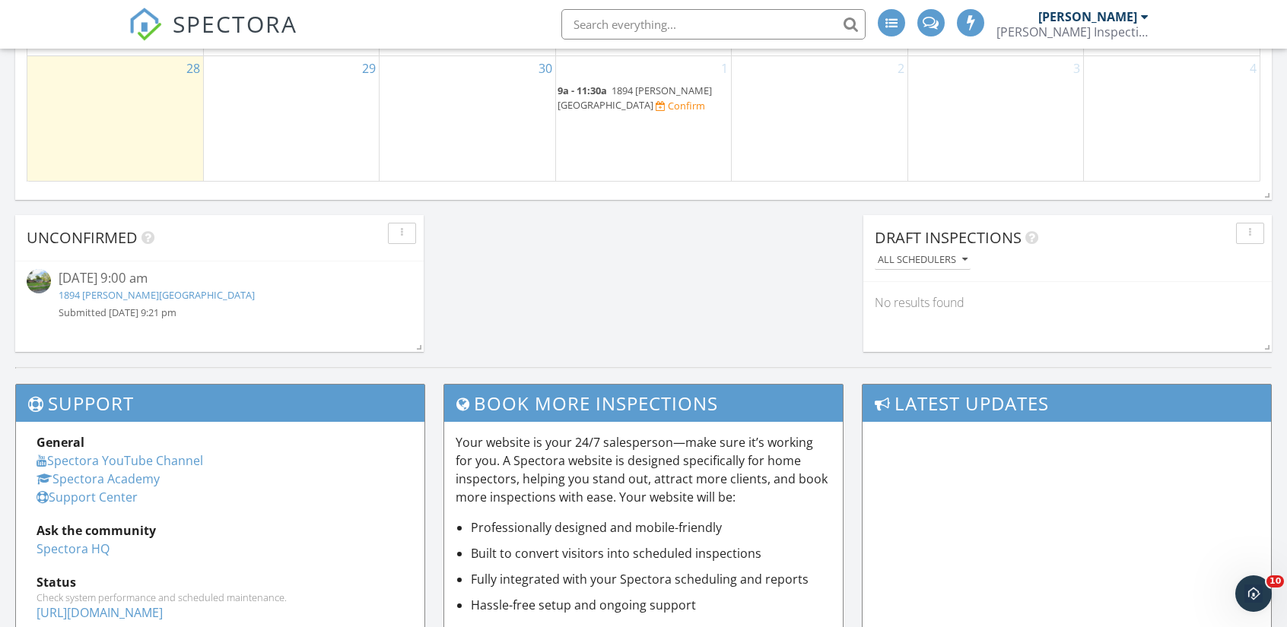
scroll to position [1289, 0]
click at [400, 229] on div "button" at bounding box center [402, 232] width 14 height 11
click at [419, 305] on div "Delete" at bounding box center [428, 303] width 55 height 18
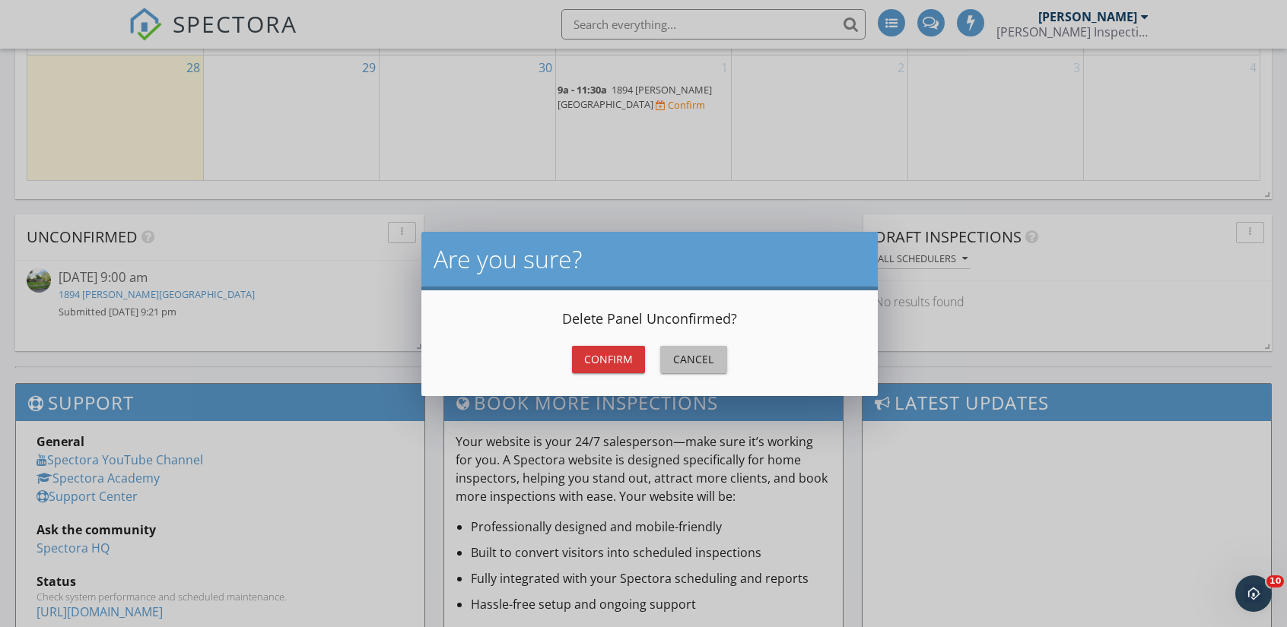
click at [706, 351] on div "Cancel" at bounding box center [693, 359] width 43 height 16
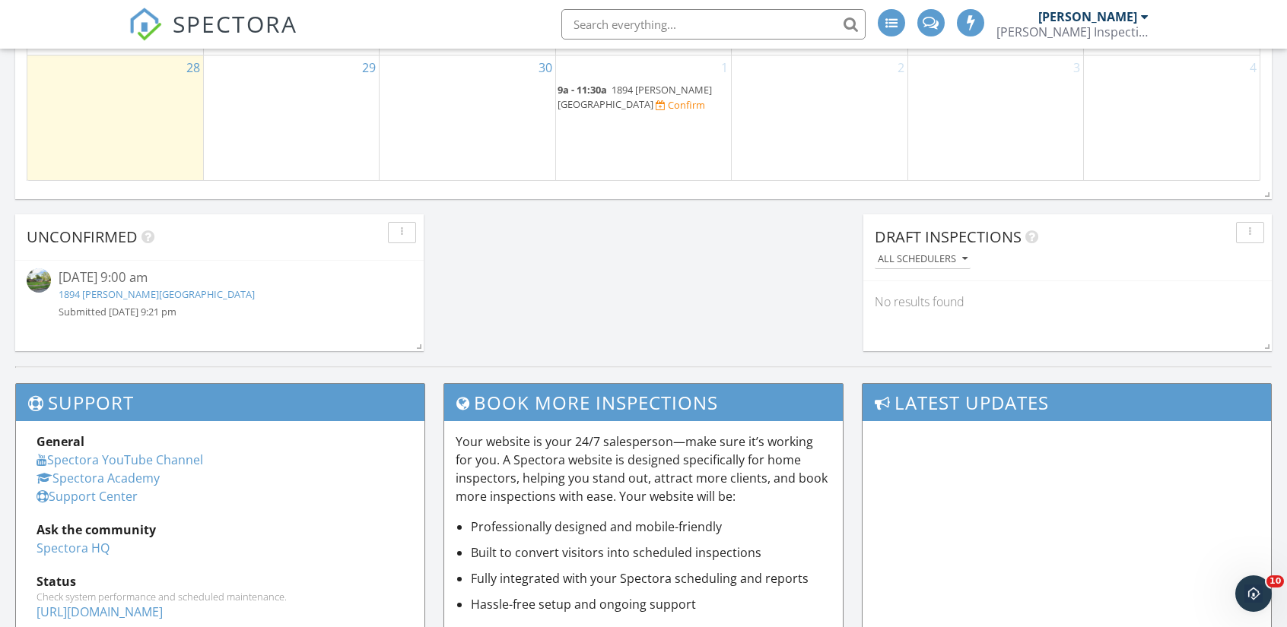
click at [289, 292] on div "1894 Myrna Ln, Memphis, TN 38117" at bounding box center [220, 294] width 322 height 14
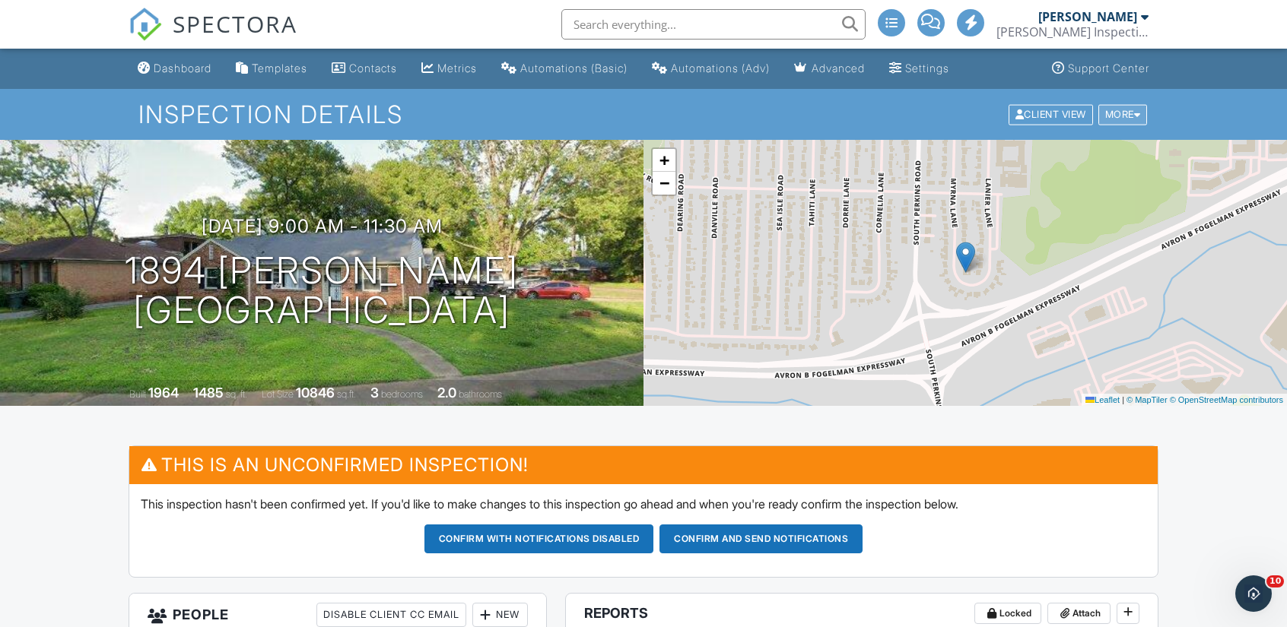
click at [1135, 123] on div "More" at bounding box center [1122, 114] width 49 height 21
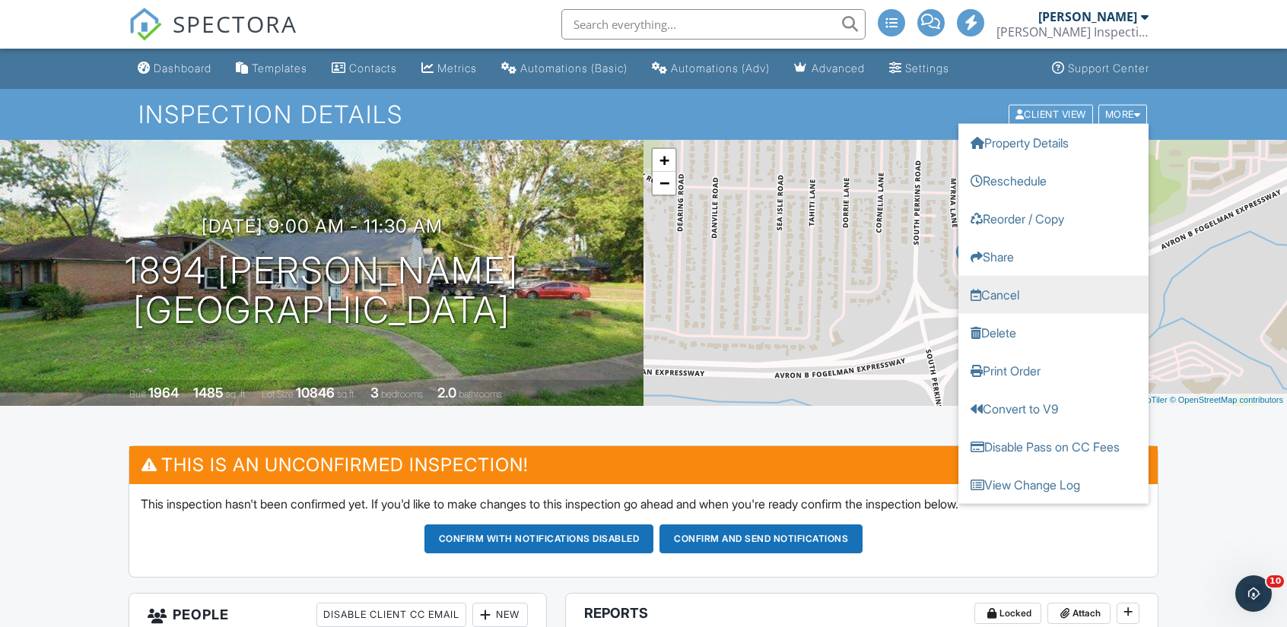
click at [1043, 306] on link "Cancel" at bounding box center [1053, 294] width 190 height 38
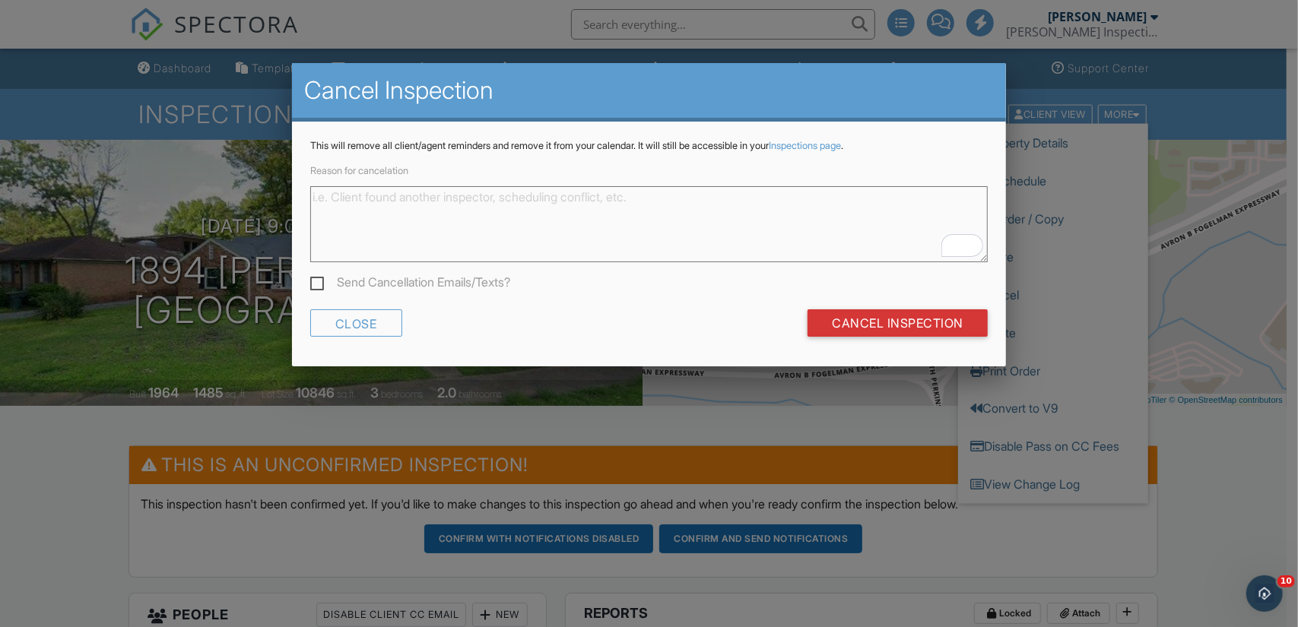
click at [422, 285] on label "Send Cancellation Emails/Texts?" at bounding box center [410, 284] width 200 height 19
click at [320, 285] on input "Send Cancellation Emails/Texts?" at bounding box center [315, 285] width 10 height 10
checkbox input "true"
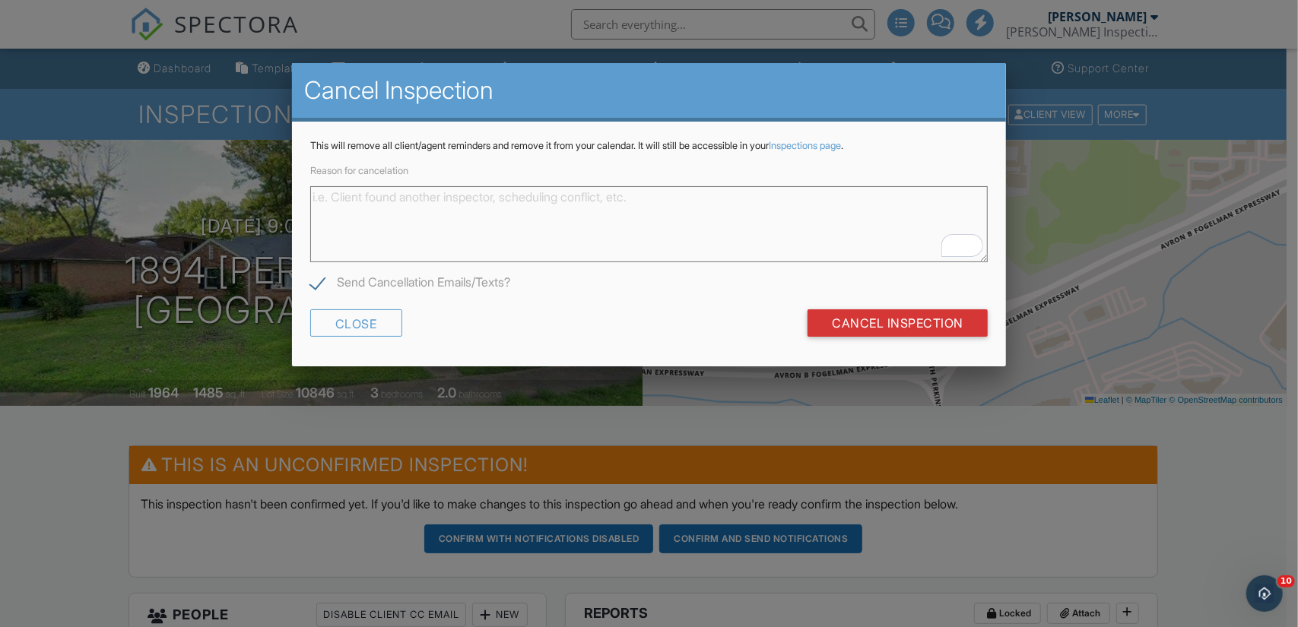
click at [459, 201] on textarea "Reason for cancelation" at bounding box center [649, 224] width 678 height 76
type textarea "z"
type textarea "This was just a test"
click at [871, 334] on input "Cancel Inspection" at bounding box center [898, 322] width 180 height 27
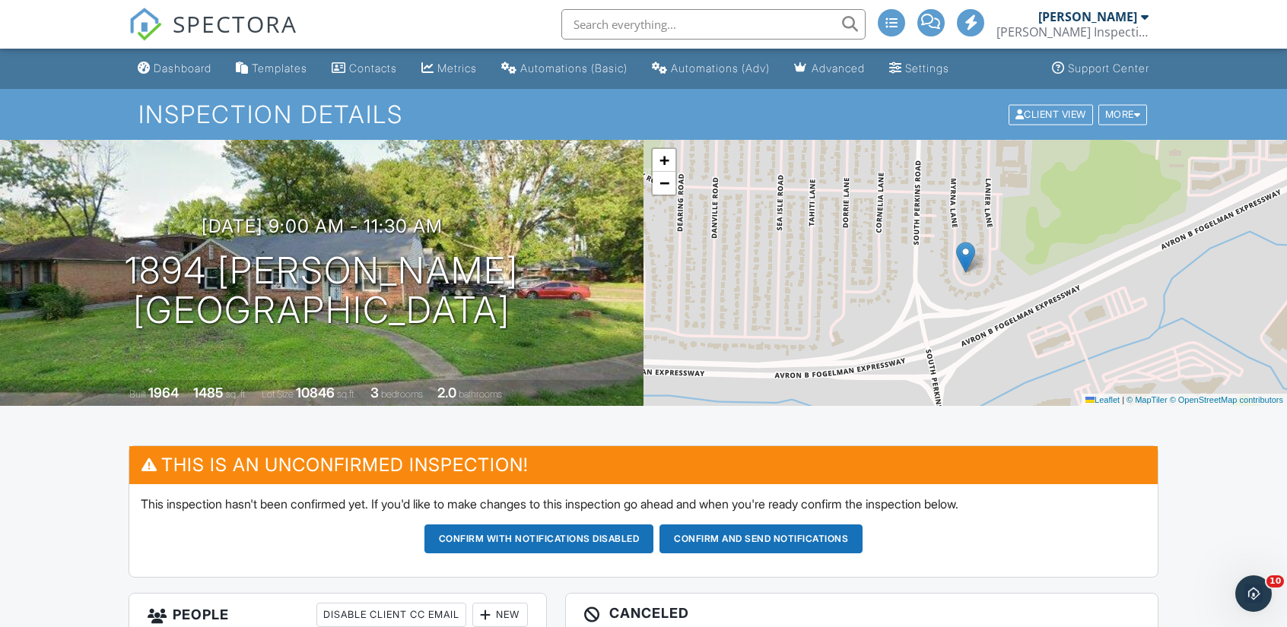
click at [666, 240] on div "+ − Leaflet | © MapTiler © OpenStreetMap contributors" at bounding box center [964, 273] width 643 height 266
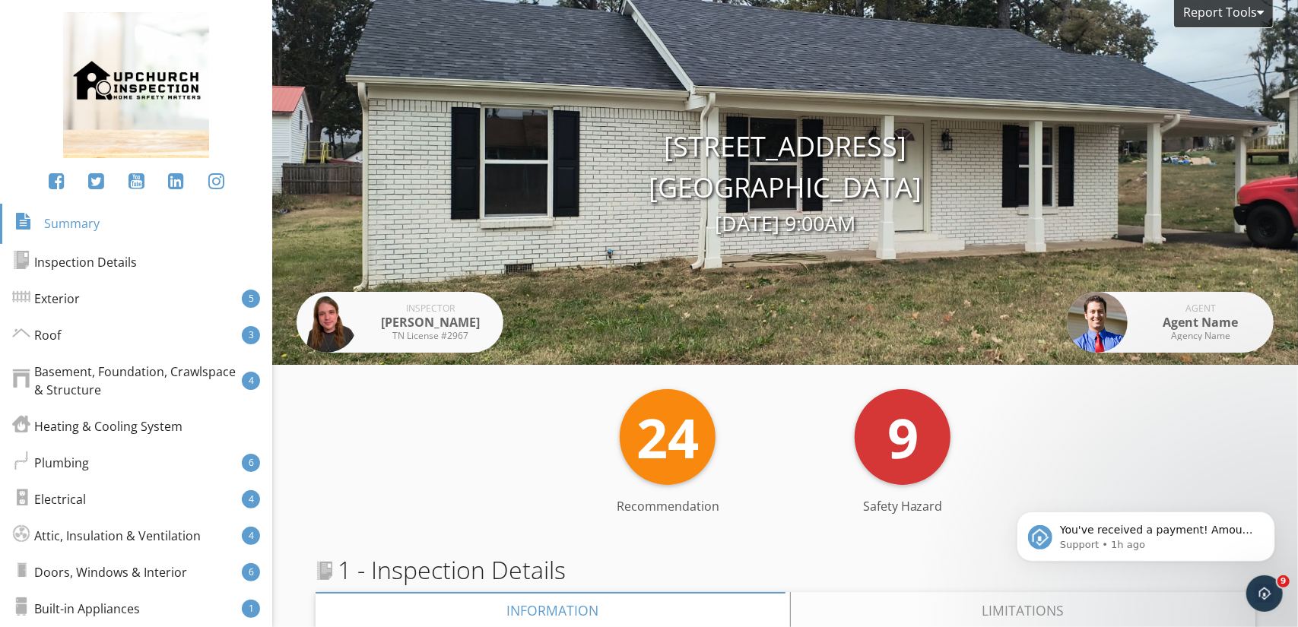
scroll to position [485, 0]
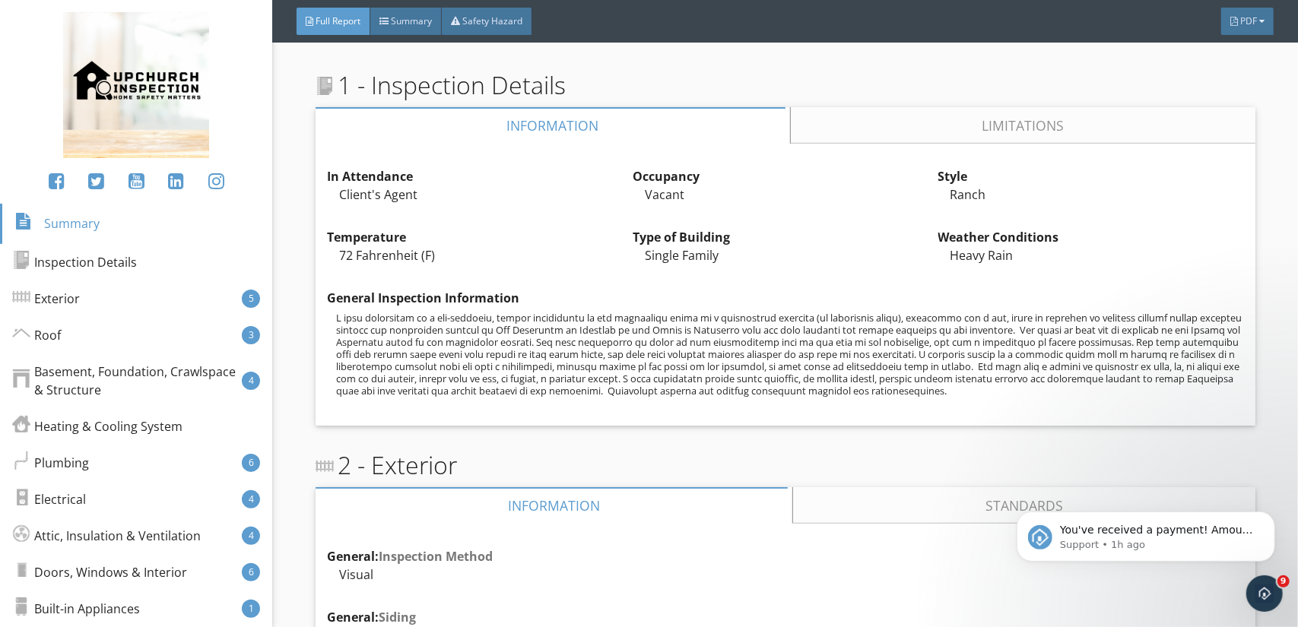
click at [527, 236] on div "Temperature" at bounding box center [480, 237] width 306 height 18
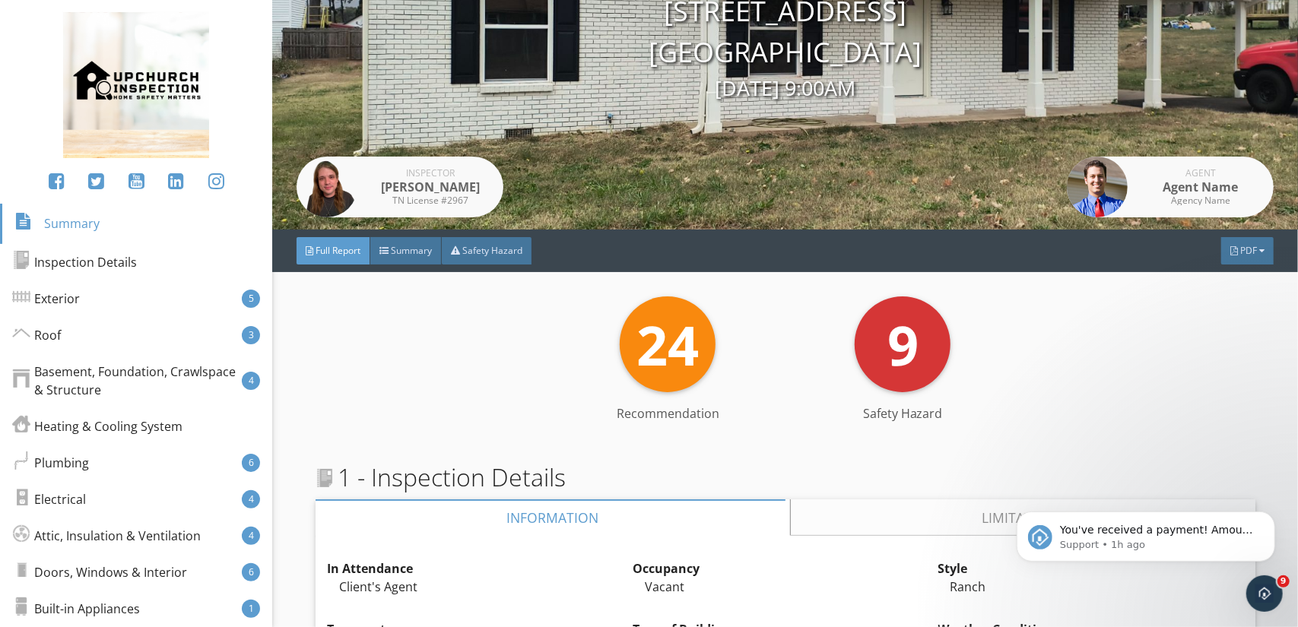
scroll to position [136, 0]
click at [1268, 581] on div "Open Intercom Messenger" at bounding box center [1262, 591] width 50 height 50
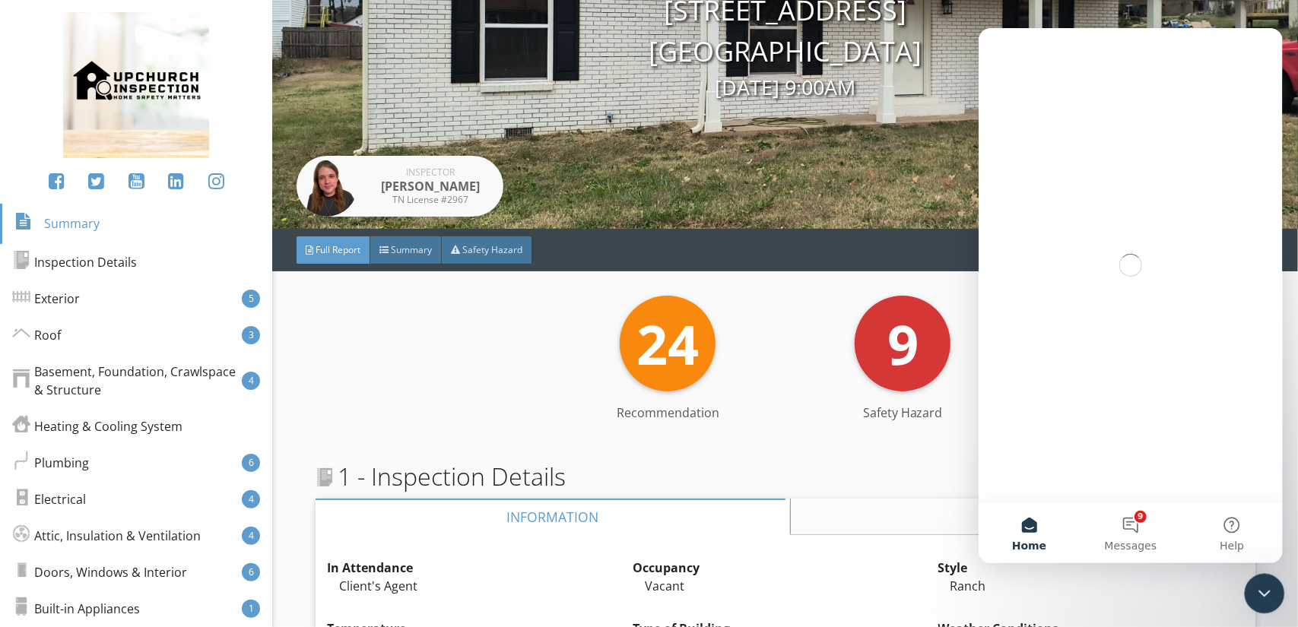
scroll to position [0, 0]
click at [1141, 533] on button "9 Messages" at bounding box center [1129, 533] width 101 height 61
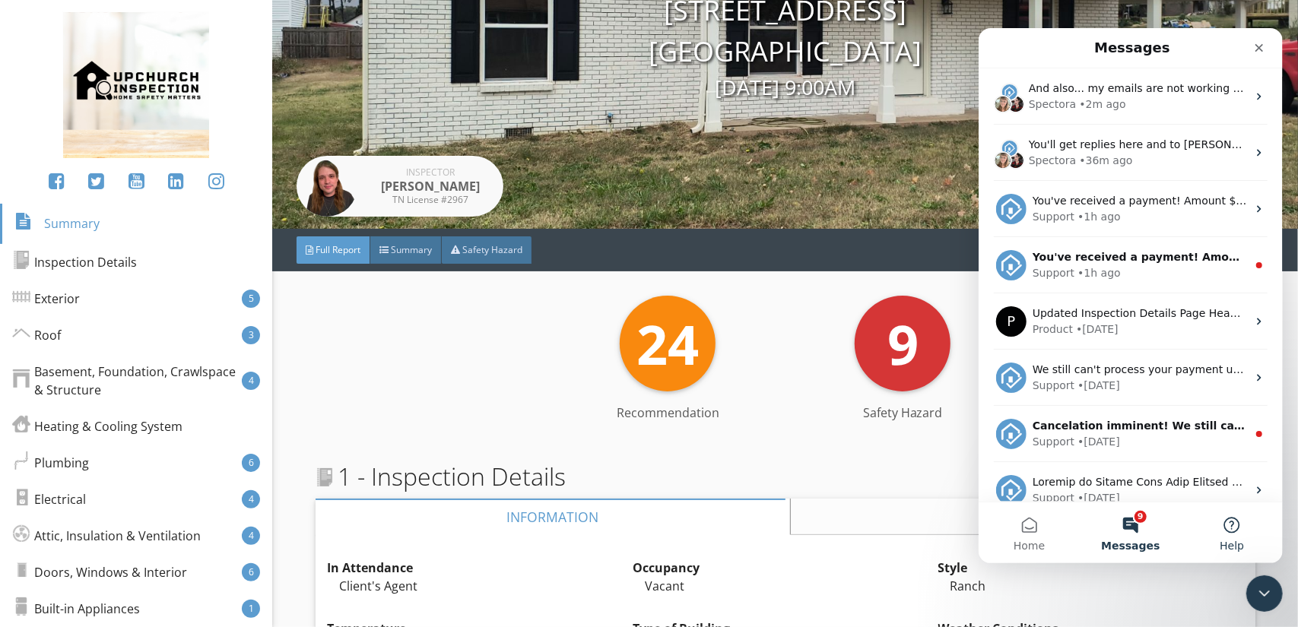
click at [1242, 537] on button "Help" at bounding box center [1231, 533] width 101 height 61
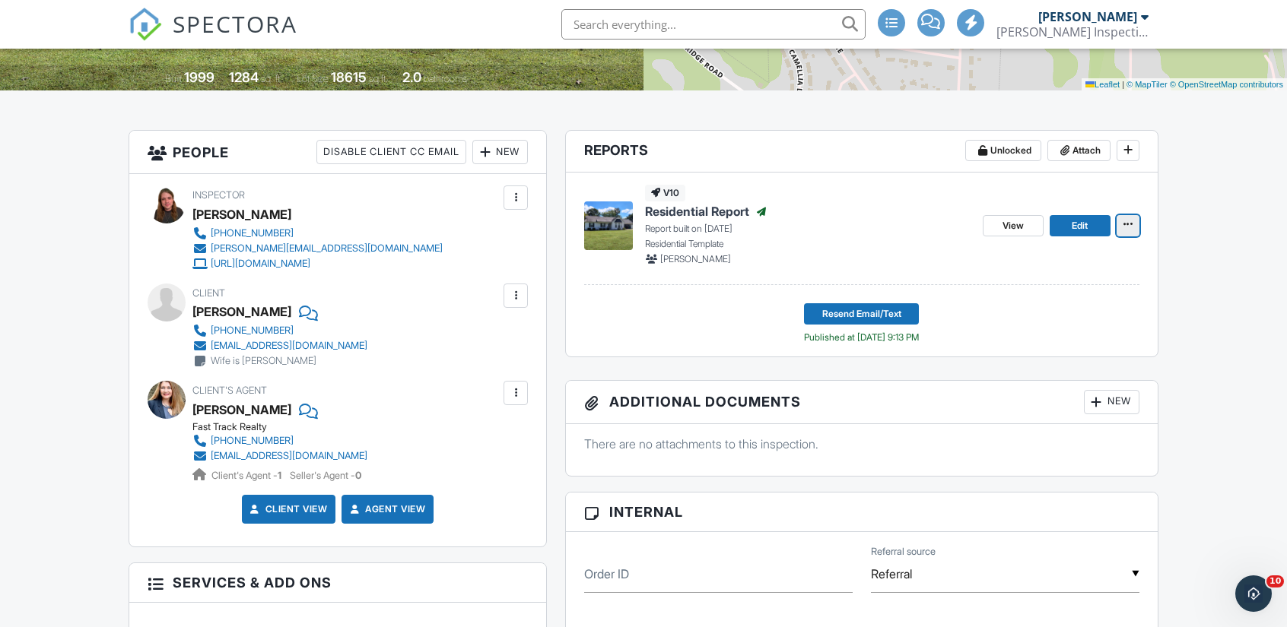
click at [1130, 224] on icon at bounding box center [1127, 224] width 9 height 11
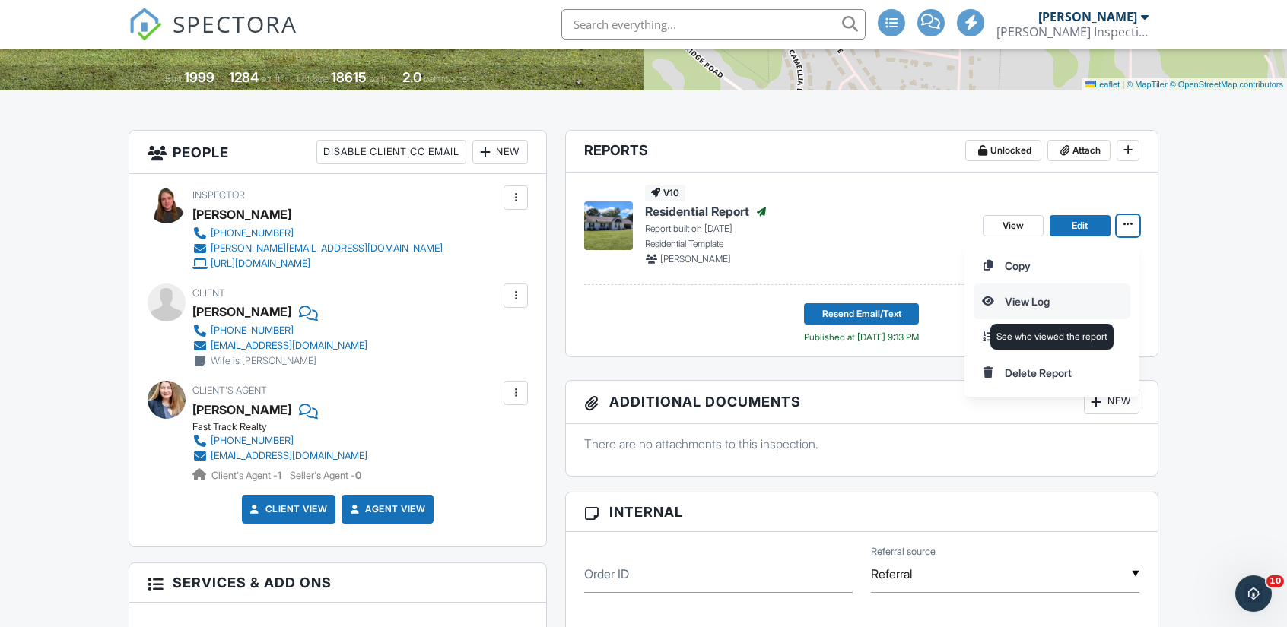
click at [1040, 301] on input "View Log" at bounding box center [1051, 301] width 155 height 34
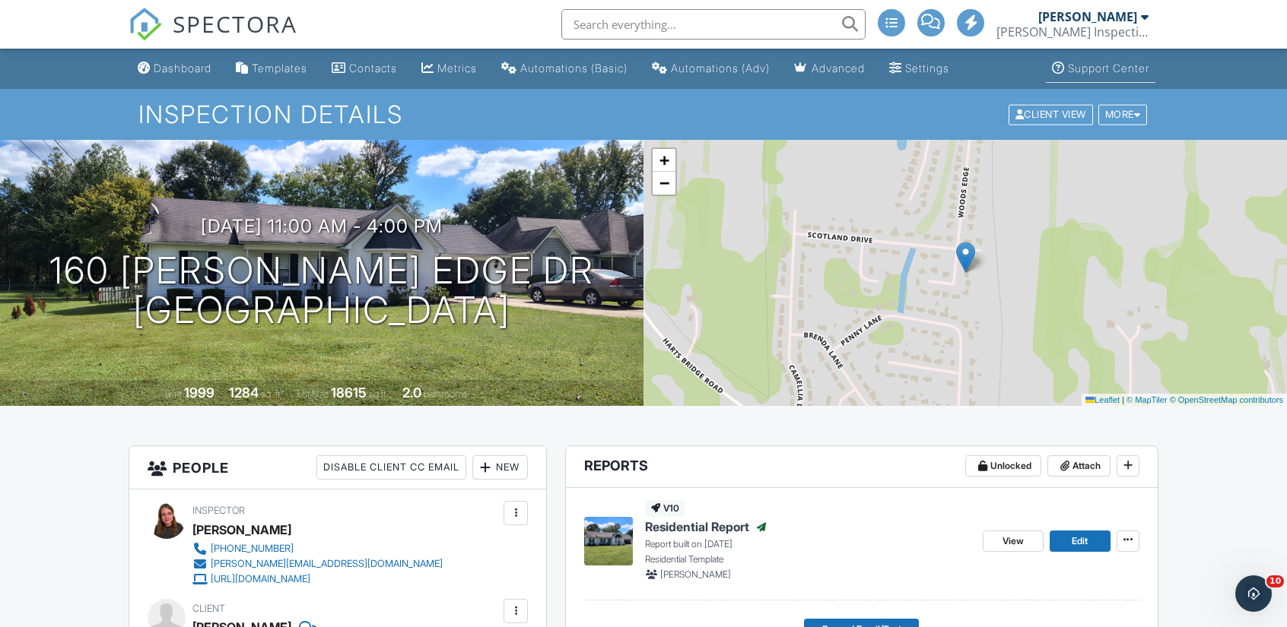
click at [1084, 59] on link "Support Center" at bounding box center [1100, 69] width 109 height 28
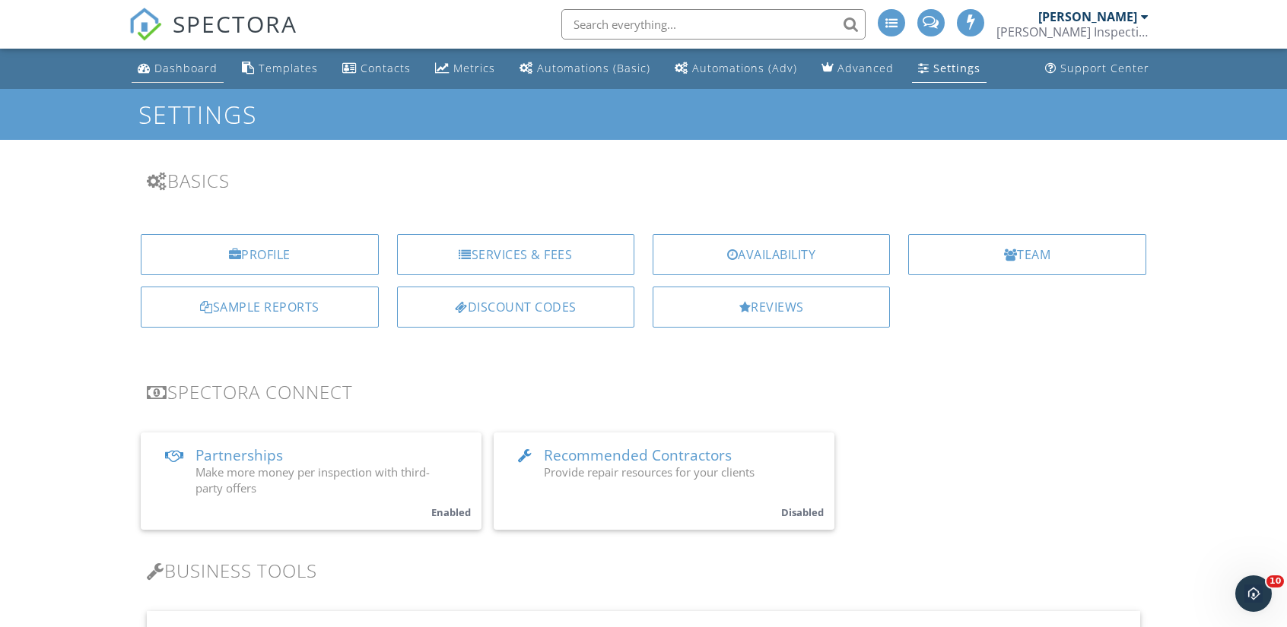
click at [197, 63] on div "Dashboard" at bounding box center [185, 68] width 63 height 14
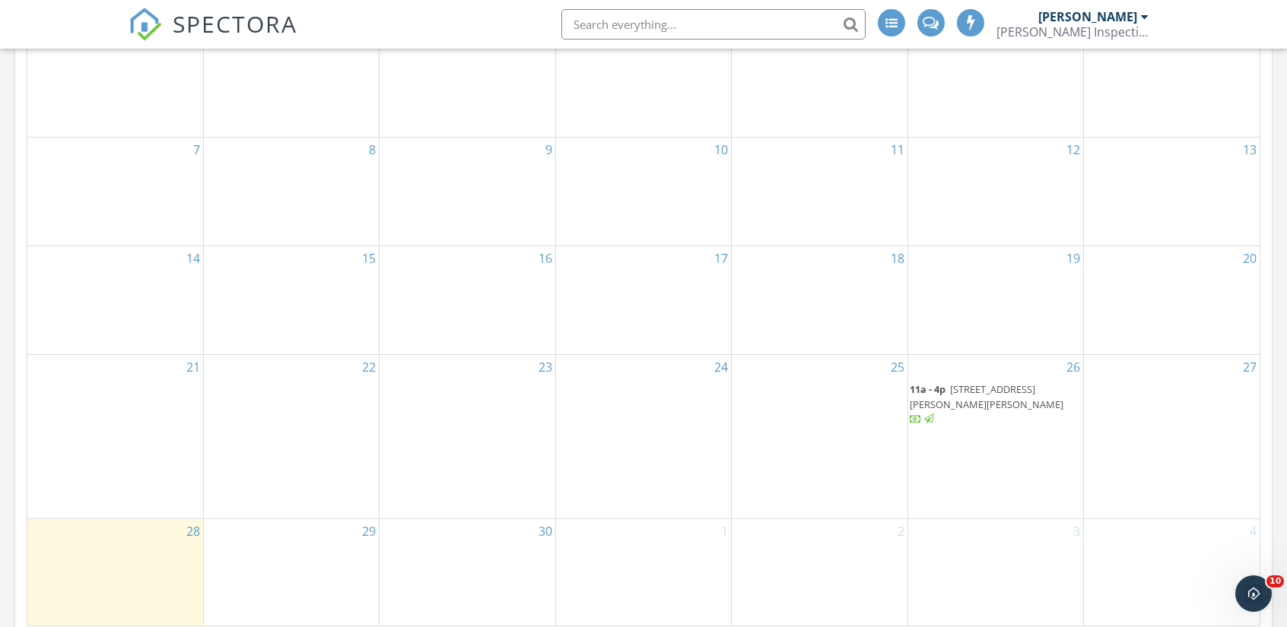
scroll to position [844, 0]
click at [993, 397] on link "11a - 4p 160 Woods Edge Dr, Jackson 38301" at bounding box center [995, 404] width 172 height 48
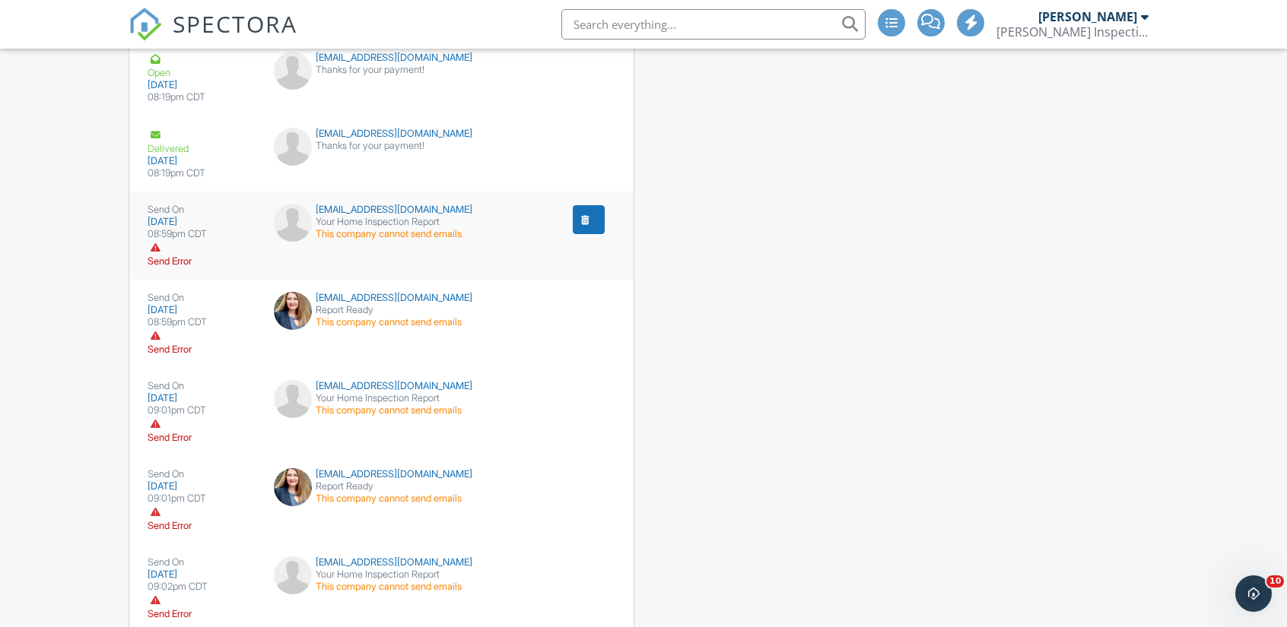
click at [417, 228] on div "Your Home Inspection Report" at bounding box center [381, 222] width 215 height 12
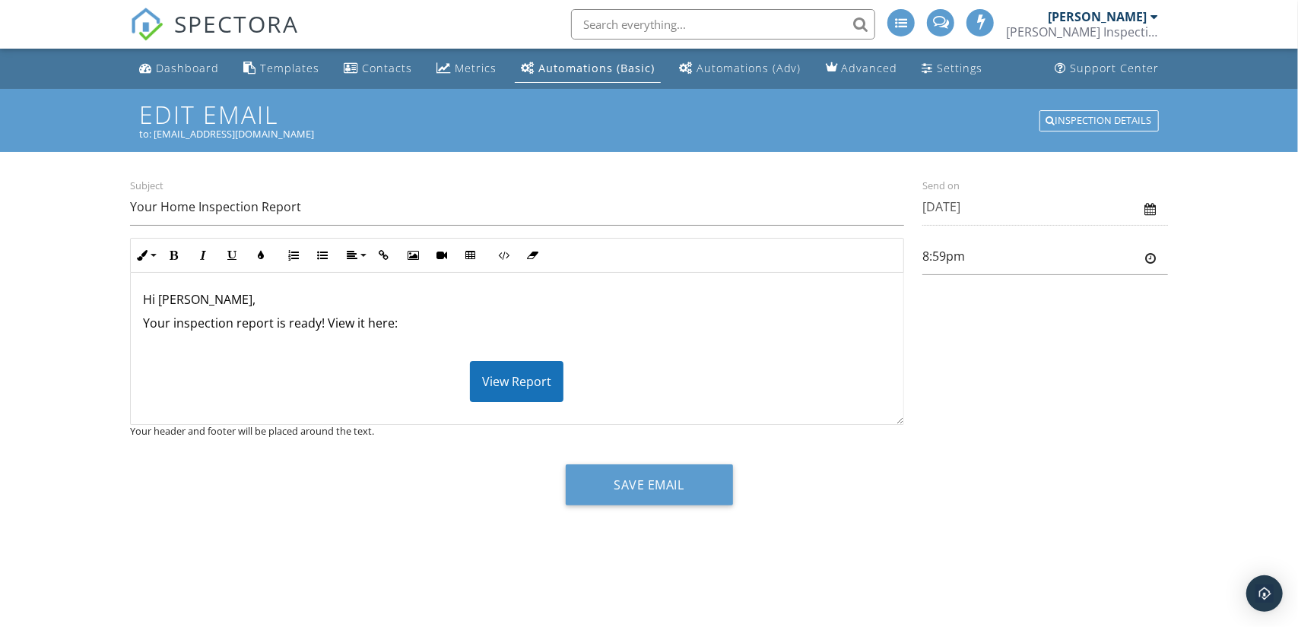
click at [654, 334] on div "Hi [PERSON_NAME], Your inspection report is ready! View it here: View Report He…" at bounding box center [517, 416] width 773 height 286
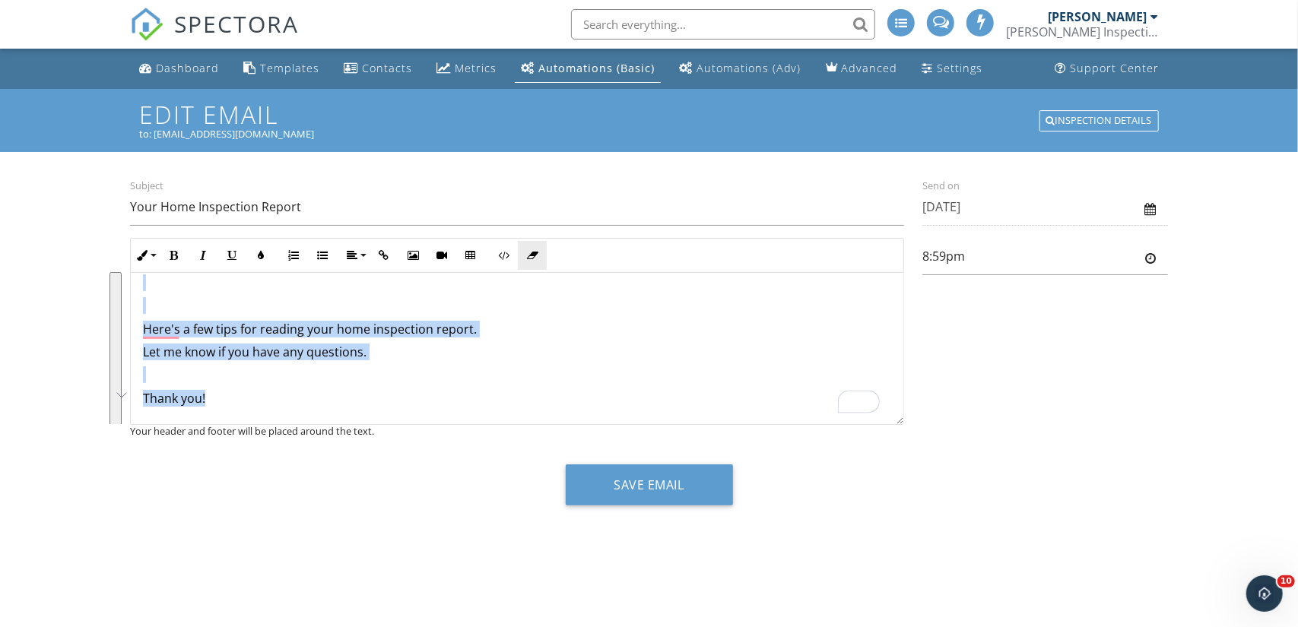
scroll to position [134, 0]
copy div "Hi [PERSON_NAME], Your inspection report is ready! View it here: View Report He…"
click at [224, 314] on div "​ Hi Nathan, Your inspection report is ready! View it here: View Report Here's …" at bounding box center [517, 282] width 773 height 286
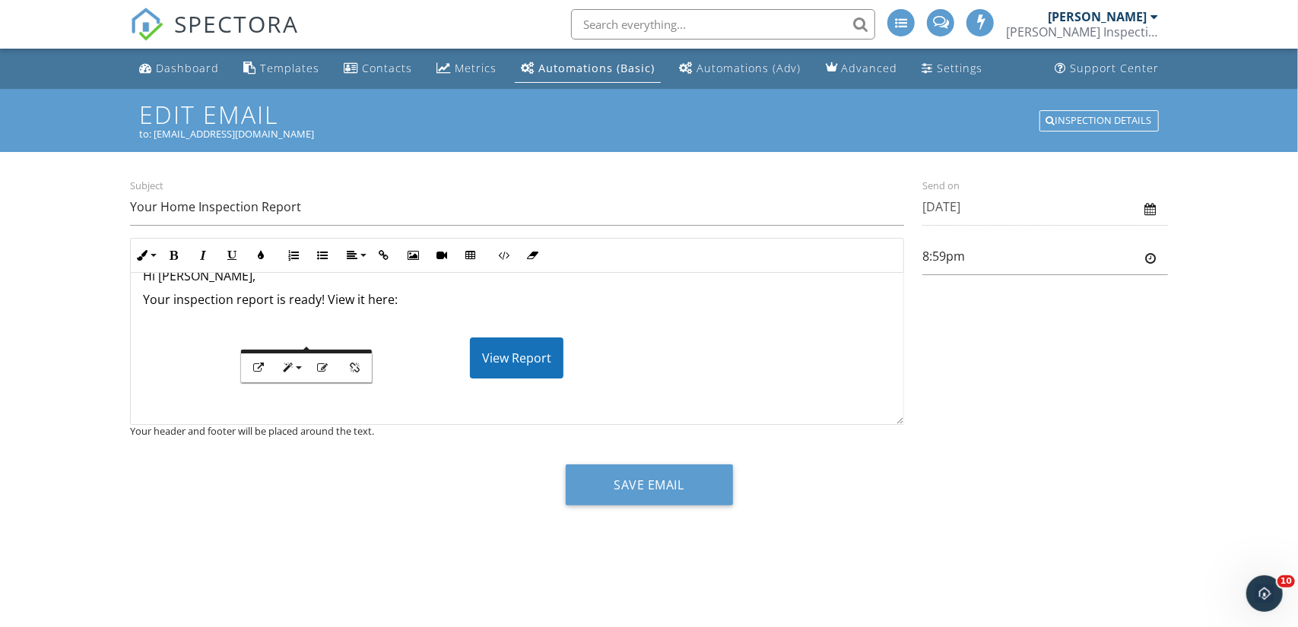
scroll to position [0, 0]
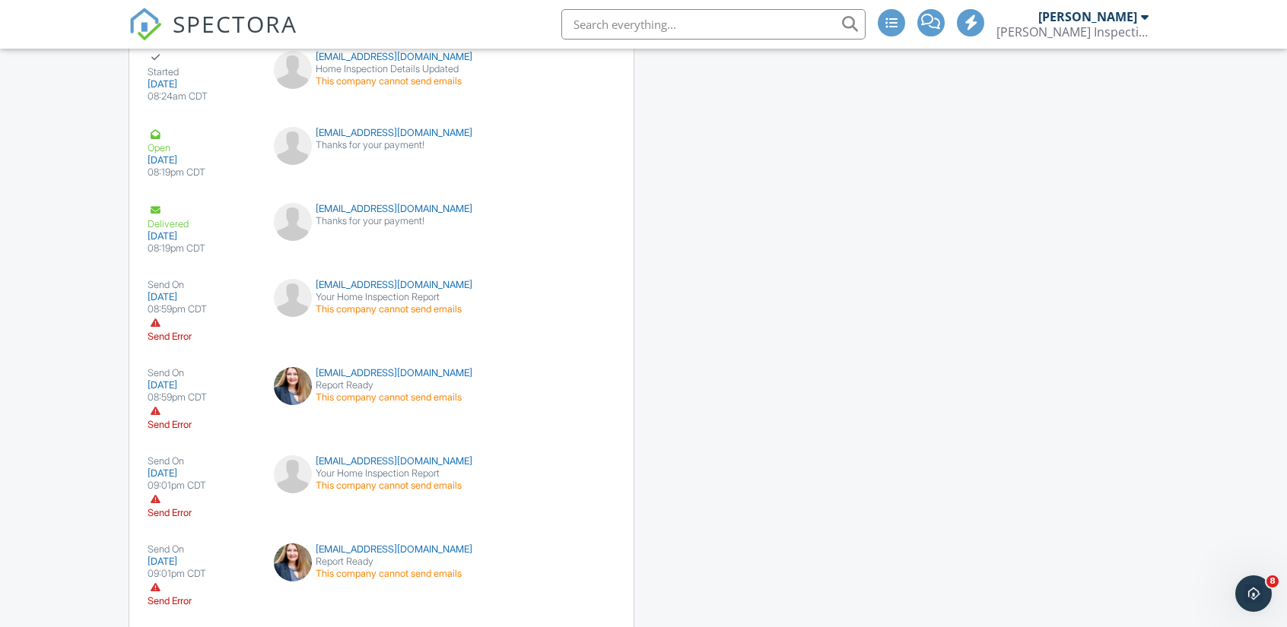
scroll to position [2274, 0]
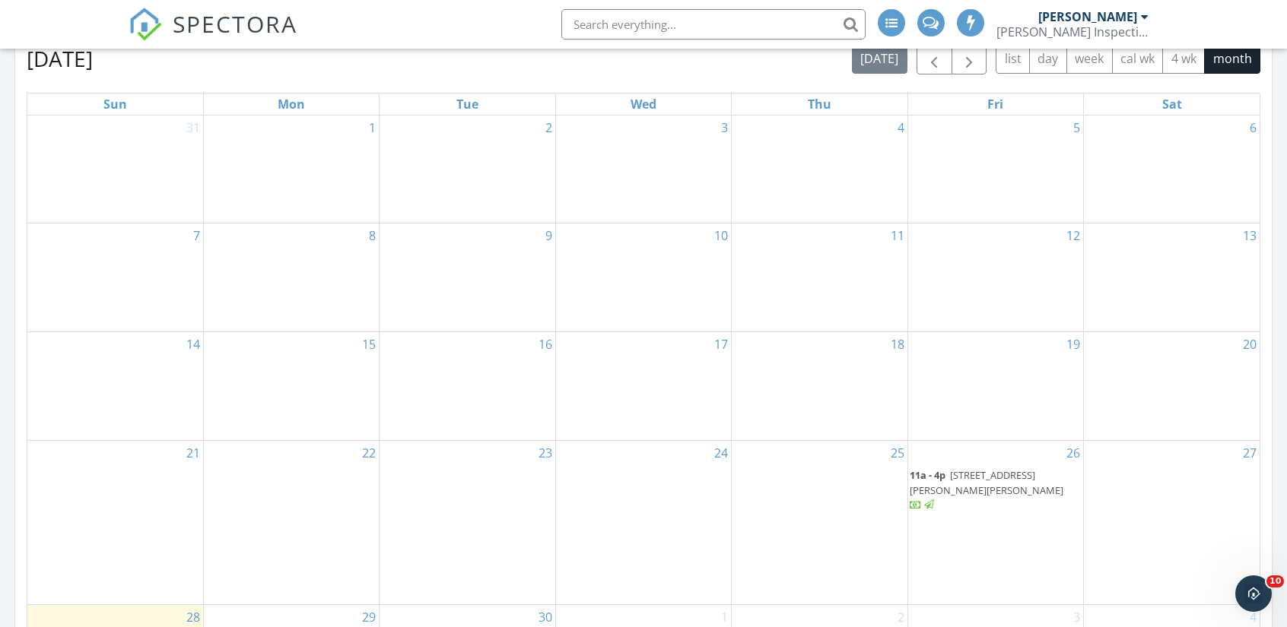
scroll to position [756, 0]
click at [1007, 495] on span "160 Woods Edge Dr, Jackson 38301" at bounding box center [986, 484] width 154 height 28
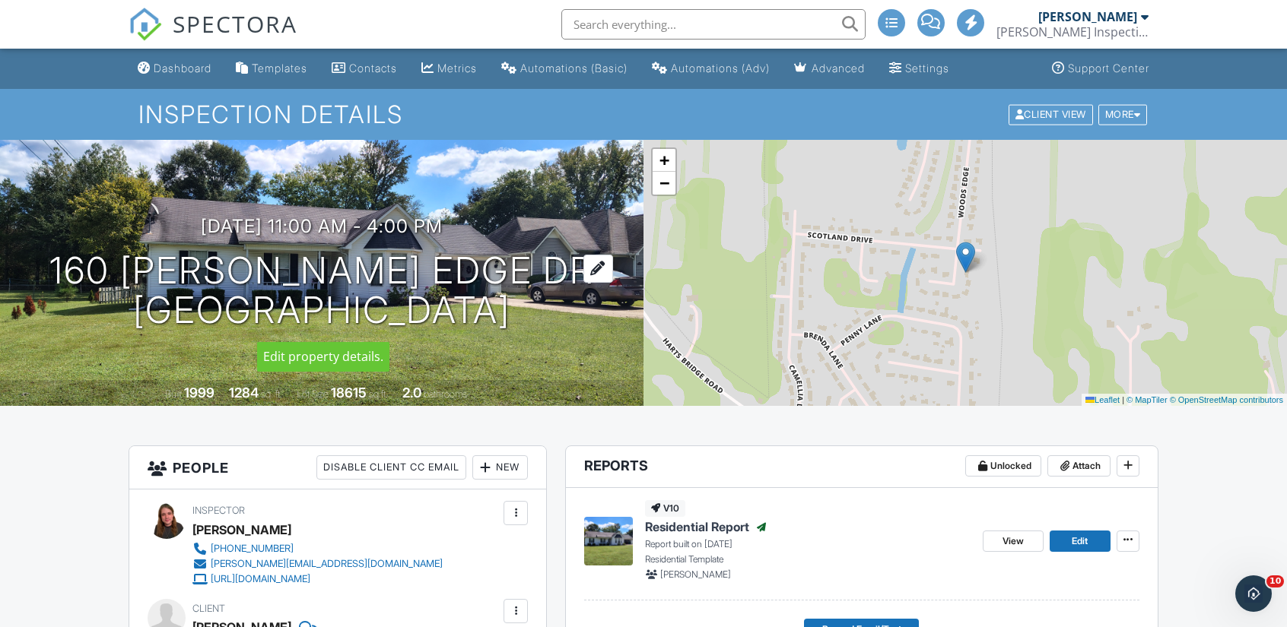
drag, startPoint x: 78, startPoint y: 267, endPoint x: 517, endPoint y: 294, distance: 439.6
click at [517, 294] on div "09/26/2025 11:00 am - 4:00 pm 160 Woods Edge Dr Jackson, TN 38301" at bounding box center [321, 273] width 643 height 115
copy h1 "160 Woods Edge Dr Jackson, TN 38301"
drag, startPoint x: 1254, startPoint y: 587, endPoint x: 2422, endPoint y: 1090, distance: 1271.8
click at [1254, 586] on icon "Open Intercom Messenger" at bounding box center [1251, 591] width 25 height 25
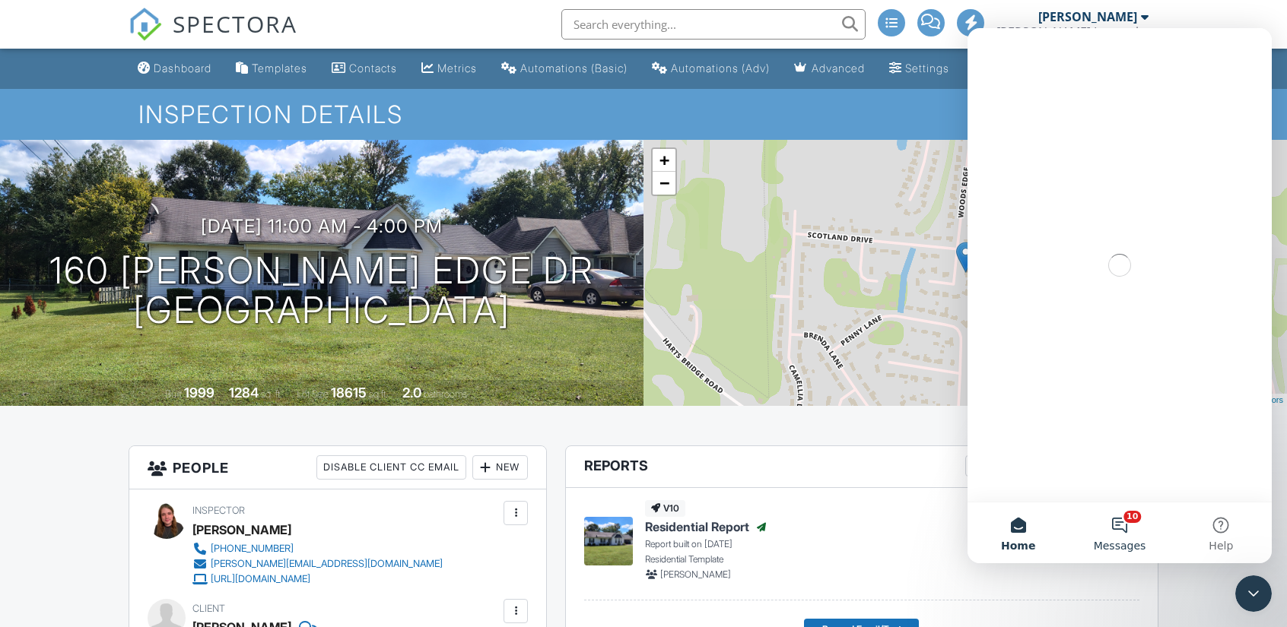
click at [1128, 524] on button "10 Messages" at bounding box center [1118, 533] width 101 height 61
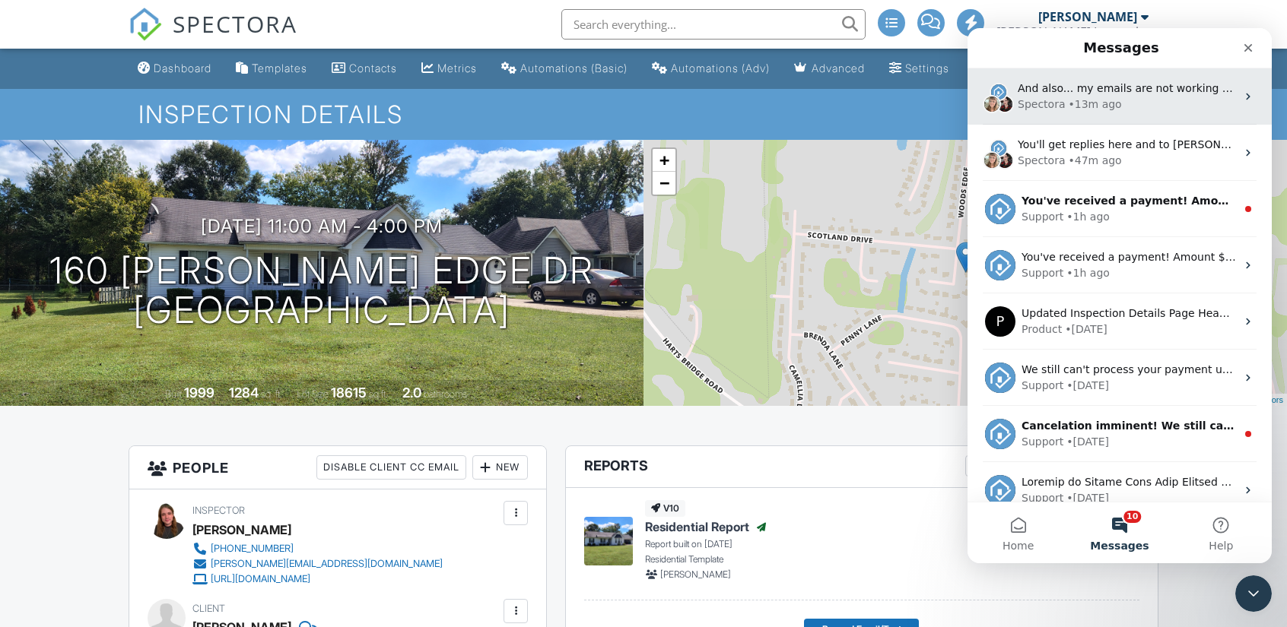
click at [1119, 106] on div "Spectora • 13m ago" at bounding box center [1126, 105] width 218 height 16
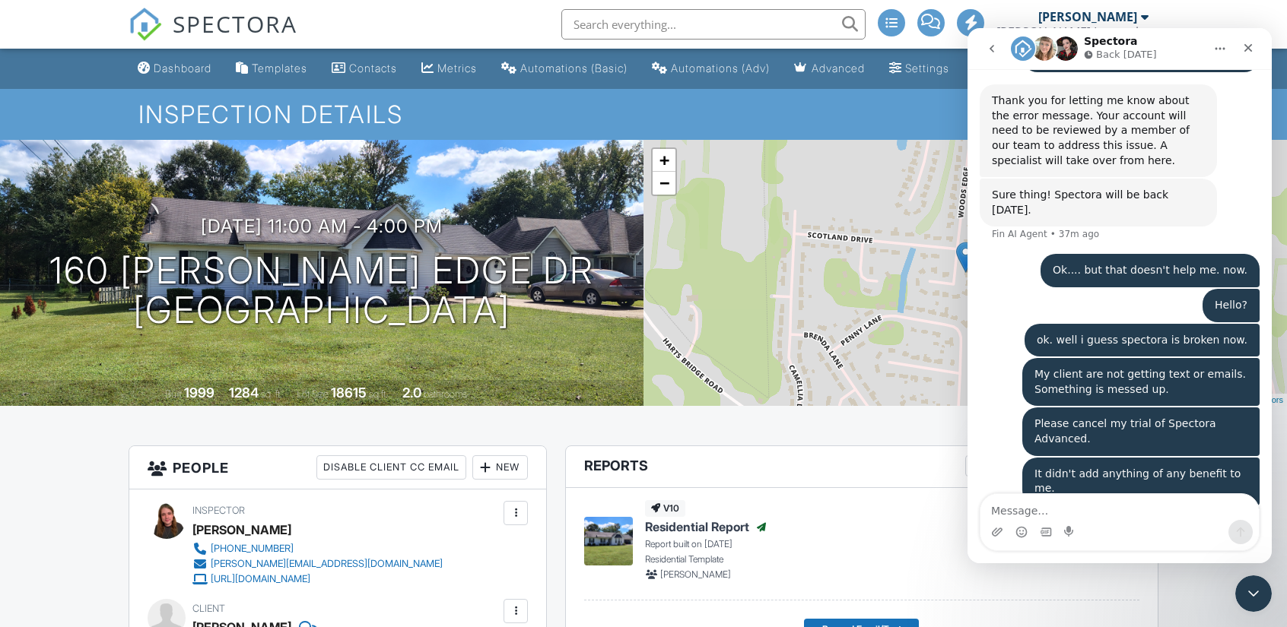
scroll to position [789, 0]
click at [1095, 516] on textarea "Message…" at bounding box center [1119, 507] width 278 height 26
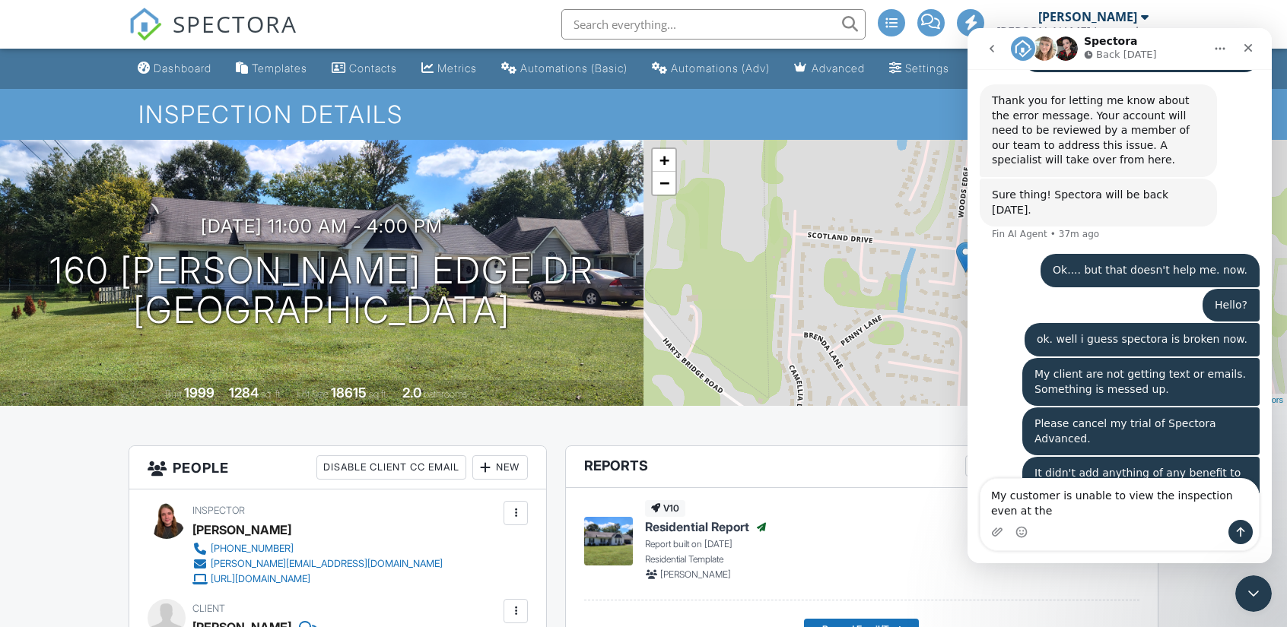
scroll to position [804, 0]
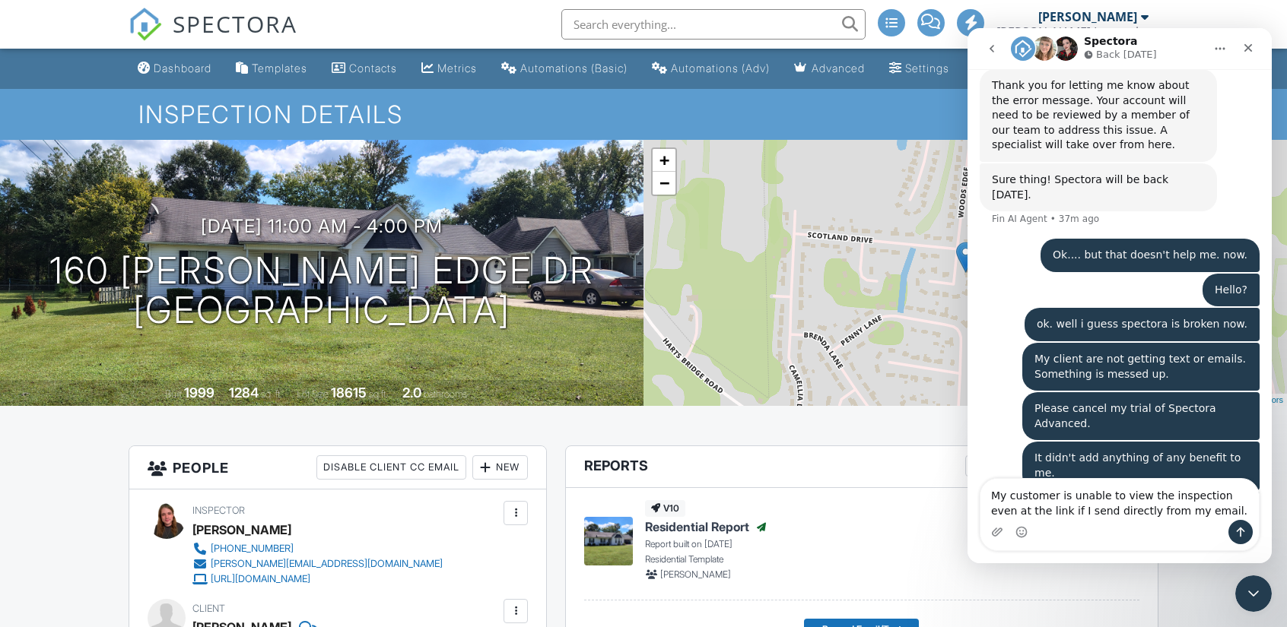
type textarea "My customer is unable to view the inspection even at the link if I send directl…"
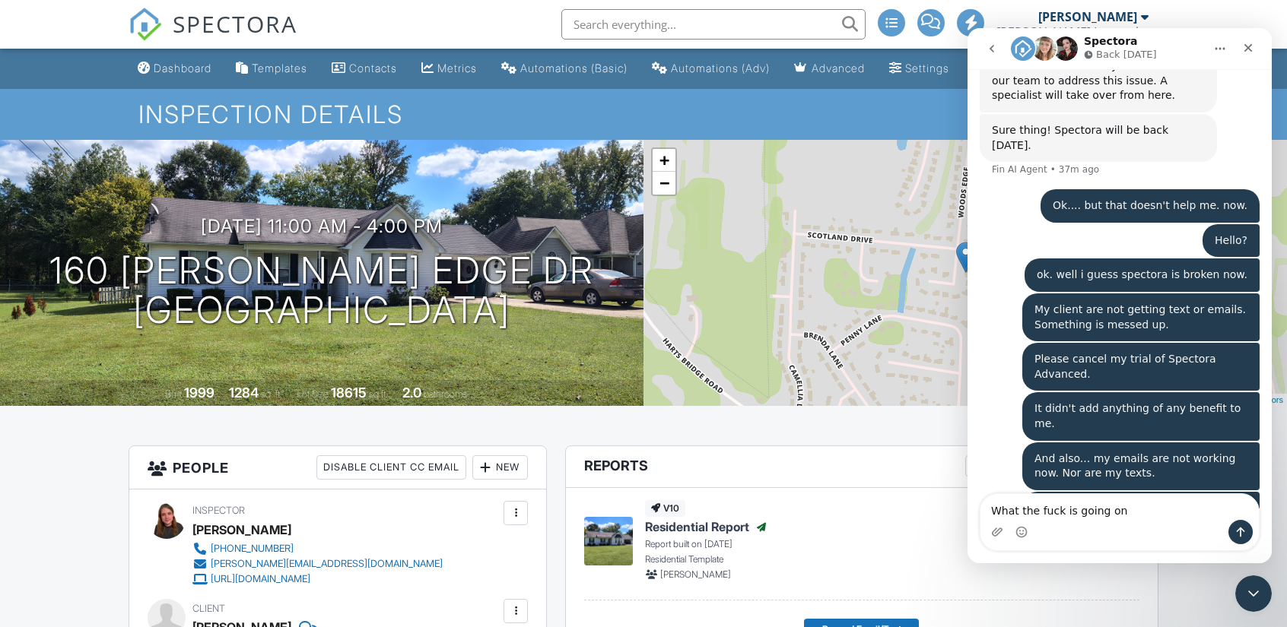
type textarea "What the fuck is going on?"
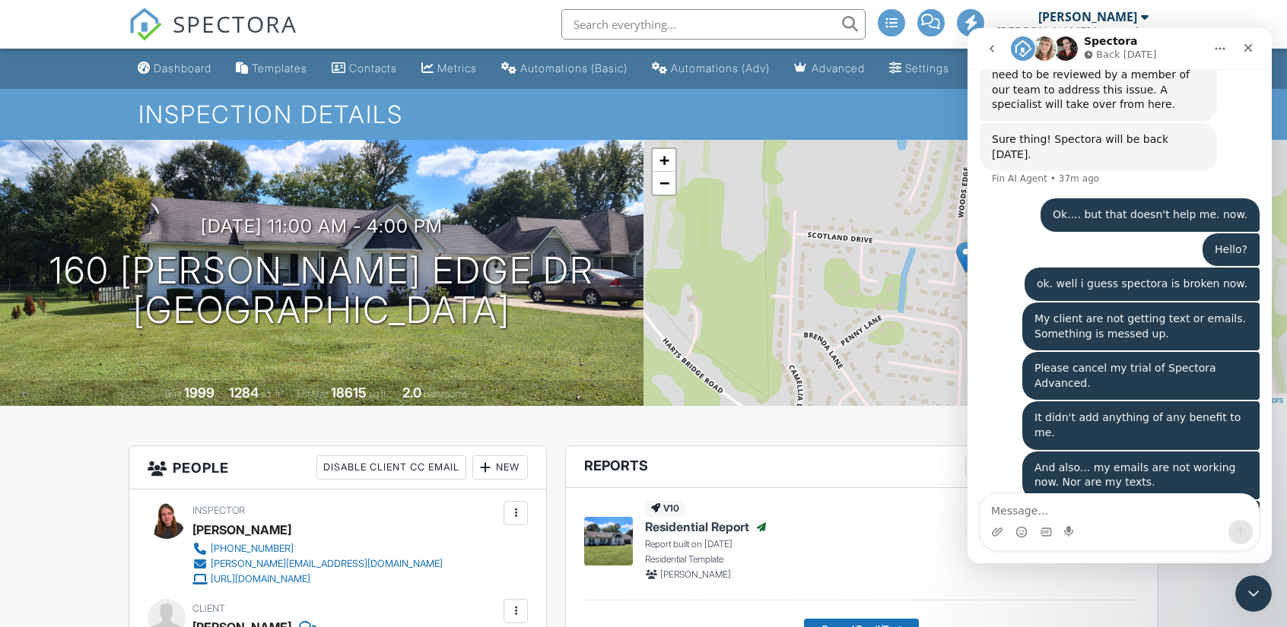
scroll to position [888, 0]
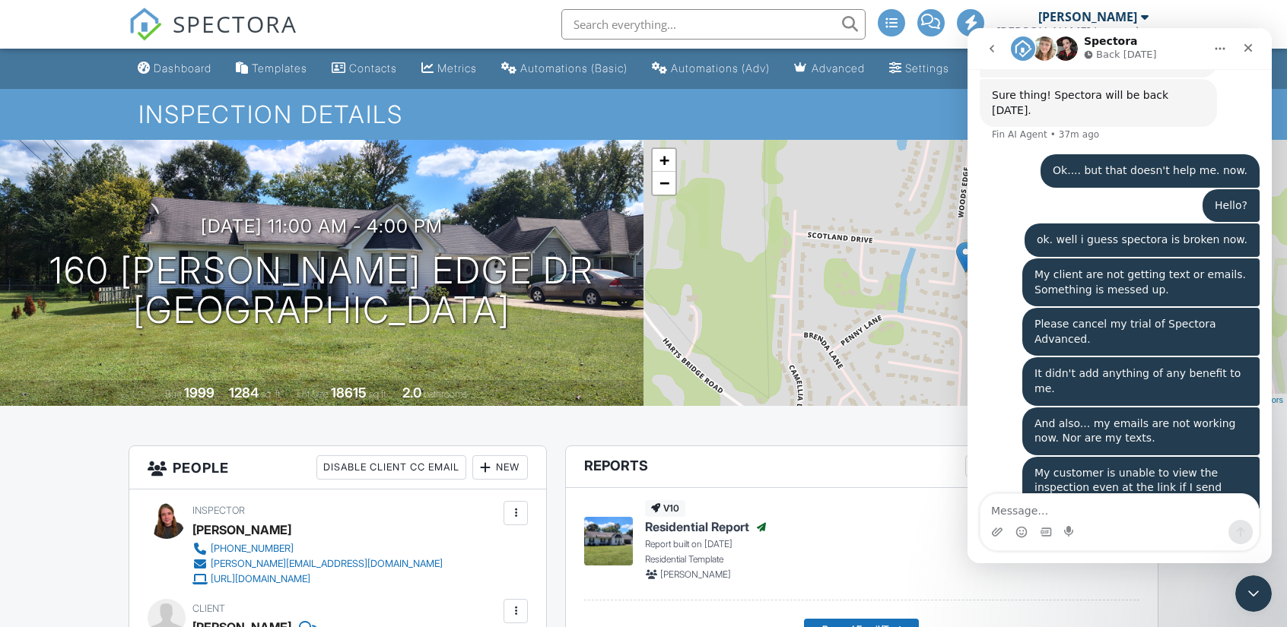
click at [1046, 509] on textarea "Message…" at bounding box center [1119, 507] width 278 height 26
type textarea "i"
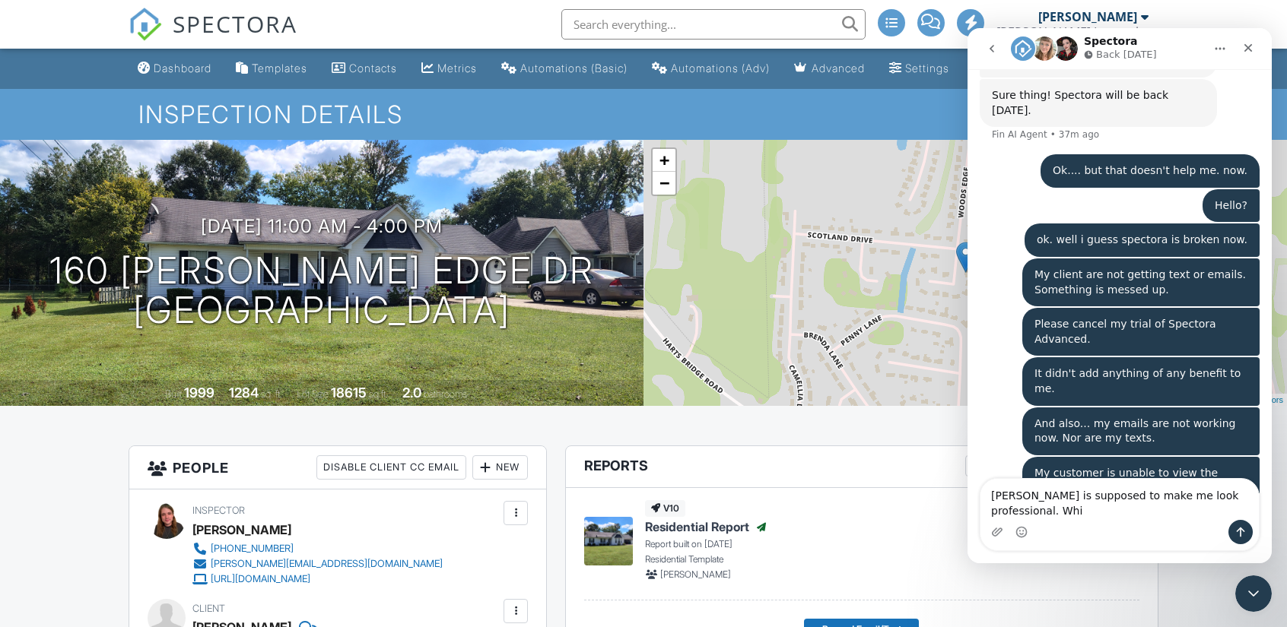
scroll to position [903, 0]
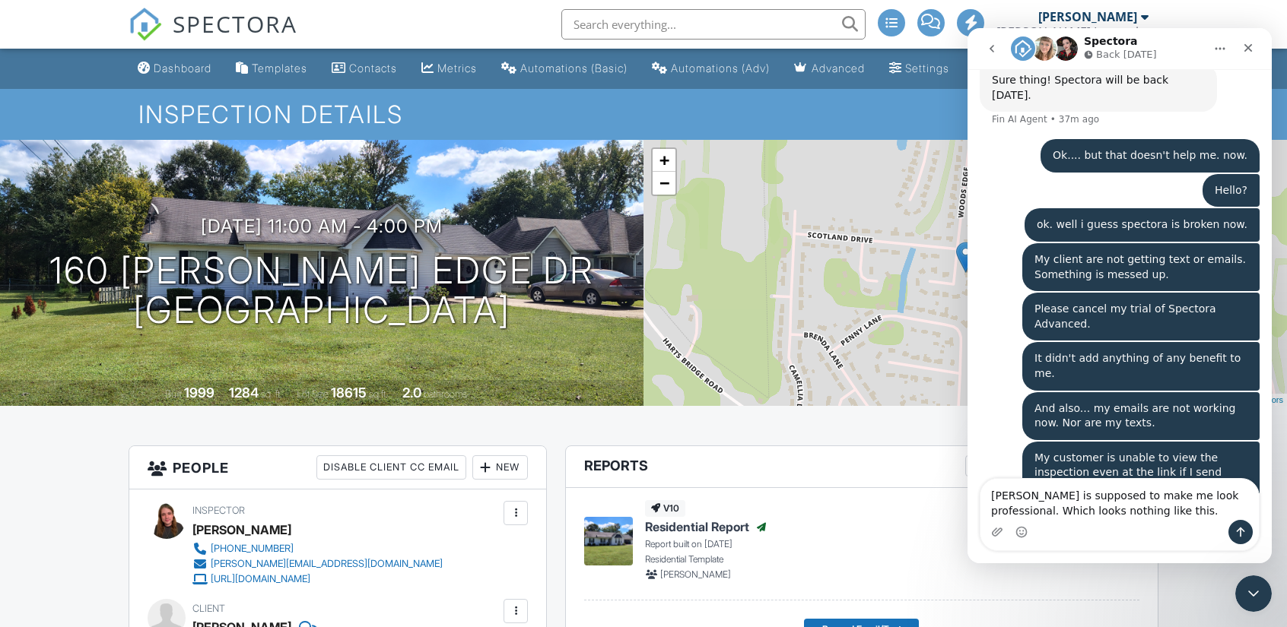
type textarea "Spectora is supposed to make me look professional. Which looks nothing like thi…"
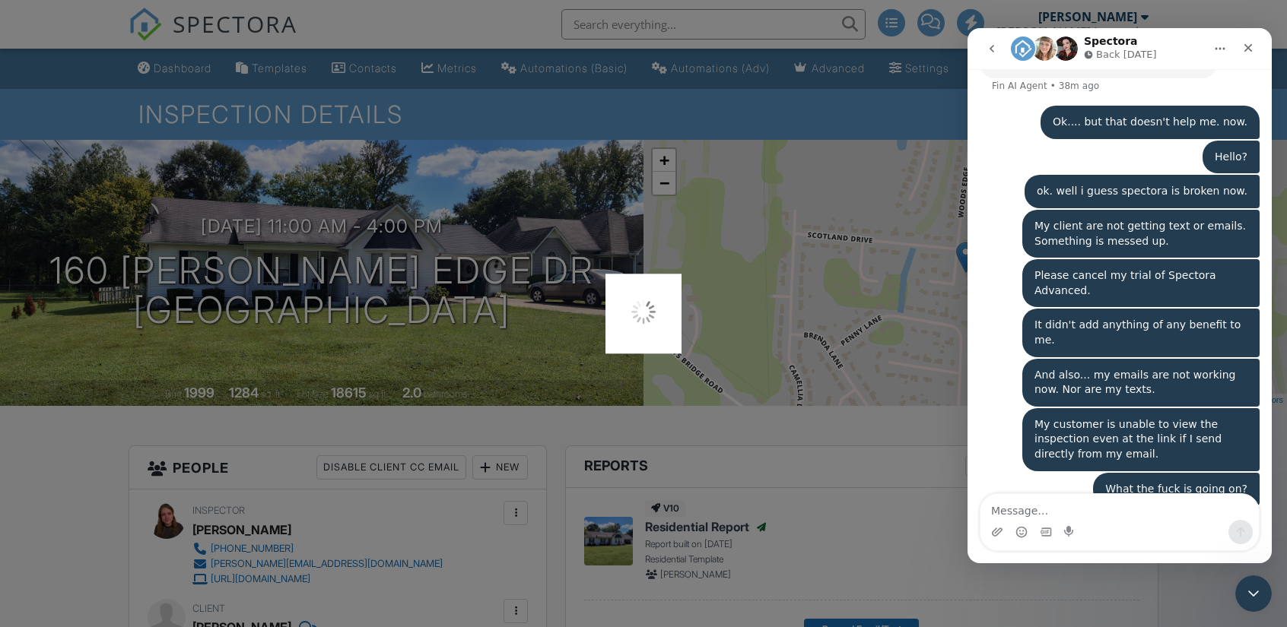
scroll to position [115, 0]
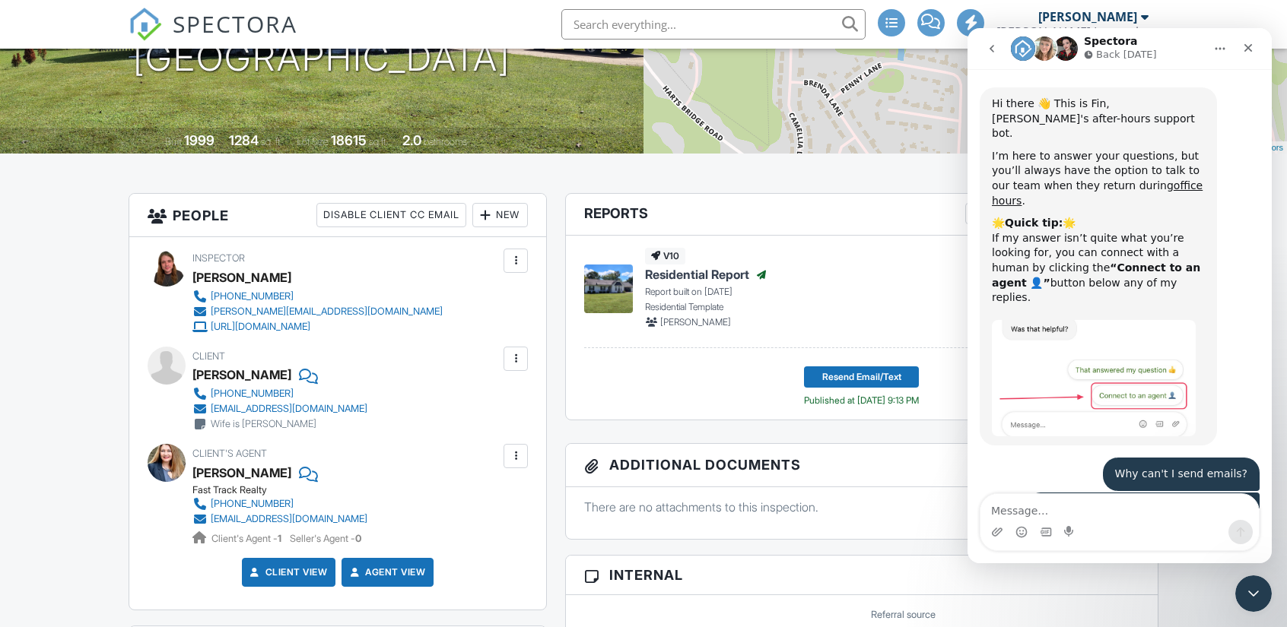
scroll to position [937, 0]
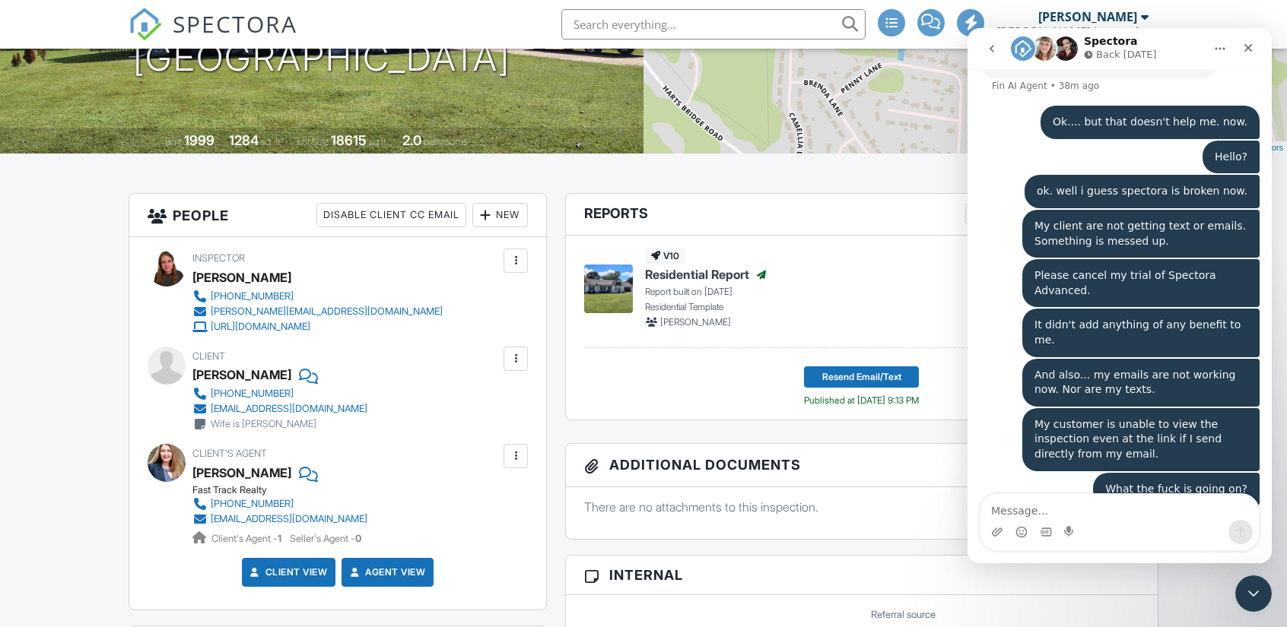
drag, startPoint x: 0, startPoint y: 0, endPoint x: 808, endPoint y: 323, distance: 869.8
click at [808, 323] on div "[PERSON_NAME]" at bounding box center [807, 323] width 325 height 14
click at [1119, 499] on textarea "Message…" at bounding box center [1119, 507] width 278 height 26
type textarea "Live agent"
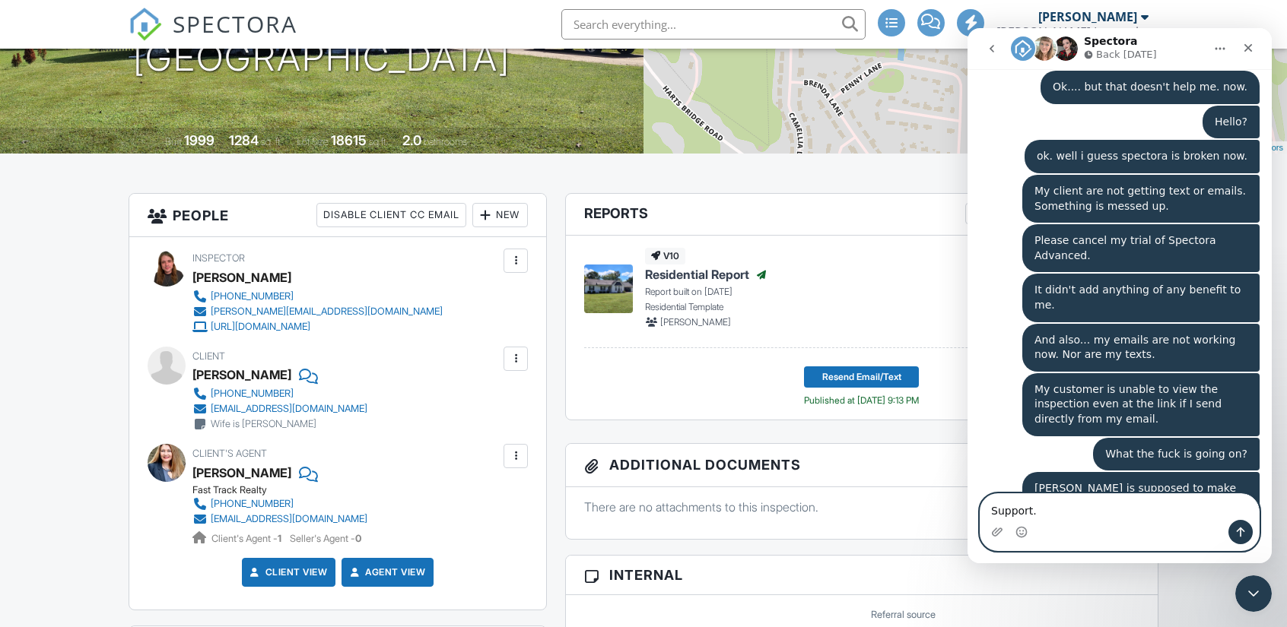
type textarea "Support."
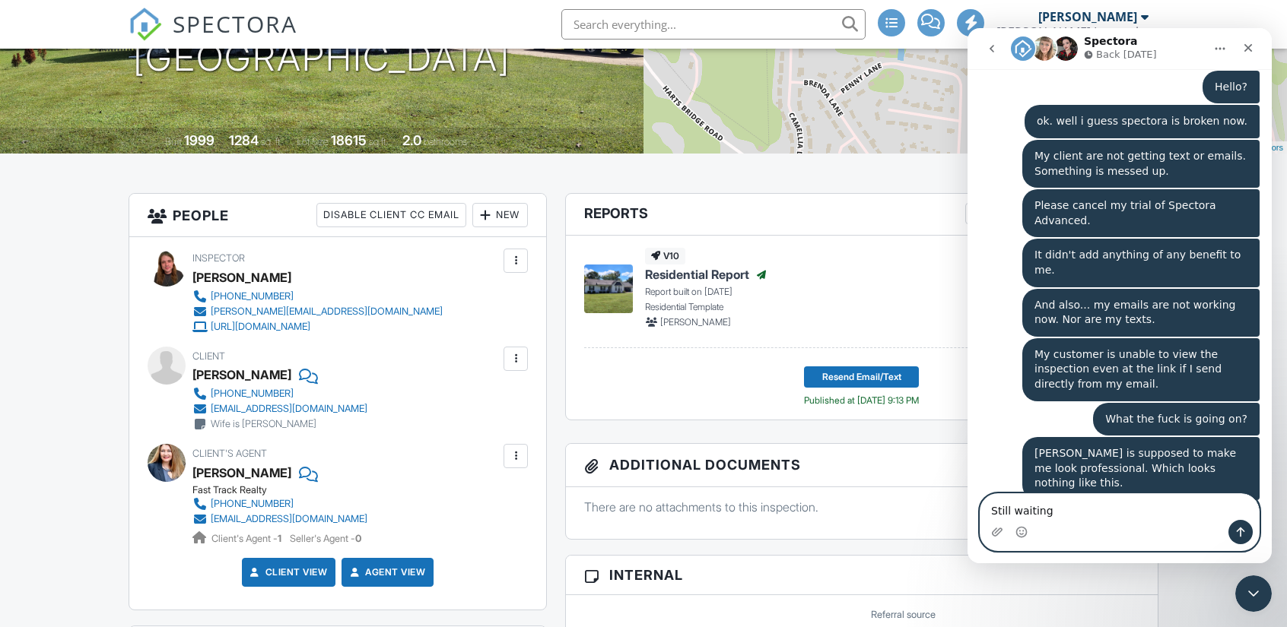
type textarea "Still waiting."
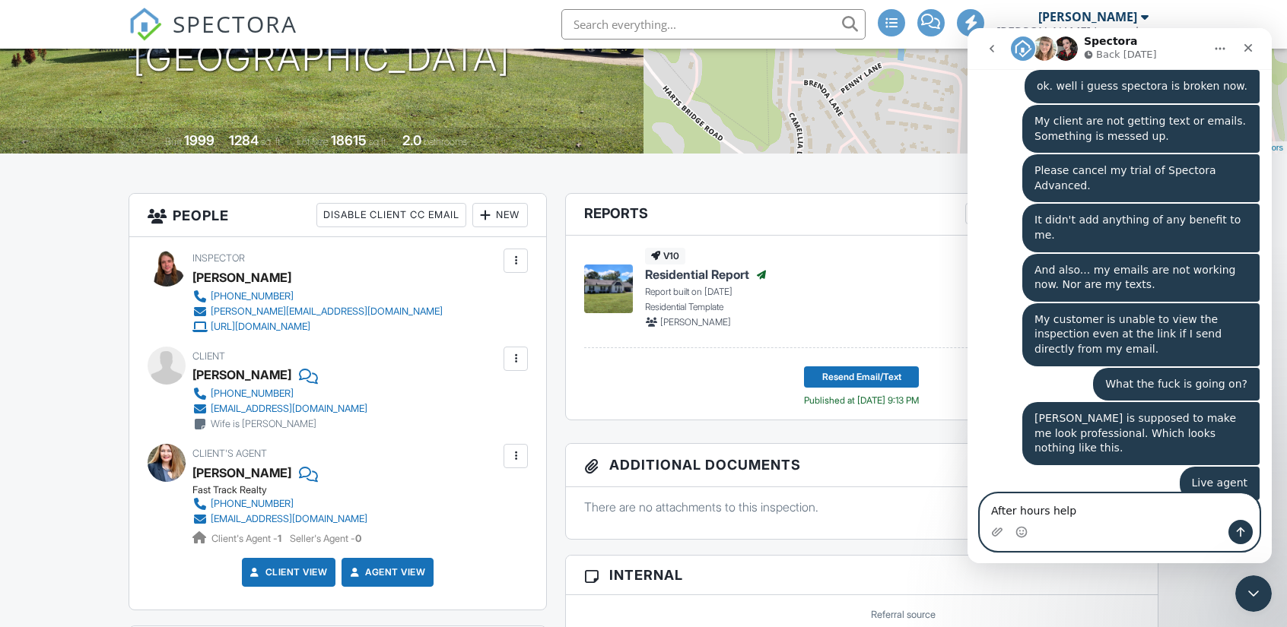
type textarea "After hours help?"
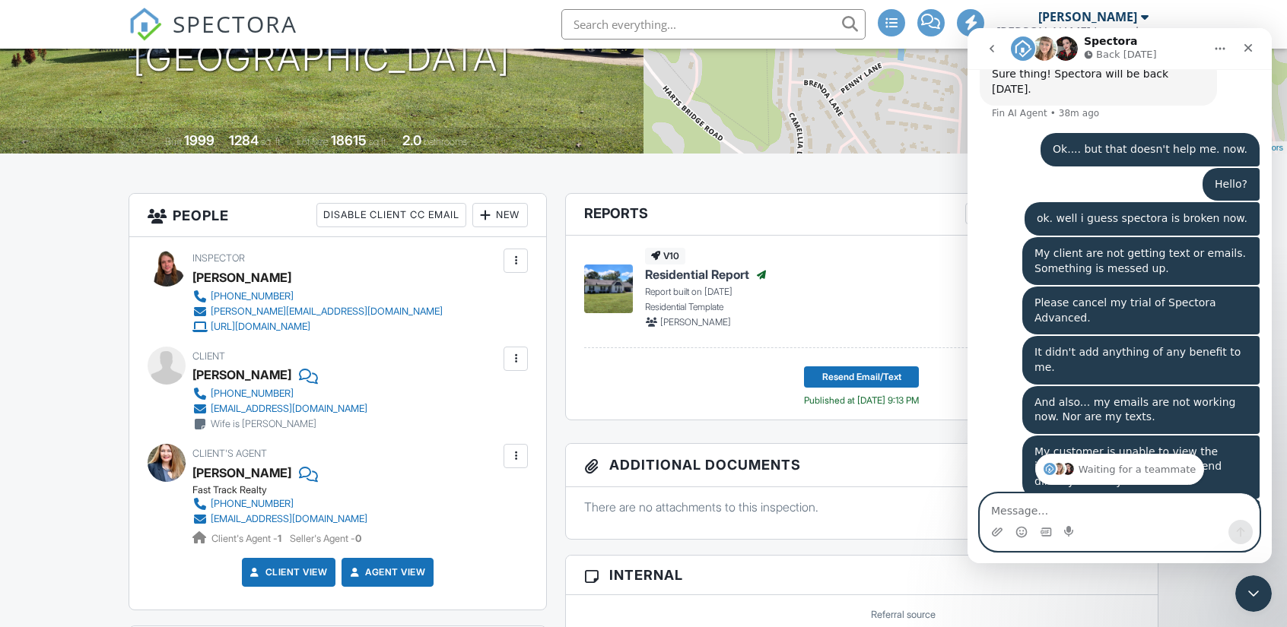
scroll to position [1076, 0]
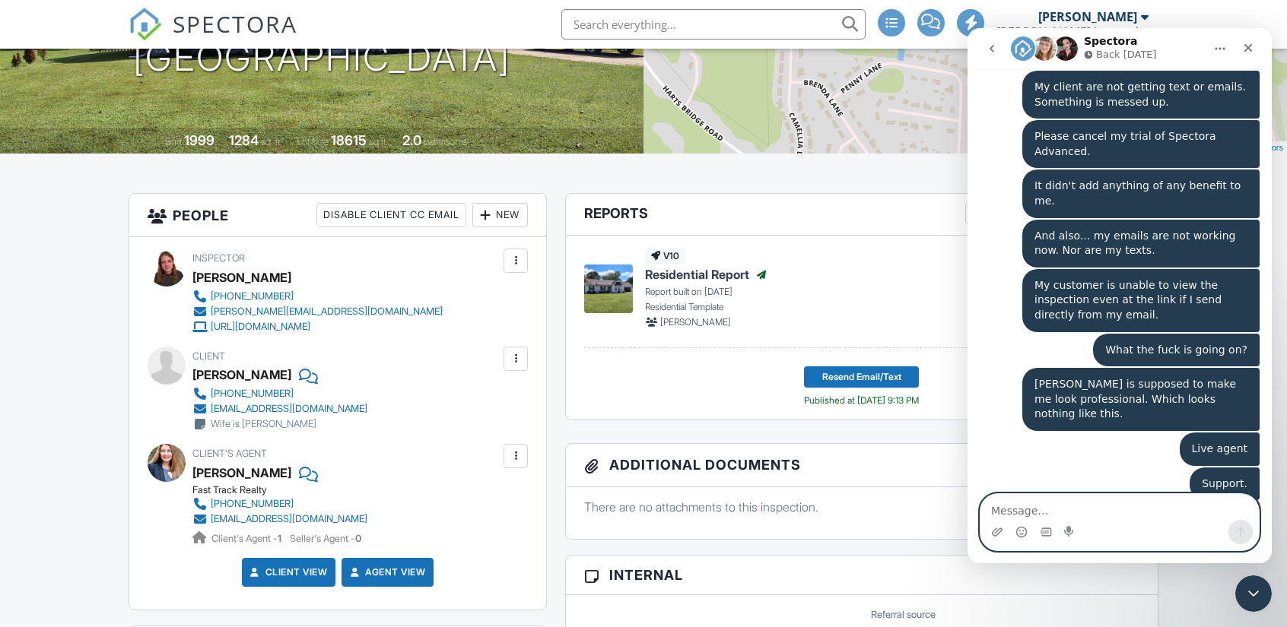
click at [1039, 502] on textarea "Message…" at bounding box center [1119, 507] width 278 height 26
type textarea "Well shit."
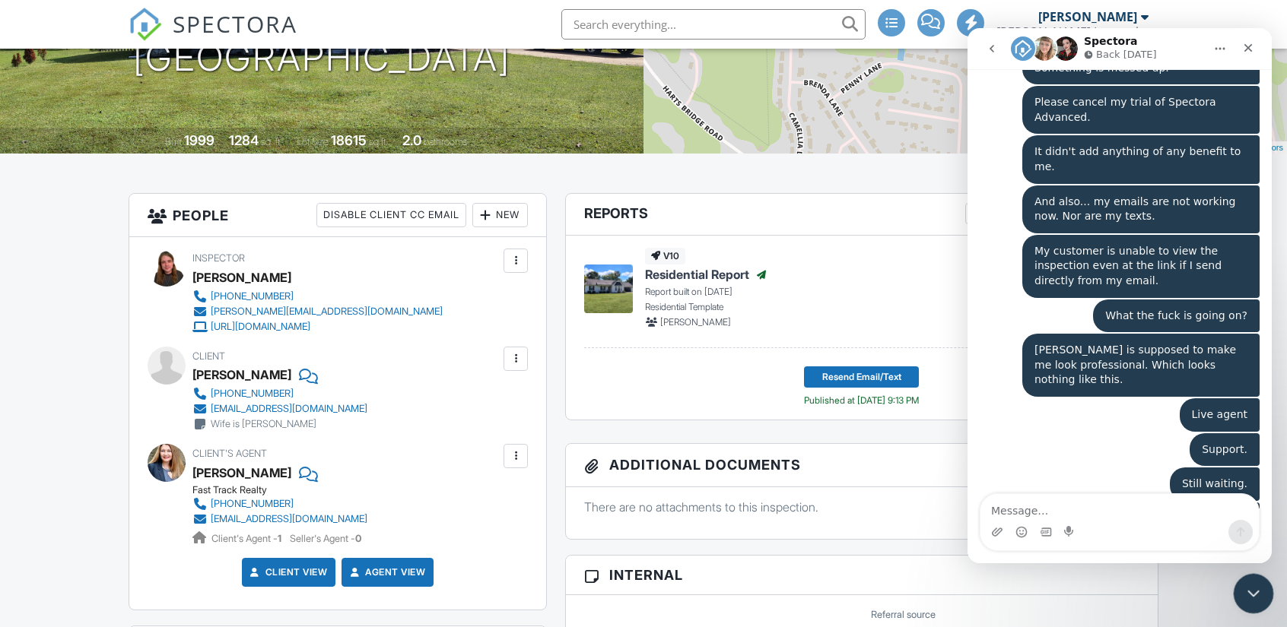
click at [1258, 580] on div "Close Intercom Messenger" at bounding box center [1251, 591] width 36 height 36
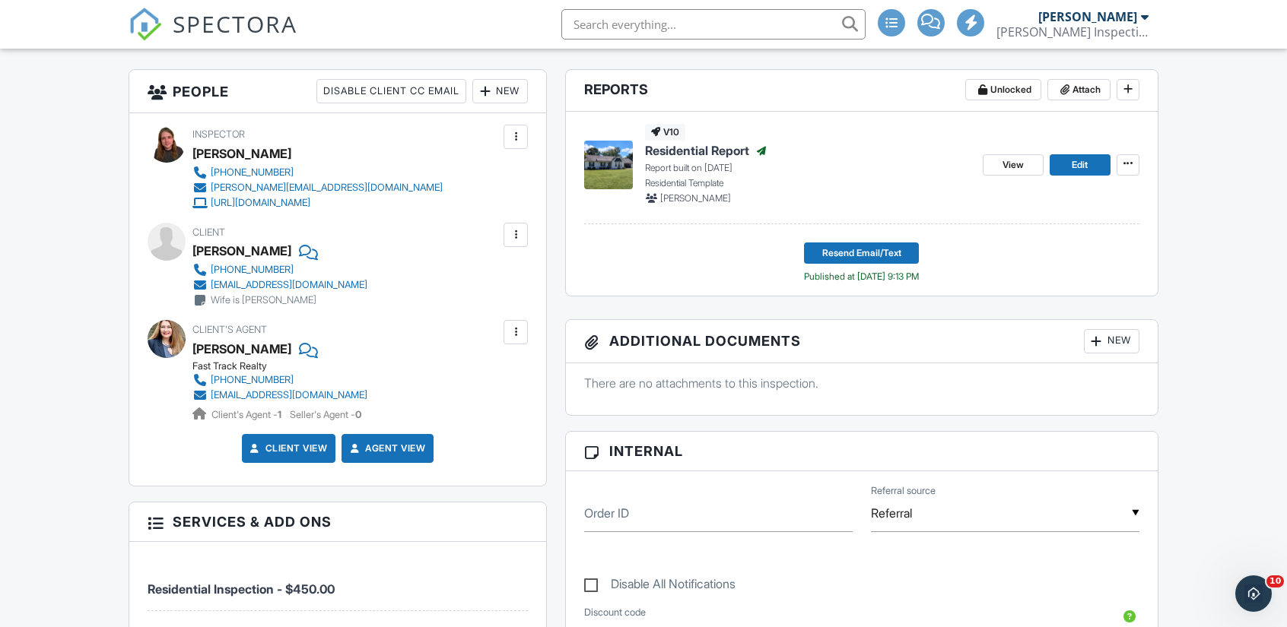
scroll to position [379, 0]
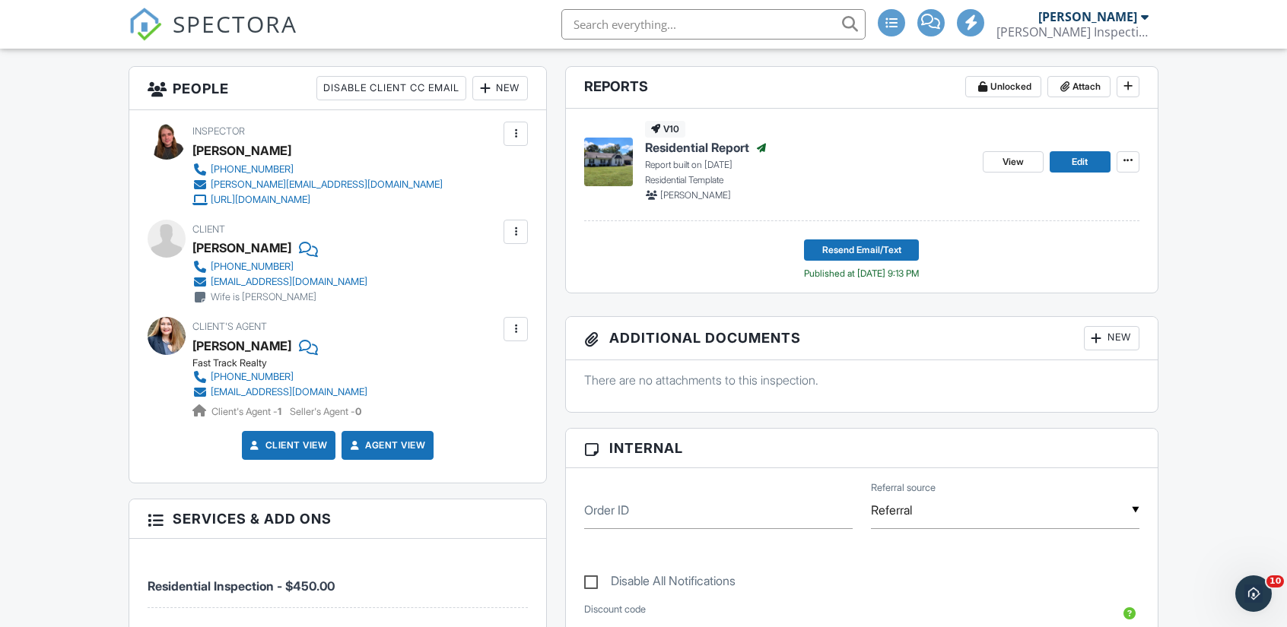
click at [516, 236] on div at bounding box center [515, 231] width 15 height 15
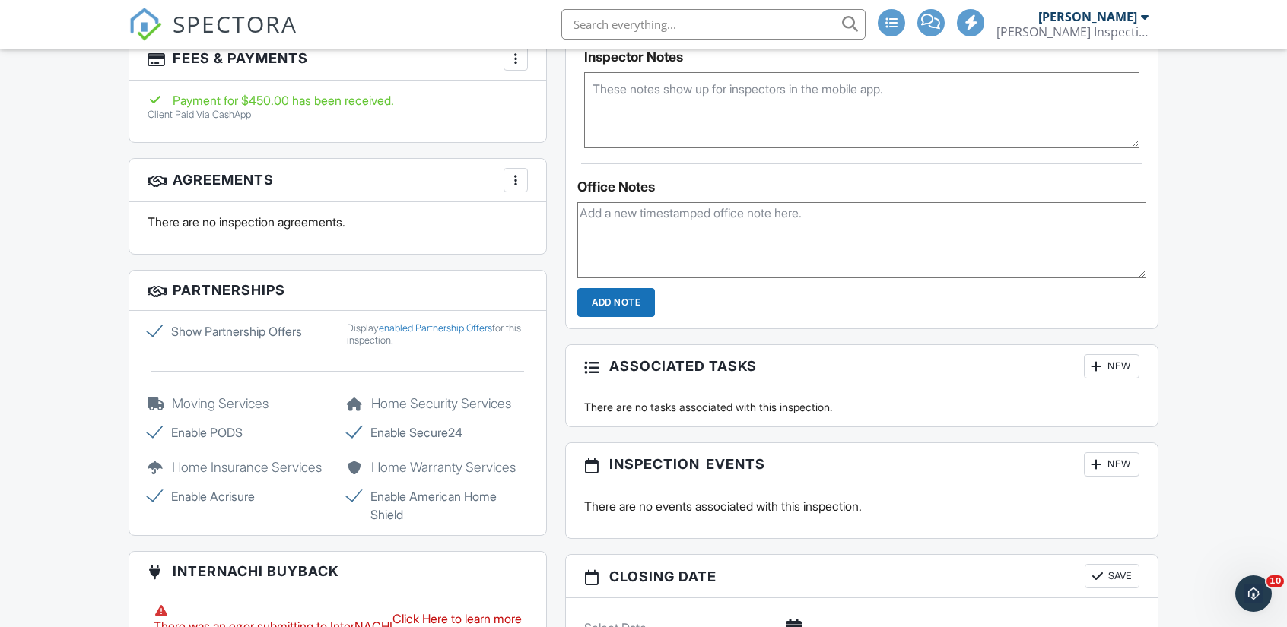
scroll to position [1069, 0]
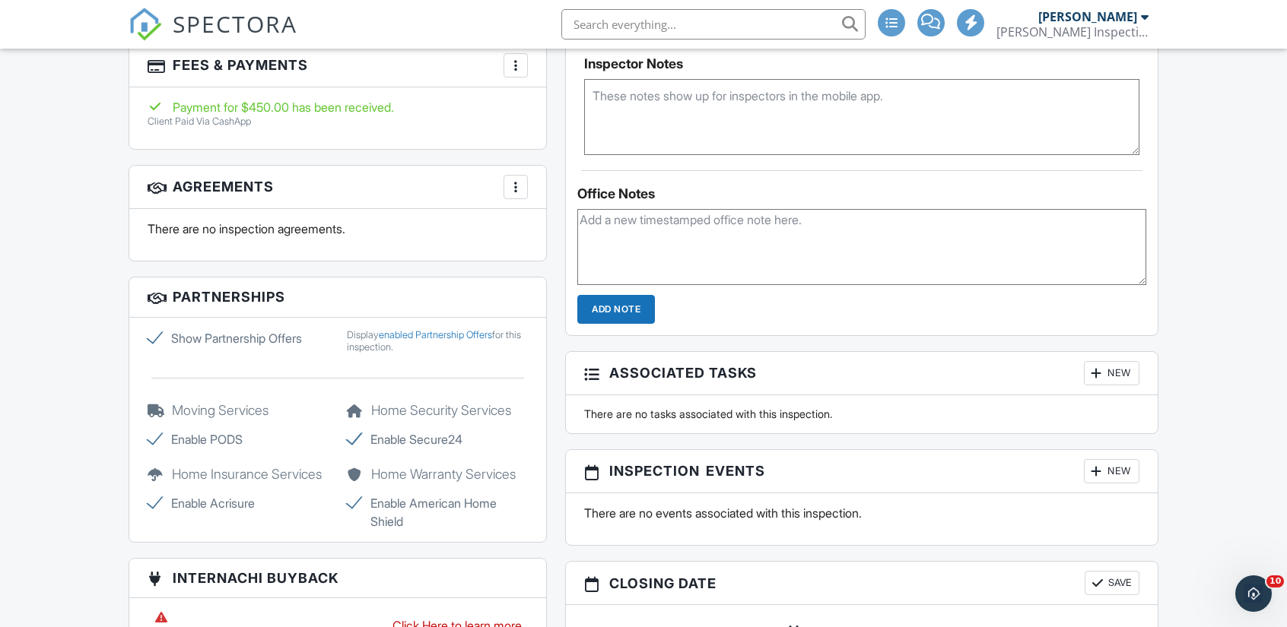
click at [512, 180] on div at bounding box center [515, 186] width 15 height 15
click at [563, 191] on div "Reports Unlocked Attach New Residential Report Residential Template Edit View C…" at bounding box center [861, 88] width 611 height 1425
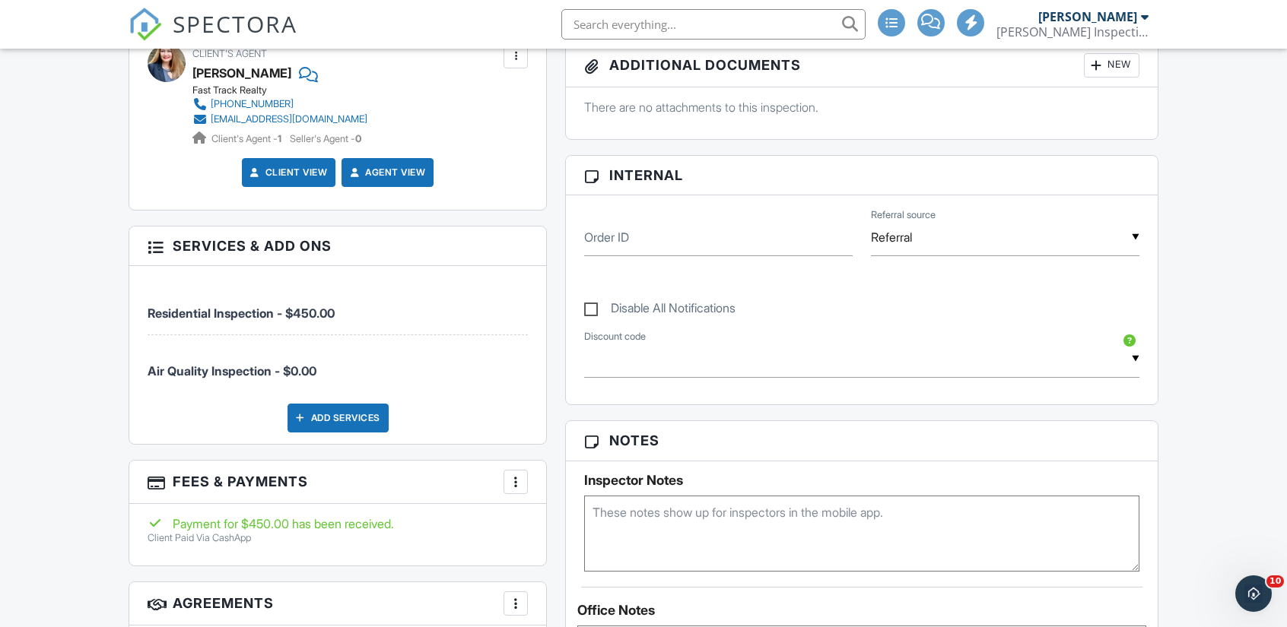
click at [563, 191] on div "Reports Unlocked Attach New Residential Report Residential Template Edit View C…" at bounding box center [861, 505] width 611 height 1425
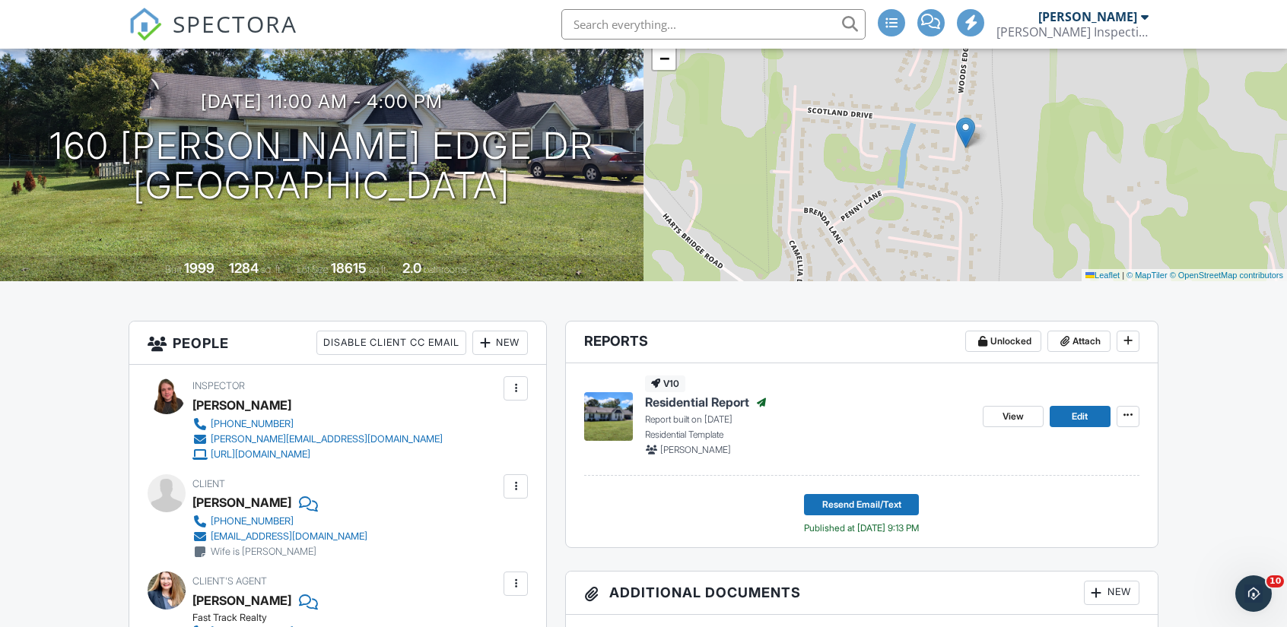
scroll to position [122, 0]
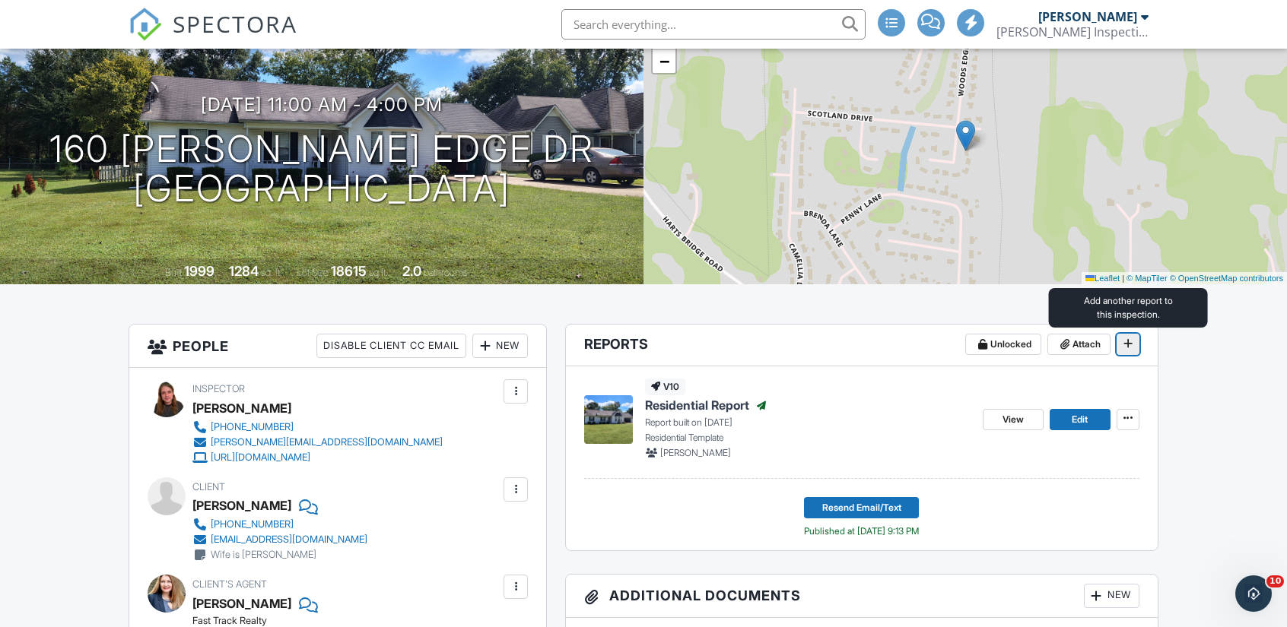
click at [1128, 344] on icon at bounding box center [1127, 343] width 9 height 11
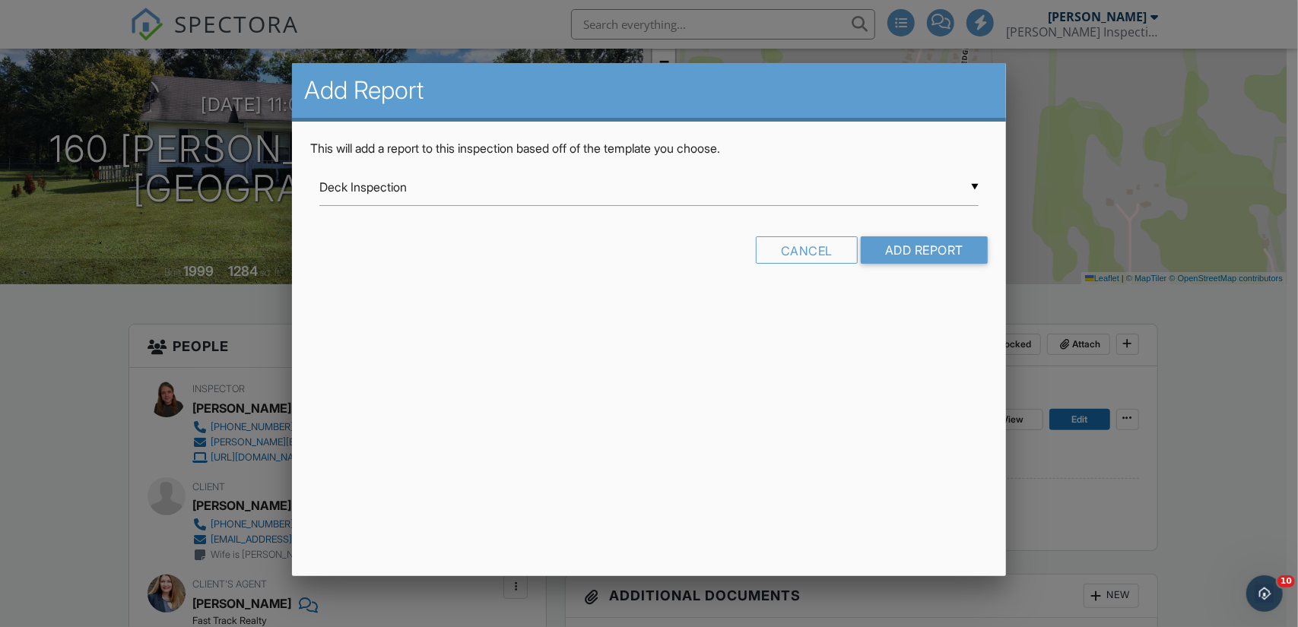
click at [782, 184] on div "▼ Deck Inspection Deck Inspection Guardian Home Inspections Condo/Apartment Ins…" at bounding box center [648, 187] width 659 height 37
click at [547, 471] on div "Add Report This will add a report to this inspection based off of the template …" at bounding box center [649, 319] width 714 height 513
click at [811, 244] on div "Cancel" at bounding box center [807, 249] width 102 height 27
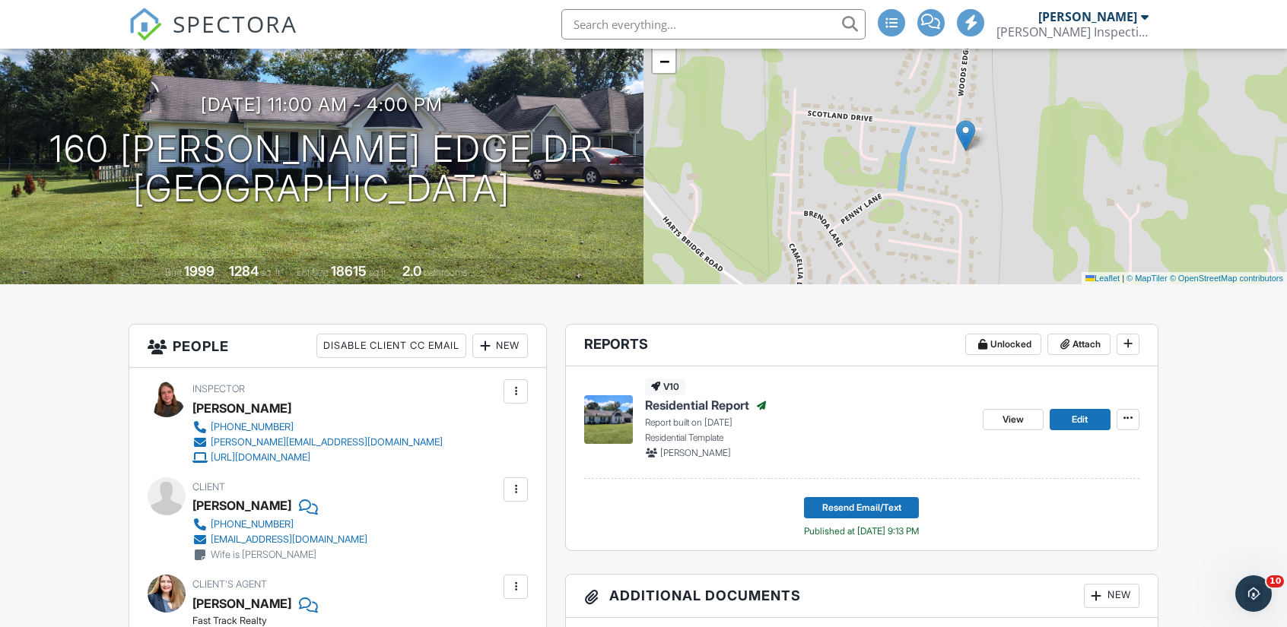
scroll to position [0, 0]
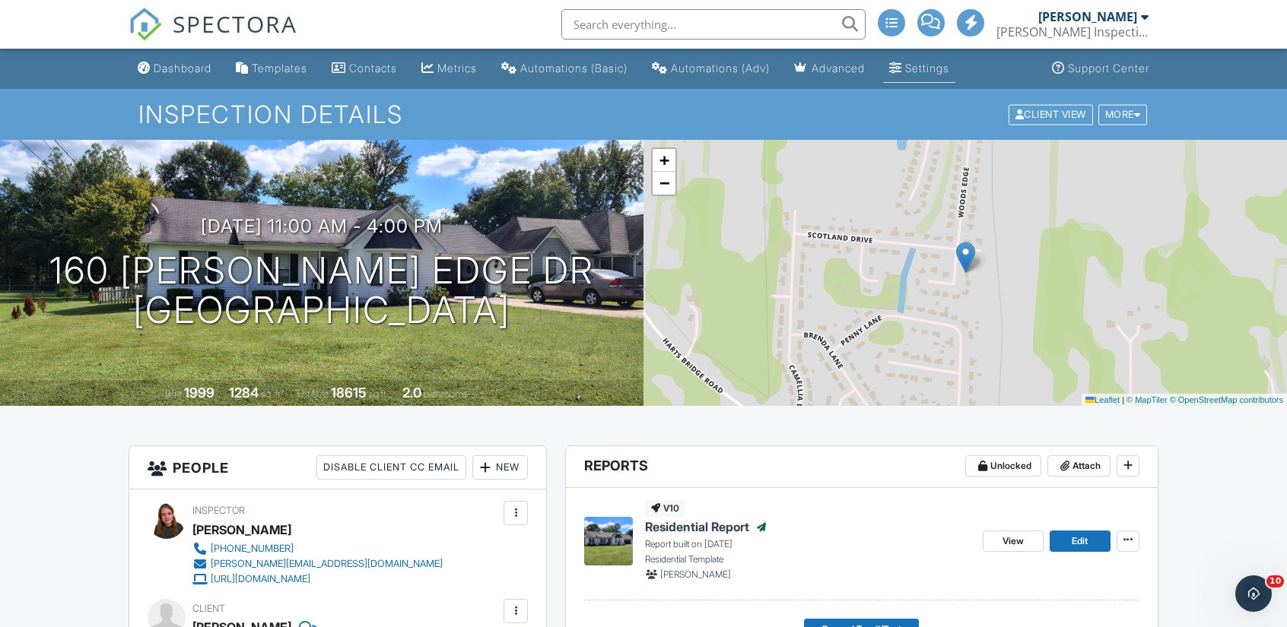
click at [955, 59] on link "Settings" at bounding box center [919, 69] width 72 height 28
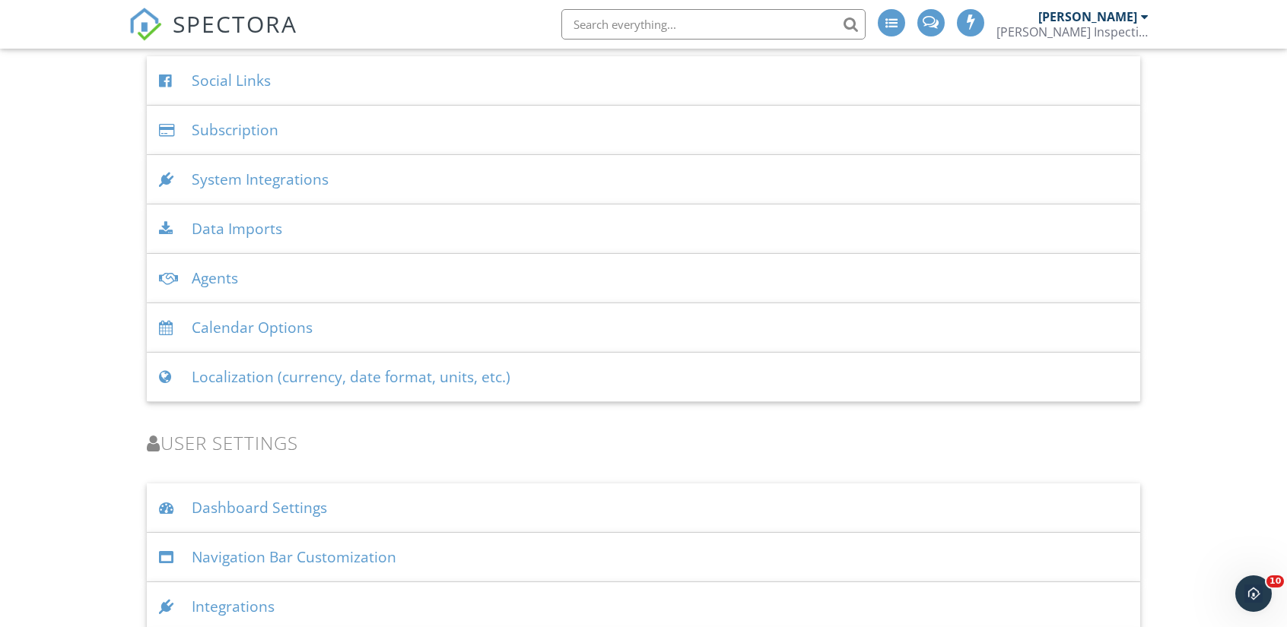
scroll to position [1893, 0]
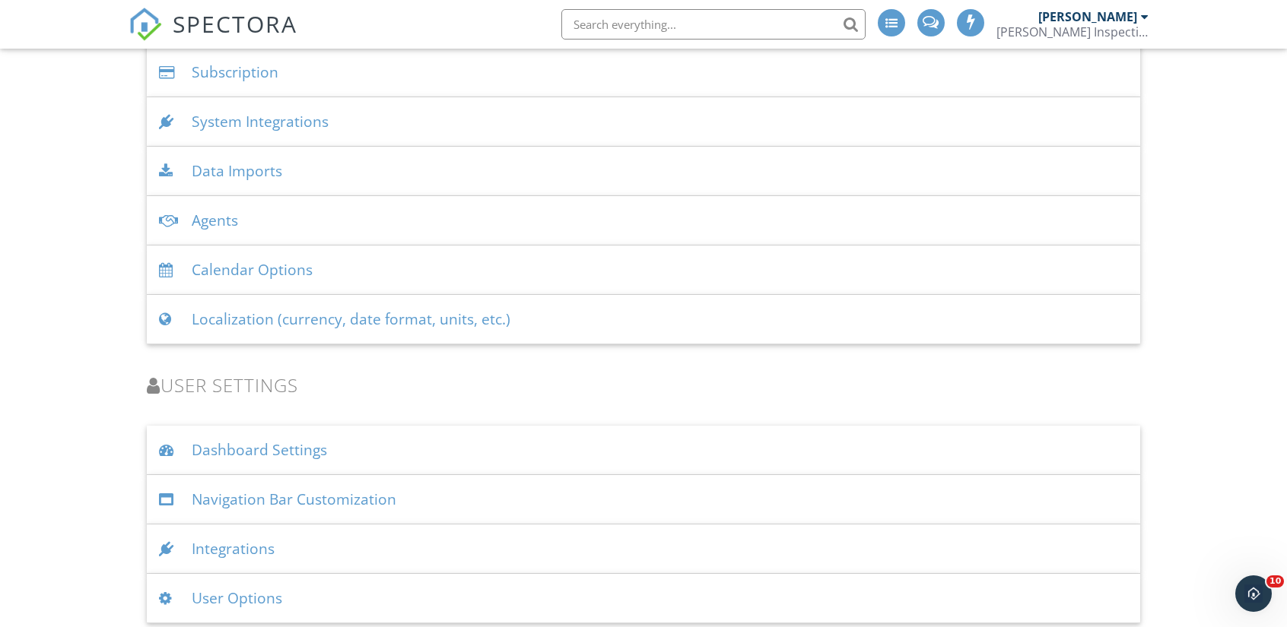
click at [321, 600] on div "User Options" at bounding box center [643, 598] width 993 height 49
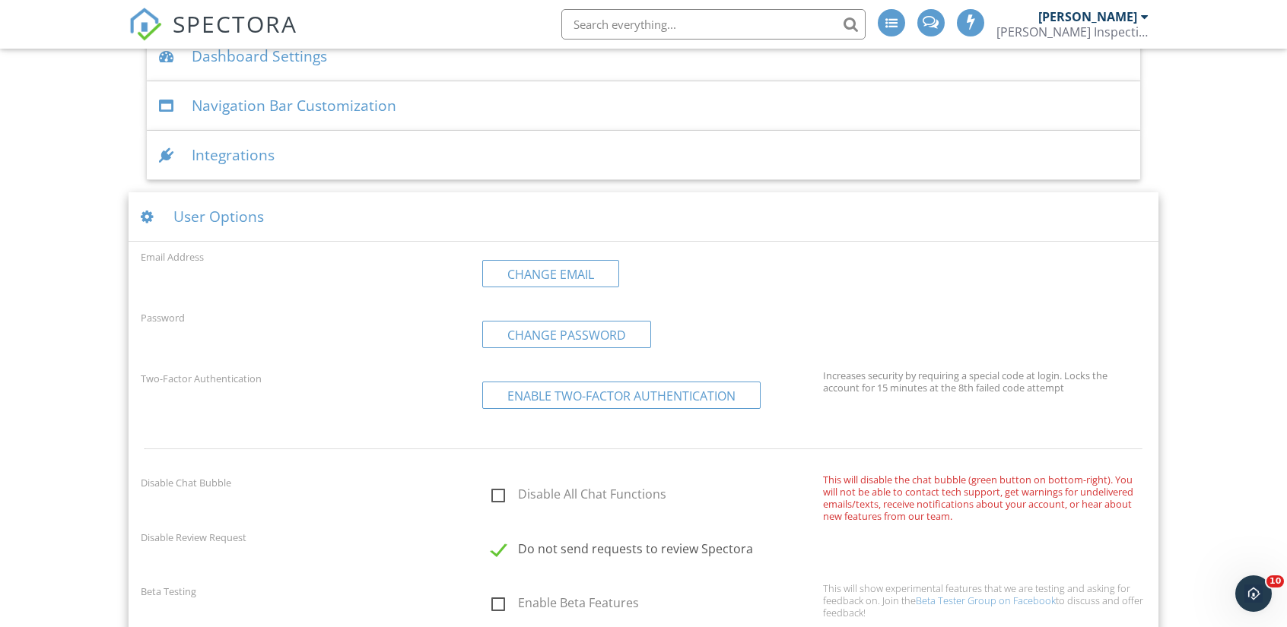
scroll to position [2306, 0]
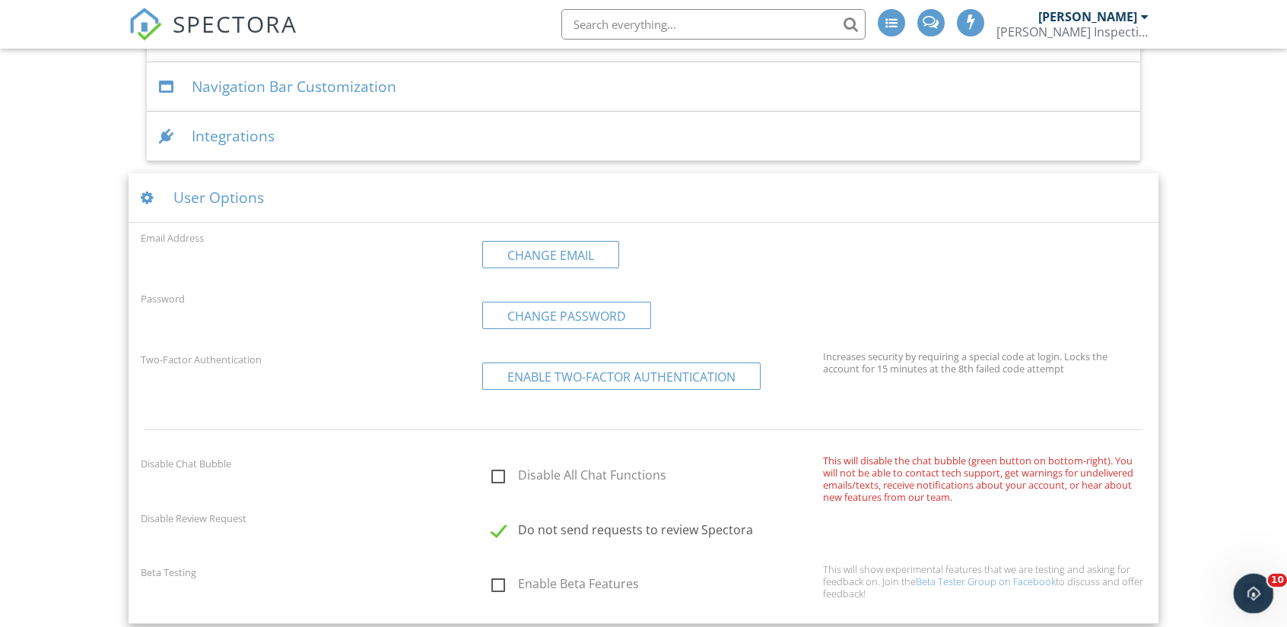
click at [1252, 590] on icon "Open Intercom Messenger" at bounding box center [1251, 592] width 11 height 12
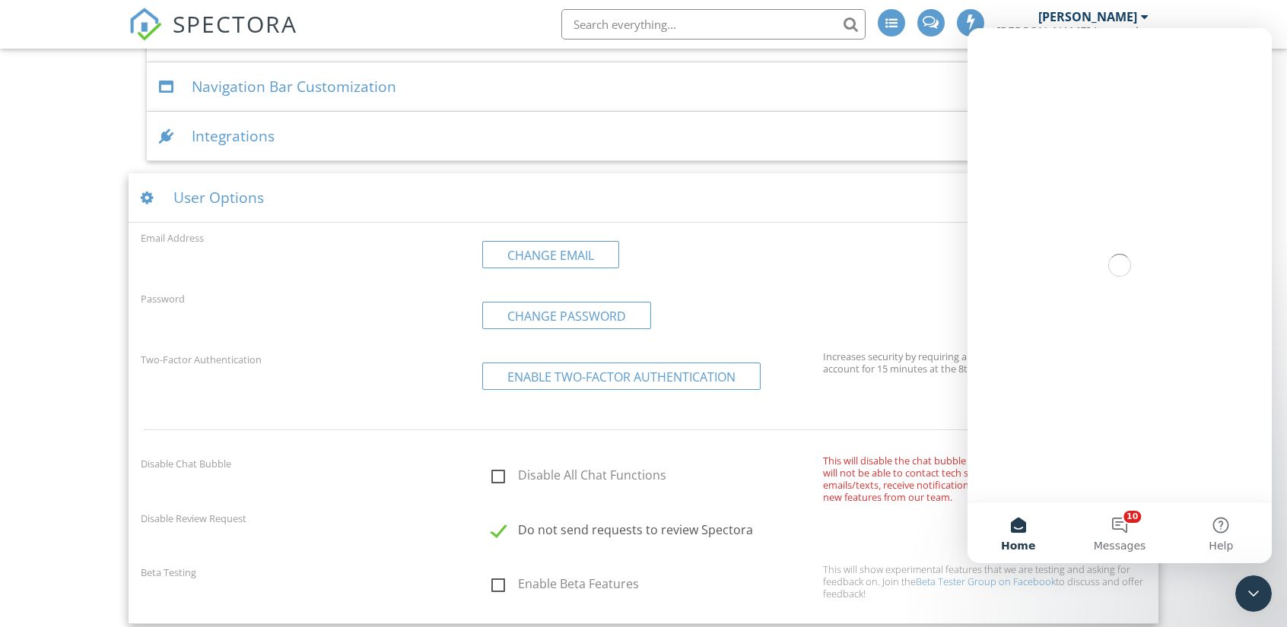
scroll to position [0, 0]
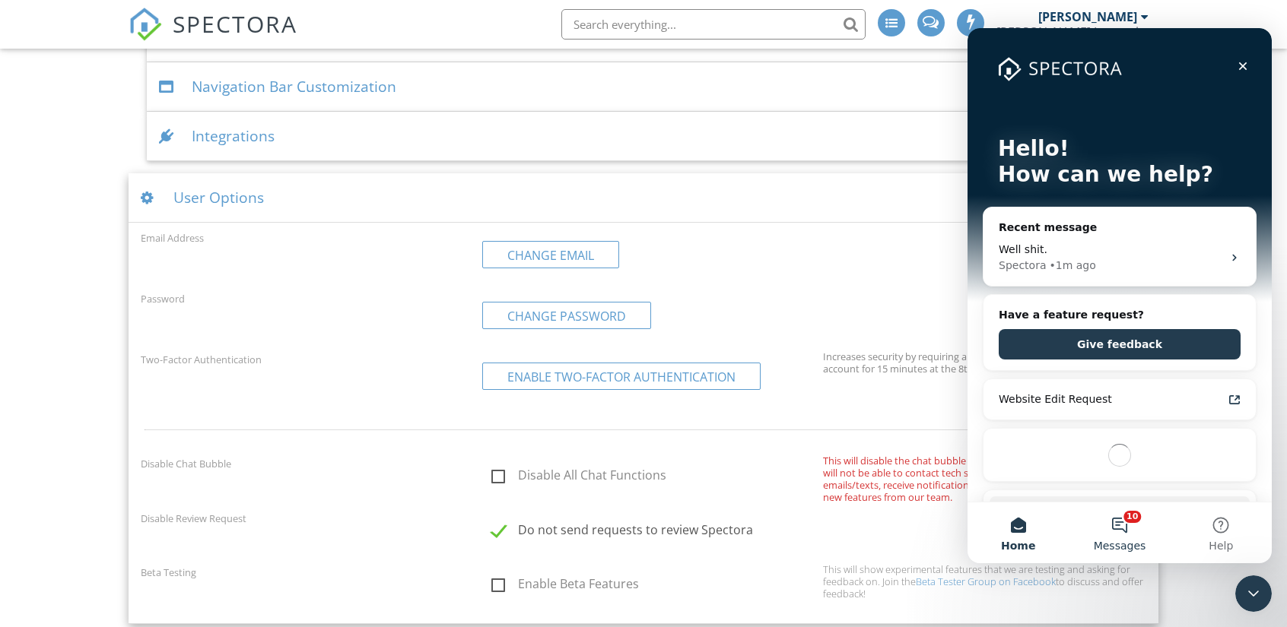
click at [1131, 526] on button "10 Messages" at bounding box center [1118, 533] width 101 height 61
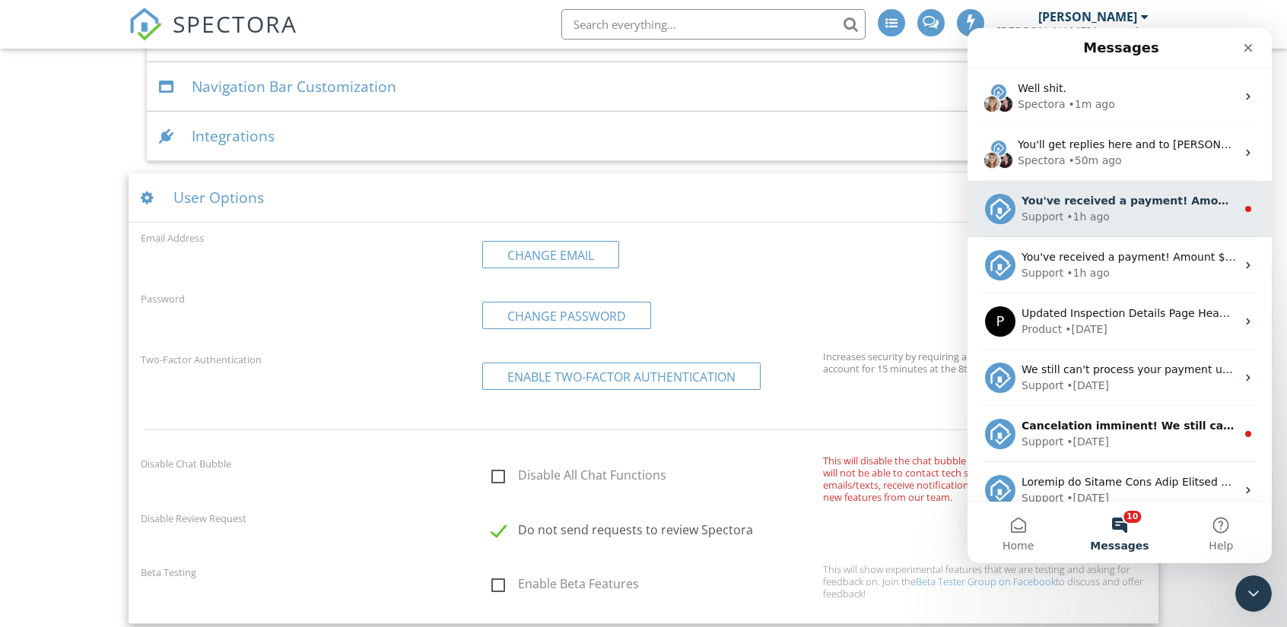
click at [1127, 214] on div "Support • 1h ago" at bounding box center [1128, 217] width 214 height 16
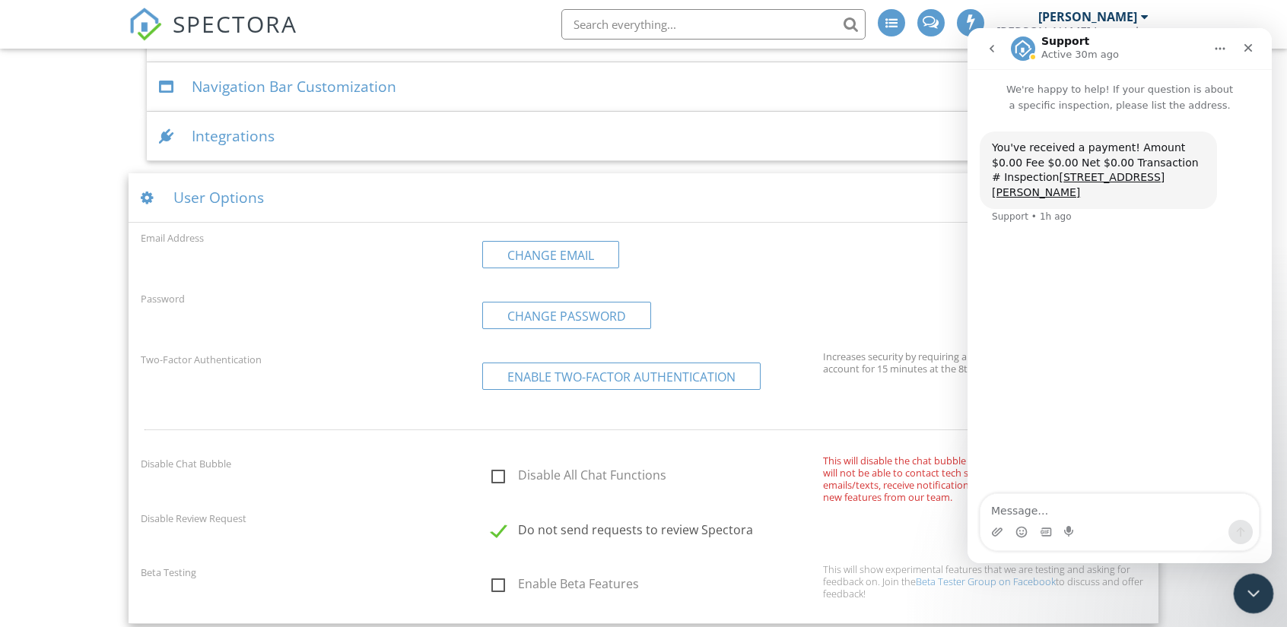
click at [1262, 590] on div "Close Intercom Messenger" at bounding box center [1251, 591] width 36 height 36
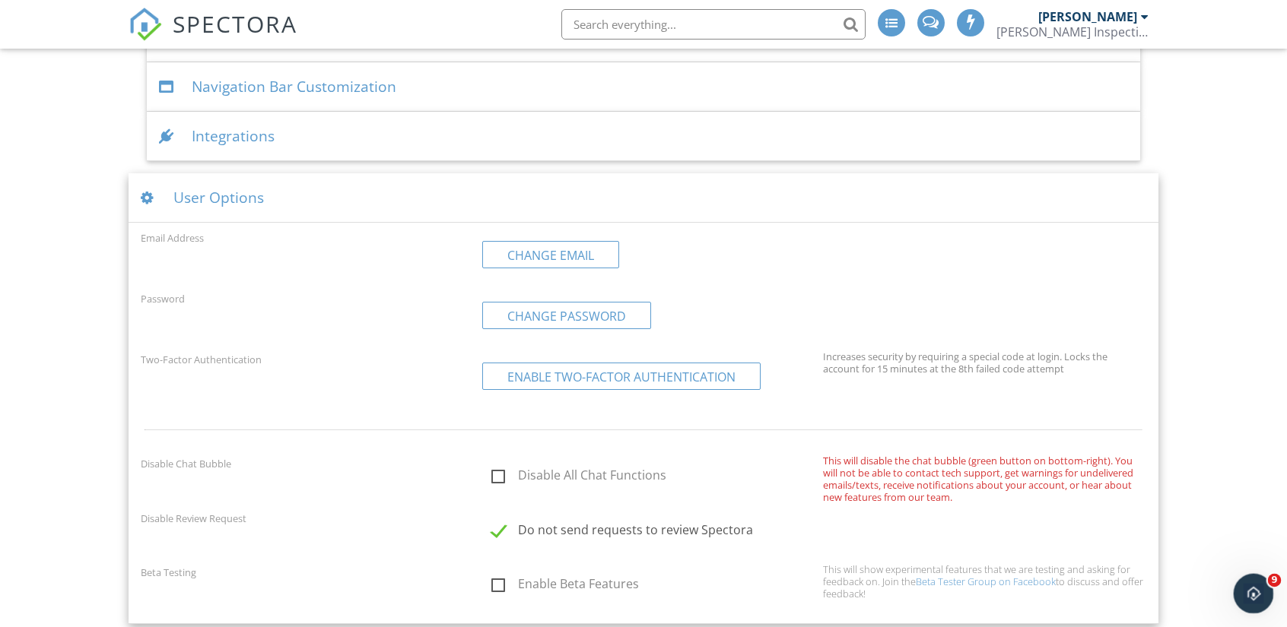
click at [1248, 589] on icon "Open Intercom Messenger" at bounding box center [1251, 591] width 25 height 25
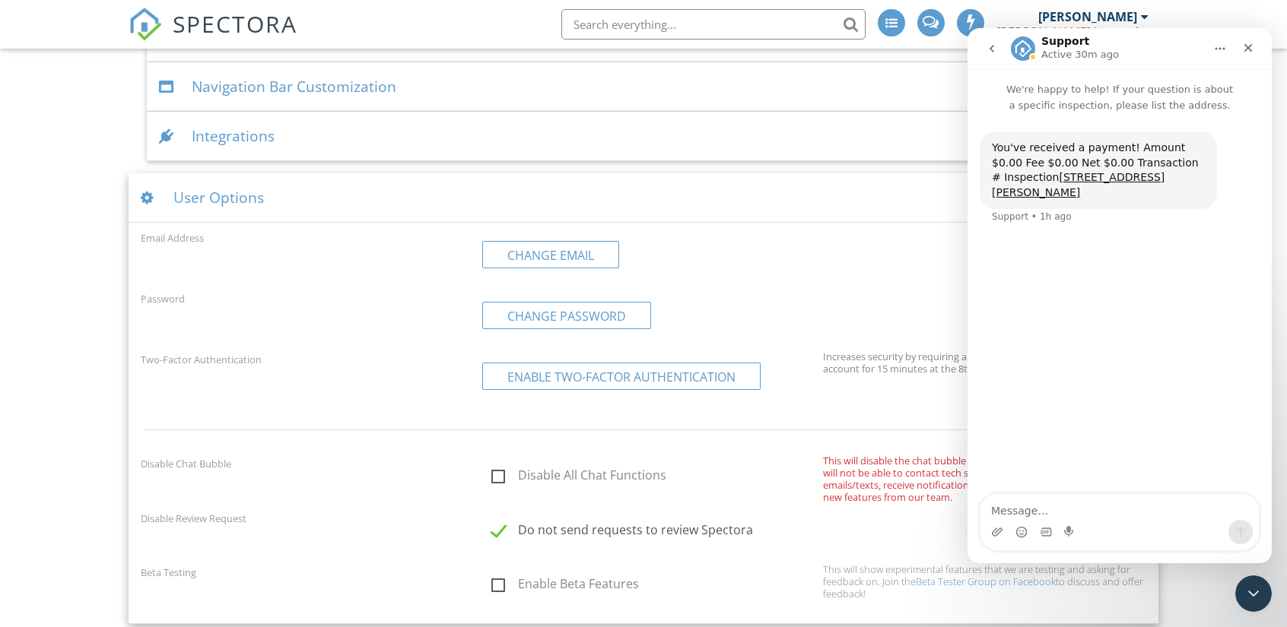
click at [1220, 44] on icon "Home" at bounding box center [1220, 49] width 12 height 12
click at [979, 46] on button "go back" at bounding box center [991, 48] width 29 height 29
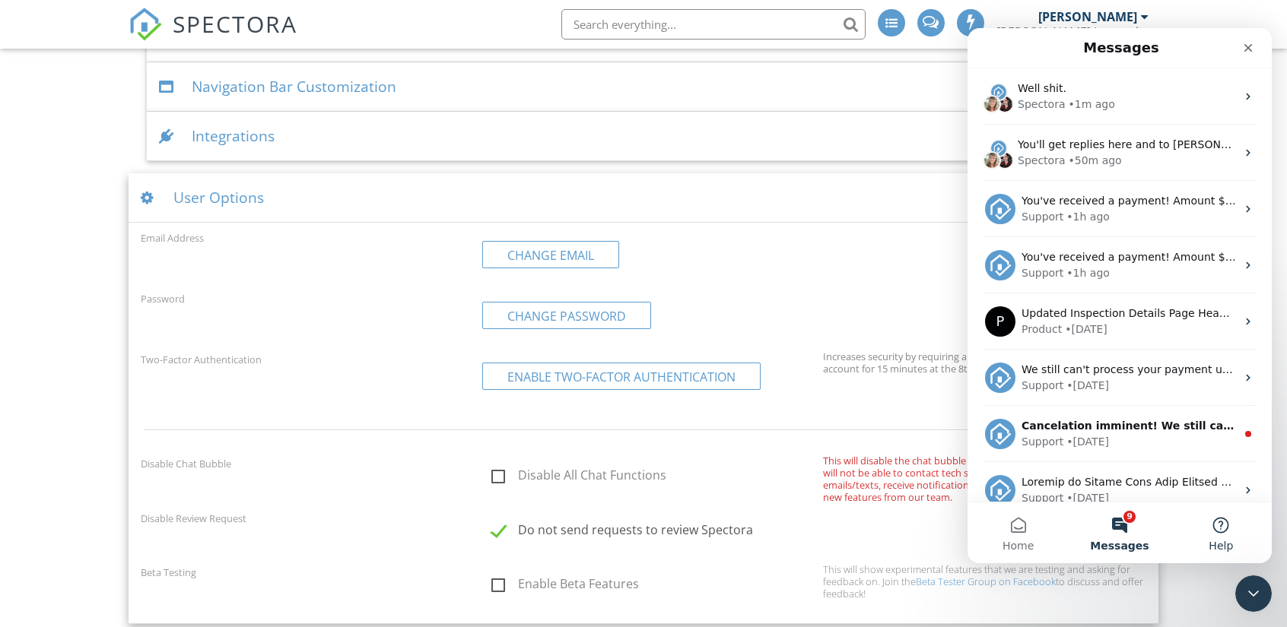
click at [1206, 522] on button "Help" at bounding box center [1220, 533] width 101 height 61
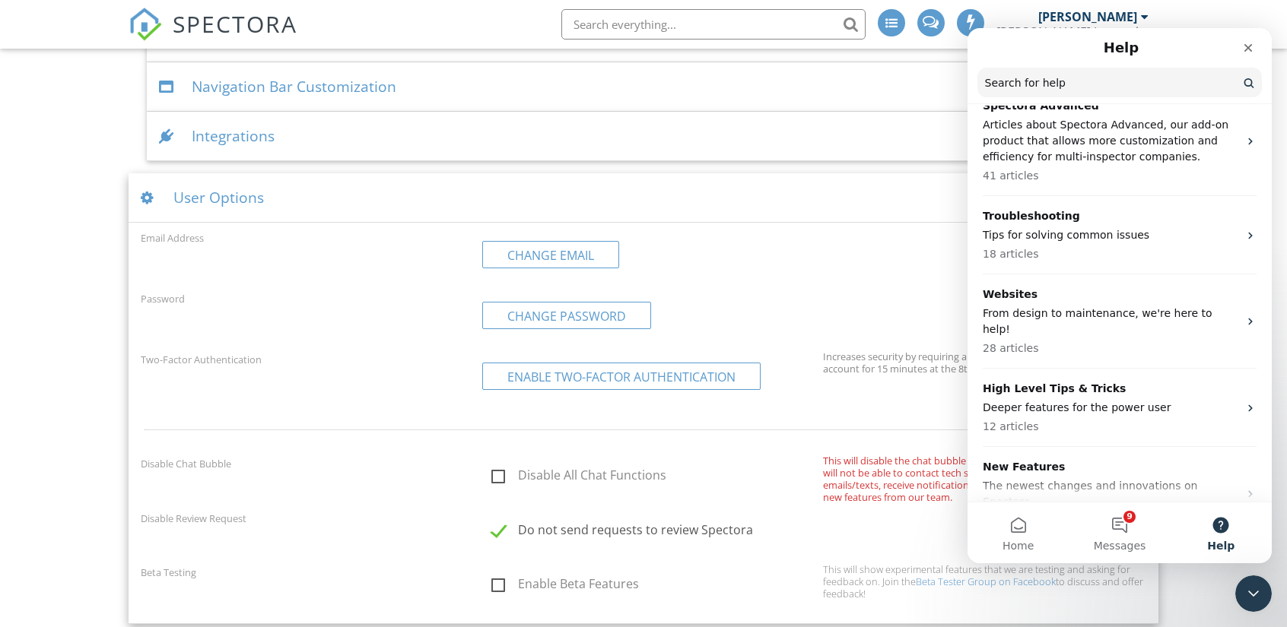
scroll to position [1087, 0]
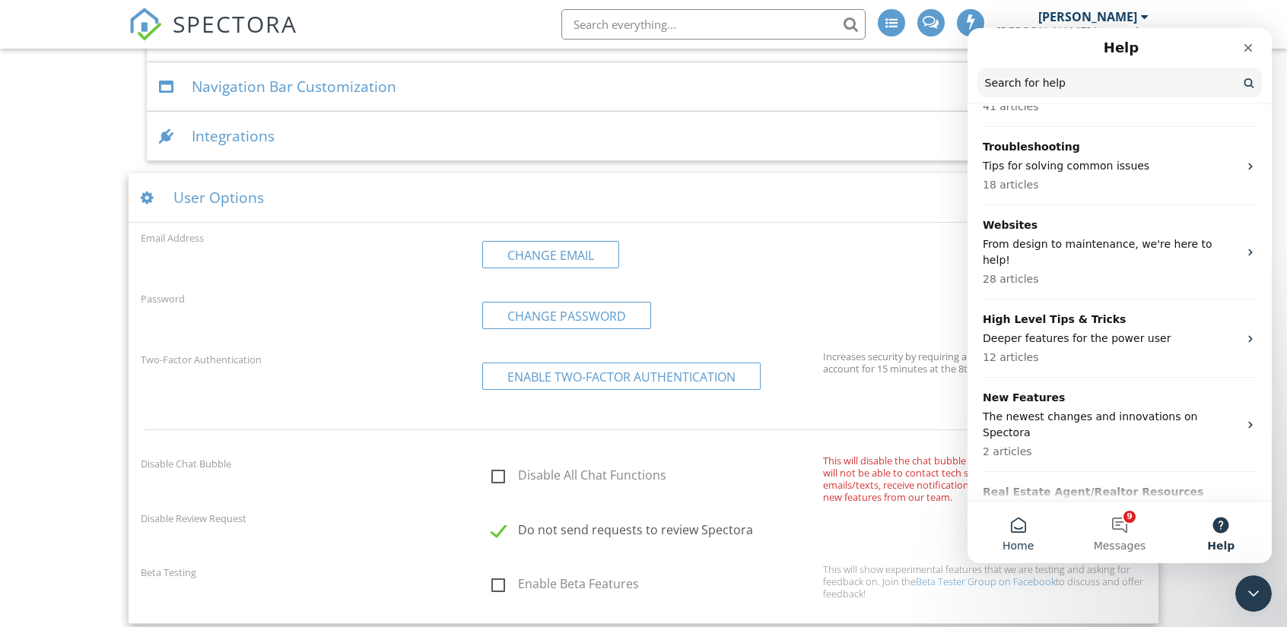
click at [1022, 531] on button "Home" at bounding box center [1017, 533] width 101 height 61
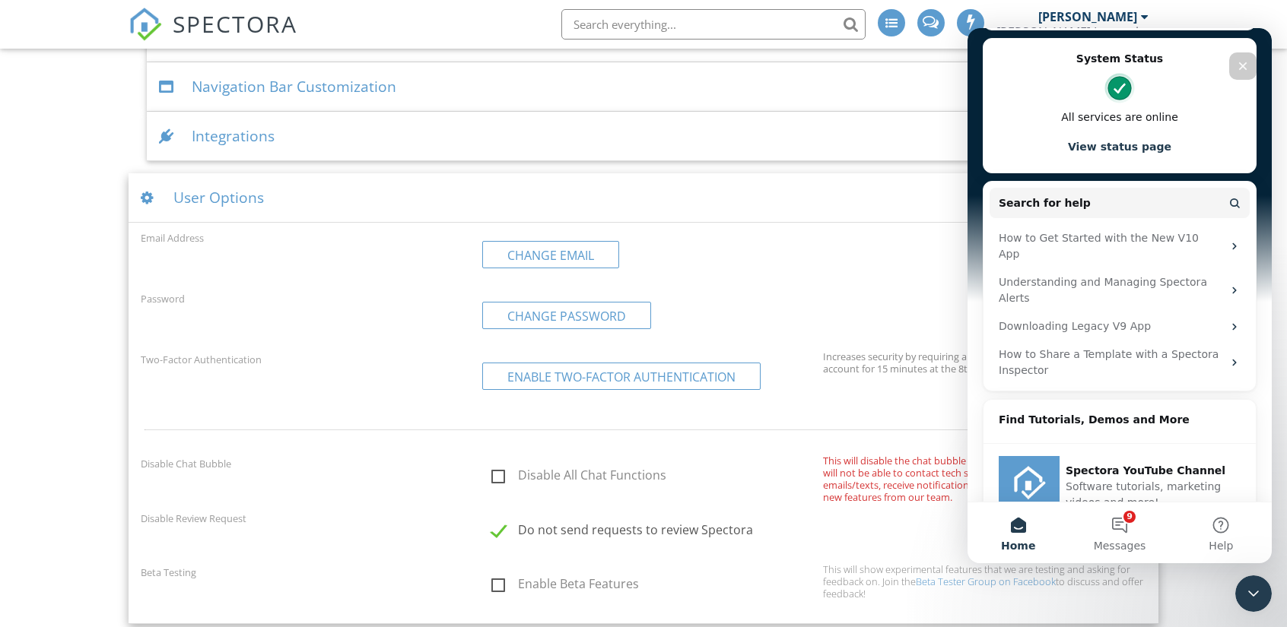
scroll to position [0, 0]
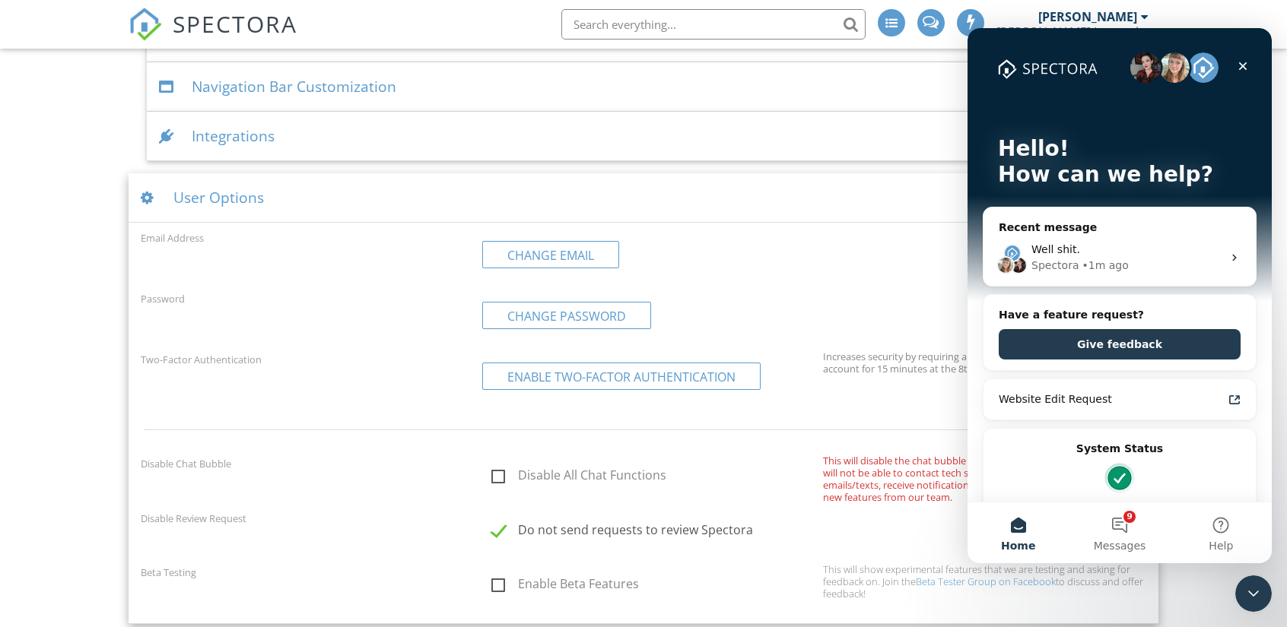
click at [1188, 70] on img "Intercom messenger" at bounding box center [1203, 67] width 30 height 30
click at [1101, 267] on div "• 1m ago" at bounding box center [1104, 266] width 46 height 16
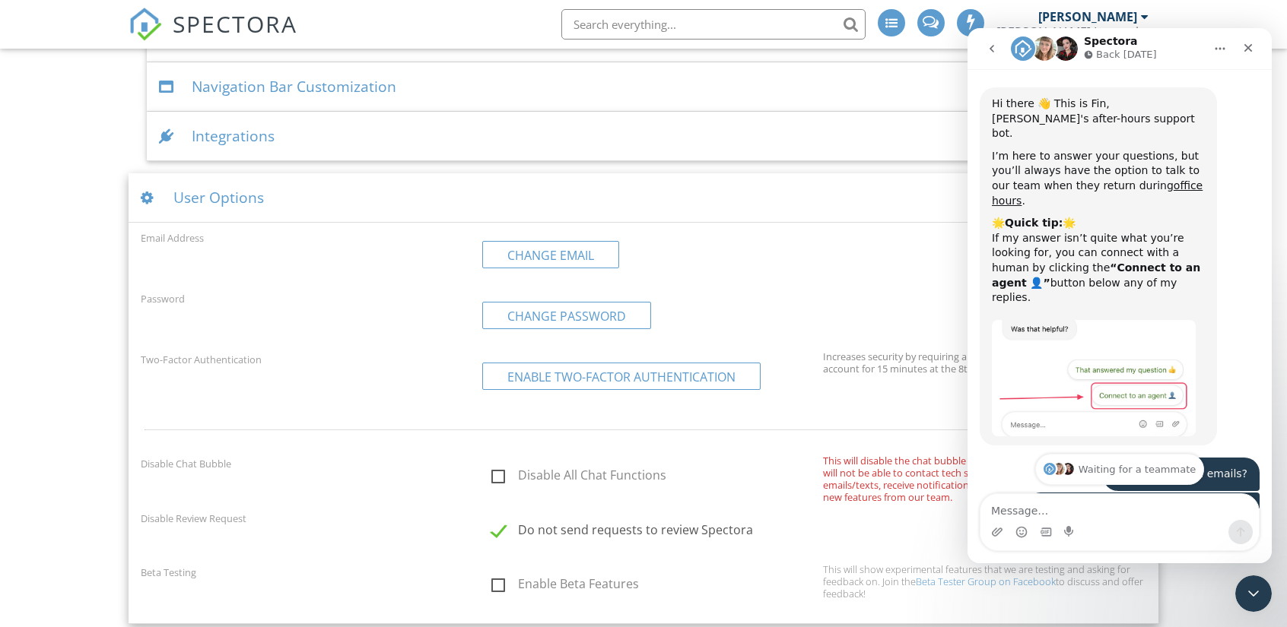
click at [989, 44] on icon "go back" at bounding box center [991, 49] width 12 height 12
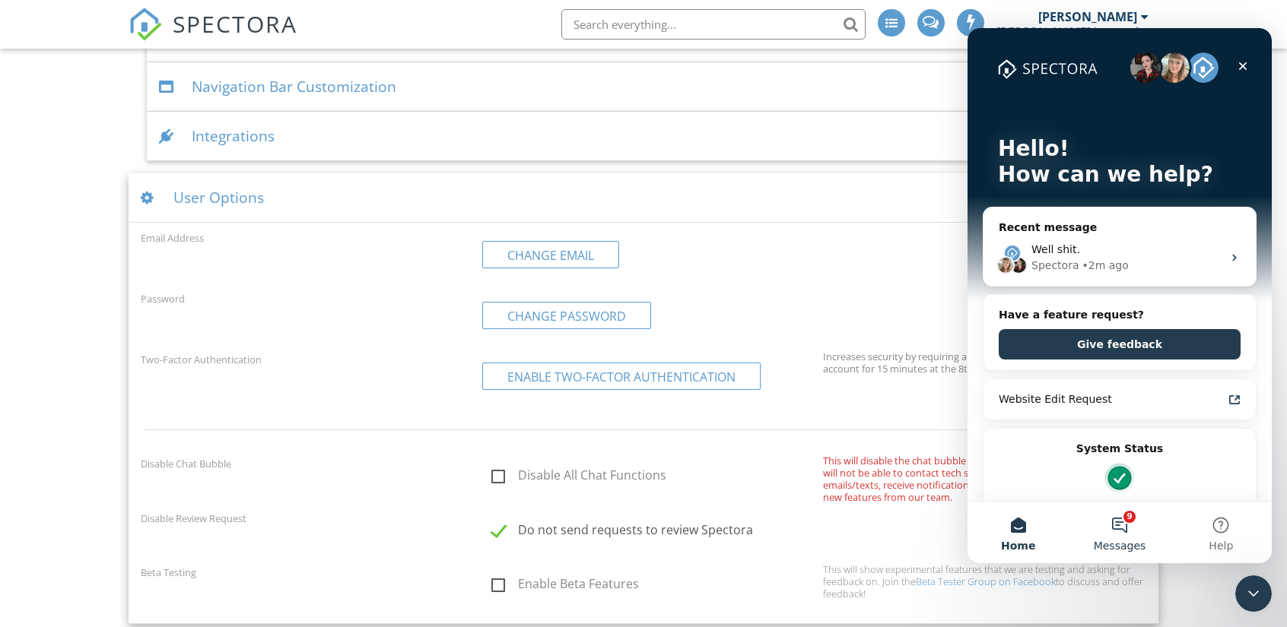
click at [1122, 522] on button "9 Messages" at bounding box center [1118, 533] width 101 height 61
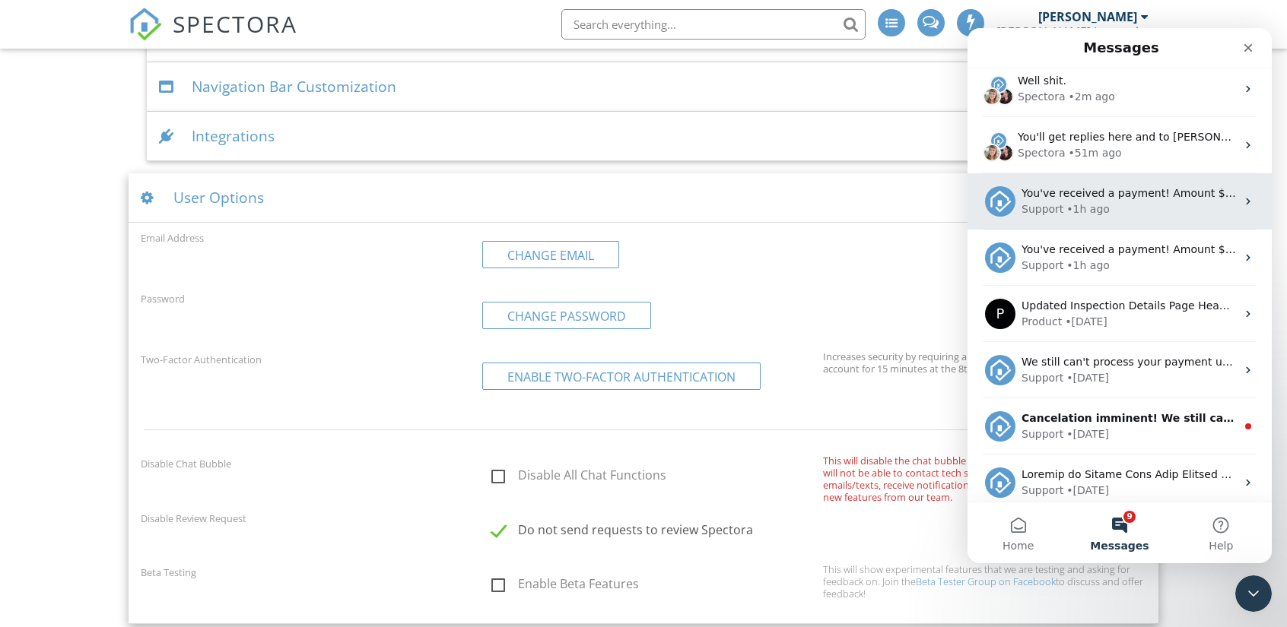
scroll to position [11, 0]
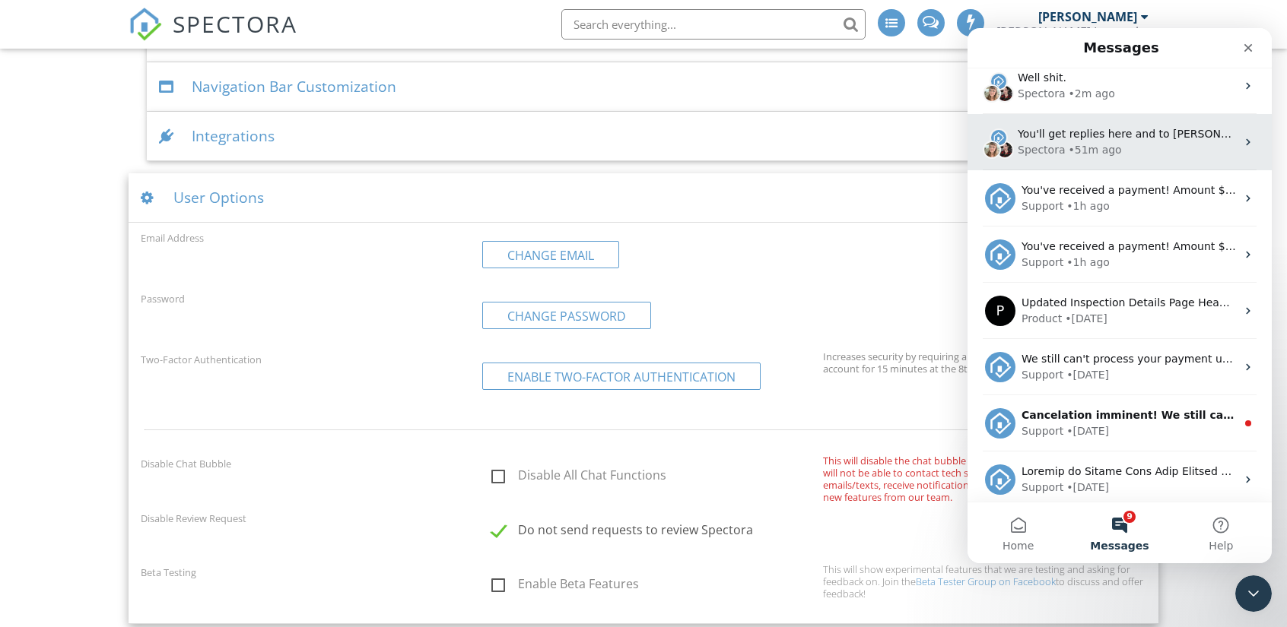
click at [1141, 154] on div "Spectora • 51m ago" at bounding box center [1126, 150] width 218 height 16
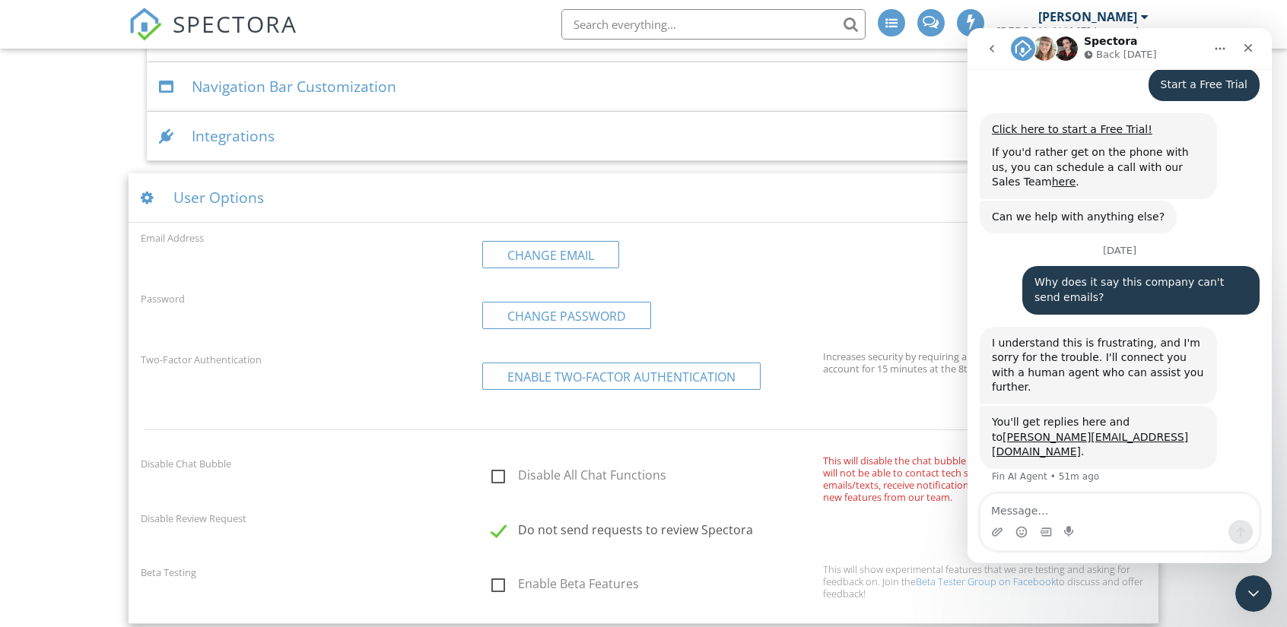
scroll to position [170, 0]
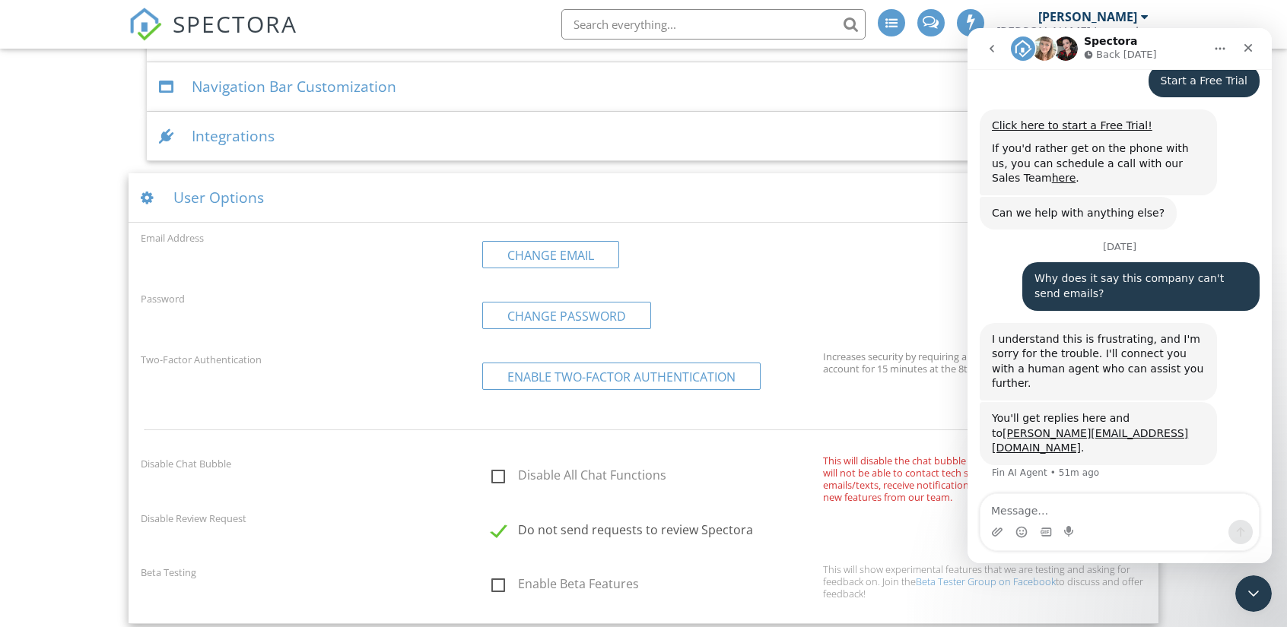
click at [1090, 502] on textarea "Message…" at bounding box center [1119, 507] width 278 height 26
type textarea "Still no answer or fix."
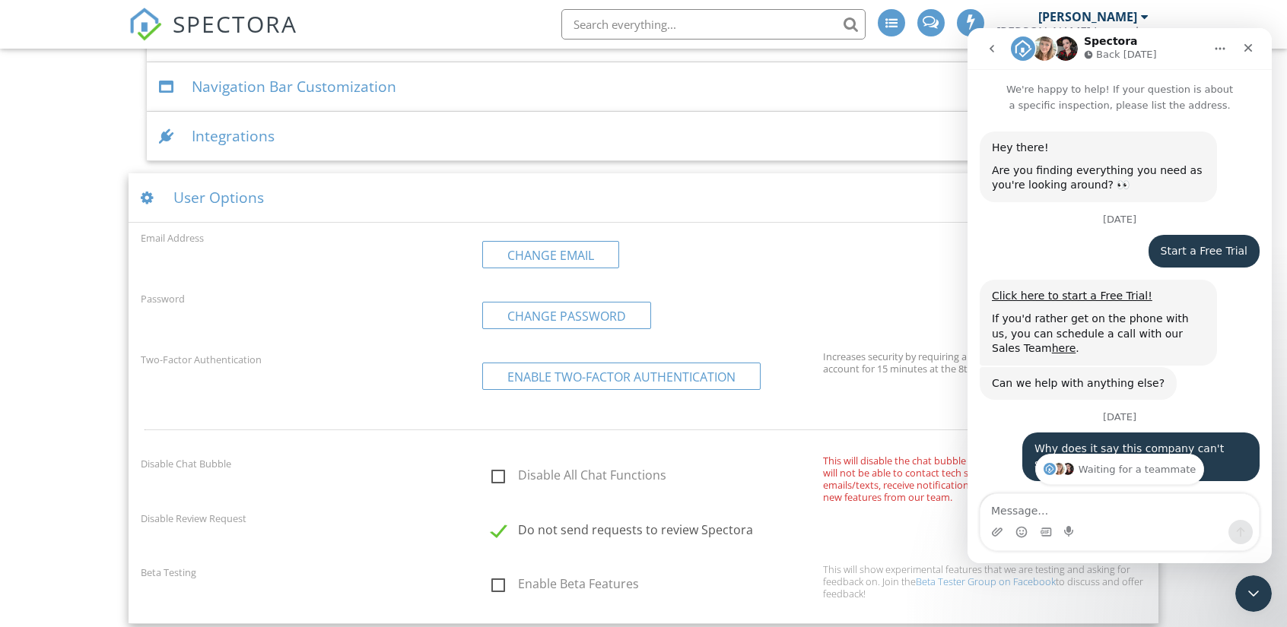
scroll to position [313, 0]
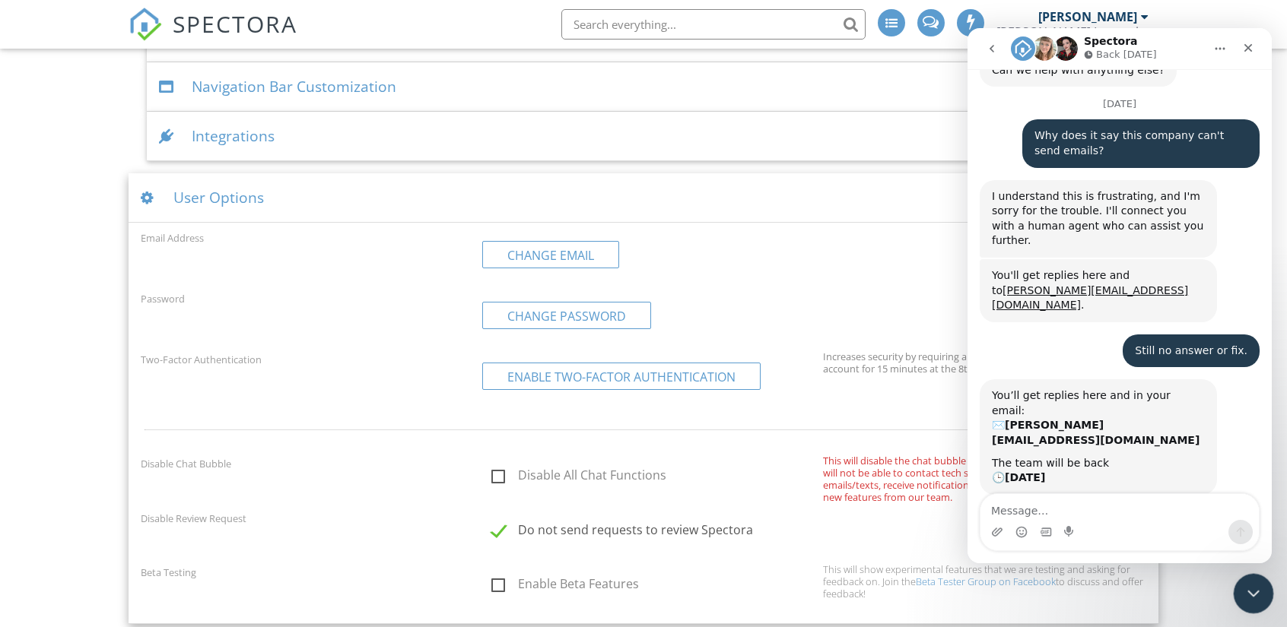
click at [1258, 605] on div "Close Intercom Messenger" at bounding box center [1251, 591] width 36 height 36
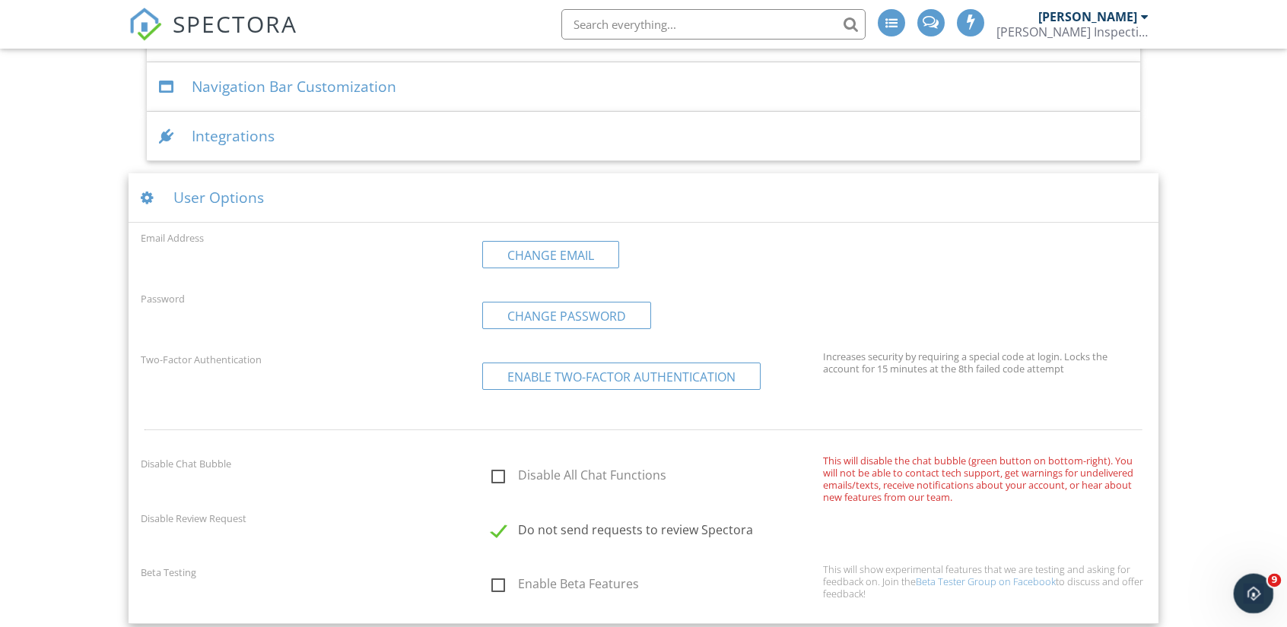
click at [1250, 605] on div "Open Intercom Messenger" at bounding box center [1251, 591] width 50 height 50
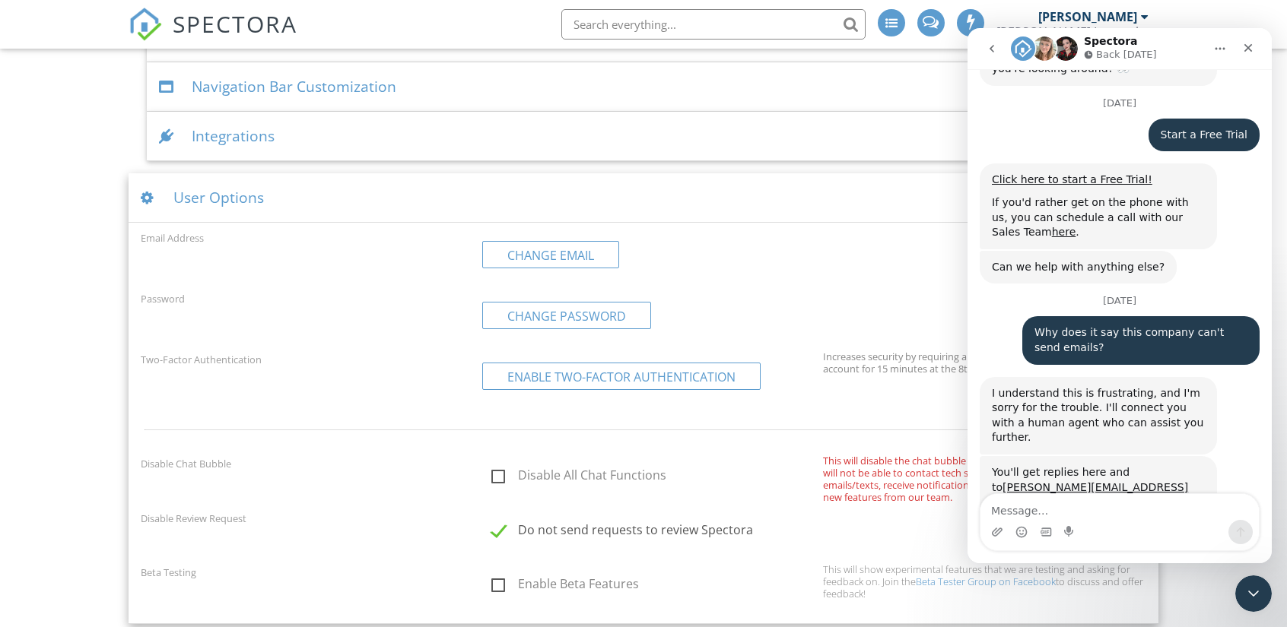
scroll to position [0, 0]
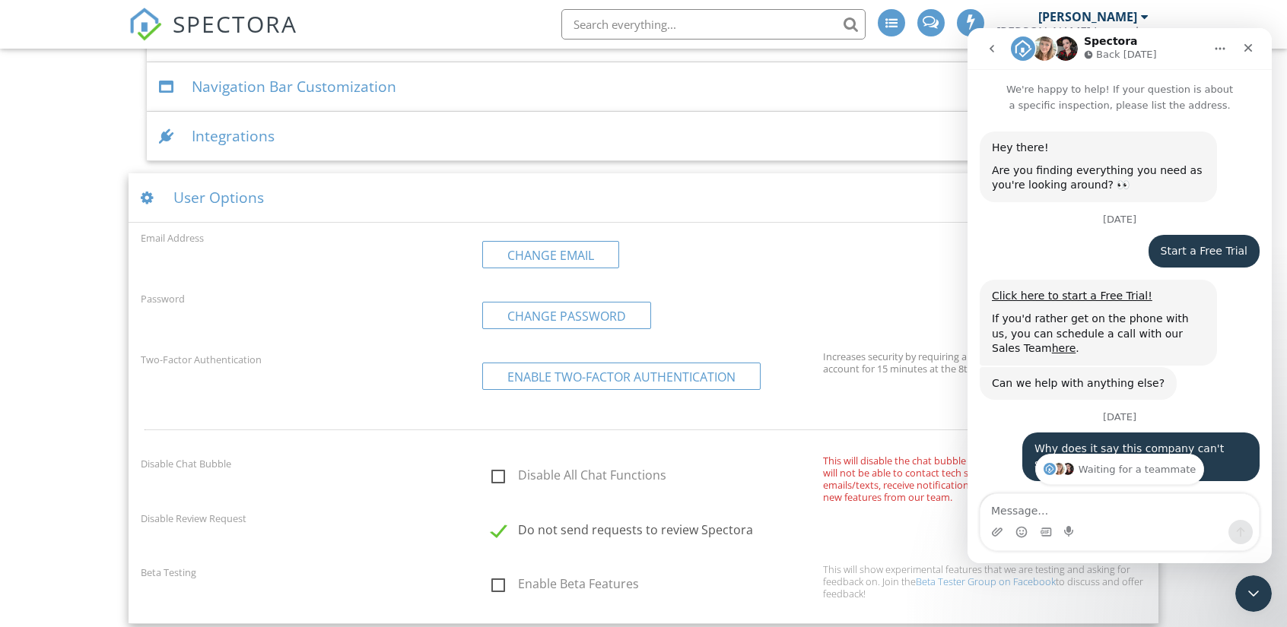
click at [993, 50] on icon "go back" at bounding box center [991, 49] width 12 height 12
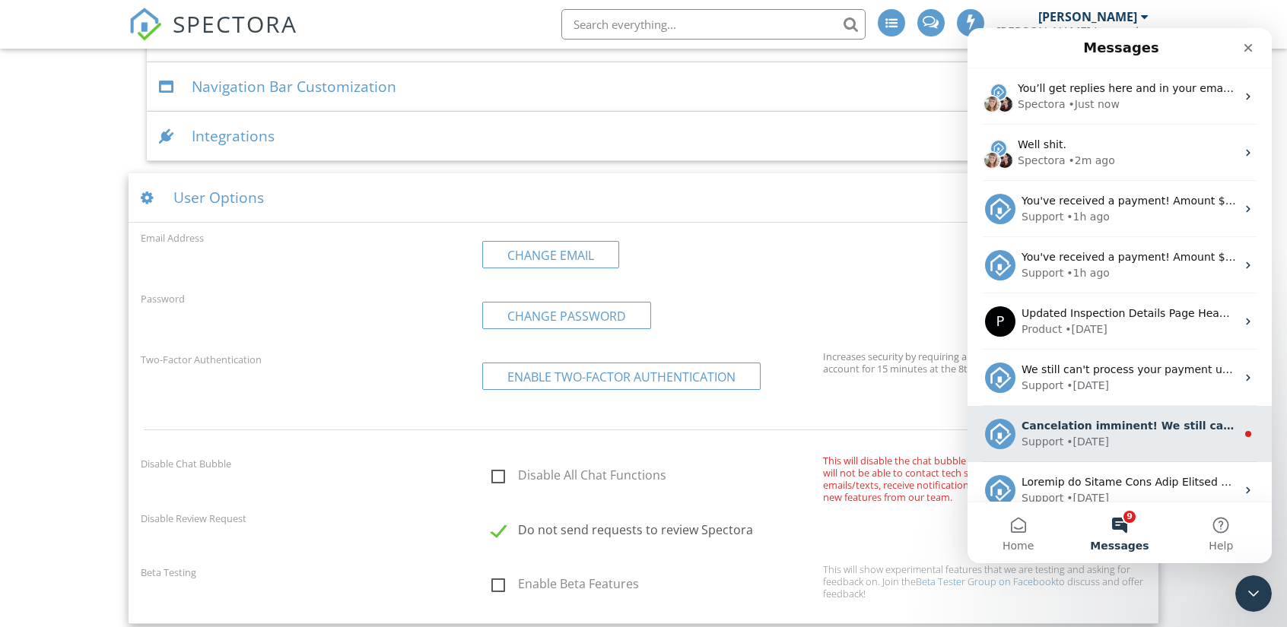
click at [1138, 436] on div "Support • 18w ago" at bounding box center [1128, 442] width 214 height 16
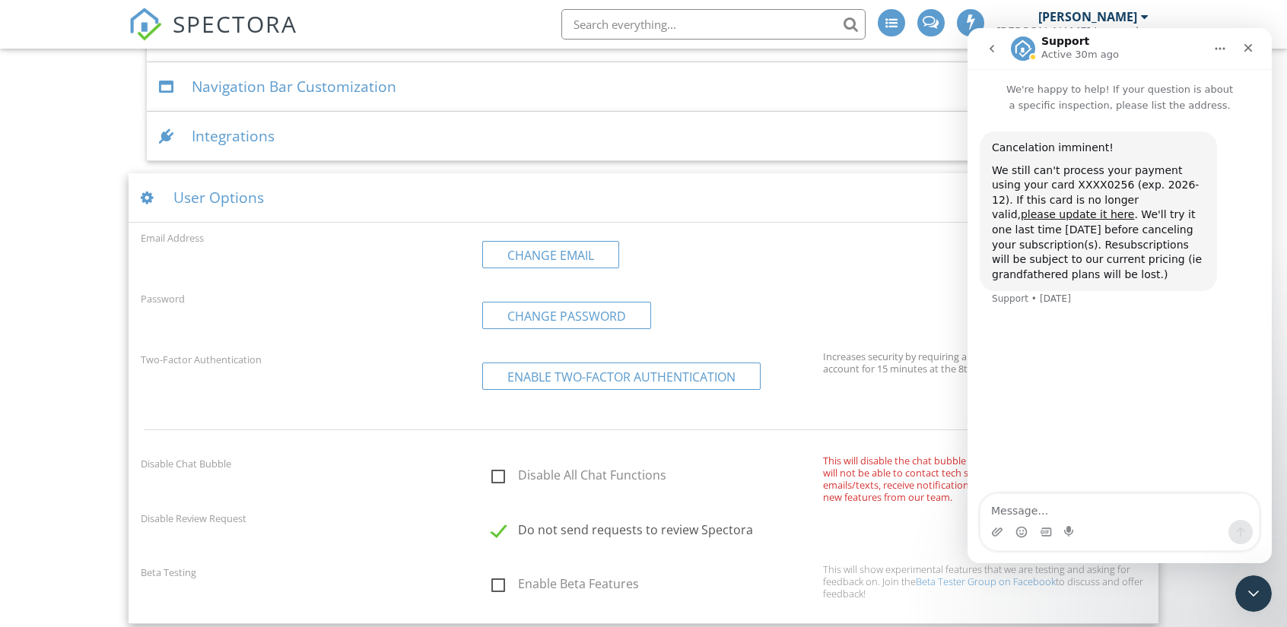
click at [1052, 515] on textarea "Message…" at bounding box center [1119, 507] width 278 height 26
type textarea "I signed back up, but nothing is working."
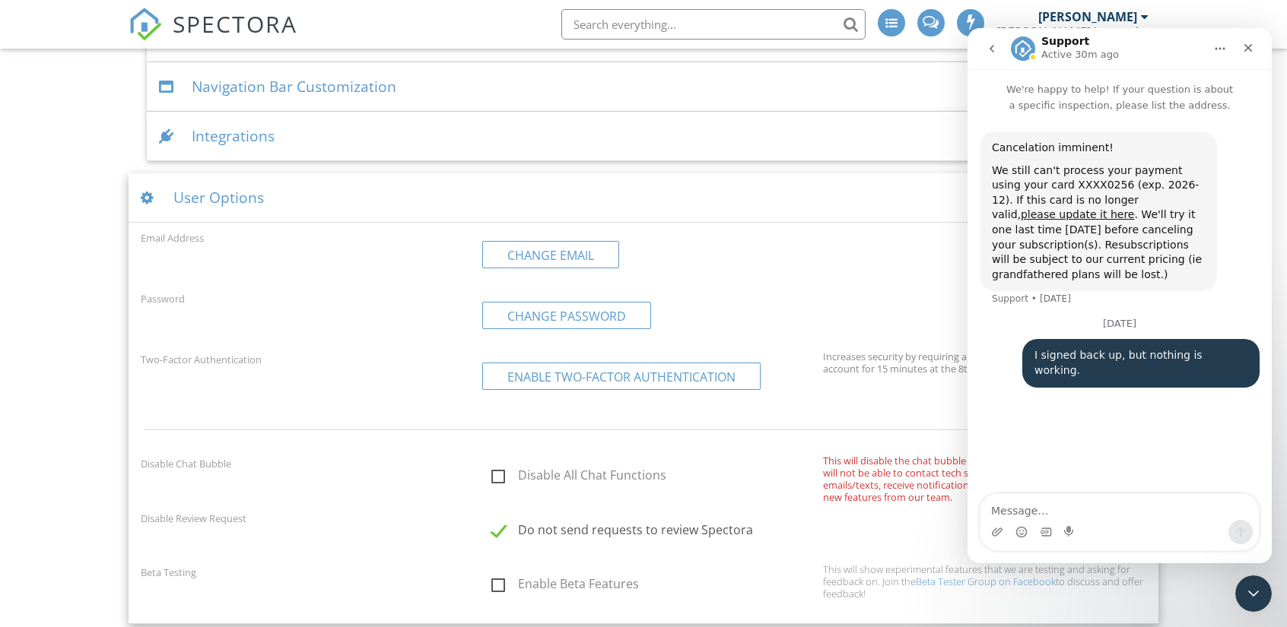
click at [988, 48] on icon "go back" at bounding box center [991, 49] width 12 height 12
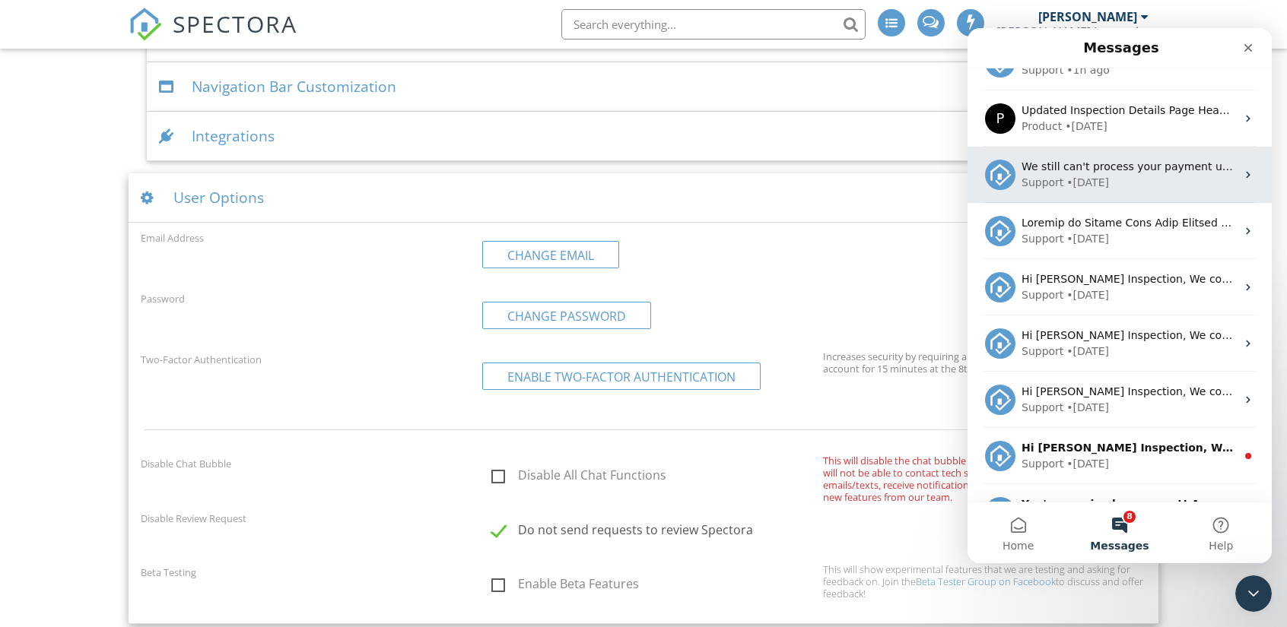
scroll to position [260, 0]
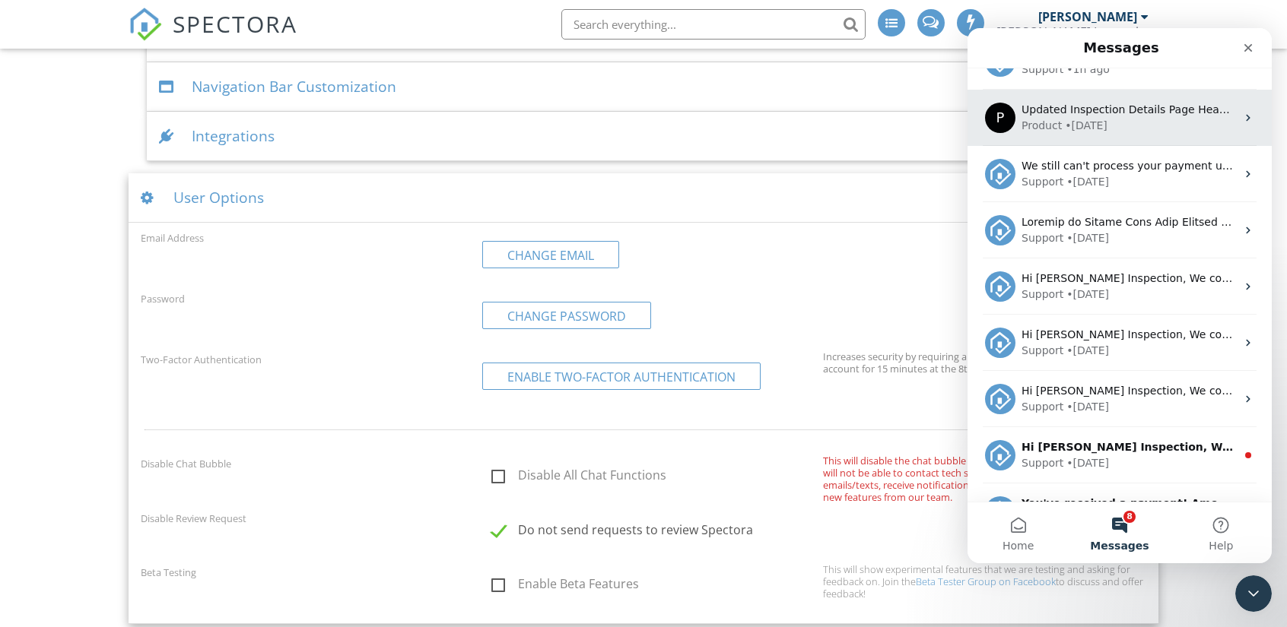
click at [1158, 119] on div "Product • 15w ago" at bounding box center [1128, 126] width 214 height 16
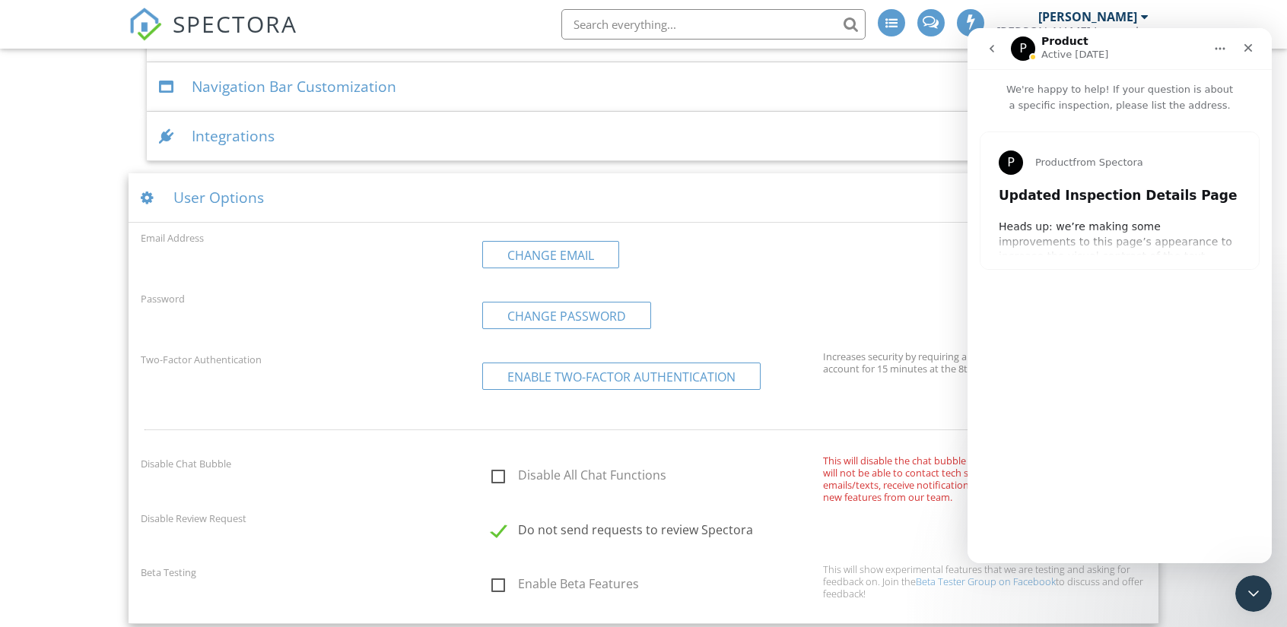
click at [706, 83] on div "Navigation Bar Customization" at bounding box center [643, 86] width 993 height 49
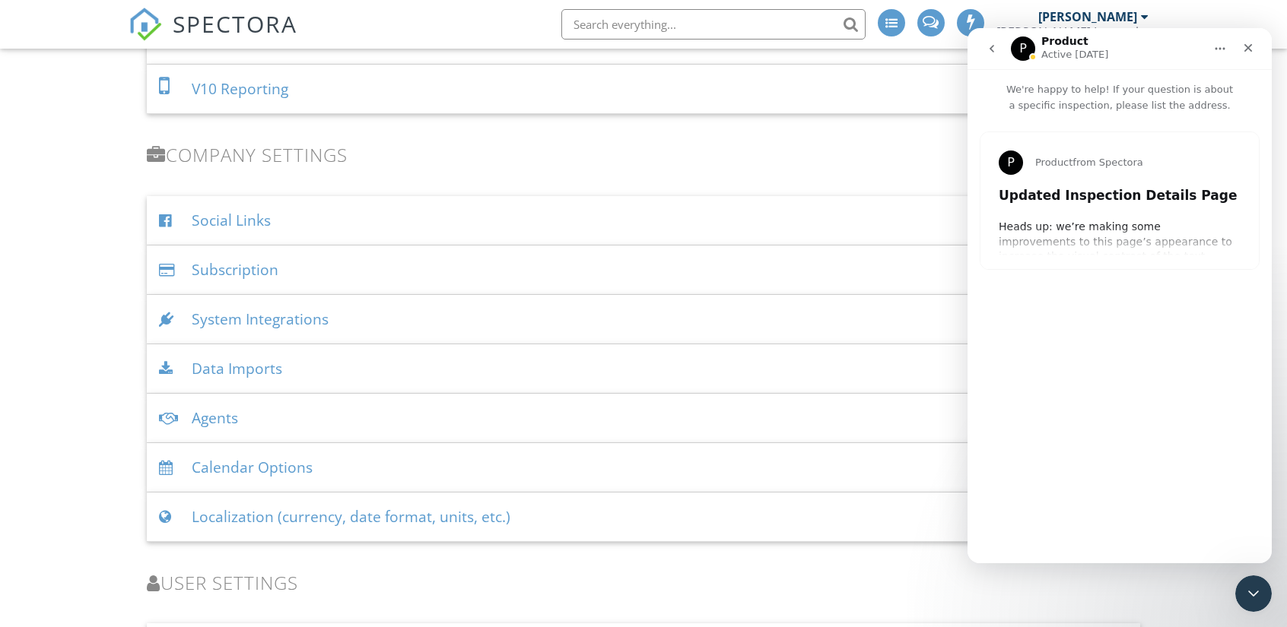
scroll to position [1688, 0]
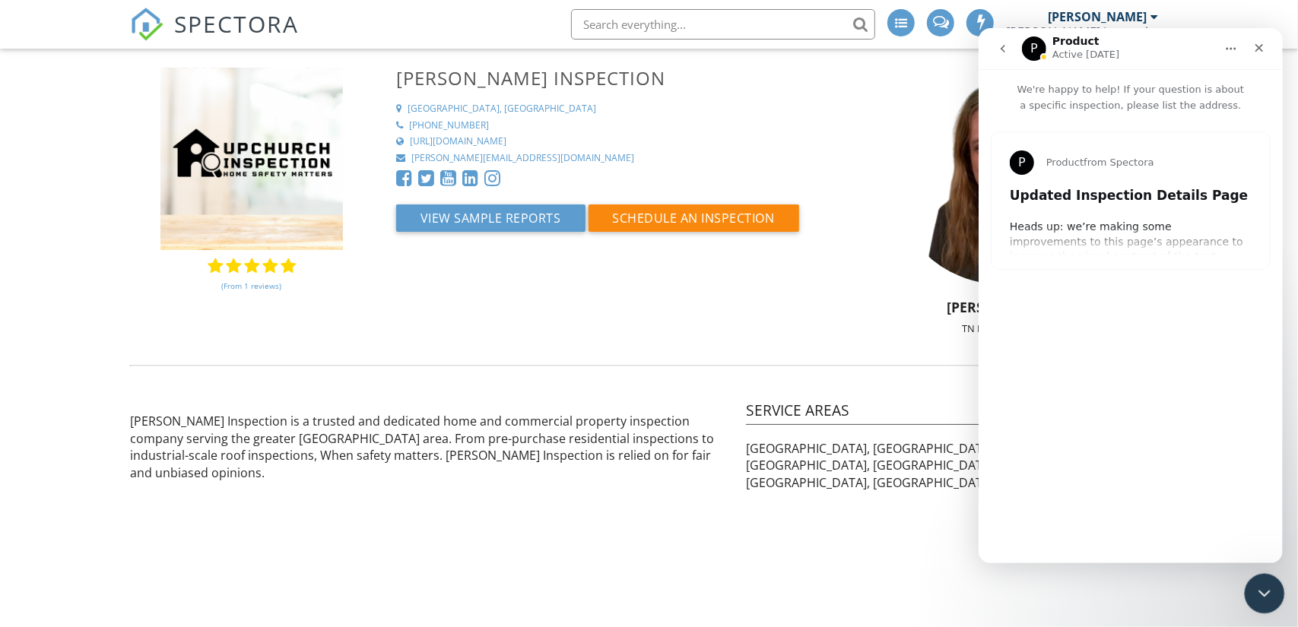
click at [1268, 592] on icon "Close Intercom Messenger" at bounding box center [1262, 591] width 18 height 18
